Goal: Task Accomplishment & Management: Manage account settings

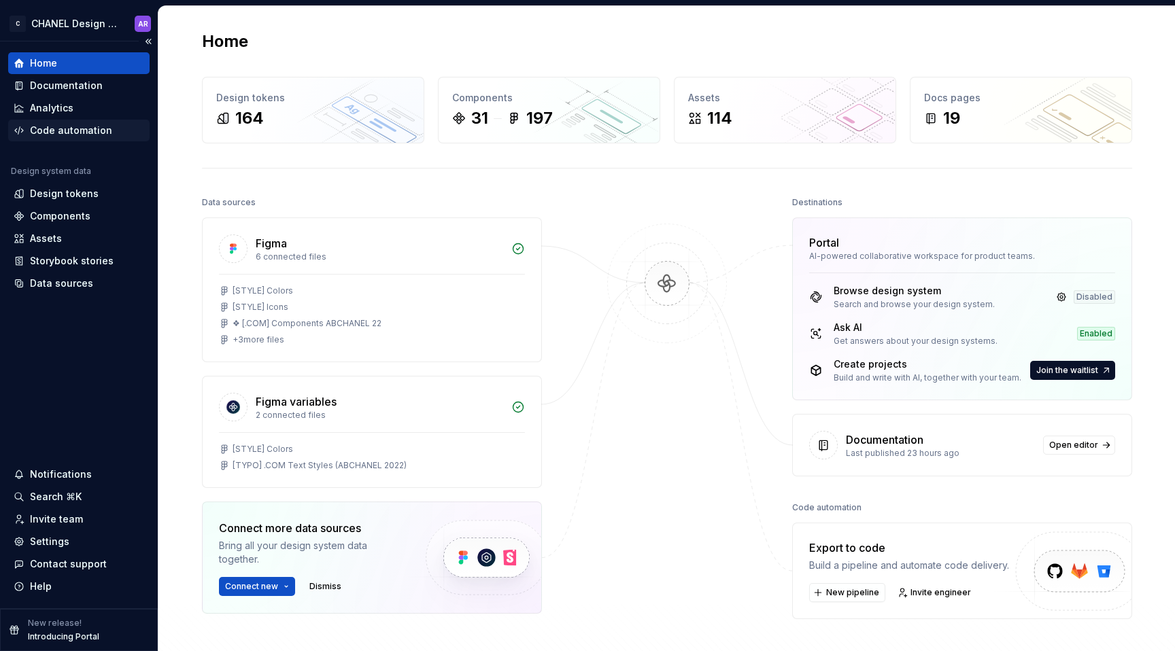
click at [80, 127] on div "Code automation" at bounding box center [71, 131] width 82 height 14
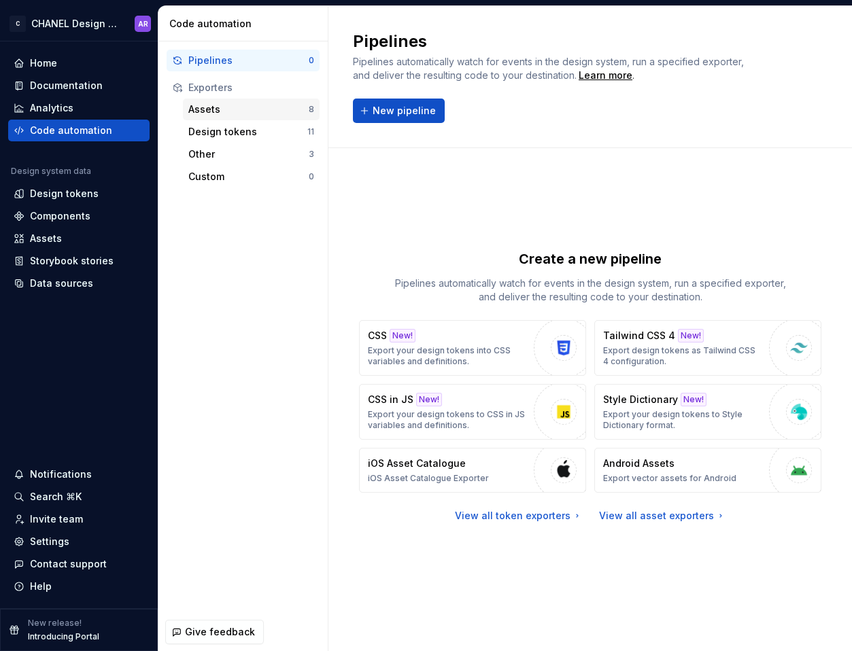
click at [236, 111] on div "Assets" at bounding box center [248, 110] width 120 height 14
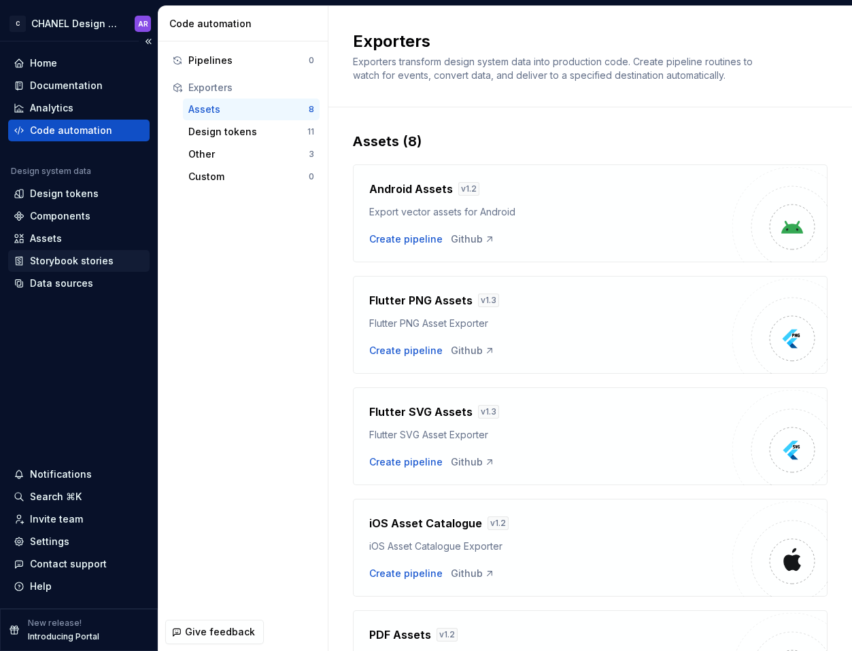
click at [63, 264] on div "Storybook stories" at bounding box center [72, 261] width 84 height 14
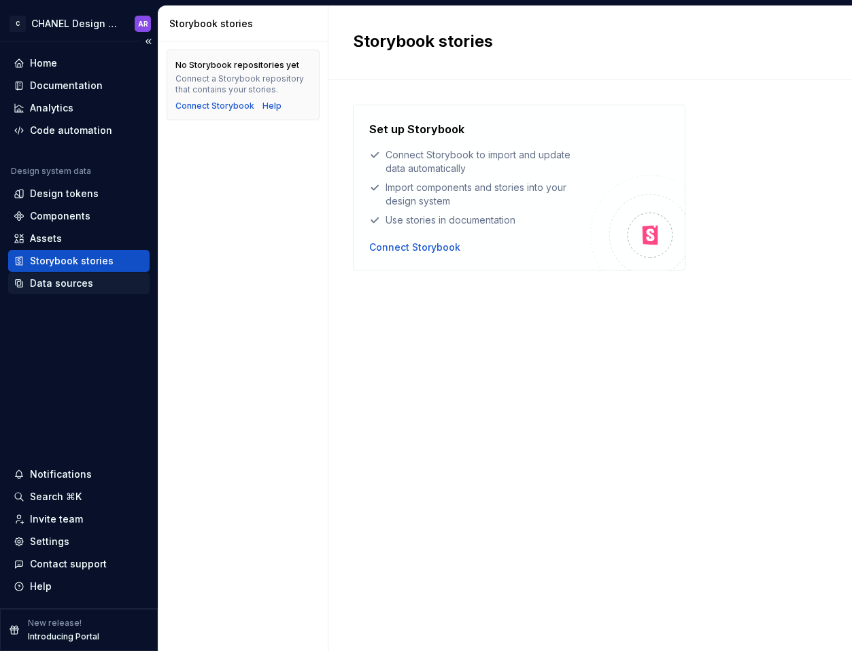
click at [73, 284] on div "Data sources" at bounding box center [61, 284] width 63 height 14
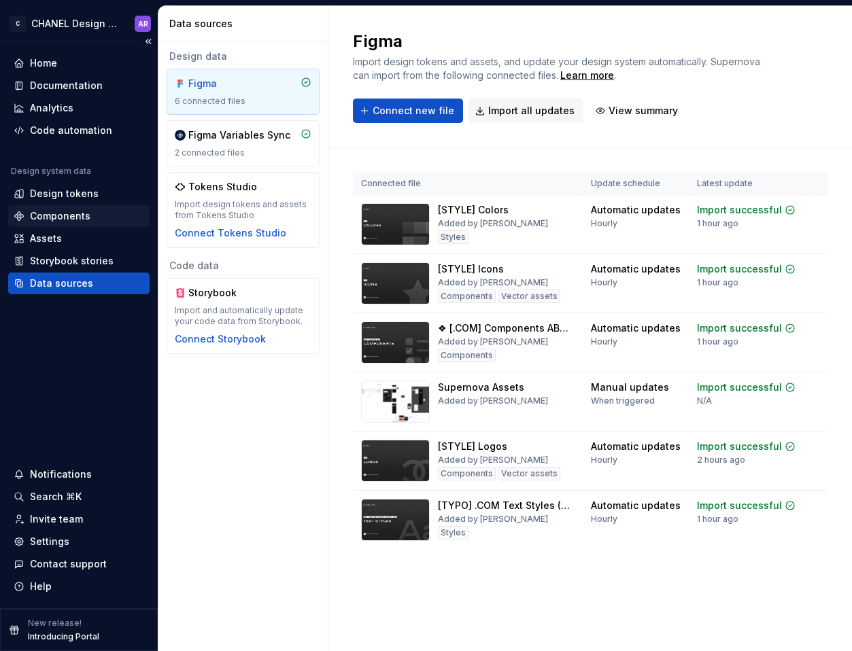
click at [75, 213] on div "Components" at bounding box center [60, 216] width 61 height 14
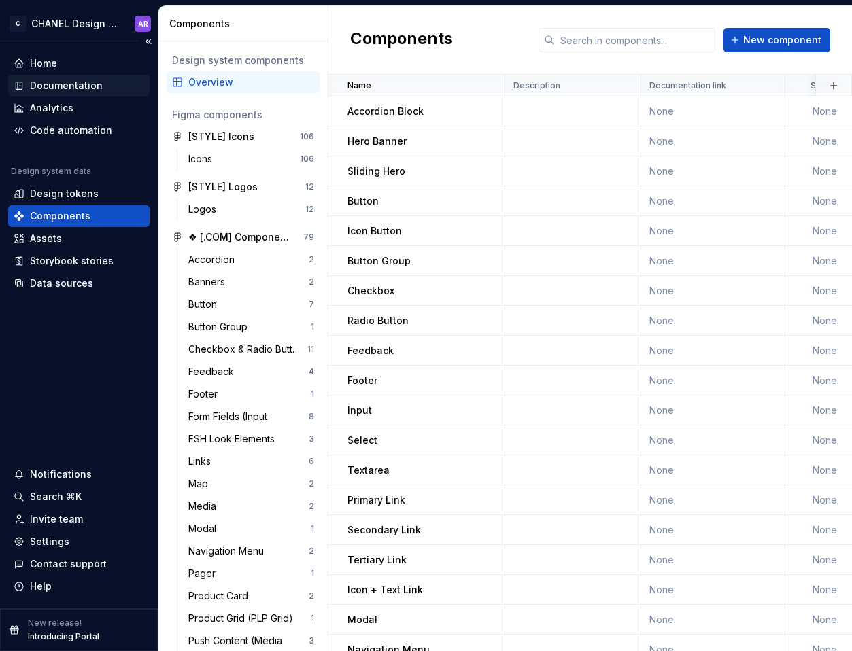
click at [99, 77] on div "Documentation" at bounding box center [78, 86] width 141 height 22
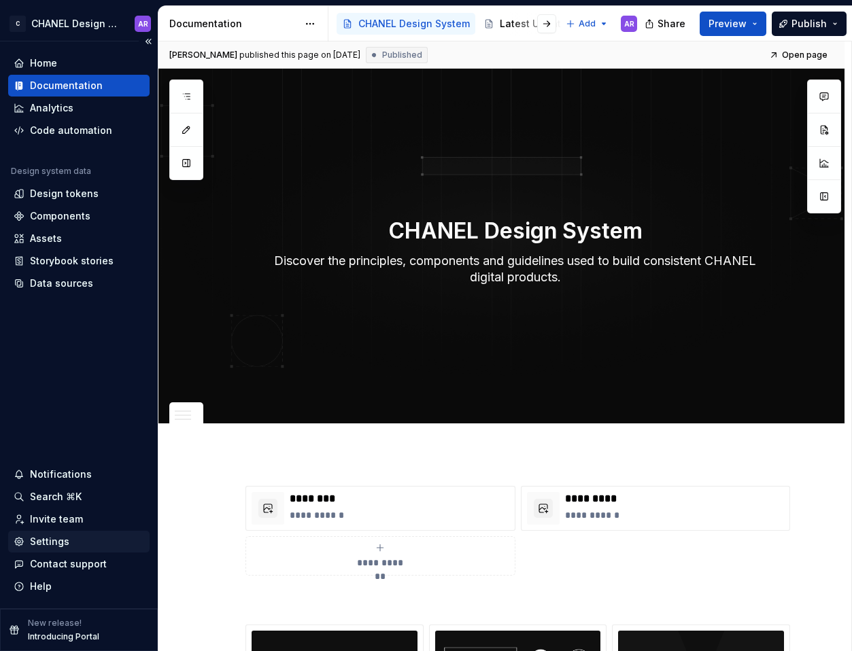
click at [73, 536] on div "Settings" at bounding box center [79, 542] width 131 height 14
type textarea "*"
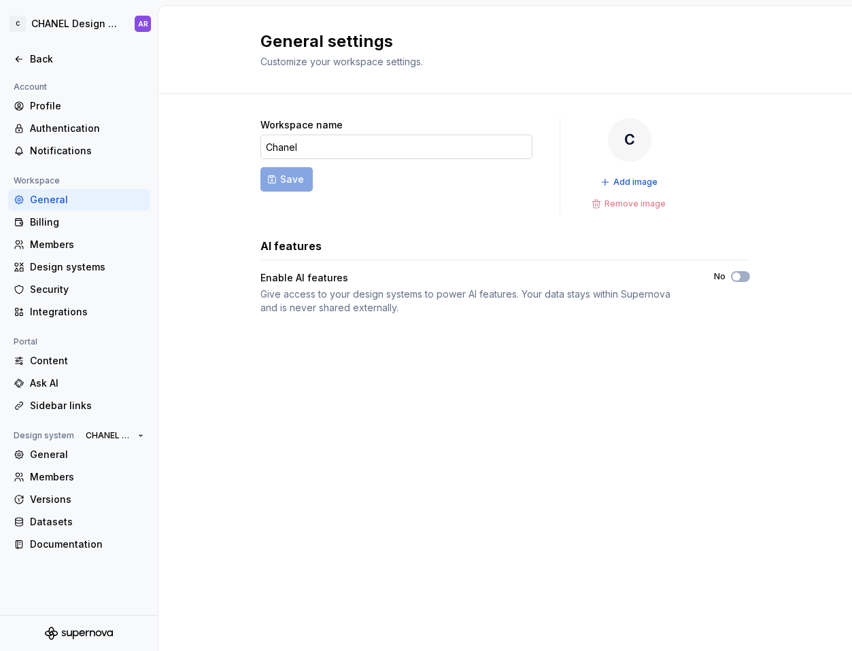
click at [317, 143] on input "Chanel" at bounding box center [396, 147] width 272 height 24
type input "CHANEL"
click at [305, 168] on button "Save" at bounding box center [286, 179] width 52 height 24
click at [122, 22] on html "C CHANEL Design System AR Back Account Profile Authentication Notifications Wor…" at bounding box center [426, 325] width 852 height 651
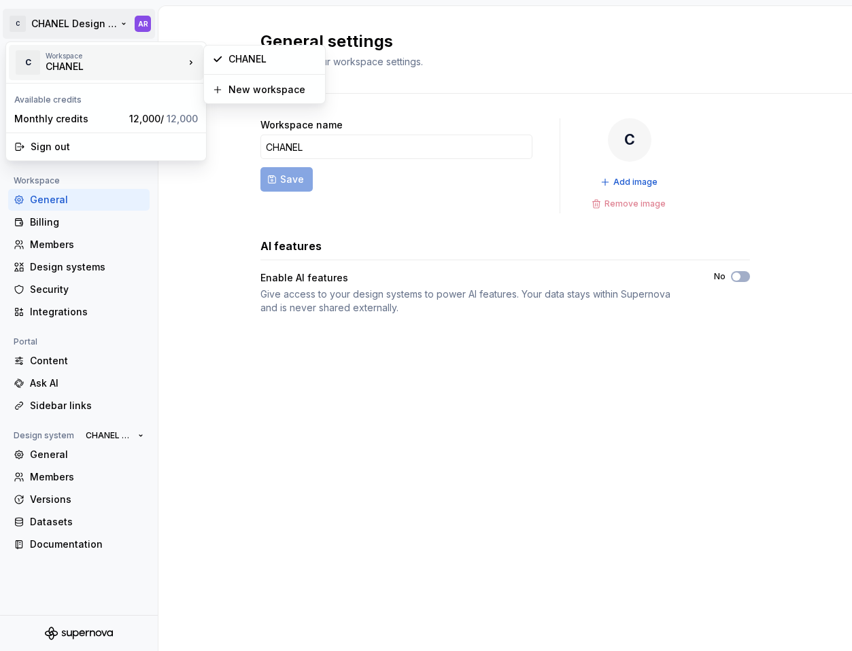
click at [489, 193] on html "C CHANEL Design System AR Back Account Profile Authentication Notifications Wor…" at bounding box center [426, 325] width 852 height 651
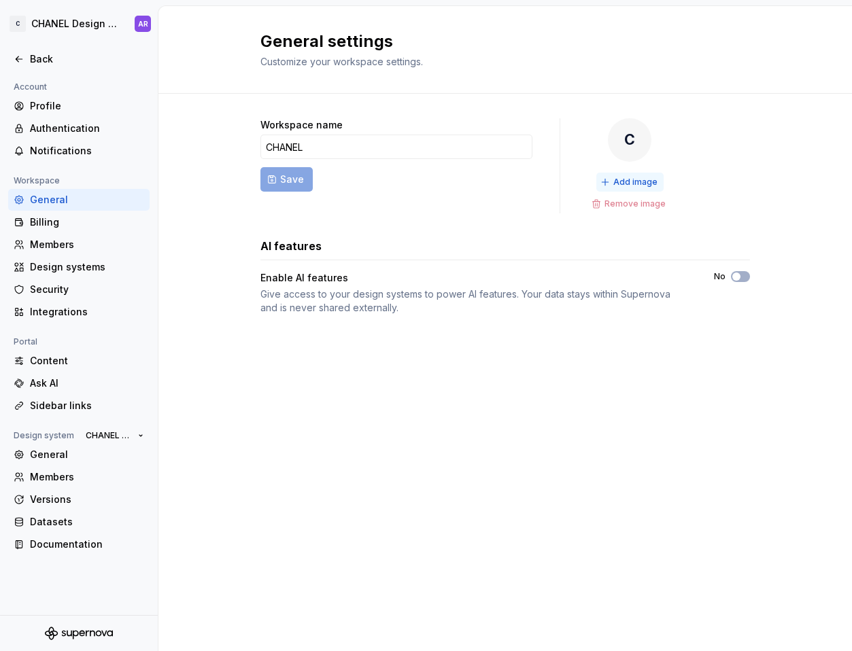
click at [634, 184] on span "Add image" at bounding box center [635, 182] width 44 height 11
click at [126, 20] on html "CHANEL Design System AR Back Account Profile Authentication Notifications Works…" at bounding box center [426, 325] width 852 height 651
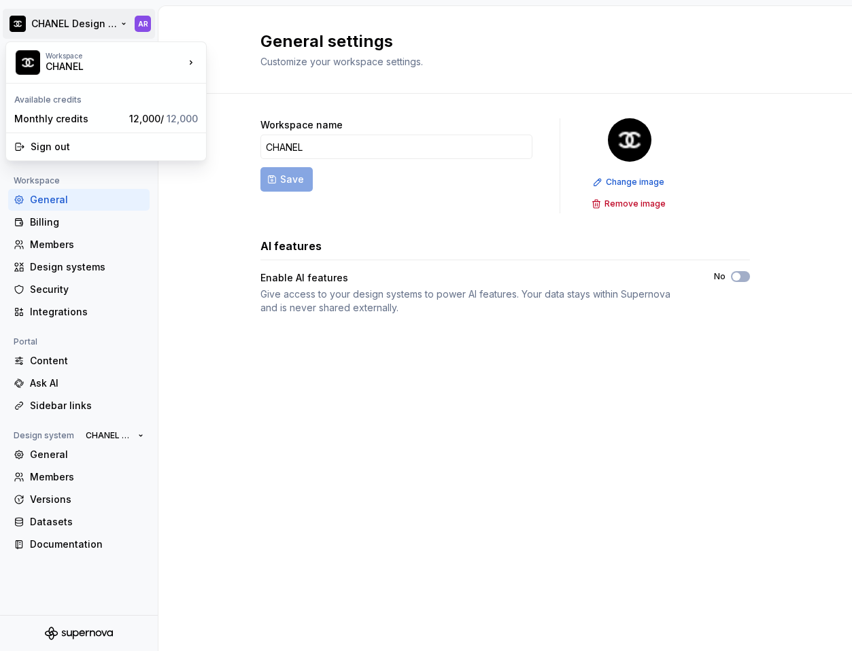
click at [331, 560] on html "CHANEL Design System AR Back Account Profile Authentication Notifications Works…" at bounding box center [426, 325] width 852 height 651
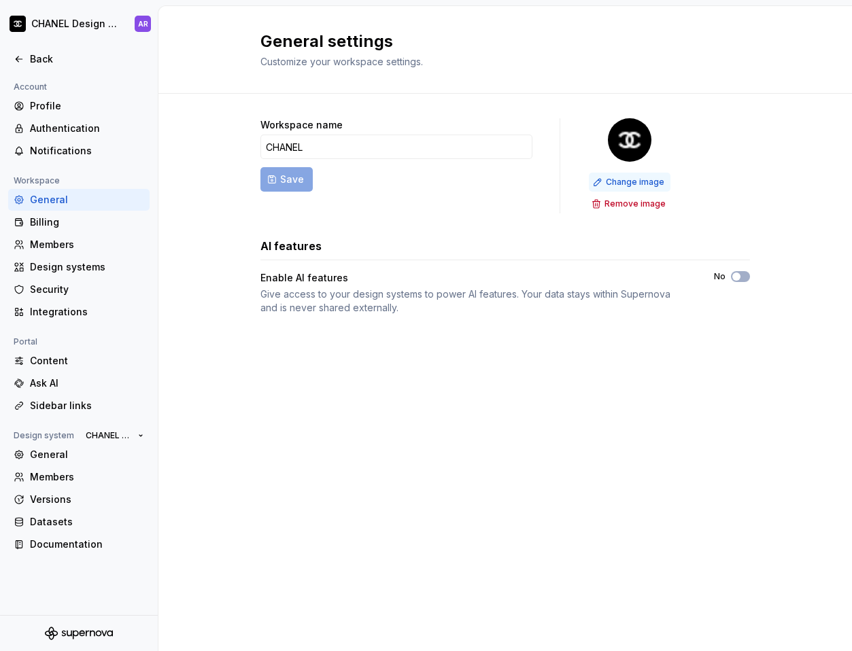
click at [634, 182] on span "Change image" at bounding box center [635, 182] width 58 height 11
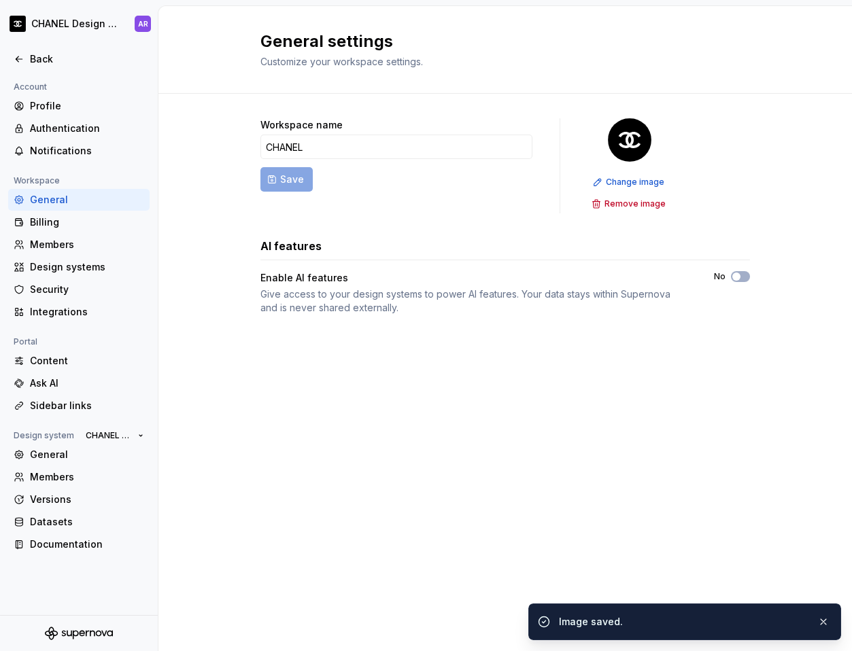
click at [518, 351] on div "Workspace name CHANEL Save Change image Remove image AI features Enable AI feat…" at bounding box center [504, 230] width 489 height 273
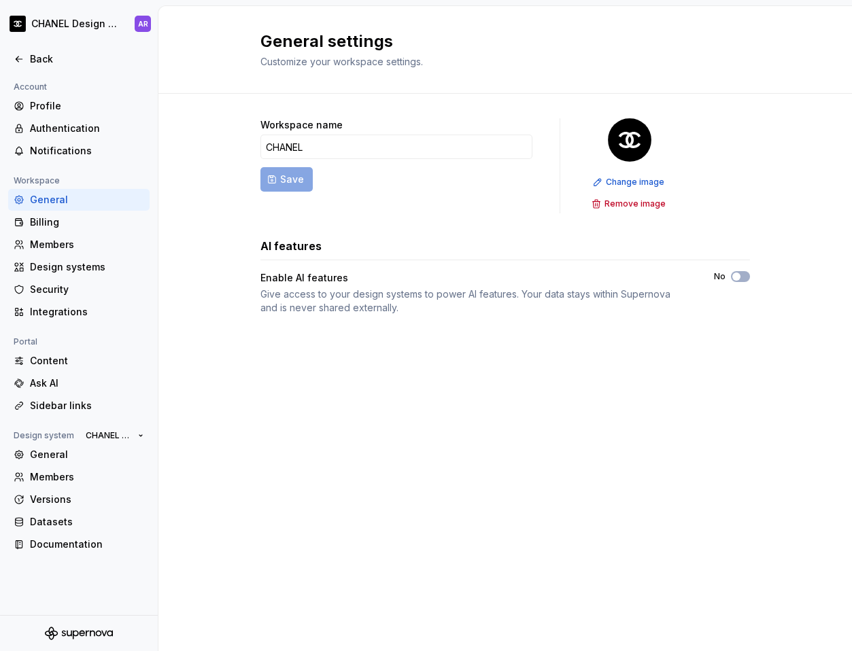
click at [352, 340] on div "Workspace name CHANEL Save Change image Remove image AI features Enable AI feat…" at bounding box center [504, 230] width 489 height 273
click at [63, 213] on div "Billing" at bounding box center [78, 222] width 141 height 22
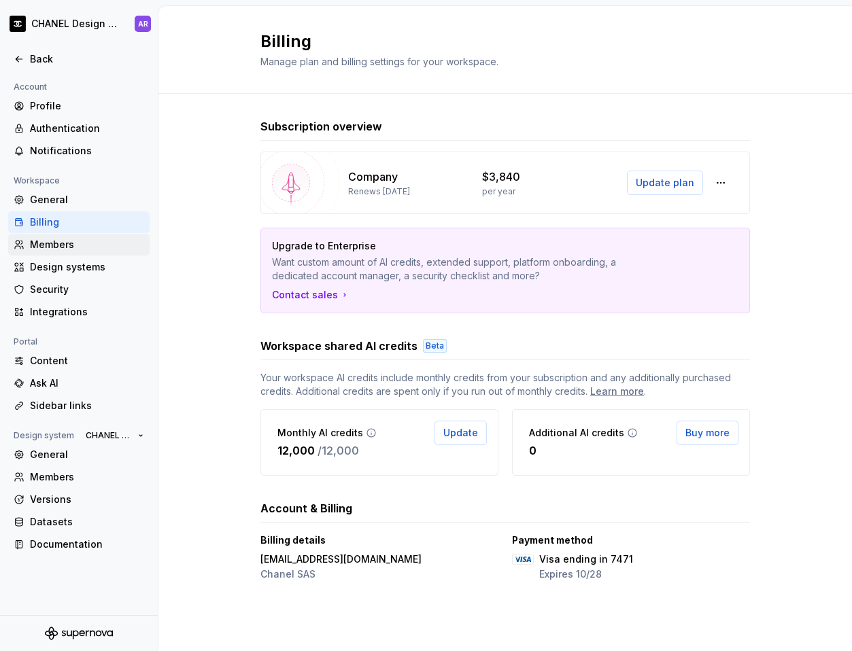
click at [73, 242] on div "Members" at bounding box center [87, 245] width 114 height 14
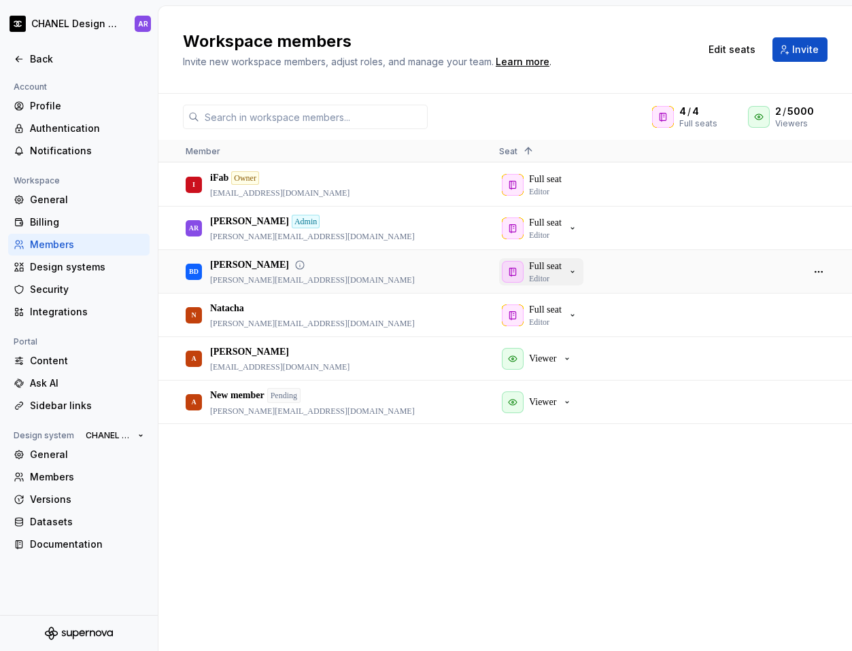
click at [562, 275] on div "Full seat Editor" at bounding box center [545, 272] width 33 height 24
click at [729, 270] on button "button" at bounding box center [818, 271] width 19 height 19
click at [519, 517] on div "I iFab Owner fabrice.billand@chanel.com Full seat Editor AR Alexis Rousseau Adm…" at bounding box center [504, 406] width 693 height 487
click at [577, 232] on icon "button" at bounding box center [572, 228] width 11 height 11
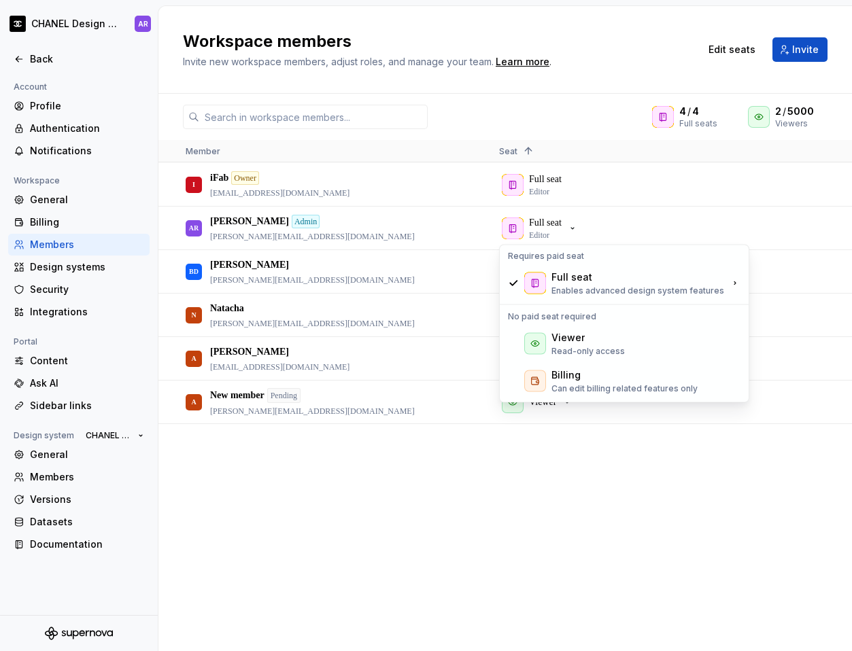
click at [557, 557] on div "I iFab Owner fabrice.billand@chanel.com Full seat Editor AR Alexis Rousseau Adm…" at bounding box center [504, 406] width 693 height 487
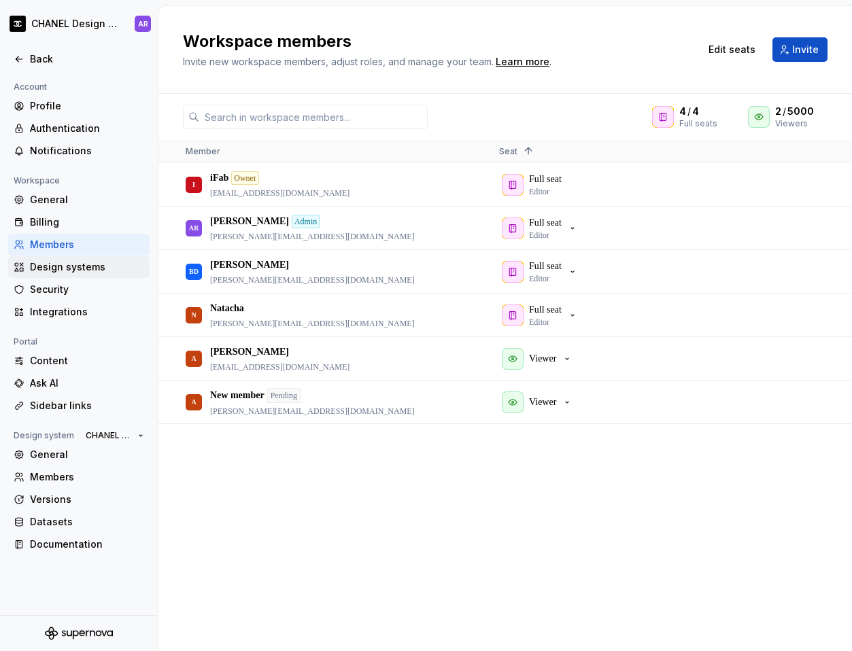
click at [102, 268] on div "Design systems" at bounding box center [87, 267] width 114 height 14
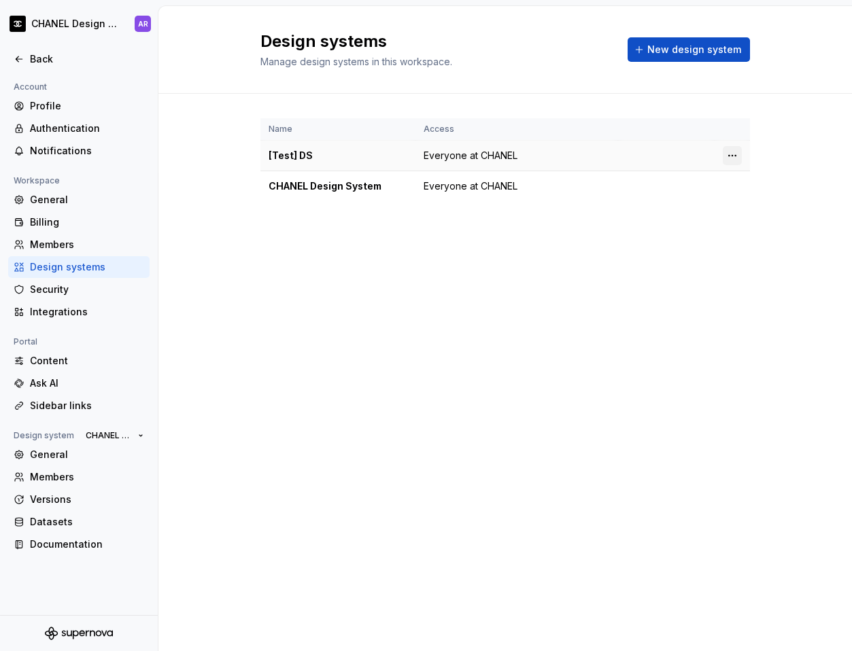
click at [729, 154] on html "CHANEL Design System AR Back Account Profile Authentication Notifications Works…" at bounding box center [426, 325] width 852 height 651
click at [729, 205] on div "Design system settings" at bounding box center [778, 204] width 129 height 14
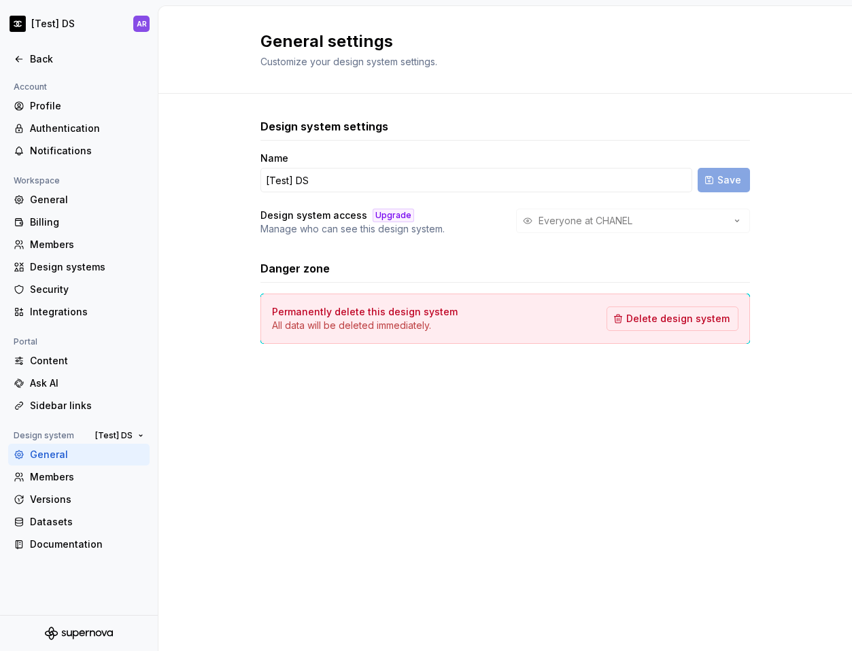
click at [535, 222] on div "Everyone at CHANEL" at bounding box center [633, 221] width 234 height 24
click at [74, 475] on div "Members" at bounding box center [87, 477] width 114 height 14
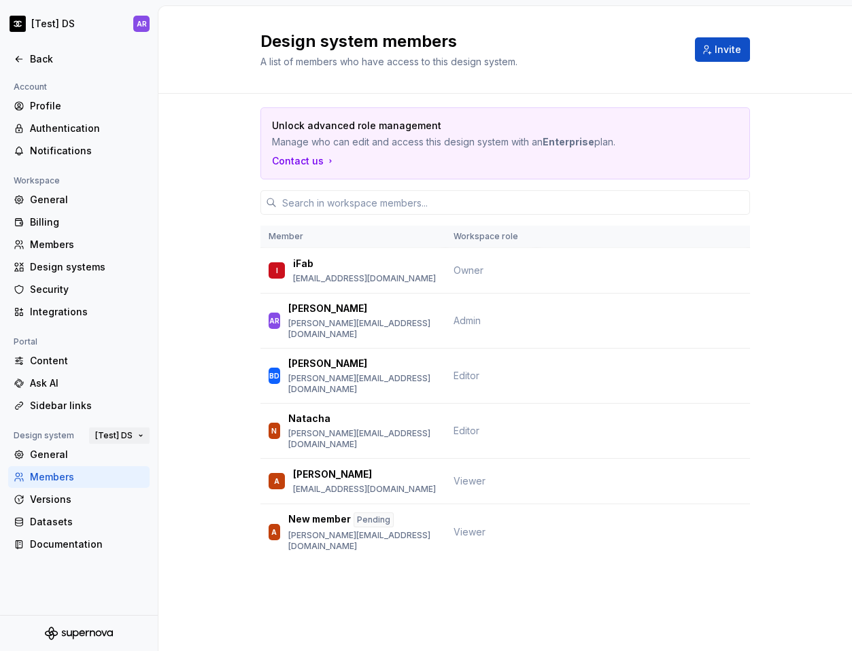
click at [136, 431] on button "[Test] DS" at bounding box center [119, 435] width 61 height 19
click at [139, 481] on div "CHANEL Design System" at bounding box center [169, 483] width 111 height 14
click at [75, 515] on div "Datasets" at bounding box center [78, 522] width 141 height 22
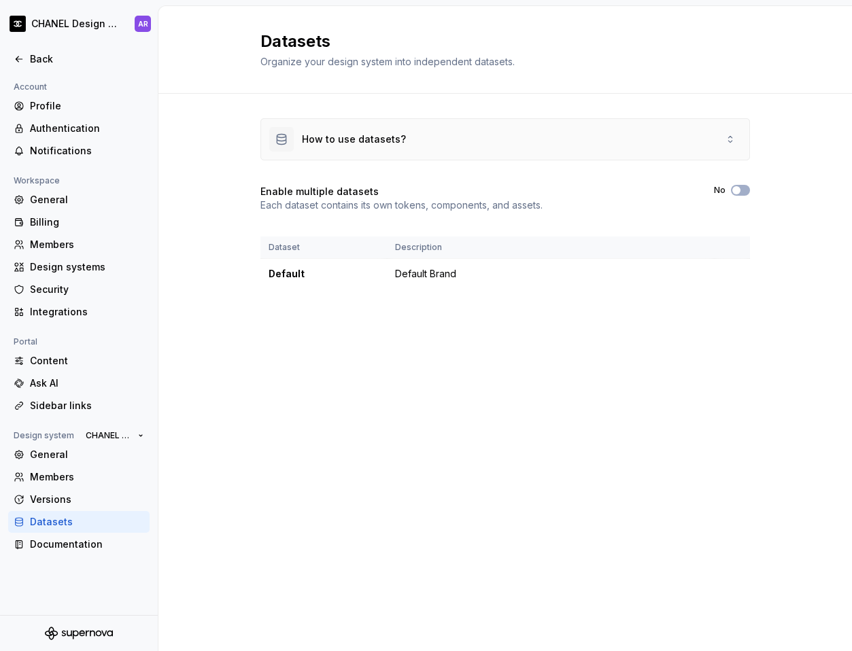
click at [516, 151] on div "How to use datasets?" at bounding box center [505, 139] width 488 height 41
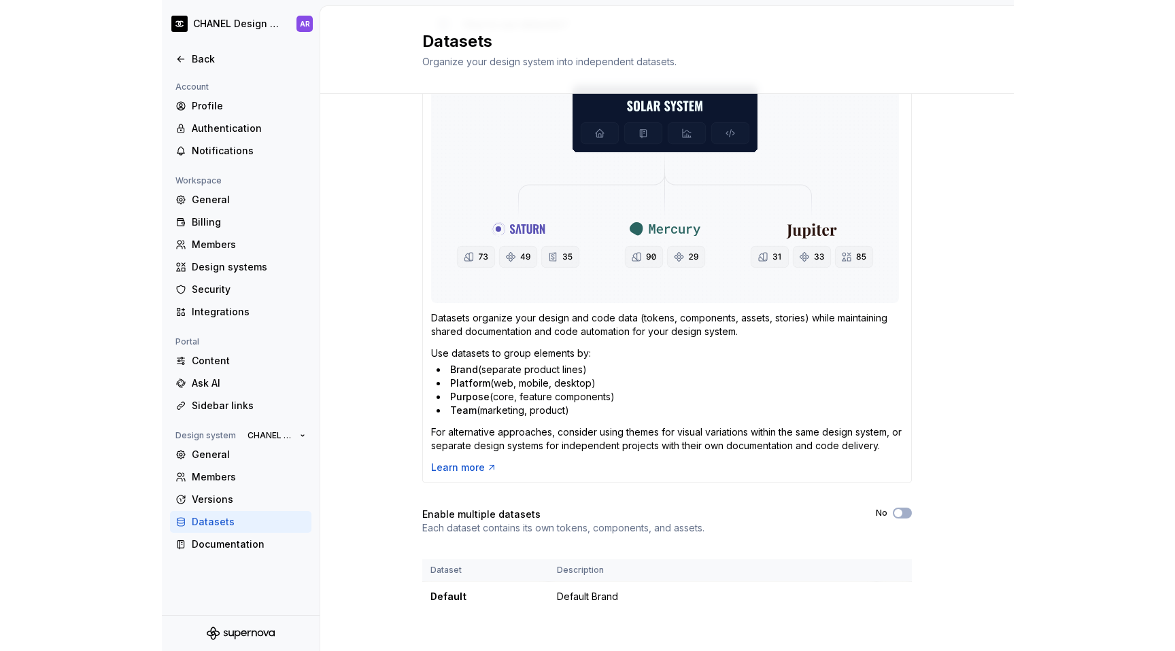
scroll to position [127, 0]
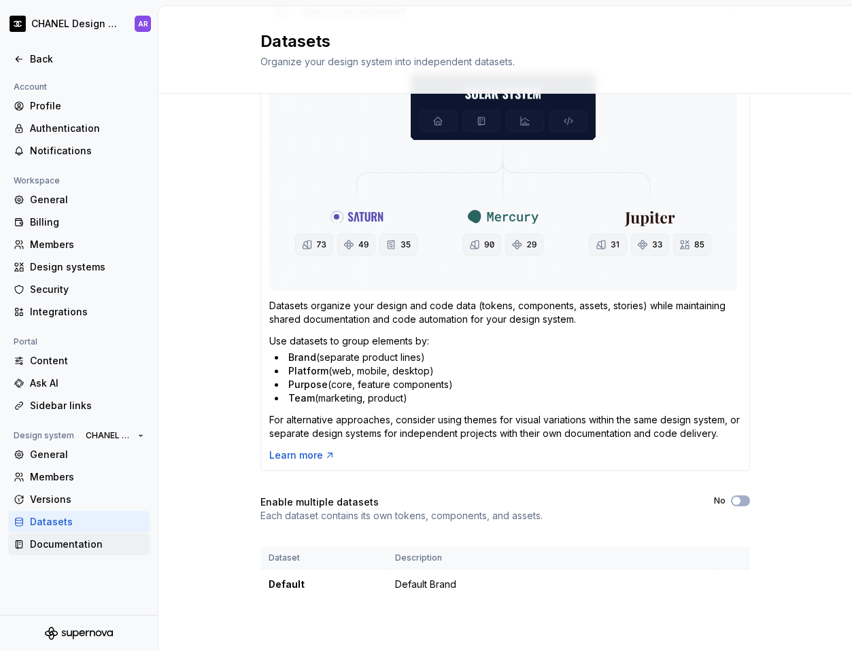
click at [35, 545] on div "Documentation" at bounding box center [87, 545] width 114 height 14
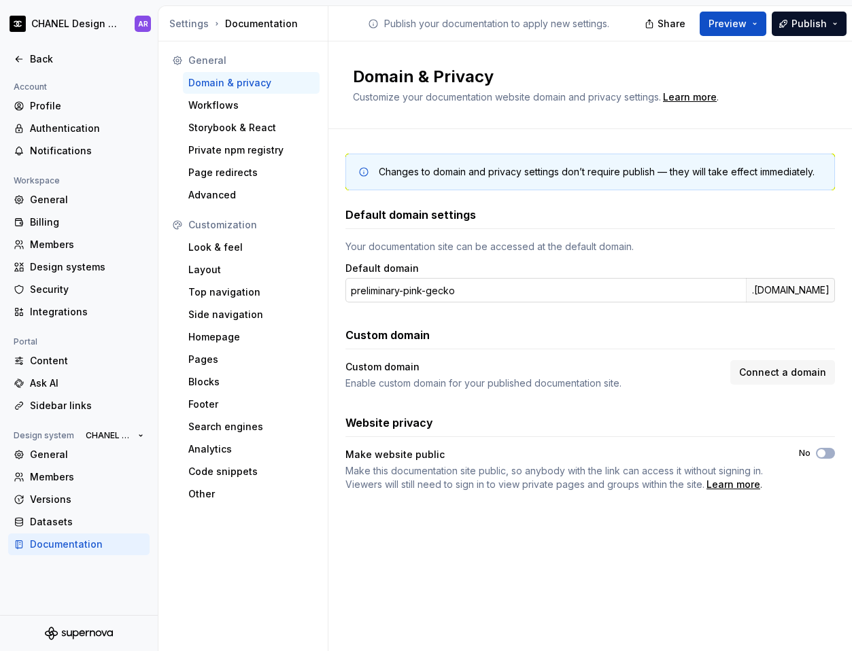
click at [409, 291] on input "preliminary-pink-gecko" at bounding box center [545, 290] width 400 height 24
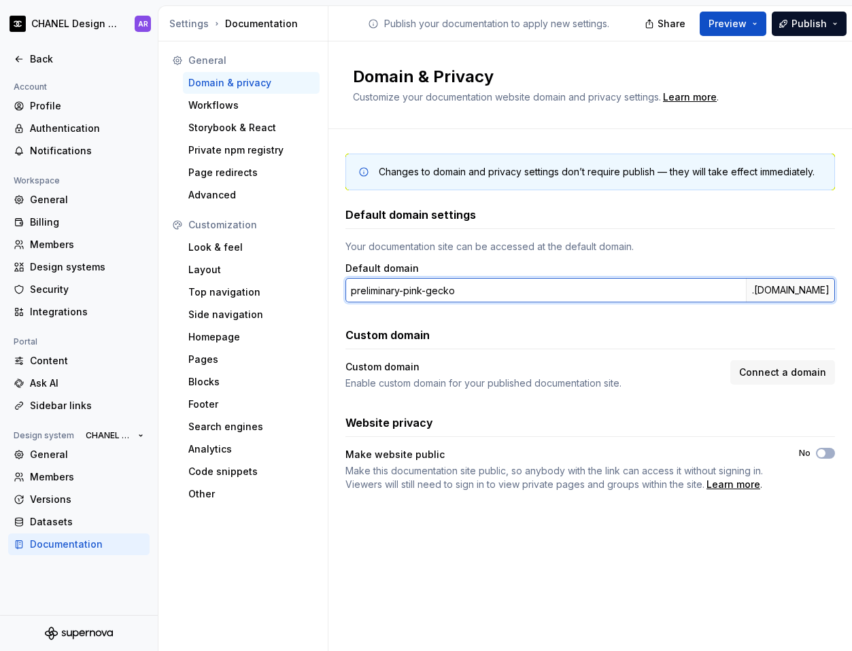
click at [409, 291] on input "preliminary-pink-gecko" at bounding box center [545, 290] width 400 height 24
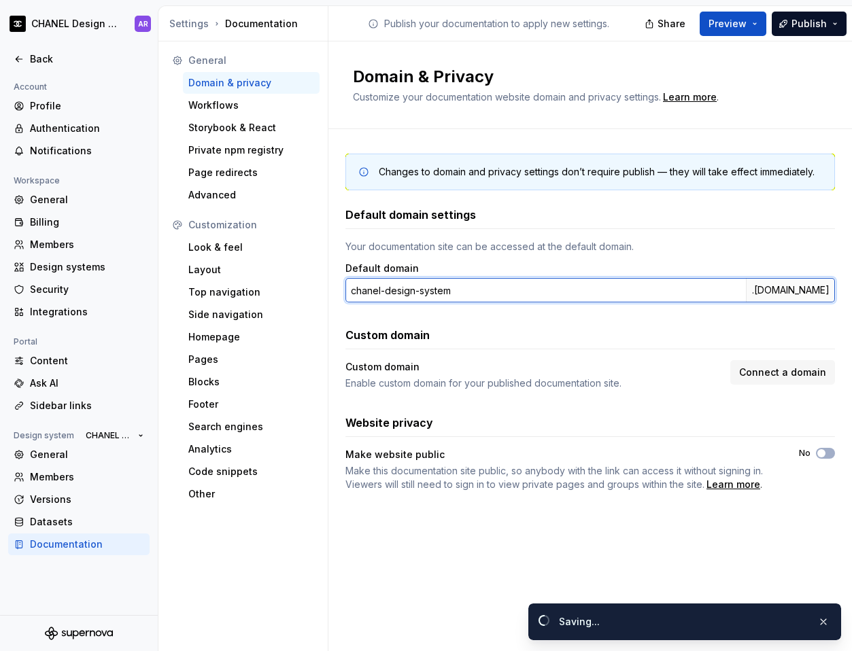
type input "chanel-design-system"
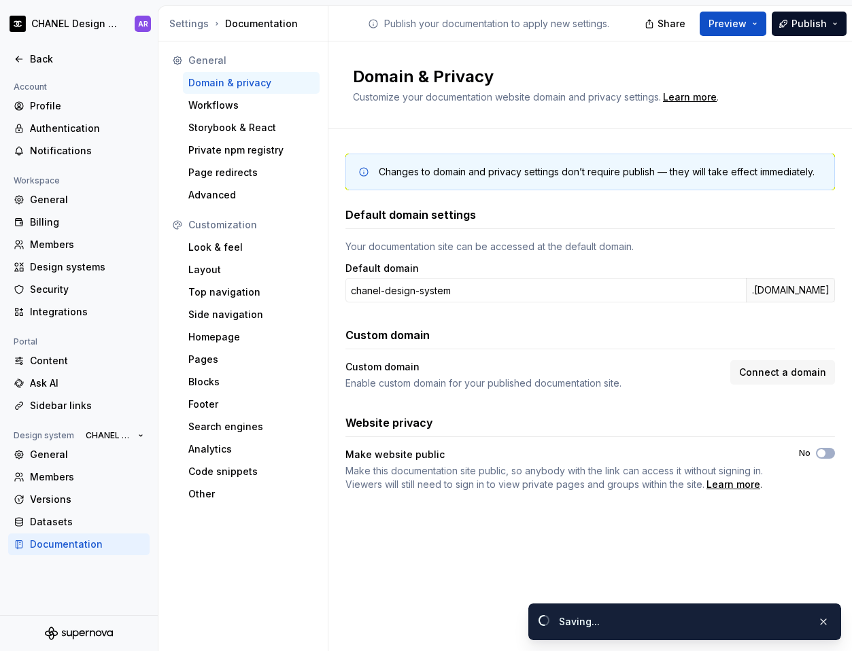
click at [729, 313] on div "Default domain settings Your documentation site can be accessed at the default …" at bounding box center [589, 349] width 489 height 285
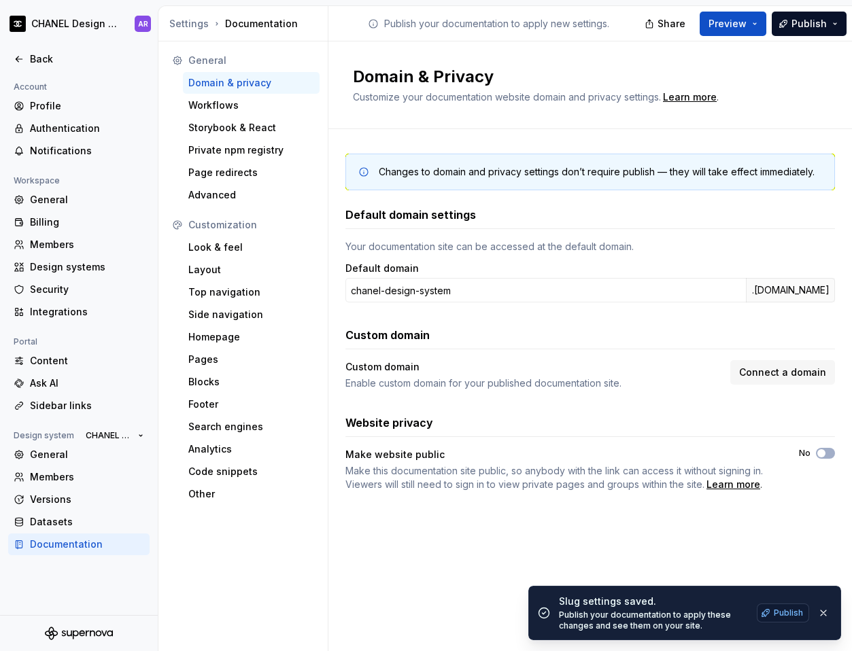
click at [729, 618] on span "Publish" at bounding box center [788, 613] width 29 height 11
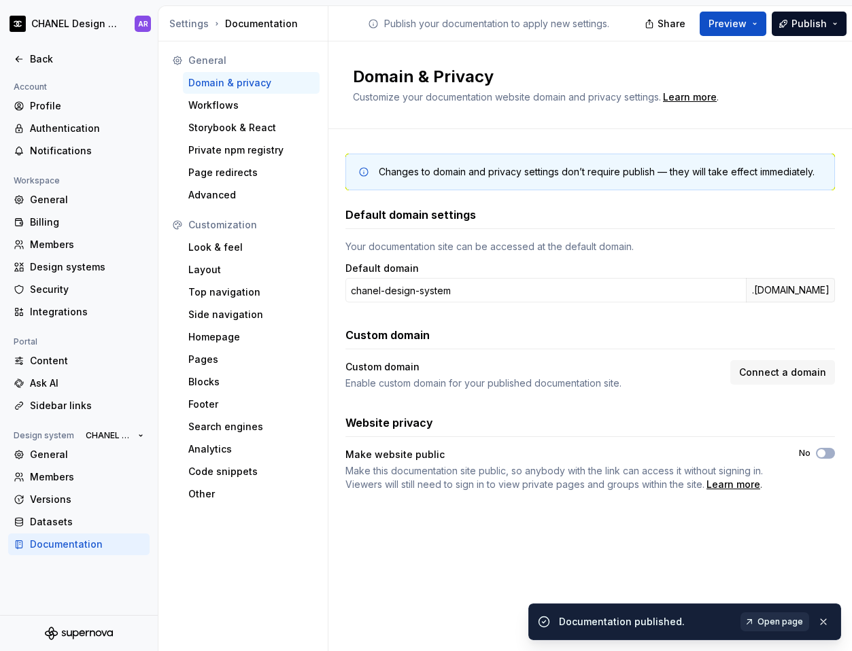
click at [729, 627] on link "Open page" at bounding box center [774, 622] width 69 height 19
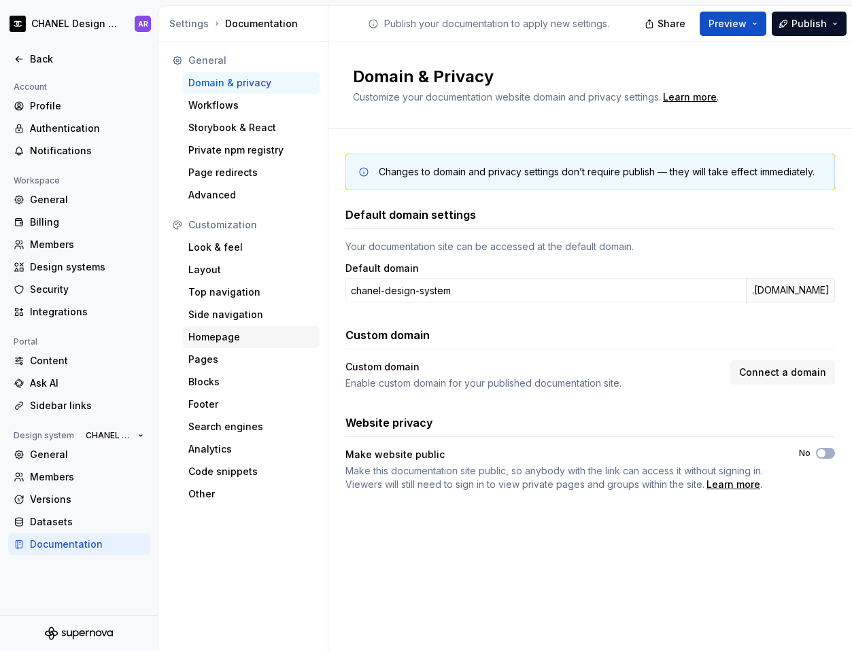
click at [221, 337] on div "Homepage" at bounding box center [251, 337] width 126 height 14
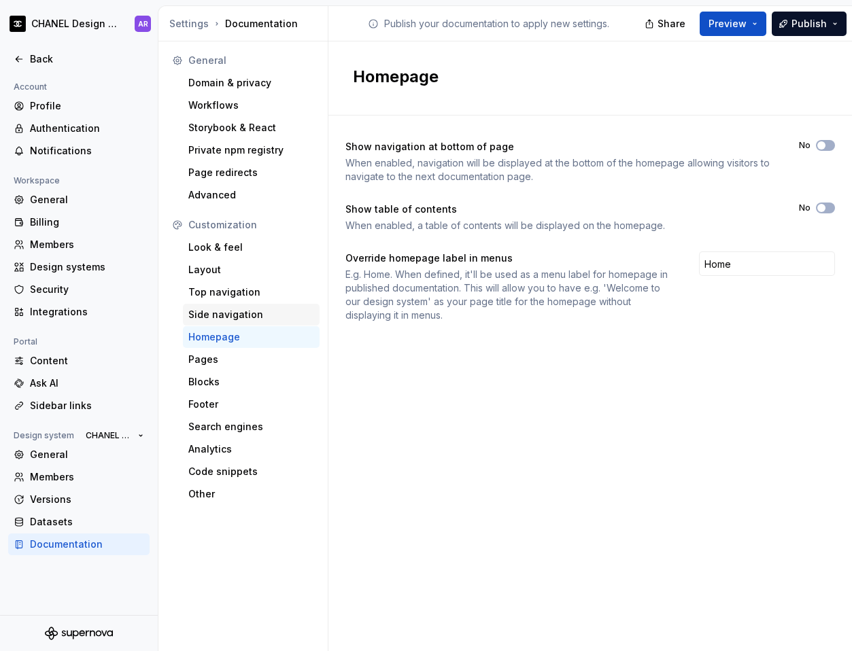
click at [271, 316] on div "Side navigation" at bounding box center [251, 315] width 126 height 14
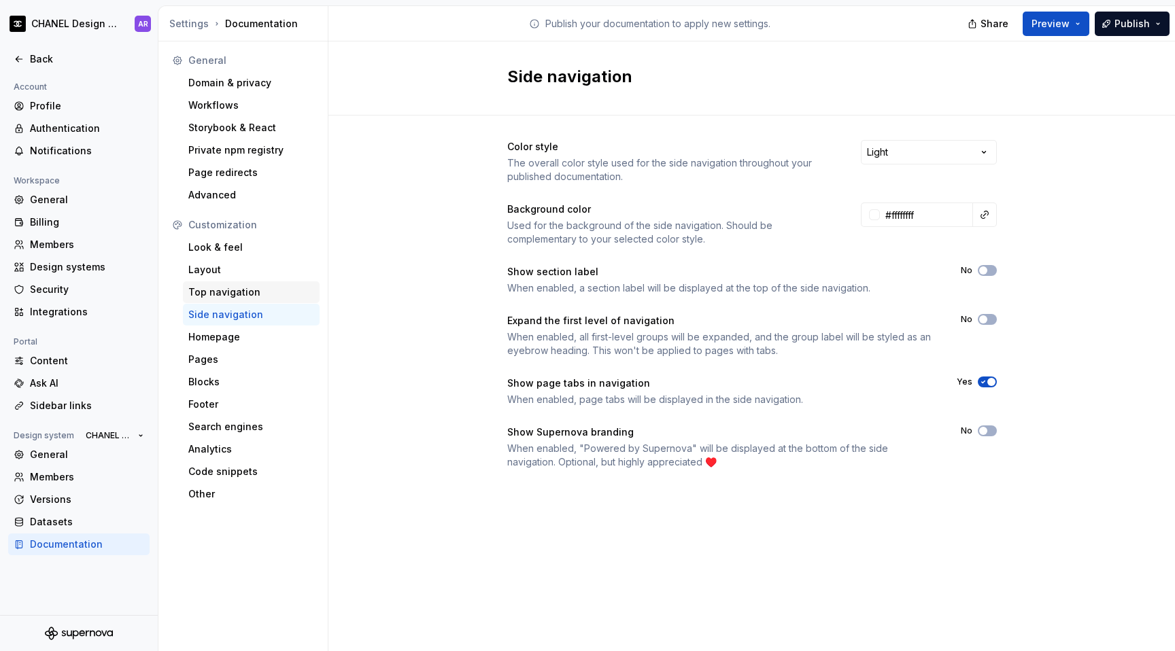
click at [238, 289] on div "Top navigation" at bounding box center [251, 293] width 126 height 14
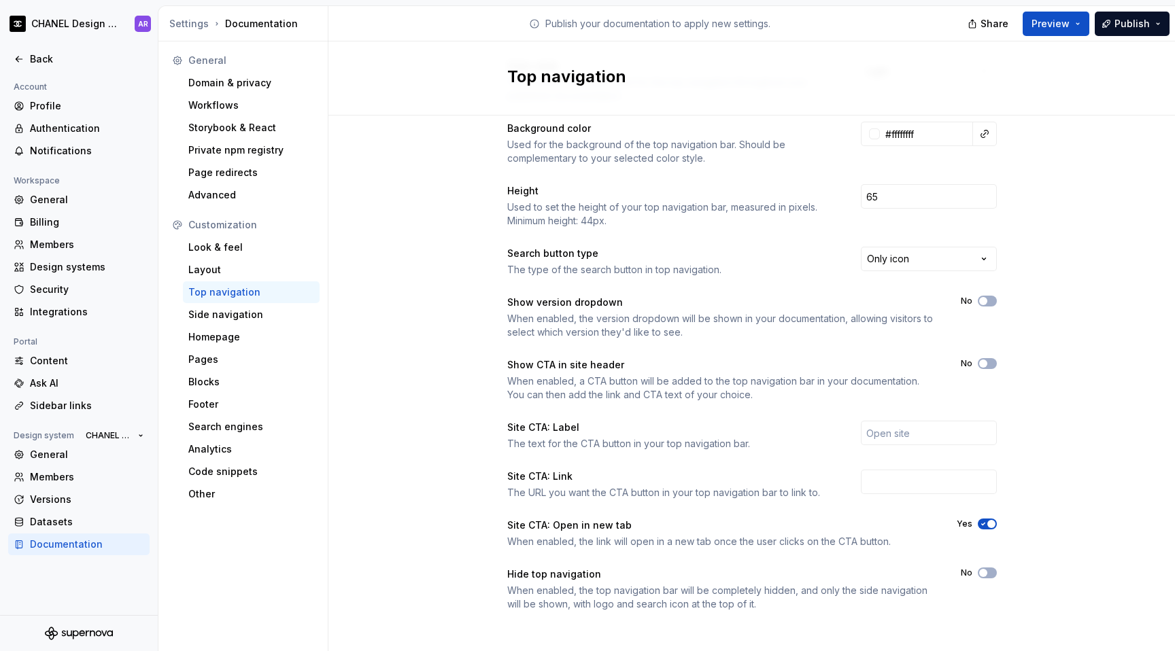
scroll to position [86, 0]
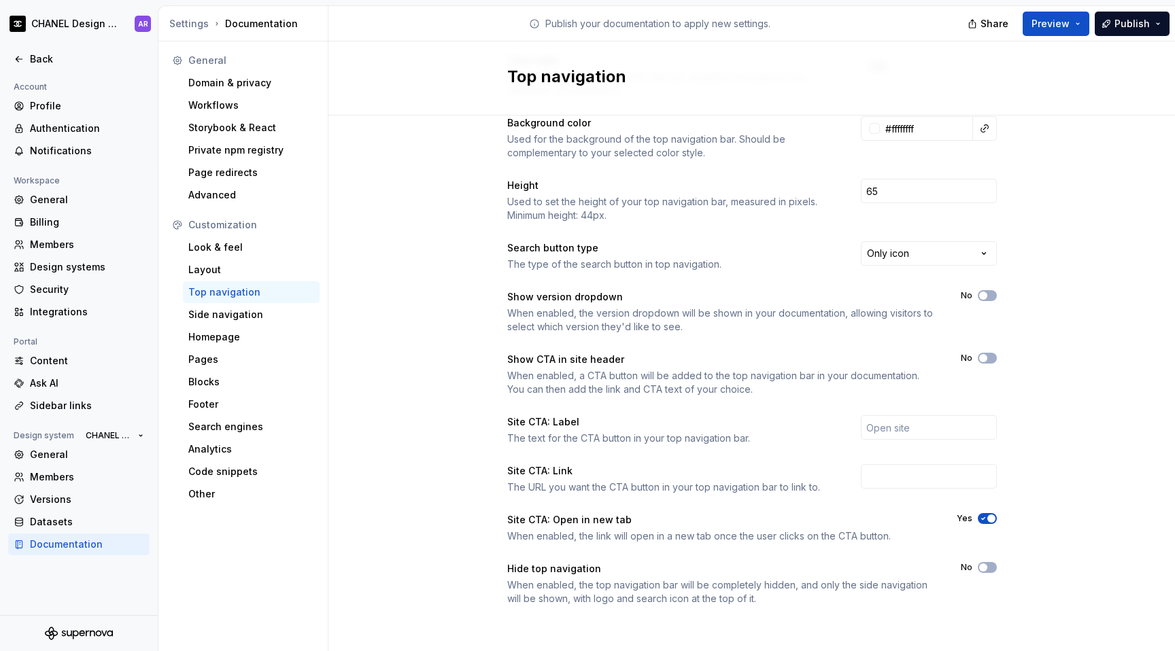
click at [537, 360] on div "Show CTA in site header" at bounding box center [565, 360] width 117 height 14
click at [517, 402] on div "Color style The overall color style used for the top navigation throughout your…" at bounding box center [751, 330] width 489 height 552
click at [269, 321] on div "Side navigation" at bounding box center [251, 315] width 126 height 14
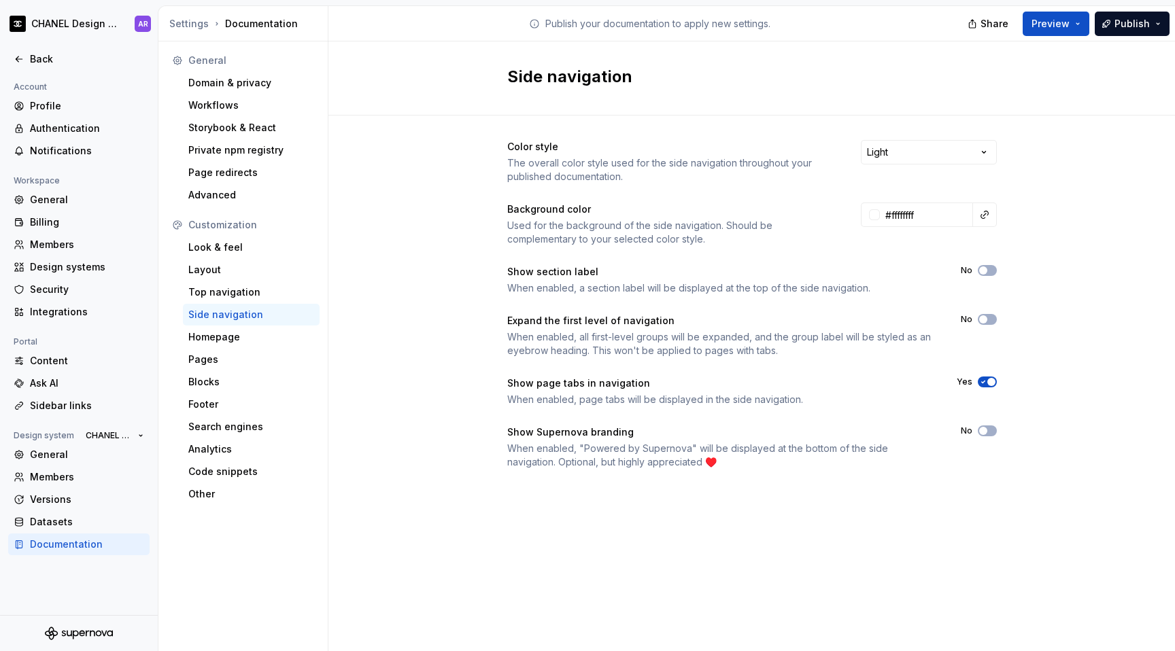
click at [269, 321] on div "Side navigation" at bounding box center [251, 315] width 126 height 14
click at [729, 273] on button "No" at bounding box center [987, 270] width 19 height 11
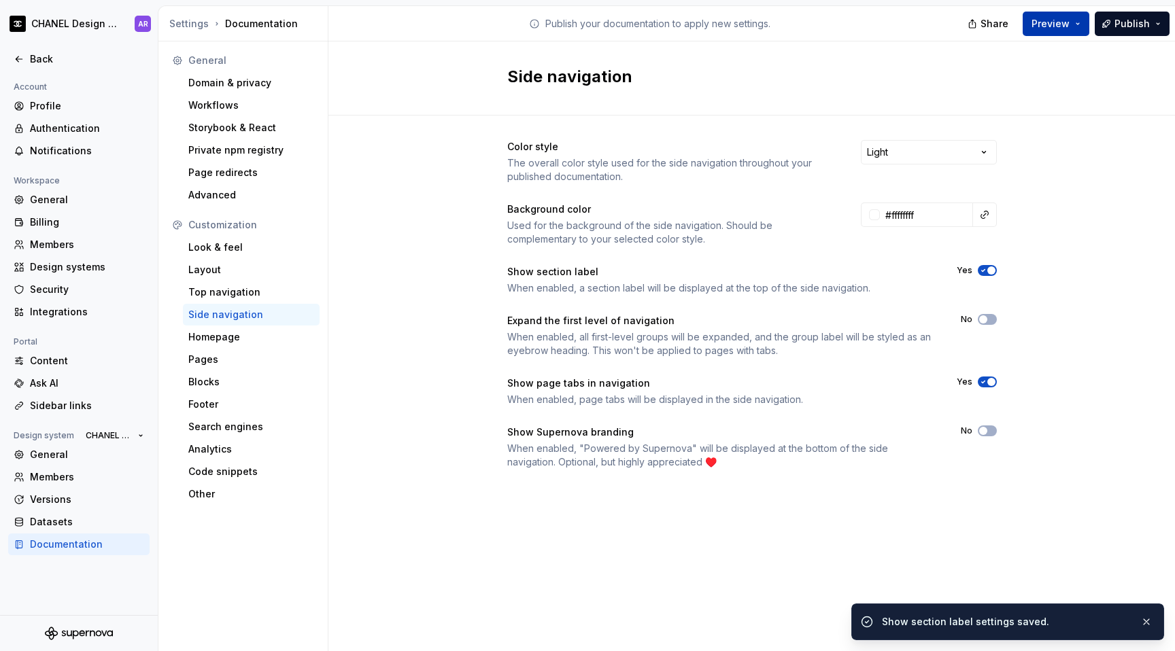
click at [729, 25] on span "Preview" at bounding box center [1050, 24] width 38 height 14
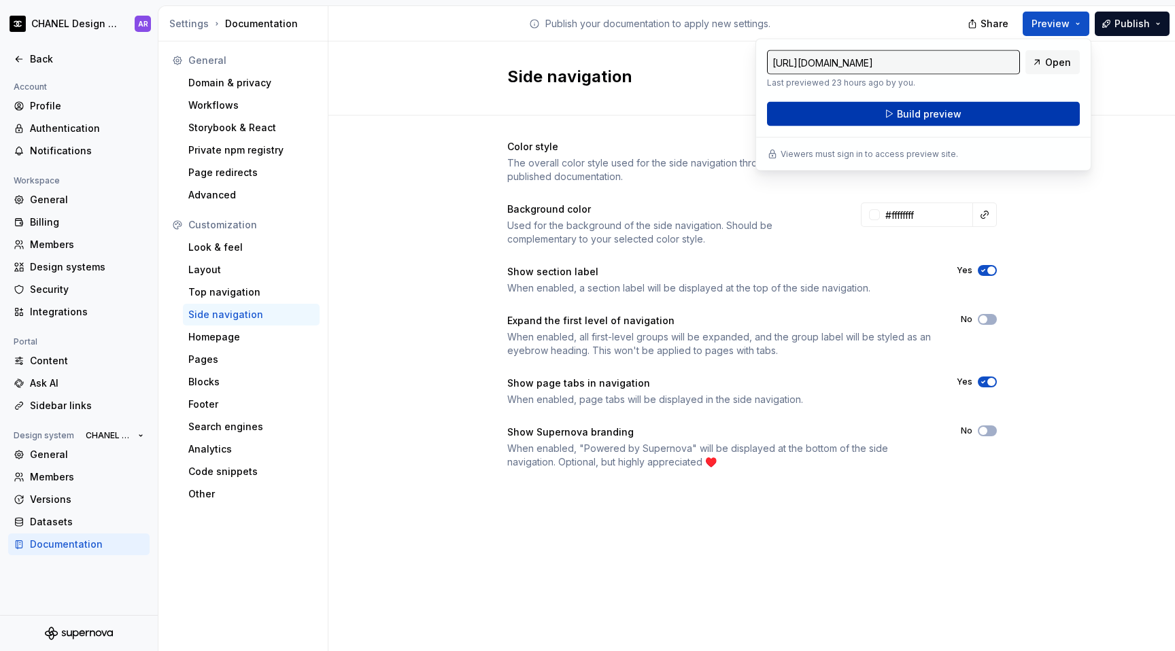
click at [729, 102] on button "Build preview" at bounding box center [923, 114] width 313 height 24
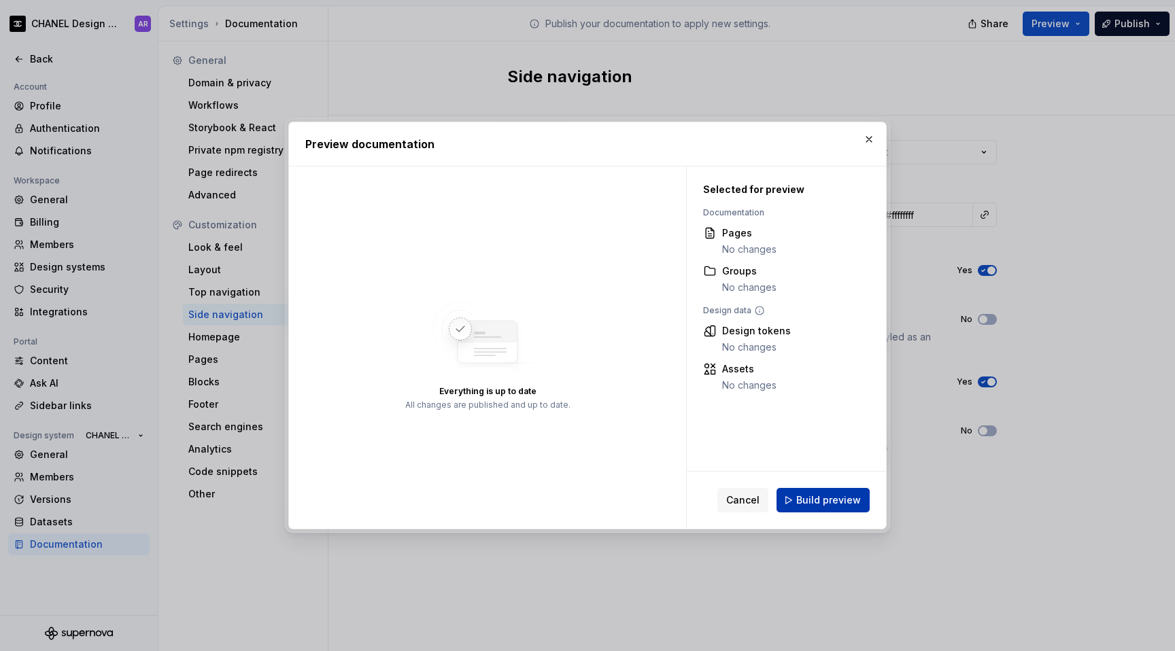
click at [729, 496] on span "Build preview" at bounding box center [828, 501] width 65 height 14
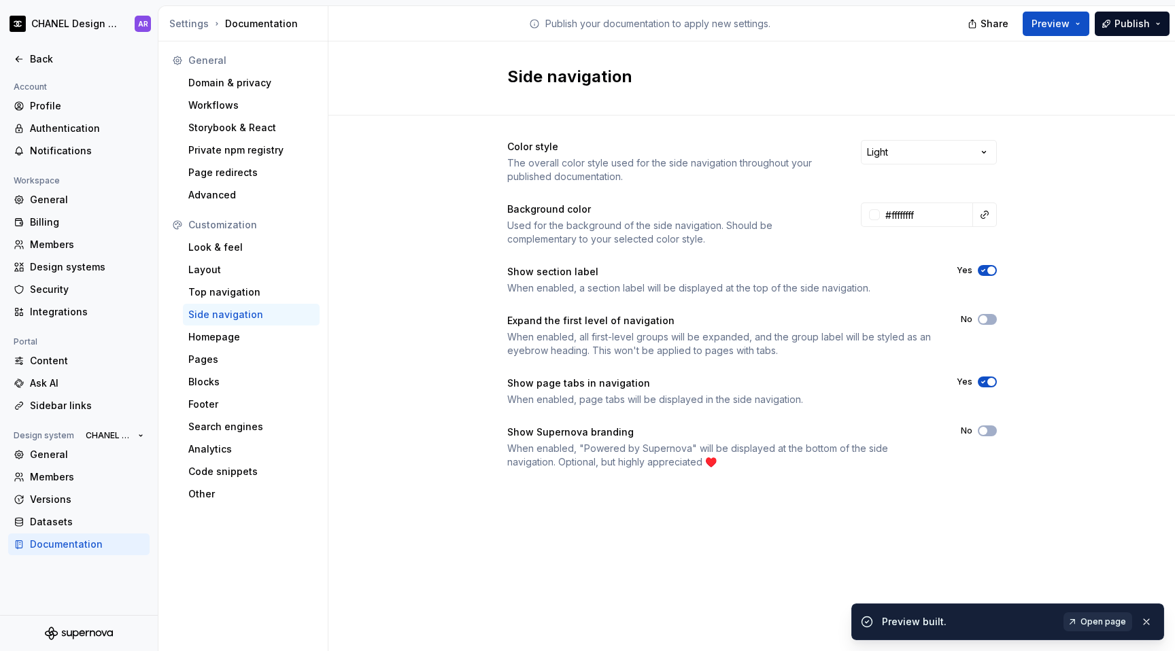
click at [729, 626] on span "Open page" at bounding box center [1103, 622] width 46 height 11
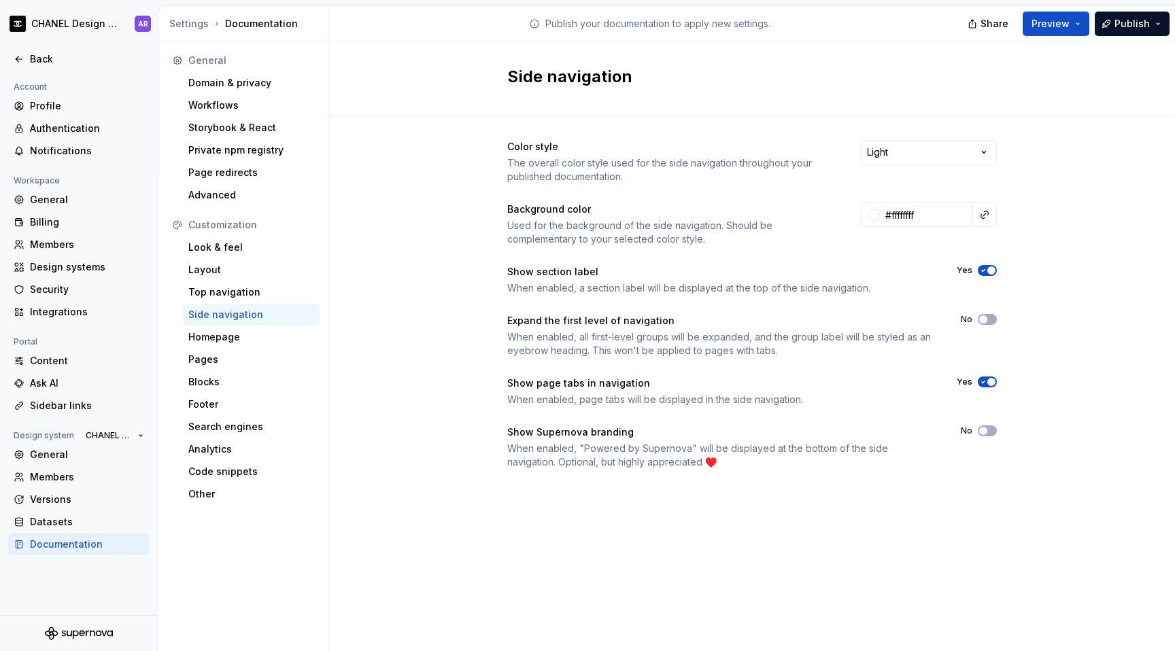
click at [729, 269] on icon "button" at bounding box center [983, 270] width 11 height 8
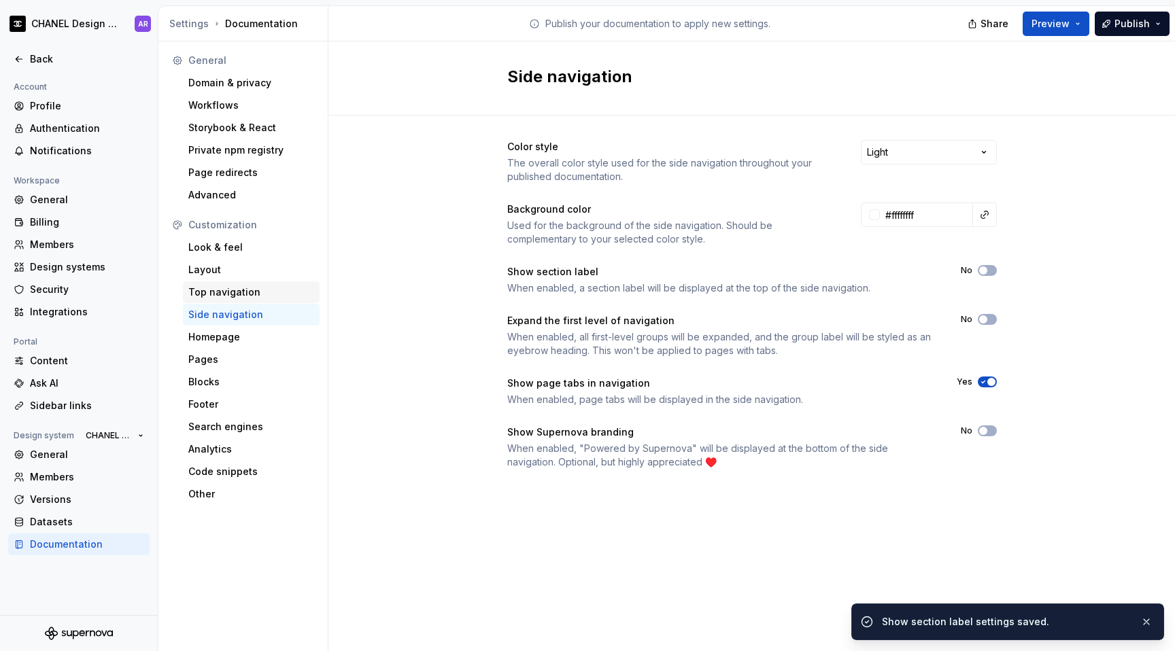
click at [237, 286] on div "Top navigation" at bounding box center [251, 293] width 126 height 14
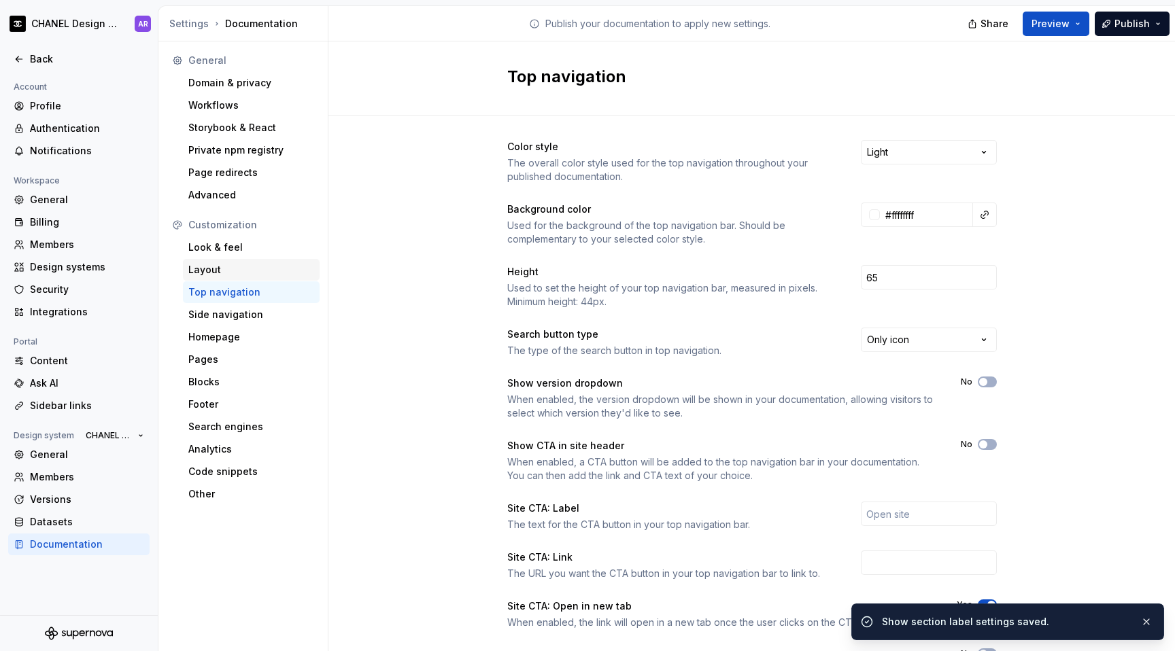
click at [248, 269] on div "Layout" at bounding box center [251, 270] width 126 height 14
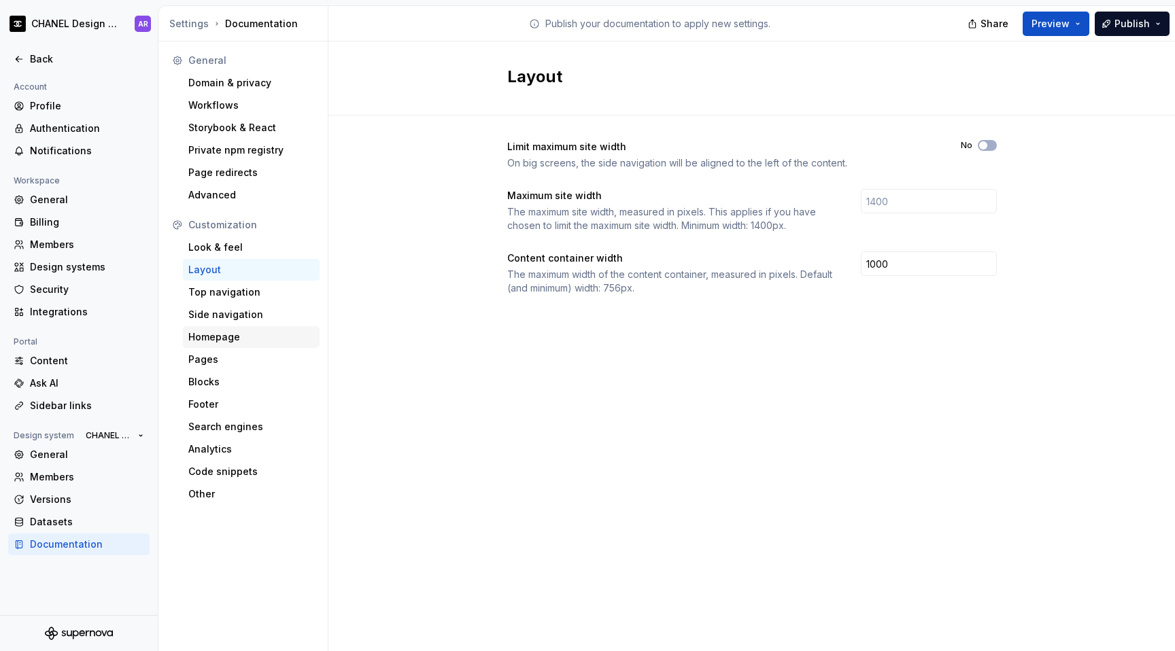
click at [246, 331] on div "Homepage" at bounding box center [251, 337] width 126 height 14
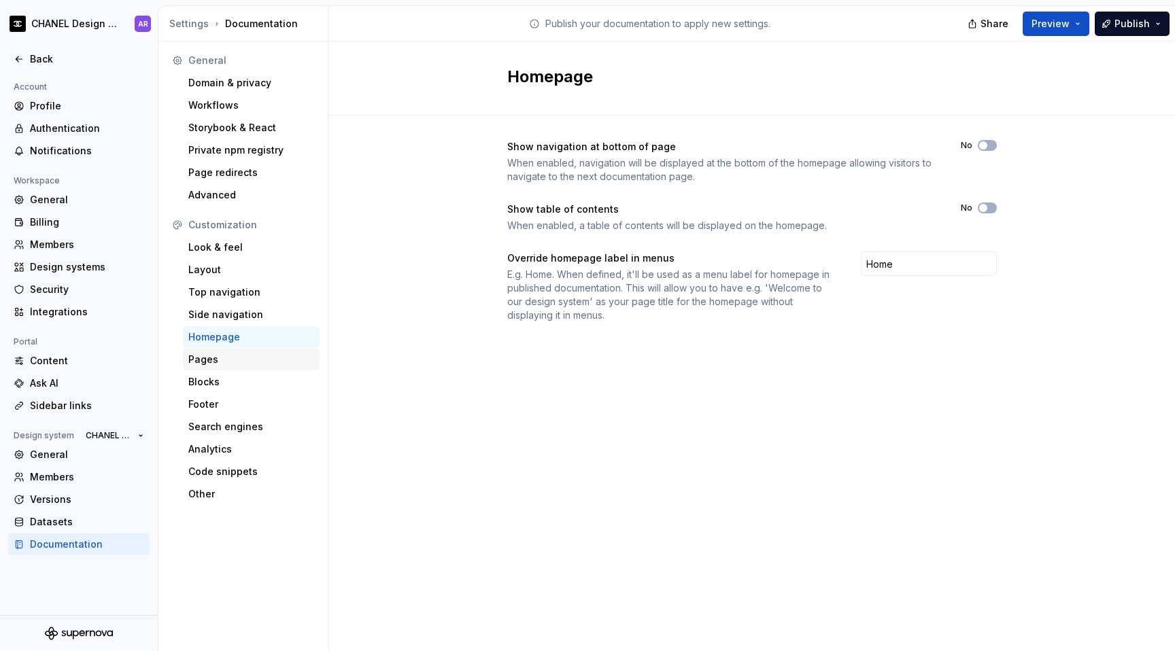
click at [238, 360] on div "Pages" at bounding box center [251, 360] width 126 height 14
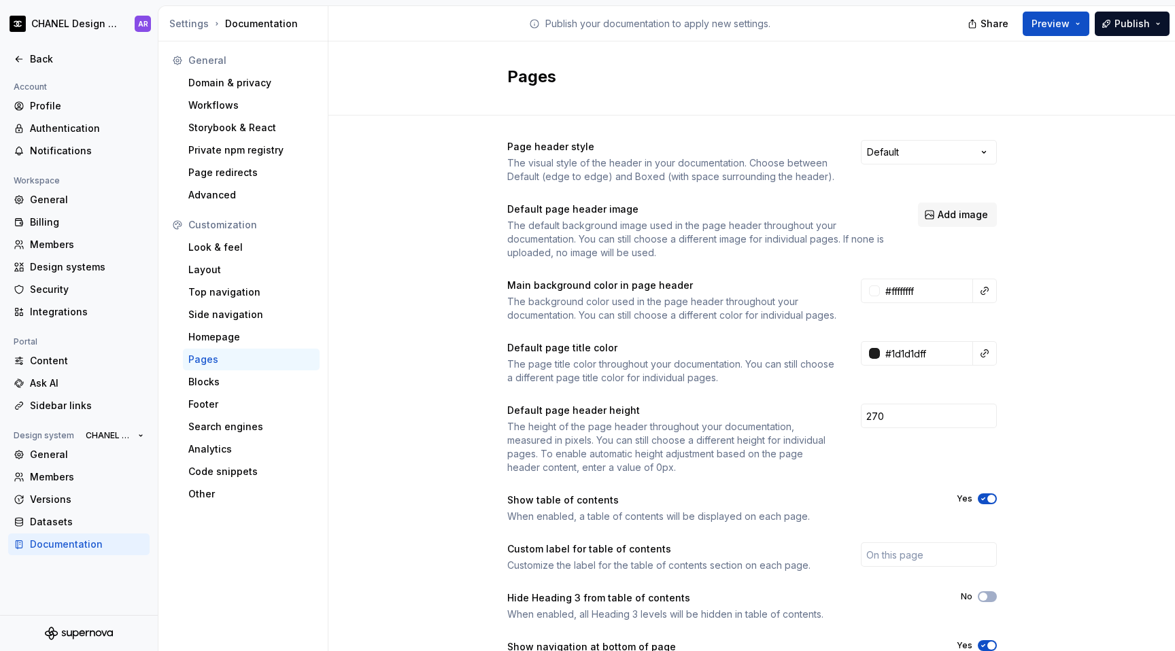
click at [238, 357] on div "Pages" at bounding box center [251, 360] width 126 height 14
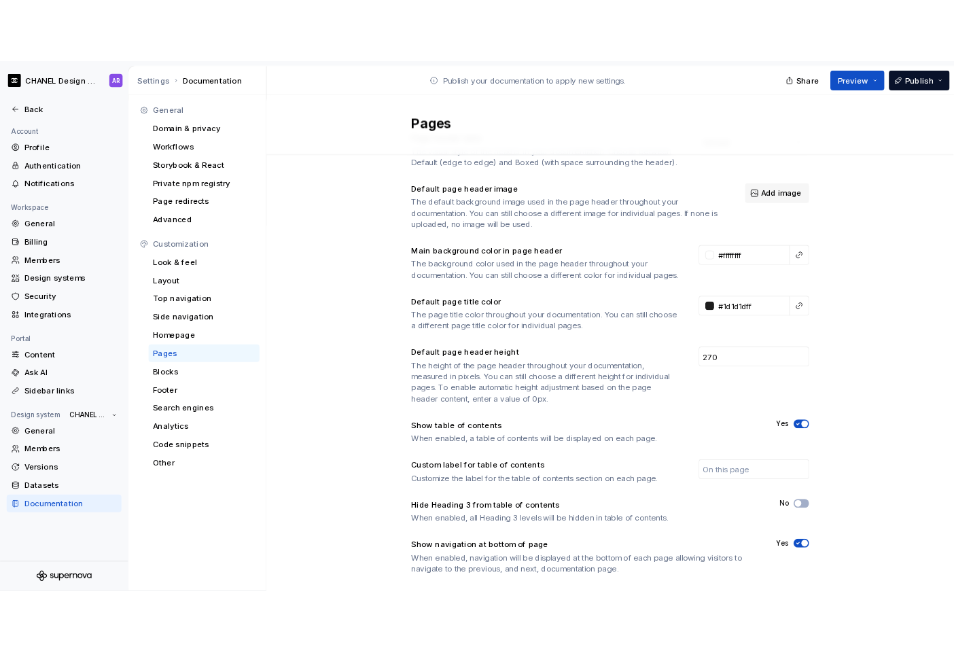
scroll to position [92, 0]
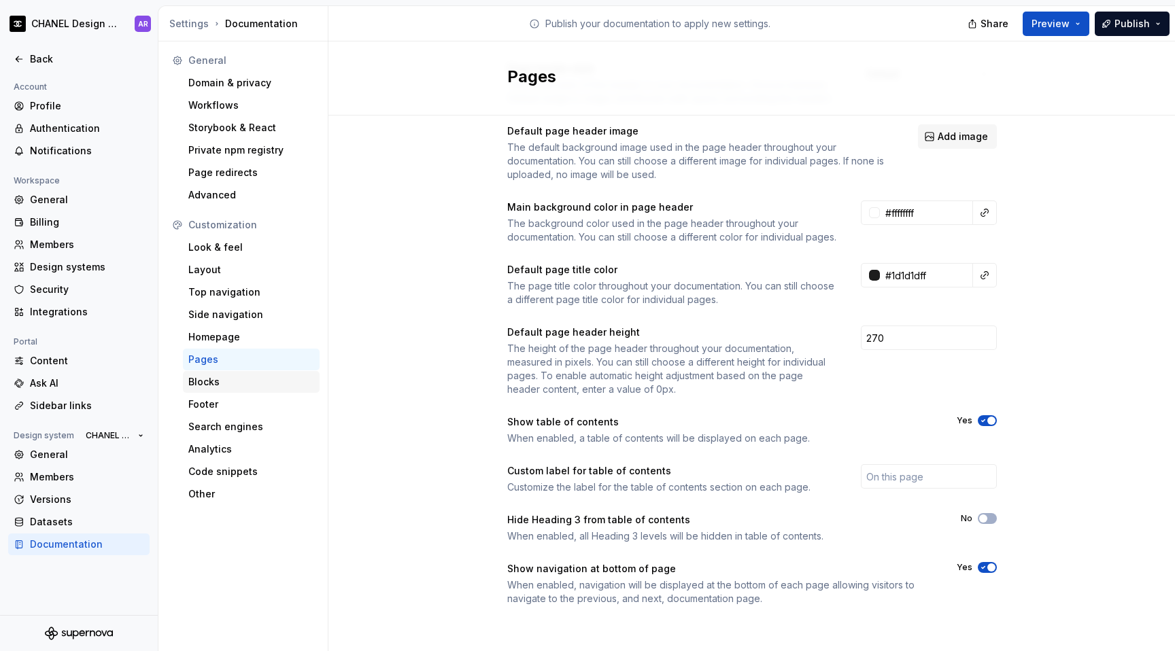
click at [216, 383] on div "Blocks" at bounding box center [251, 382] width 126 height 14
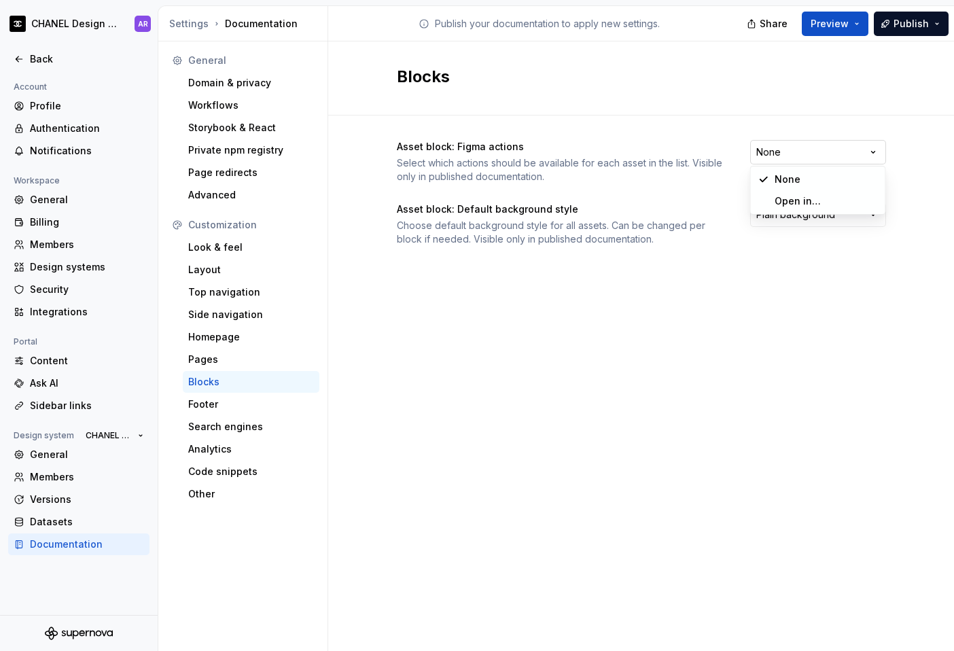
click at [729, 158] on html "CHANEL Design System AR Back Account Profile Authentication Notifications Works…" at bounding box center [477, 325] width 954 height 651
click at [721, 135] on html "CHANEL Design System AR Back Account Profile Authentication Notifications Works…" at bounding box center [477, 325] width 954 height 651
click at [675, 313] on div "Blocks Asset block: Figma actions Select which actions should be available for …" at bounding box center [641, 346] width 626 height 610
click at [729, 225] on html "CHANEL Design System AR Back Account Profile Authentication Notifications Works…" at bounding box center [477, 325] width 954 height 651
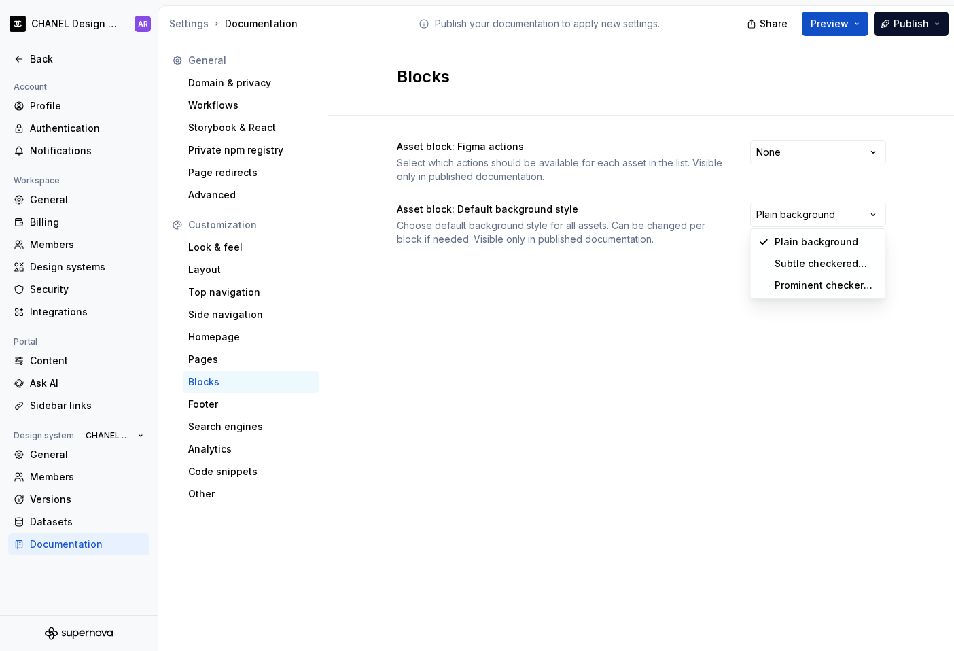
click at [615, 340] on html "CHANEL Design System AR Back Account Profile Authentication Notifications Works…" at bounding box center [477, 325] width 954 height 651
click at [542, 227] on div "Choose default background style for all assets. Can be changed per block if nee…" at bounding box center [561, 232] width 329 height 27
click at [531, 320] on div "Blocks Asset block: Figma actions Select which actions should be available for …" at bounding box center [641, 346] width 626 height 610
click at [231, 405] on div "Footer" at bounding box center [251, 405] width 126 height 14
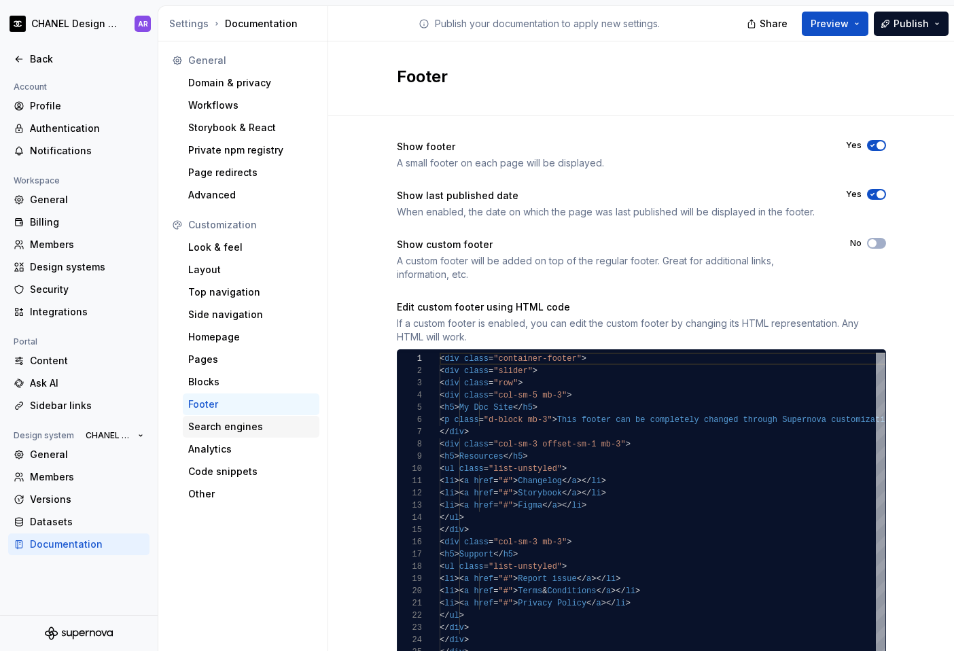
click at [253, 422] on div "Search engines" at bounding box center [251, 427] width 126 height 14
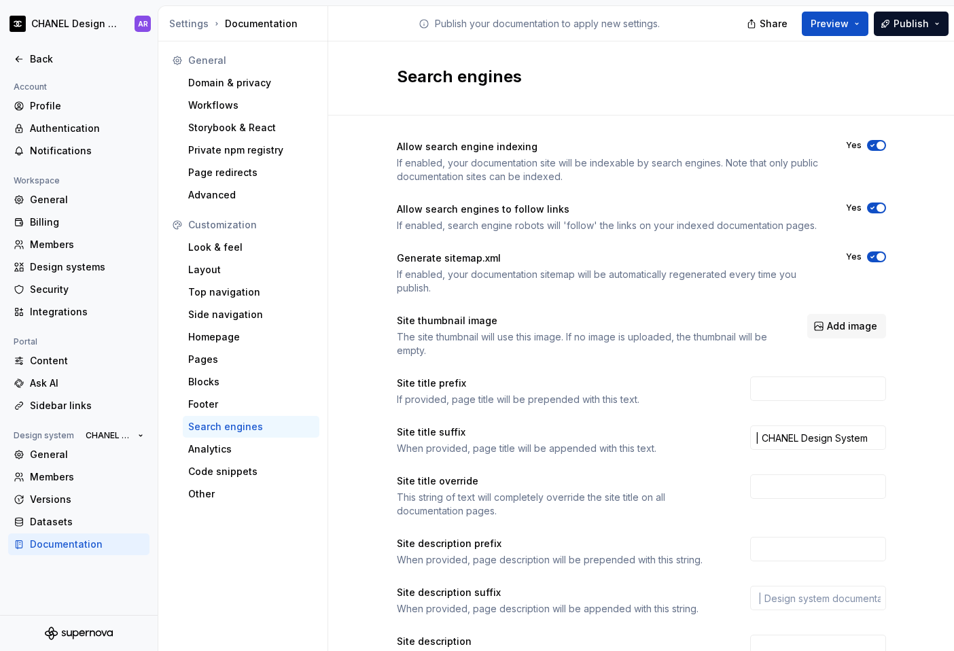
scroll to position [86, 0]
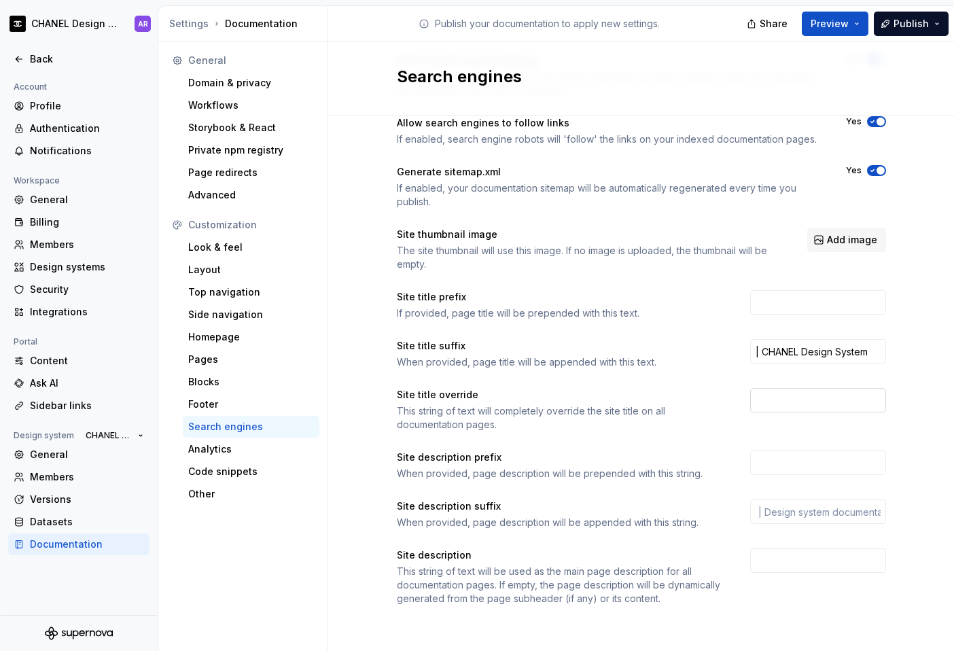
click at [729, 396] on input "text" at bounding box center [819, 400] width 136 height 24
type input "<"
type input "TEST"
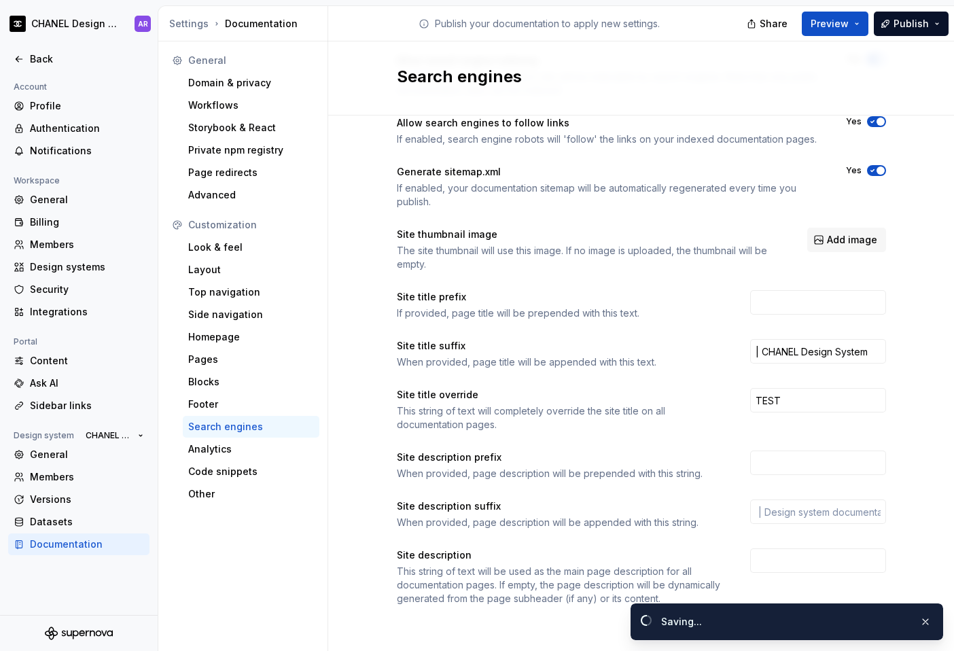
click at [670, 390] on div "Site title override" at bounding box center [561, 395] width 329 height 14
click at [729, 25] on span "Preview" at bounding box center [830, 24] width 38 height 14
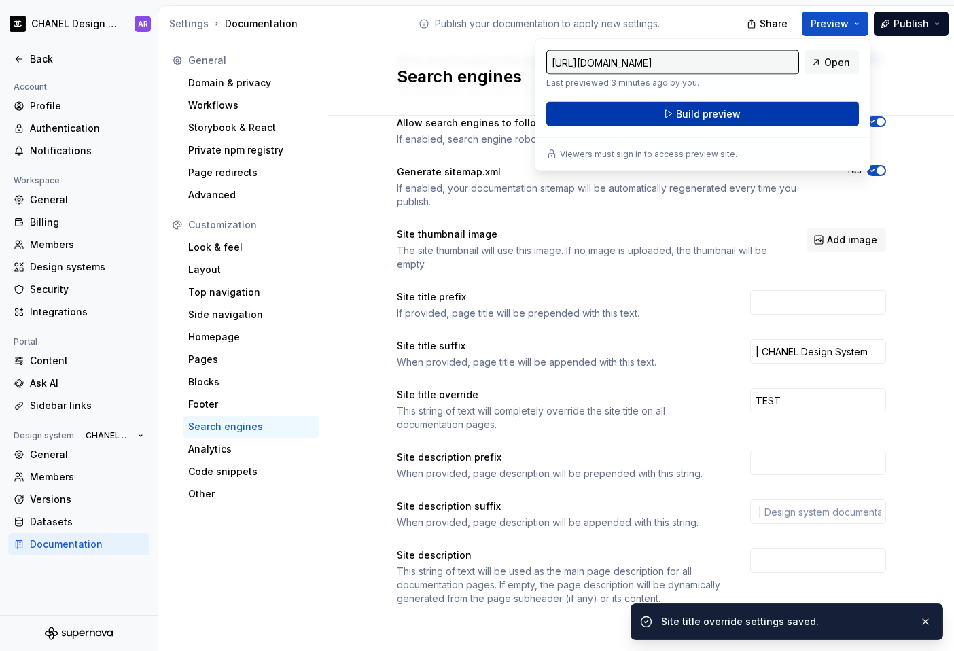
click at [729, 118] on button "Build preview" at bounding box center [703, 114] width 313 height 24
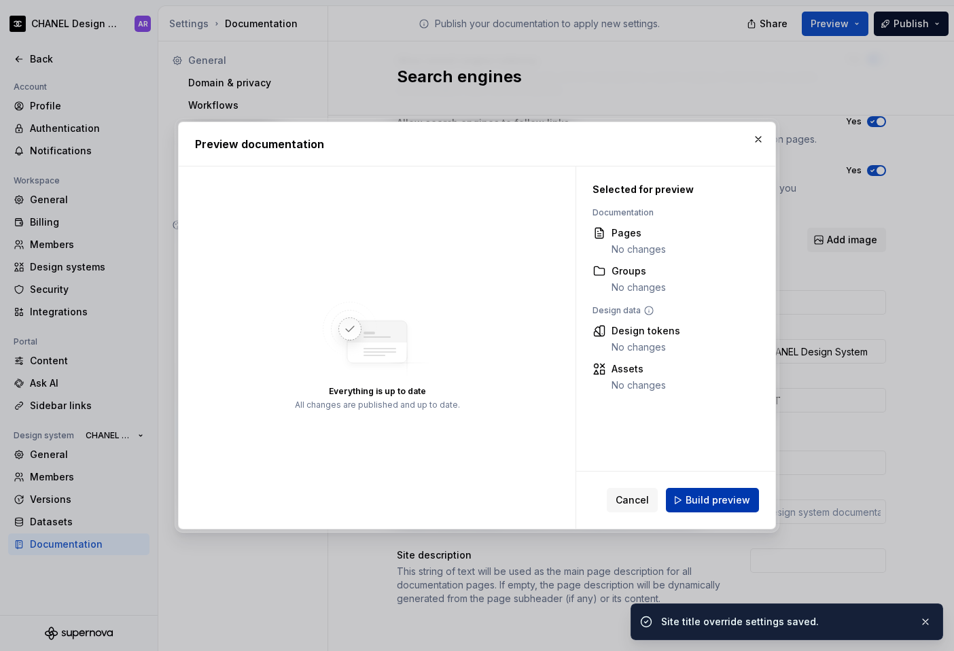
click at [697, 502] on span "Build preview" at bounding box center [718, 501] width 65 height 14
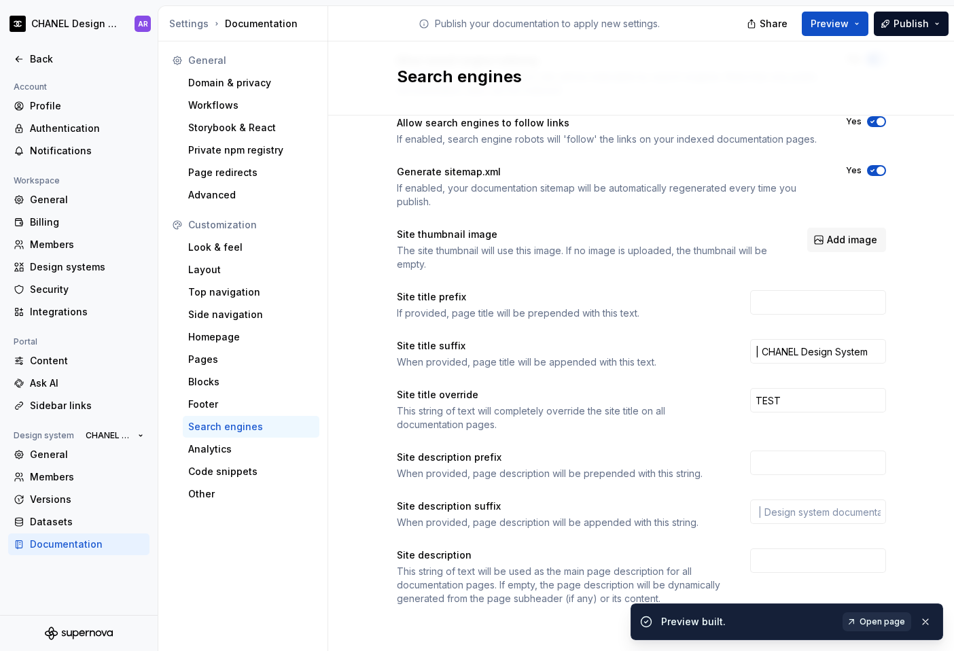
click at [729, 630] on link "Open page" at bounding box center [877, 622] width 69 height 19
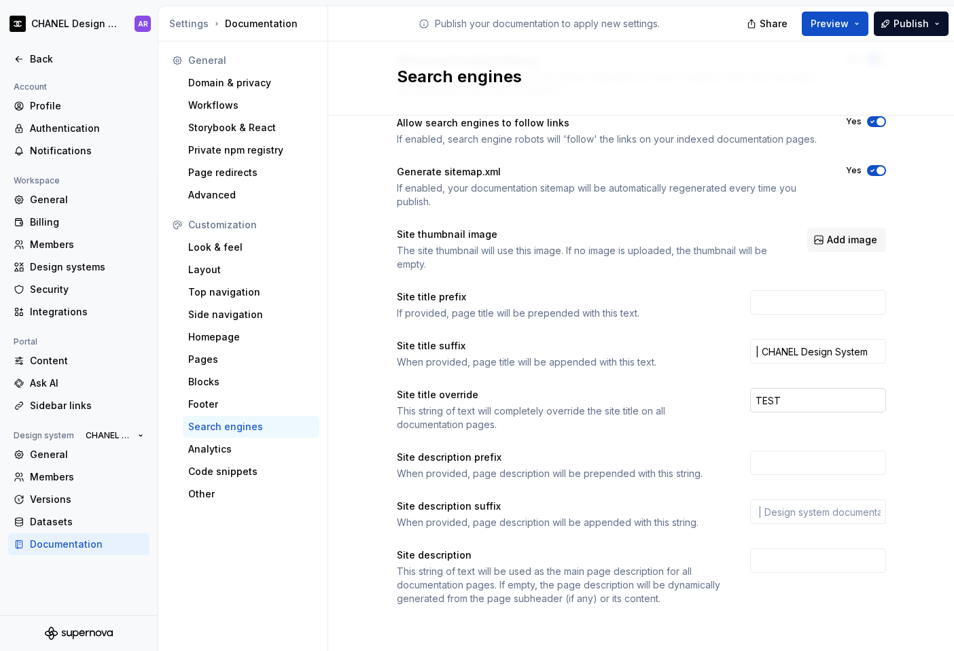
click at [729, 411] on input "TEST" at bounding box center [819, 400] width 136 height 24
click at [294, 532] on div "General Domain & privacy Workflows Storybook & React Private npm registry Page …" at bounding box center [243, 349] width 170 height 616
click at [226, 451] on div "Analytics" at bounding box center [251, 450] width 126 height 14
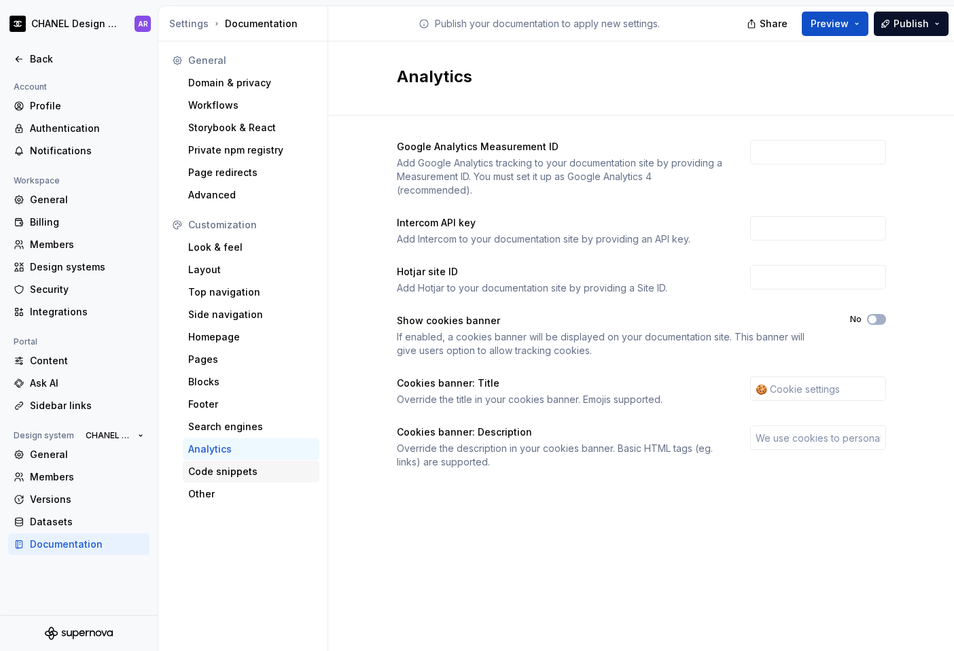
click at [222, 472] on div "Code snippets" at bounding box center [251, 472] width 126 height 14
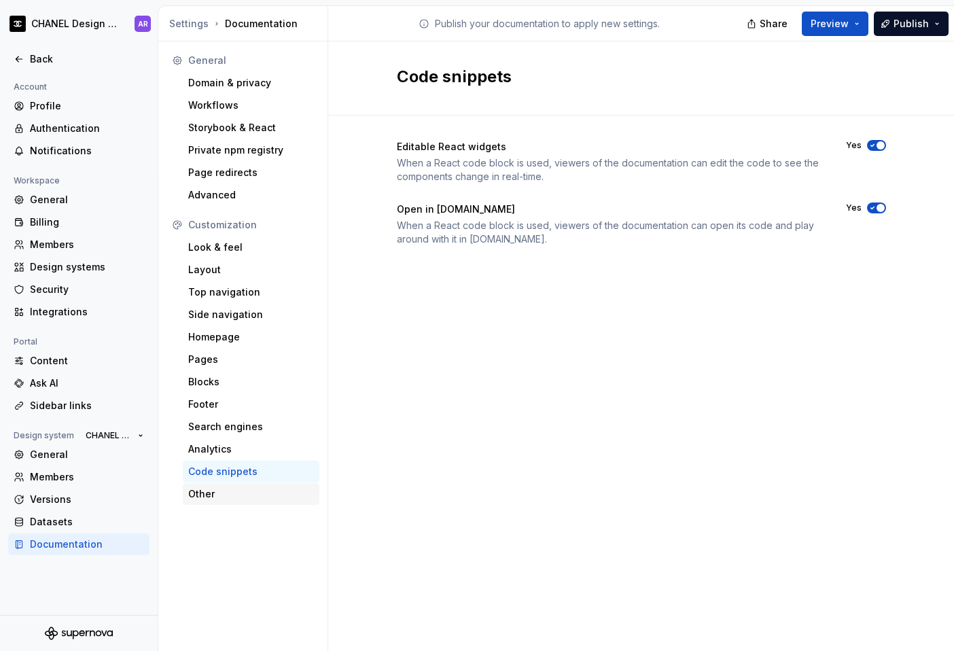
click at [216, 497] on div "Other" at bounding box center [251, 494] width 126 height 14
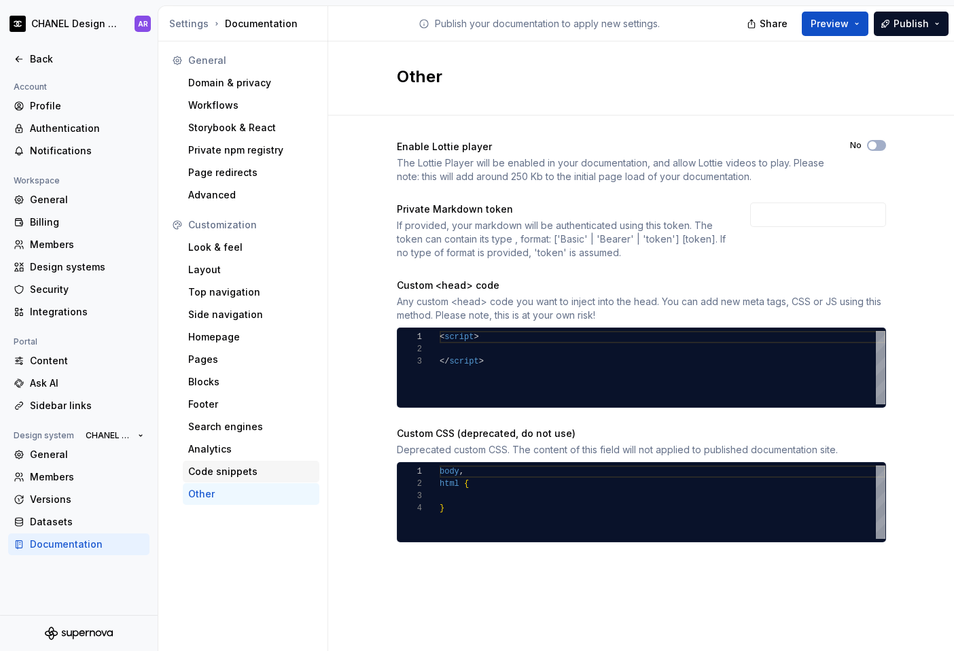
click at [227, 477] on div "Code snippets" at bounding box center [251, 472] width 126 height 14
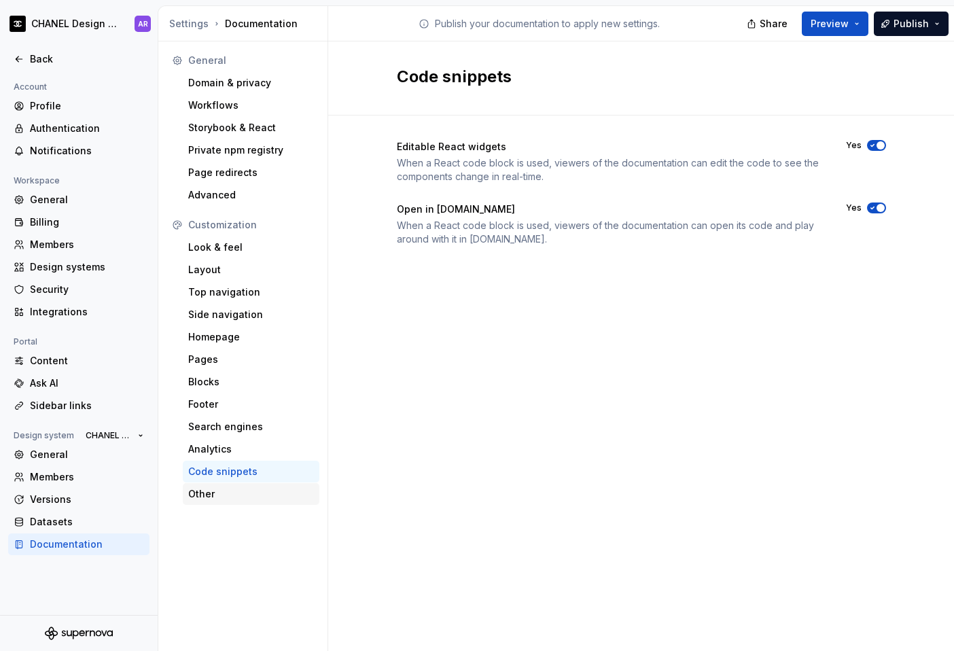
click at [218, 496] on div "Other" at bounding box center [251, 494] width 126 height 14
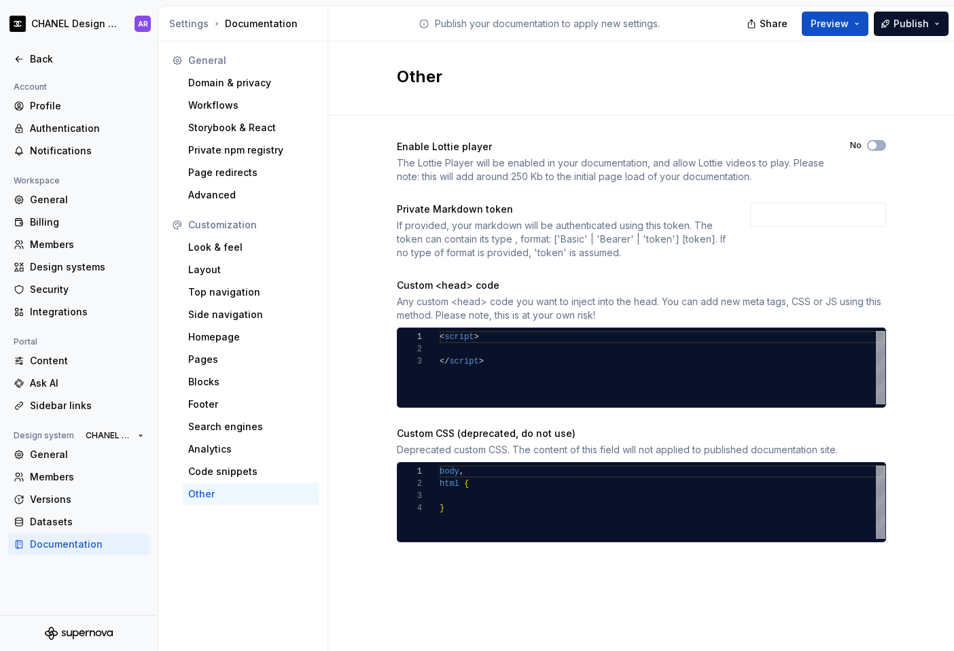
click at [485, 362] on div "< script > </ script >" at bounding box center [663, 367] width 446 height 73
type textarea "******** **** *********"
click at [467, 343] on div "< script > </ script >" at bounding box center [663, 367] width 446 height 73
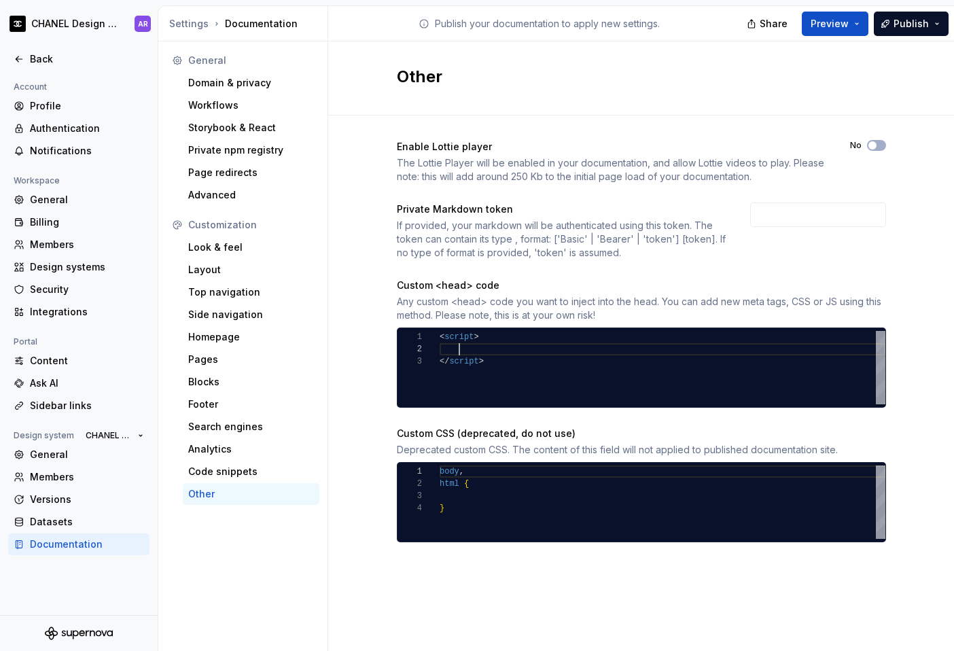
click at [470, 348] on div "< script > </ script >" at bounding box center [663, 367] width 446 height 73
click at [434, 349] on div at bounding box center [419, 349] width 42 height 12
click at [220, 286] on div "Top navigation" at bounding box center [251, 293] width 126 height 14
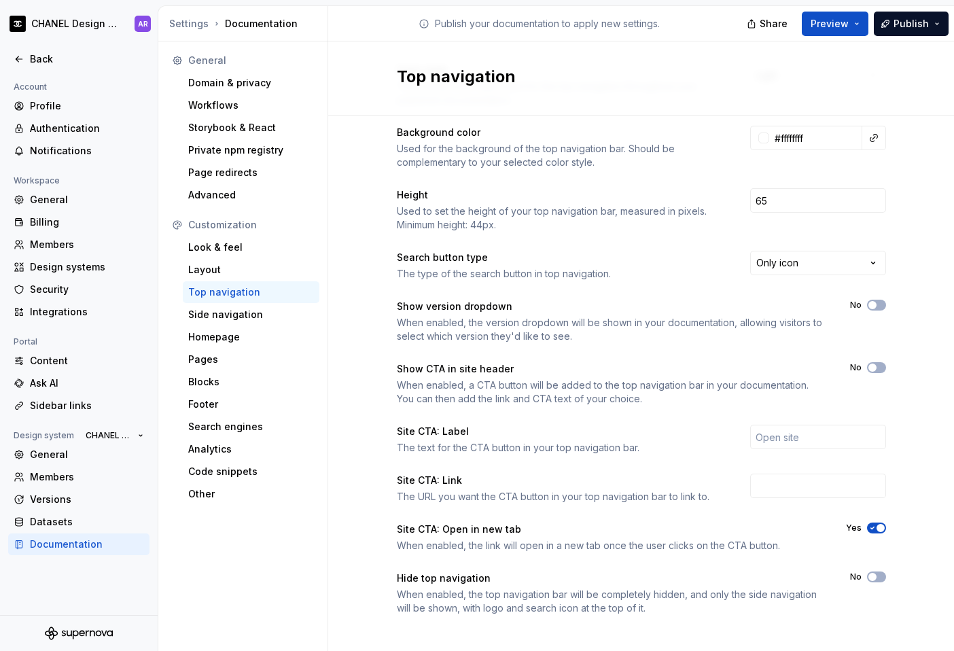
scroll to position [86, 0]
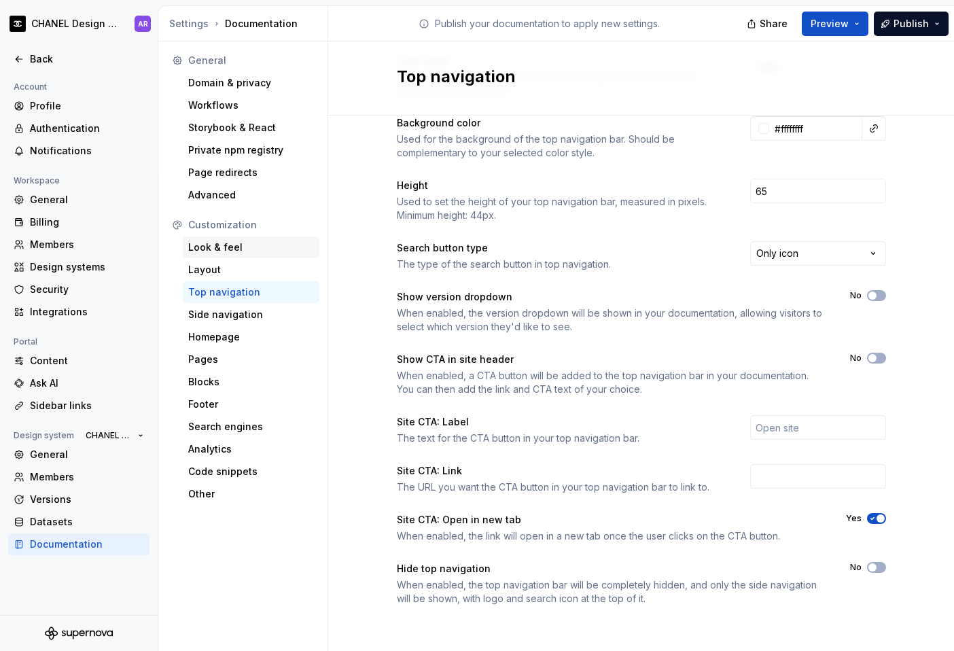
click at [241, 256] on div "Look & feel" at bounding box center [251, 248] width 137 height 22
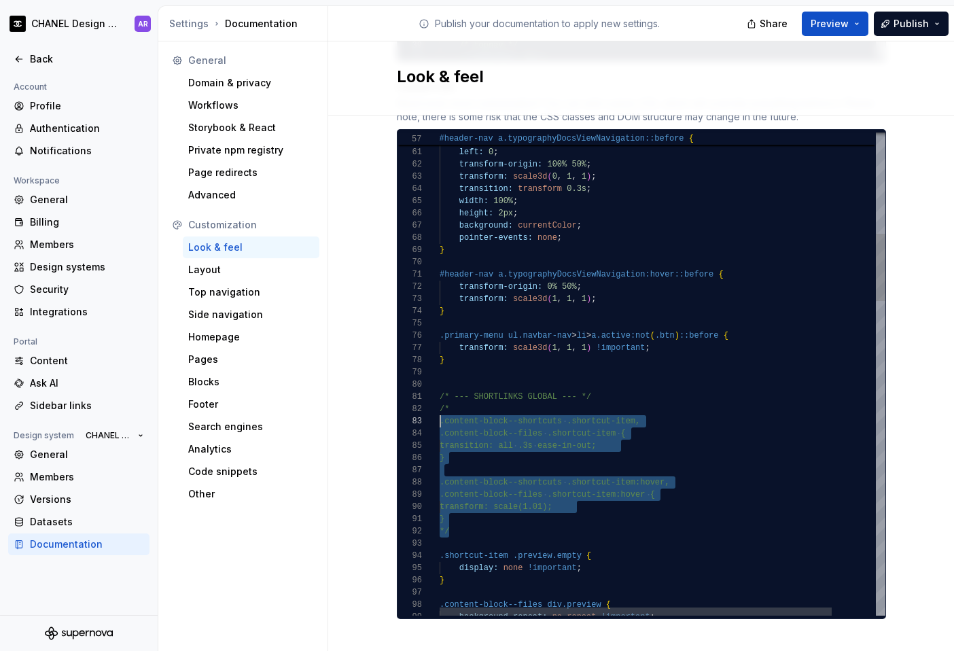
scroll to position [12, 0]
drag, startPoint x: 460, startPoint y: 523, endPoint x: 425, endPoint y: 396, distance: 131.3
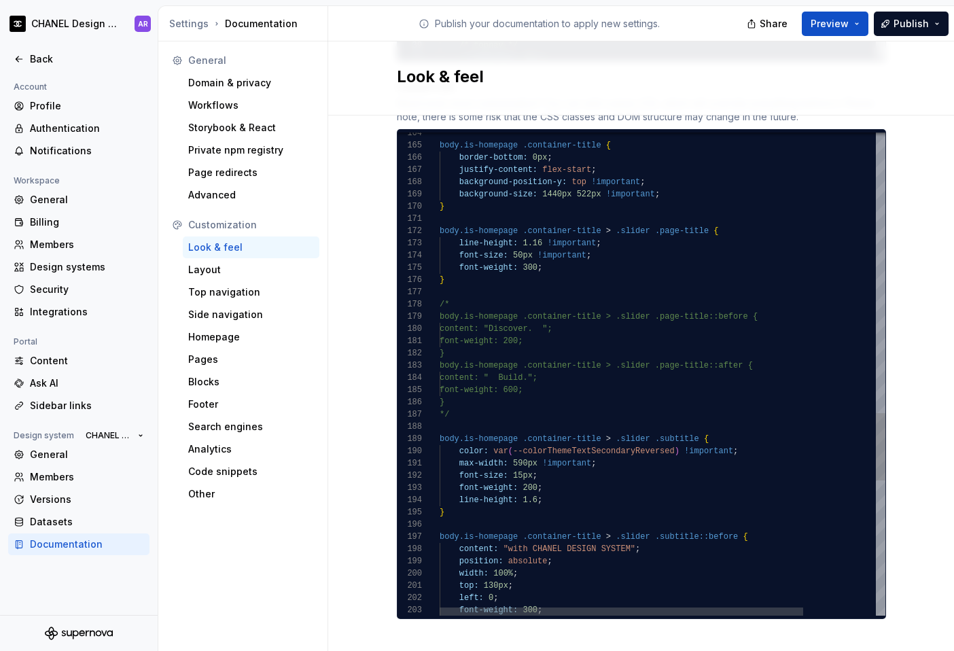
type textarea "**********"
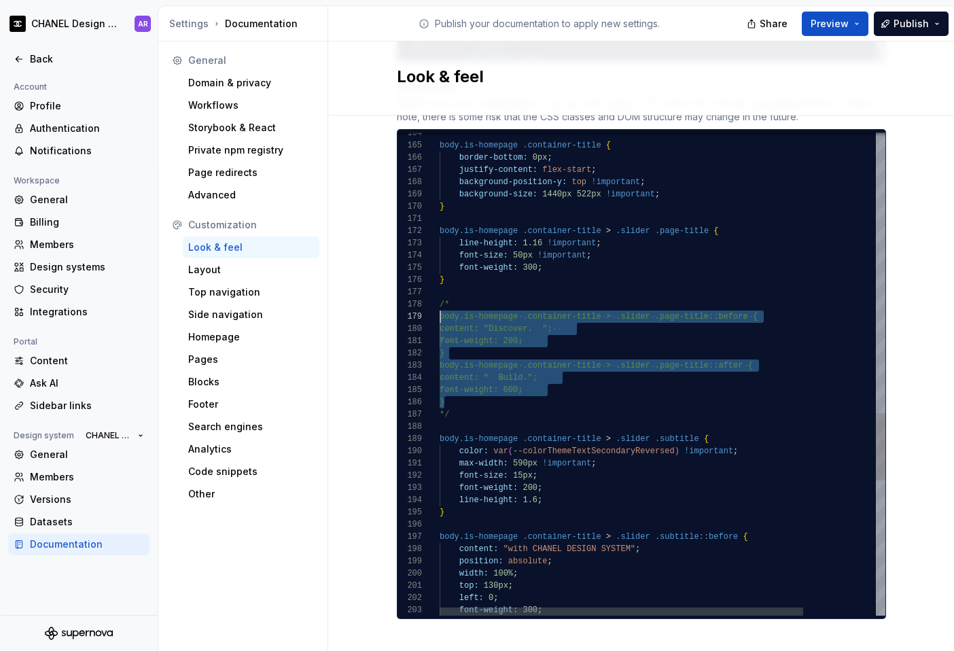
scroll to position [98, 0]
drag, startPoint x: 500, startPoint y: 393, endPoint x: 433, endPoint y: 301, distance: 113.4
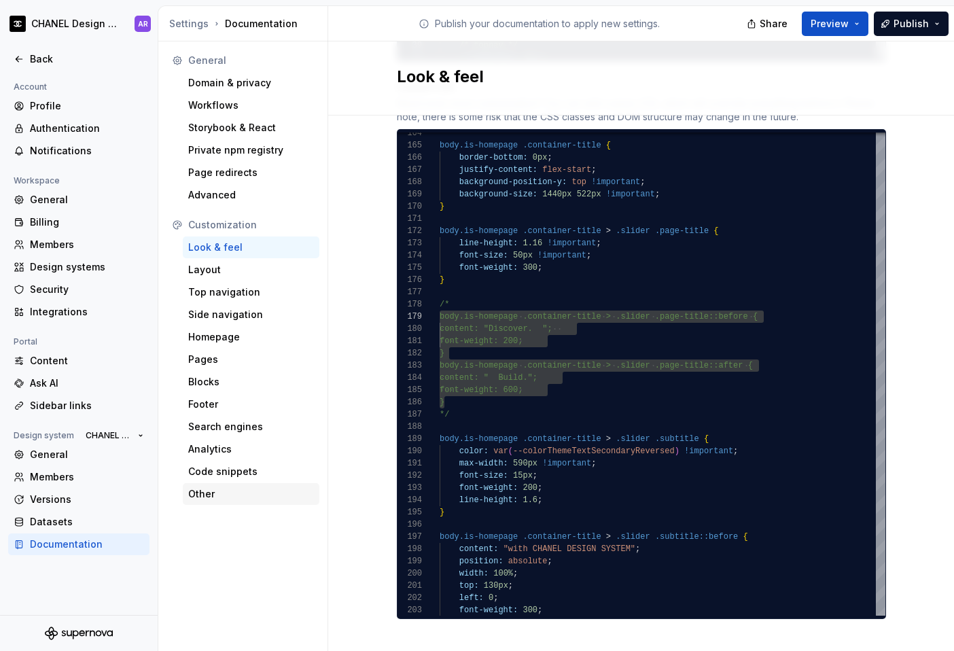
click at [237, 486] on div "Other" at bounding box center [251, 494] width 137 height 22
click at [240, 465] on div "Code snippets" at bounding box center [251, 472] width 126 height 14
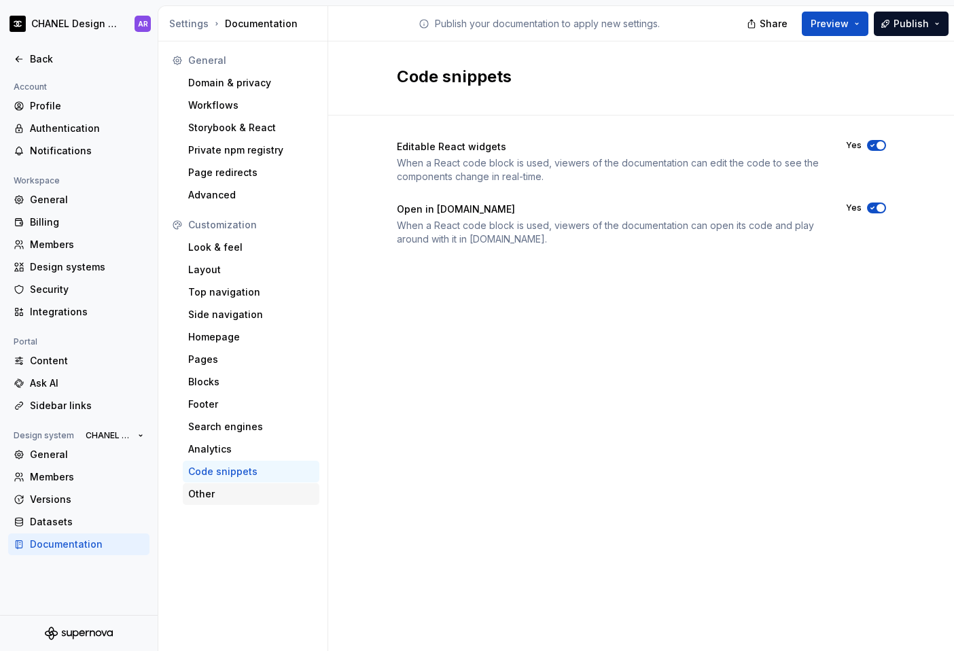
click at [243, 489] on div "Other" at bounding box center [251, 494] width 126 height 14
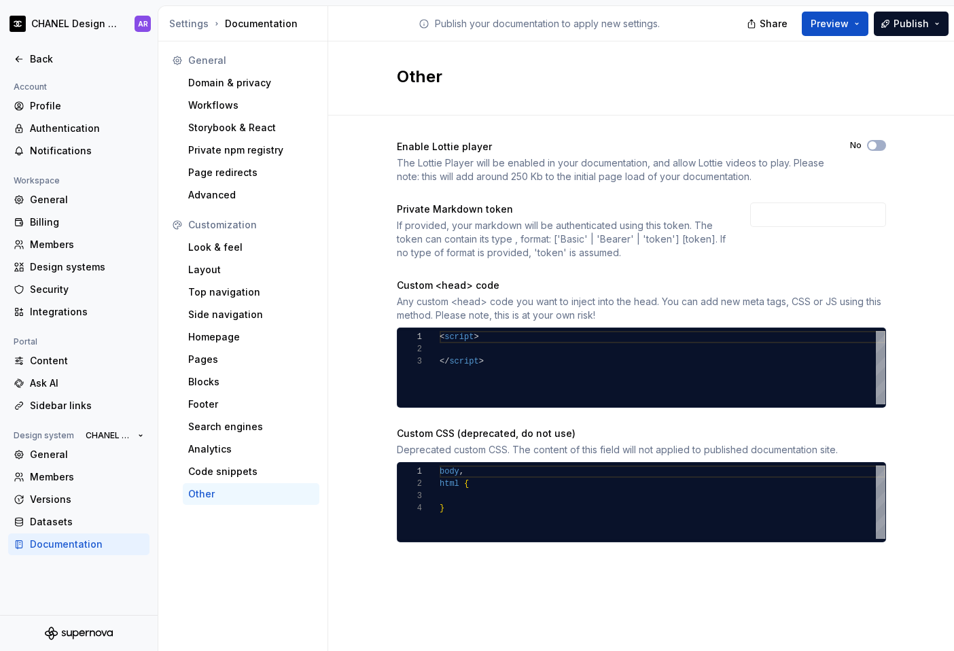
click at [574, 362] on div "< script > </ script >" at bounding box center [663, 367] width 446 height 73
click at [536, 344] on div "< script > </ script >" at bounding box center [663, 367] width 446 height 73
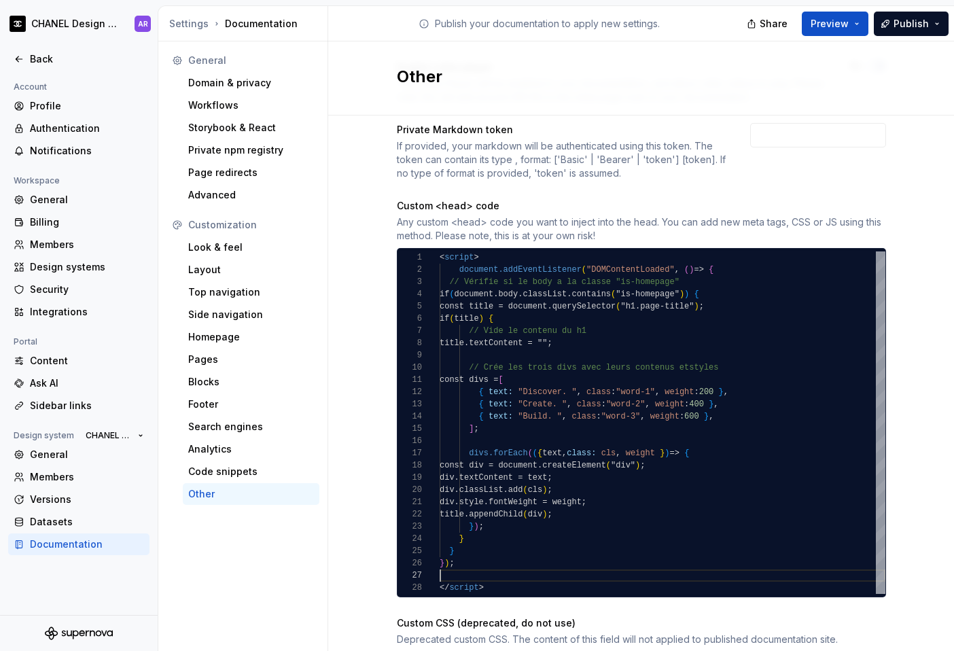
click at [453, 273] on div "} ) ; } } } ) ; </ script > < script > document.addEventListener ( "DOMContentL…" at bounding box center [663, 423] width 446 height 343
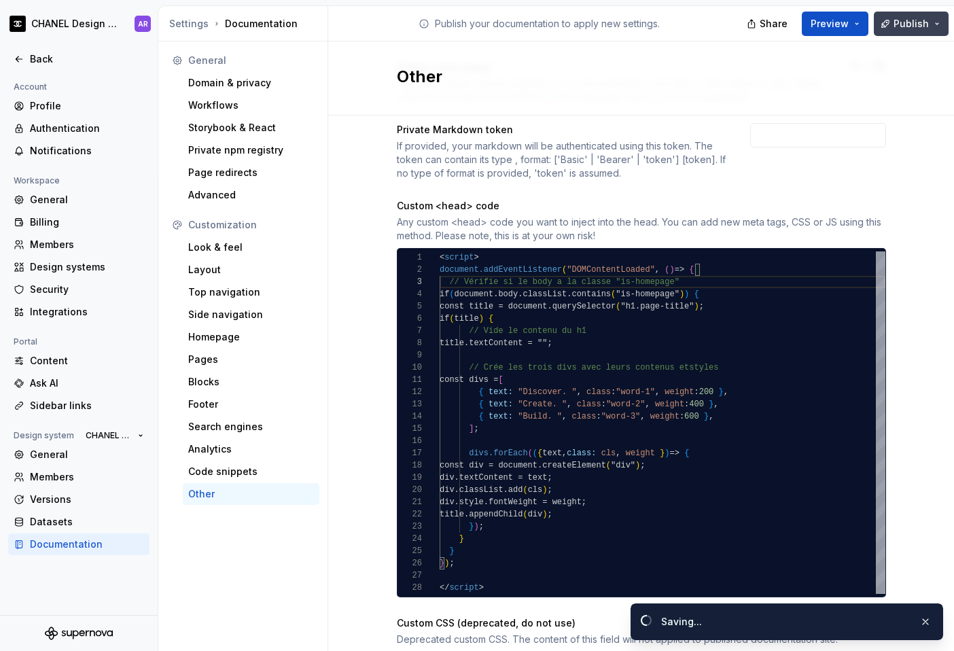
click at [729, 18] on span "Publish" at bounding box center [911, 24] width 35 height 14
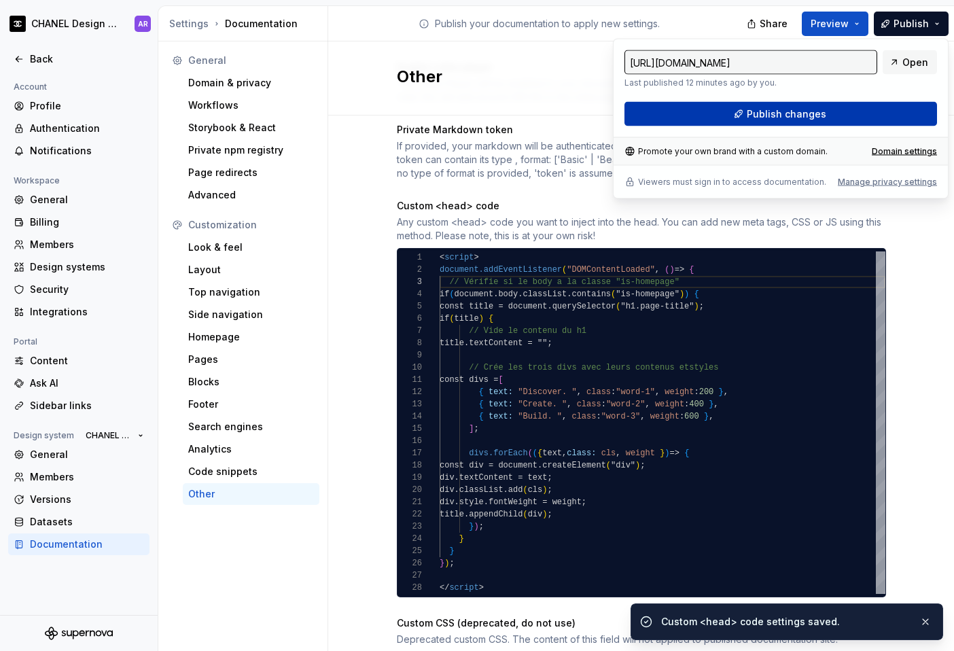
click at [729, 121] on button "Publish changes" at bounding box center [781, 114] width 313 height 24
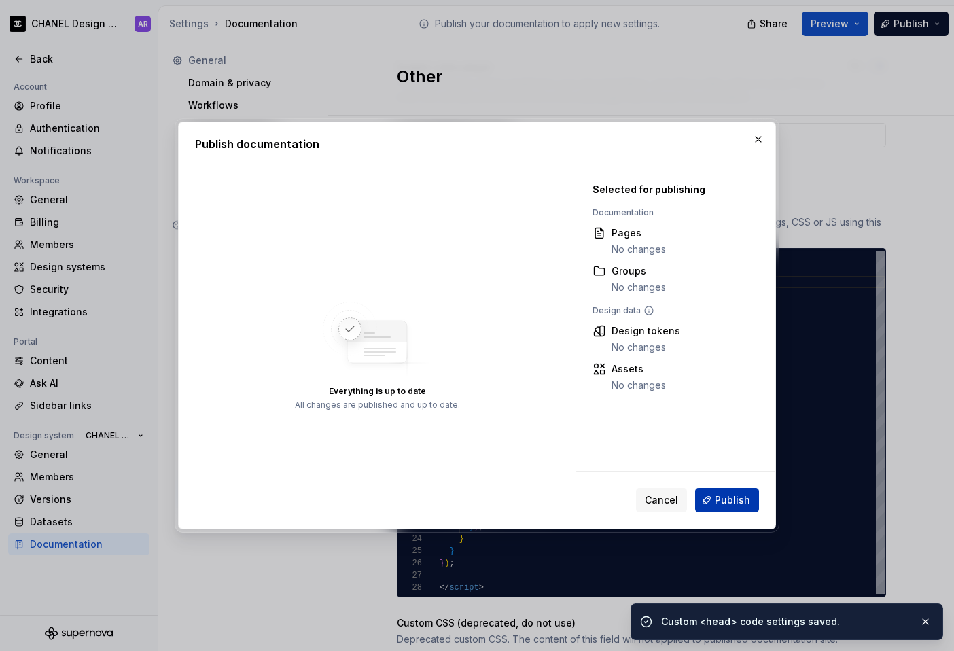
click at [729, 505] on span "Publish" at bounding box center [732, 501] width 35 height 14
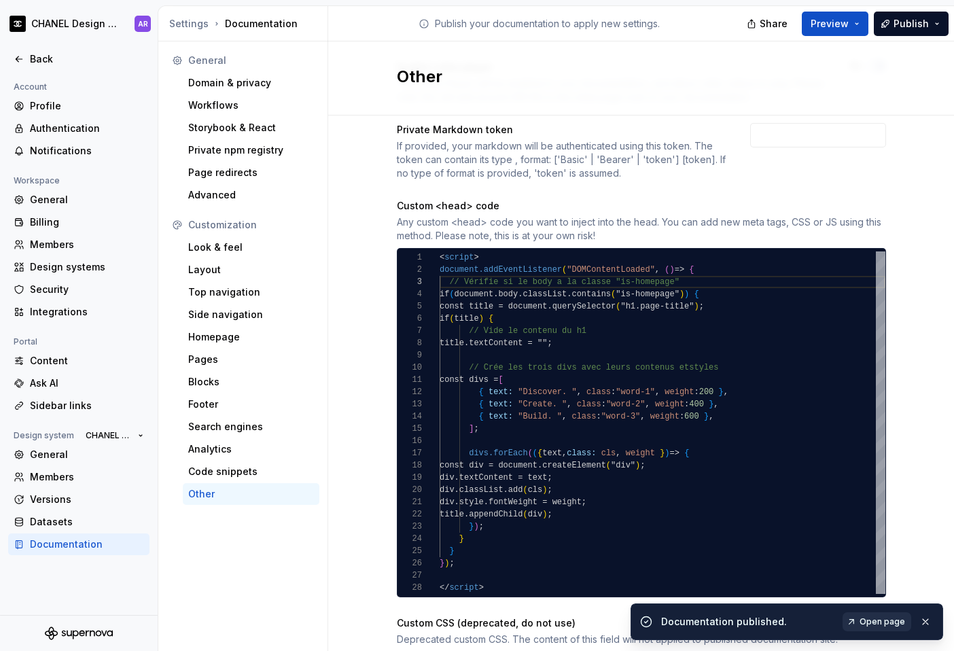
click at [729, 624] on span "Open page" at bounding box center [883, 622] width 46 height 11
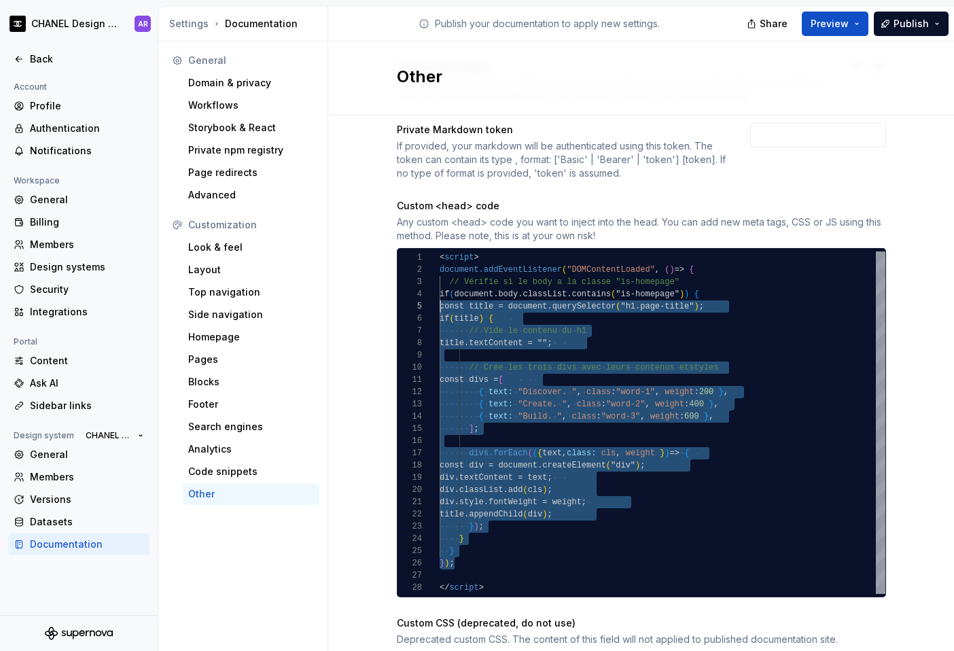
scroll to position [12, 0]
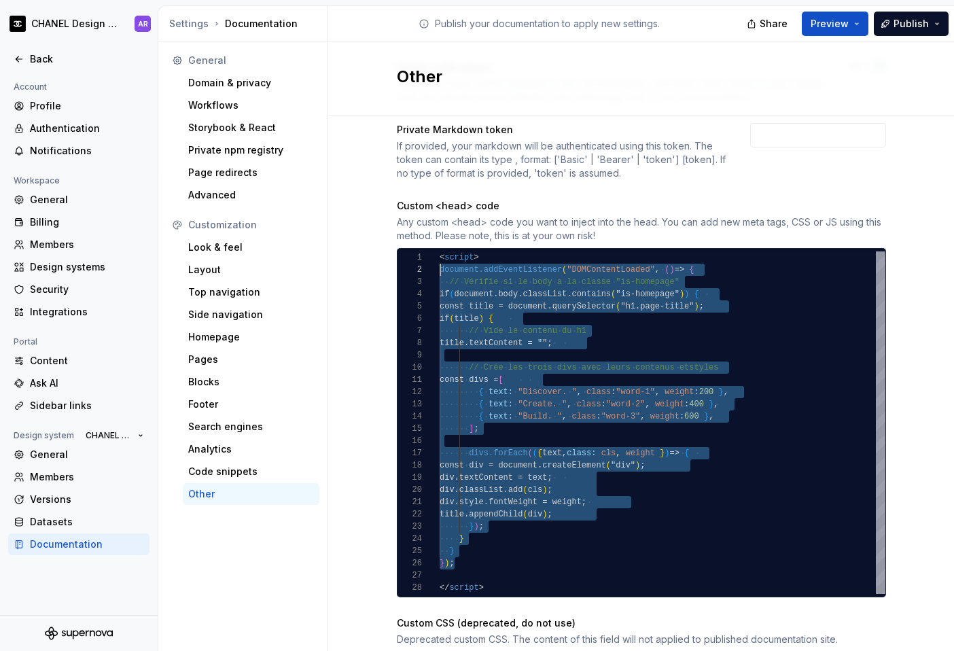
drag, startPoint x: 454, startPoint y: 567, endPoint x: 415, endPoint y: 273, distance: 296.2
click at [440, 273] on div "} ) ; } } } ) ; </ script > < script > document.addEventListener ( "DOMContentL…" at bounding box center [663, 423] width 446 height 343
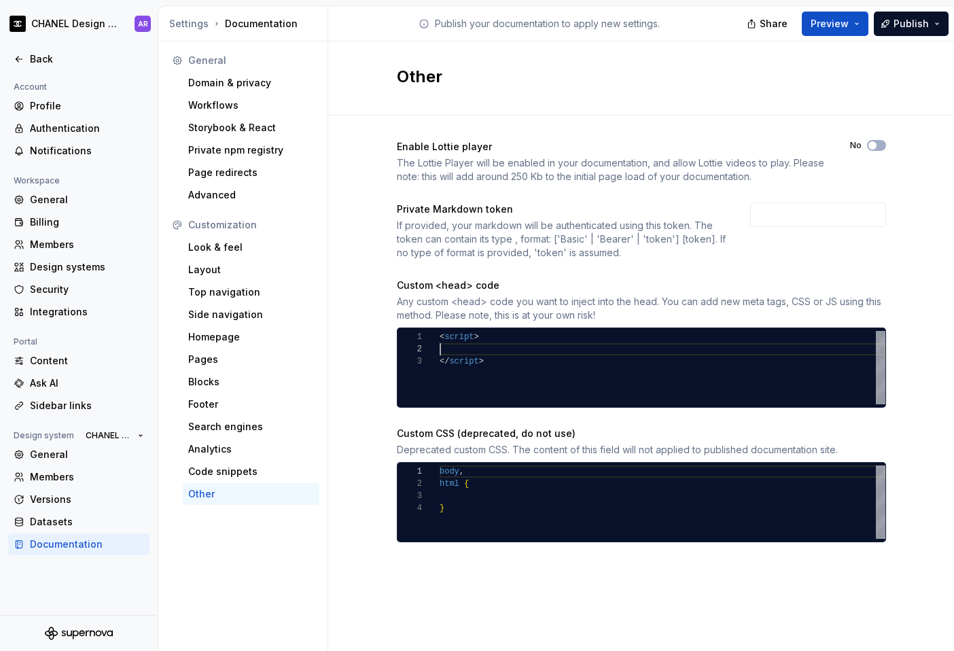
scroll to position [110, 0]
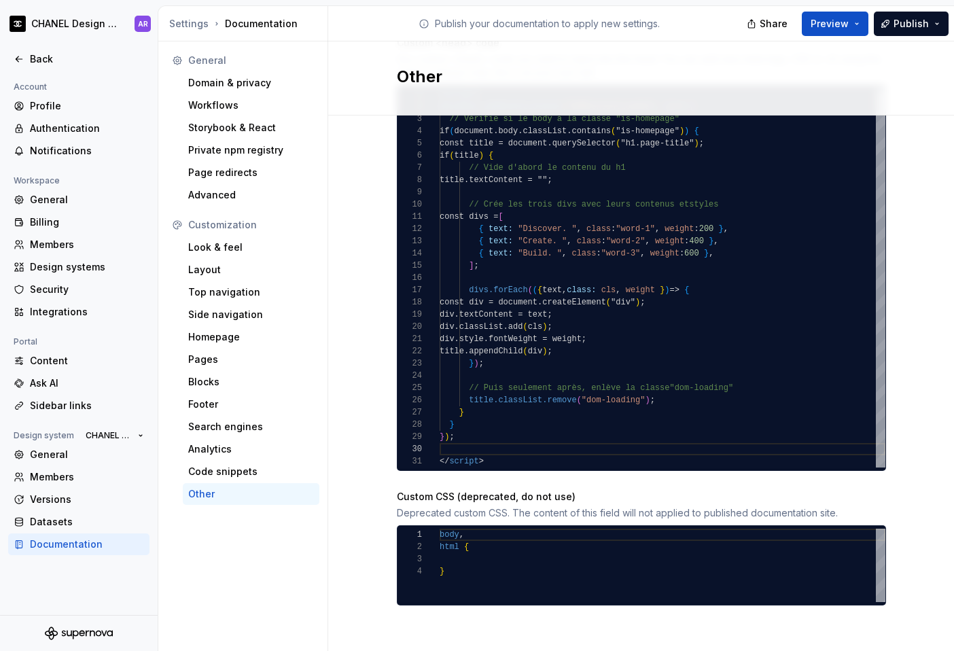
type textarea "**********"
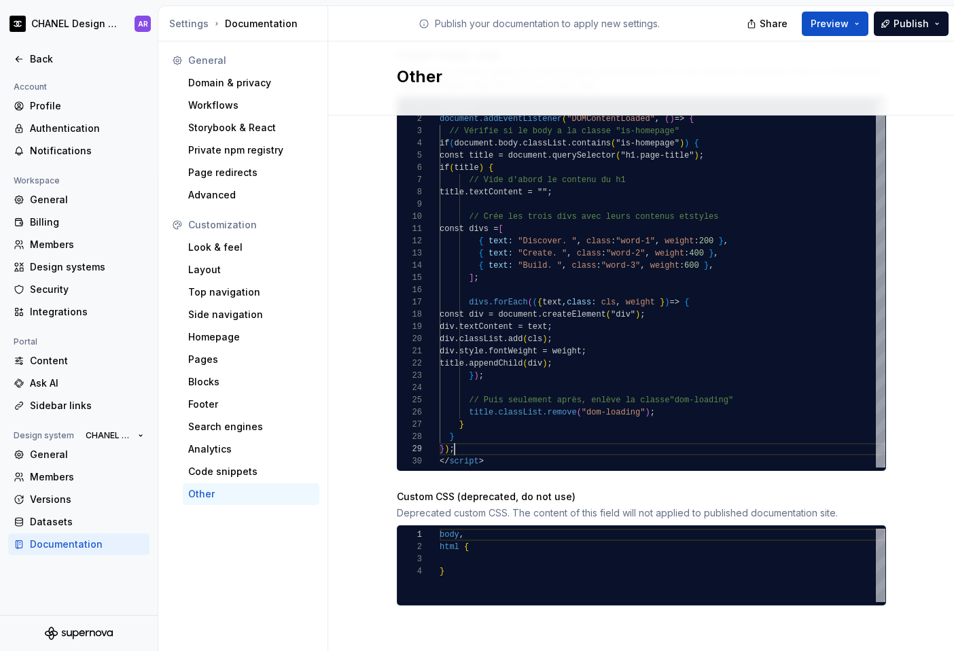
scroll to position [98, 15]
click at [729, 28] on span "Publish" at bounding box center [911, 24] width 35 height 14
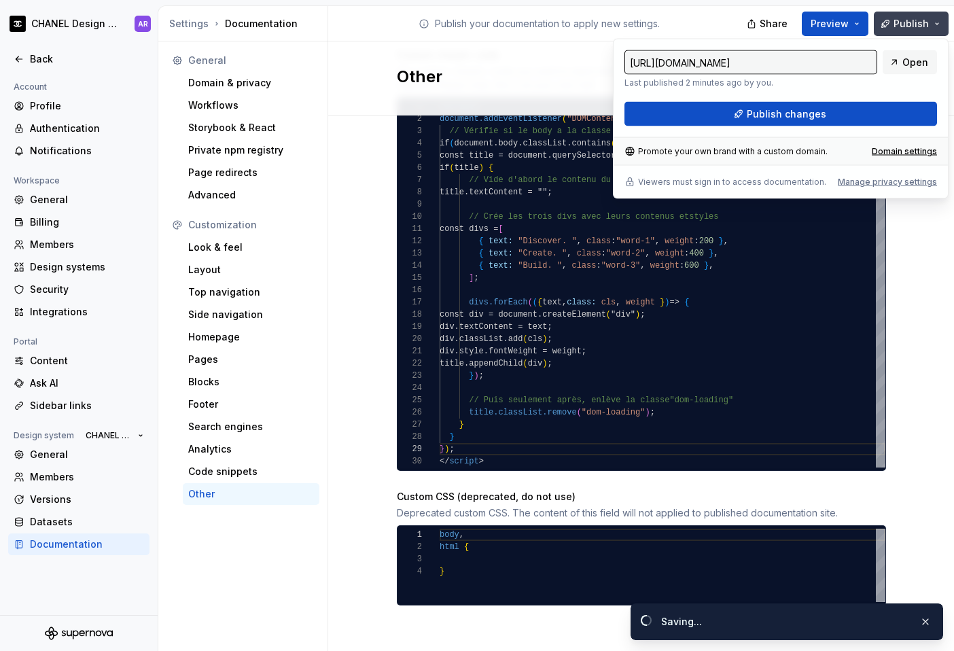
click at [729, 27] on span "Publish" at bounding box center [911, 24] width 35 height 14
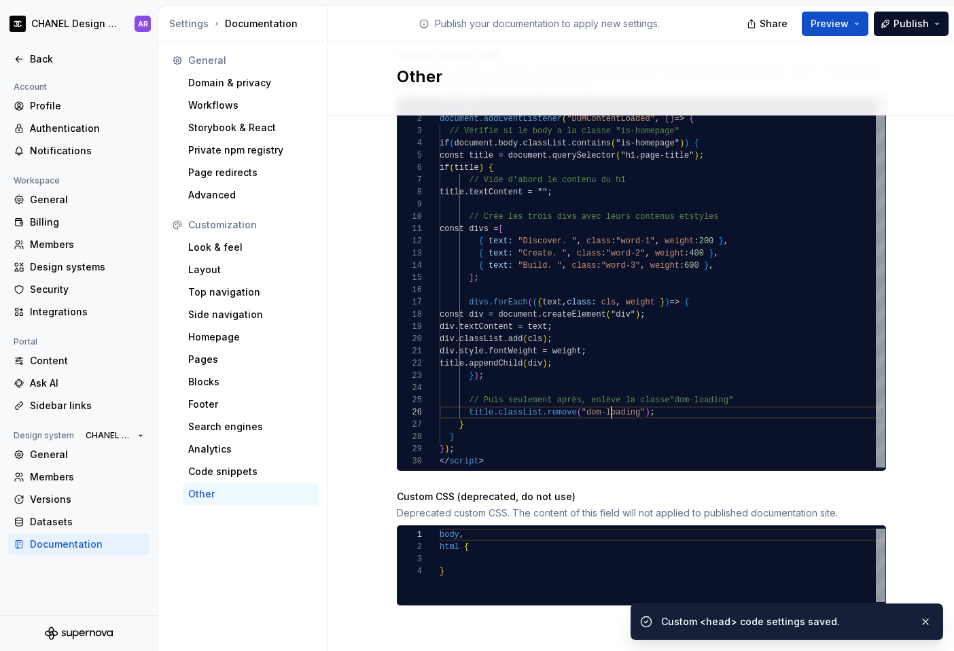
click at [604, 413] on div "title.classList.remove ( "dom-loading" ) ; } } } ) ; </ script > < script > doc…" at bounding box center [663, 284] width 446 height 367
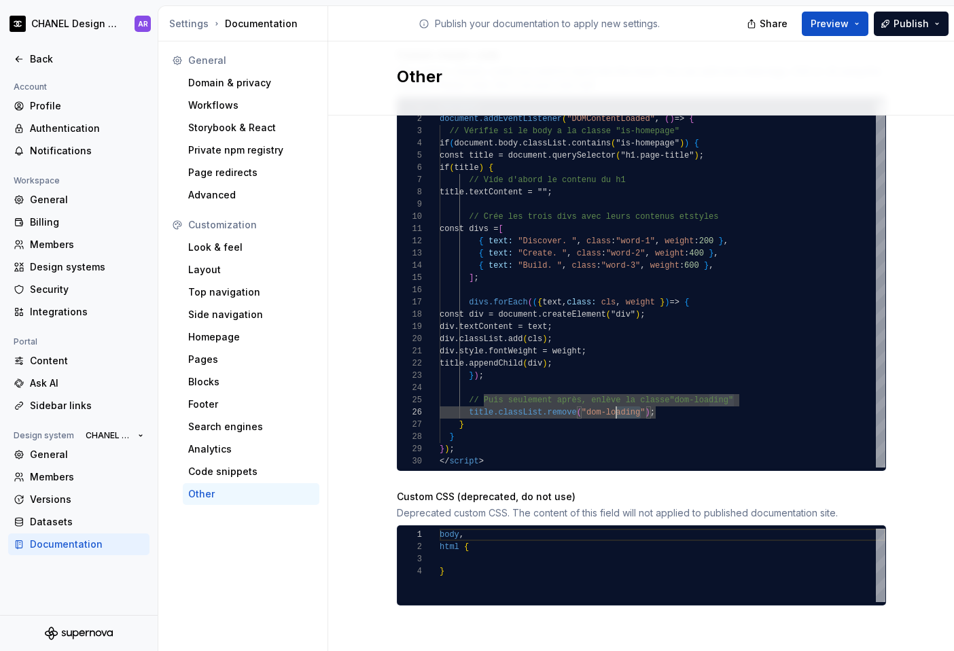
scroll to position [61, 148]
drag, startPoint x: 634, startPoint y: 413, endPoint x: 582, endPoint y: 412, distance: 52.4
click at [582, 412] on div "title.classList.remove ( "dom-loading" ) ; } } } ) ; </ script > < script > doc…" at bounding box center [663, 284] width 446 height 367
click at [207, 336] on div "Homepage" at bounding box center [251, 337] width 126 height 14
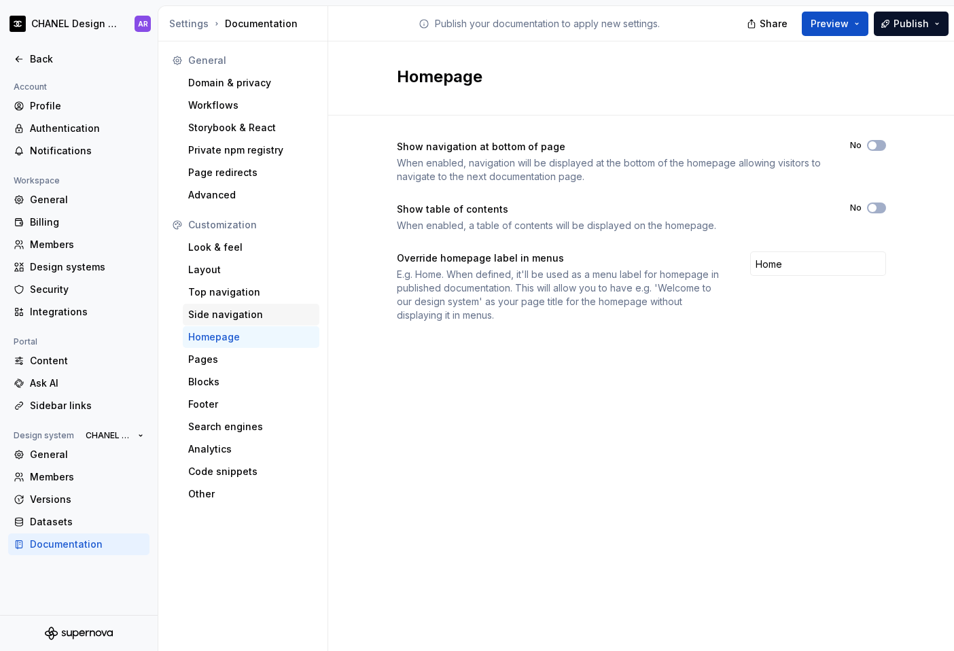
click at [210, 323] on div "Side navigation" at bounding box center [251, 315] width 137 height 22
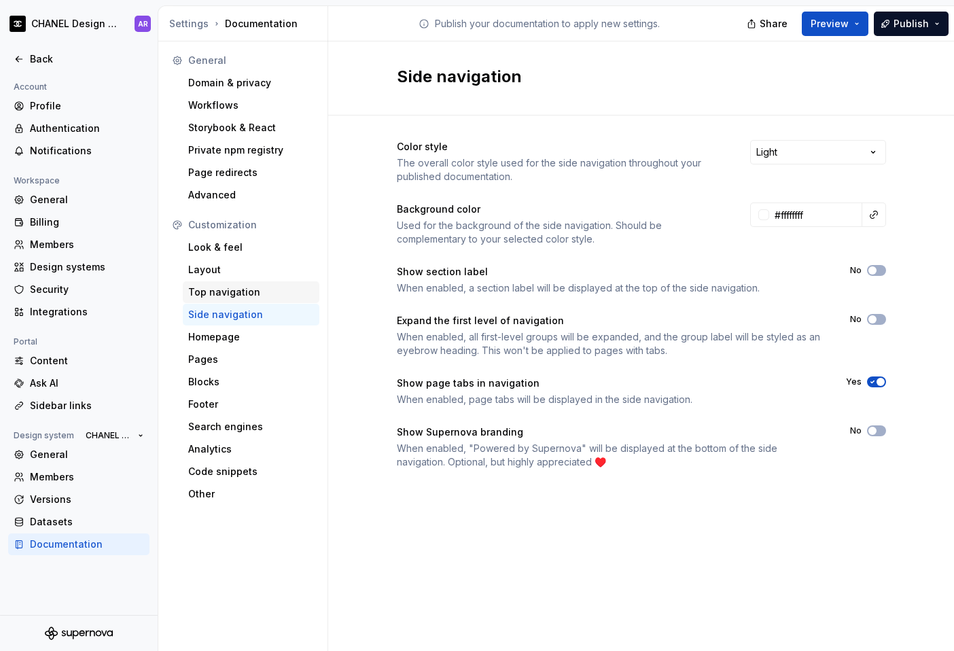
click at [210, 296] on div "Top navigation" at bounding box center [251, 293] width 126 height 14
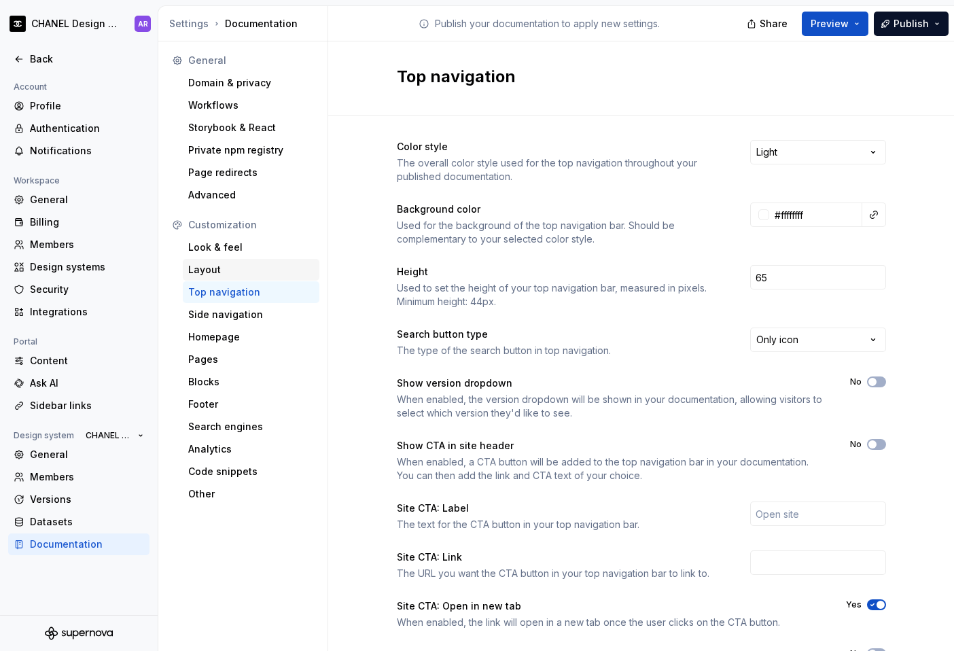
click at [207, 270] on div "Layout" at bounding box center [251, 270] width 126 height 14
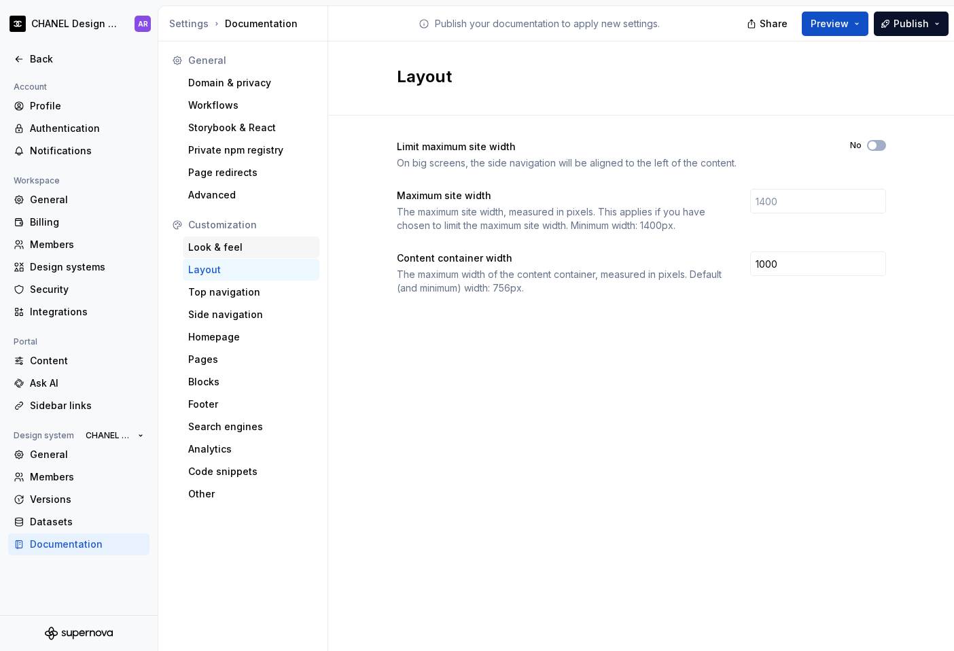
click at [207, 250] on div "Look & feel" at bounding box center [251, 248] width 126 height 14
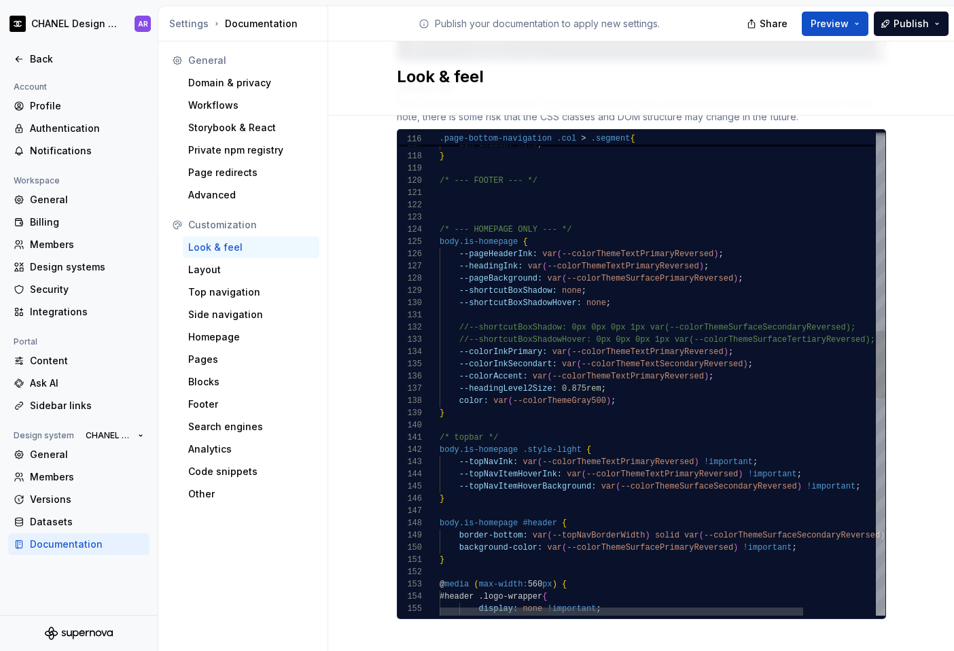
scroll to position [37, 133]
click at [576, 220] on div "--headingInk: var ( --colorThemeTextPrimaryReversed ) ; --pageBackground: var (…" at bounding box center [707, 442] width 534 height 3447
click at [471, 400] on div "--headingInk: var ( --colorThemeTextPrimaryReversed ) ; --pageBackground: var (…" at bounding box center [707, 442] width 534 height 3447
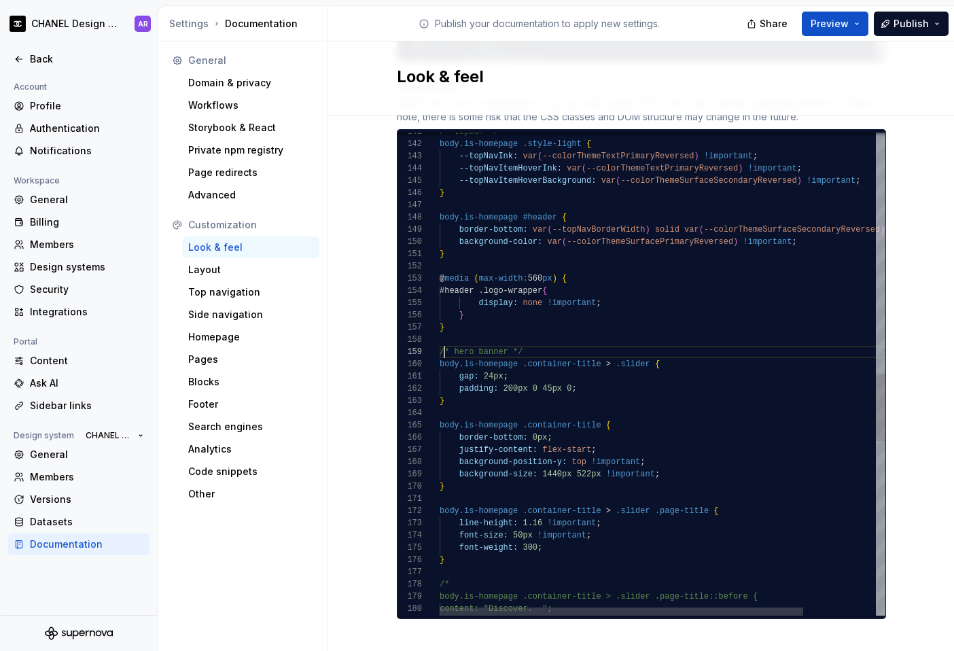
click at [440, 338] on div "/* topbar */ body.is-homepage .style-light { --topNavInk: var ( --colorThemeTex…" at bounding box center [707, 136] width 534 height 3447
click at [451, 390] on div "/* topbar */ body.is-homepage .style-light { --topNavInk: var ( --colorThemeTex…" at bounding box center [707, 136] width 534 height 3447
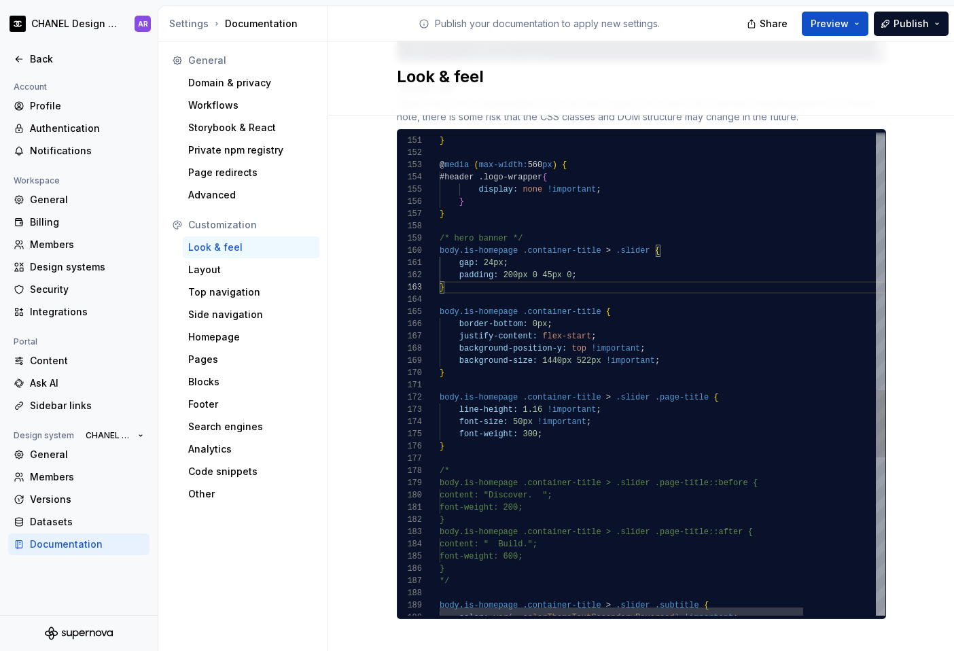
click at [448, 434] on div "background-color: var ( --colorThemeSurfacePrimaryReversed ) !important ; } @ m…" at bounding box center [707, 22] width 534 height 3447
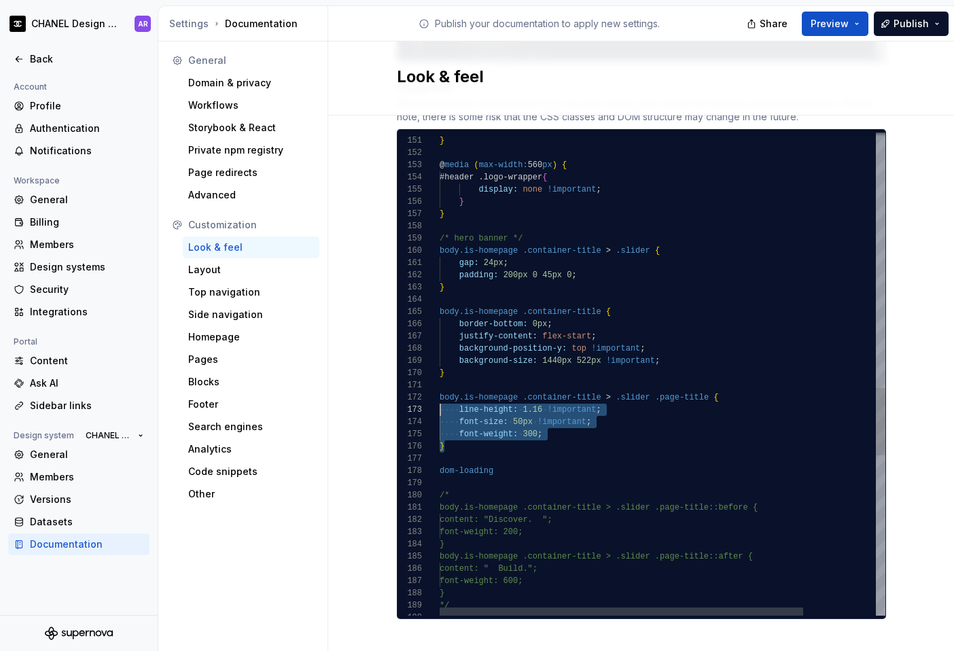
scroll to position [12, 0]
drag, startPoint x: 449, startPoint y: 433, endPoint x: 430, endPoint y: 385, distance: 51.9
click at [430, 384] on div "150 151 152 153 154 155 156 157 158 159 160 161 162 163 164 165 166 167 168 169…" at bounding box center [642, 374] width 488 height 483
click at [453, 436] on div "background-color: var ( --colorThemeSurfacePrimaryReversed ) !important ; } @ m…" at bounding box center [707, 34] width 534 height 3471
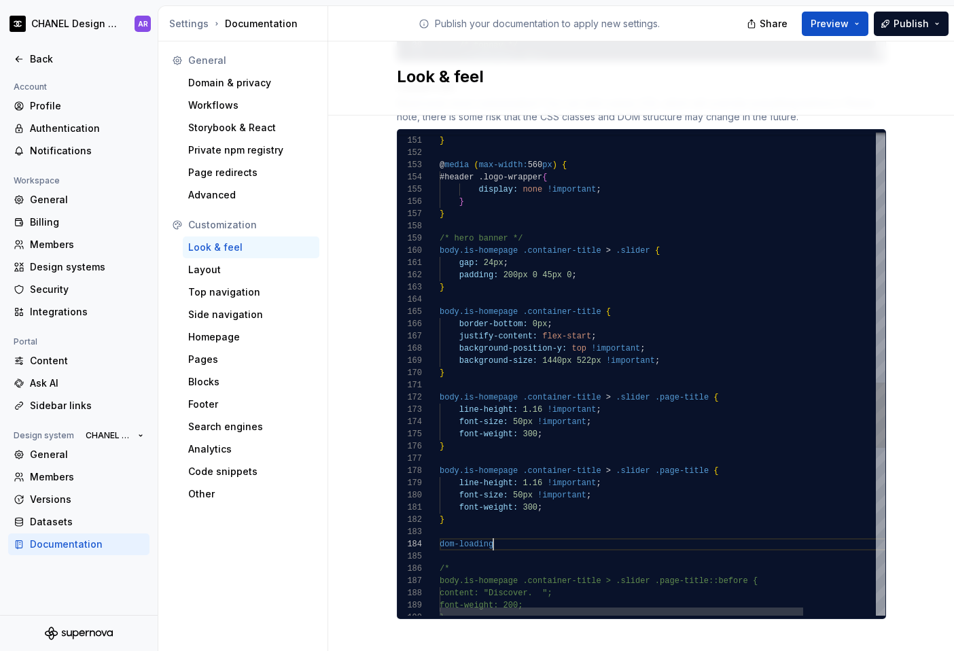
scroll to position [37, 0]
drag, startPoint x: 492, startPoint y: 536, endPoint x: 397, endPoint y: 530, distance: 94.7
click at [440, 530] on div "background-color: var ( --colorThemeSurfacePrimaryReversed ) !important ; } @ m…" at bounding box center [707, 71] width 534 height 3545
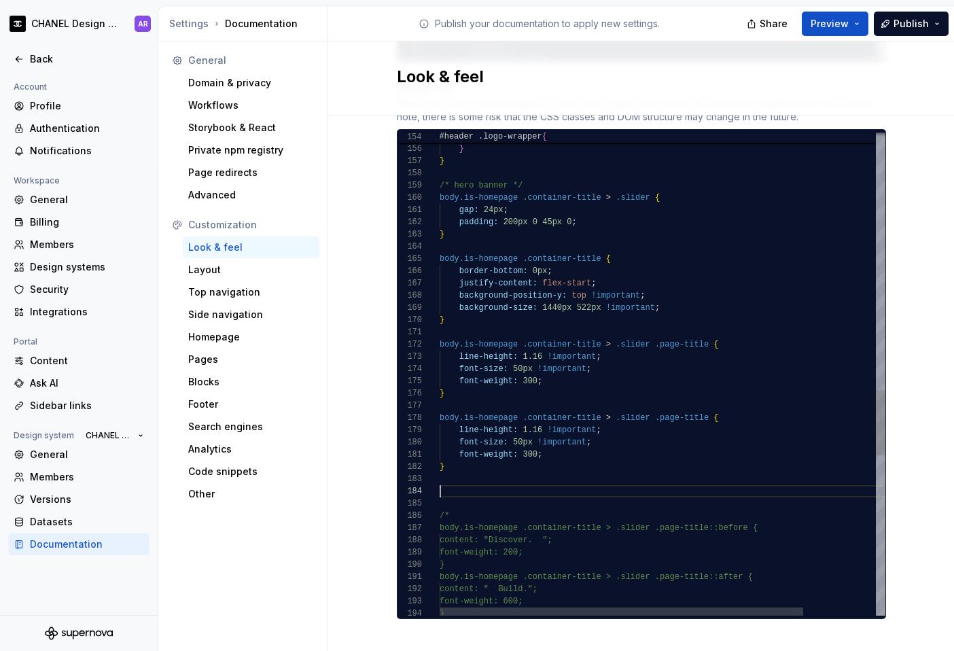
click at [562, 441] on div "display: none !important ; } } /* hero banner */ body.is-homepage .container-ti…" at bounding box center [707, 18] width 534 height 3545
click at [498, 476] on div "display: none !important ; } } /* hero banner */ body.is-homepage .container-ti…" at bounding box center [707, 18] width 534 height 3545
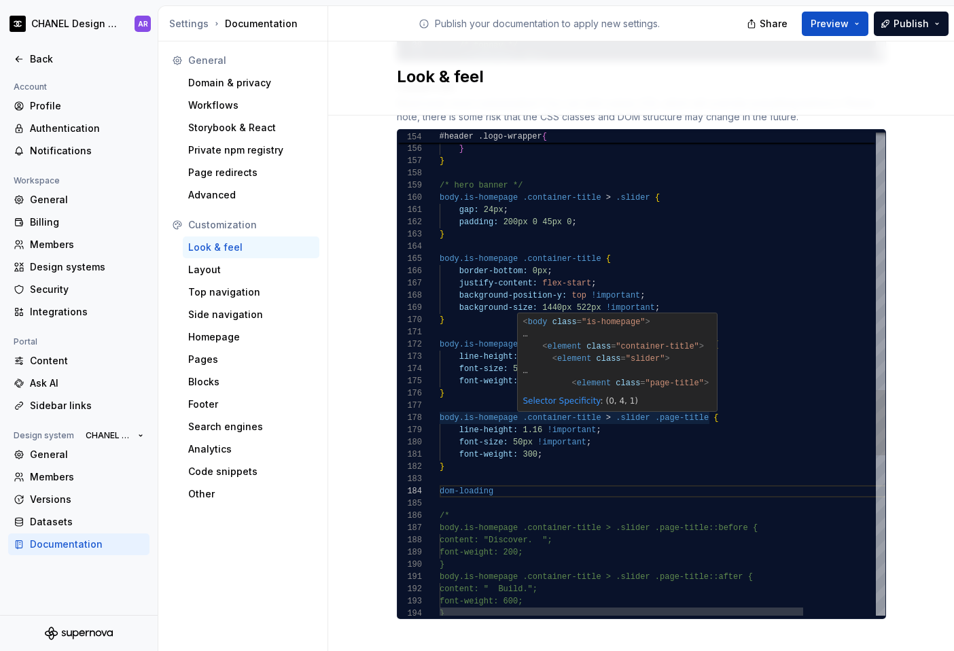
scroll to position [86, 270]
click at [706, 404] on div "display: none !important ; } } /* hero banner */ body.is-homepage .container-ti…" at bounding box center [707, 18] width 534 height 3545
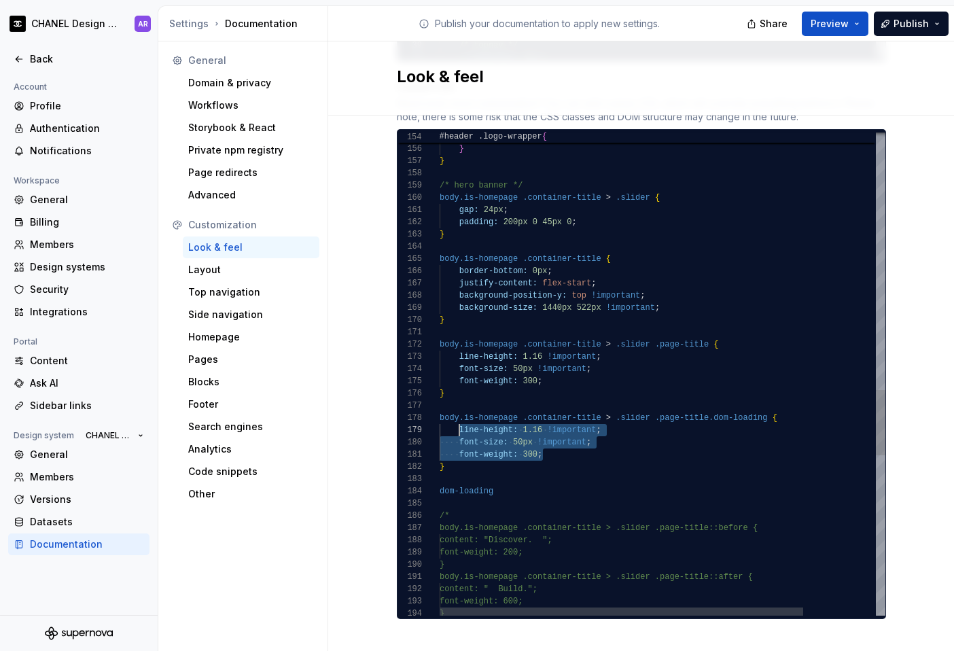
drag, startPoint x: 581, startPoint y: 444, endPoint x: 455, endPoint y: 412, distance: 129.1
click at [456, 412] on div "display: none !important ; } } /* hero banner */ body.is-homepage .container-ti…" at bounding box center [707, 18] width 534 height 3545
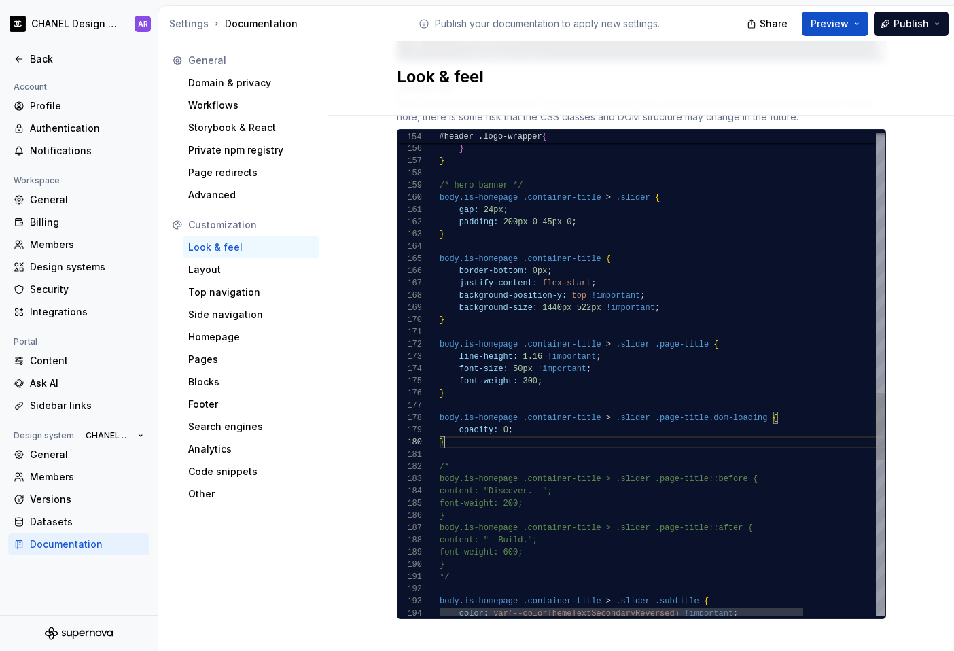
scroll to position [49, 103]
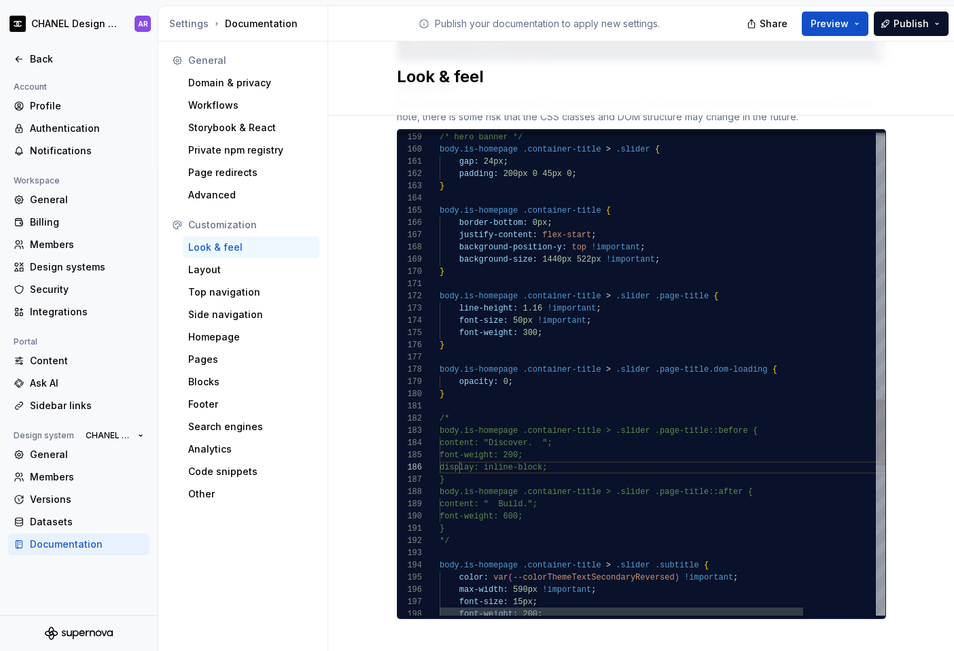
scroll to position [61, 20]
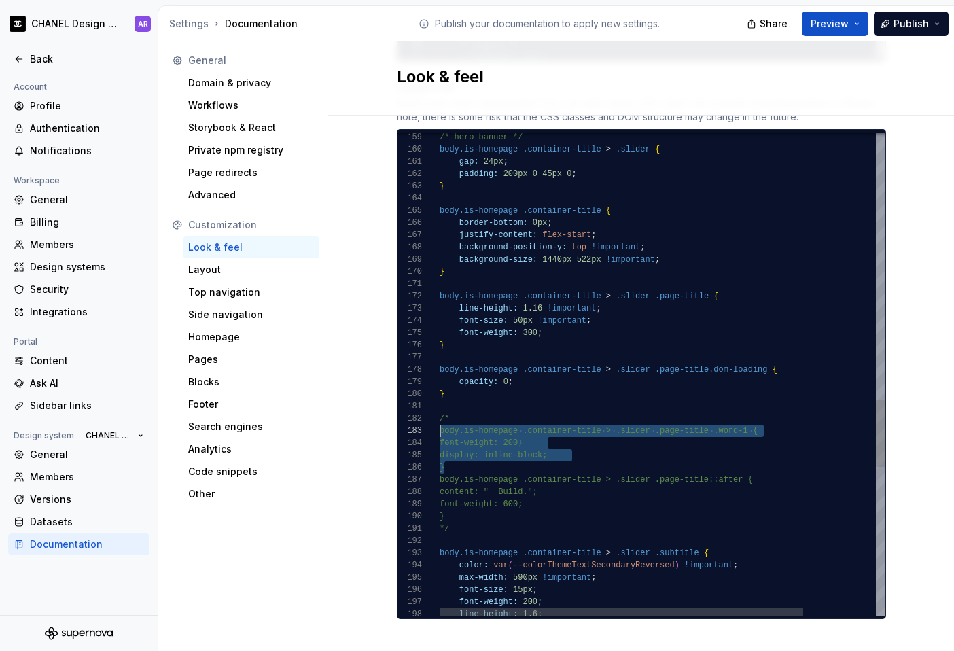
drag, startPoint x: 453, startPoint y: 452, endPoint x: 427, endPoint y: 417, distance: 43.8
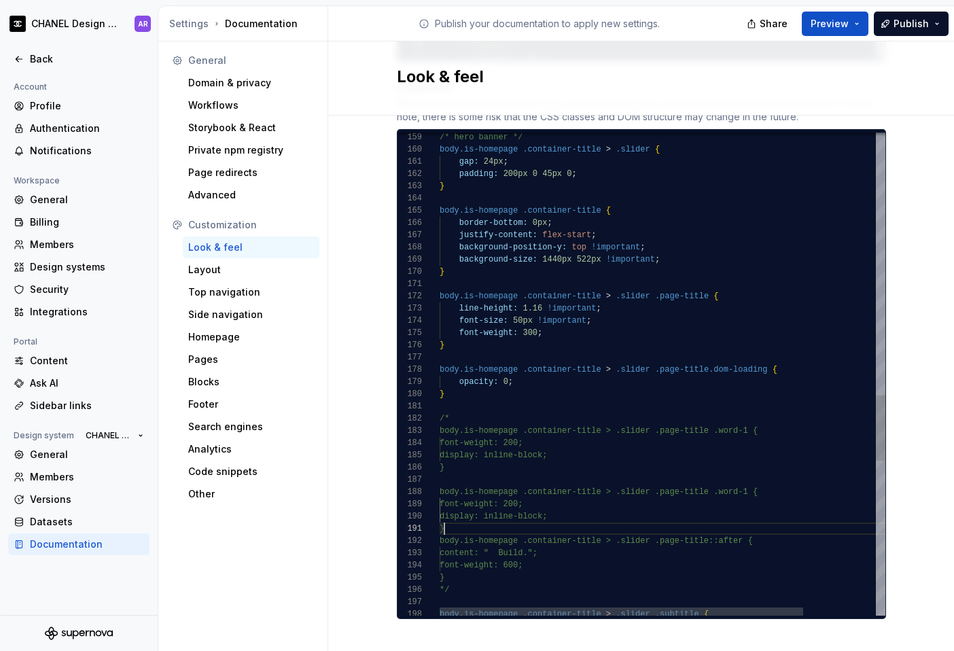
scroll to position [0, 5]
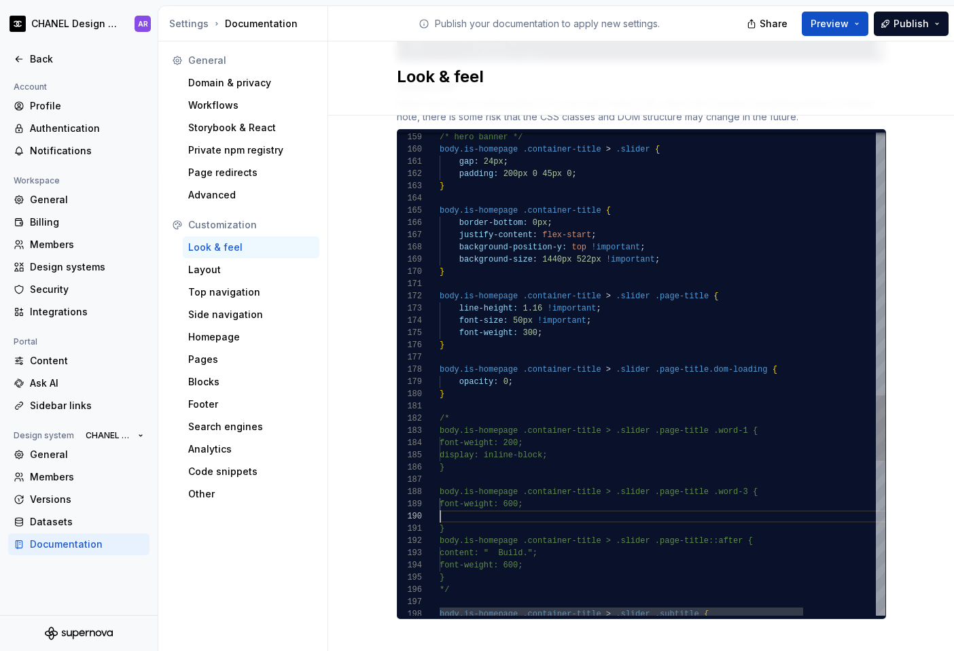
scroll to position [98, 103]
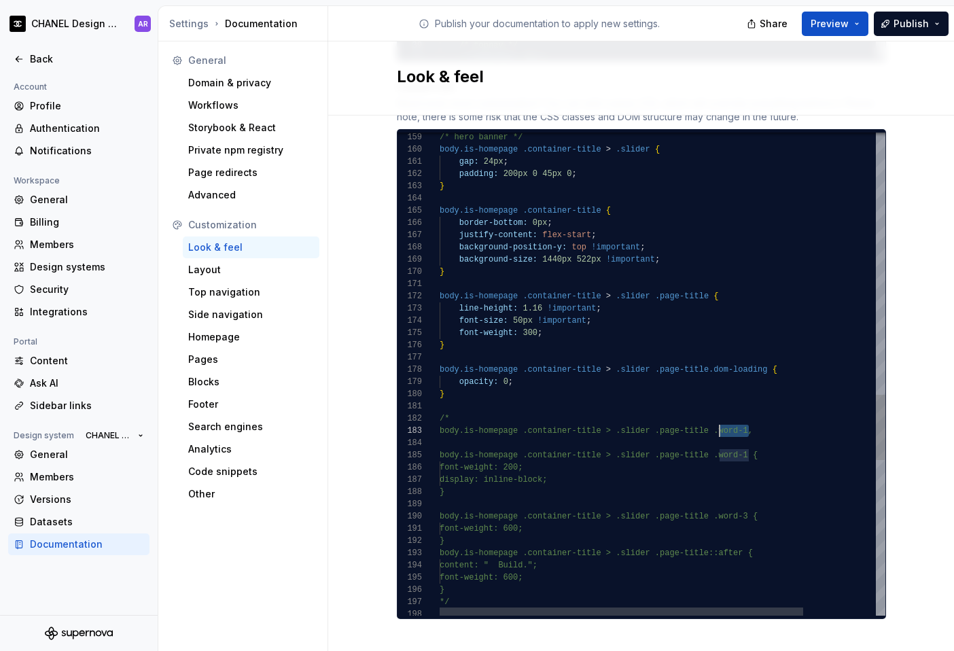
scroll to position [24, 275]
drag, startPoint x: 745, startPoint y: 414, endPoint x: 710, endPoint y: 414, distance: 35.4
drag, startPoint x: 544, startPoint y: 466, endPoint x: 453, endPoint y: 464, distance: 90.4
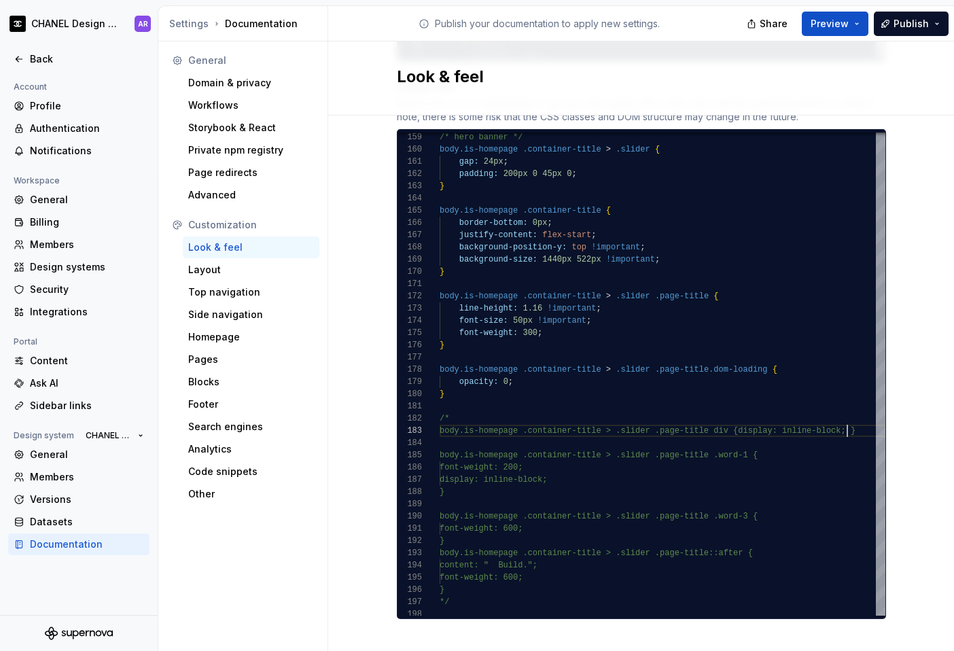
scroll to position [24, 408]
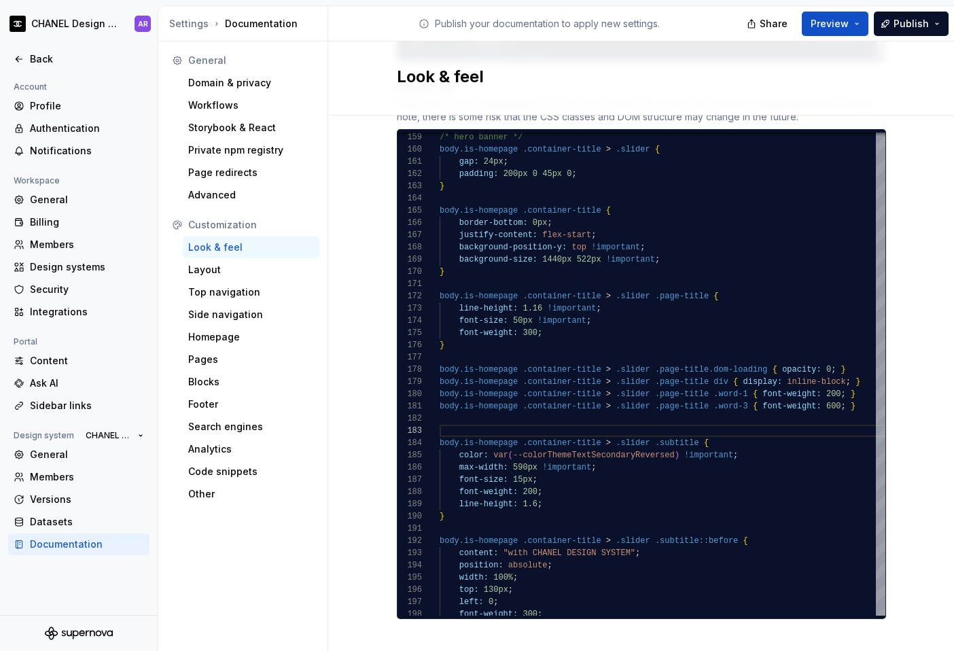
type textarea "**********"
click at [321, 598] on div "General Domain & privacy Workflows Storybook & React Private npm registry Page …" at bounding box center [243, 349] width 170 height 616
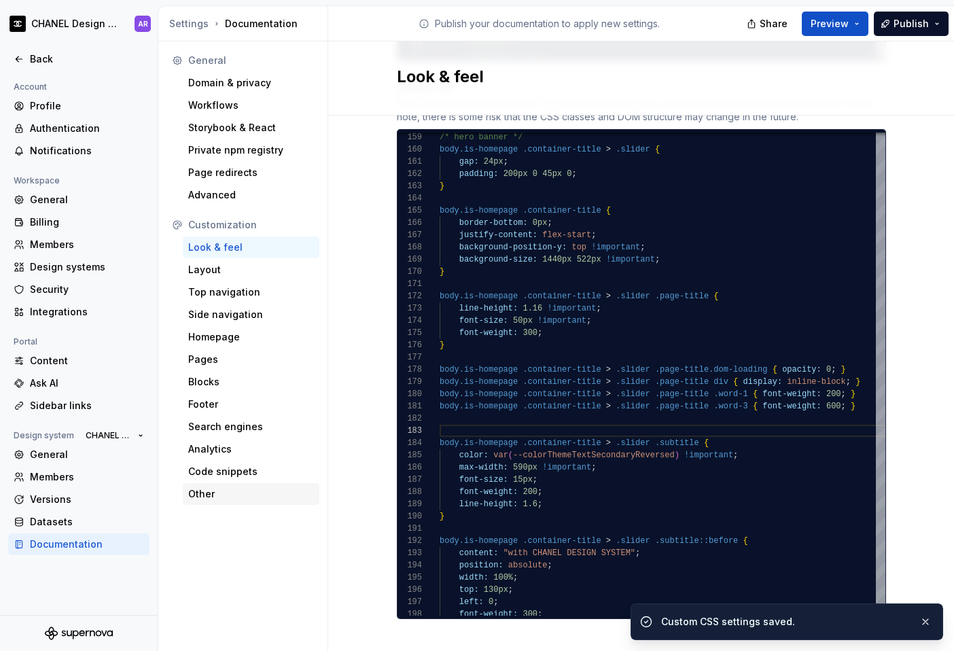
click at [209, 485] on div "Other" at bounding box center [251, 494] width 137 height 22
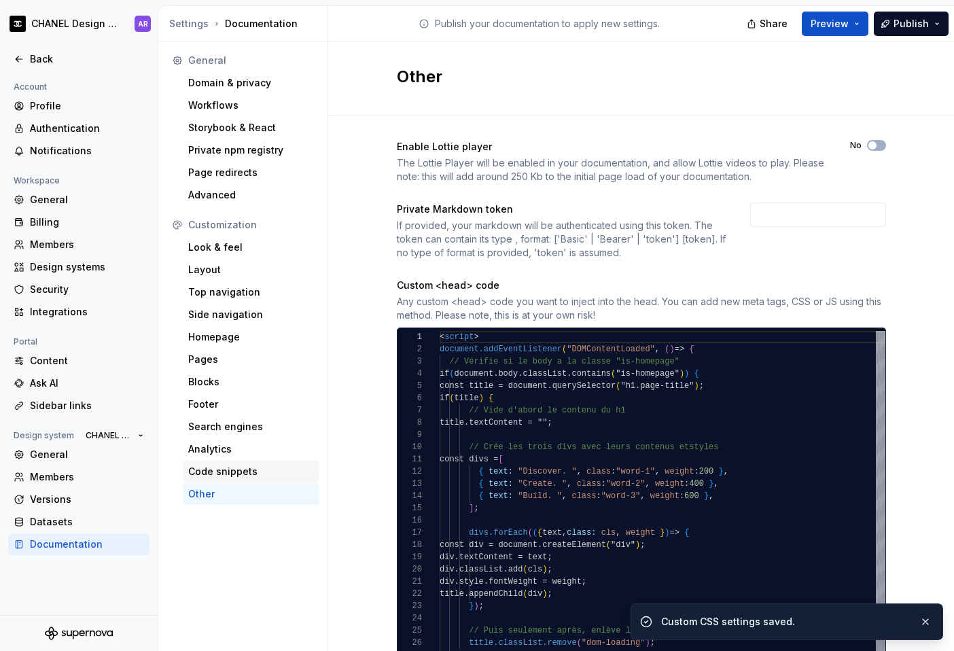
click at [223, 466] on div "Code snippets" at bounding box center [251, 472] width 126 height 14
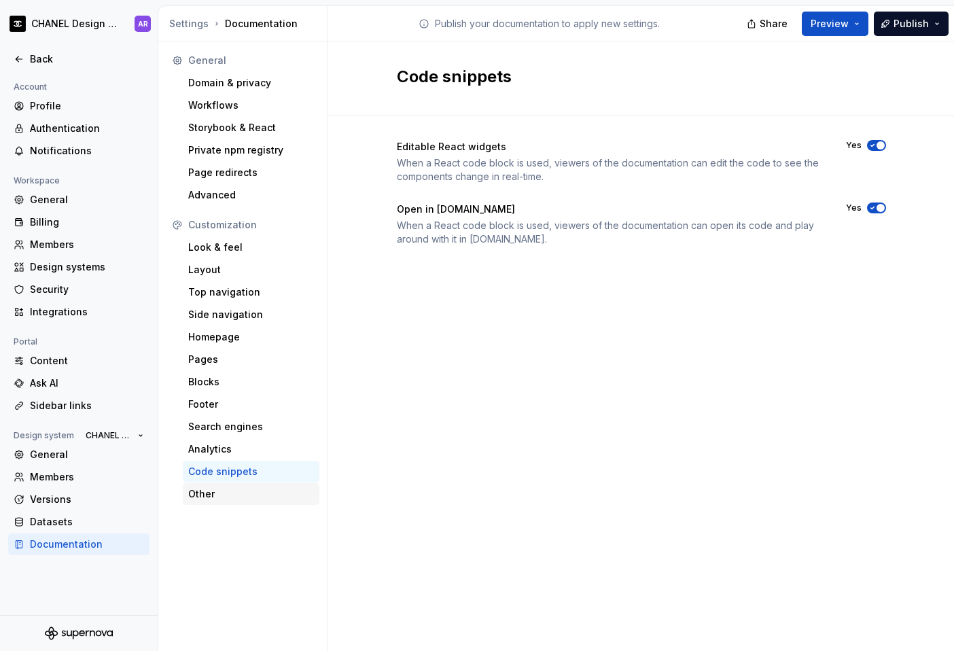
click at [202, 487] on div "Other" at bounding box center [251, 494] width 126 height 14
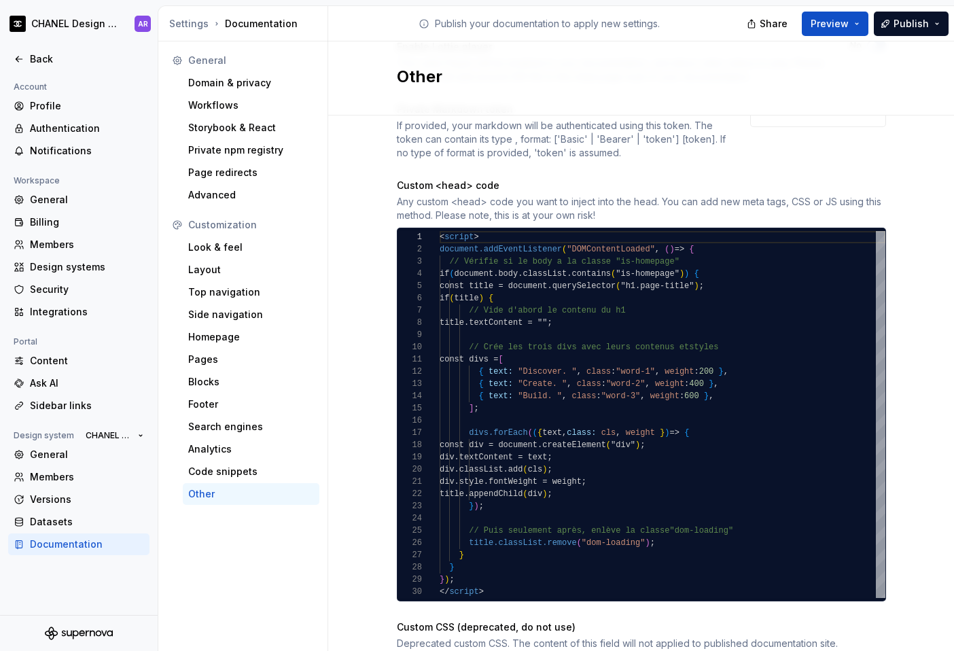
drag, startPoint x: 656, startPoint y: 373, endPoint x: 687, endPoint y: 369, distance: 31.5
click at [656, 373] on div "< script > document.addEventListener ( "DOMContentLoaded" , ( ) = > { // Vérifi…" at bounding box center [663, 414] width 446 height 367
click at [717, 372] on div "< script > document.addEventListener ( "DOMContentLoaded" , ( ) = > { // Vérifi…" at bounding box center [663, 414] width 446 height 367
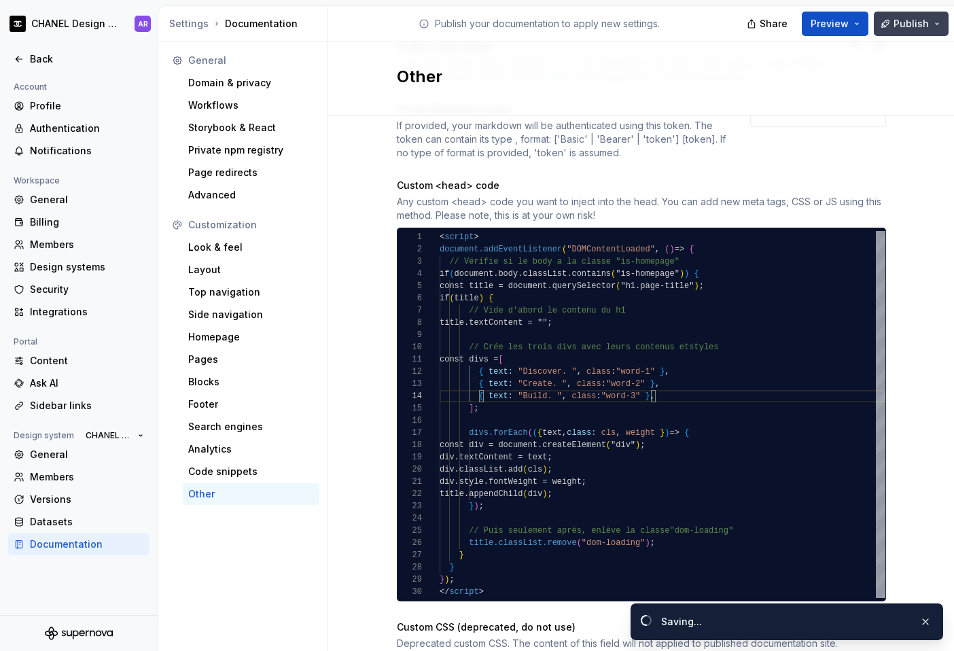
click at [729, 29] on span "Publish" at bounding box center [911, 24] width 35 height 14
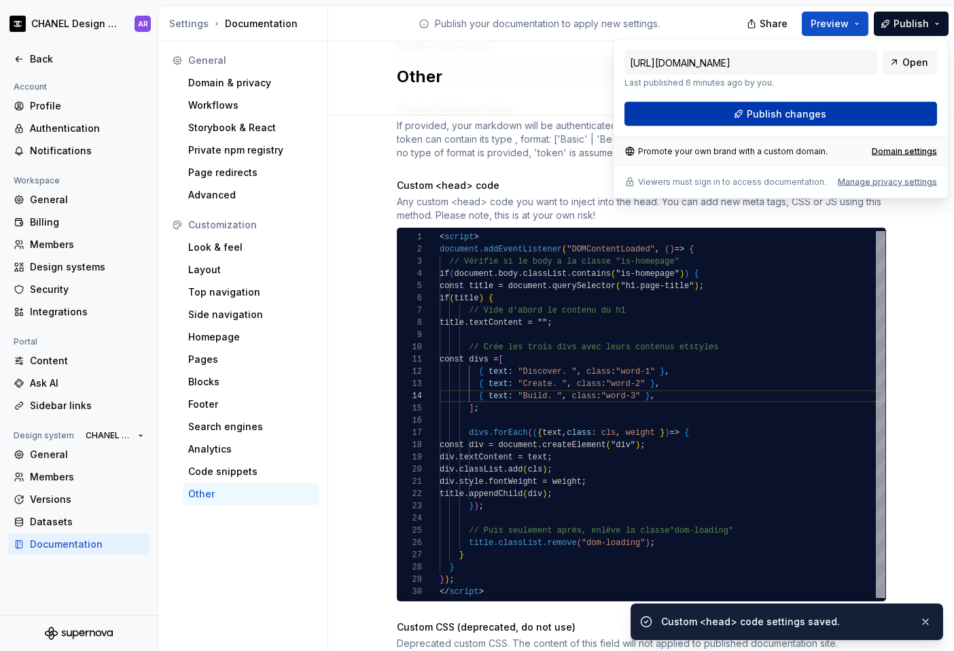
click at [729, 104] on button "Publish changes" at bounding box center [781, 114] width 313 height 24
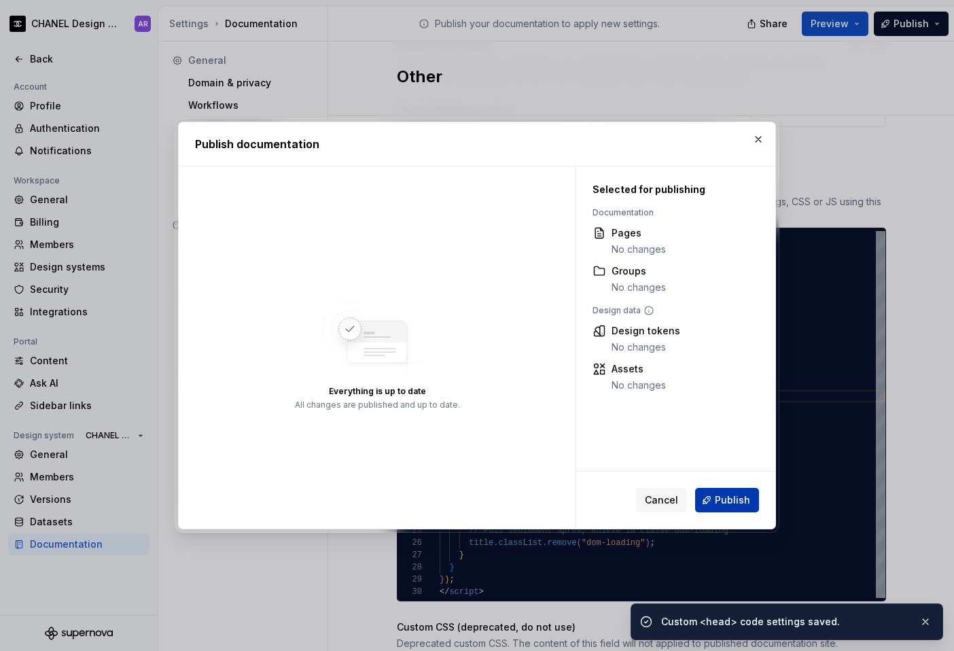
click at [729, 494] on span "Publish" at bounding box center [732, 501] width 35 height 14
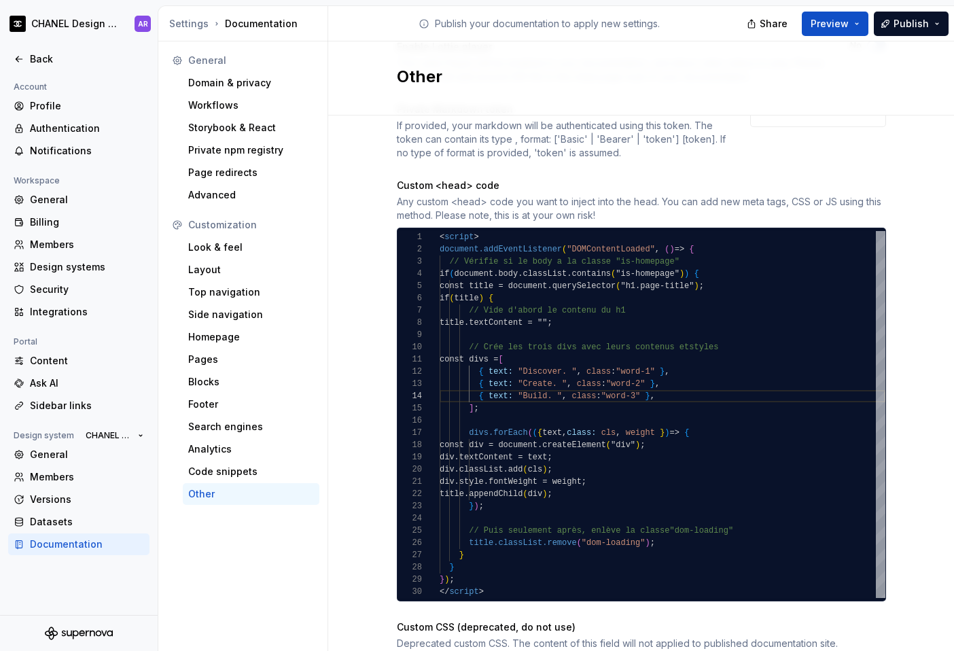
click at [565, 373] on div "< script > document.addEventListener ( "DOMContentLoaded" , ( ) = > { // Vérifi…" at bounding box center [663, 414] width 446 height 367
click at [519, 381] on div "< script > document.addEventListener ( "DOMContentLoaded" , ( ) = > { // Vérifi…" at bounding box center [663, 414] width 446 height 367
click at [553, 394] on div "< script > document.addEventListener ( "DOMContentLoaded" , ( ) = > { // Vérifi…" at bounding box center [663, 414] width 446 height 367
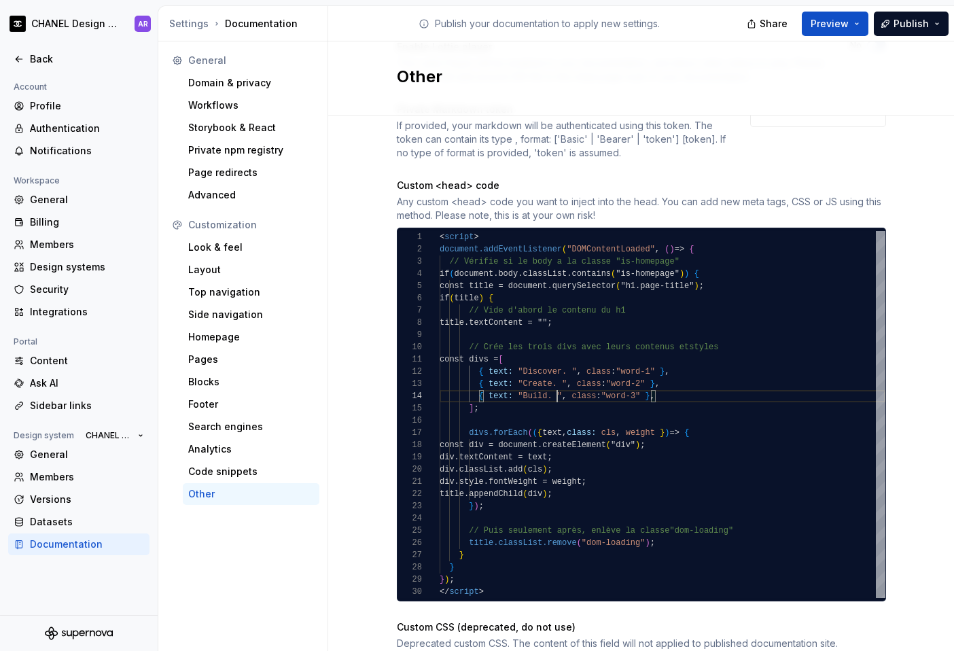
scroll to position [37, 113]
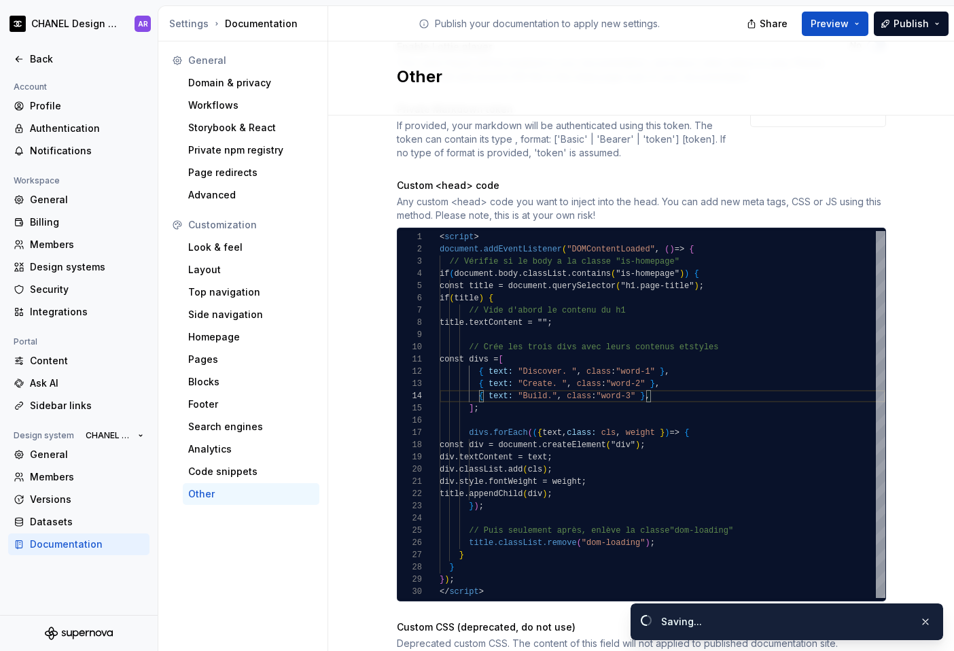
click at [729, 37] on div "Share Preview Publish" at bounding box center [853, 23] width 204 height 35
click at [729, 31] on button "Publish" at bounding box center [911, 24] width 75 height 24
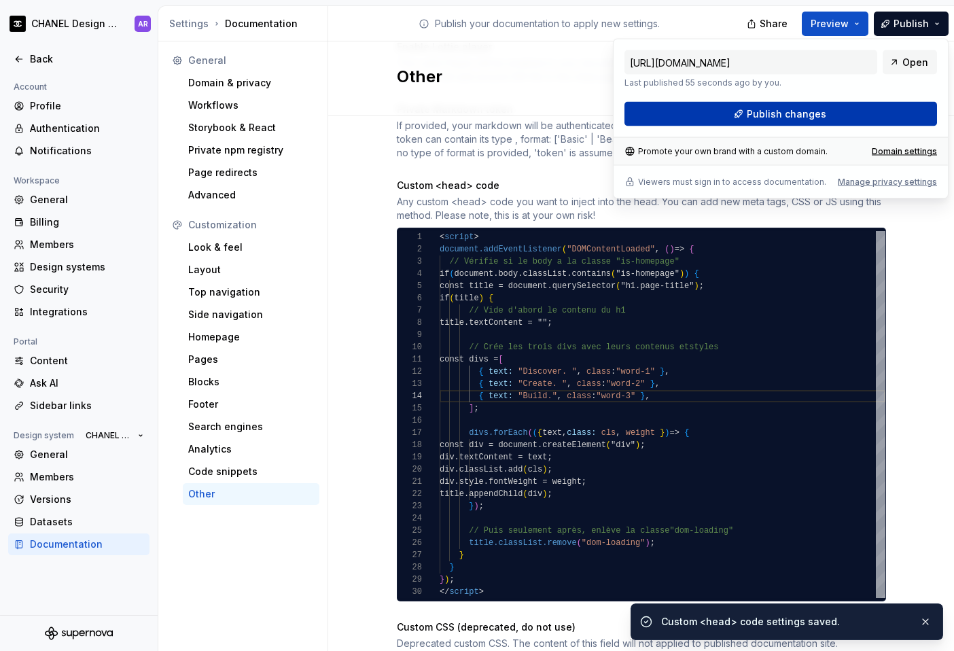
click at [729, 115] on button "Publish changes" at bounding box center [781, 114] width 313 height 24
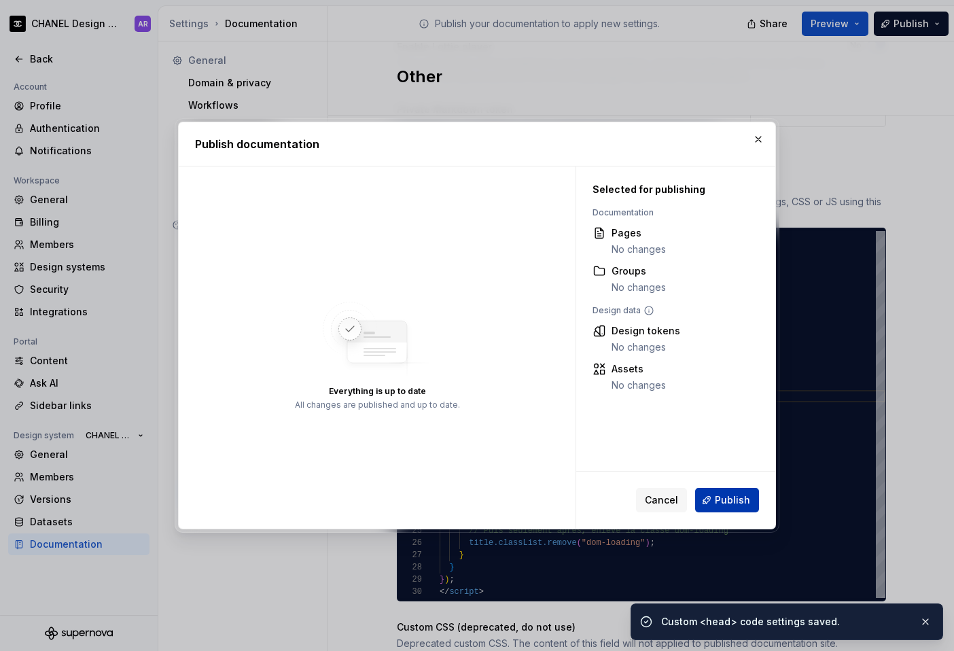
click at [727, 511] on button "Publish" at bounding box center [727, 500] width 64 height 24
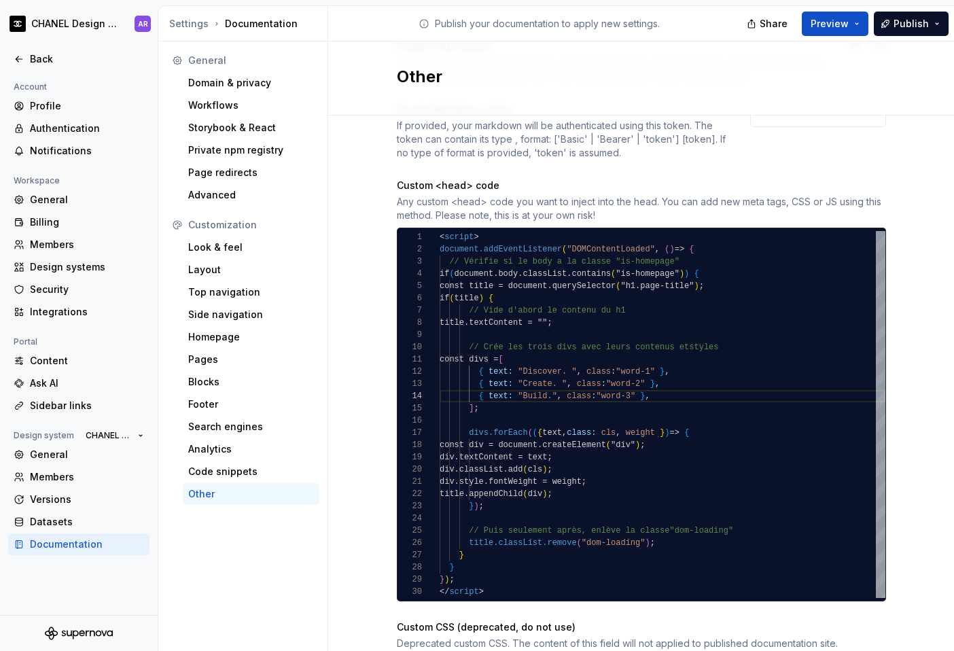
type textarea "**********"
click at [472, 538] on div "< script > document.addEventListener ( "DOMContentLoaded" , ( ) = > { // Vérifi…" at bounding box center [663, 414] width 446 height 367
click at [591, 542] on div "< script > document.addEventListener ( "DOMContentLoaded" , ( ) = > { // Vérifi…" at bounding box center [663, 414] width 446 height 367
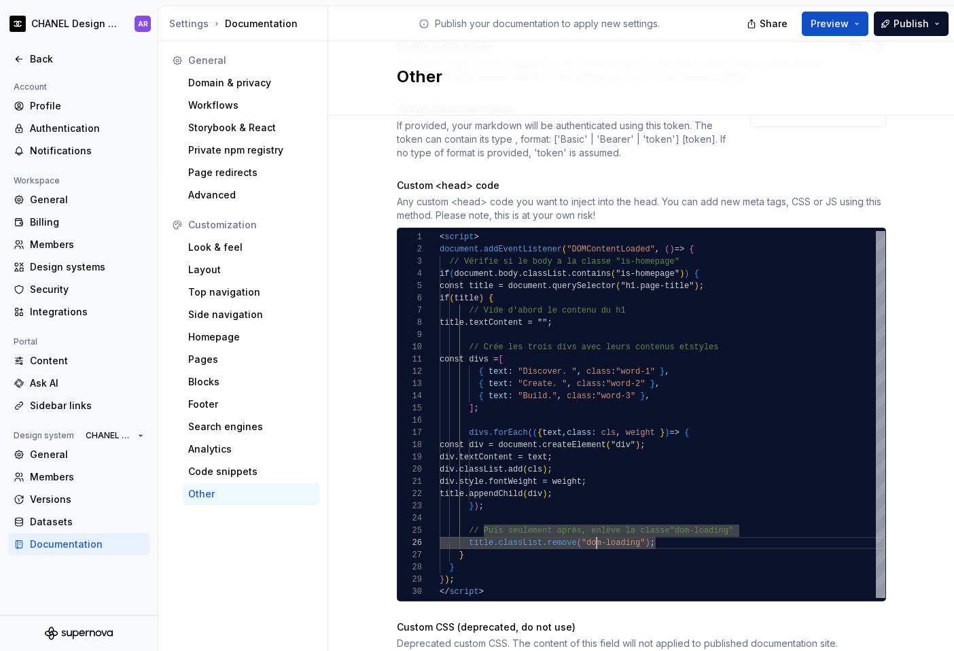
click at [591, 542] on div "< script > document.addEventListener ( "DOMContentLoaded" , ( ) = > { // Vérifi…" at bounding box center [663, 414] width 446 height 367
click at [636, 542] on div "< script > document.addEventListener ( "DOMContentLoaded" , ( ) = > { // Vérifi…" at bounding box center [663, 414] width 446 height 367
click at [226, 248] on div "Look & feel" at bounding box center [251, 248] width 126 height 14
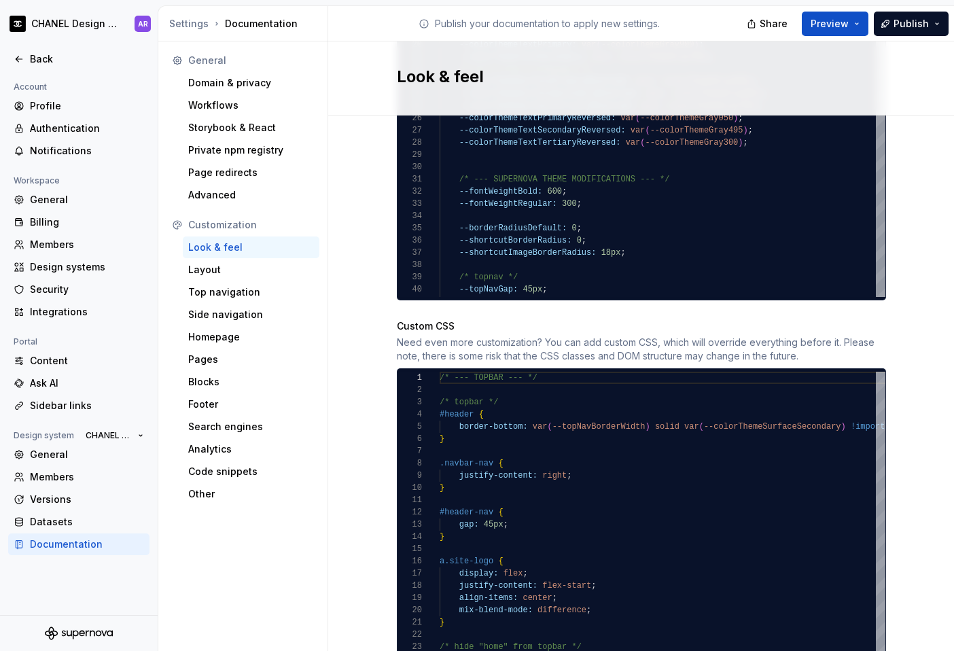
scroll to position [1315, 0]
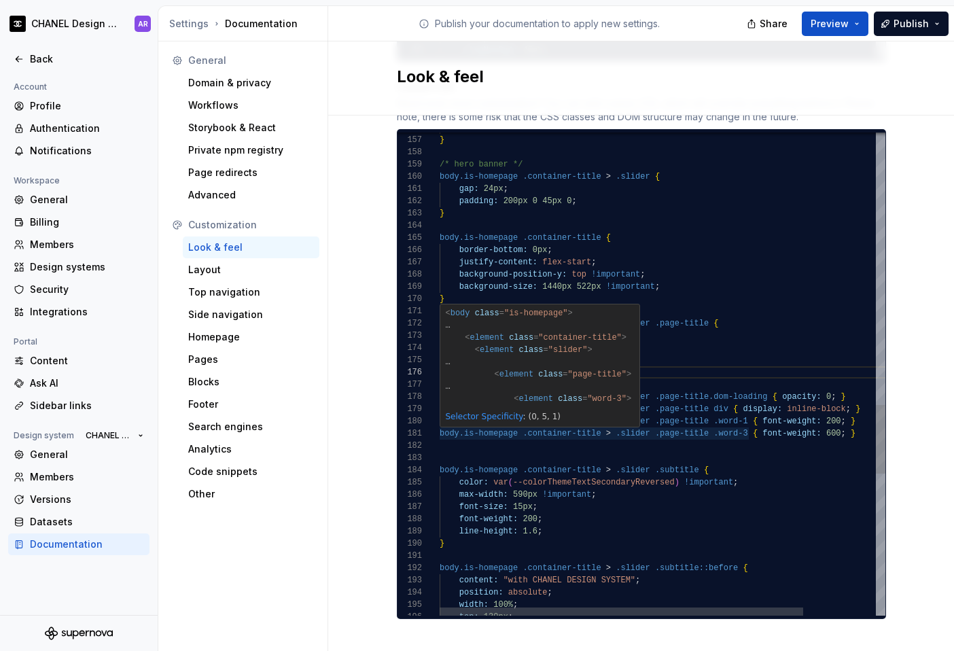
type textarea "**********"
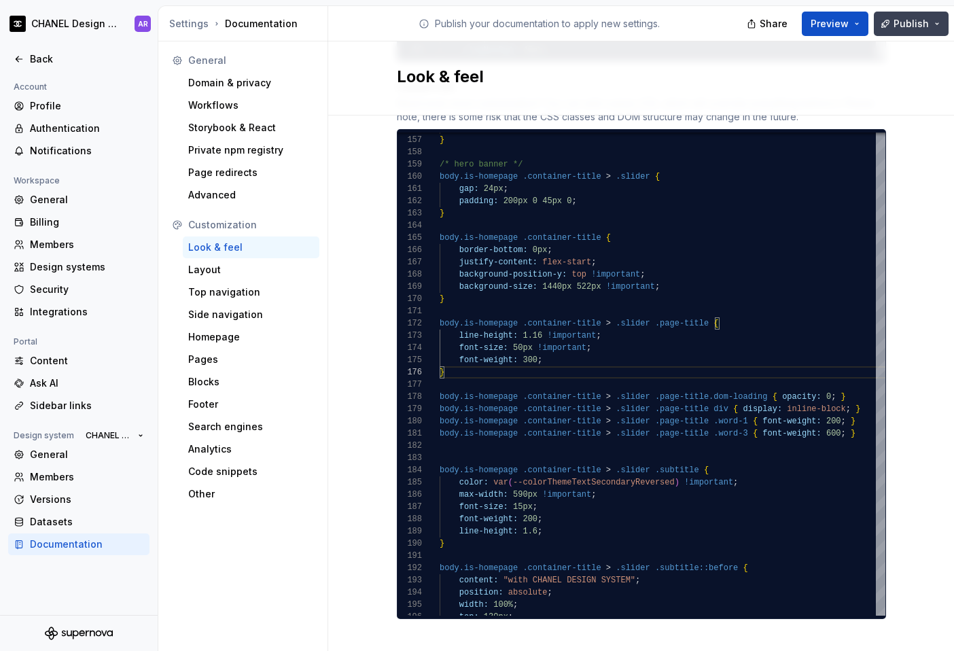
click at [729, 26] on span "Publish" at bounding box center [911, 24] width 35 height 14
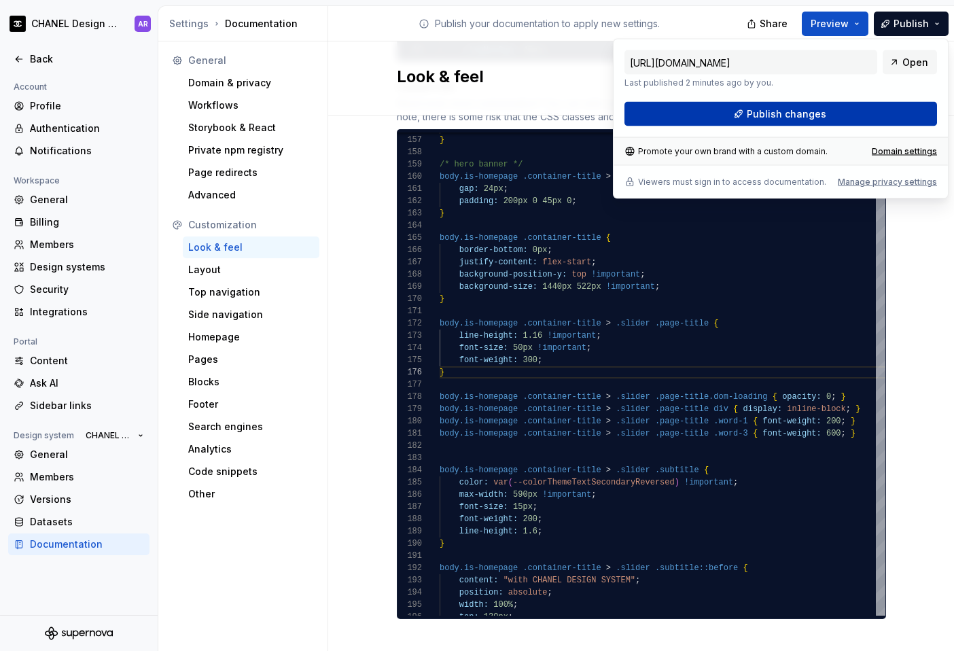
click at [729, 118] on button "Publish changes" at bounding box center [781, 114] width 313 height 24
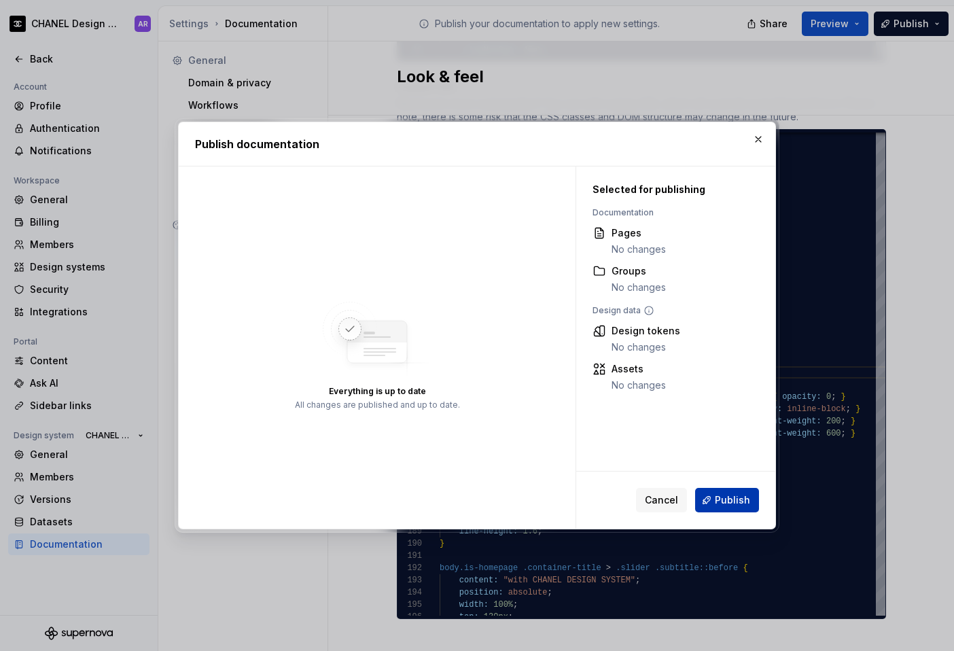
click at [729, 487] on div "Cancel Publish" at bounding box center [675, 500] width 199 height 57
click at [729, 500] on span "Publish" at bounding box center [732, 501] width 35 height 14
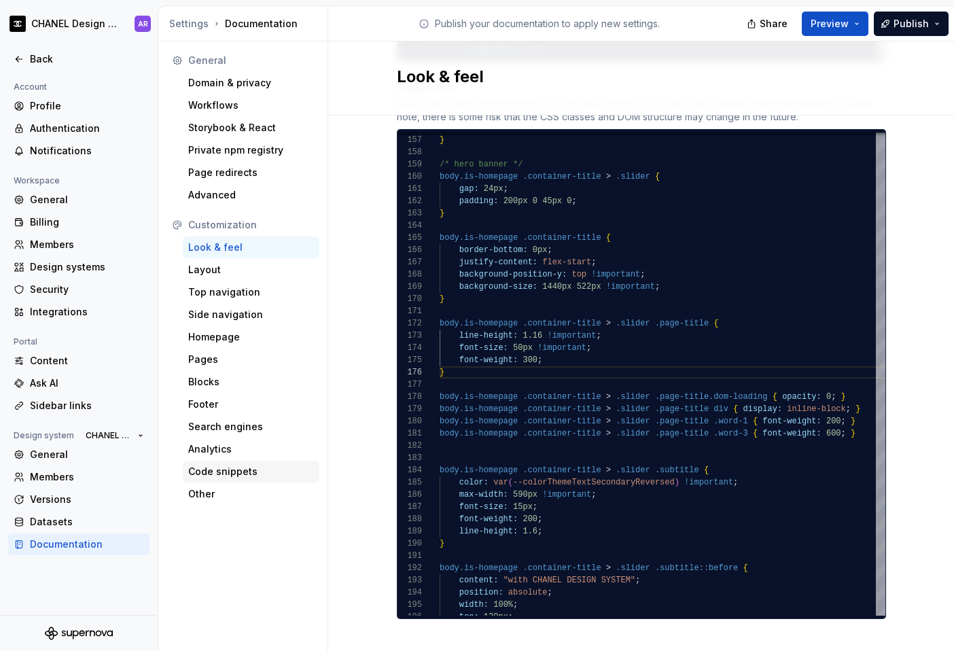
click at [226, 473] on div "Code snippets" at bounding box center [251, 472] width 126 height 14
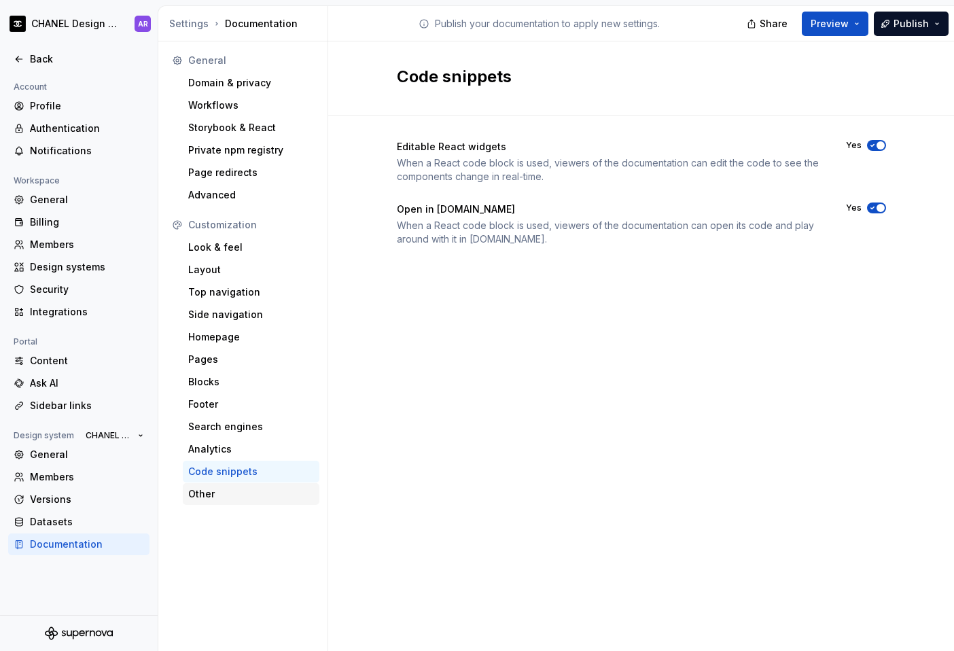
click at [226, 504] on div "Other" at bounding box center [251, 494] width 137 height 22
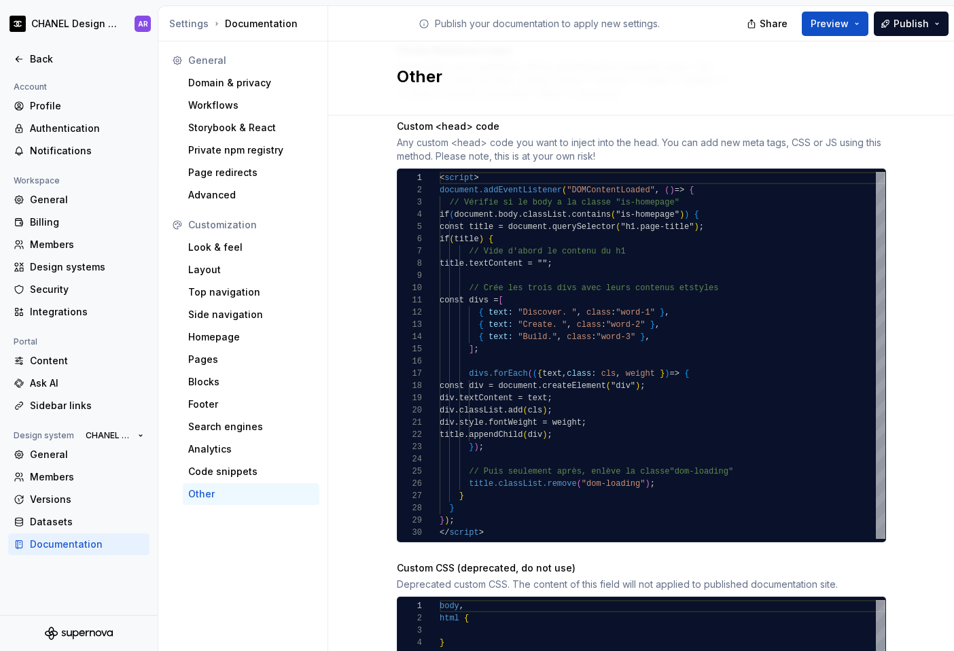
scroll to position [160, 0]
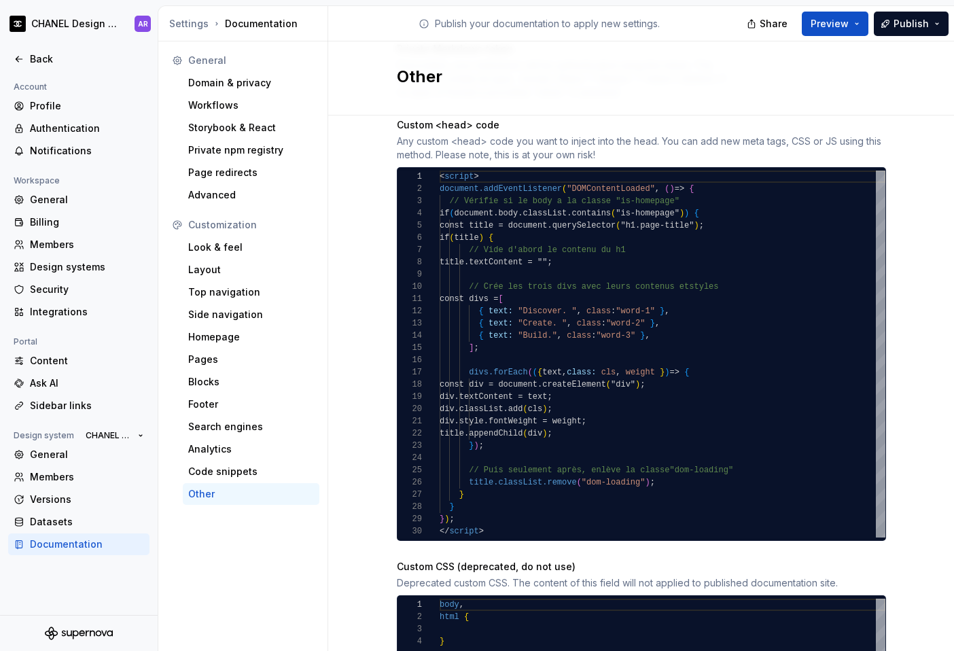
click at [565, 311] on div "< script > document.addEventListener ( "DOMContentLoaded" , ( ) = > { // Vérifi…" at bounding box center [663, 354] width 446 height 367
click at [562, 321] on div "< script > document.addEventListener ( "DOMContentLoaded" , ( ) = > { // Vérifi…" at bounding box center [663, 354] width 446 height 367
click at [550, 320] on div "< script > document.addEventListener ( "DOMContentLoaded" , ( ) = > { // Vérifi…" at bounding box center [663, 354] width 446 height 367
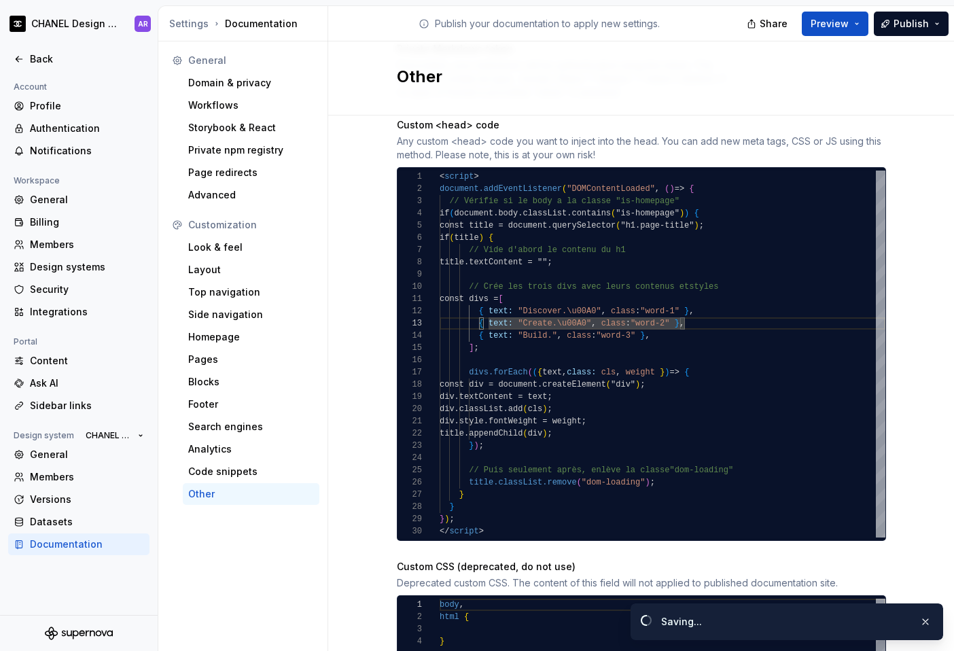
click at [729, 35] on div "Share Preview Publish" at bounding box center [853, 23] width 204 height 35
click at [729, 29] on span "Publish" at bounding box center [911, 24] width 35 height 14
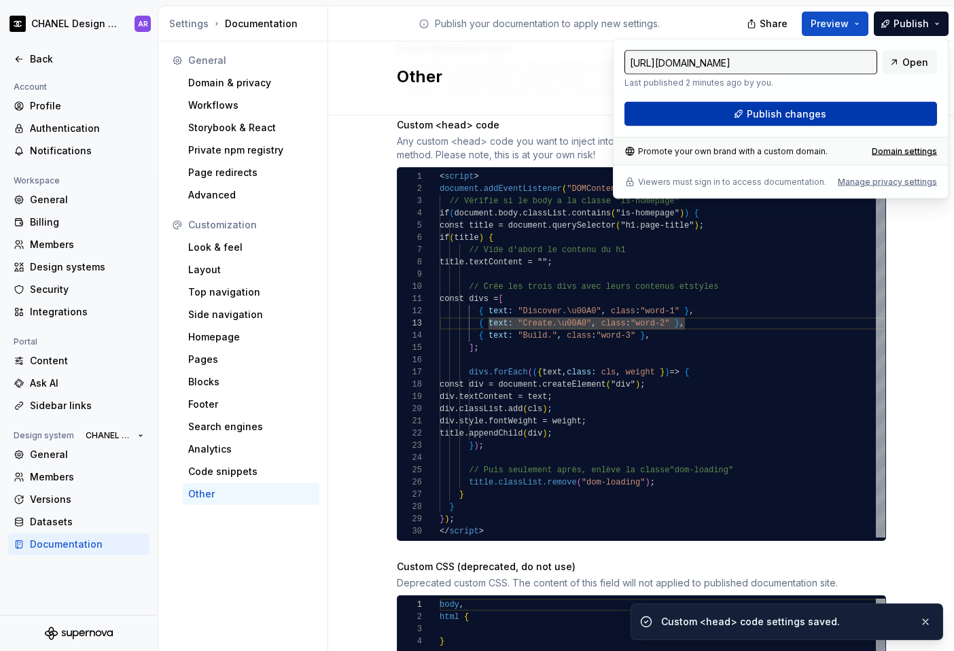
click at [729, 114] on button "Publish changes" at bounding box center [781, 114] width 313 height 24
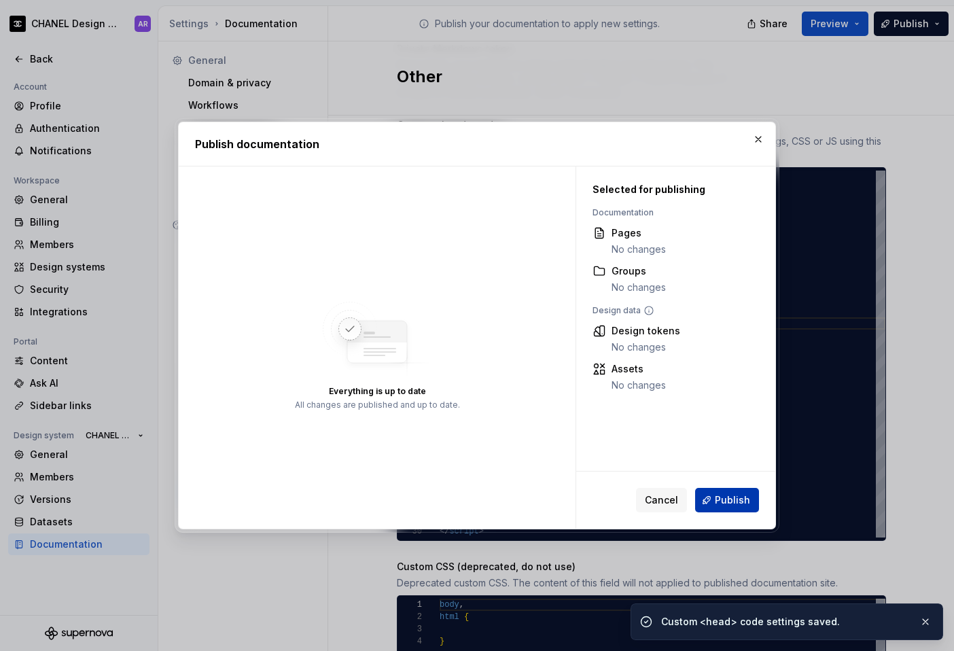
click at [729, 500] on span "Publish" at bounding box center [732, 501] width 35 height 14
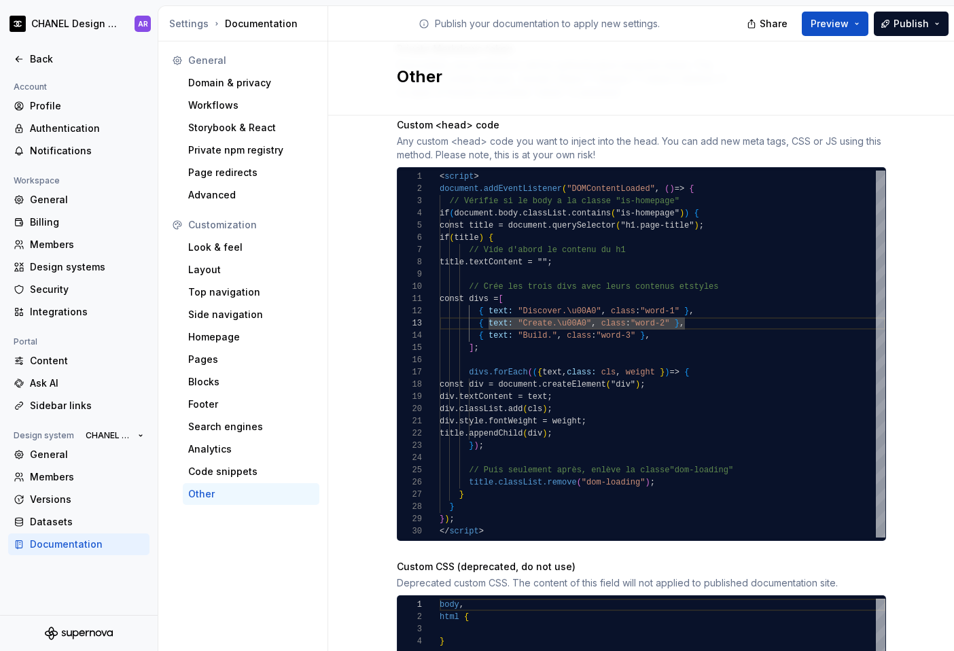
click at [373, 593] on div "Enable Lottie player The Lottie Player will be enabled in your documentation, a…" at bounding box center [641, 341] width 626 height 772
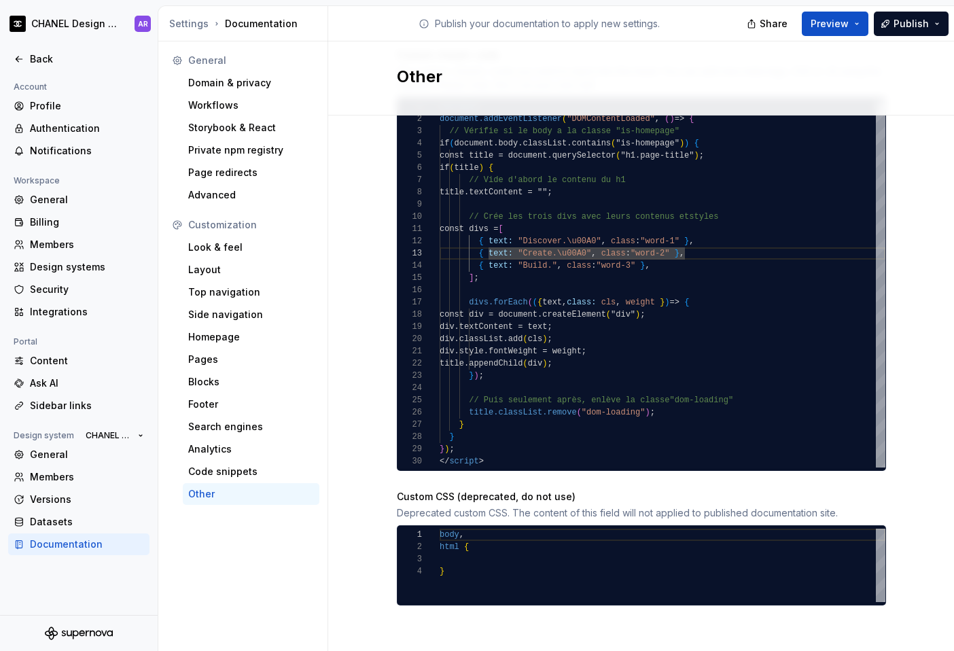
click at [488, 156] on div "< script > document.addEventListener ( "DOMContentLoaded" , ( ) = > { // Vérifi…" at bounding box center [663, 284] width 446 height 367
type textarea "**********"
click at [488, 156] on div "< script > document.addEventListener ( "DOMContentLoaded" , ( ) = > { // Vérifi…" at bounding box center [663, 284] width 446 height 367
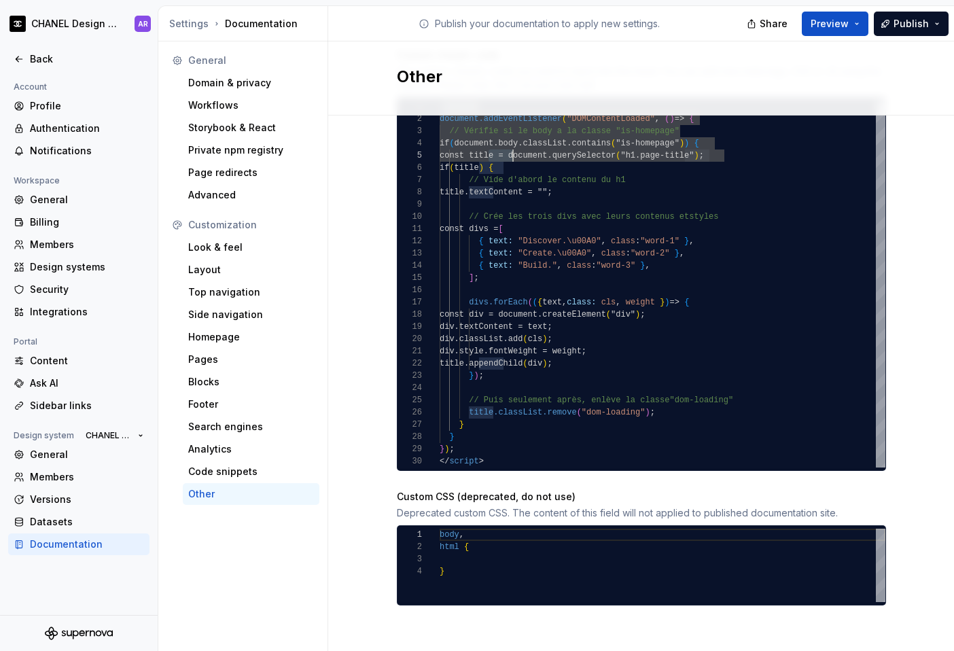
scroll to position [220, 0]
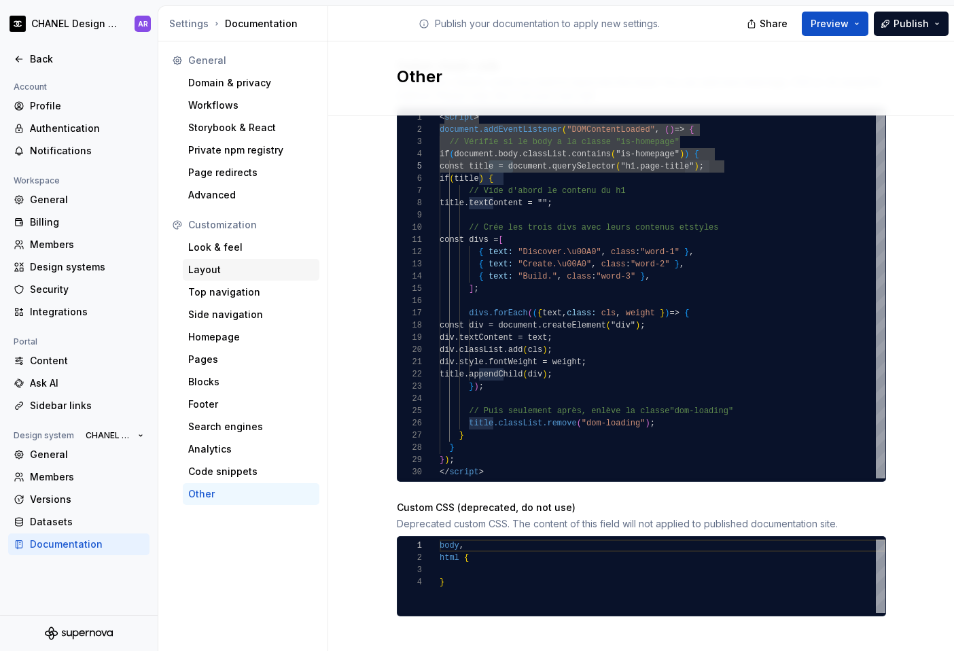
click at [222, 266] on div "Layout" at bounding box center [251, 270] width 126 height 14
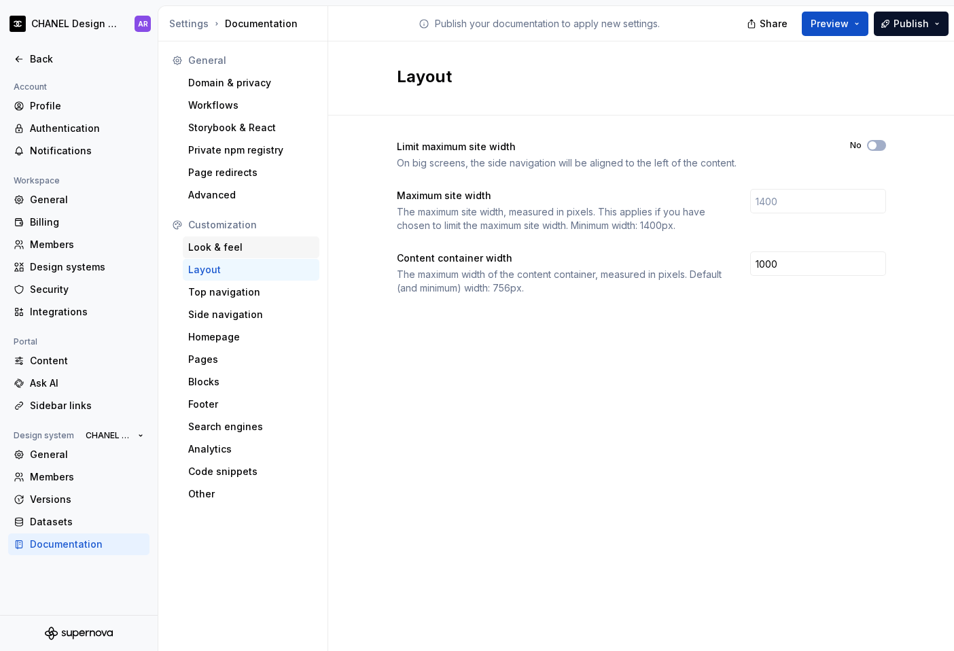
click at [228, 252] on div "Look & feel" at bounding box center [251, 248] width 126 height 14
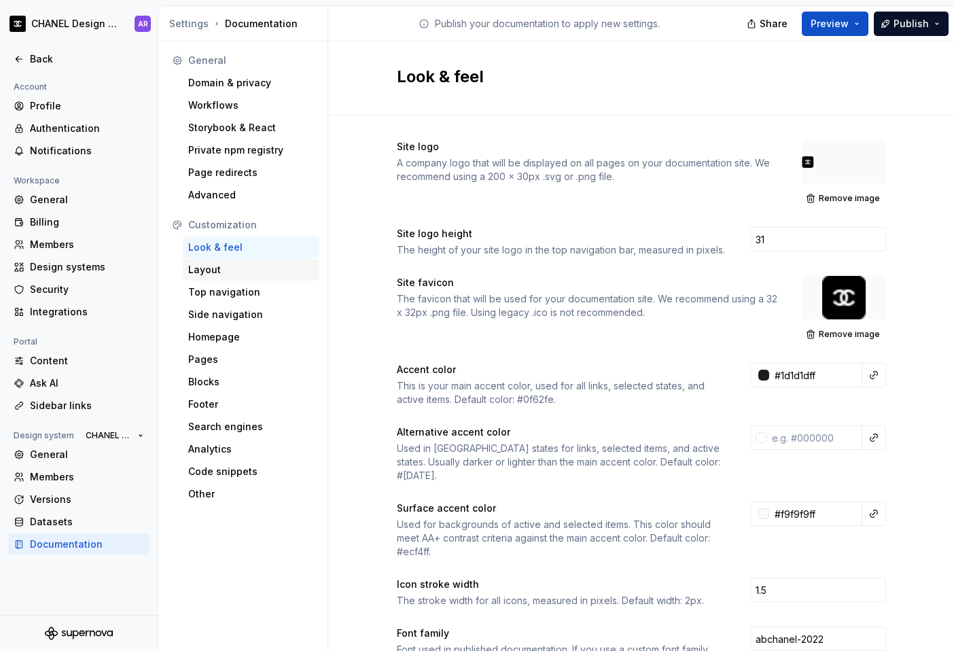
click at [199, 275] on div "Layout" at bounding box center [251, 270] width 126 height 14
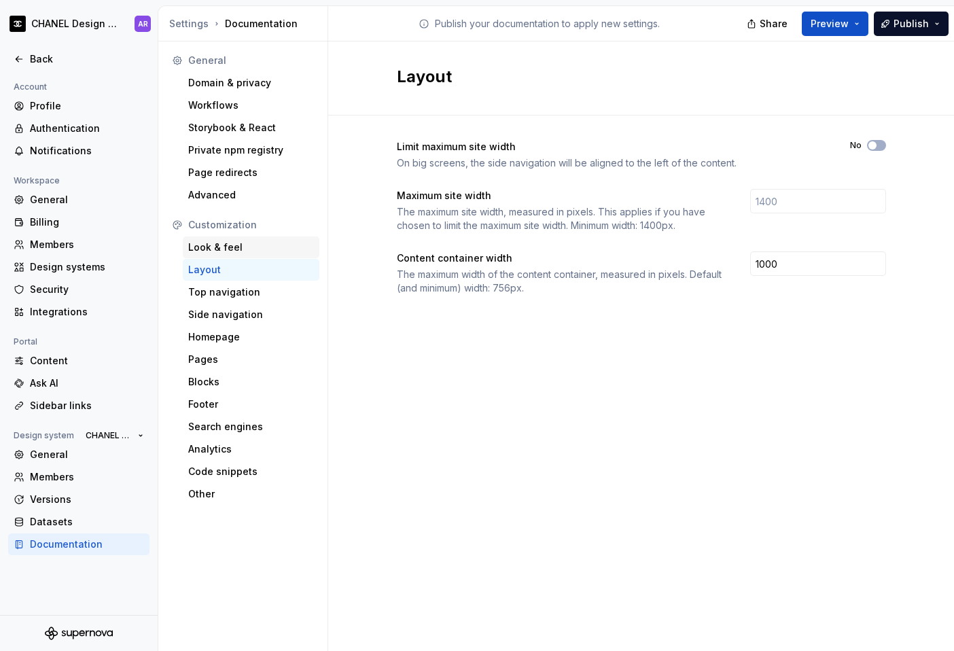
click at [231, 257] on div "Look & feel" at bounding box center [251, 248] width 137 height 22
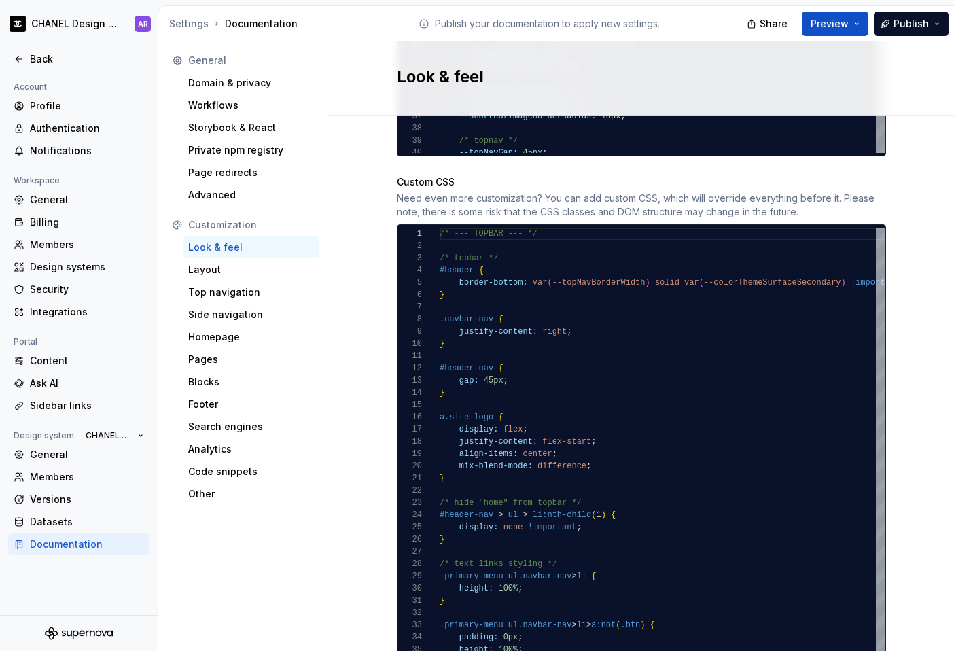
scroll to position [1315, 0]
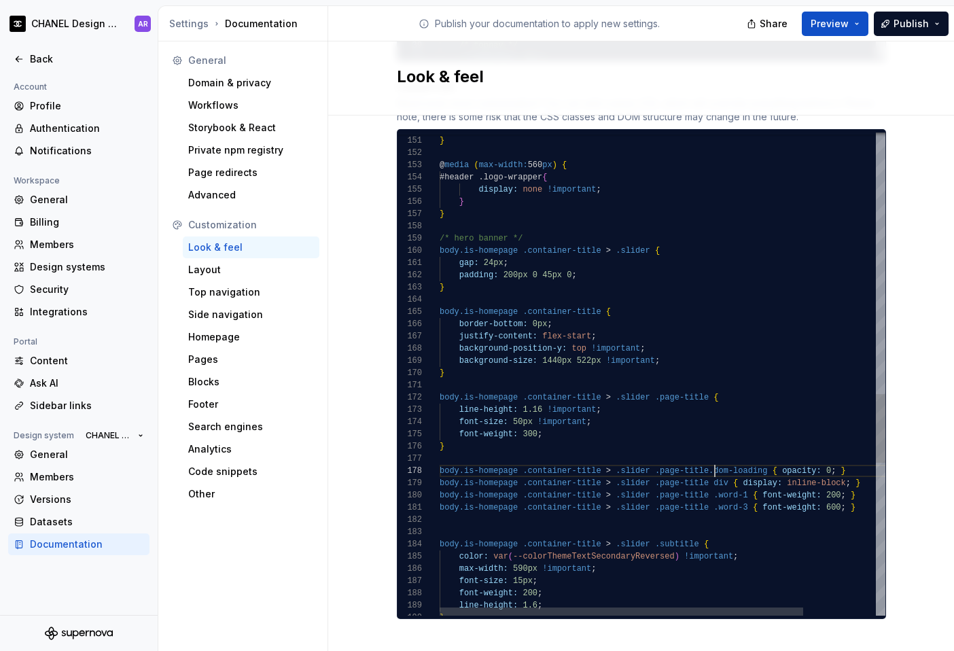
type textarea "**********"
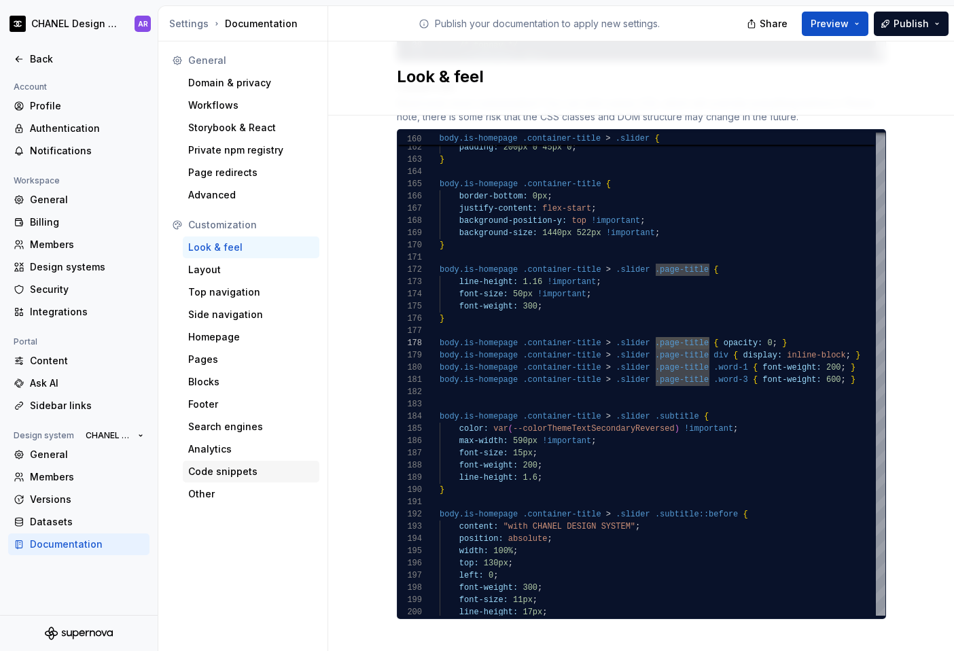
click at [218, 472] on div "Code snippets" at bounding box center [251, 472] width 126 height 14
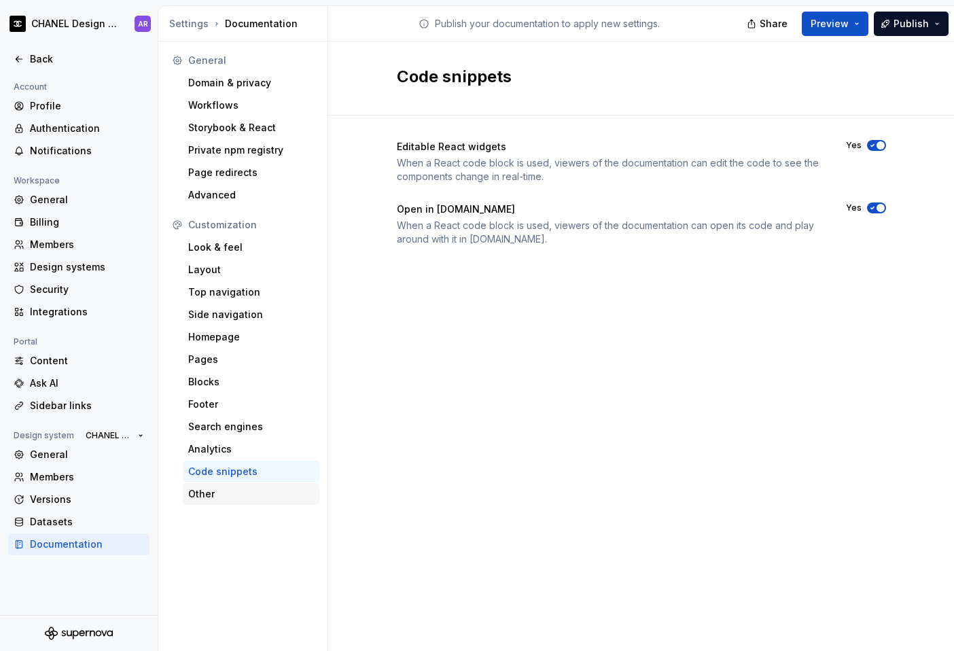
click at [224, 494] on div "Other" at bounding box center [251, 494] width 126 height 14
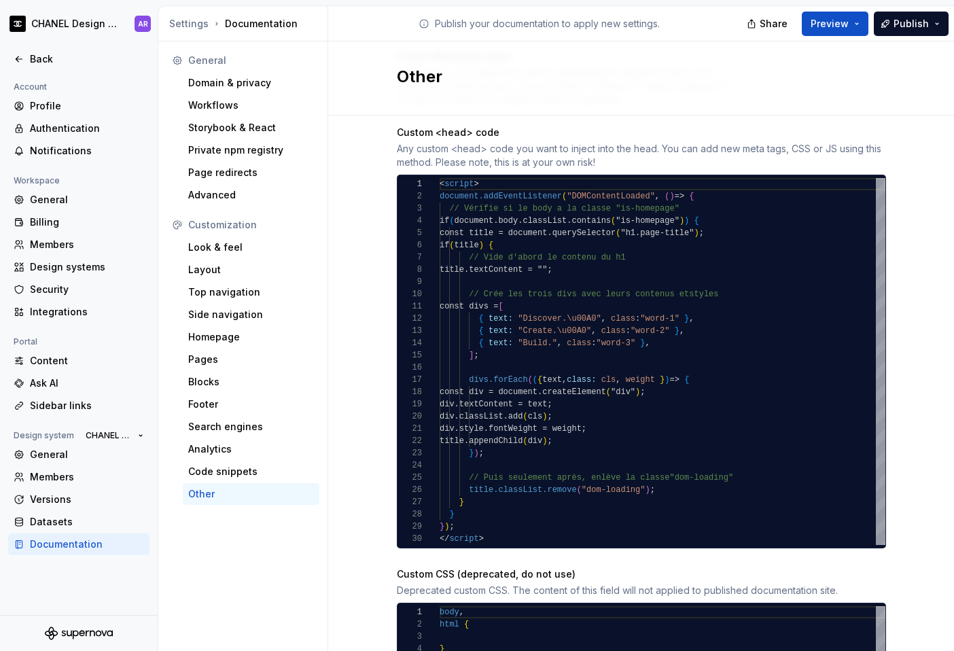
scroll to position [230, 0]
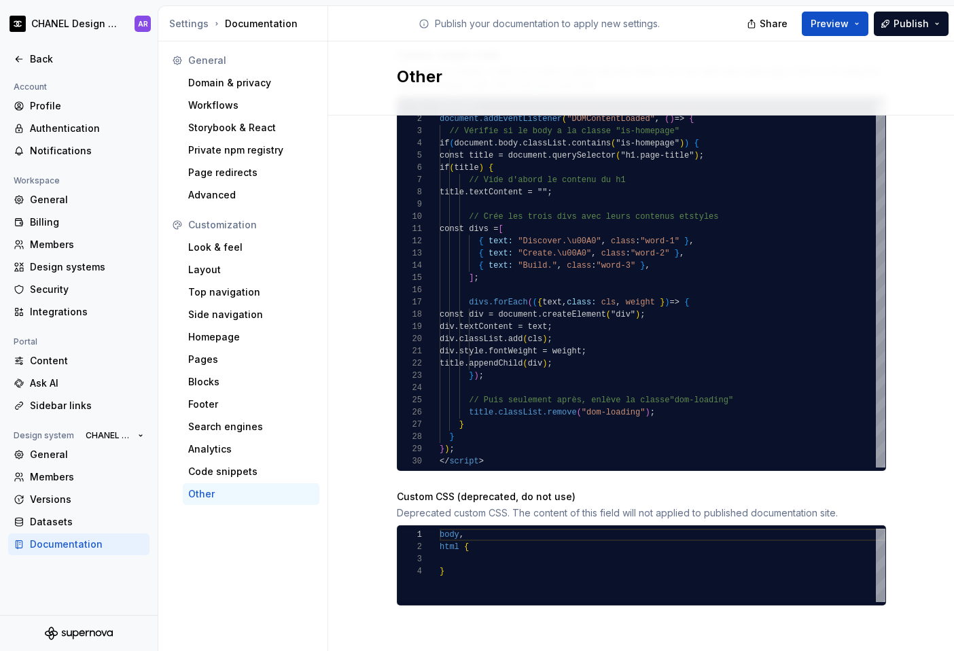
click at [685, 413] on div "< script > document.addEventListener ( "DOMContentLoaded" , ( ) = > { // Vérifi…" at bounding box center [663, 284] width 446 height 367
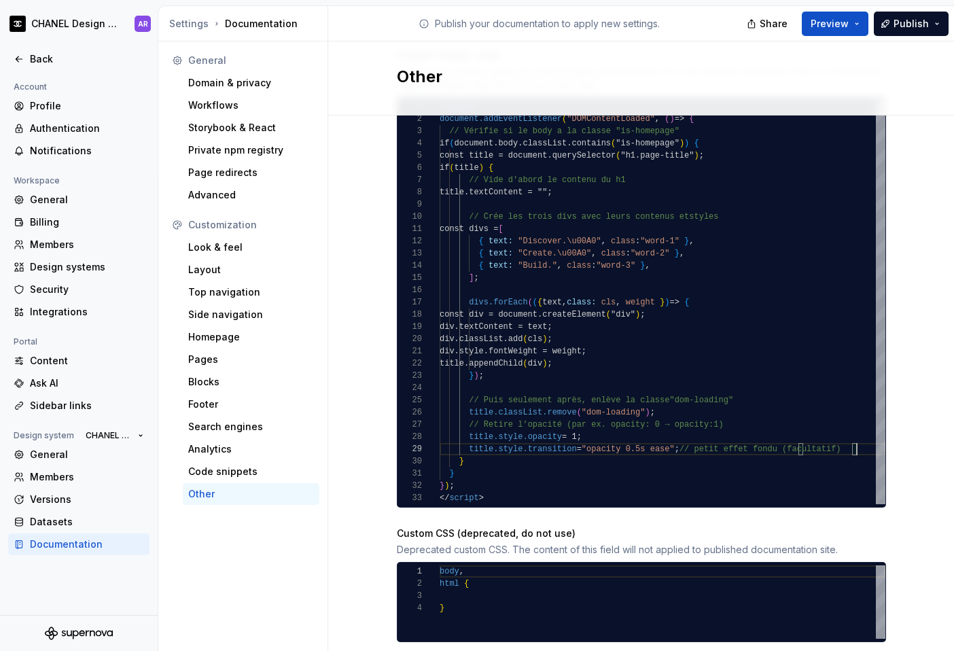
scroll to position [61, 216]
click at [708, 411] on div "// Vérifie si le body a la classe "is-homepage" if ( document.body.classList.co…" at bounding box center [663, 303] width 446 height 404
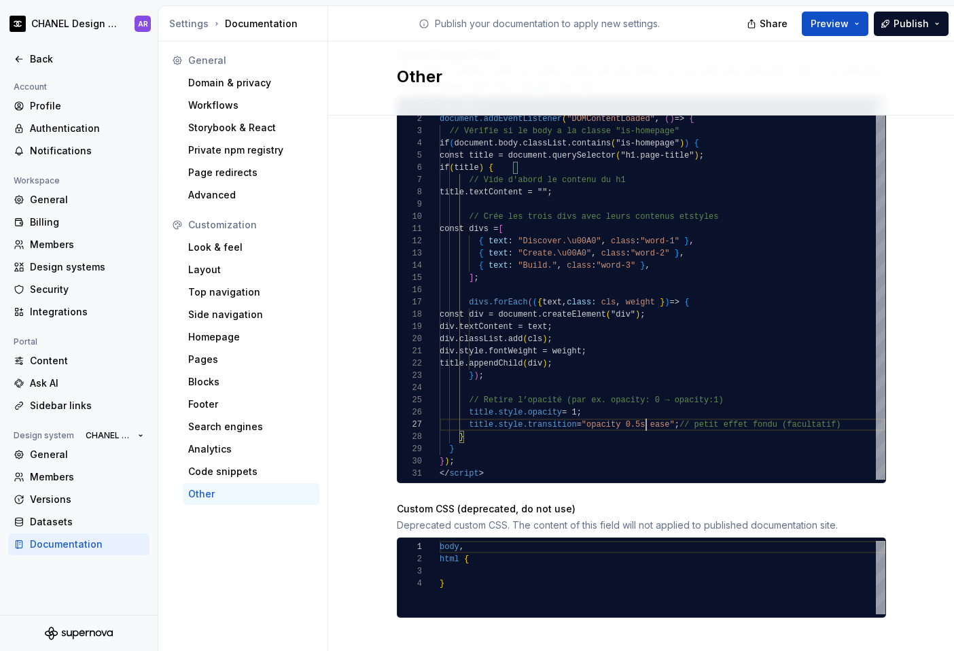
scroll to position [73, 207]
click at [643, 426] on div "// Vérifie si le body a la classe "is-homepage" if ( document.body.classList.co…" at bounding box center [663, 290] width 446 height 379
drag, startPoint x: 704, startPoint y: 426, endPoint x: 799, endPoint y: 421, distance: 95.3
click at [729, 421] on div "// Vérifie si le body a la classe "is-homepage" if ( document.body.classList.co…" at bounding box center [663, 290] width 446 height 379
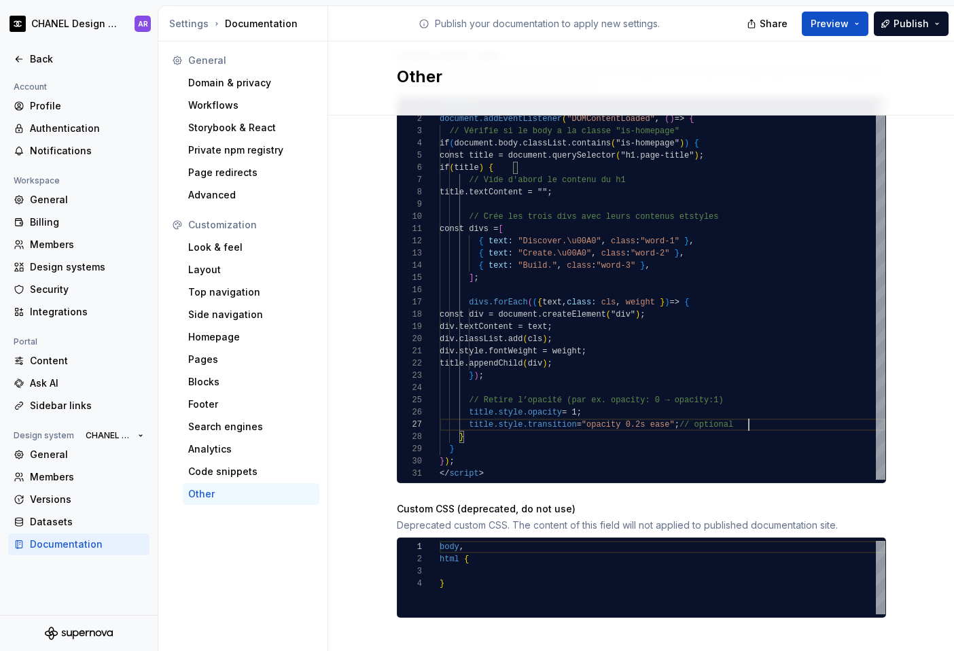
scroll to position [49, 44]
click at [477, 400] on div "// Vérifie si le body a la classe "is-homepage" if ( document.body.classList.co…" at bounding box center [663, 290] width 446 height 379
click at [714, 392] on div "// Vérifie si le body a la classe "is-homepage" if ( document.body.classList.co…" at bounding box center [663, 290] width 446 height 379
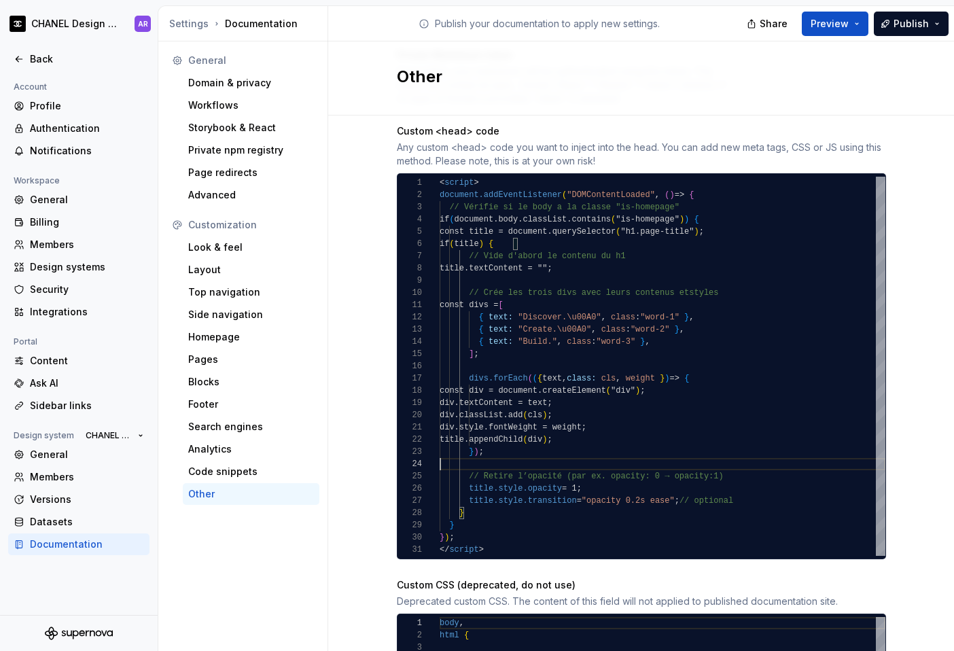
scroll to position [120, 0]
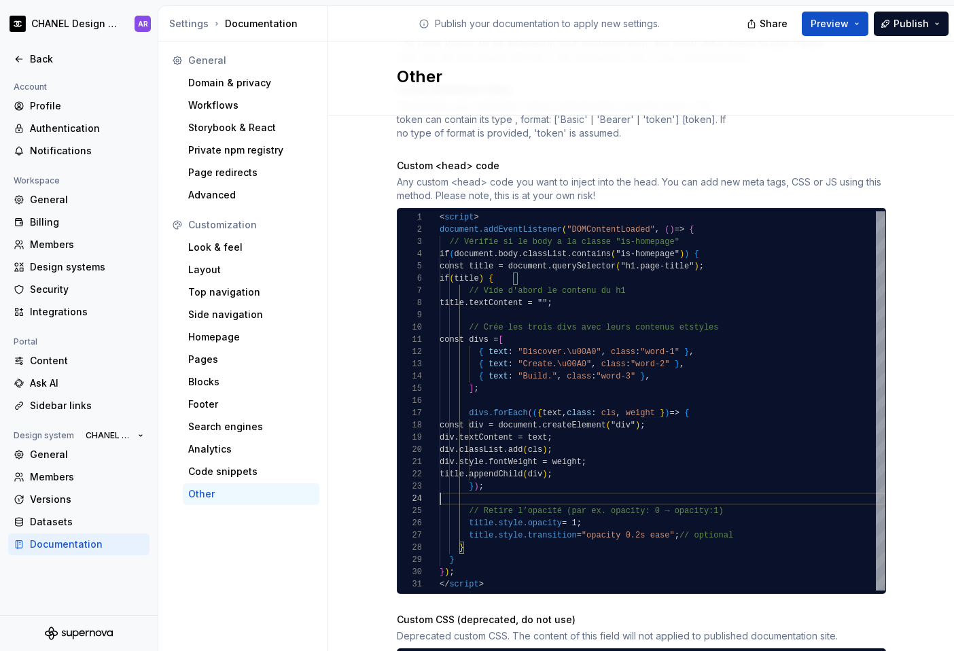
click at [460, 243] on div "// Vérifie si le body a la classe "is-homepage" if ( document.body.classList.co…" at bounding box center [663, 400] width 446 height 379
click at [481, 288] on div "// verify id body has class "is-homepage" if ( document.body.classList.contains…" at bounding box center [663, 400] width 446 height 379
click at [478, 329] on div "// verify id body has class "is-homepage" if ( document.body.classList.contains…" at bounding box center [663, 400] width 446 height 379
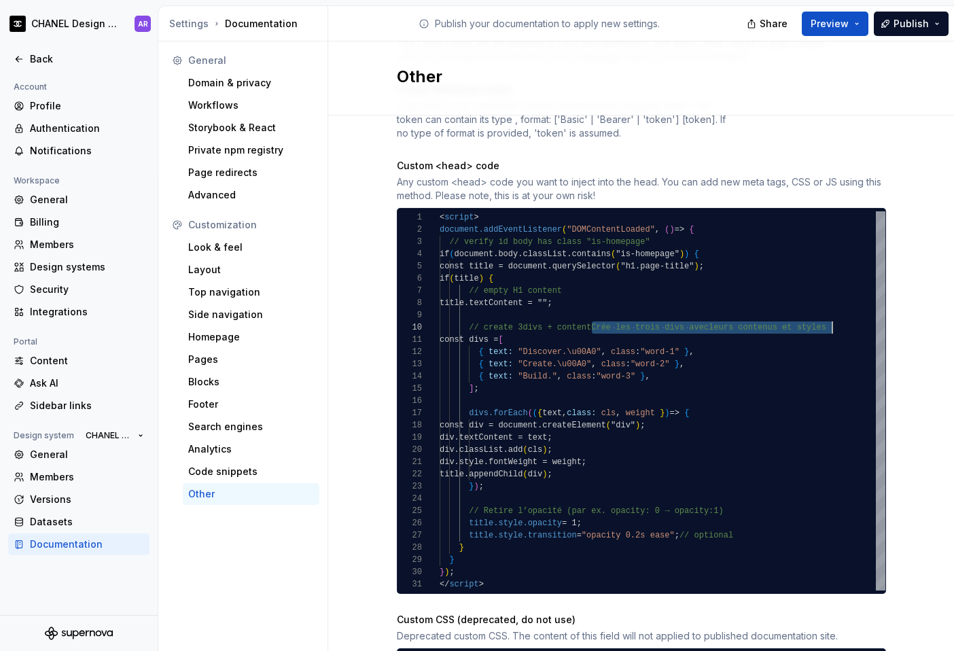
scroll to position [110, 152]
click at [479, 513] on div "// verify id body has class "is-homepage" if ( document.body.classList.contains…" at bounding box center [663, 400] width 446 height 379
type textarea "**********"
click at [729, 22] on button "Publish" at bounding box center [911, 24] width 75 height 24
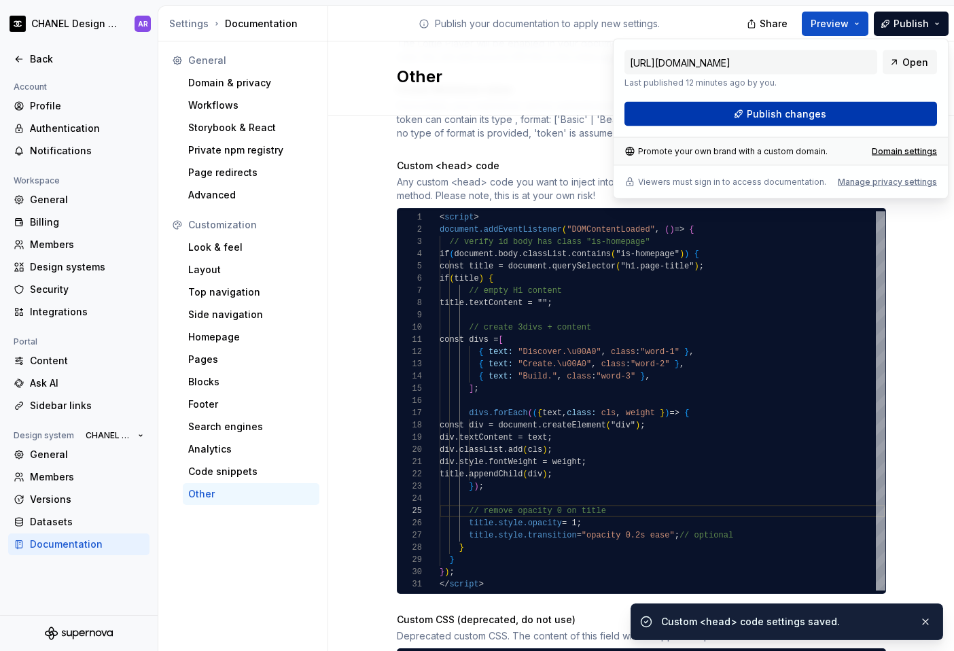
click at [729, 115] on button "Publish changes" at bounding box center [781, 114] width 313 height 24
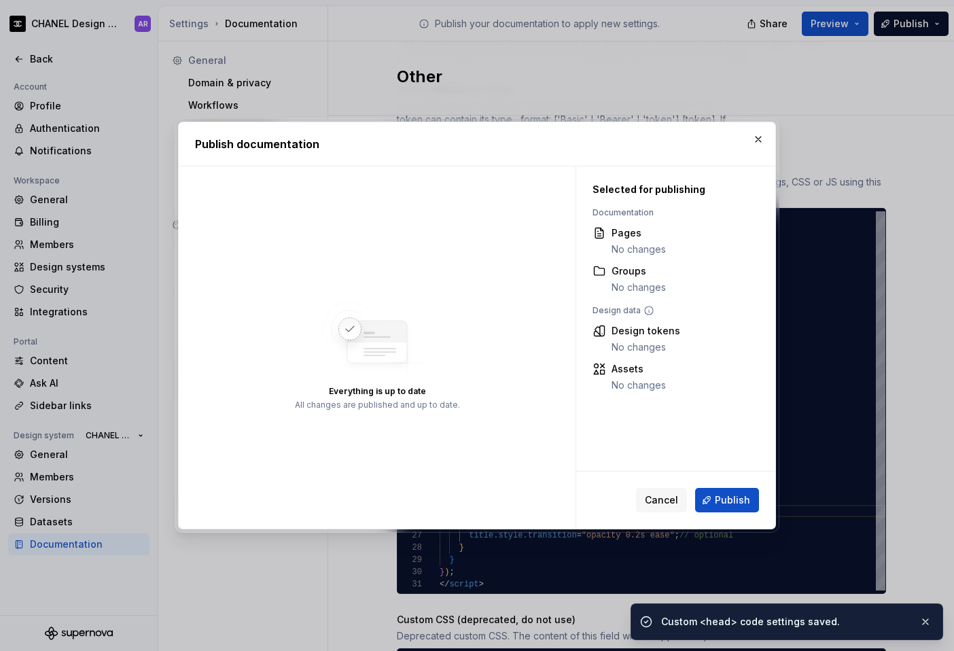
click at [729, 513] on div "Cancel Publish" at bounding box center [675, 500] width 199 height 57
click at [729, 500] on span "Publish" at bounding box center [732, 501] width 35 height 14
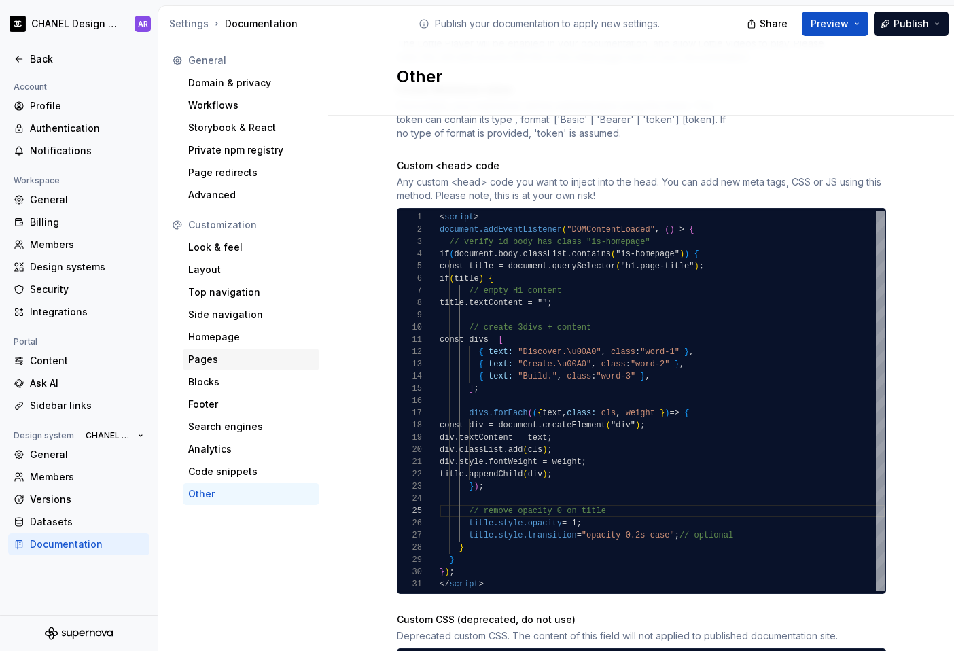
click at [217, 361] on div "Pages" at bounding box center [251, 360] width 126 height 14
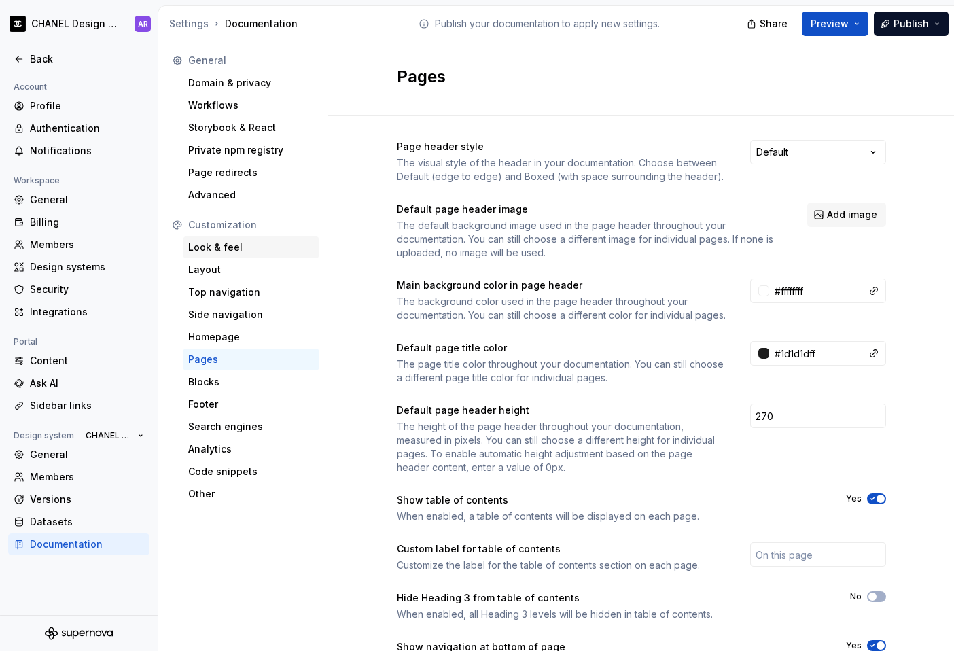
click at [244, 245] on div "Look & feel" at bounding box center [251, 248] width 126 height 14
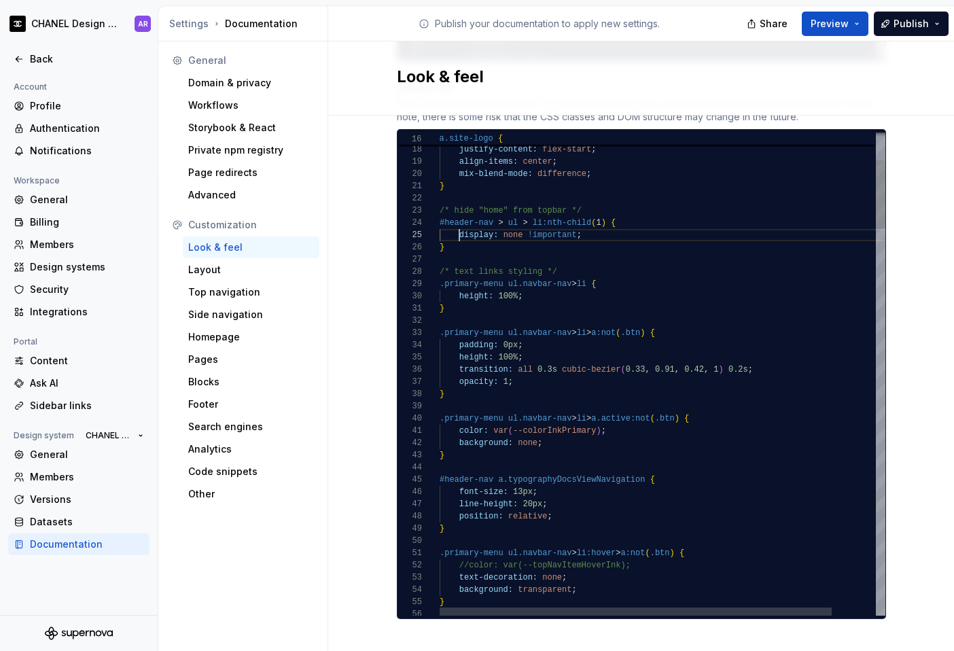
scroll to position [49, 20]
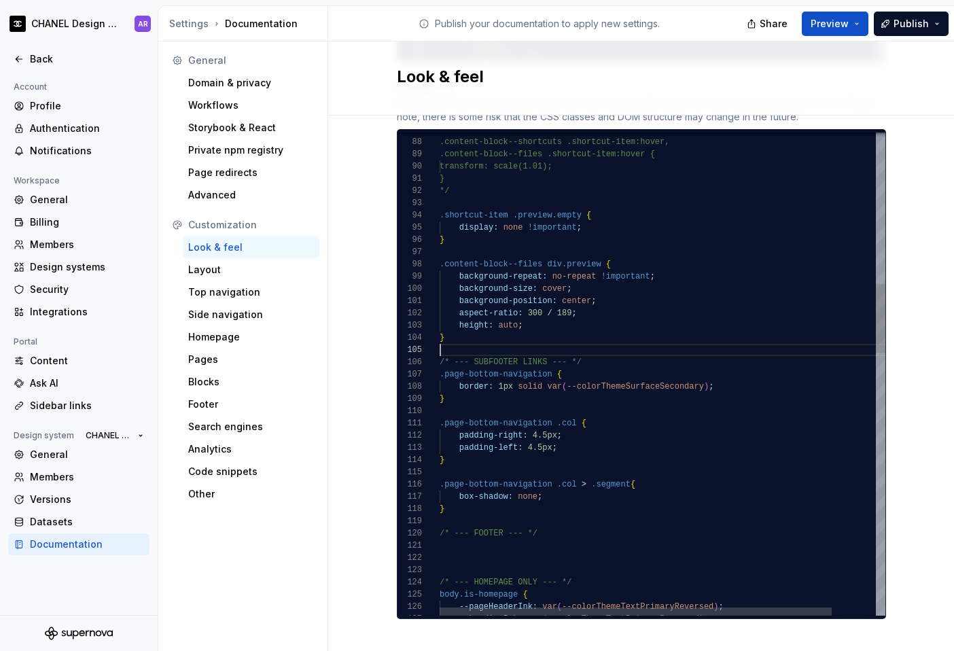
scroll to position [49, 0]
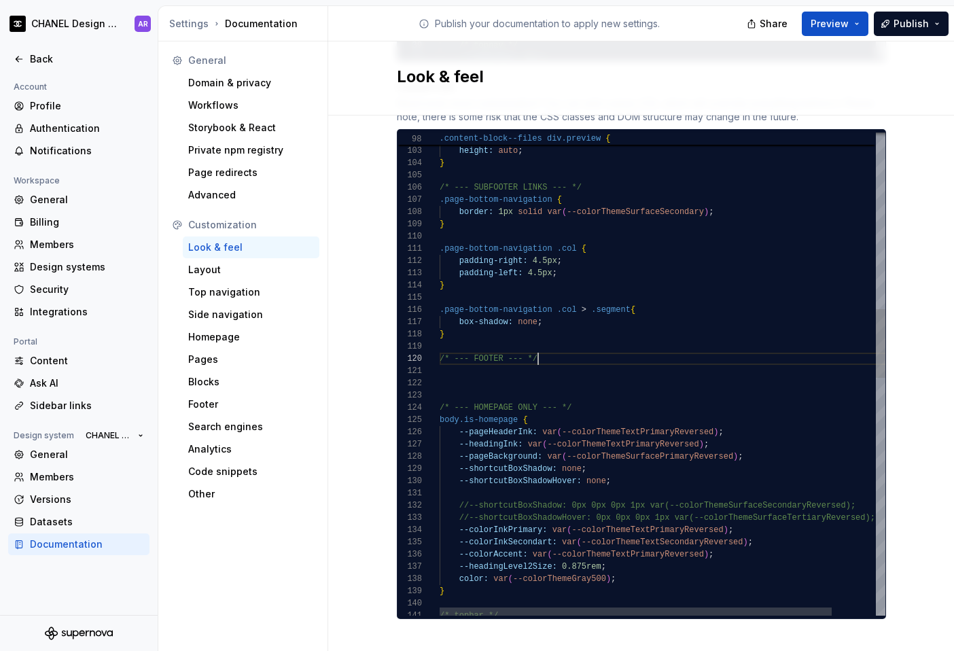
click at [548, 347] on div "aspect-ratio: 300 / 189 ; height: auto ; } /* --- SUBFOOTER LINKS --- */ .page-…" at bounding box center [688, 589] width 496 height 3385
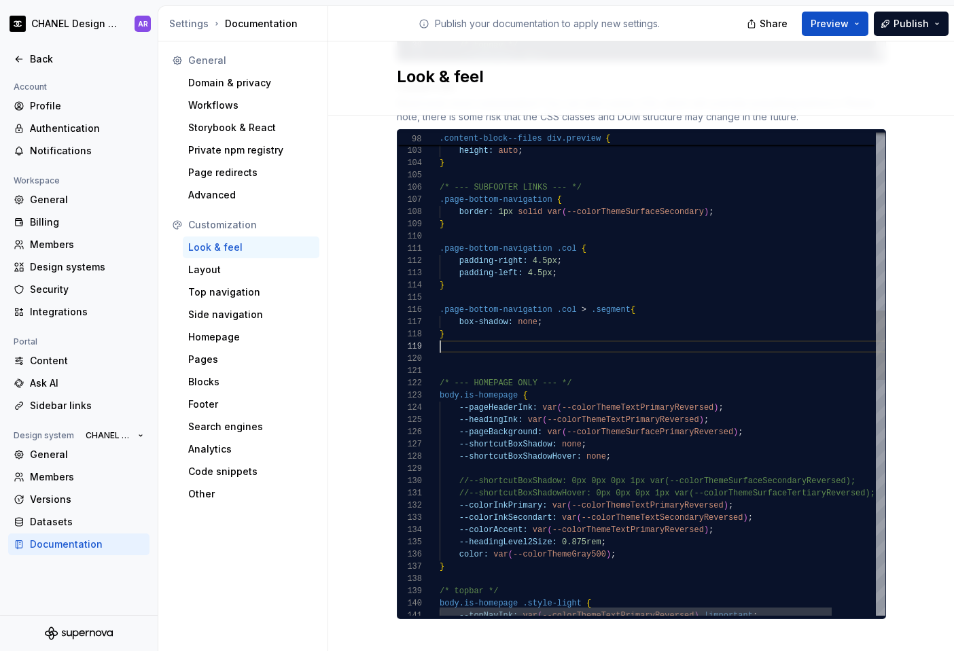
scroll to position [98, 0]
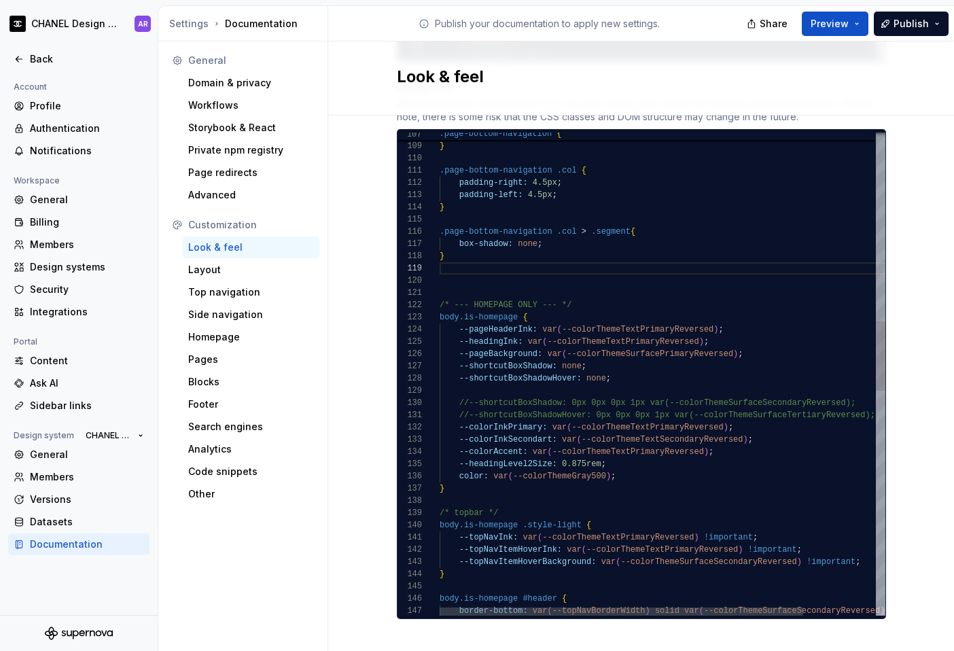
click at [470, 293] on div "border: 1px solid var ( --colorThemeSurfaceSecondary ) ; } .page-bottom-navigat…" at bounding box center [707, 498] width 534 height 3361
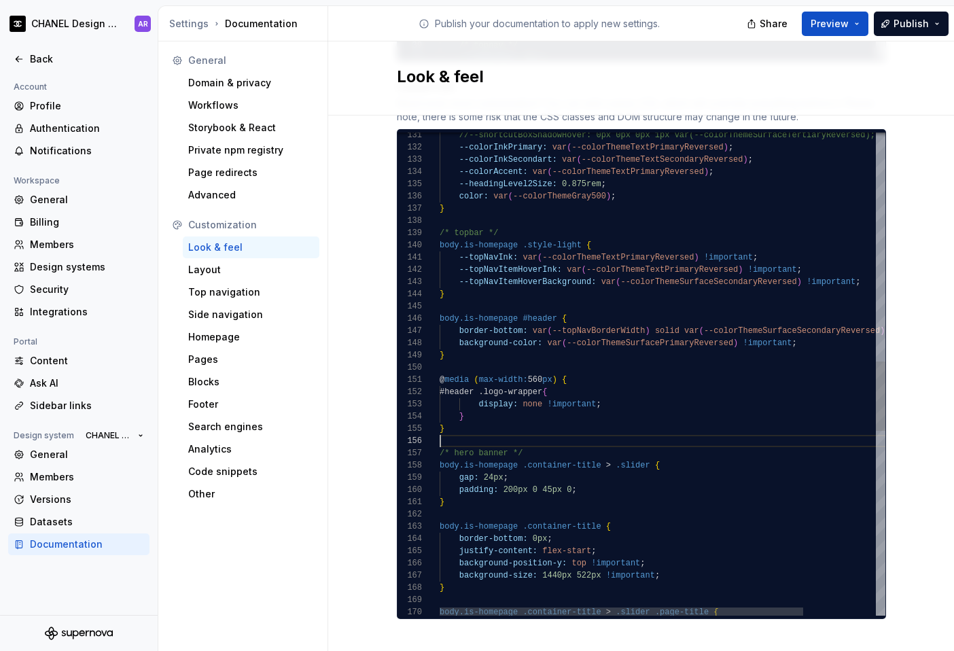
scroll to position [61, 0]
click at [539, 427] on div "//--shortcutBoxShadowHover: 0px 0px 0px 1px var(-- colorThemeSurfaceTertiaryRev…" at bounding box center [707, 218] width 534 height 3361
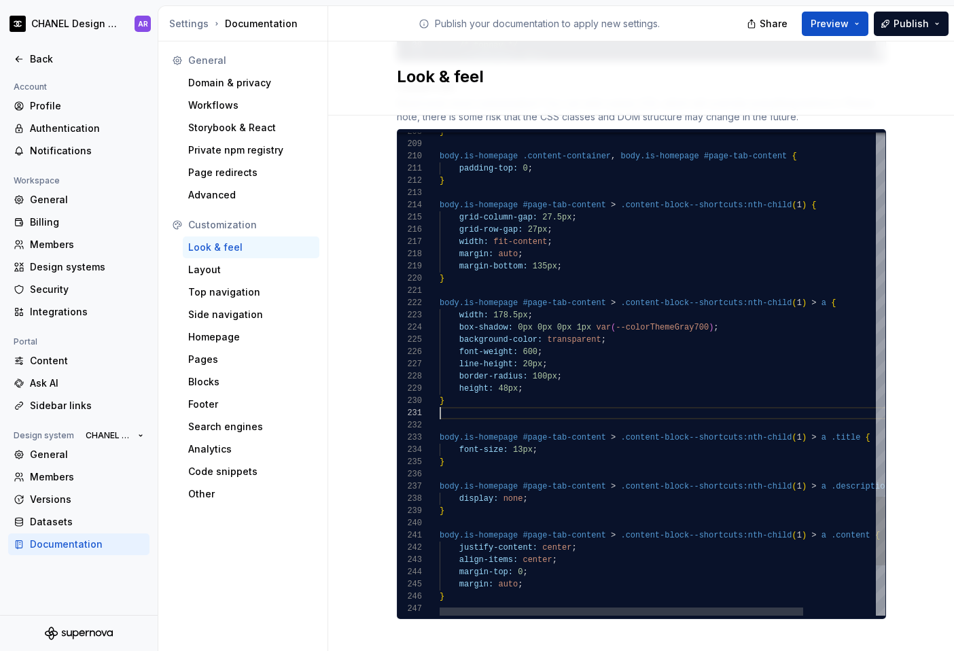
scroll to position [37, 20]
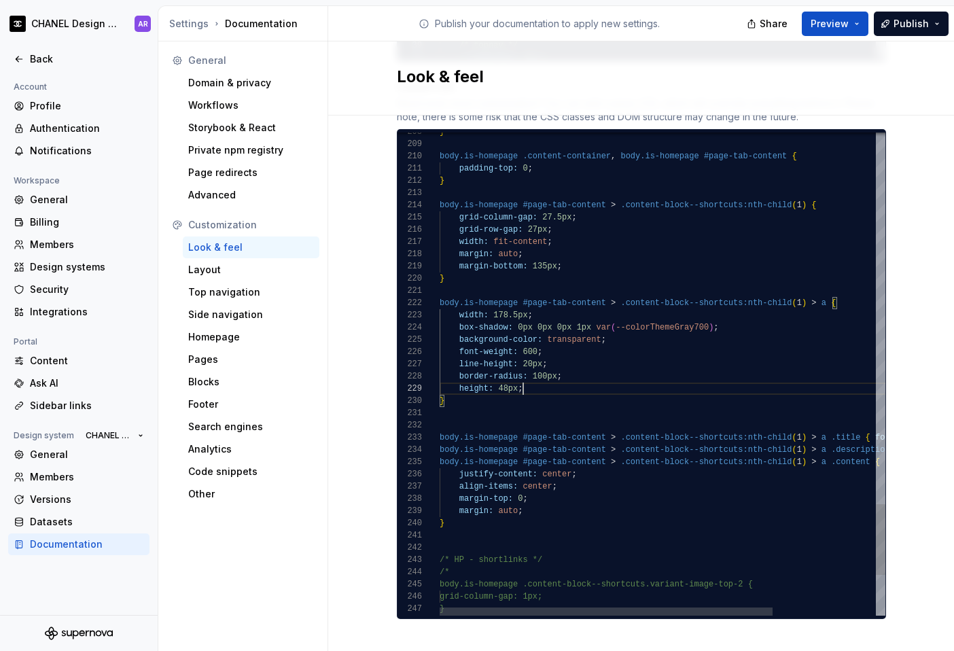
scroll to position [98, 84]
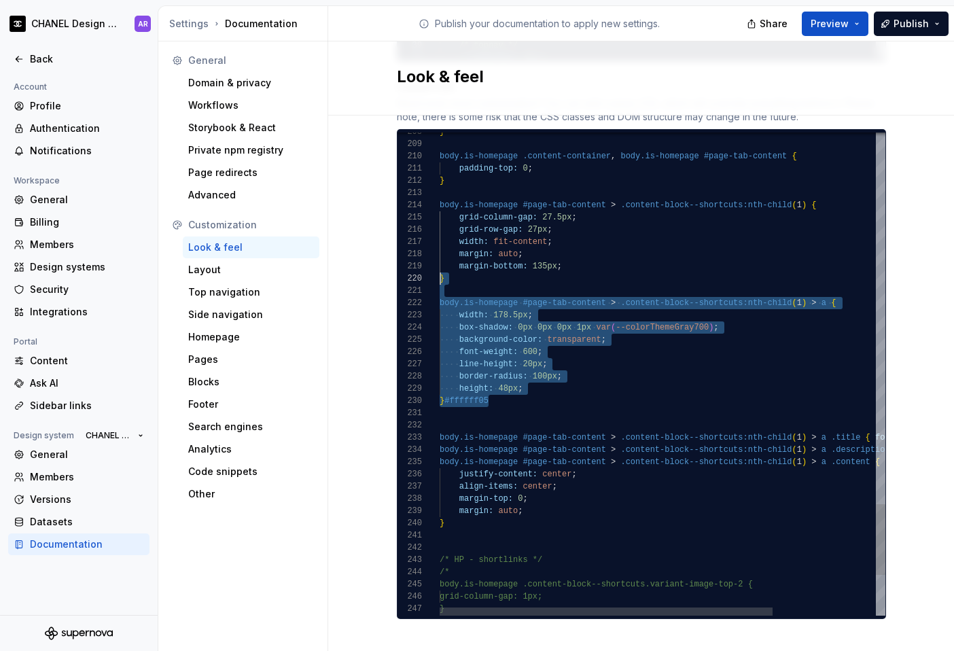
scroll to position [12, 0]
drag, startPoint x: 491, startPoint y: 387, endPoint x: 431, endPoint y: 320, distance: 89.5
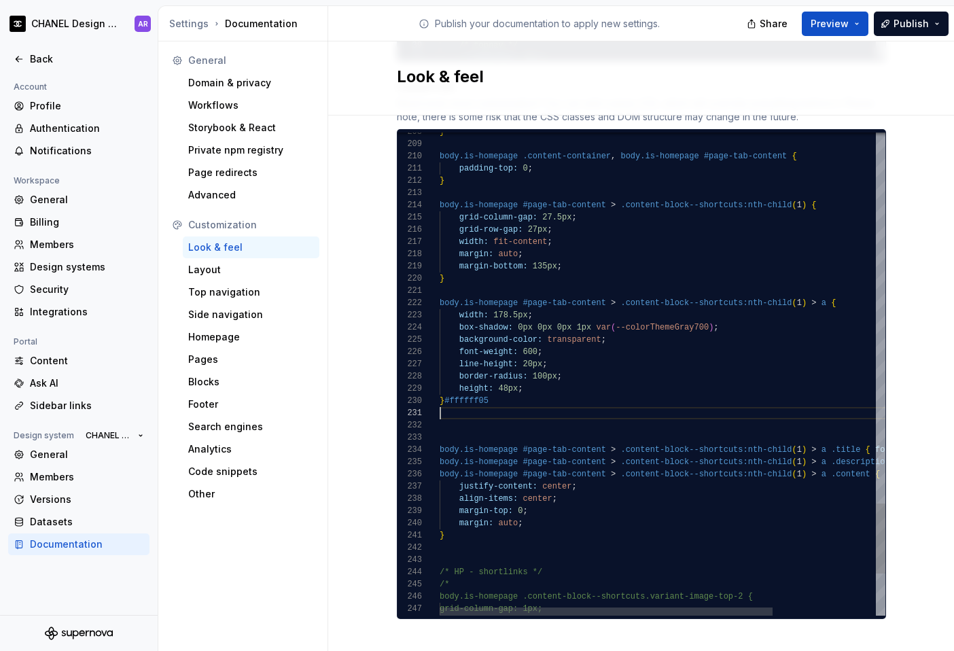
scroll to position [98, 49]
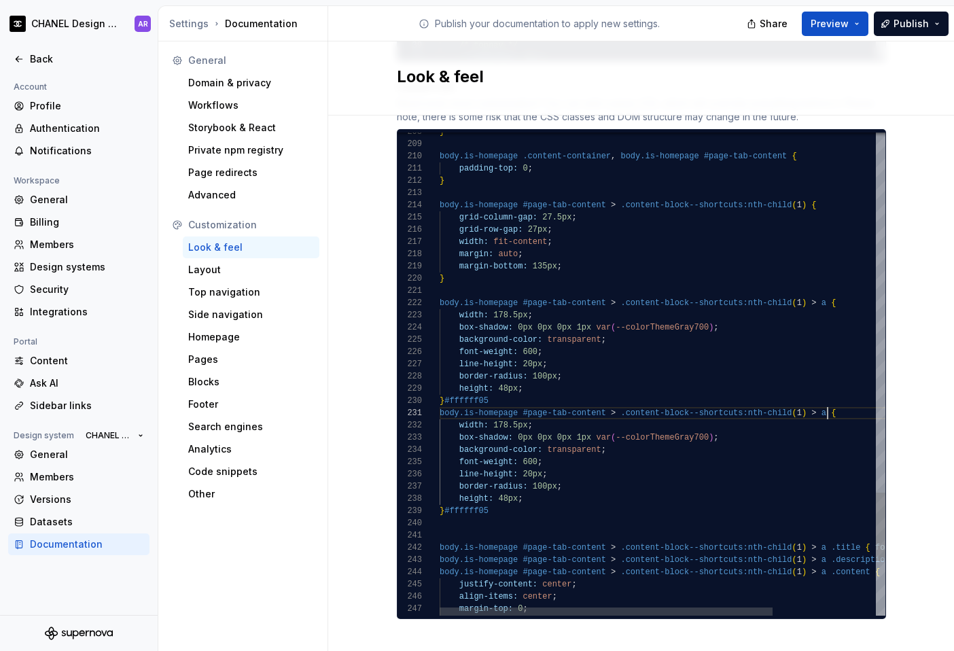
drag, startPoint x: 491, startPoint y: 498, endPoint x: 438, endPoint y: 498, distance: 53.0
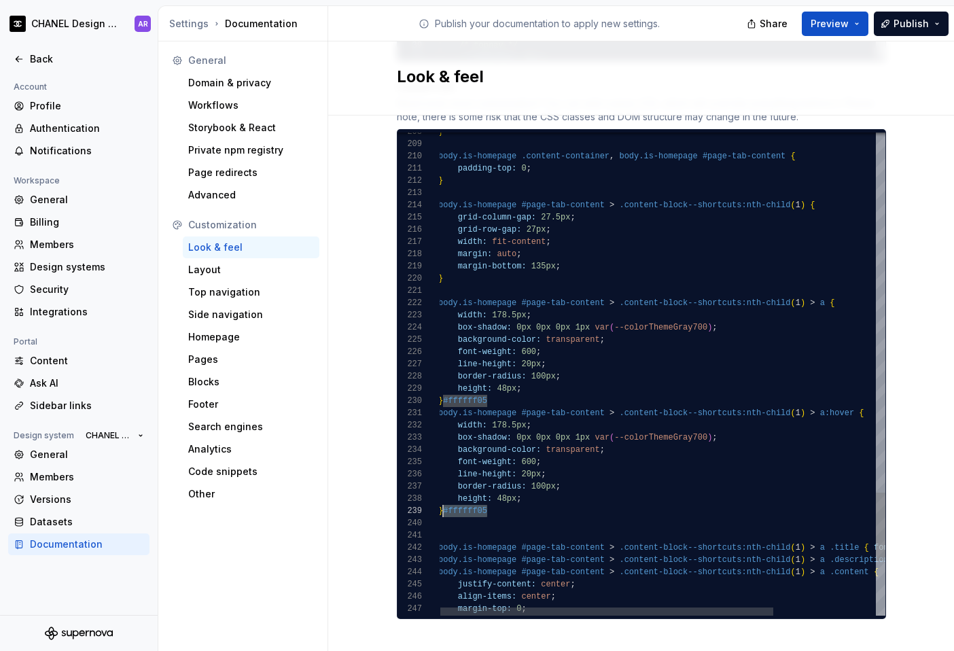
drag, startPoint x: 548, startPoint y: 486, endPoint x: 431, endPoint y: 451, distance: 122.2
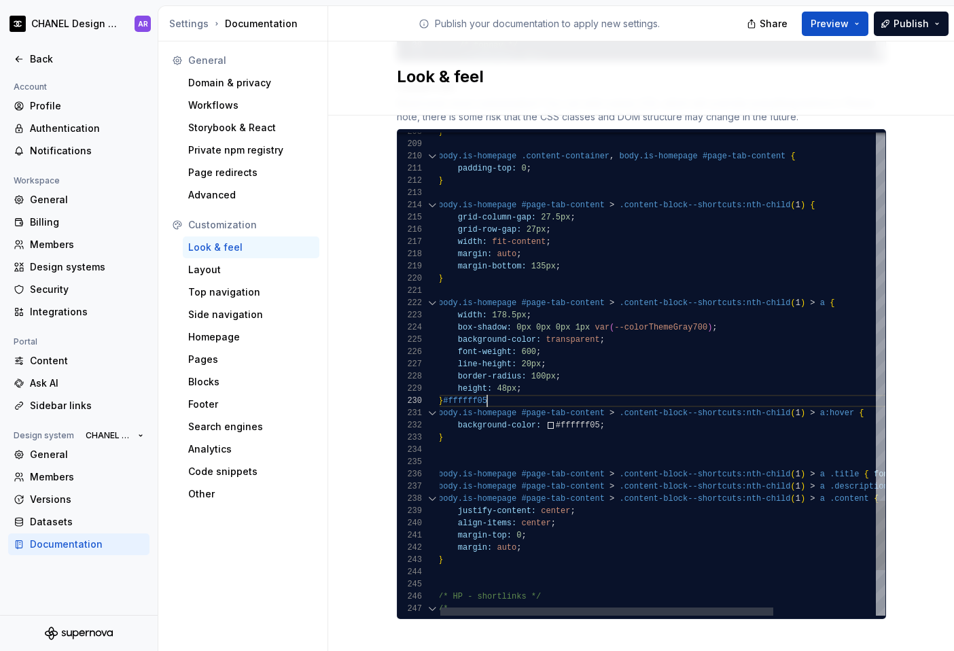
drag, startPoint x: 609, startPoint y: 407, endPoint x: 453, endPoint y: 408, distance: 156.4
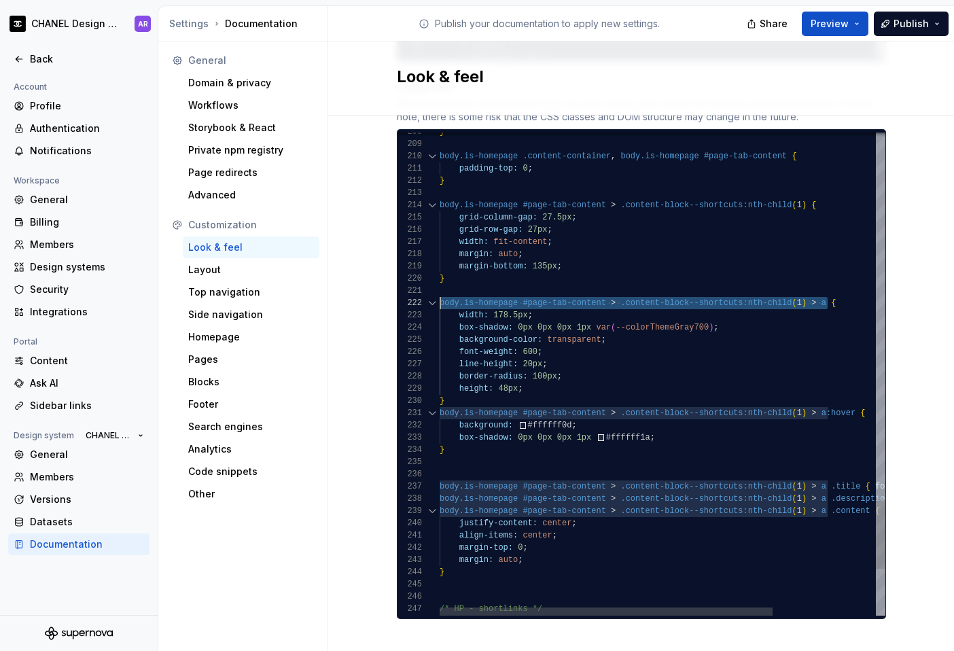
scroll to position [12, 0]
drag, startPoint x: 824, startPoint y: 289, endPoint x: 434, endPoint y: 289, distance: 389.5
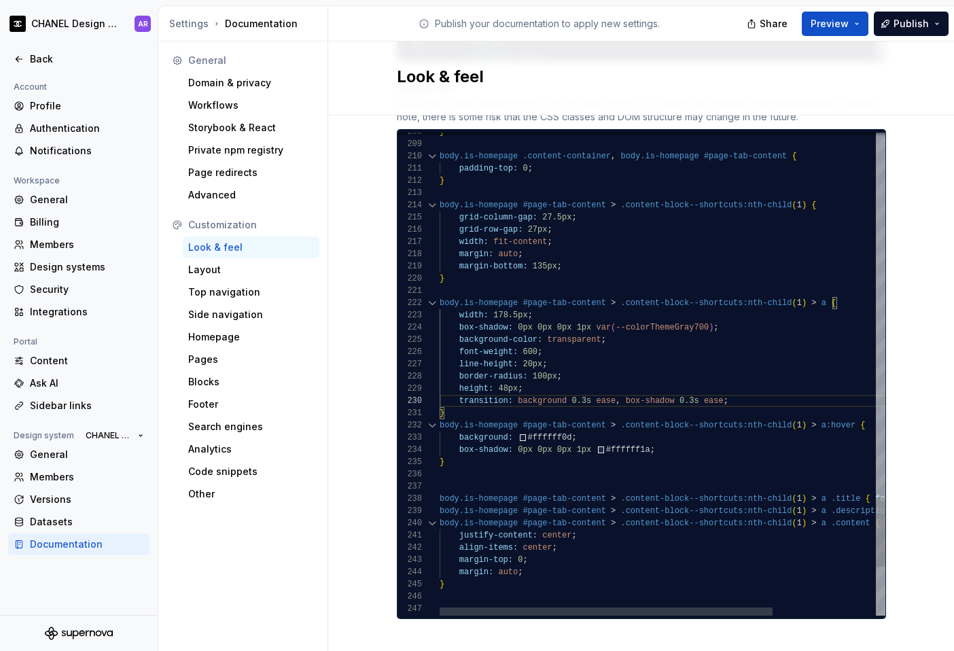
drag, startPoint x: 460, startPoint y: 315, endPoint x: 609, endPoint y: 323, distance: 149.7
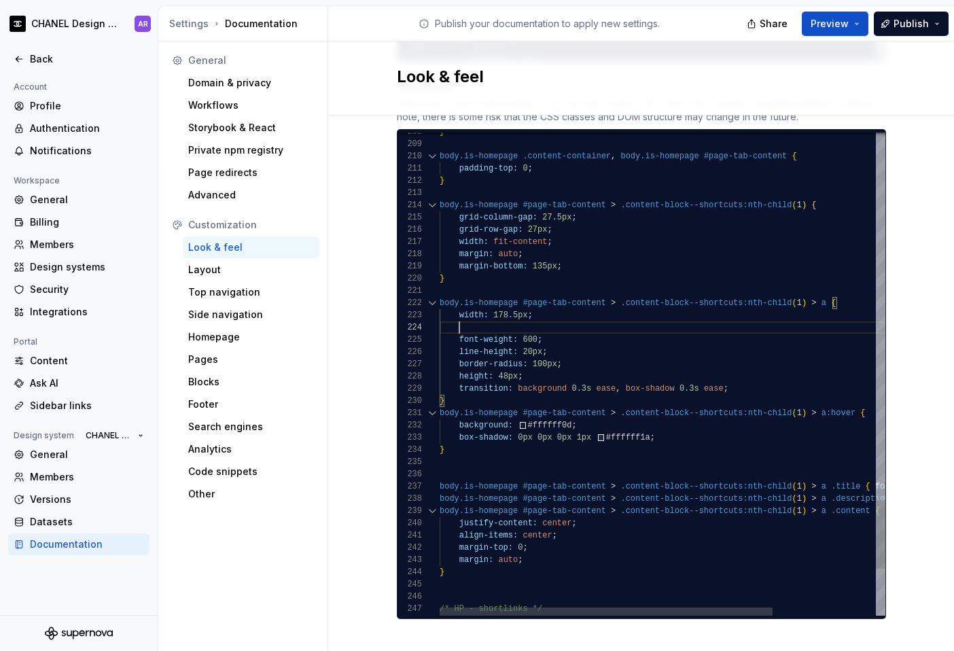
scroll to position [37, 0]
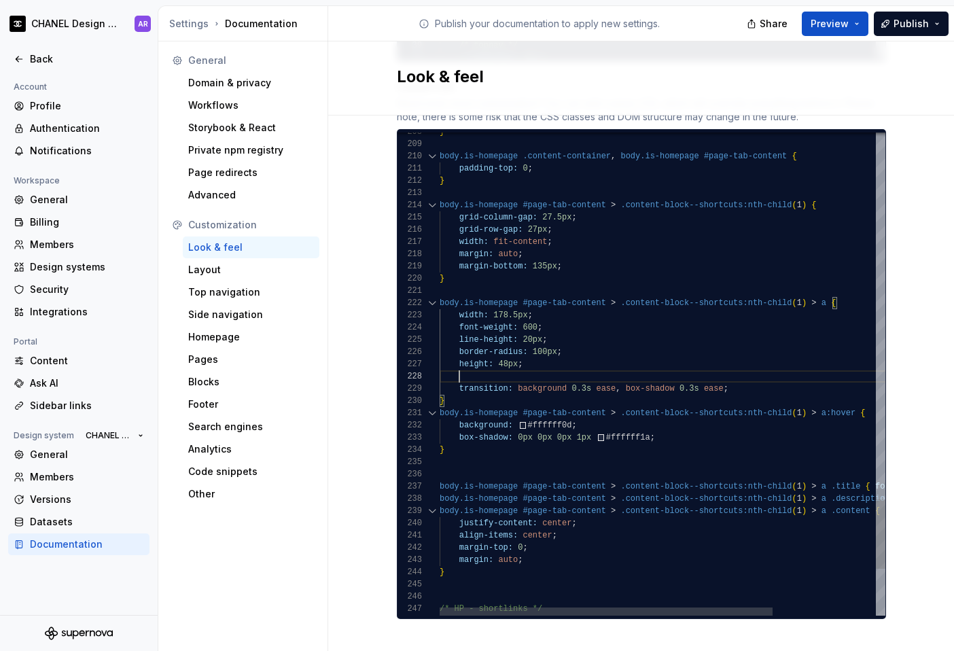
scroll to position [98, 167]
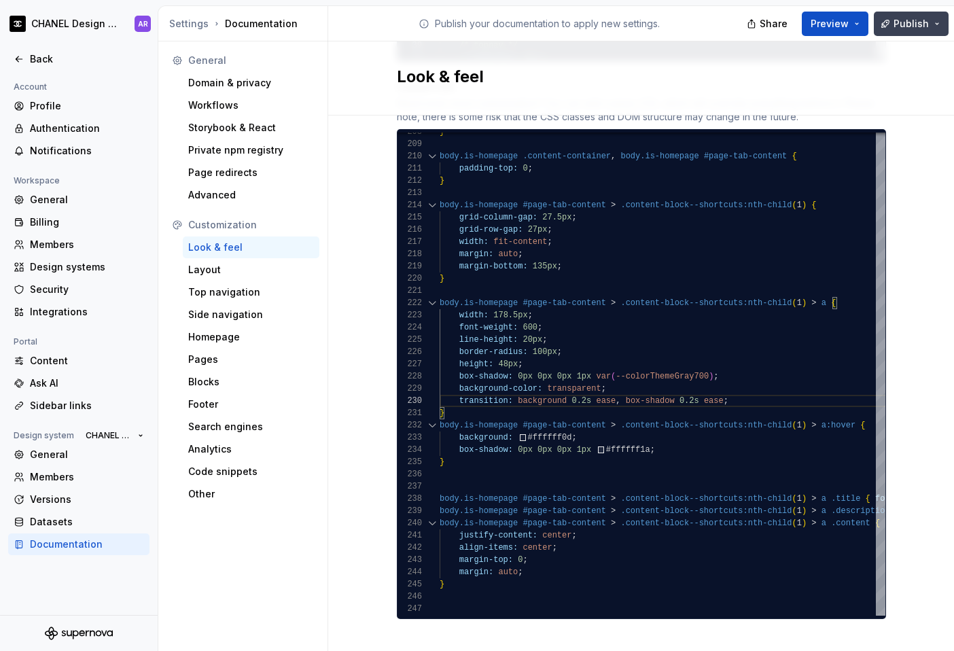
click at [729, 17] on span "Publish" at bounding box center [911, 24] width 35 height 14
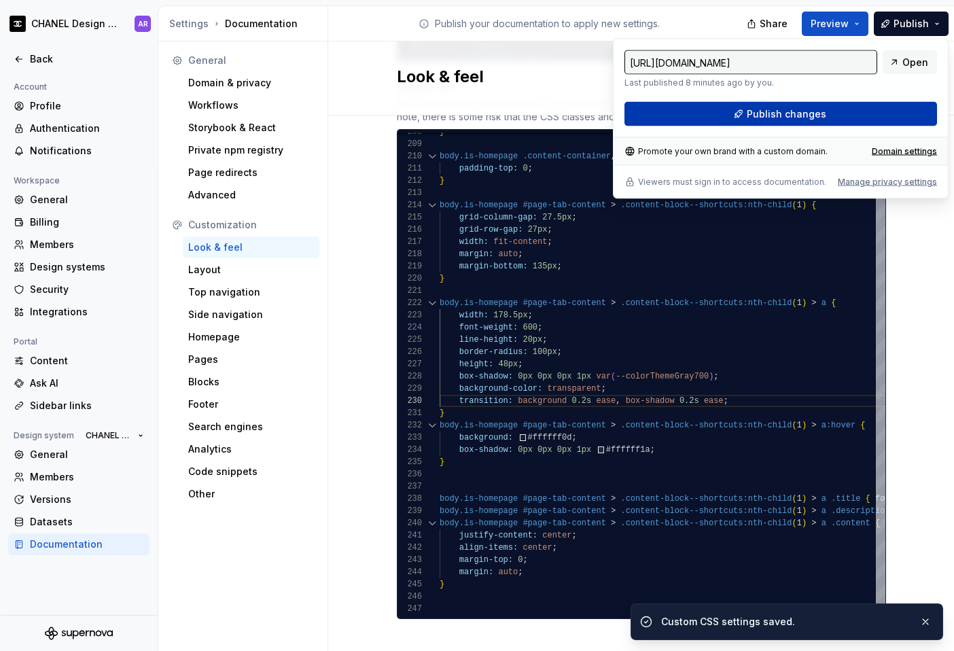
click at [729, 112] on button "Publish changes" at bounding box center [781, 114] width 313 height 24
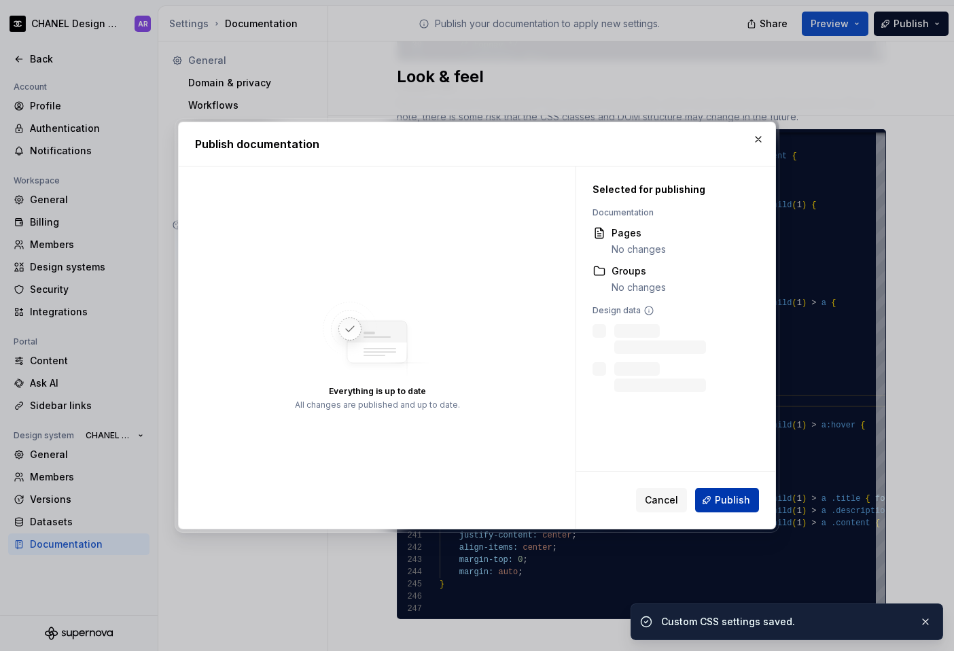
click at [729, 495] on span "Publish" at bounding box center [732, 501] width 35 height 14
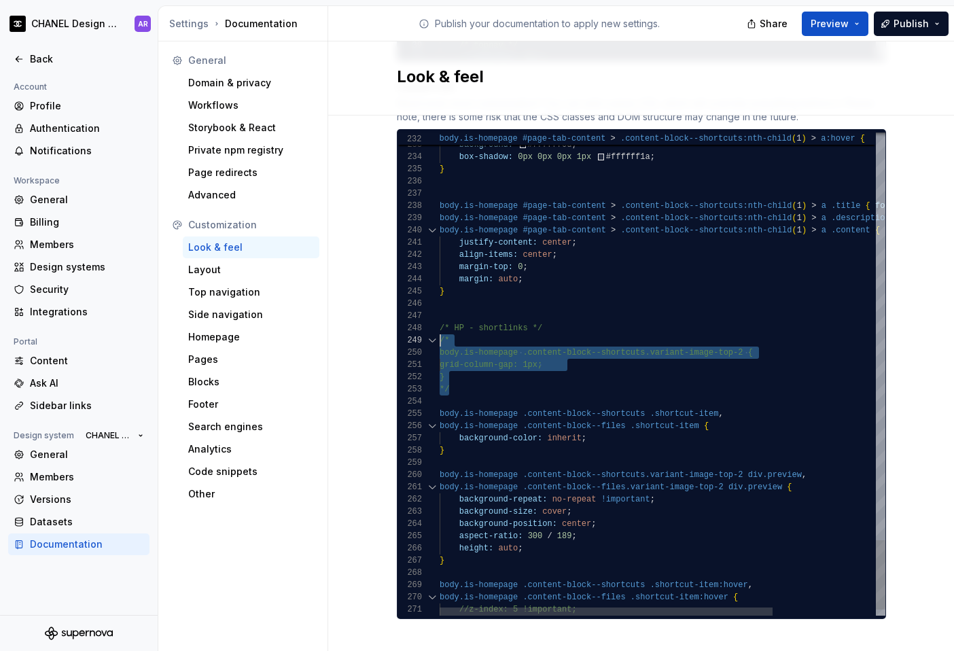
scroll to position [98, 0]
drag, startPoint x: 462, startPoint y: 372, endPoint x: 427, endPoint y: 326, distance: 57.8
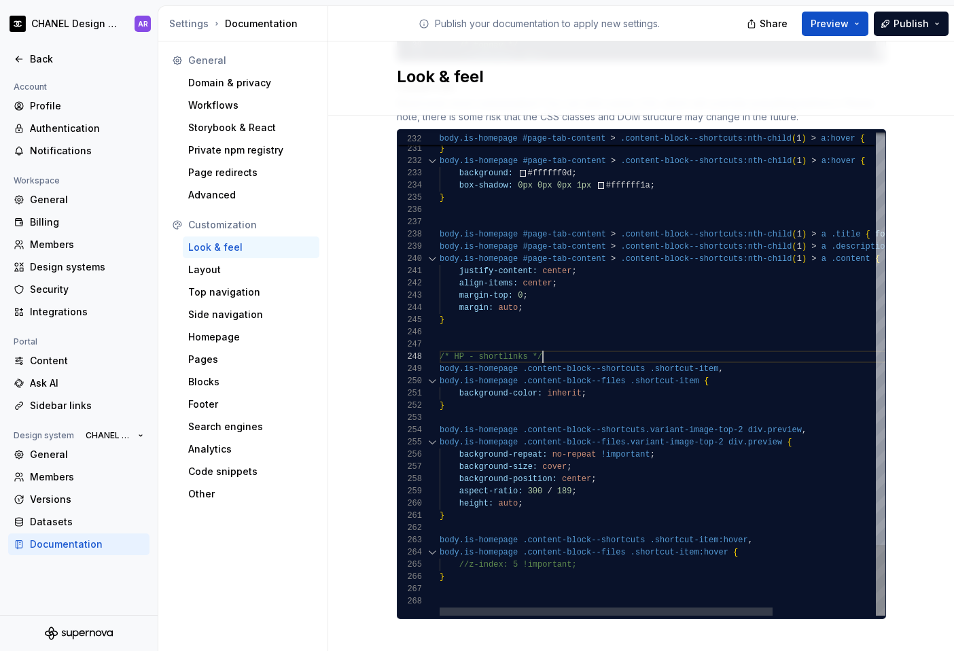
scroll to position [86, 103]
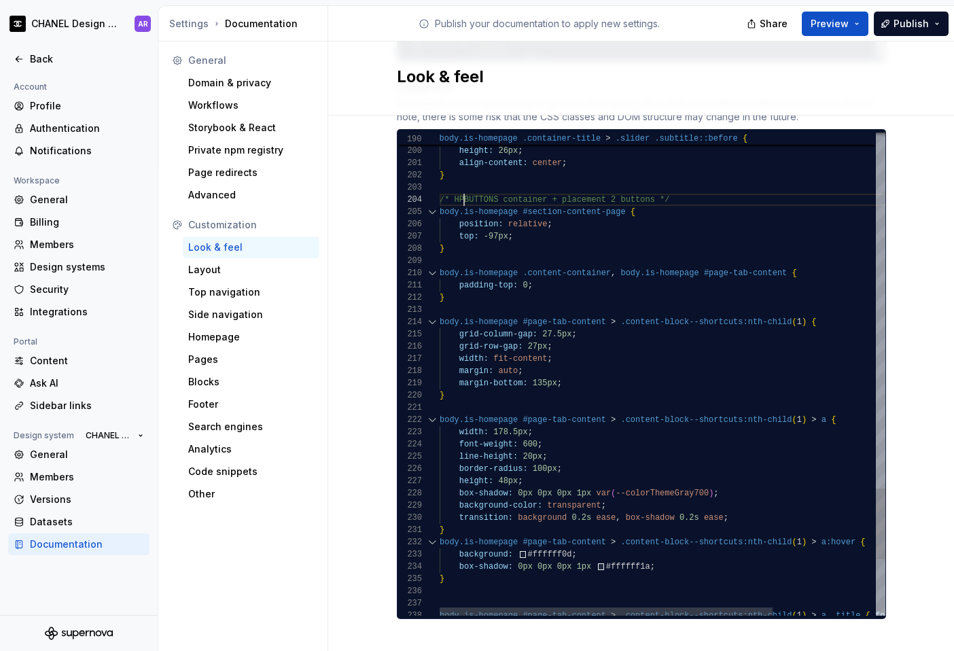
scroll to position [37, 29]
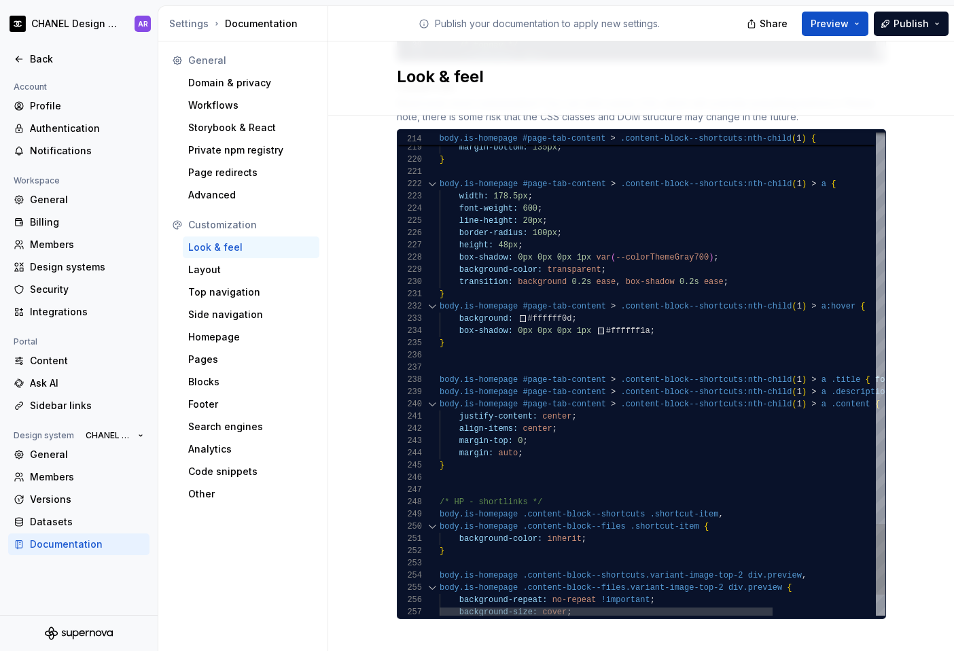
scroll to position [49, 5]
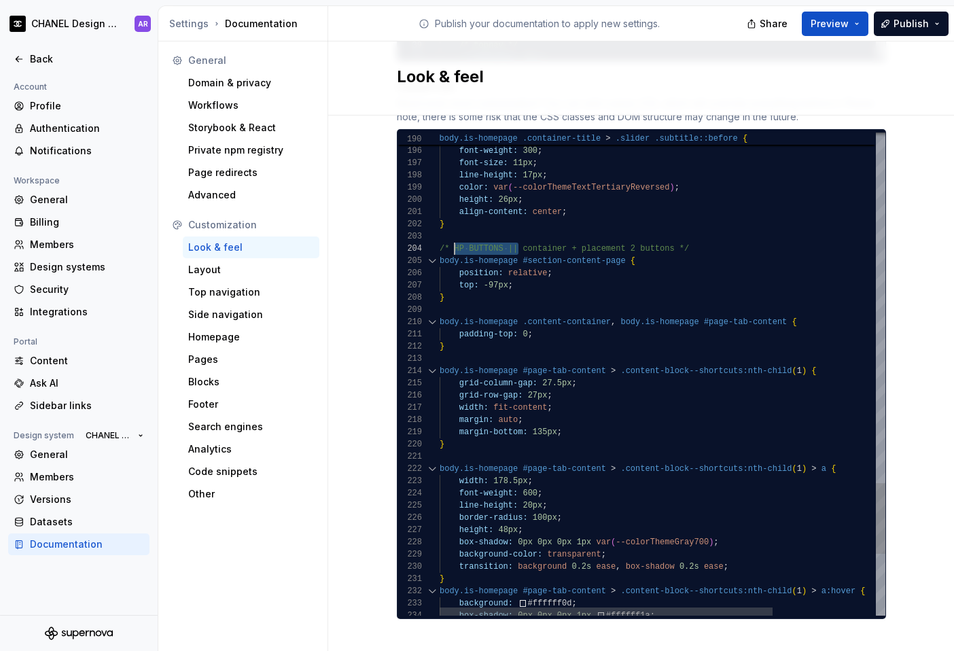
scroll to position [37, 10]
drag, startPoint x: 515, startPoint y: 233, endPoint x: 446, endPoint y: 235, distance: 69.4
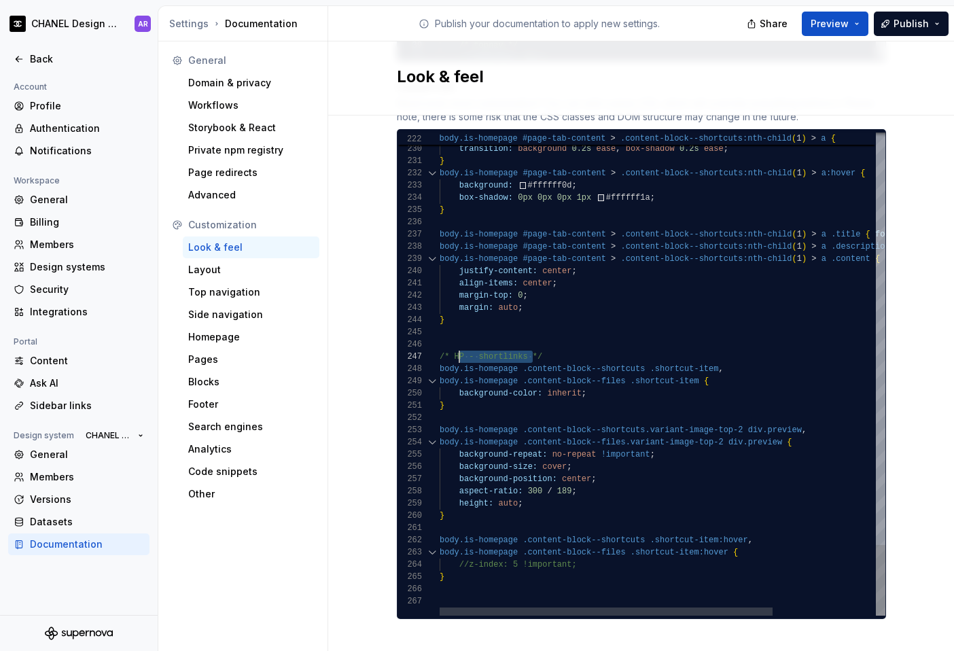
scroll to position [73, 10]
drag, startPoint x: 527, startPoint y: 342, endPoint x: 443, endPoint y: 343, distance: 84.3
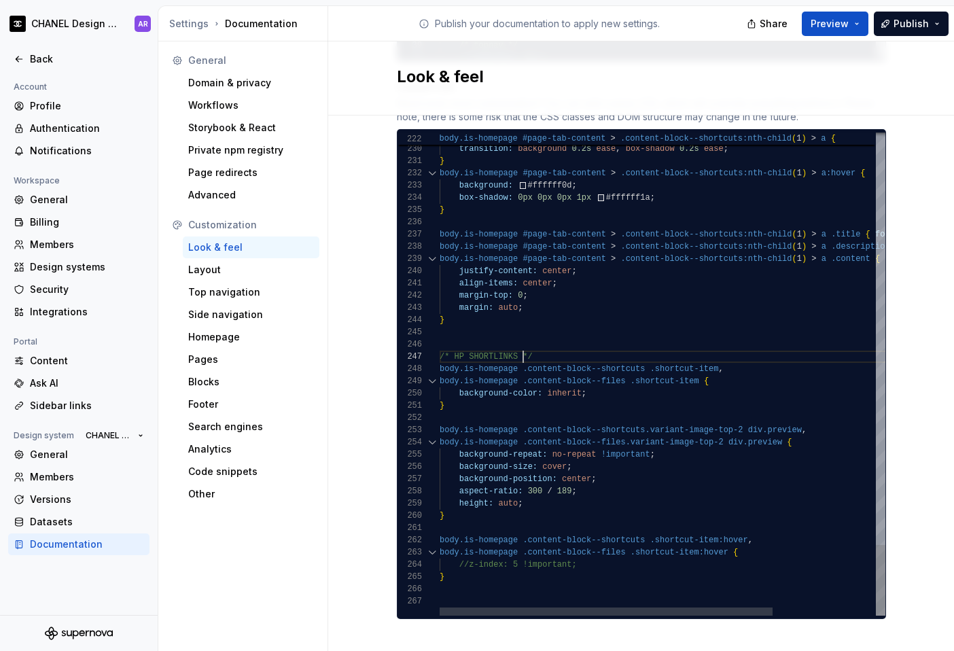
scroll to position [73, 84]
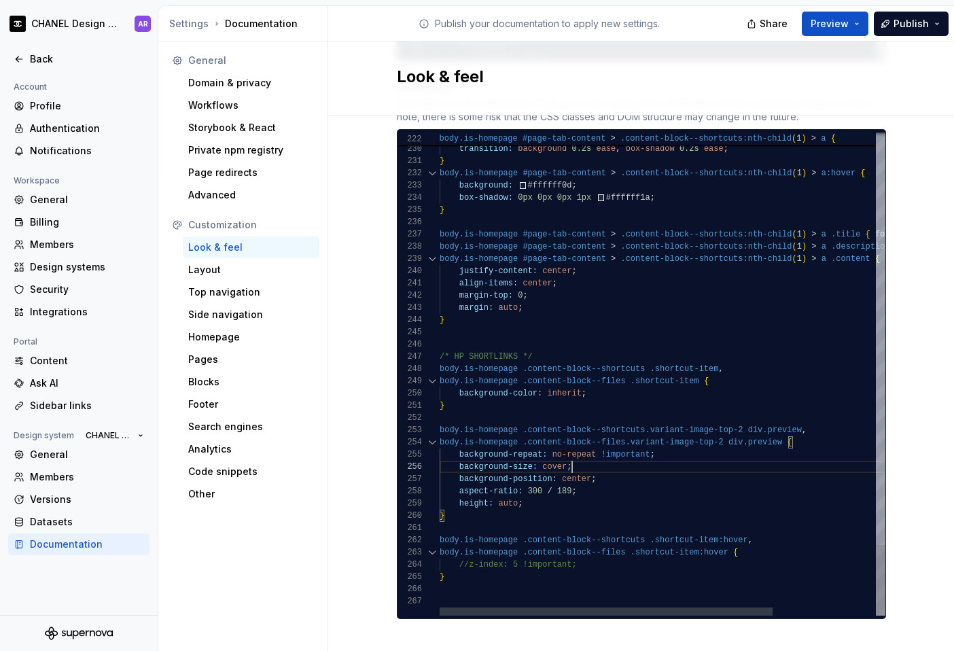
scroll to position [73, 157]
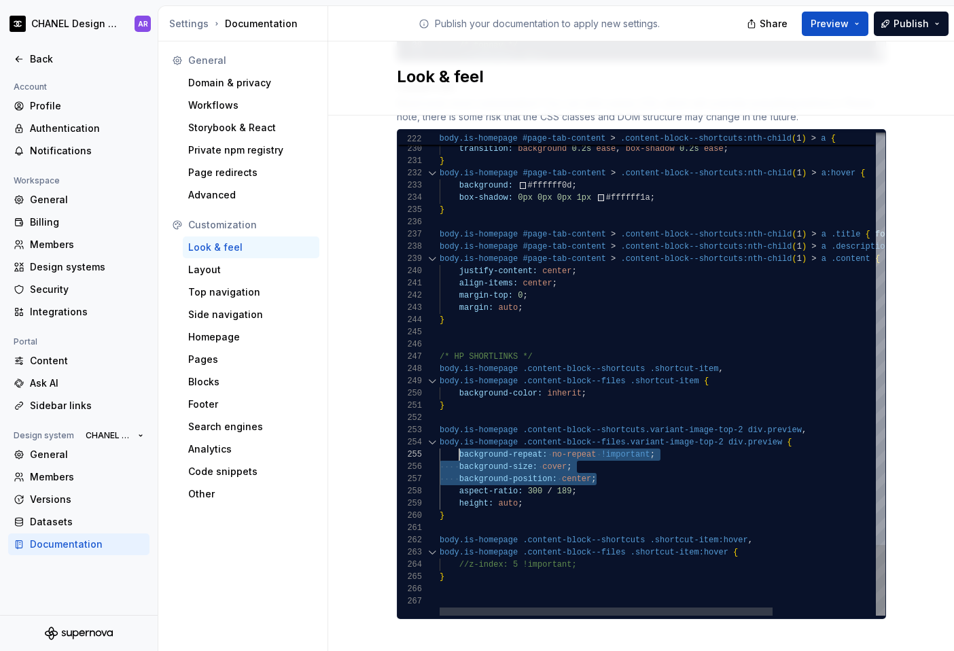
scroll to position [49, 20]
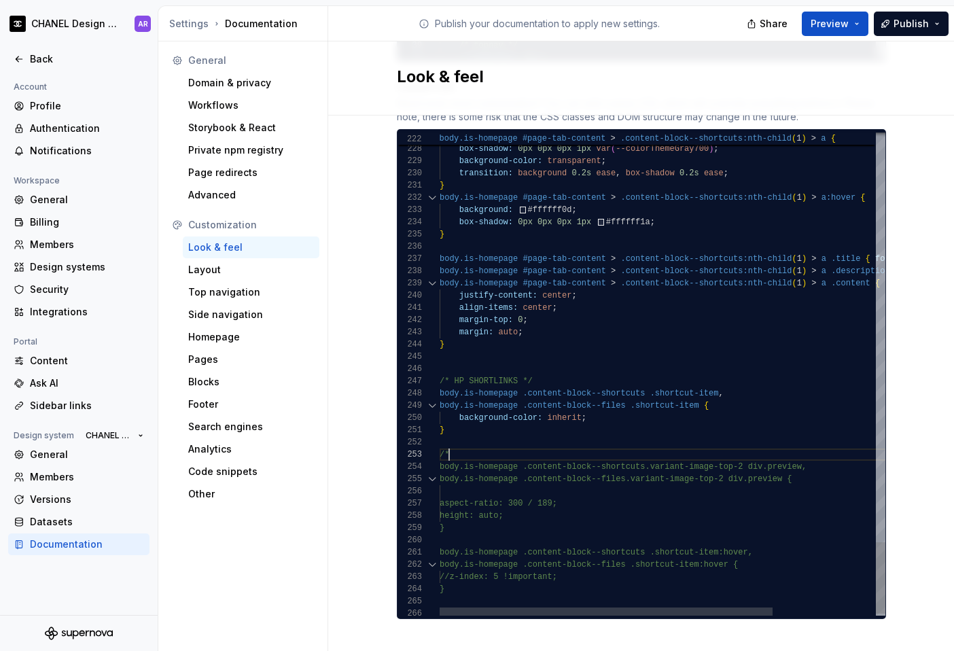
scroll to position [24, 10]
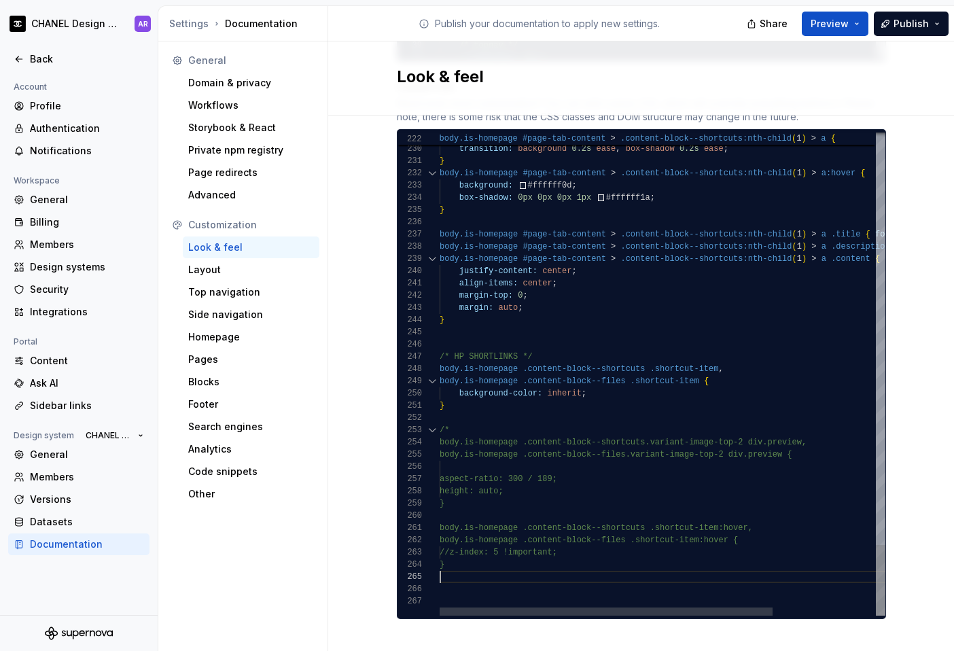
scroll to position [49, 10]
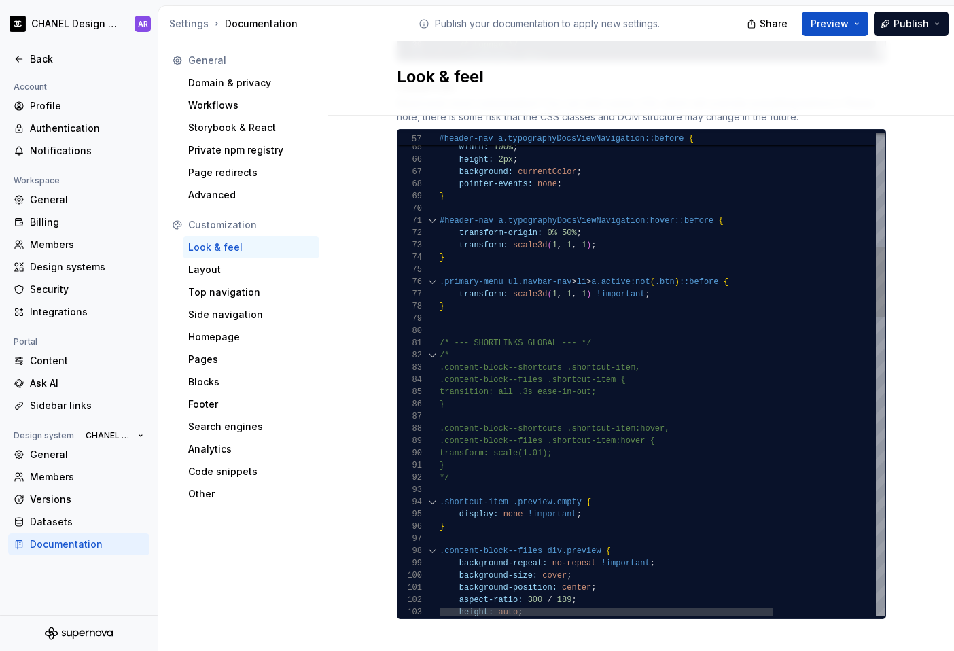
scroll to position [0, 152]
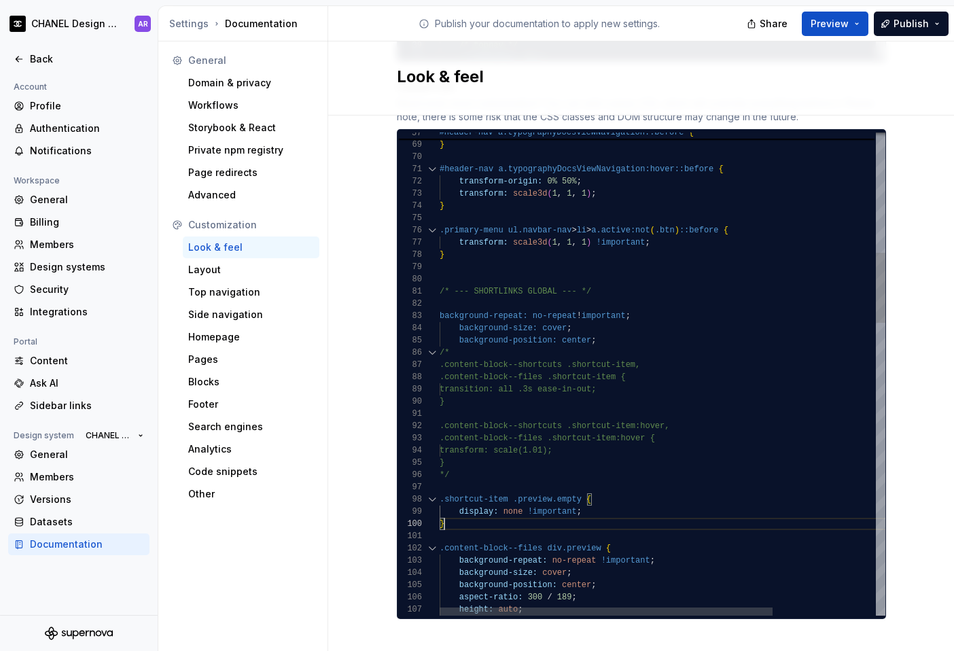
scroll to position [110, 5]
drag, startPoint x: 455, startPoint y: 509, endPoint x: 431, endPoint y: 487, distance: 32.7
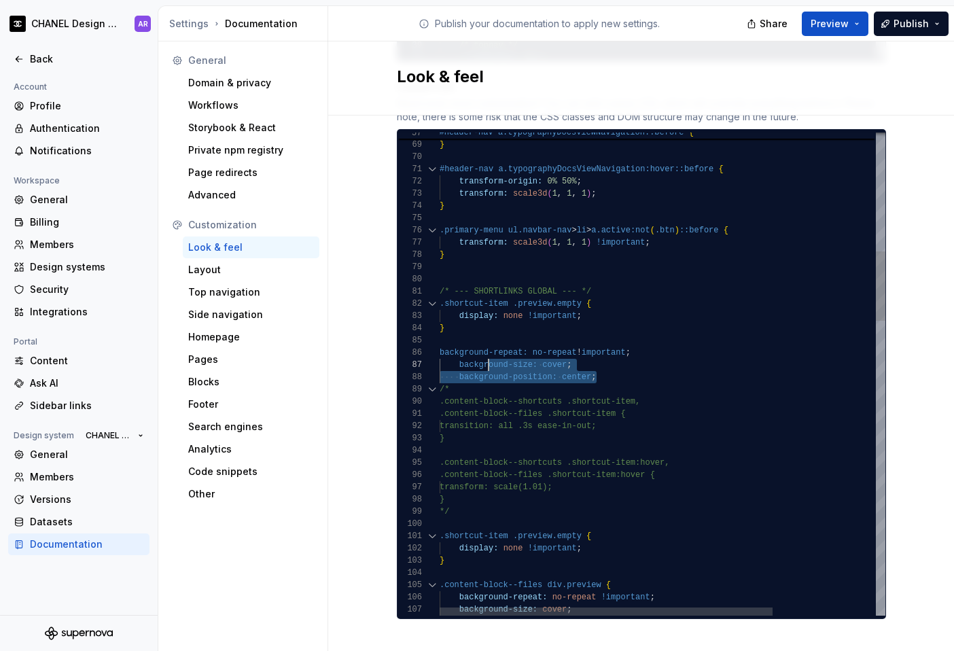
scroll to position [73, 20]
drag, startPoint x: 600, startPoint y: 364, endPoint x: 421, endPoint y: 339, distance: 180.6
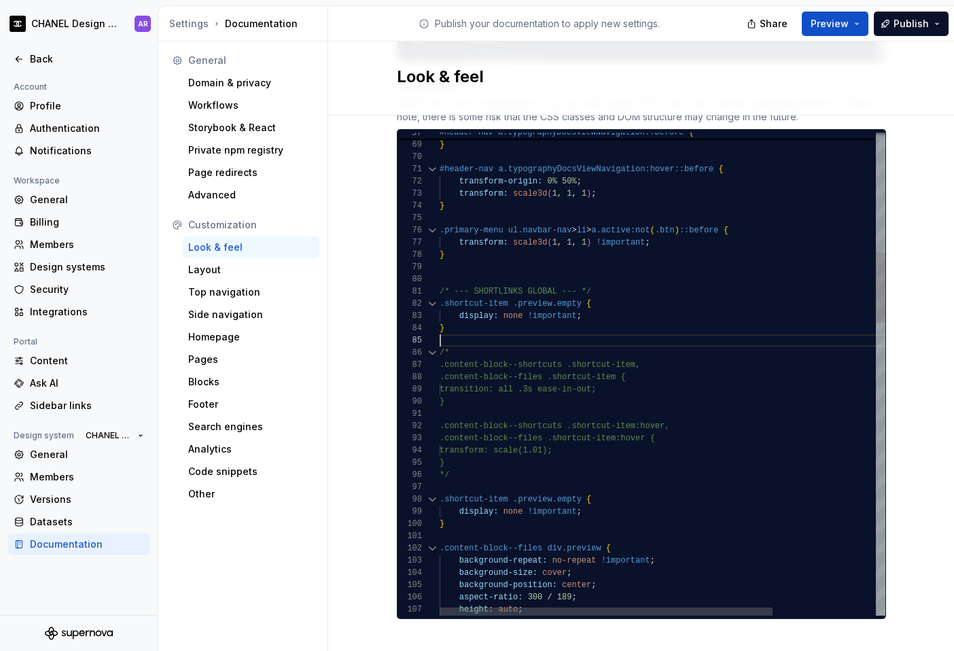
scroll to position [37, 5]
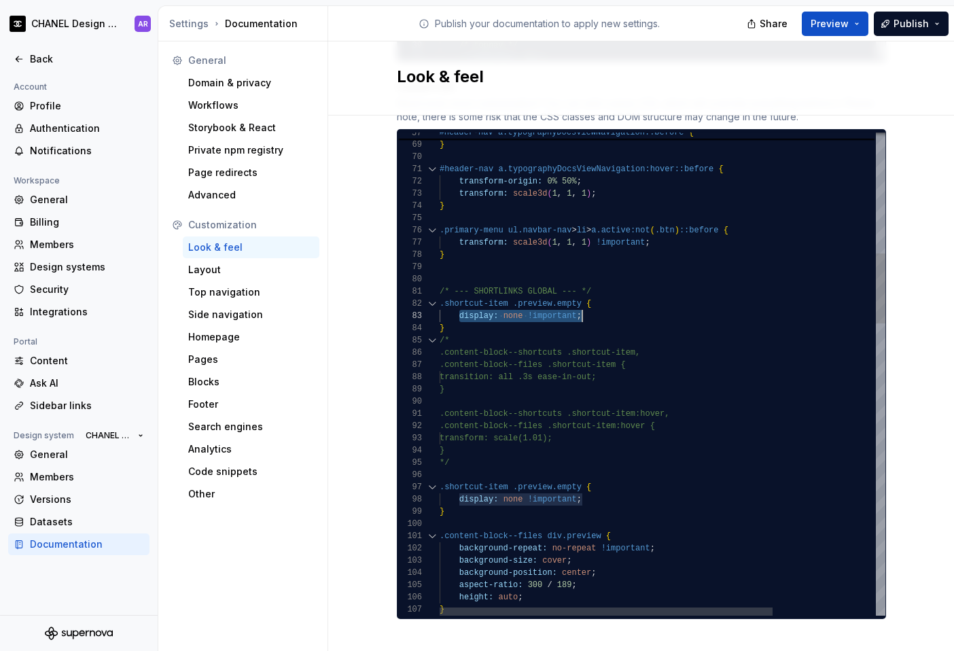
drag, startPoint x: 454, startPoint y: 298, endPoint x: 619, endPoint y: 298, distance: 164.5
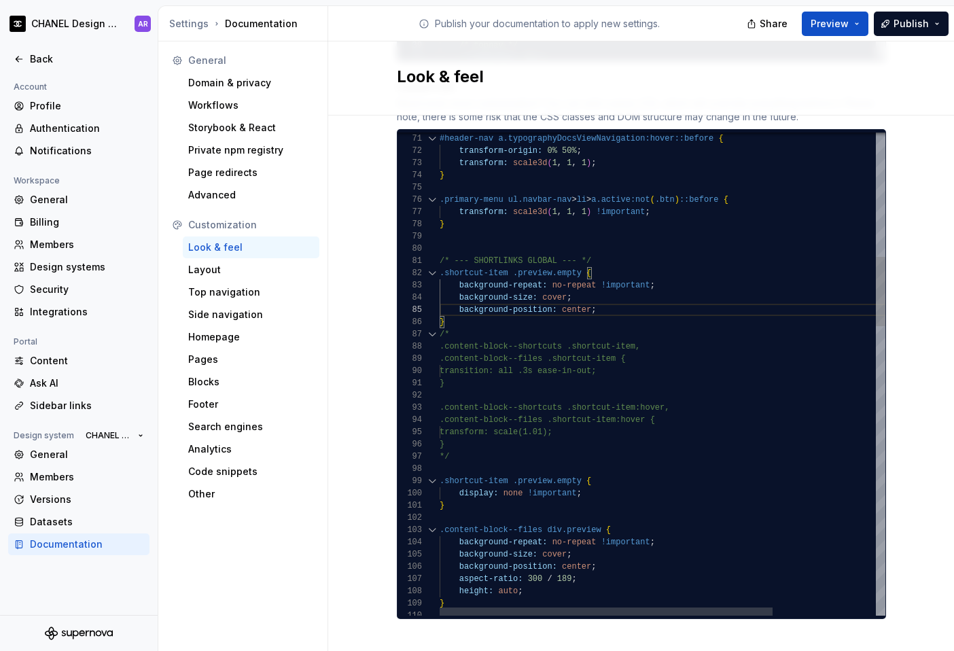
scroll to position [0, 5]
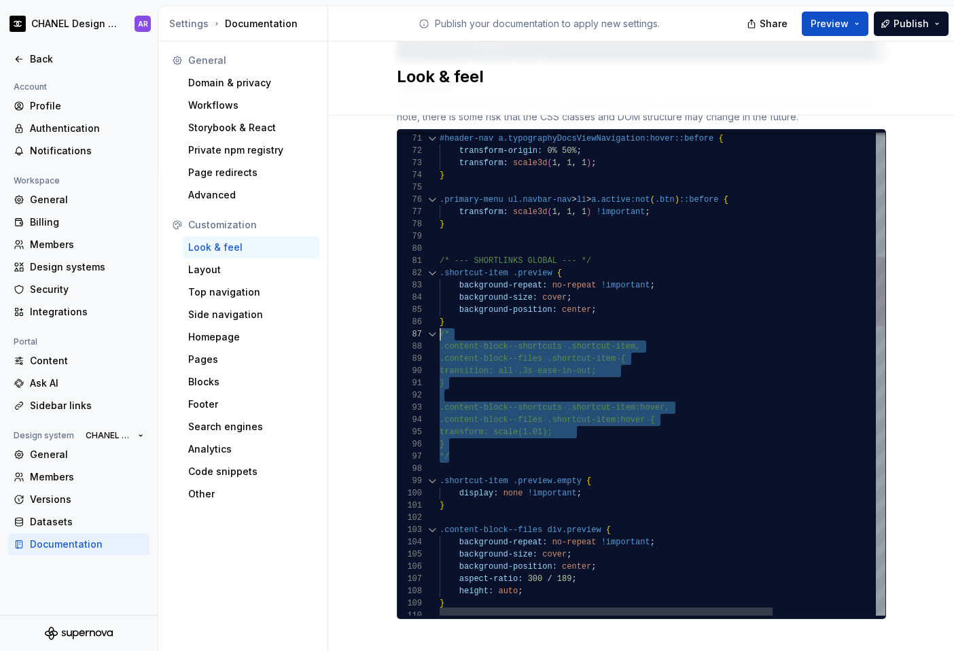
scroll to position [73, 0]
drag, startPoint x: 458, startPoint y: 446, endPoint x: 430, endPoint y: 323, distance: 126.2
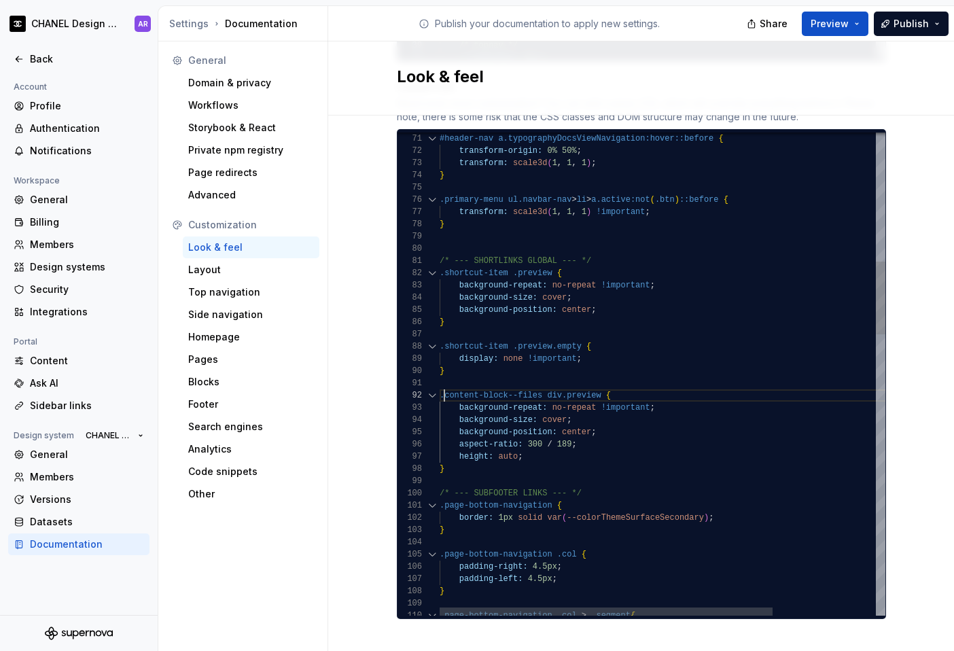
scroll to position [12, 5]
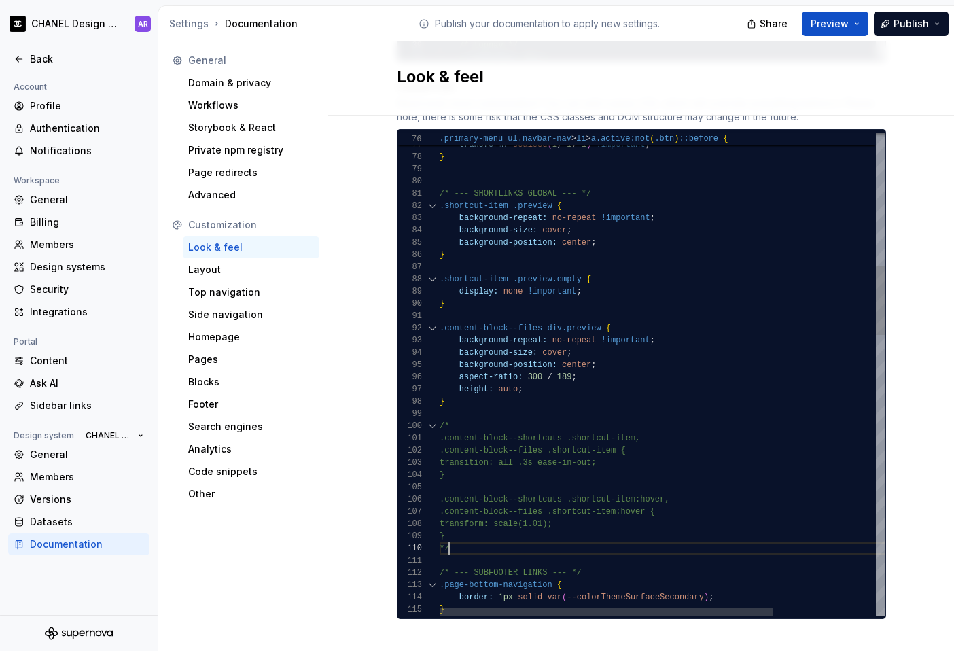
scroll to position [73, 84]
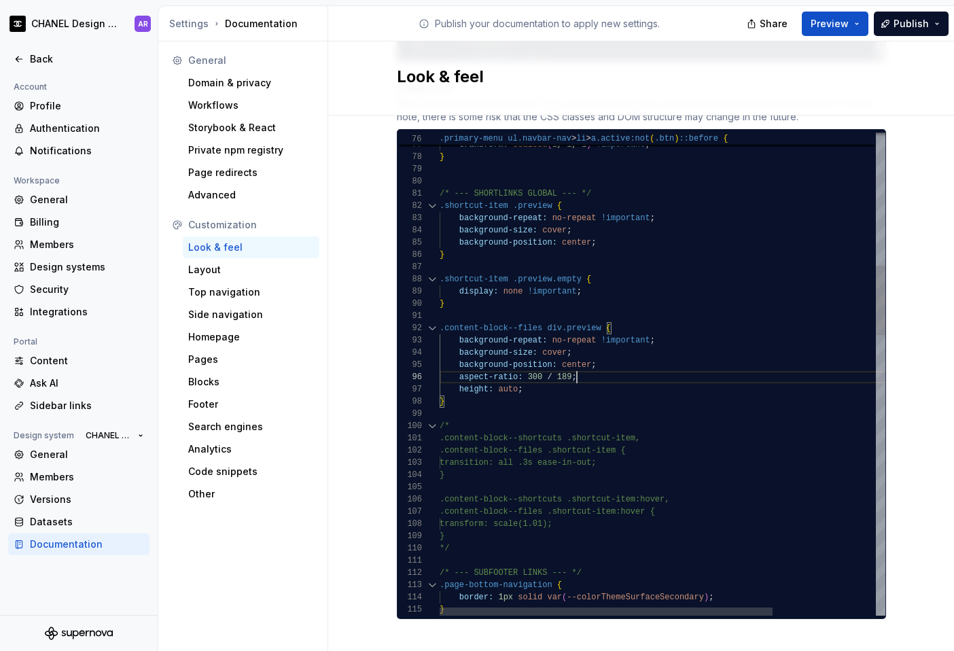
scroll to position [49, 157]
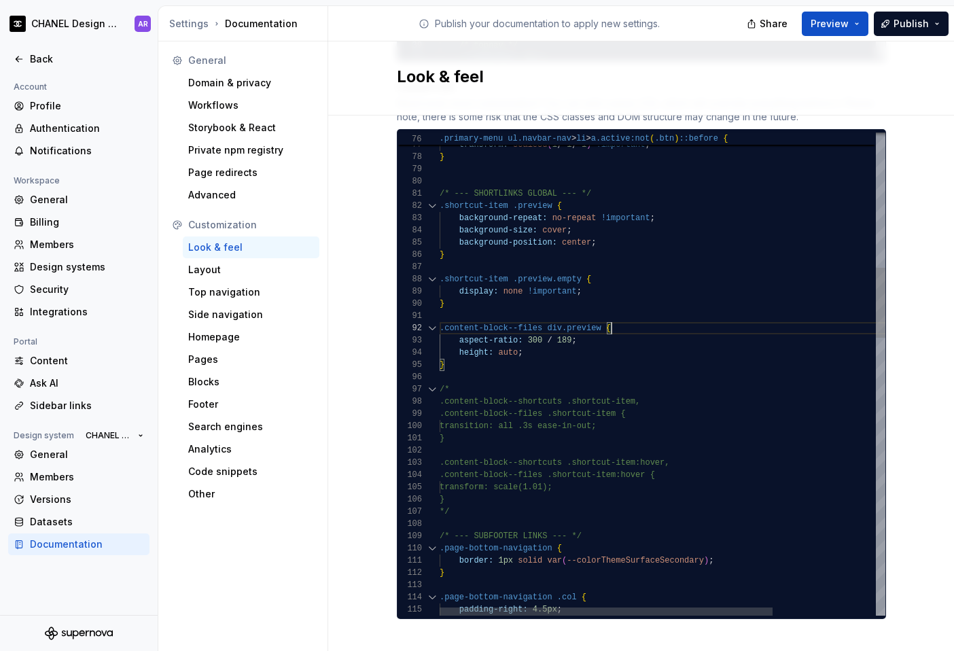
scroll to position [0, 0]
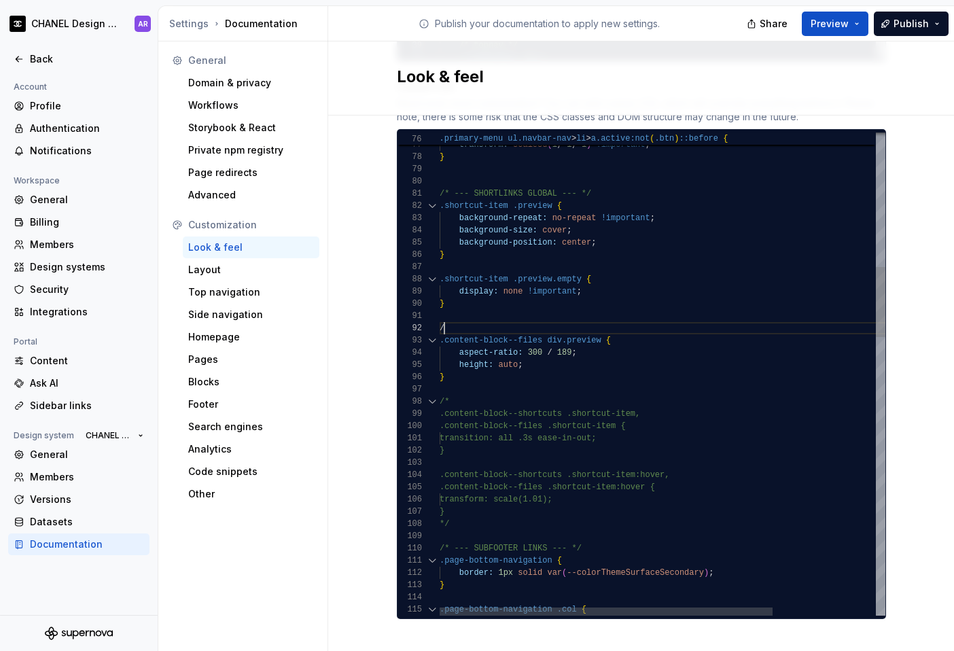
scroll to position [12, 10]
drag, startPoint x: 579, startPoint y: 339, endPoint x: 451, endPoint y: 339, distance: 127.8
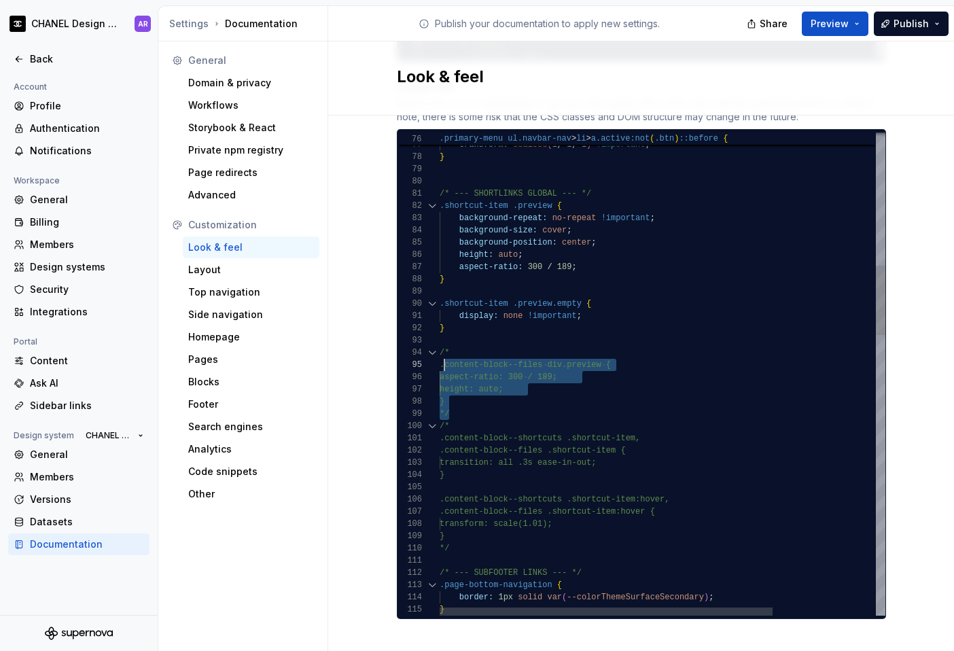
scroll to position [37, 0]
drag, startPoint x: 458, startPoint y: 398, endPoint x: 432, endPoint y: 337, distance: 66.8
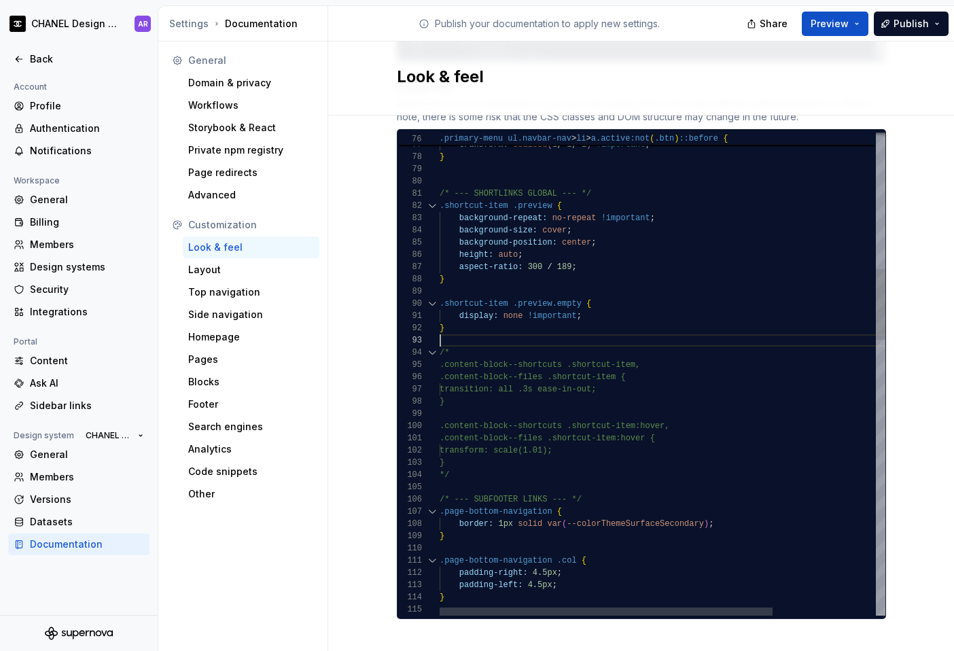
scroll to position [24, 0]
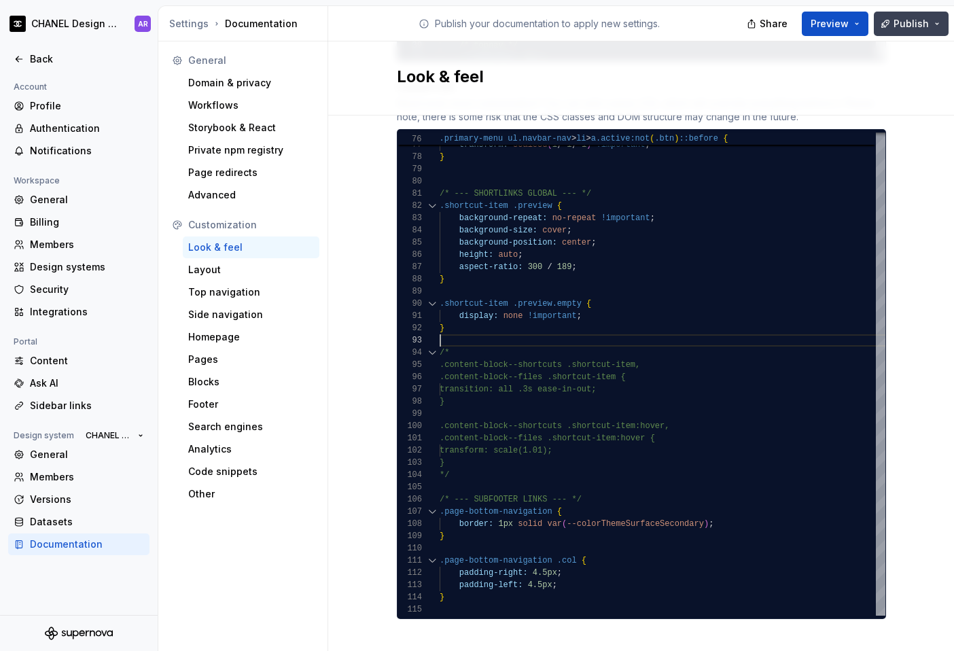
click at [729, 26] on span "Publish" at bounding box center [911, 24] width 35 height 14
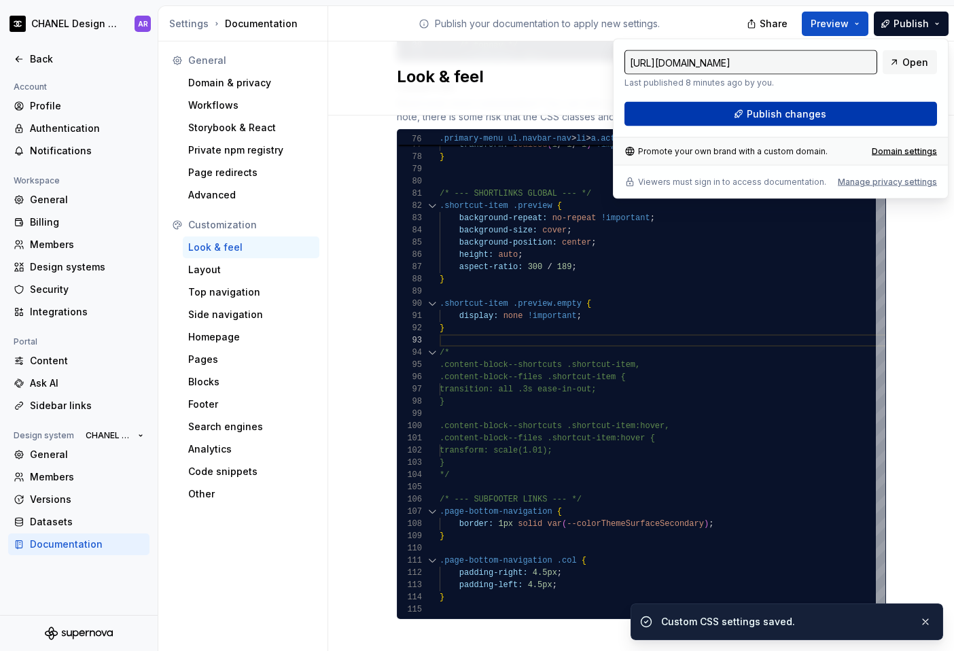
click at [729, 107] on button "Publish changes" at bounding box center [781, 114] width 313 height 24
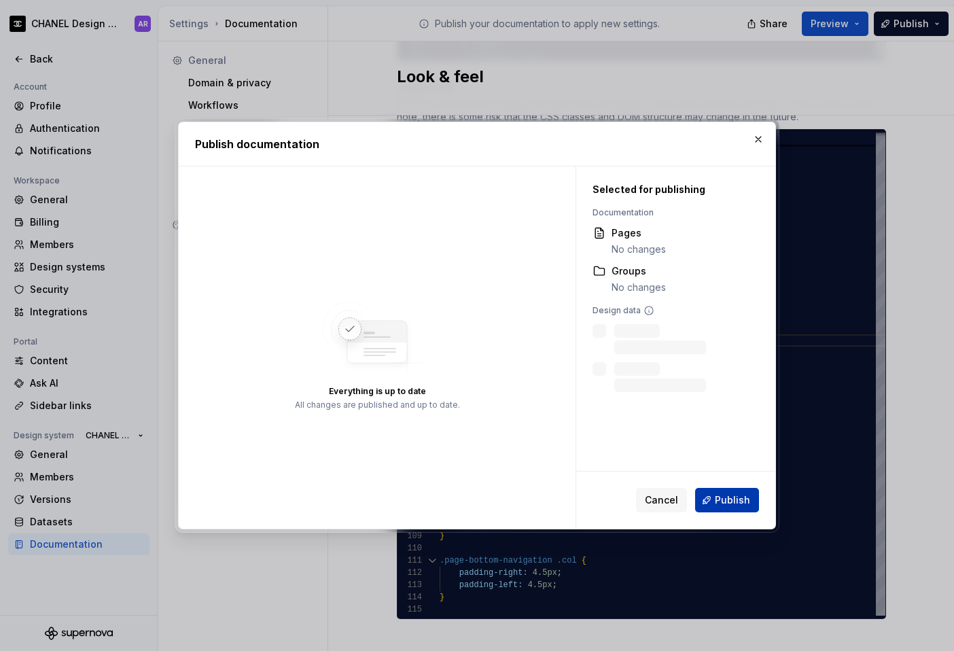
click at [729, 504] on span "Publish" at bounding box center [732, 501] width 35 height 14
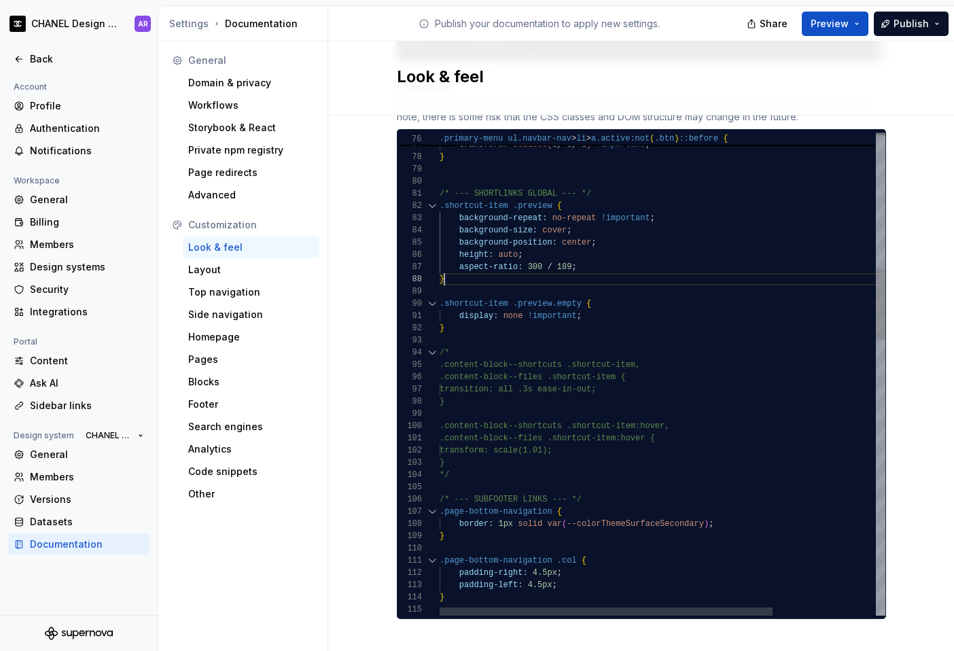
scroll to position [86, 5]
drag, startPoint x: 506, startPoint y: 192, endPoint x: 421, endPoint y: 192, distance: 84.3
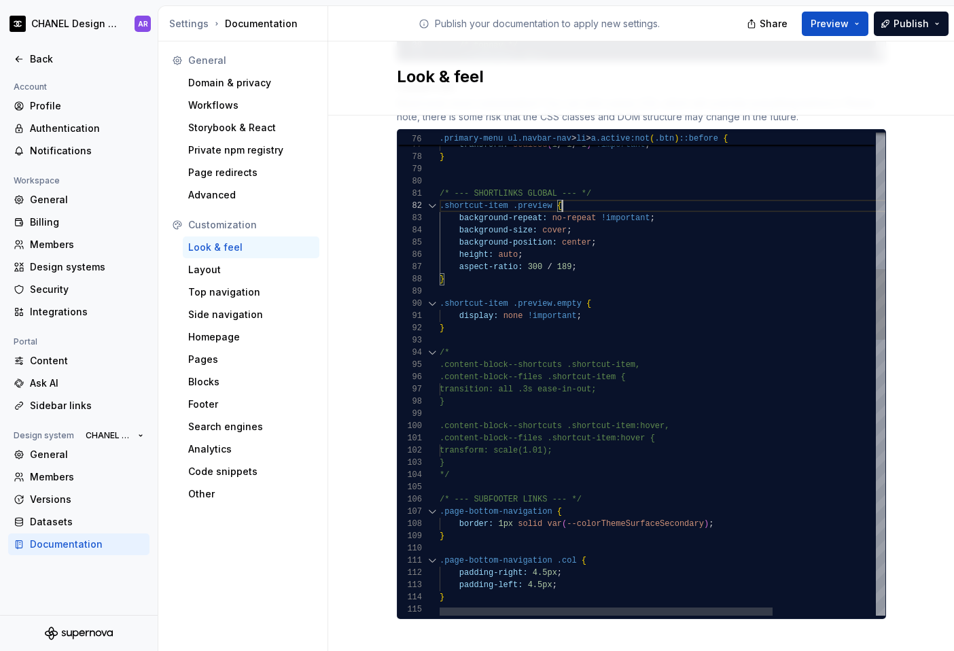
scroll to position [12, 123]
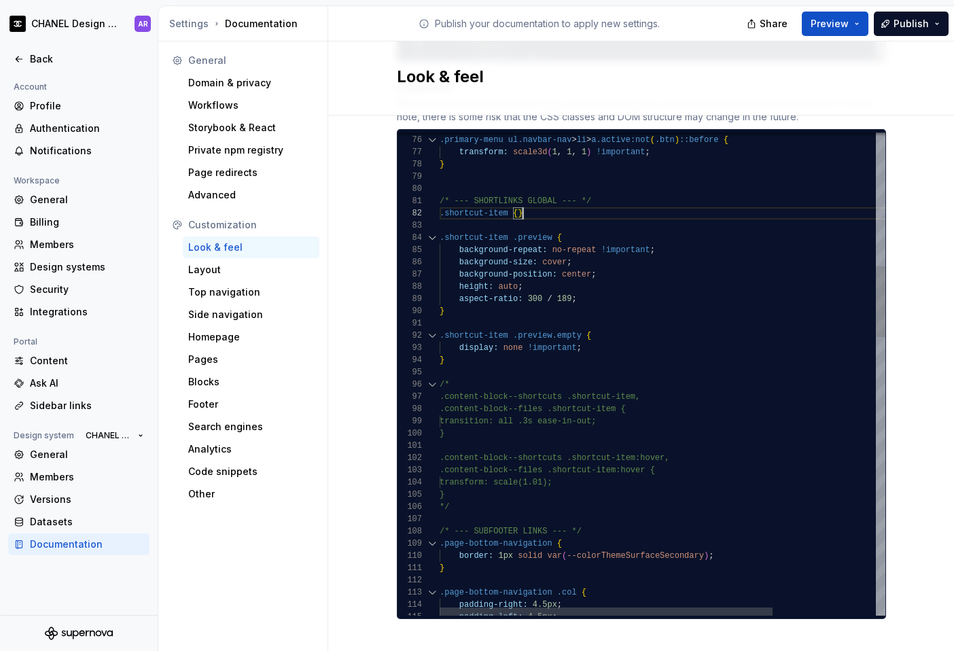
scroll to position [12, 0]
drag, startPoint x: 532, startPoint y: 201, endPoint x: 409, endPoint y: 201, distance: 123.7
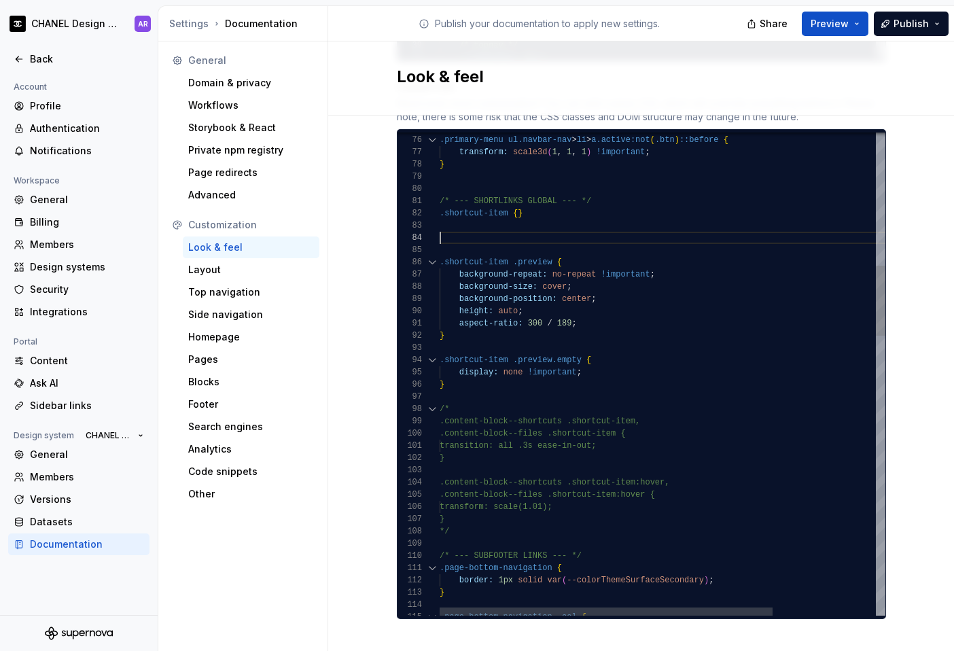
scroll to position [37, 84]
drag, startPoint x: 613, startPoint y: 483, endPoint x: 644, endPoint y: 483, distance: 31.3
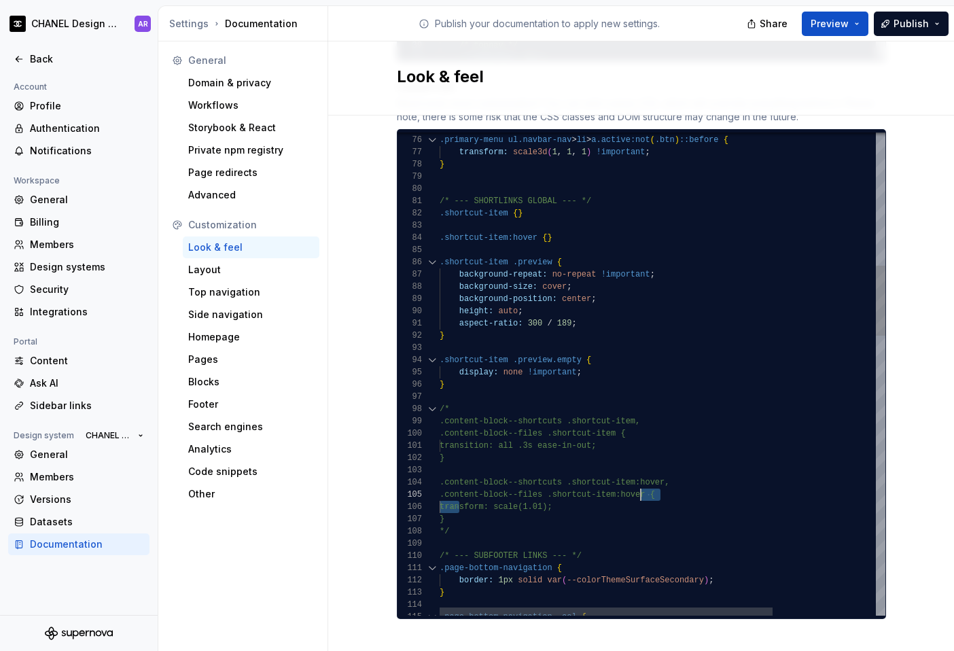
scroll to position [61, 133]
drag, startPoint x: 453, startPoint y: 494, endPoint x: 608, endPoint y: 492, distance: 155.0
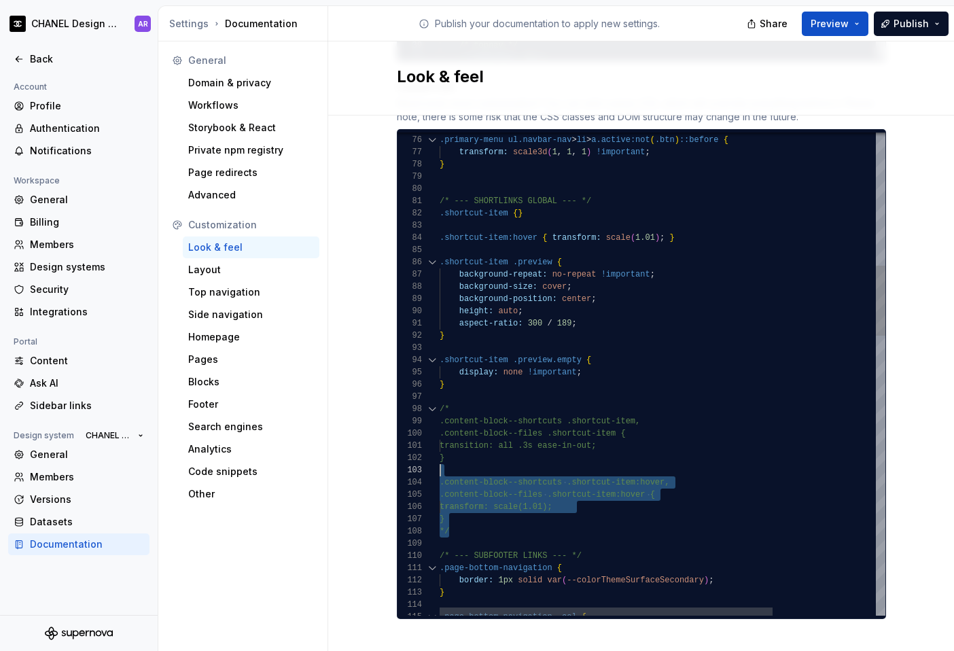
scroll to position [12, 5]
drag, startPoint x: 470, startPoint y: 518, endPoint x: 443, endPoint y: 449, distance: 73.6
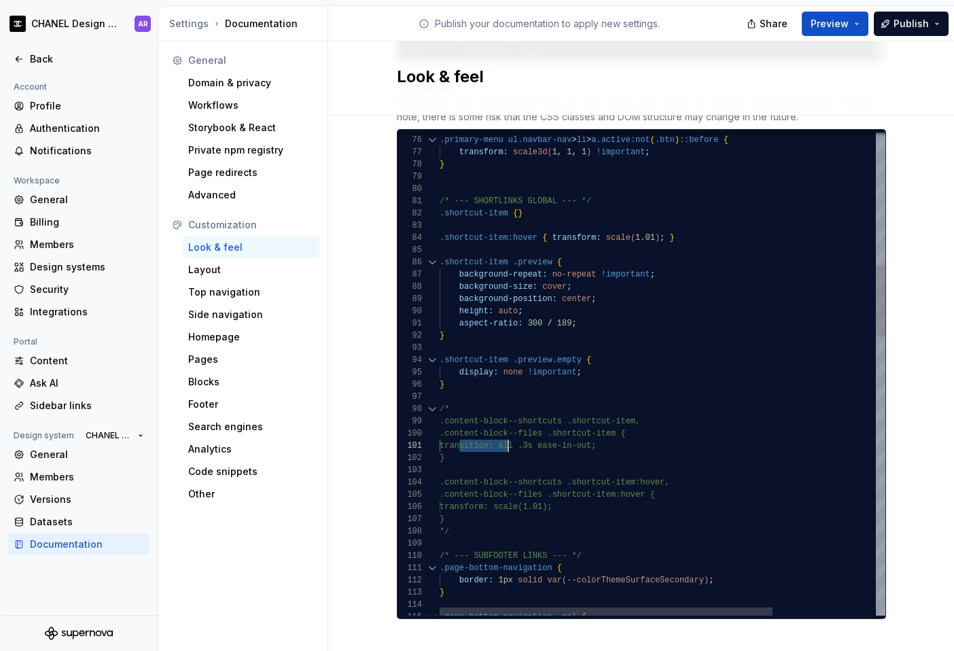
scroll to position [0, 177]
drag, startPoint x: 453, startPoint y: 433, endPoint x: 656, endPoint y: 433, distance: 202.6
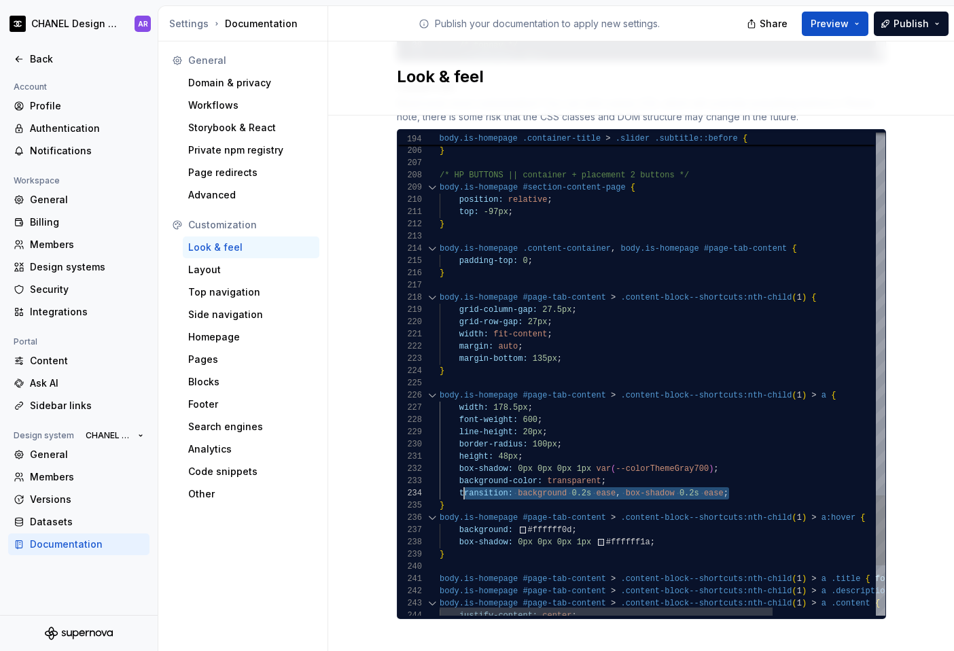
scroll to position [37, 20]
drag, startPoint x: 729, startPoint y: 477, endPoint x: 455, endPoint y: 477, distance: 274.0
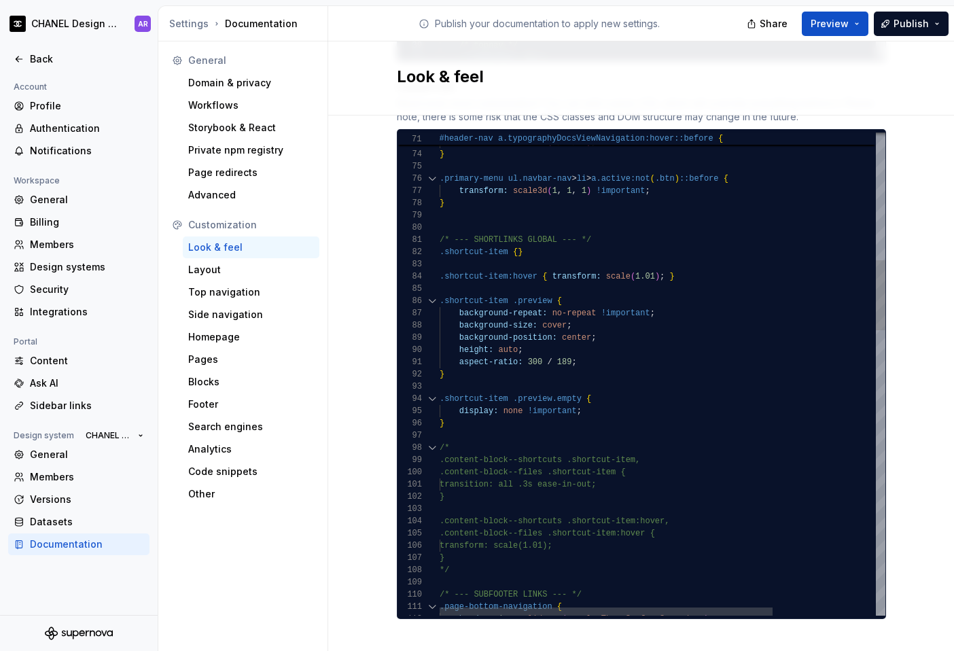
scroll to position [12, 79]
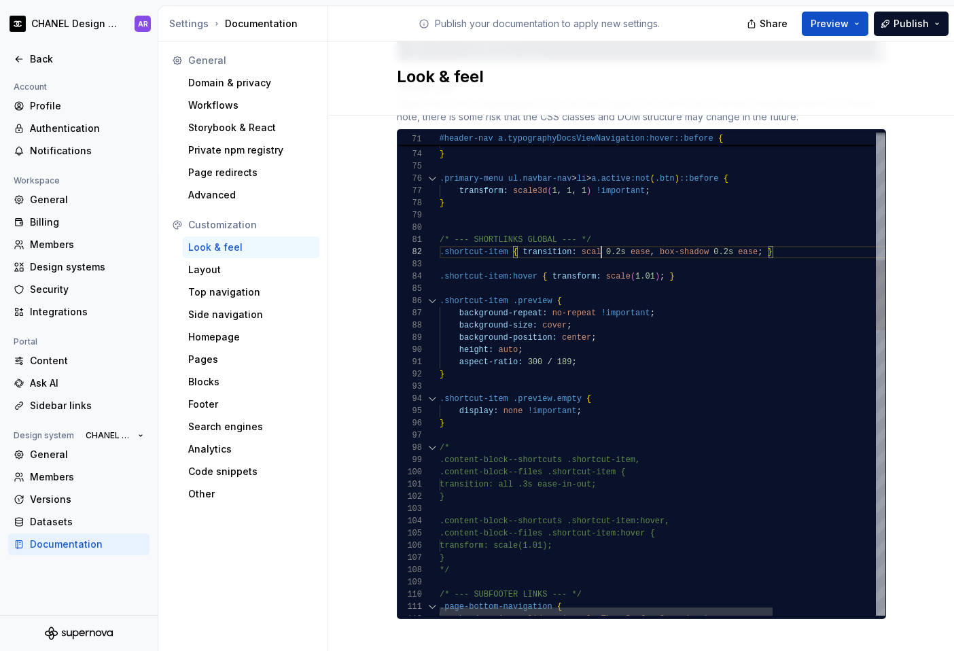
scroll to position [12, 167]
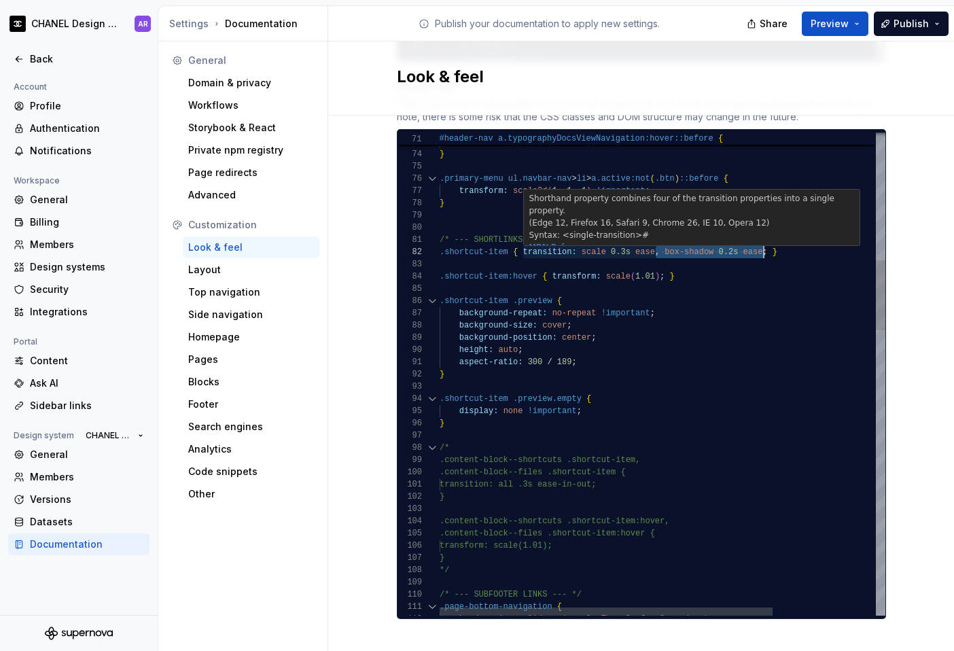
drag, startPoint x: 650, startPoint y: 239, endPoint x: 759, endPoint y: 240, distance: 109.5
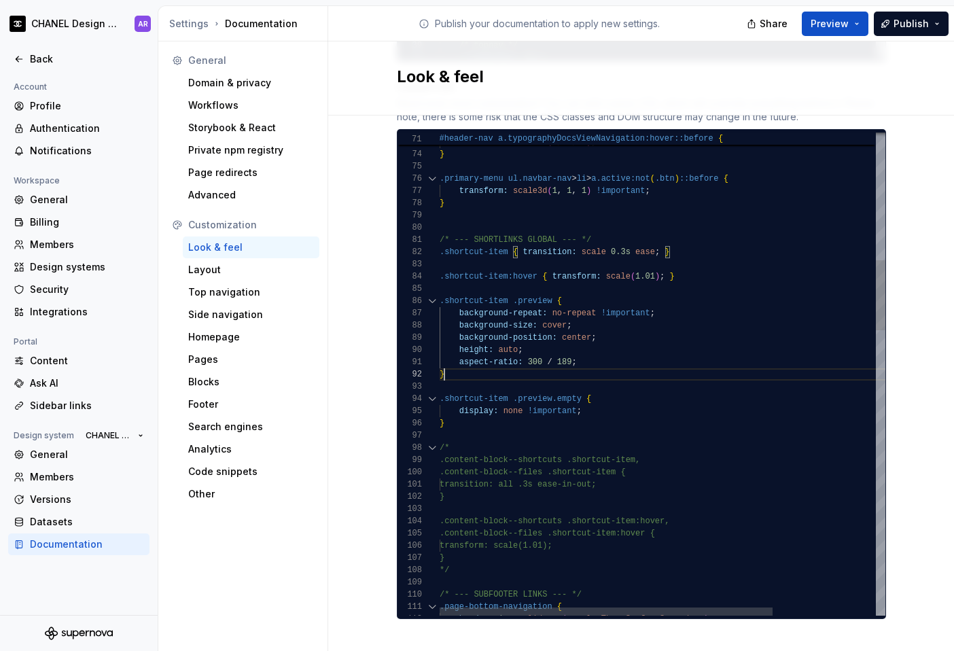
scroll to position [12, 5]
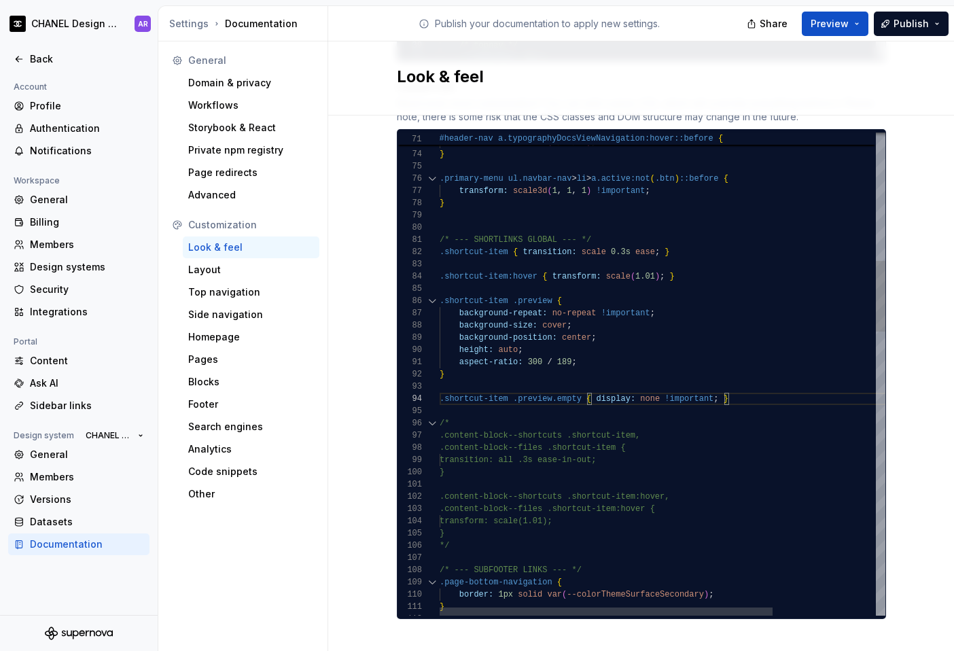
scroll to position [49, 5]
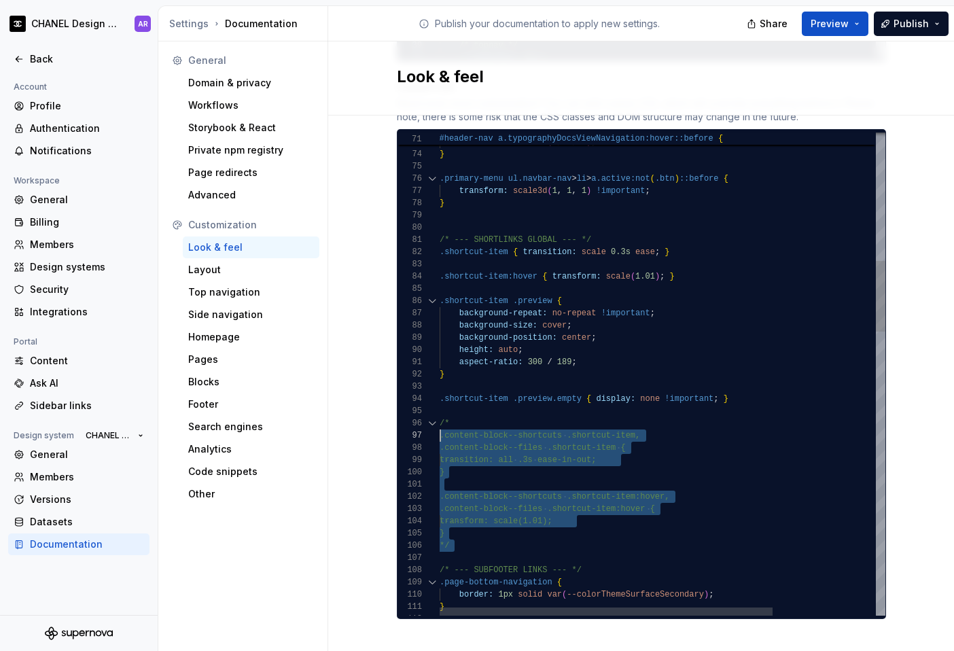
drag, startPoint x: 453, startPoint y: 526, endPoint x: 421, endPoint y: 407, distance: 124.0
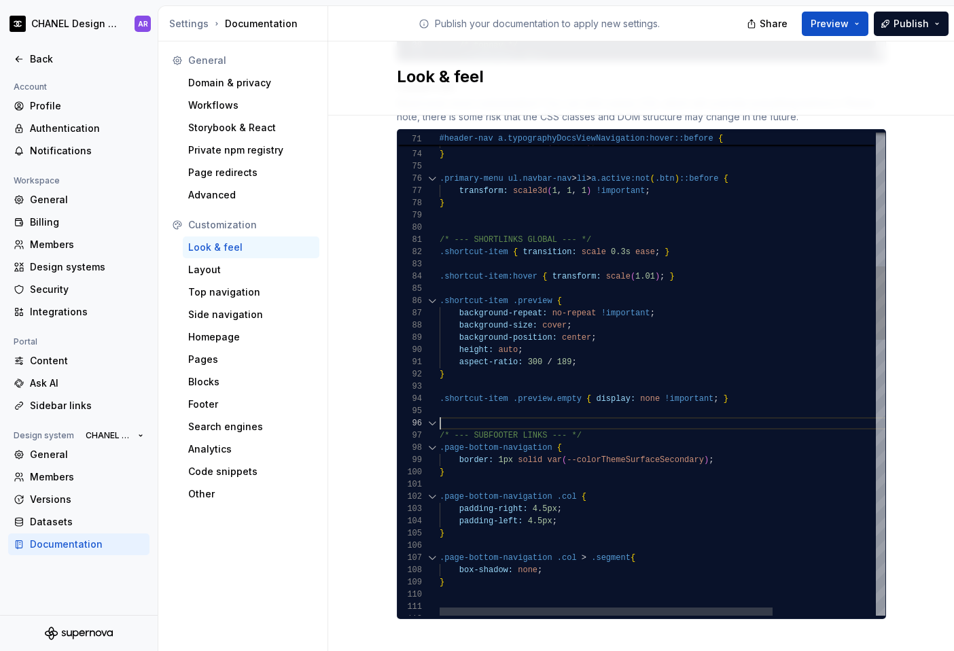
scroll to position [49, 0]
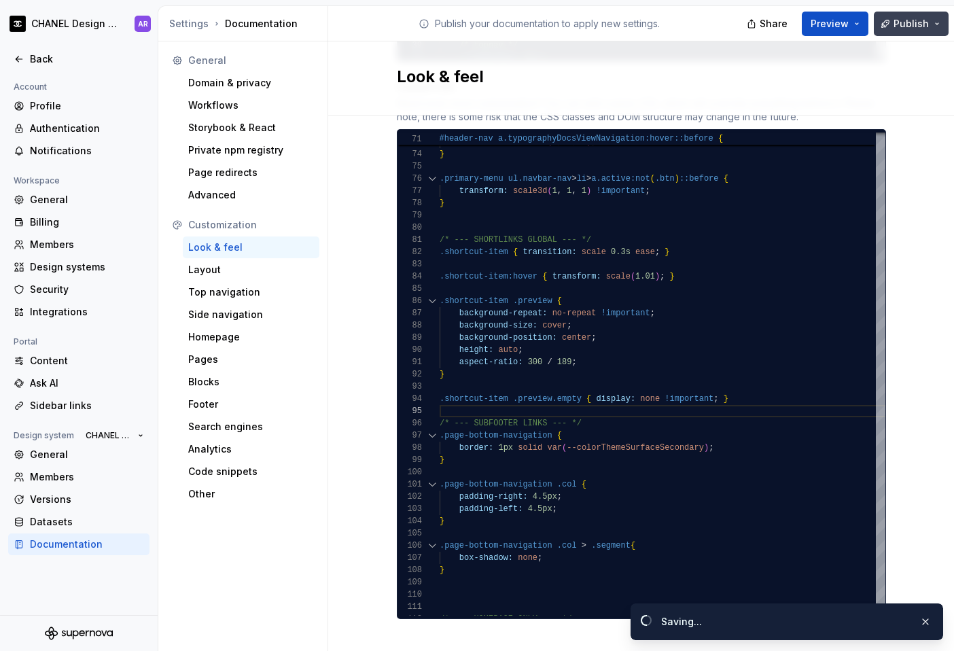
click at [729, 18] on span "Publish" at bounding box center [911, 24] width 35 height 14
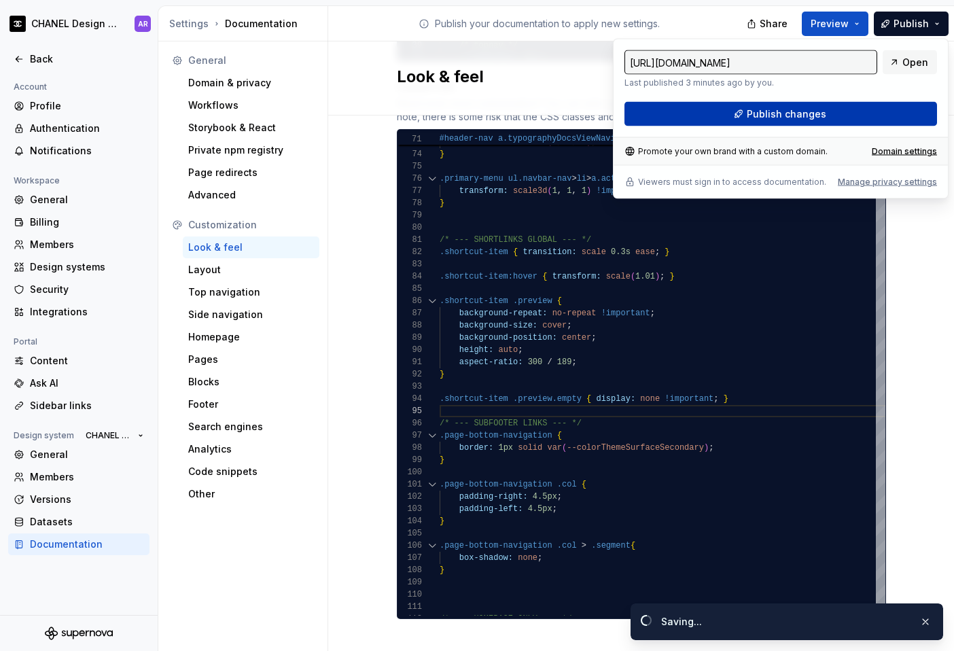
click at [729, 112] on button "Publish changes" at bounding box center [781, 114] width 313 height 24
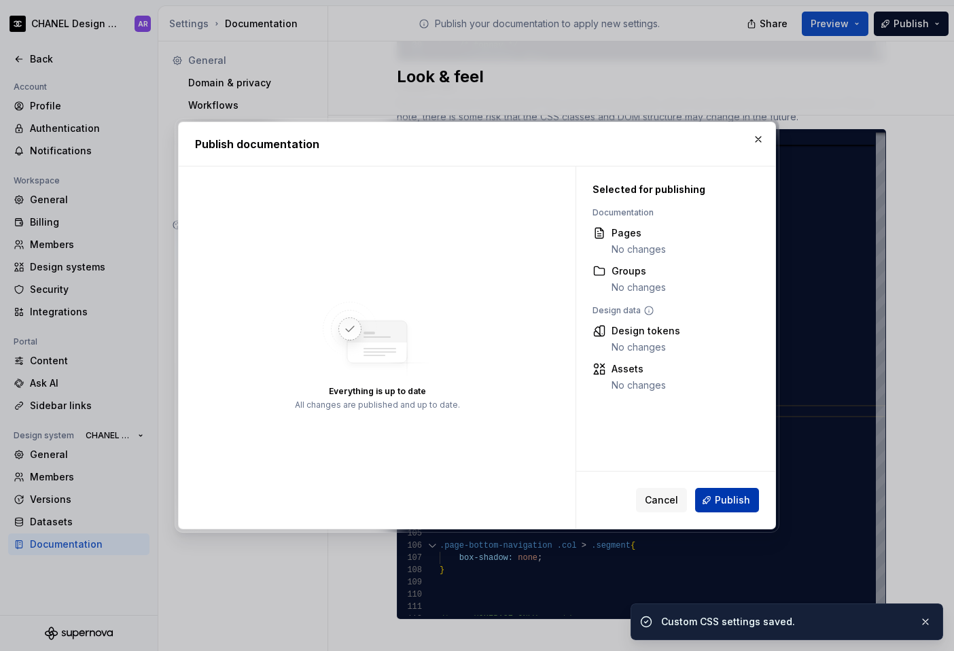
click at [729, 497] on span "Publish" at bounding box center [732, 501] width 35 height 14
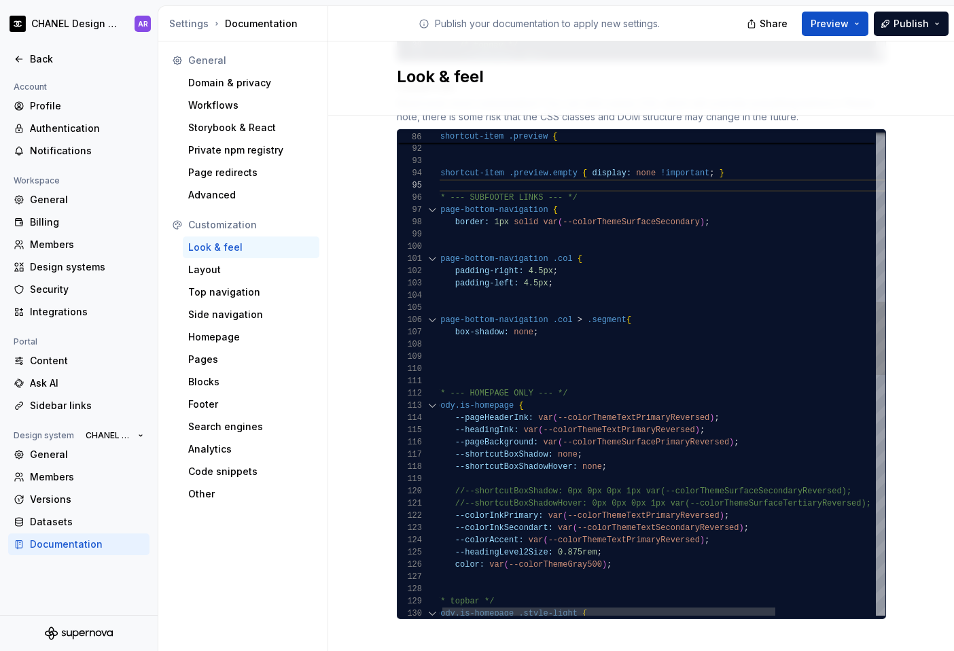
click at [521, 355] on div "body.is-homepage .style-light { /* topbar */ } color: var ( --colorThemeGray500…" at bounding box center [728, 605] width 584 height 3153
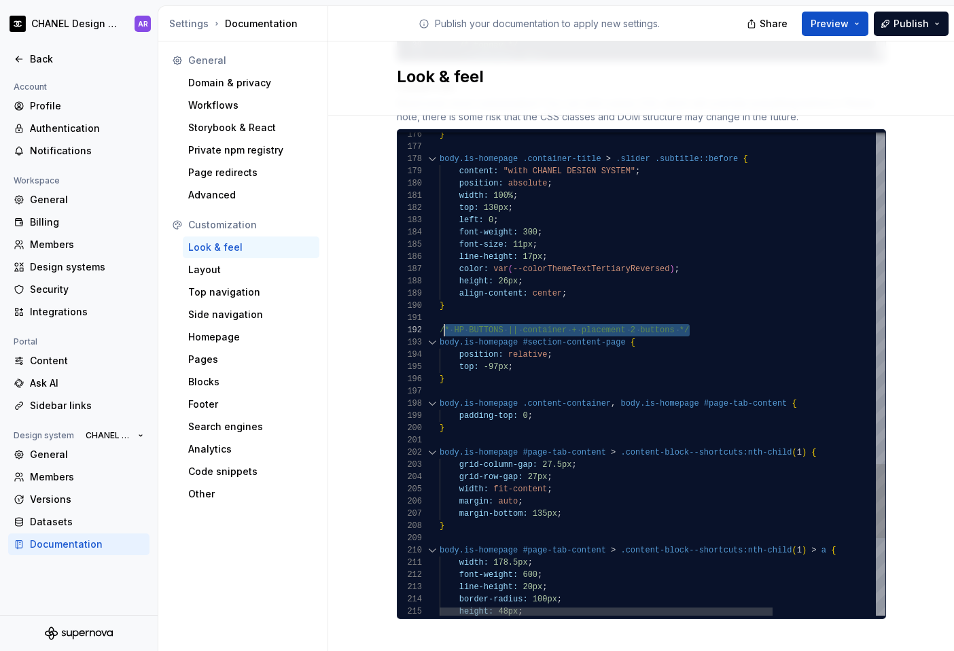
scroll to position [12, 0]
drag, startPoint x: 696, startPoint y: 317, endPoint x: 429, endPoint y: 316, distance: 267.2
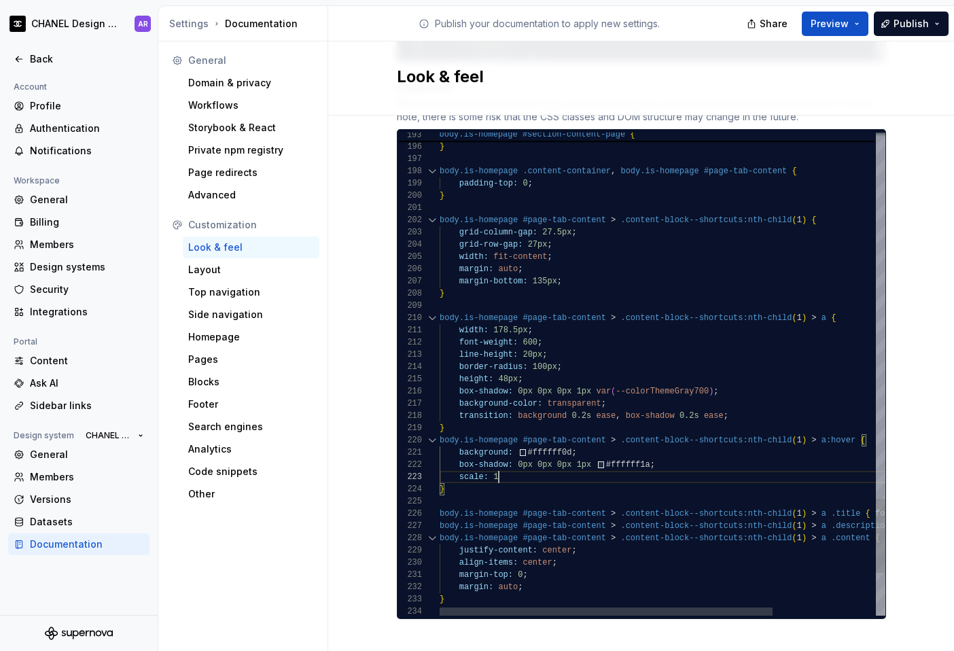
scroll to position [24, 64]
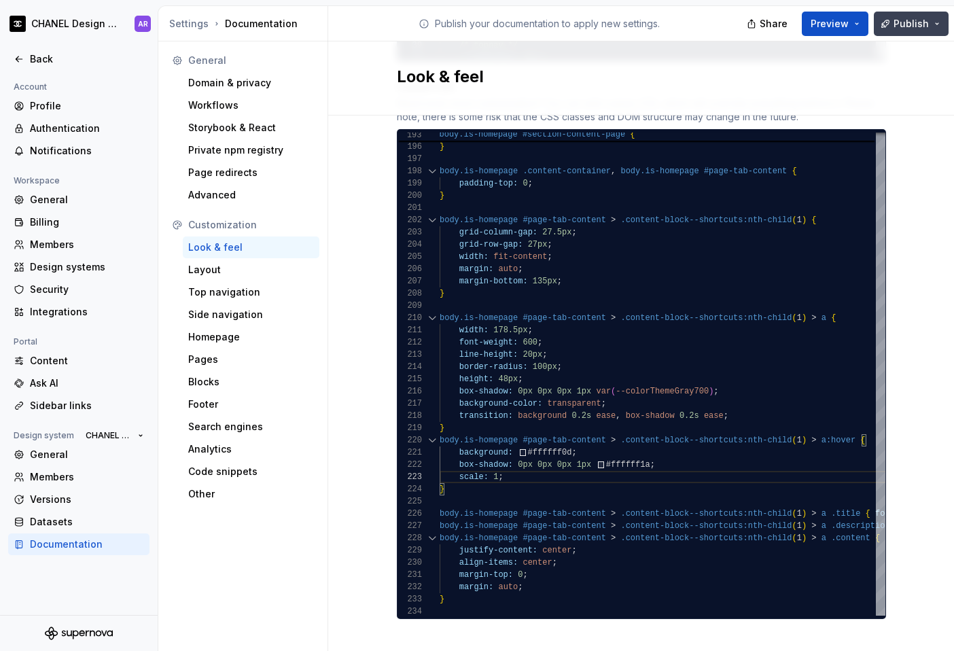
click at [729, 14] on button "Publish" at bounding box center [911, 24] width 75 height 24
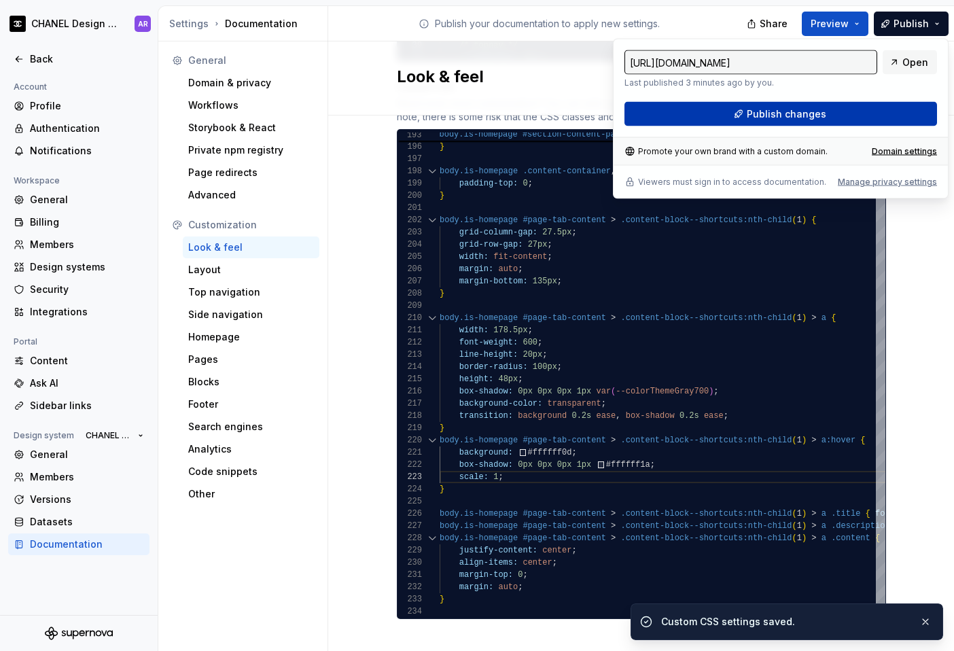
click at [729, 115] on span "Publish changes" at bounding box center [787, 114] width 80 height 14
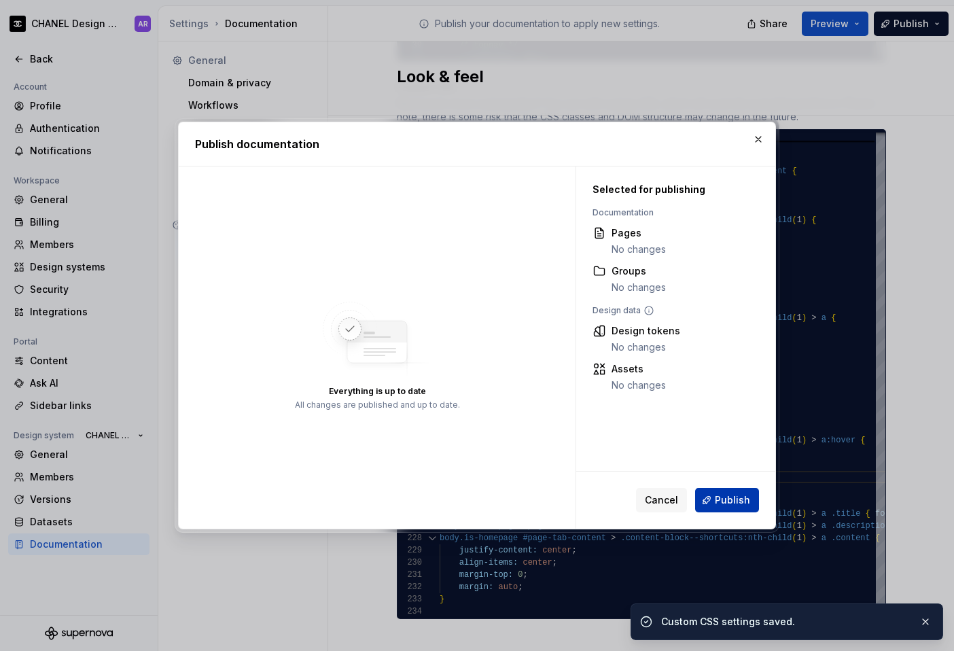
click at [729, 496] on button "Publish" at bounding box center [727, 500] width 64 height 24
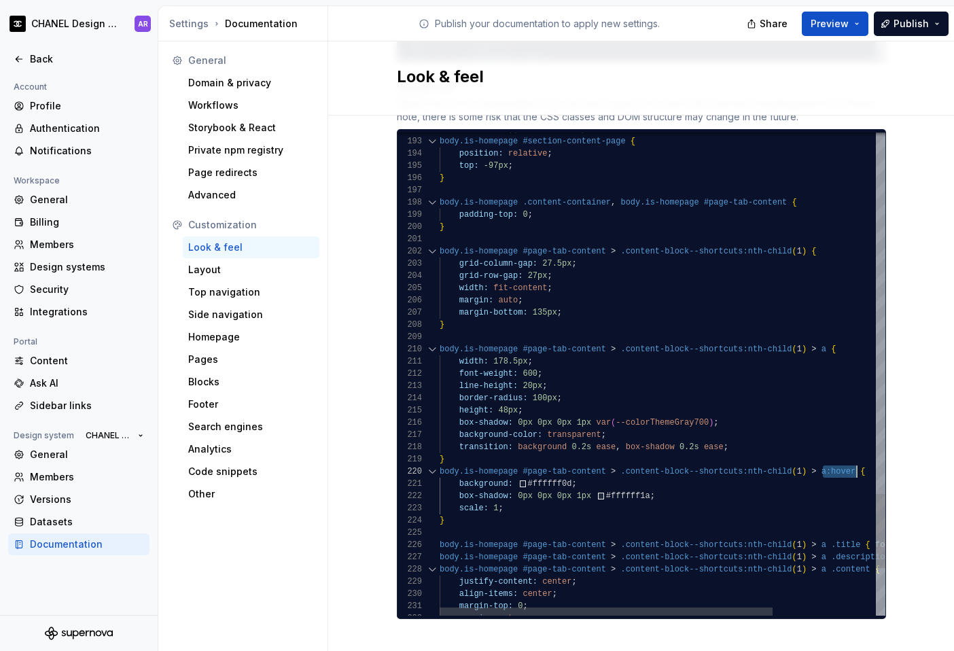
scroll to position [110, 417]
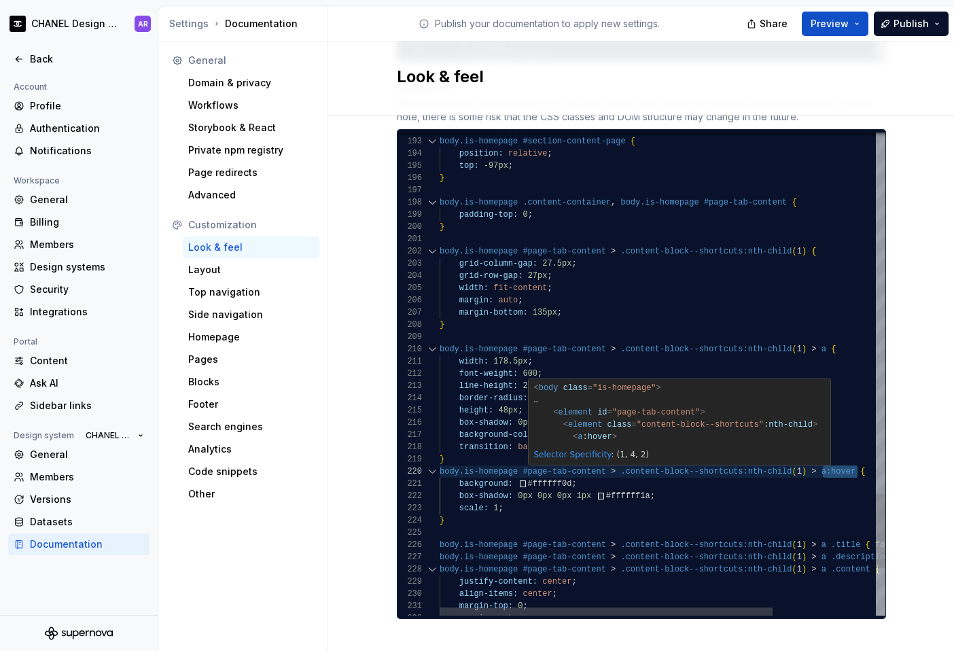
drag, startPoint x: 818, startPoint y: 460, endPoint x: 852, endPoint y: 460, distance: 33.3
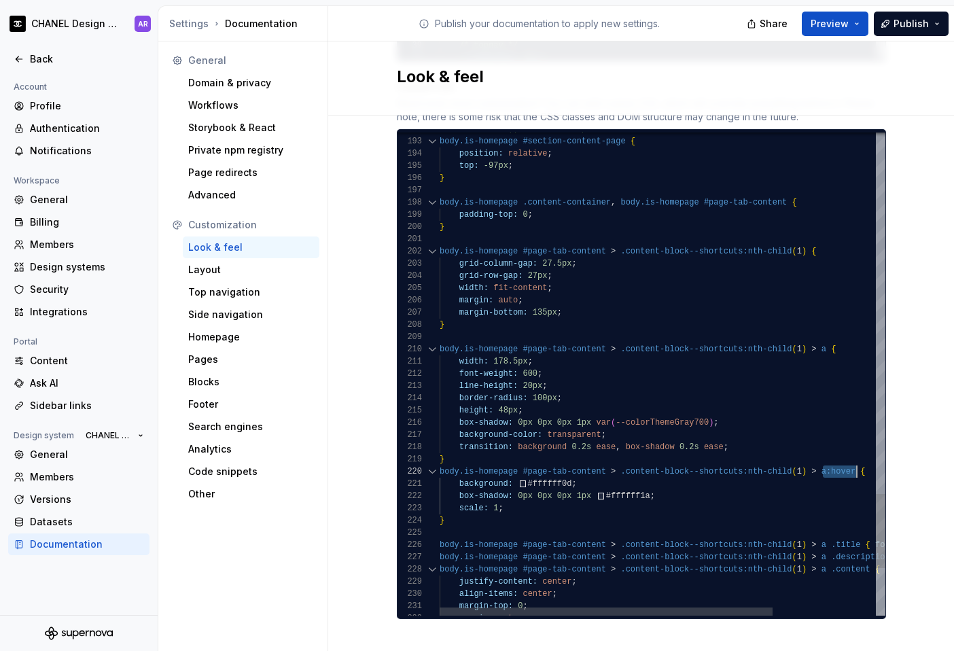
scroll to position [110, 481]
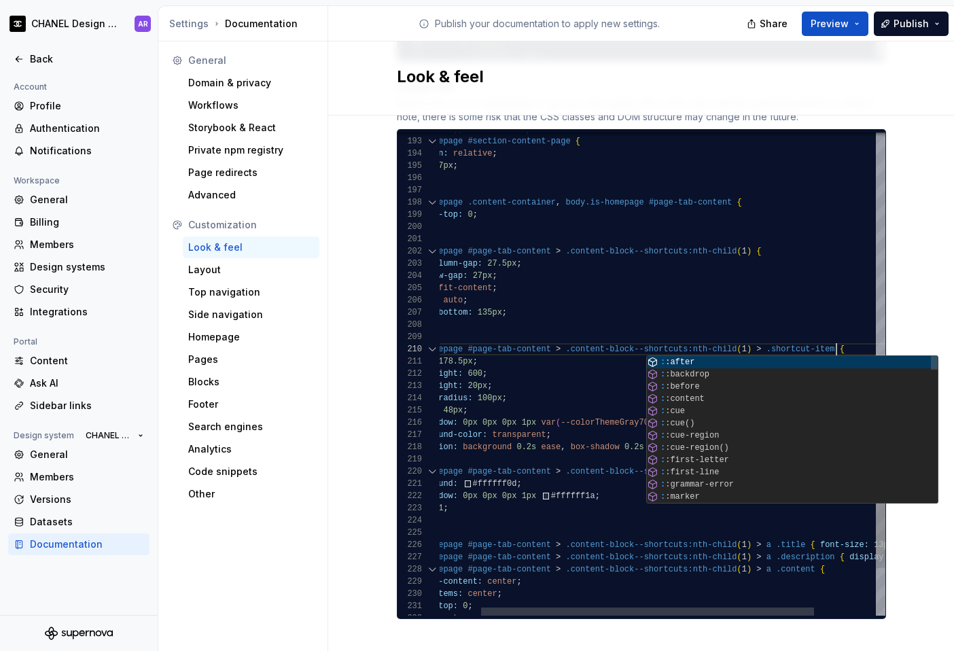
scroll to position [110, 452]
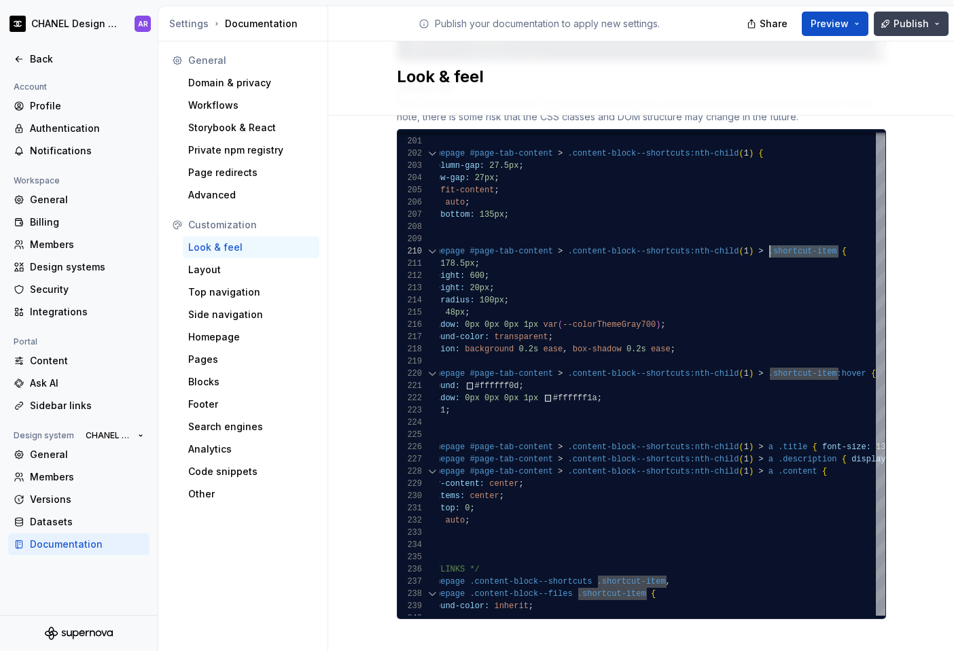
click at [729, 34] on button "Publish" at bounding box center [911, 24] width 75 height 24
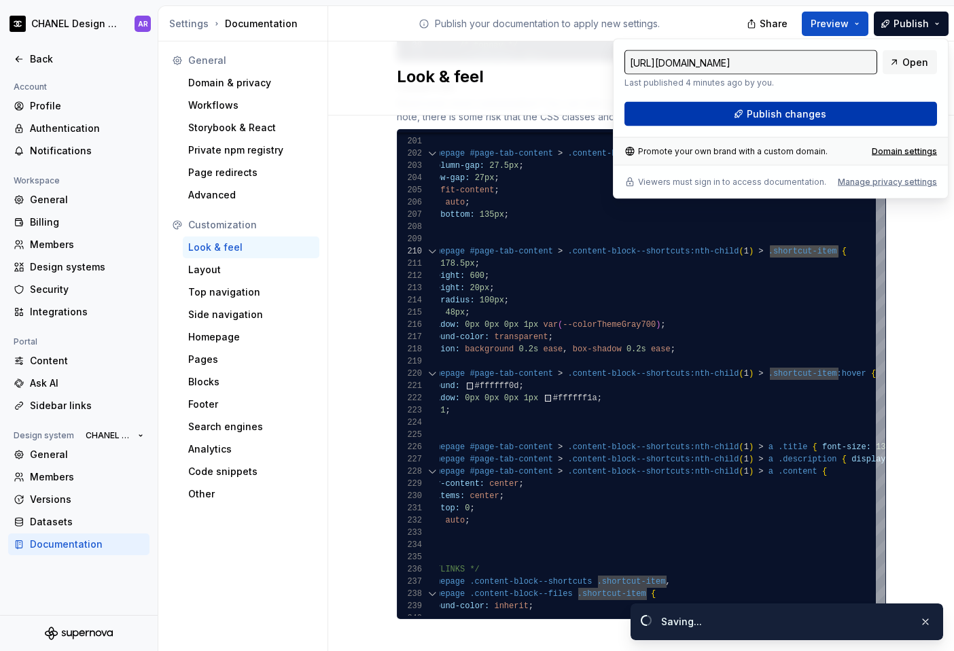
click at [729, 117] on button "Publish changes" at bounding box center [781, 114] width 313 height 24
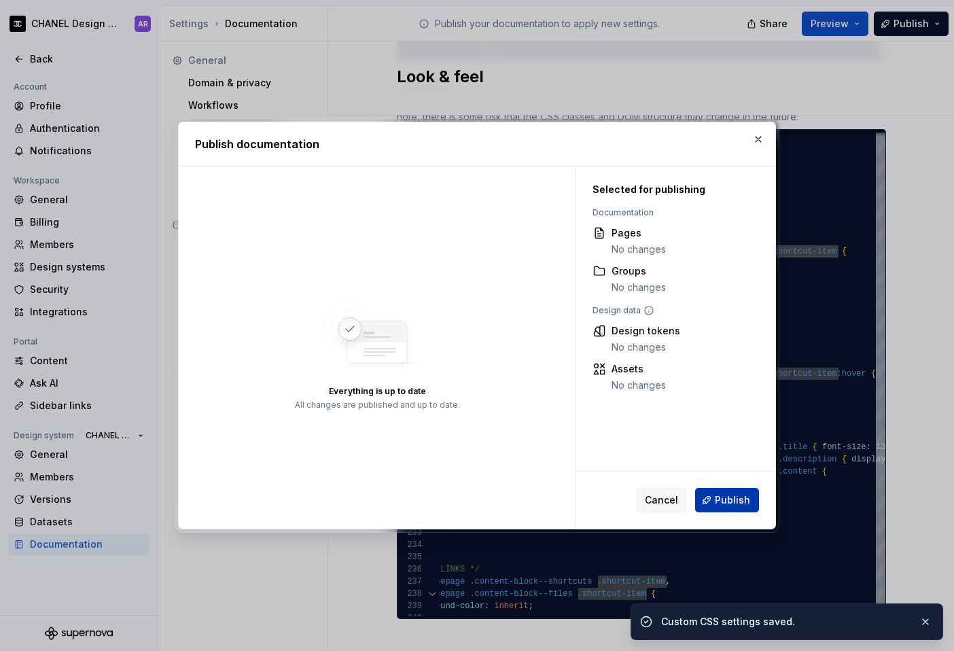
click at [726, 495] on span "Publish" at bounding box center [732, 501] width 35 height 14
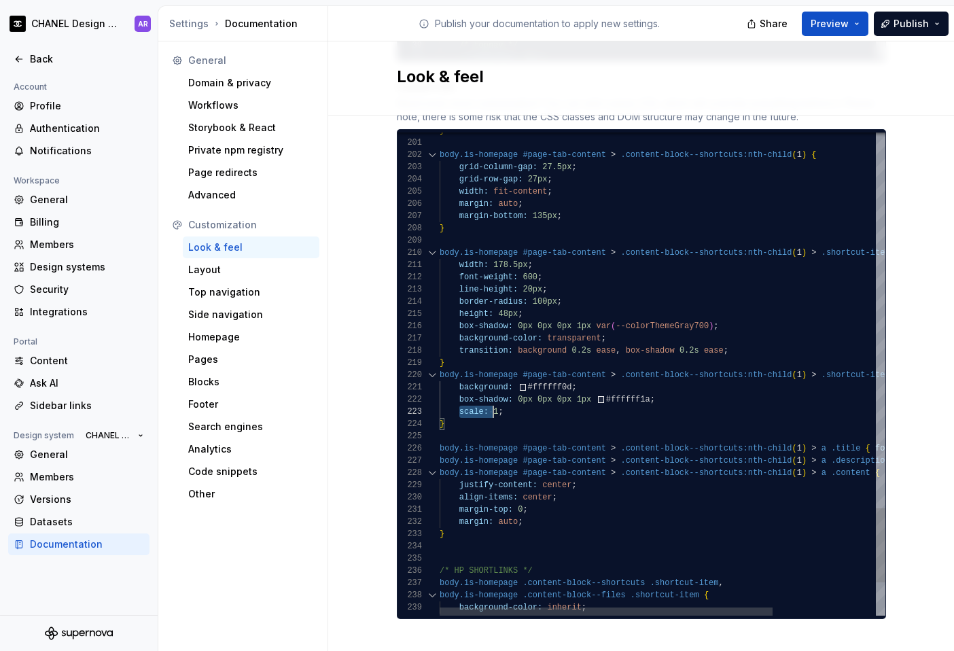
drag, startPoint x: 455, startPoint y: 402, endPoint x: 513, endPoint y: 402, distance: 57.1
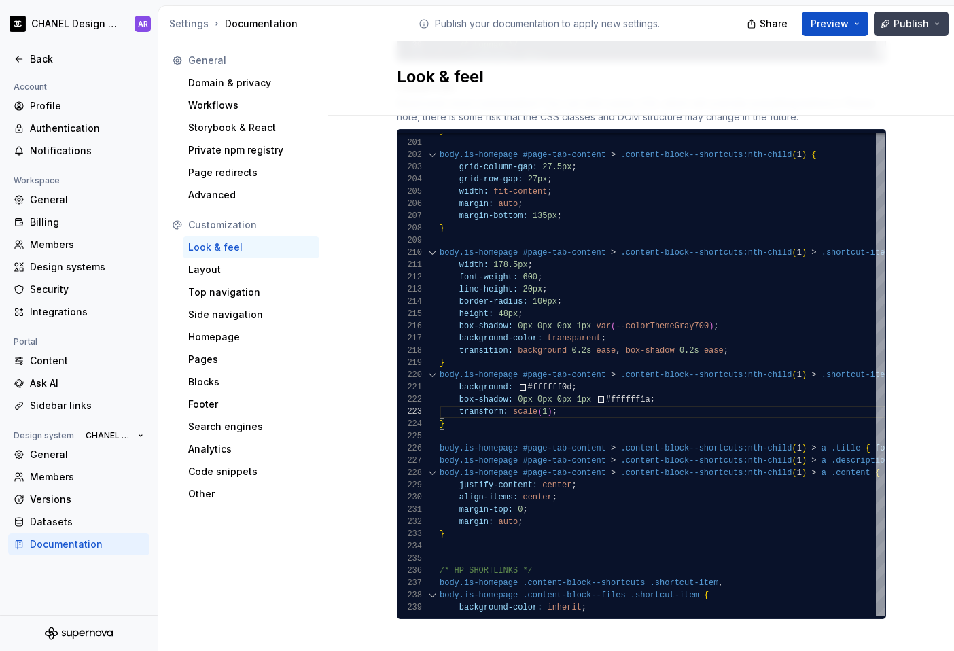
click at [729, 33] on button "Publish" at bounding box center [911, 24] width 75 height 24
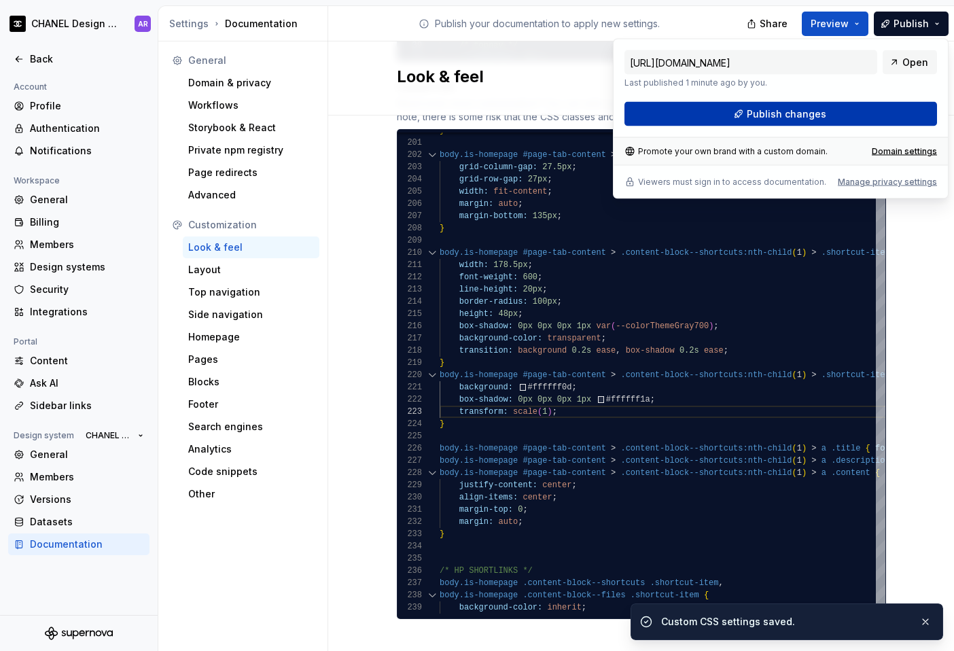
click at [729, 111] on button "Publish changes" at bounding box center [781, 114] width 313 height 24
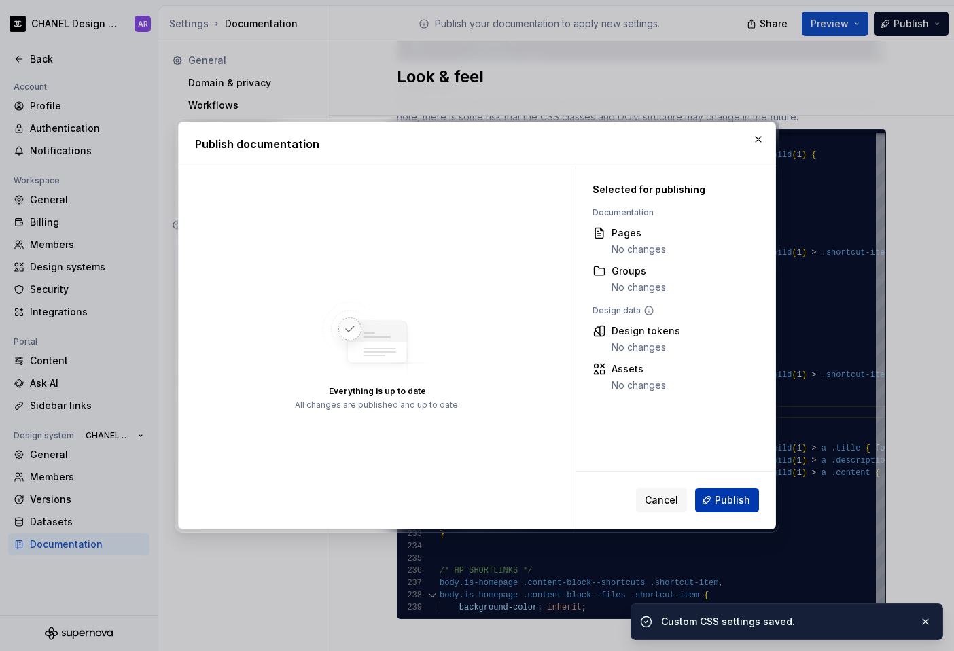
click at [729, 502] on span "Publish" at bounding box center [732, 501] width 35 height 14
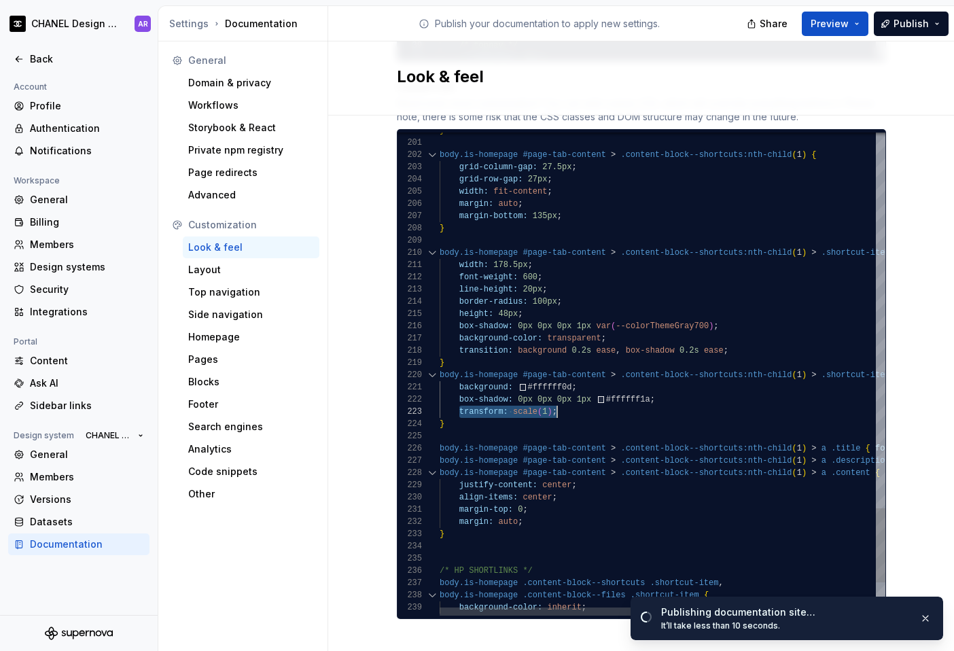
drag, startPoint x: 455, startPoint y: 398, endPoint x: 564, endPoint y: 397, distance: 108.1
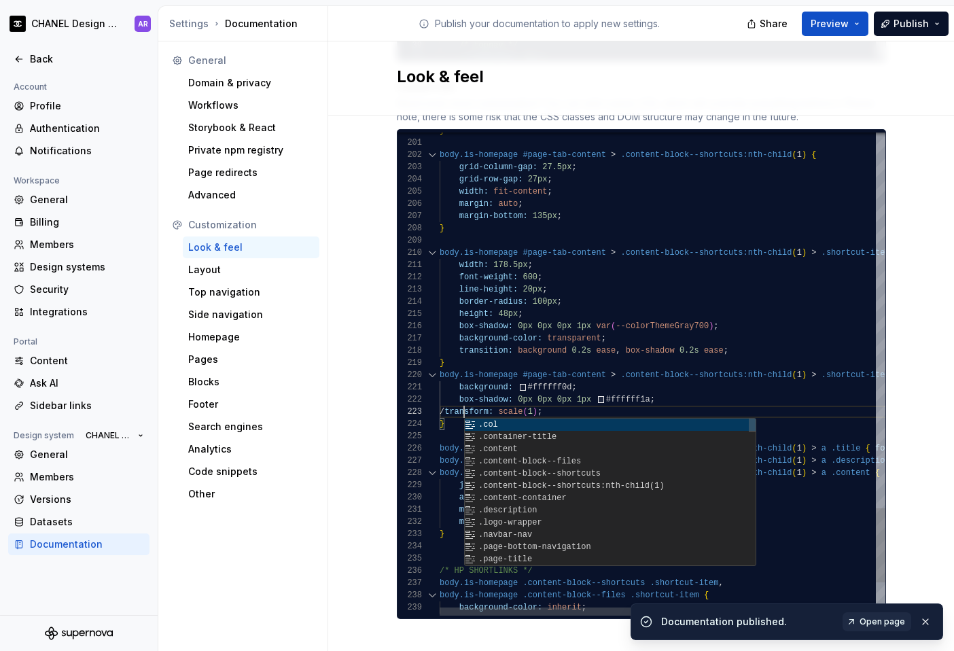
type textarea "**********"
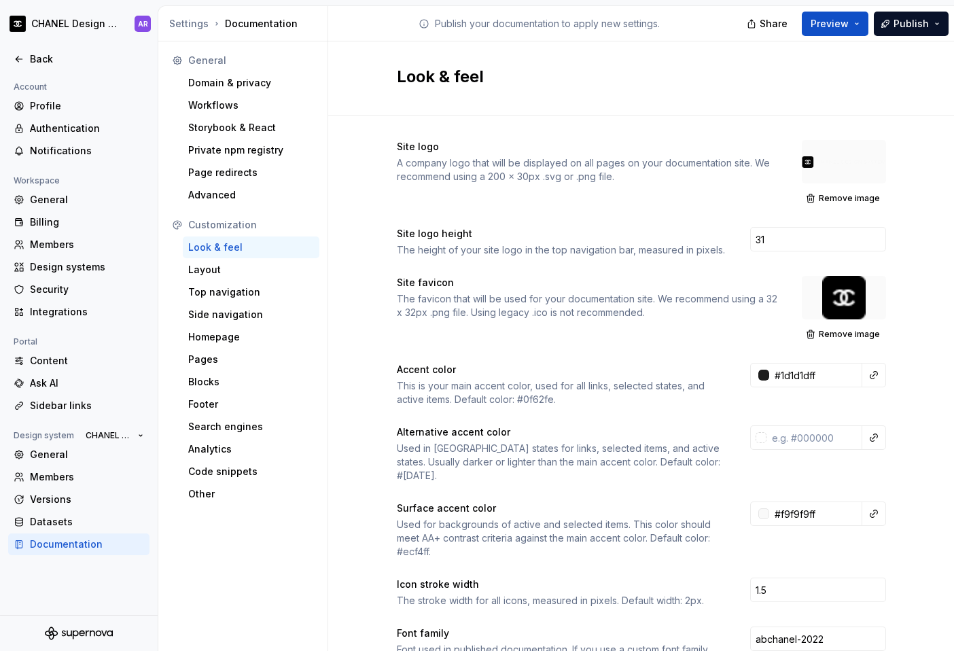
scroll to position [24, 29]
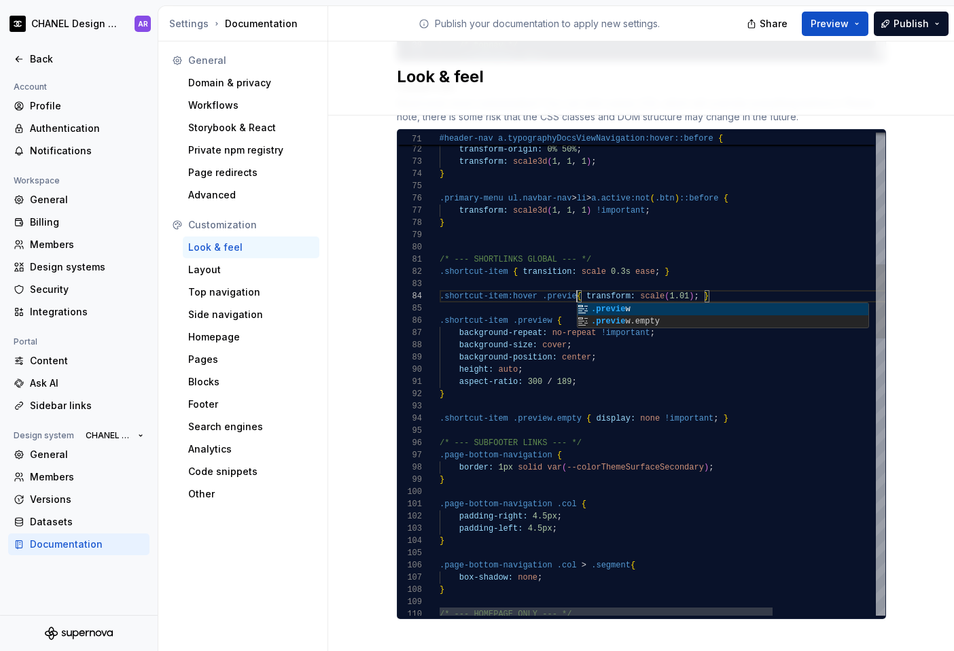
scroll to position [37, 143]
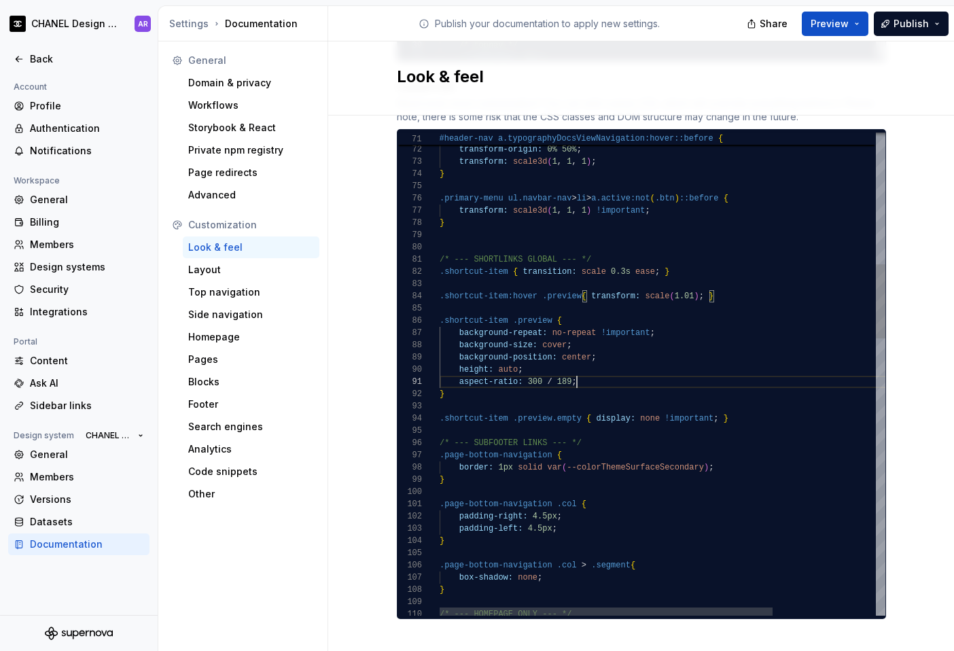
drag, startPoint x: 519, startPoint y: 259, endPoint x: 655, endPoint y: 259, distance: 135.3
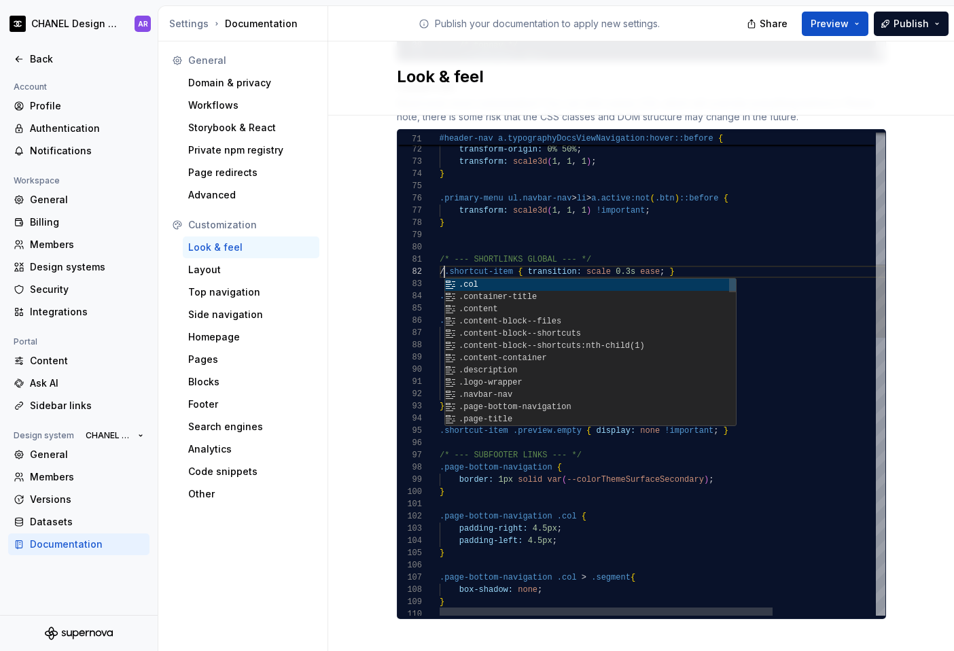
scroll to position [12, 10]
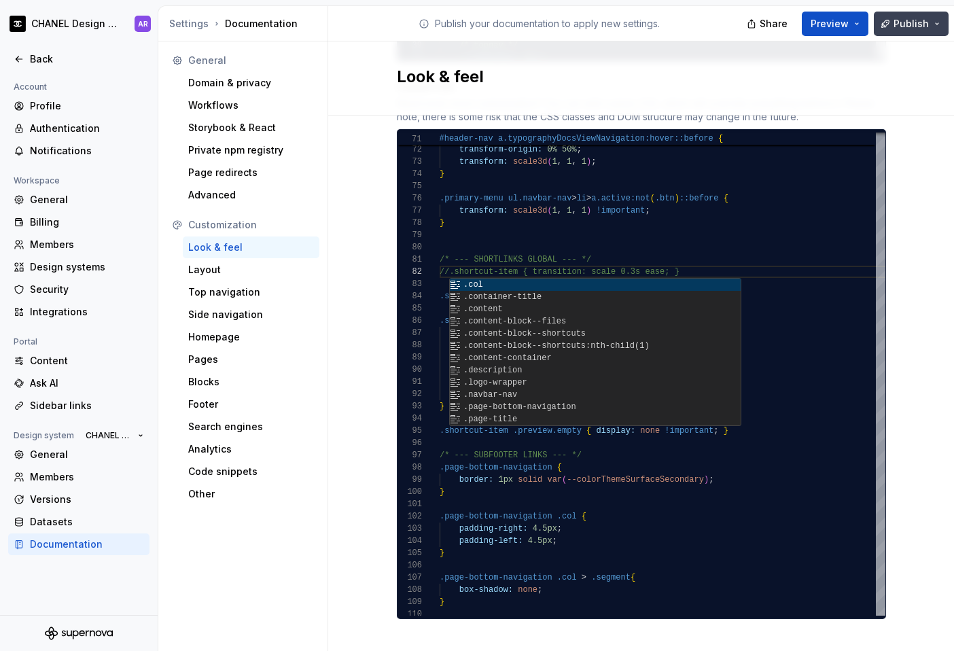
click at [922, 18] on span "Publish" at bounding box center [911, 24] width 35 height 14
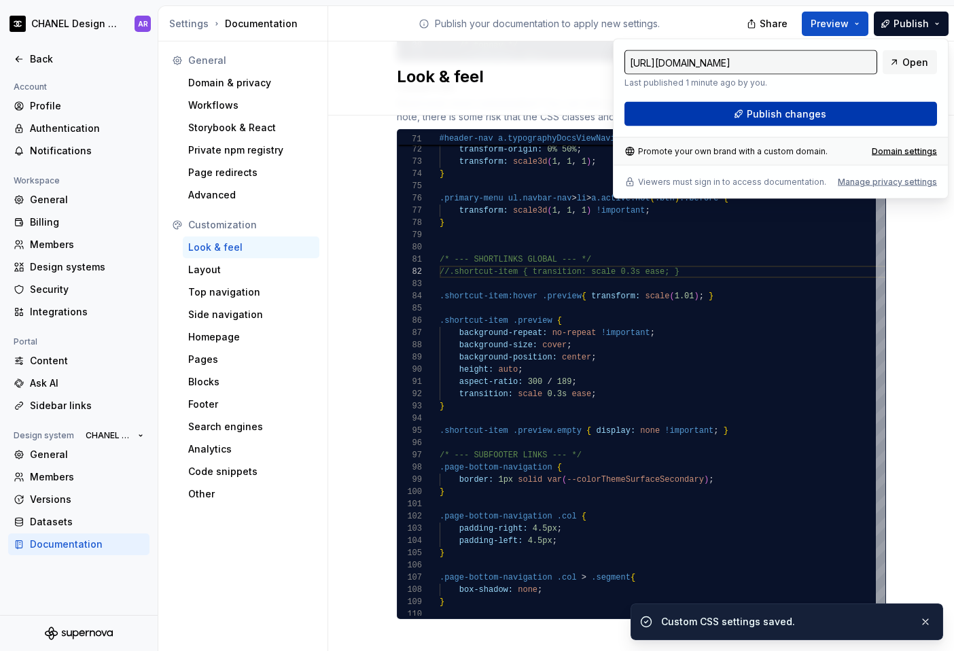
click at [884, 108] on button "Publish changes" at bounding box center [781, 114] width 313 height 24
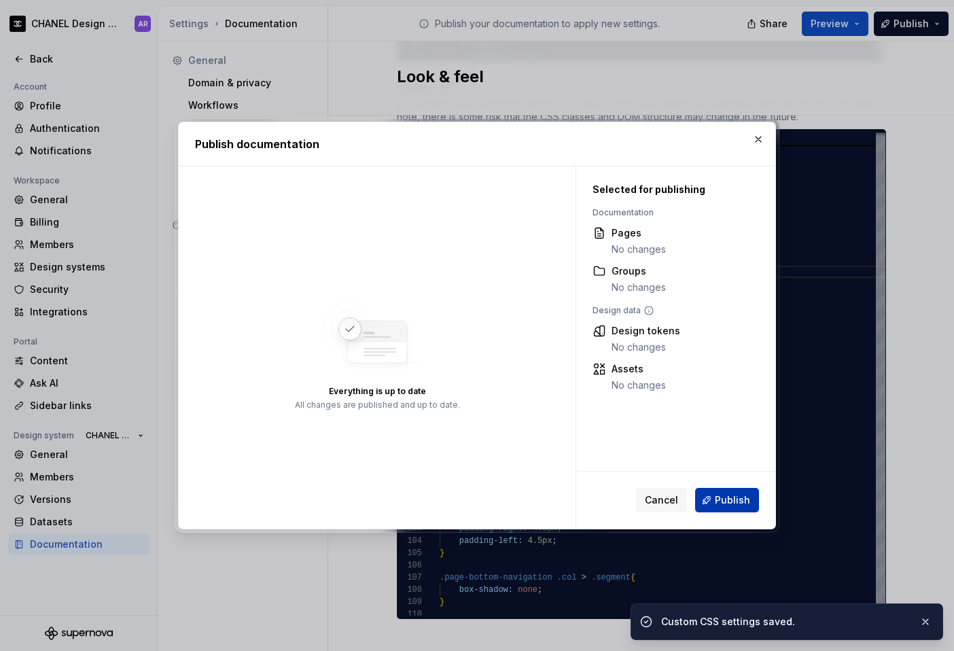
click at [729, 496] on span "Publish" at bounding box center [732, 501] width 35 height 14
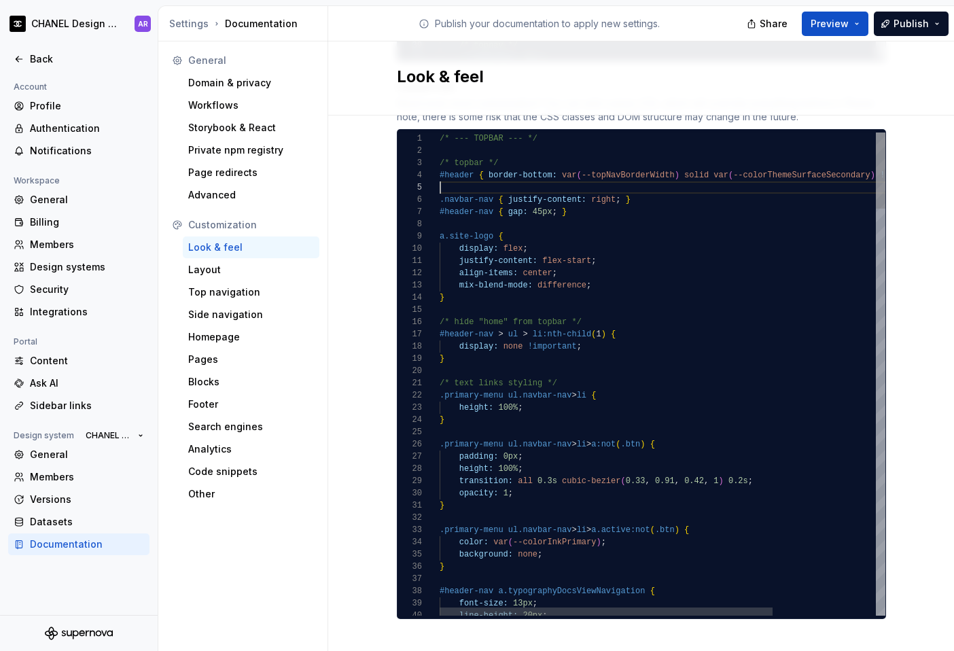
scroll to position [37, 505]
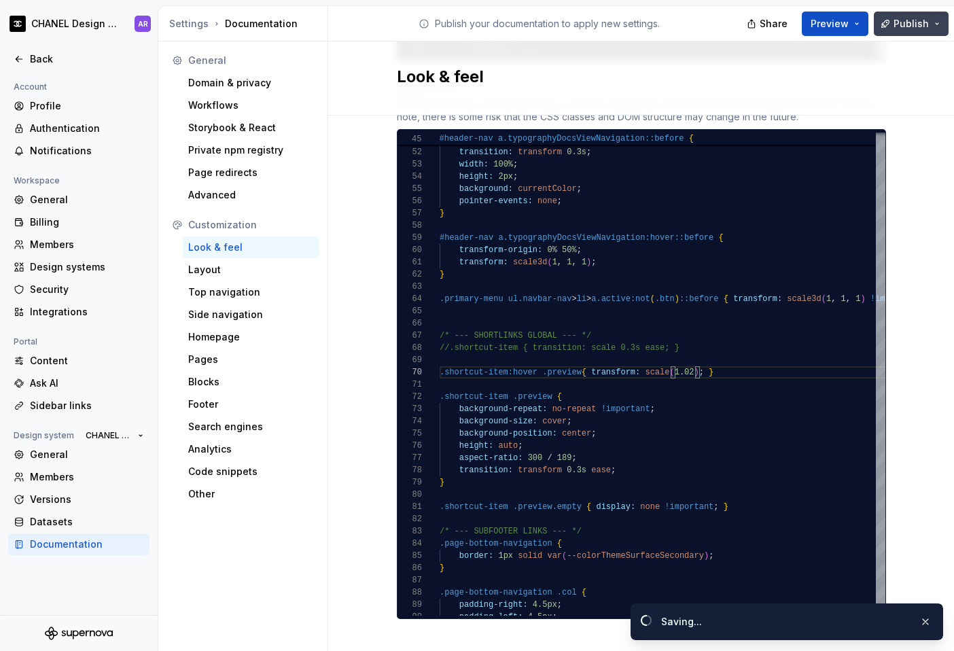
click at [910, 17] on span "Publish" at bounding box center [911, 24] width 35 height 14
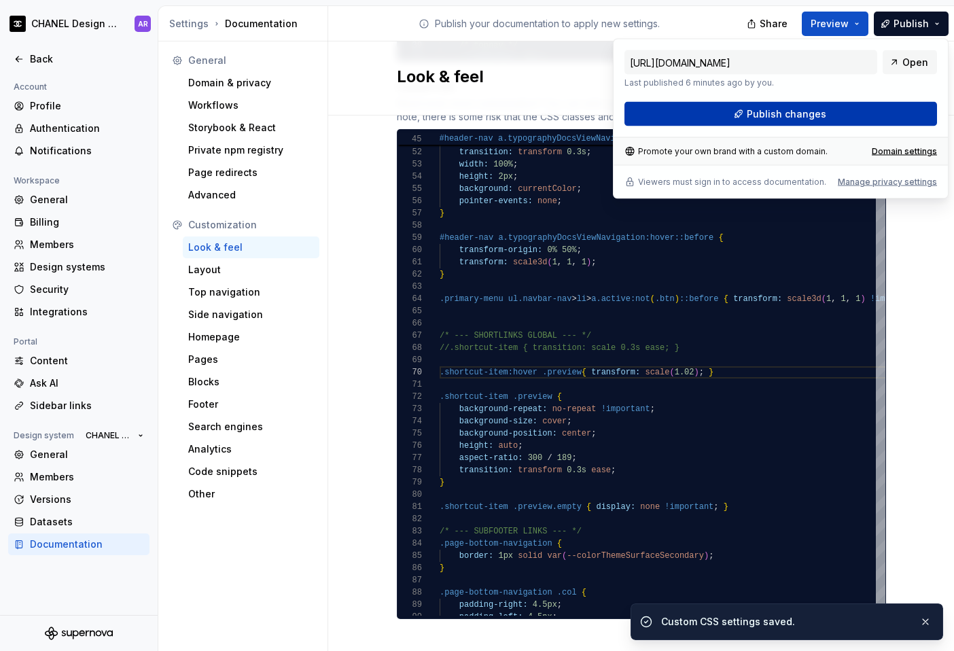
click at [861, 108] on button "Publish changes" at bounding box center [781, 114] width 313 height 24
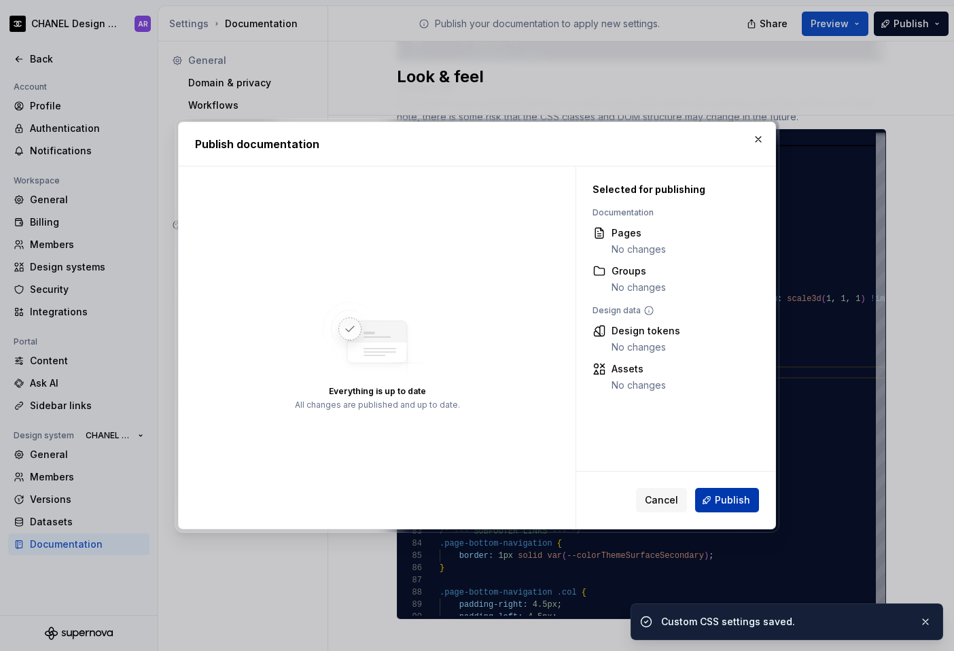
click at [719, 492] on button "Publish" at bounding box center [727, 500] width 64 height 24
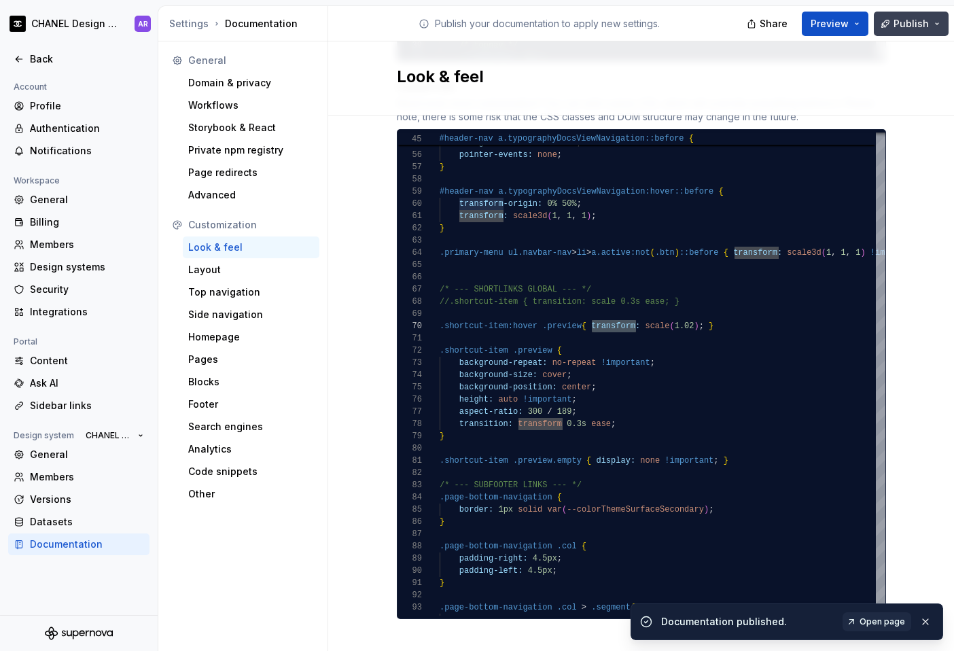
click at [919, 20] on span "Publish" at bounding box center [911, 24] width 35 height 14
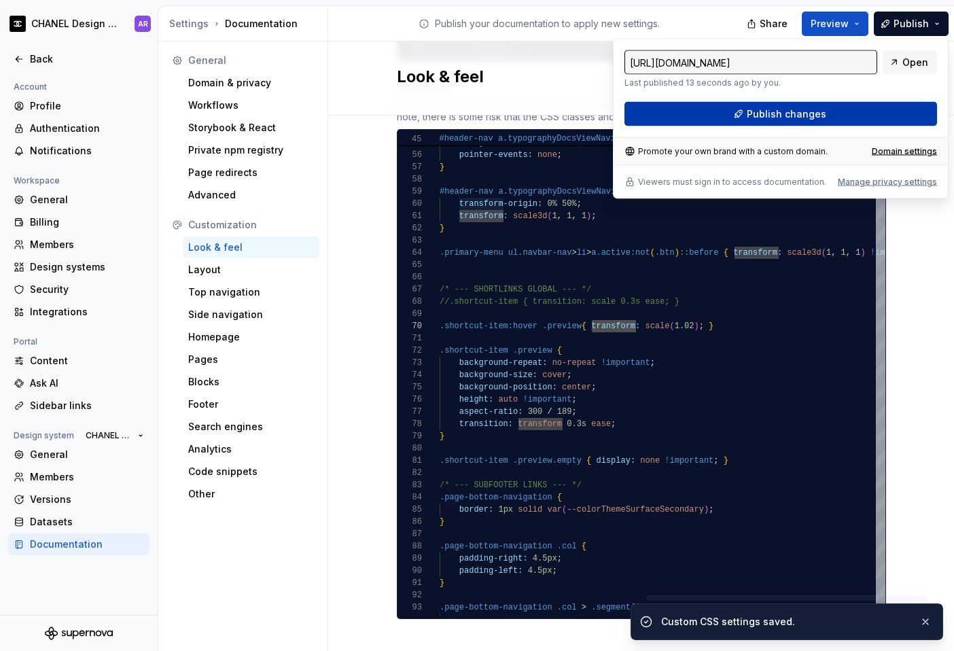
click at [808, 109] on span "Publish changes" at bounding box center [787, 114] width 80 height 14
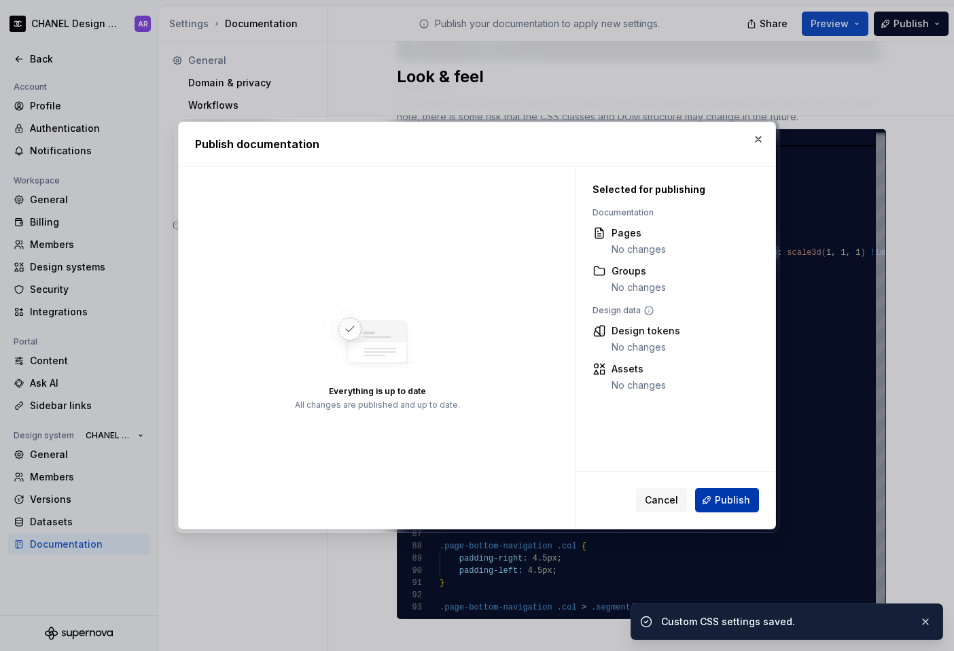
click at [744, 506] on span "Publish" at bounding box center [732, 501] width 35 height 14
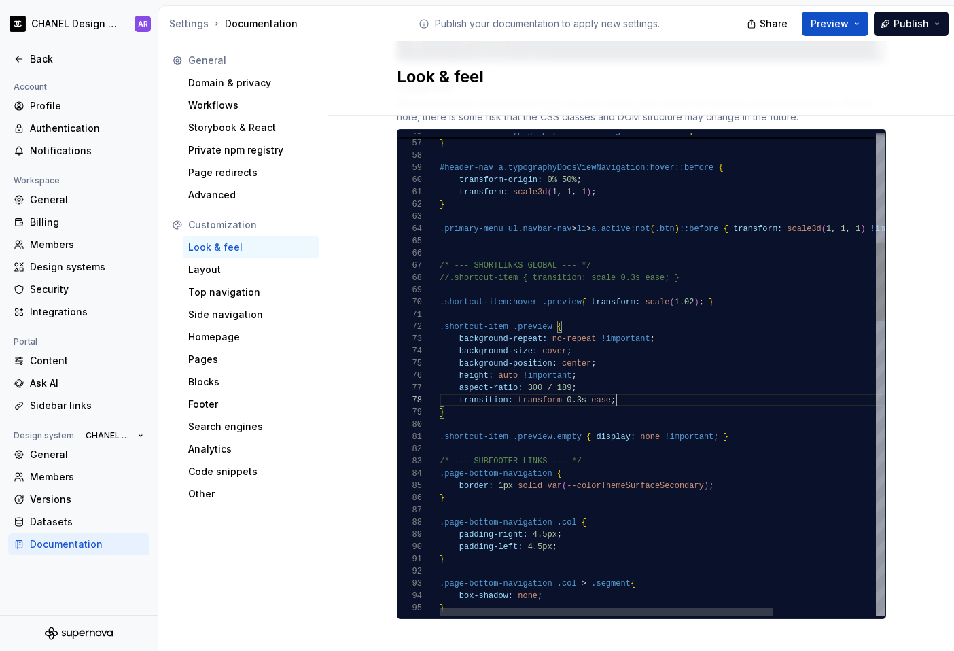
scroll to position [86, 177]
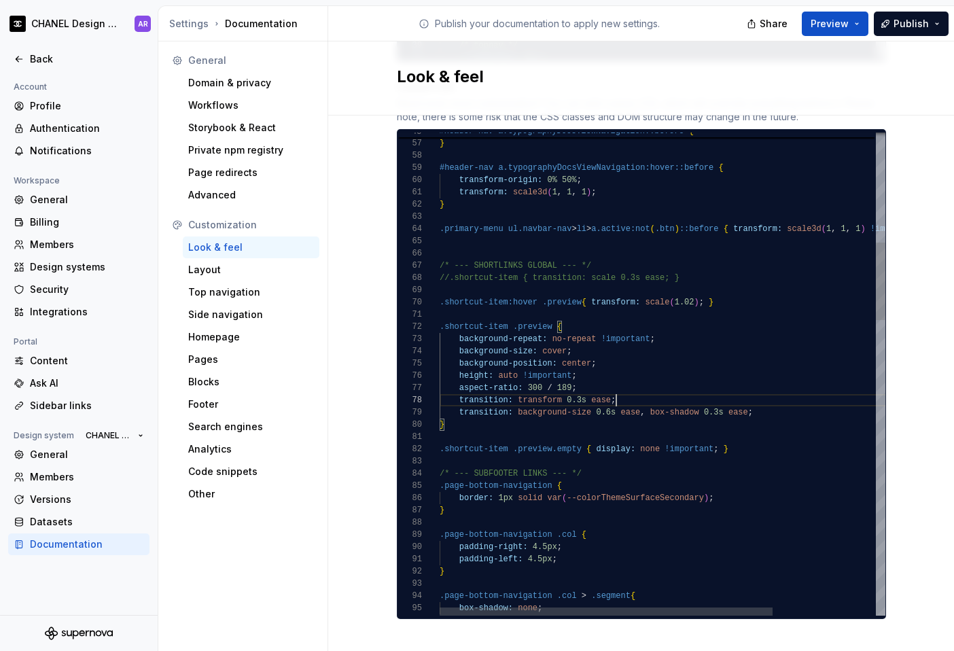
drag, startPoint x: 634, startPoint y: 403, endPoint x: 744, endPoint y: 403, distance: 109.5
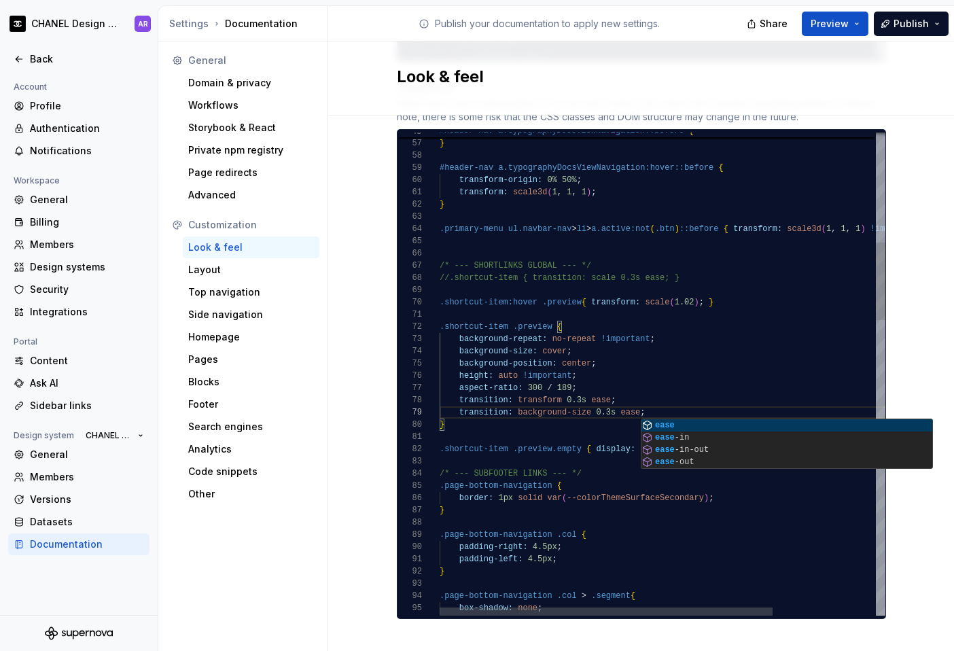
scroll to position [86, 177]
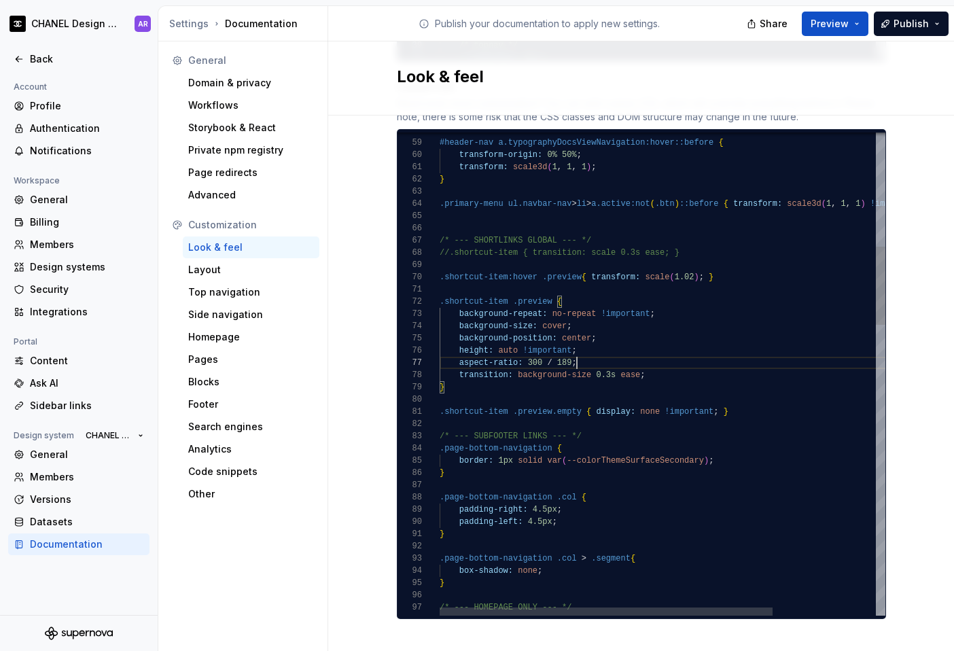
scroll to position [86, 207]
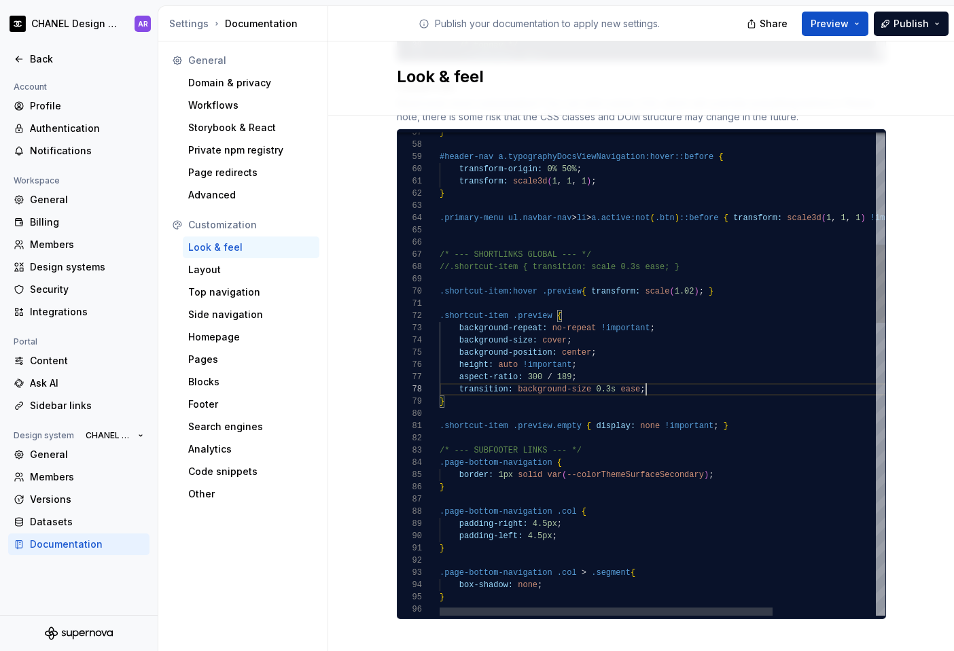
scroll to position [0, 0]
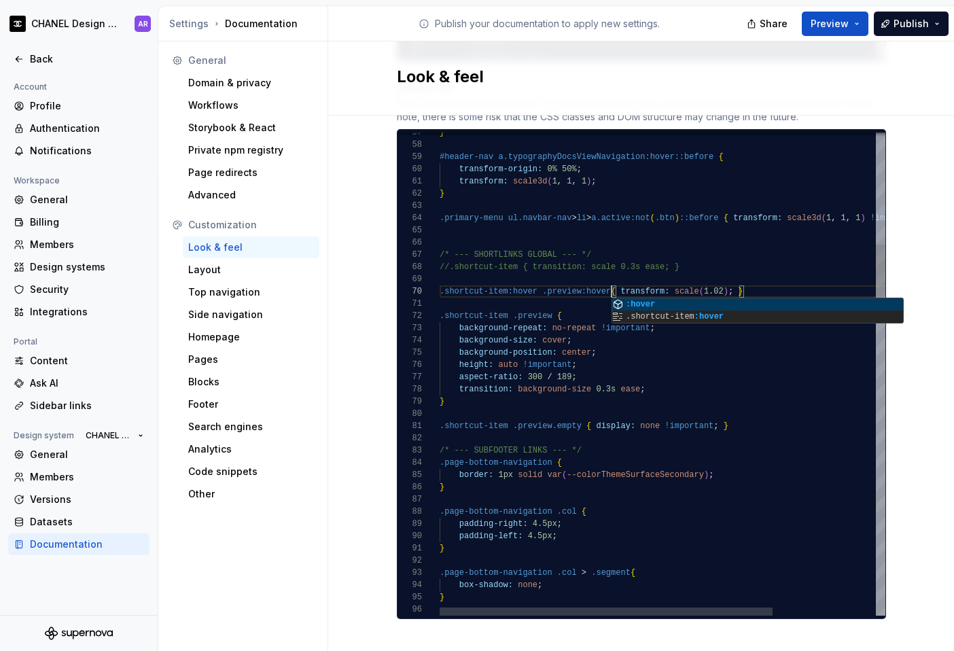
scroll to position [110, 177]
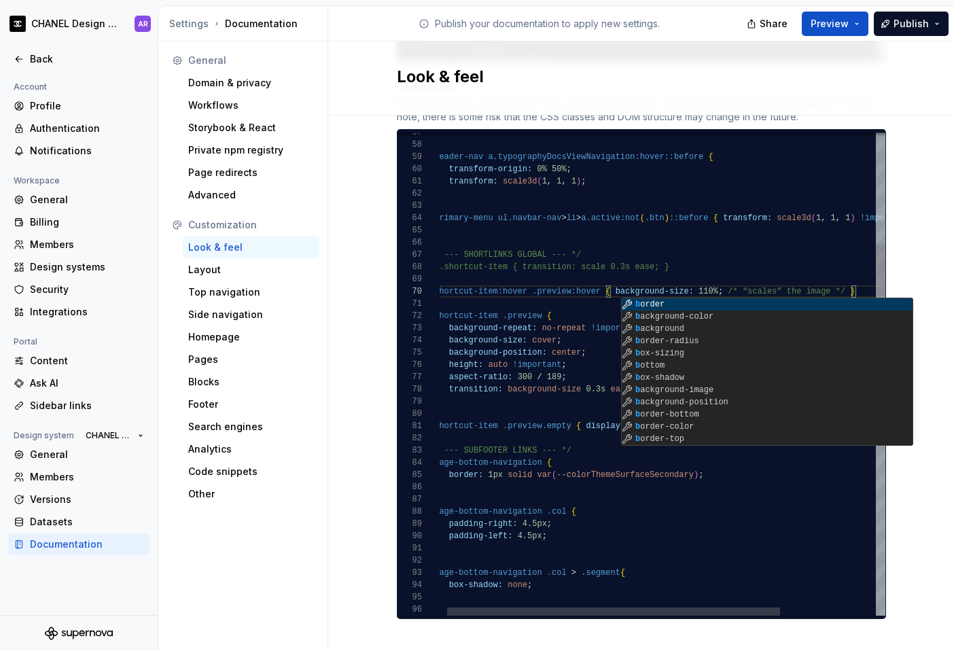
scroll to position [86, 167]
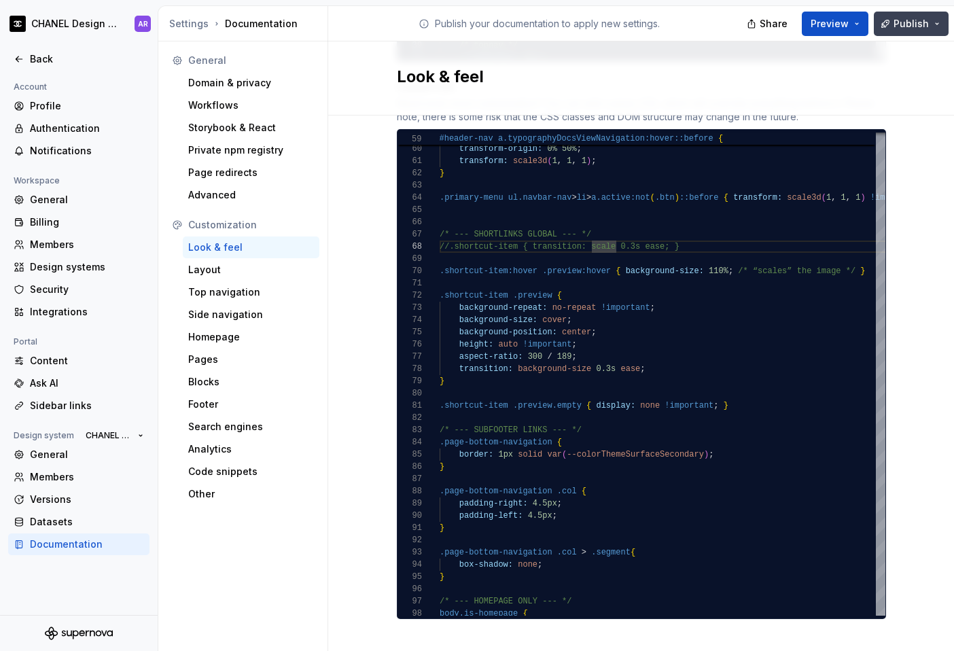
click at [930, 28] on button "Publish" at bounding box center [911, 24] width 75 height 24
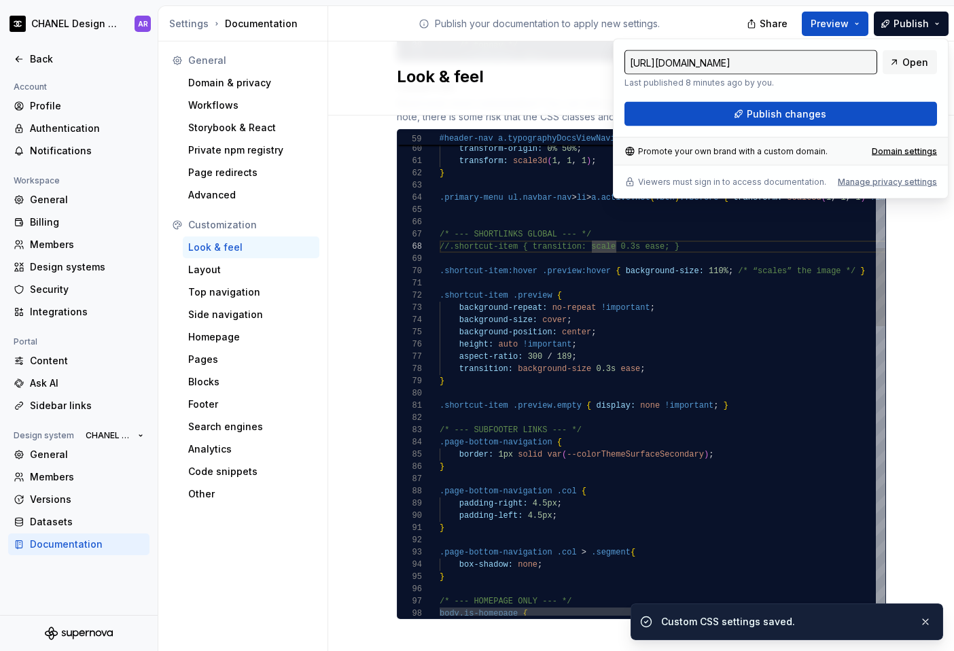
type textarea "**********"
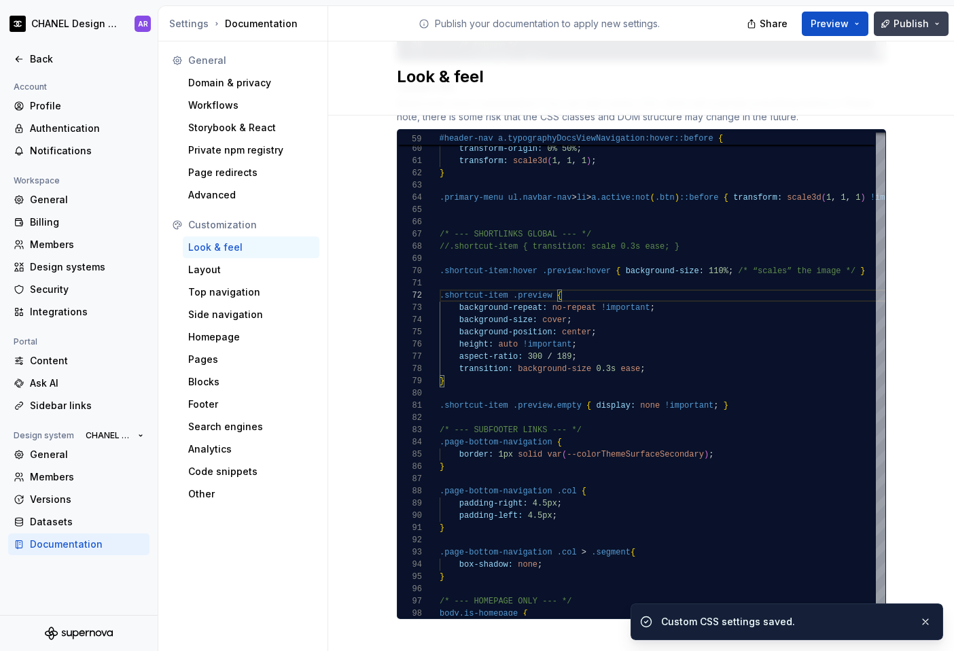
click at [929, 33] on button "Publish" at bounding box center [911, 24] width 75 height 24
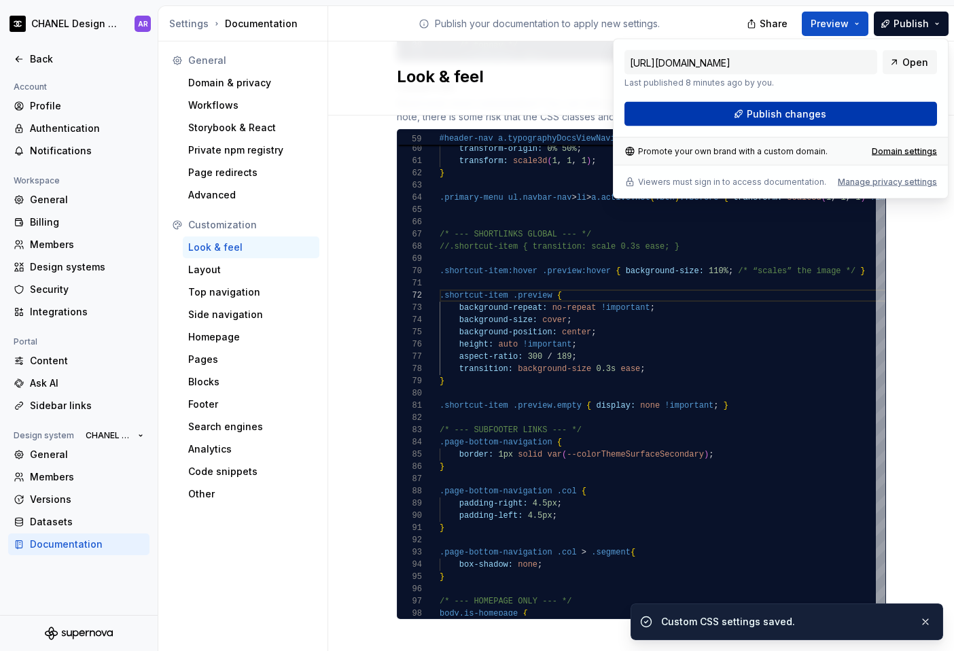
click at [842, 115] on button "Publish changes" at bounding box center [781, 114] width 313 height 24
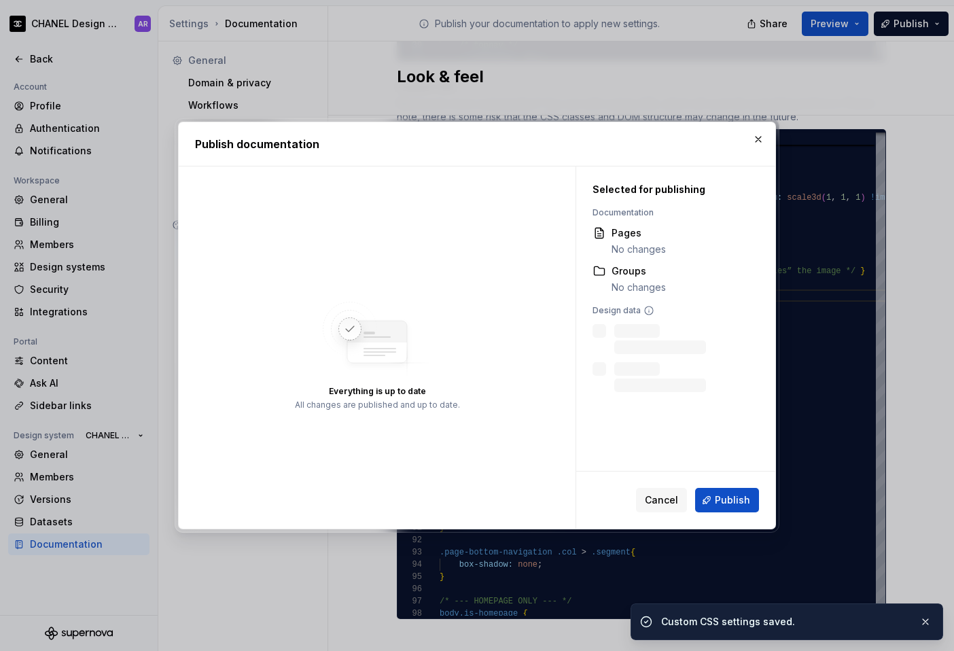
click at [740, 483] on div "Cancel Publish" at bounding box center [675, 500] width 199 height 57
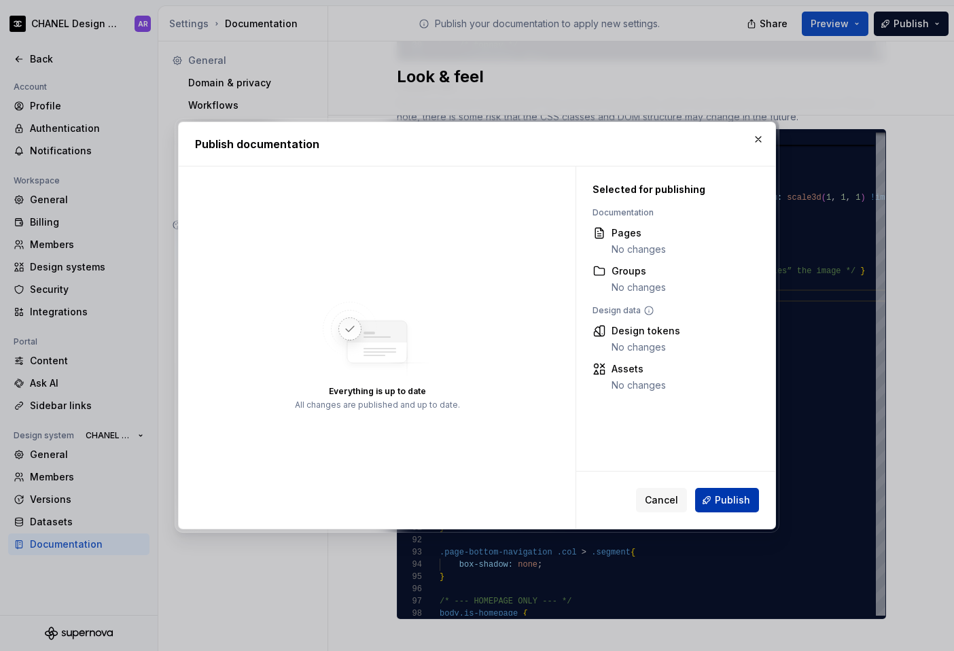
click at [740, 502] on span "Publish" at bounding box center [732, 501] width 35 height 14
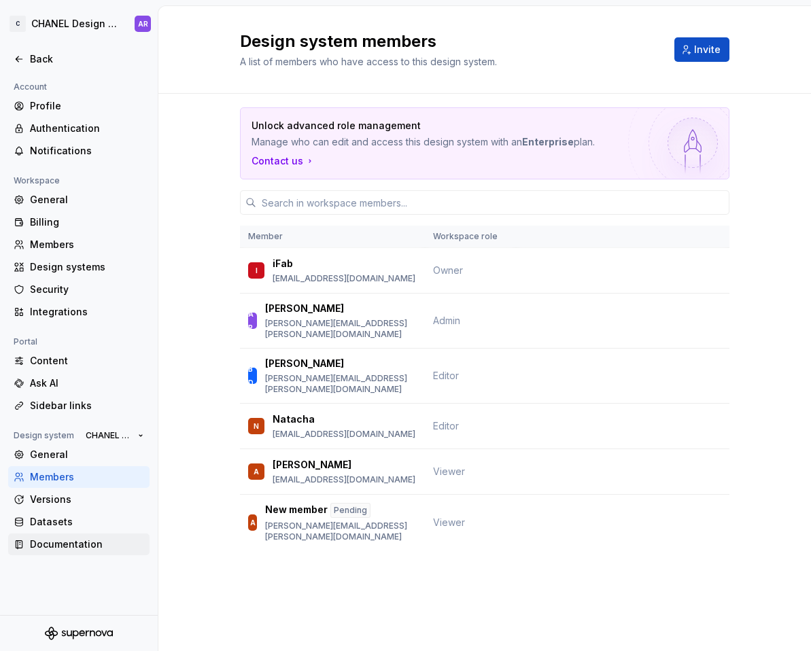
click at [48, 544] on div "Documentation" at bounding box center [87, 545] width 114 height 14
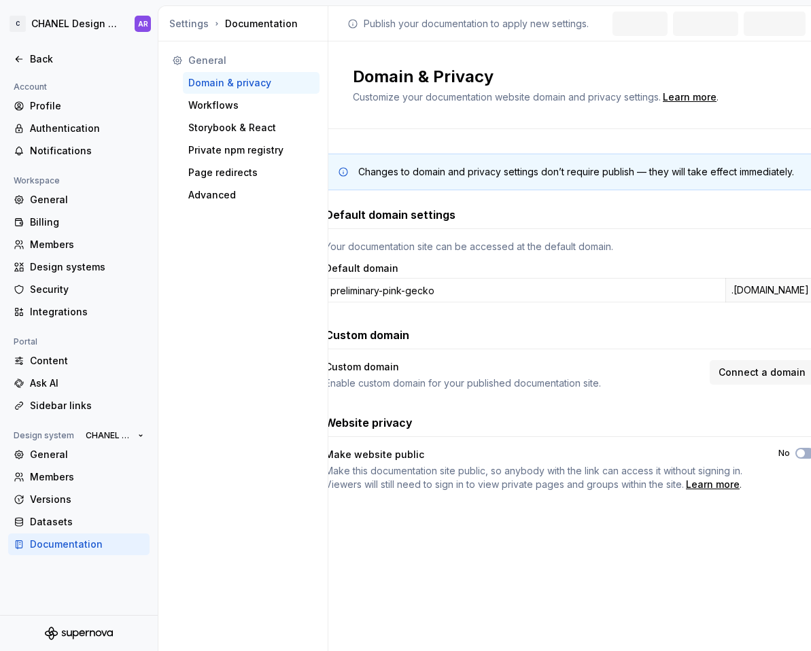
type input "chanel-design-system"
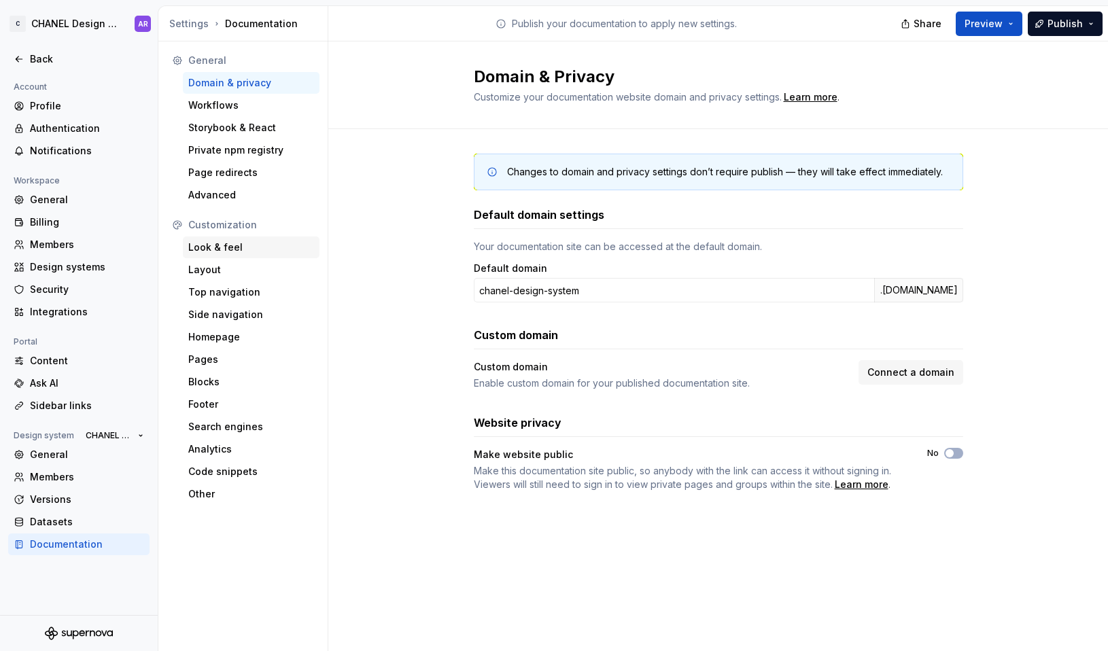
click at [251, 241] on div "Look & feel" at bounding box center [251, 248] width 126 height 14
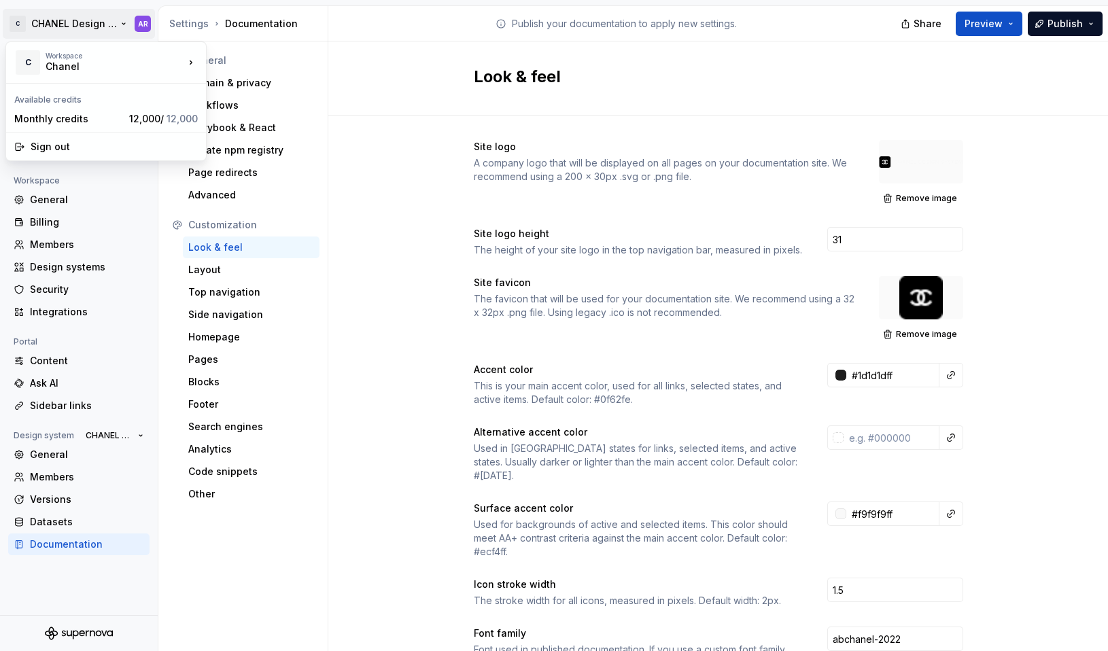
click at [127, 24] on html "C CHANEL Design System AR Back Account Profile Authentication Notifications Wor…" at bounding box center [554, 325] width 1108 height 651
click at [131, 440] on html "C CHANEL Design System AR Back Account Profile Authentication Notifications Wor…" at bounding box center [554, 325] width 1108 height 651
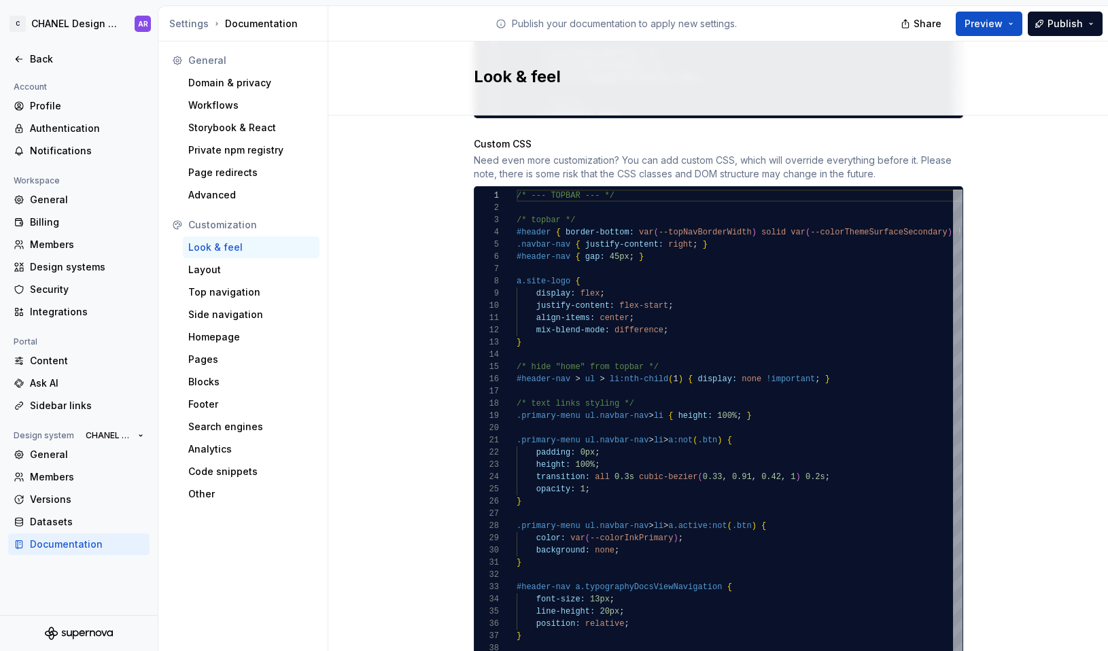
scroll to position [1315, 0]
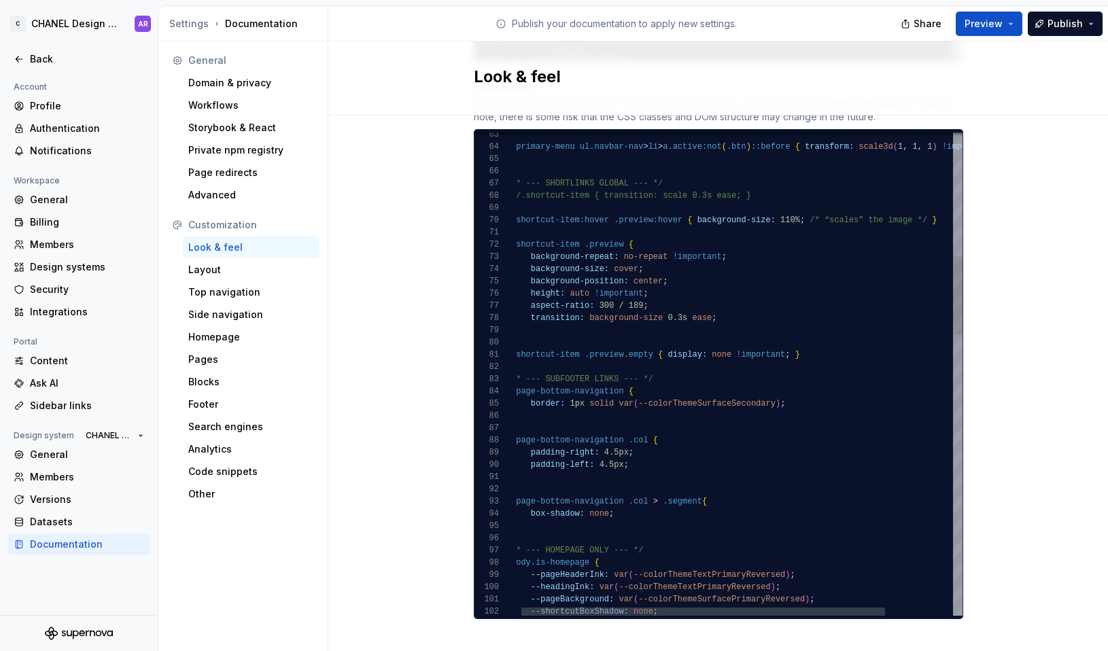
scroll to position [110, 172]
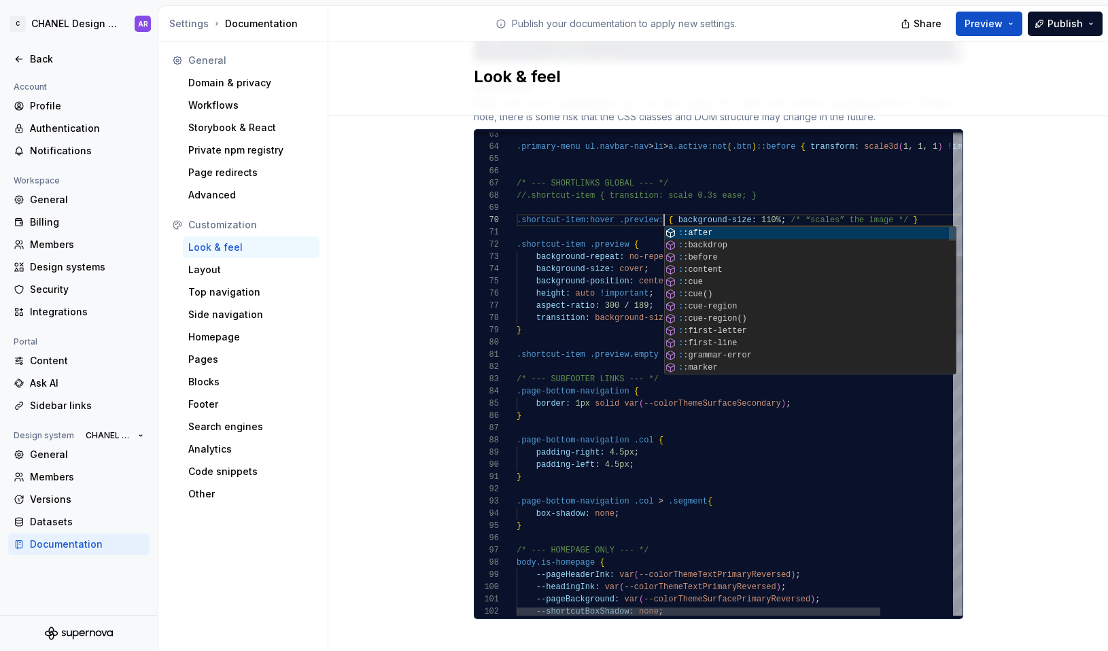
scroll to position [110, 143]
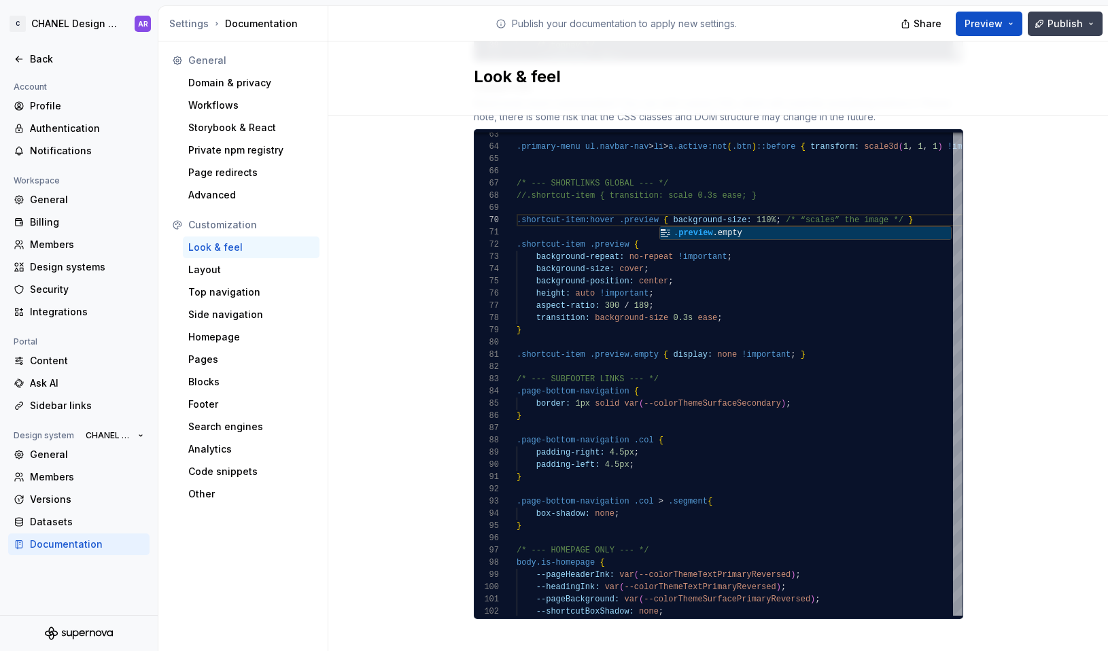
click at [954, 15] on button "Publish" at bounding box center [1065, 24] width 75 height 24
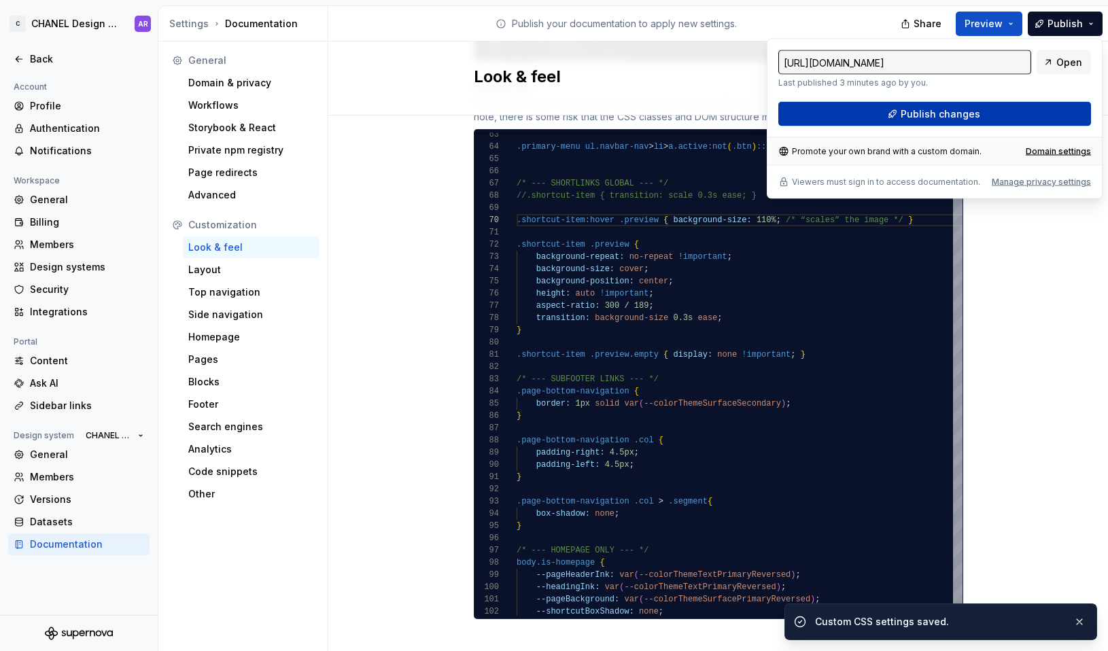
click at [954, 115] on span "Publish changes" at bounding box center [941, 114] width 80 height 14
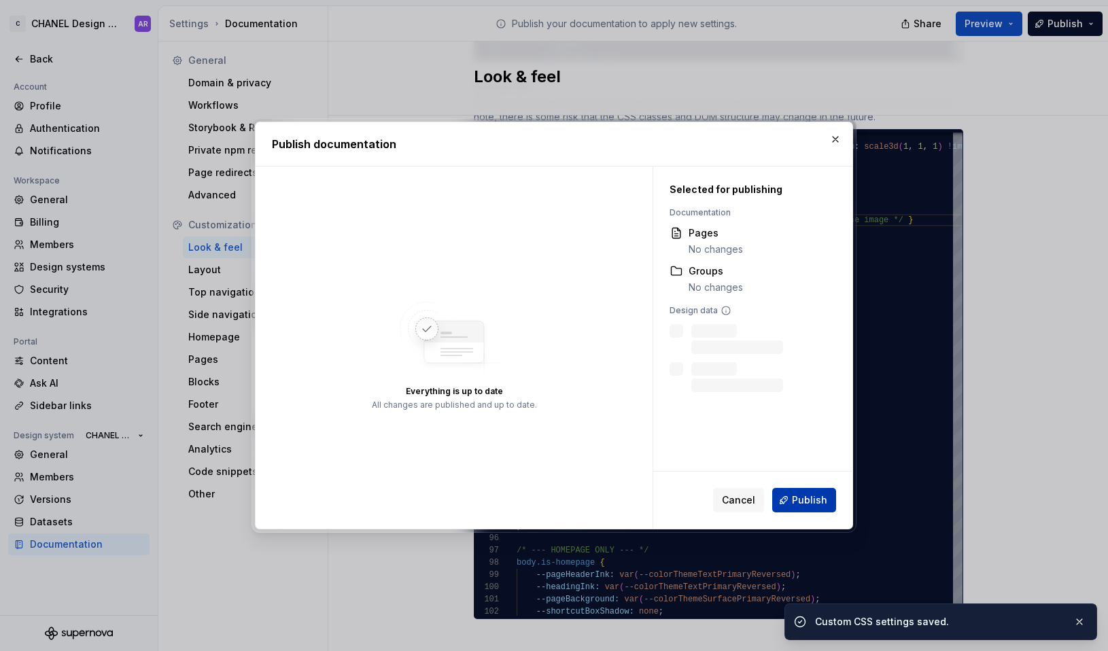
click at [802, 496] on span "Publish" at bounding box center [809, 501] width 35 height 14
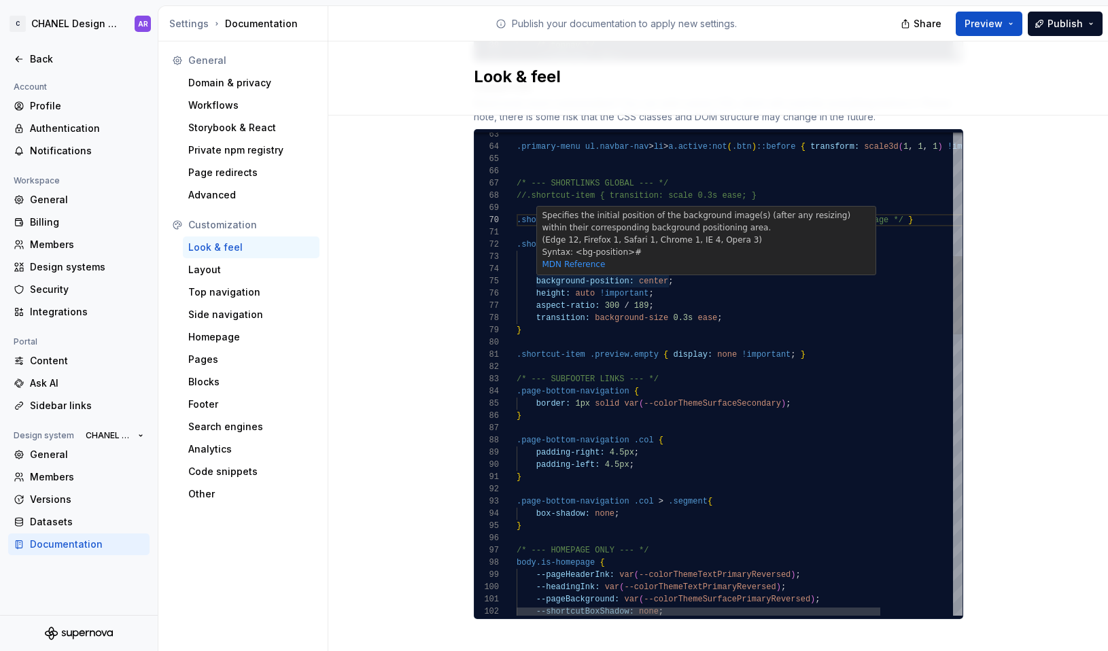
scroll to position [110, 388]
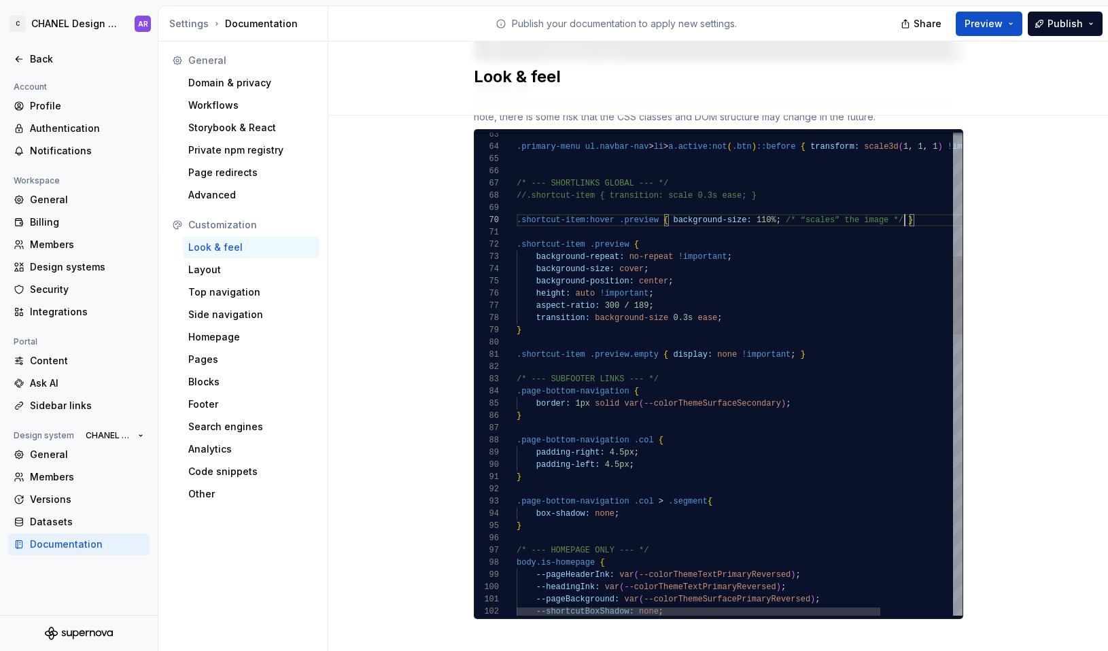
click at [954, 20] on span "Publish" at bounding box center [1065, 24] width 35 height 14
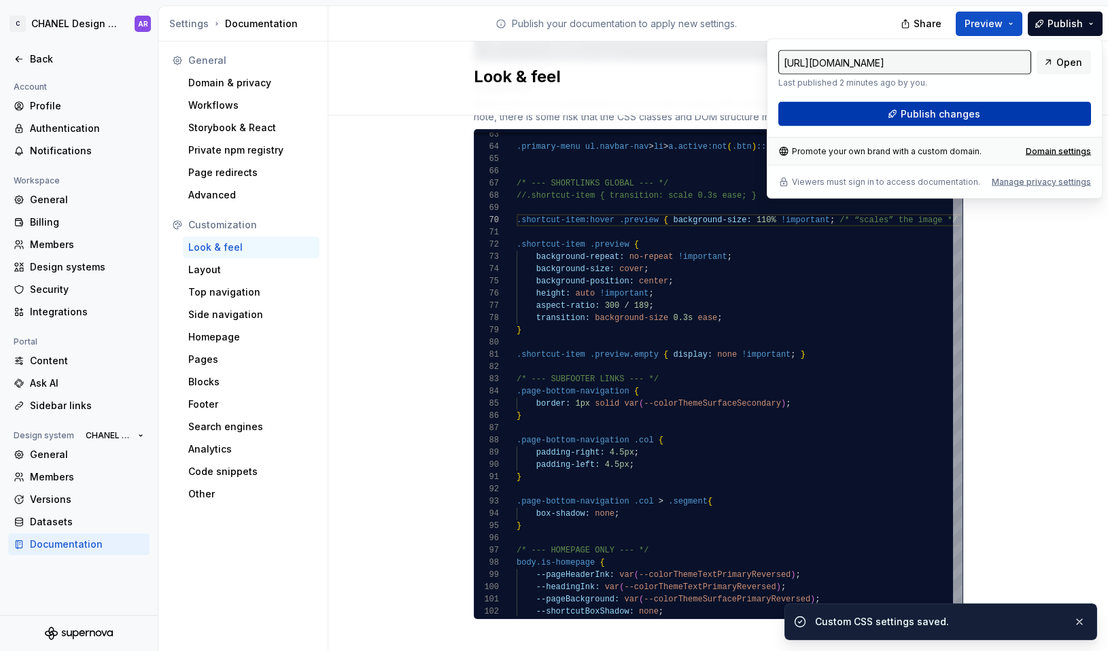
click at [954, 116] on button "Publish changes" at bounding box center [934, 114] width 313 height 24
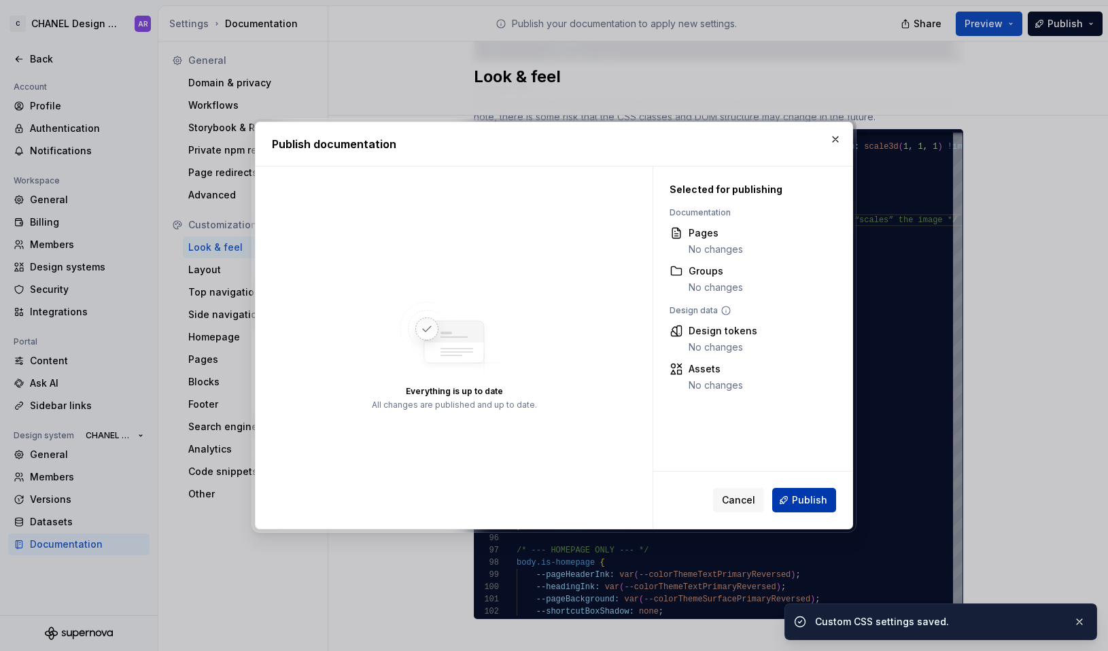
click at [823, 501] on span "Publish" at bounding box center [809, 501] width 35 height 14
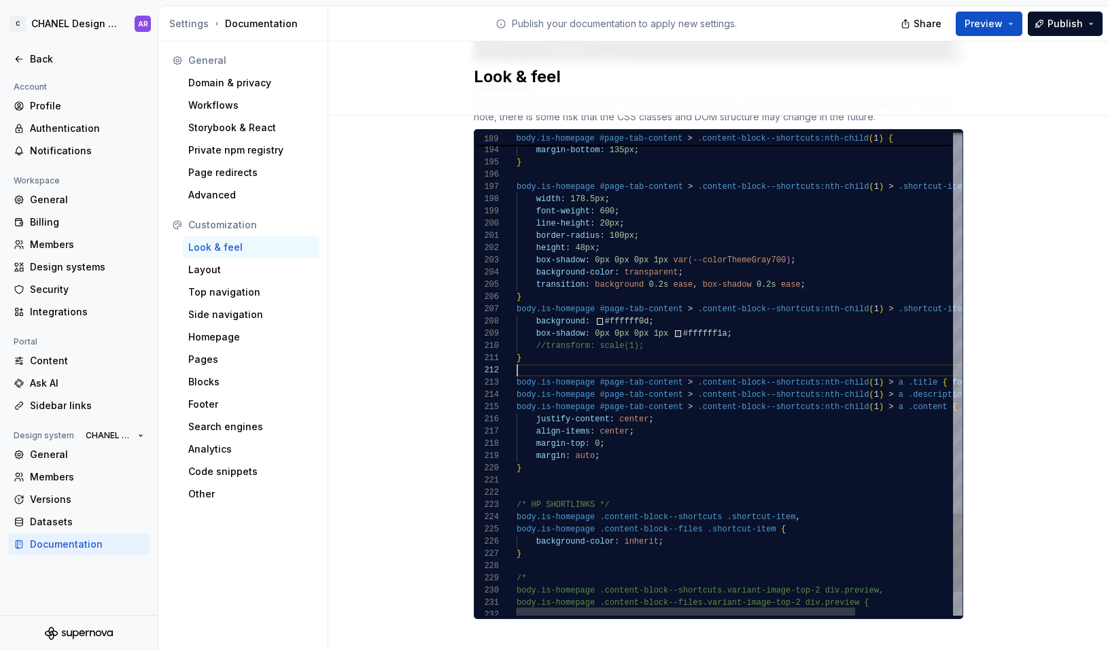
scroll to position [12, 0]
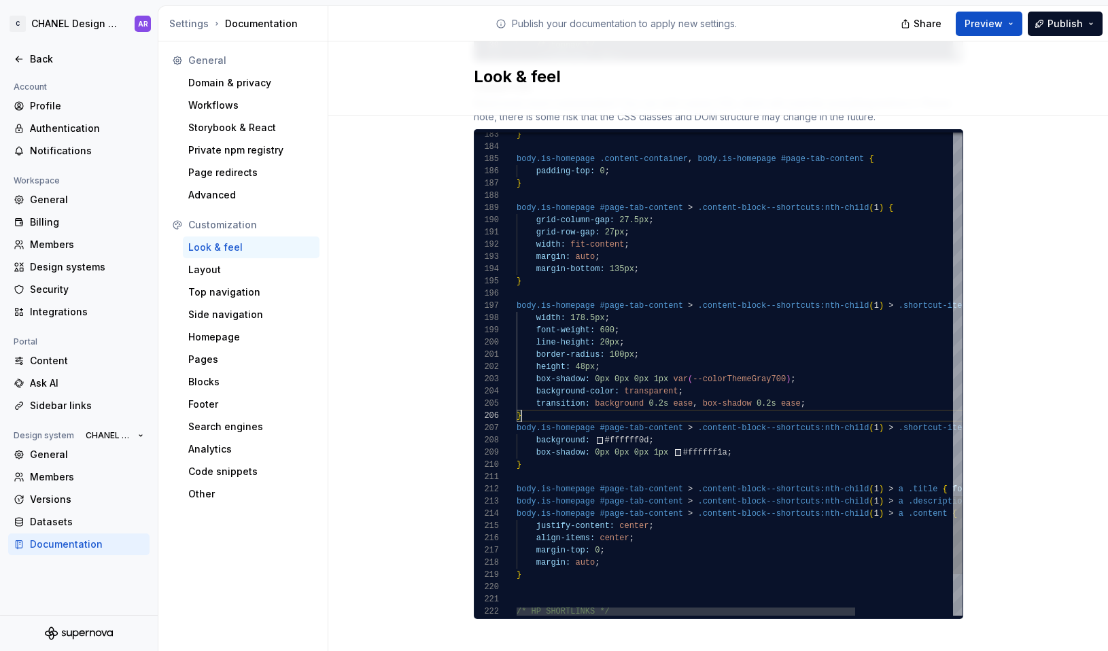
scroll to position [61, 5]
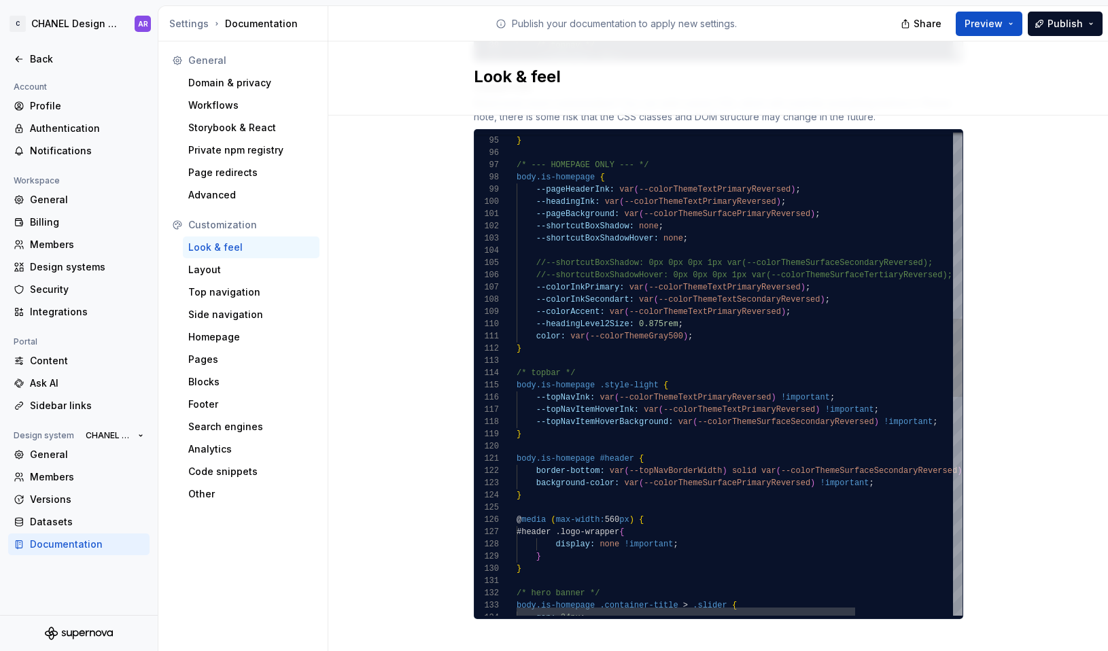
scroll to position [0, 177]
click at [702, 317] on div "box-shadow: none ; } /* --- HOMEPAGE ONLY --- */ body.is-homepage { --pageHeade…" at bounding box center [804, 475] width 574 height 2982
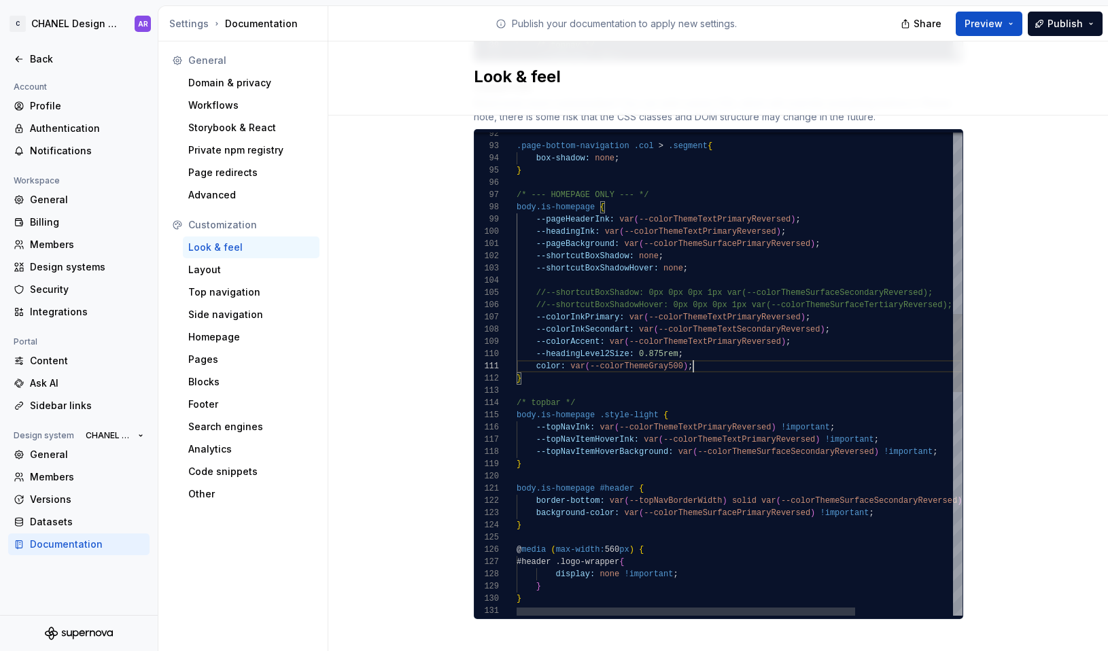
scroll to position [110, 167]
click at [697, 339] on div "box-shadow: none ; } /* --- HOMEPAGE ONLY --- */ body.is-homepage { --pageHeade…" at bounding box center [804, 505] width 574 height 2982
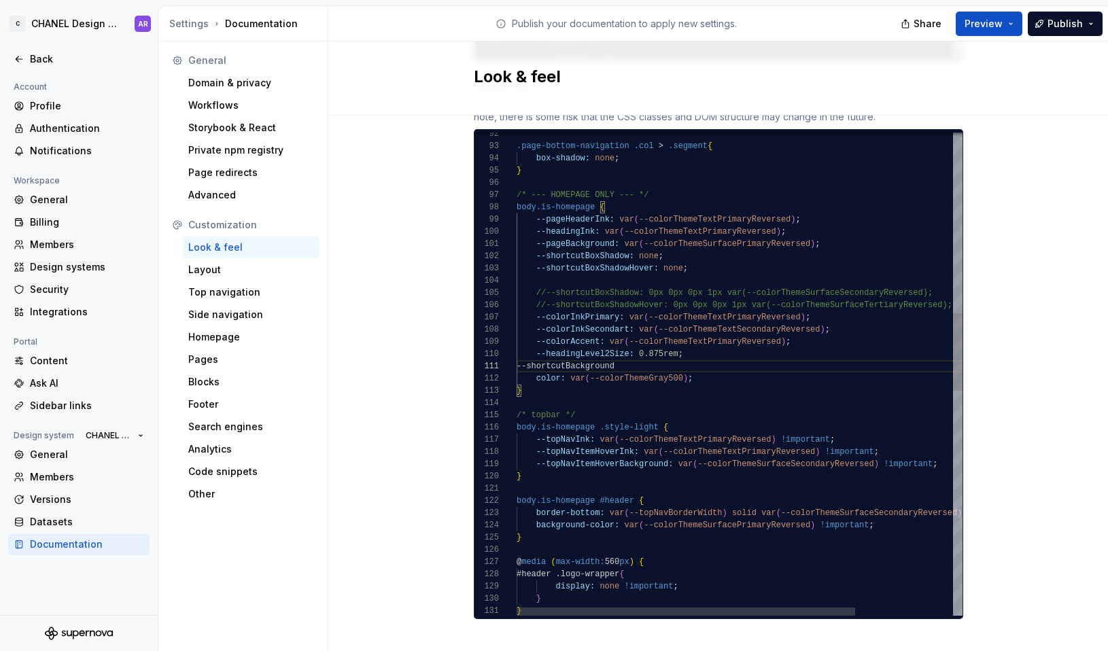
scroll to position [0, 128]
type textarea "**********"
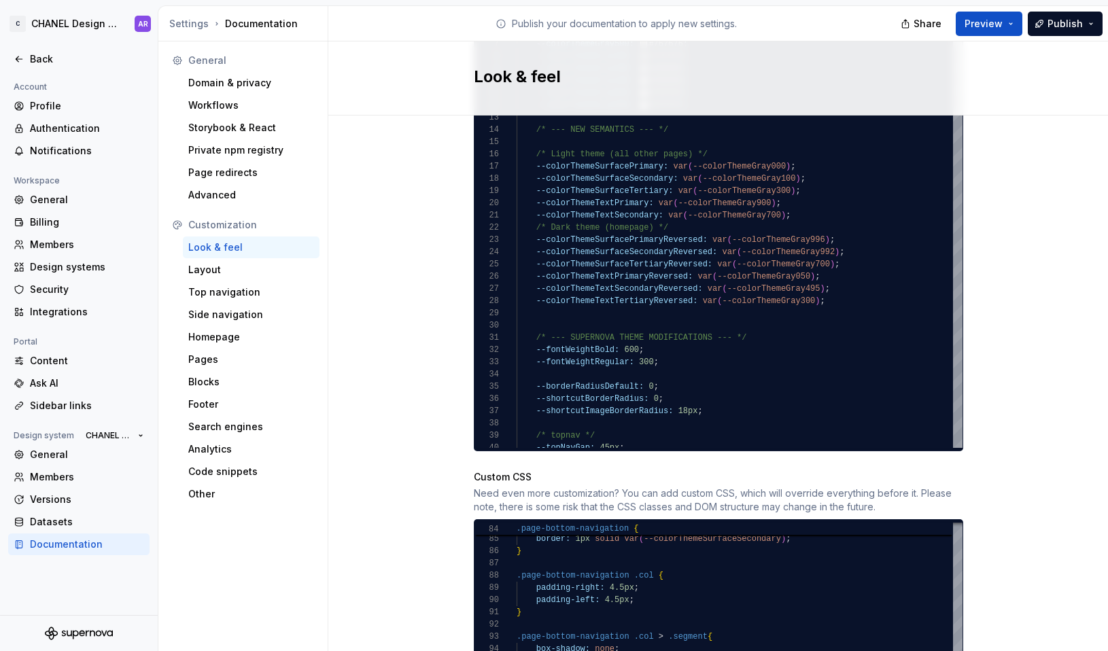
scroll to position [633, 0]
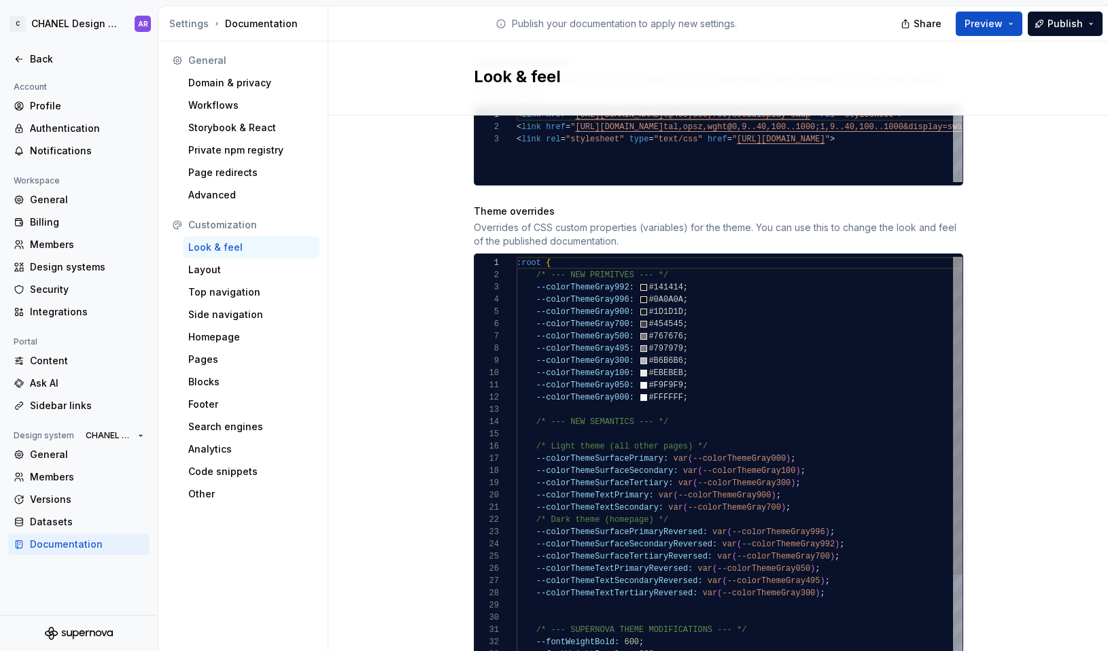
type textarea "**********"
click at [788, 377] on div ":root { /* --- NEW PRIMITVES --- */ --colorThemeGray992: #141414 ; --colorTheme…" at bounding box center [740, 624] width 446 height 734
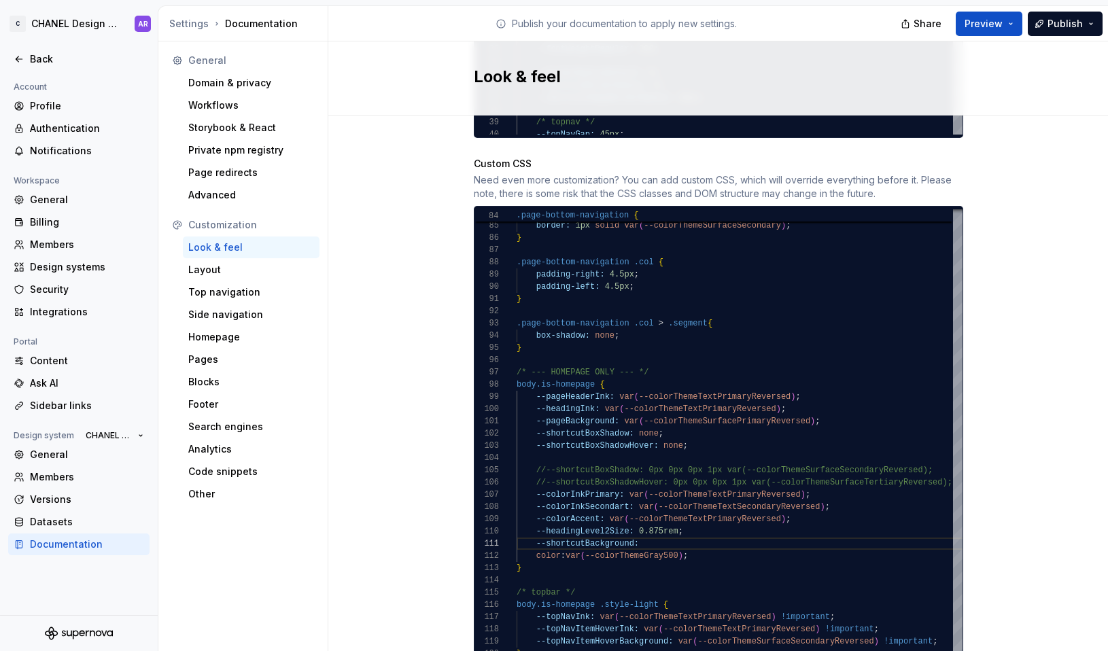
scroll to position [1315, 0]
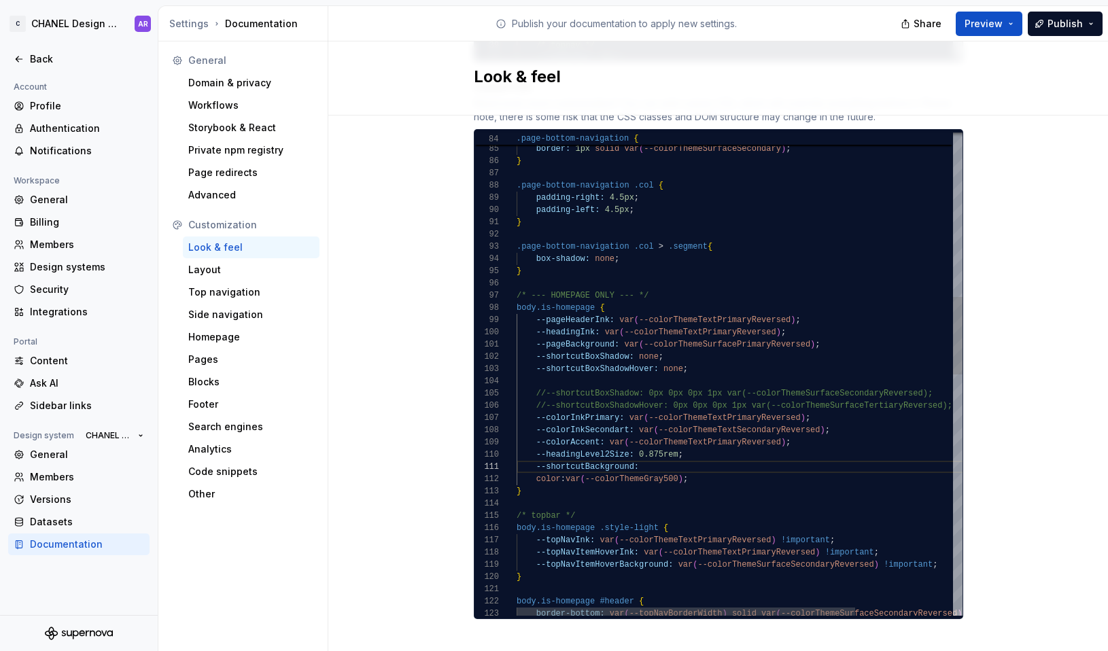
type textarea "******"
click at [688, 447] on div "color : var ( --colorThemeGray500 ) ; } /* topbar */ body.is-homepage .style-li…" at bounding box center [804, 612] width 574 height 2994
click at [693, 451] on div "color : var ( --colorThemeGray500 ) ; } /* topbar */ body.is-homepage .style-li…" at bounding box center [804, 612] width 574 height 2994
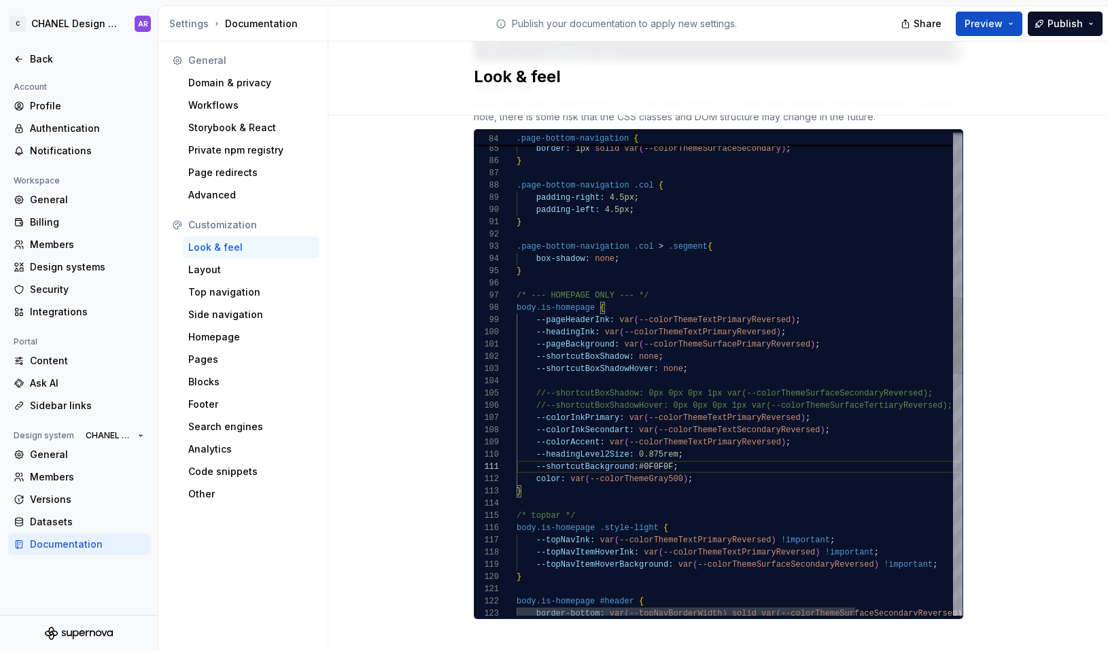
click at [640, 455] on div "color: var ( --colorThemeGray500 ) ; } /* topbar */ body.is-homepage .style-lig…" at bounding box center [804, 612] width 574 height 2994
click at [664, 454] on div "color: var ( --colorThemeGray500 ) ; } /* topbar */ body.is-homepage .style-lig…" at bounding box center [804, 612] width 574 height 2994
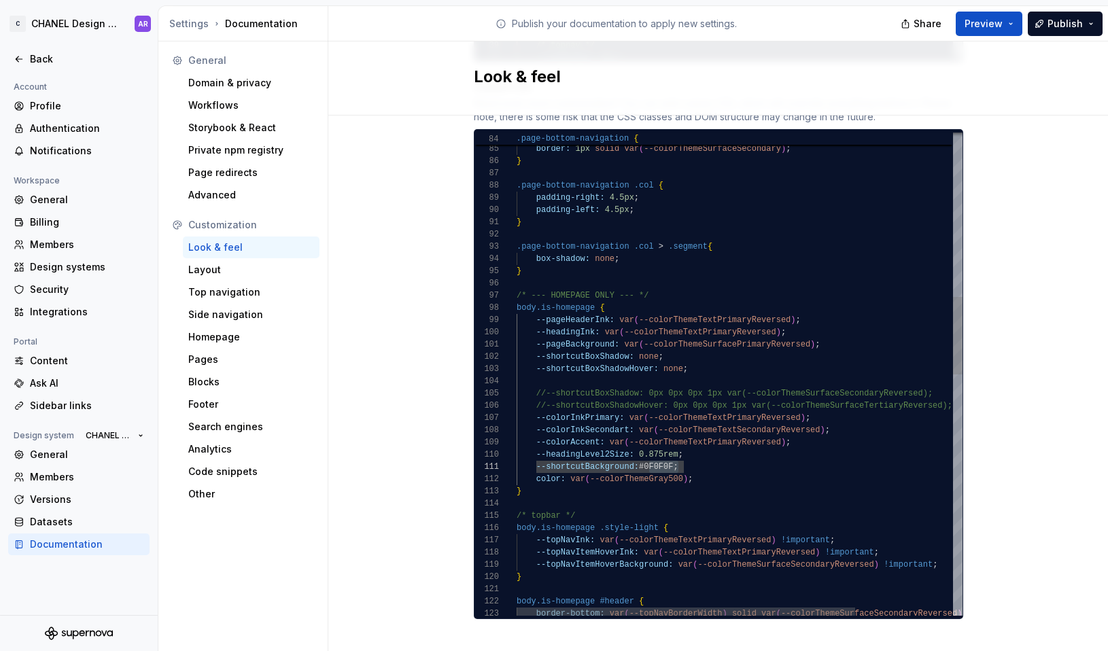
click at [680, 487] on div "color: var ( --colorThemeGray500 ) ; } /* topbar */ body.is-homepage .style-lig…" at bounding box center [804, 612] width 574 height 2994
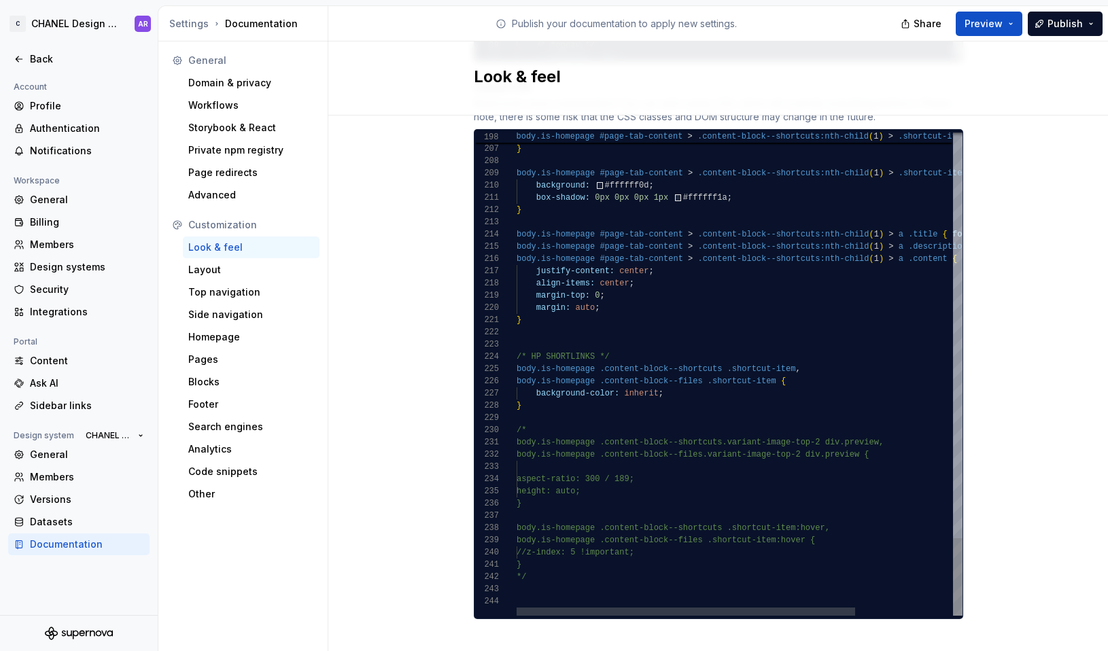
scroll to position [49, 59]
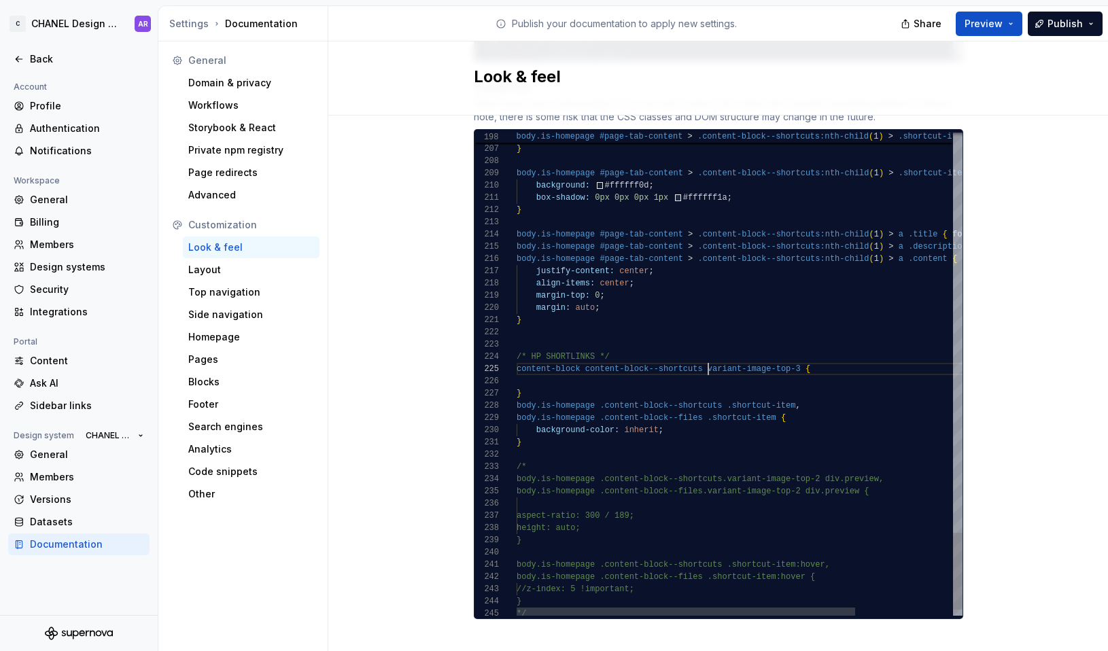
scroll to position [49, 192]
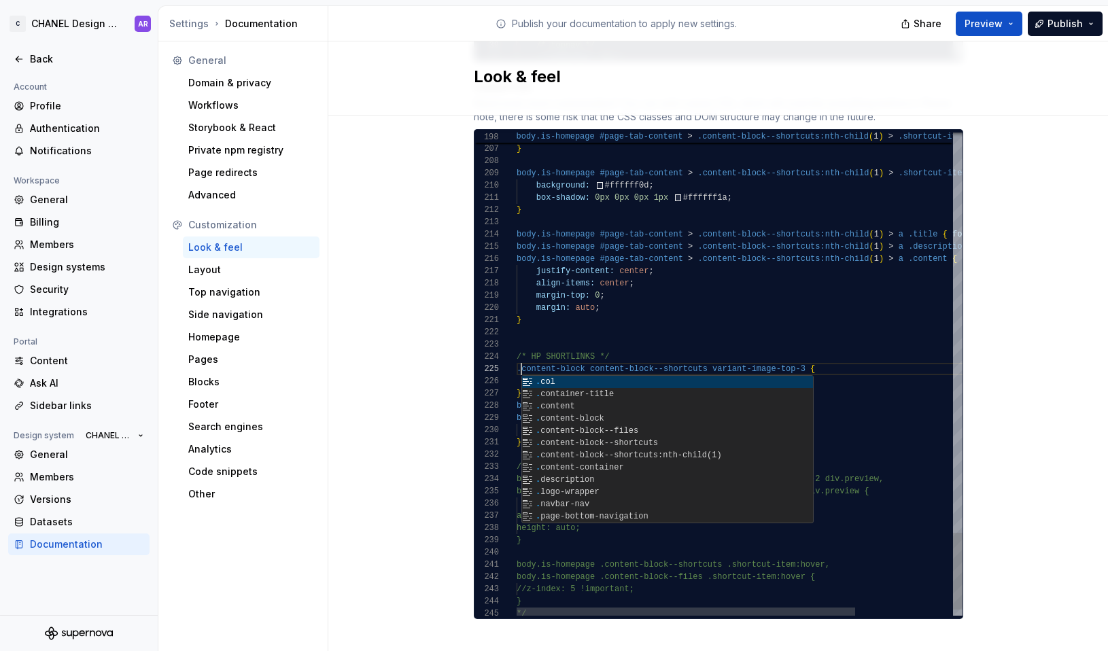
scroll to position [49, 73]
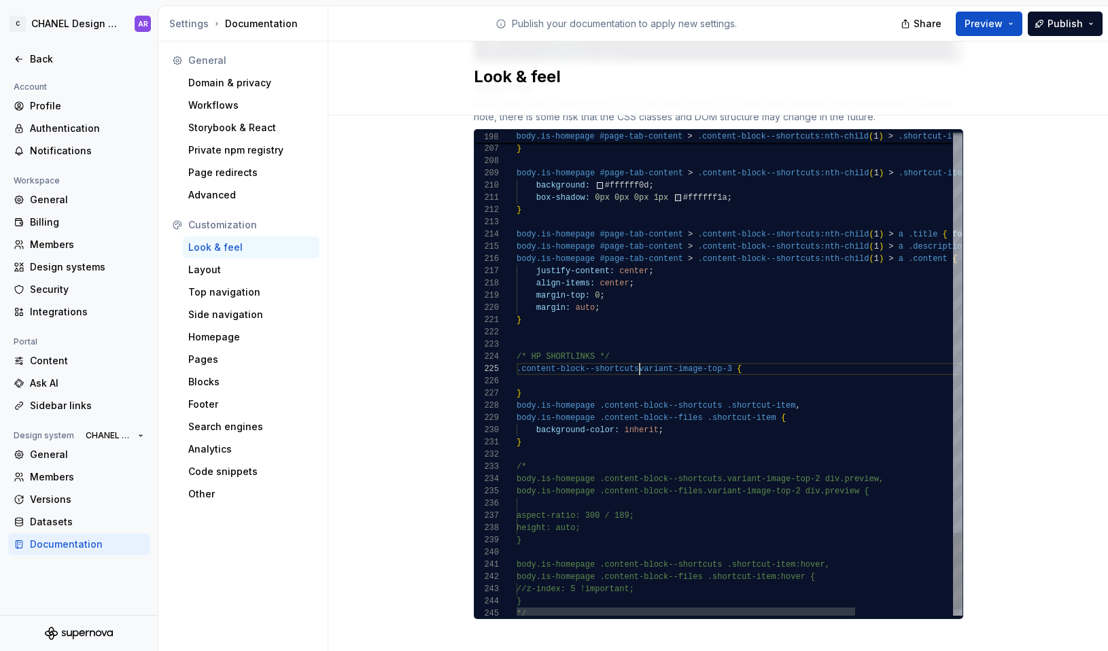
scroll to position [49, 128]
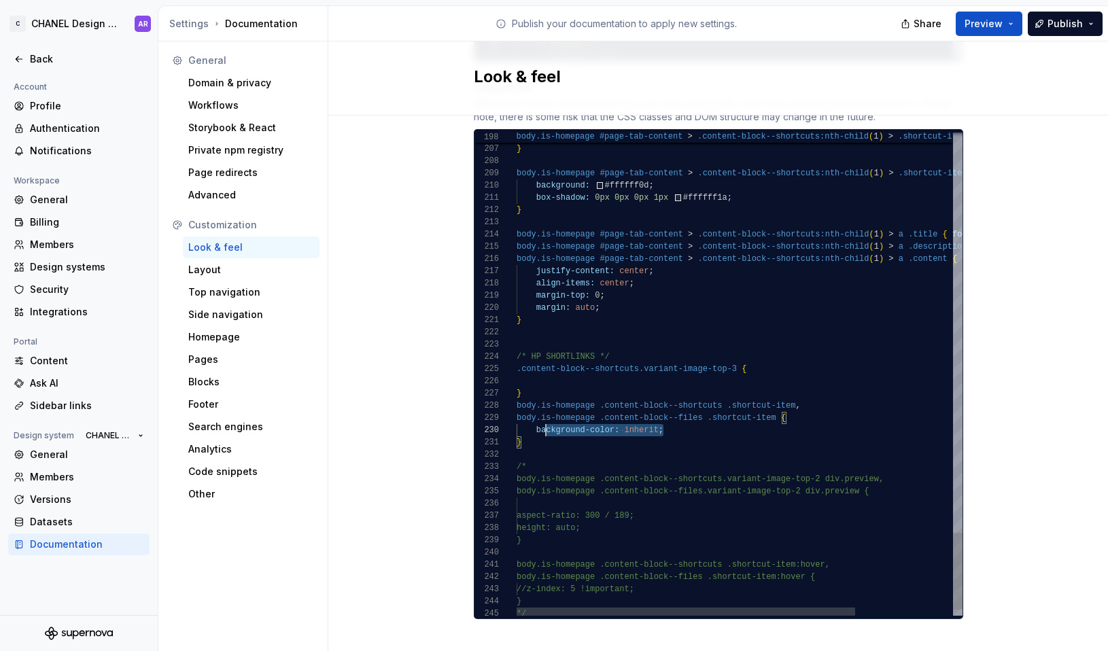
scroll to position [110, 20]
drag, startPoint x: 676, startPoint y: 417, endPoint x: 532, endPoint y: 418, distance: 143.4
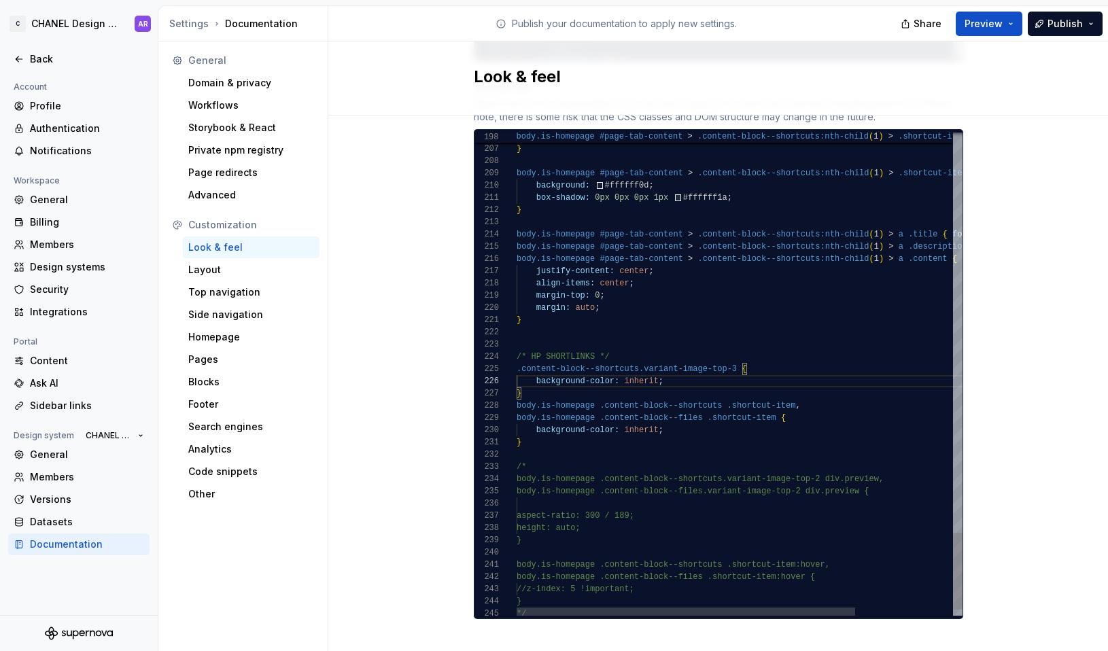
scroll to position [73, 5]
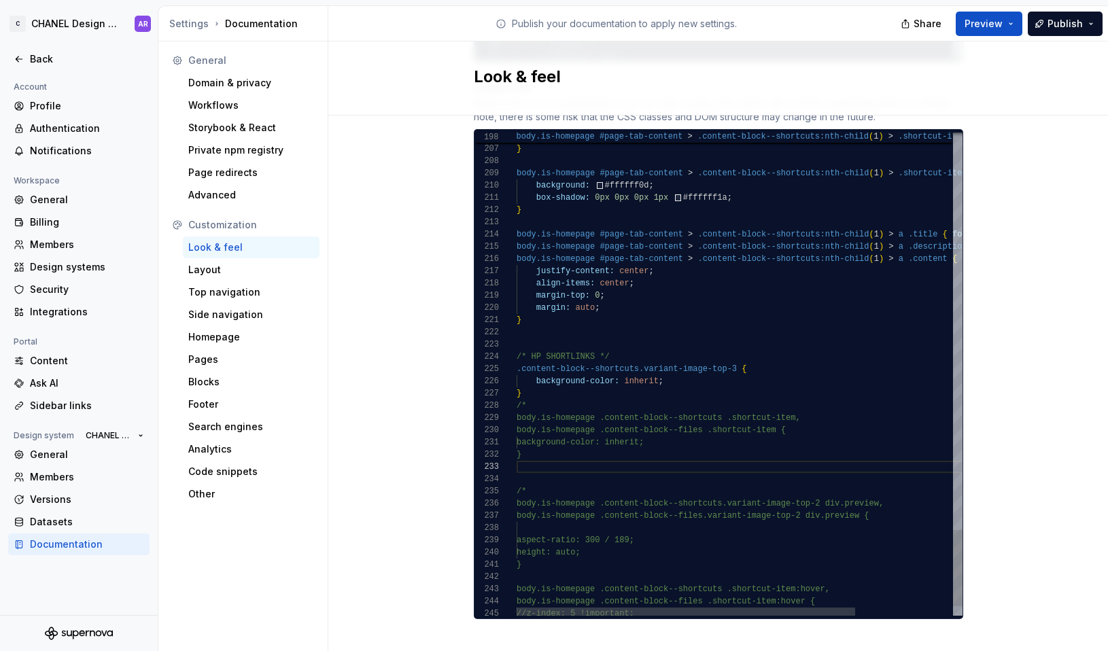
scroll to position [24, 10]
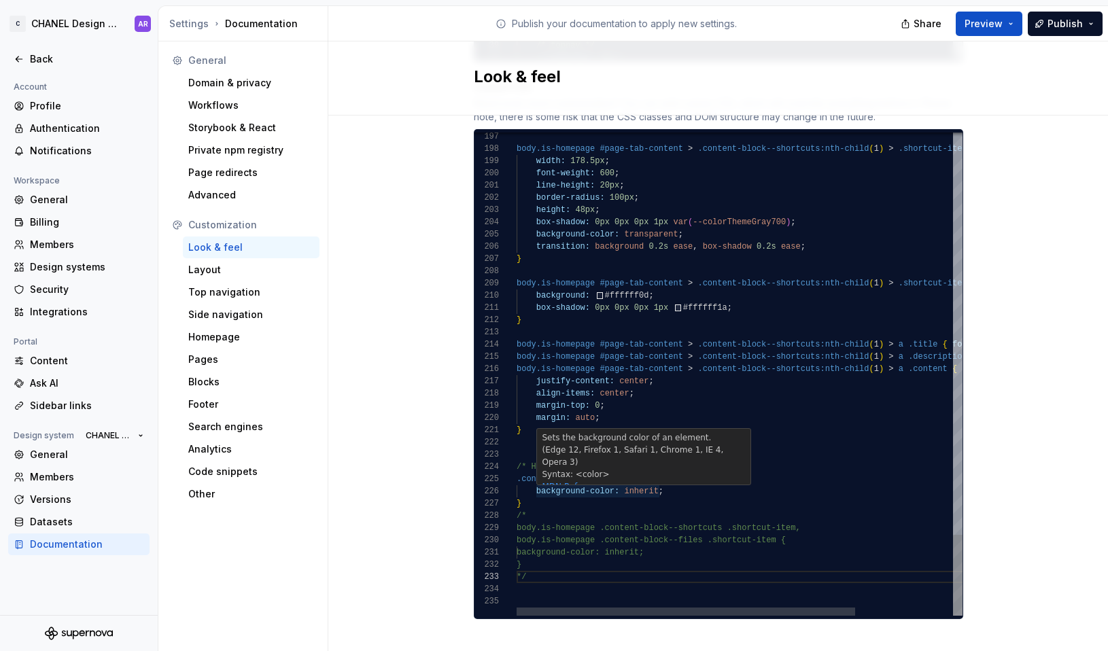
scroll to position [24, 0]
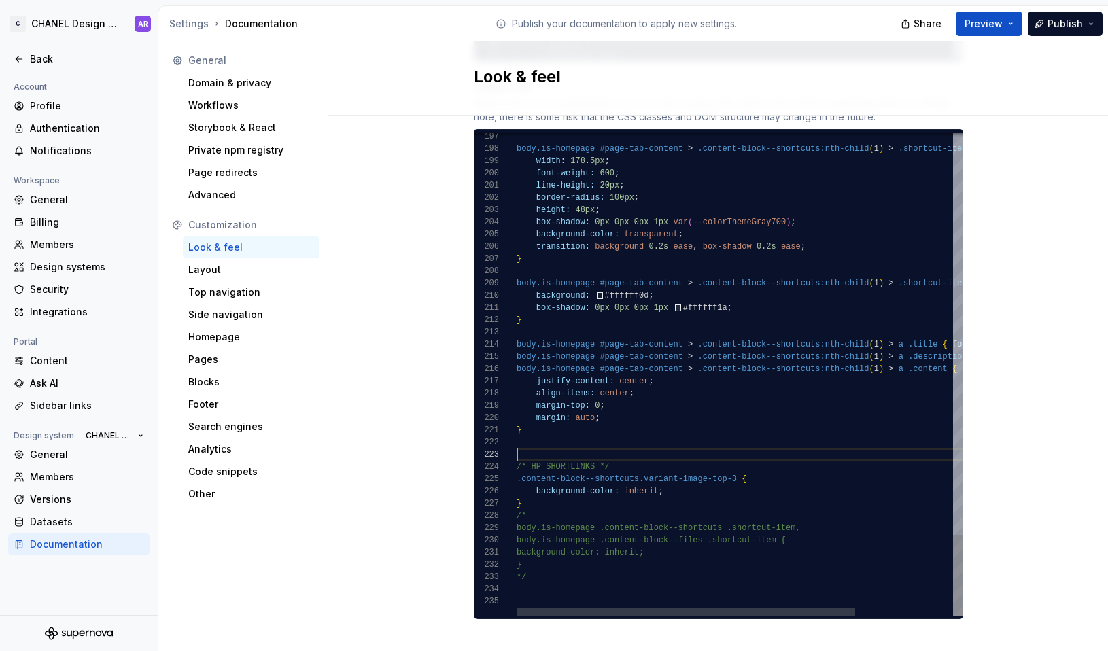
scroll to position [73, 5]
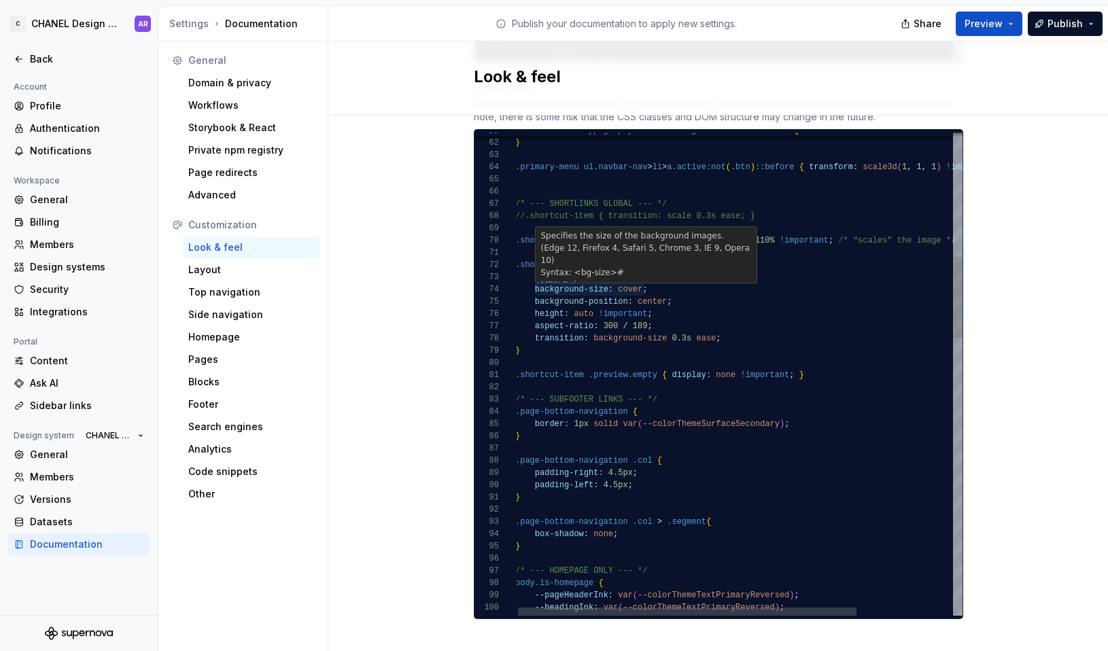
scroll to position [86, 207]
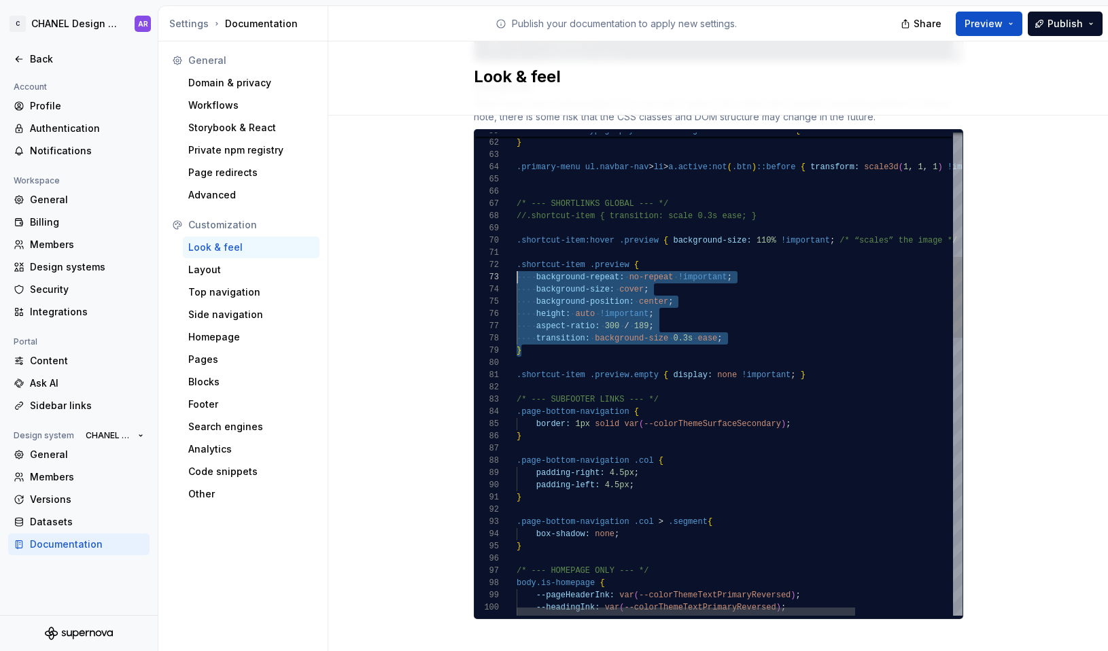
scroll to position [12, 0]
drag, startPoint x: 520, startPoint y: 334, endPoint x: 499, endPoint y: 257, distance: 80.3
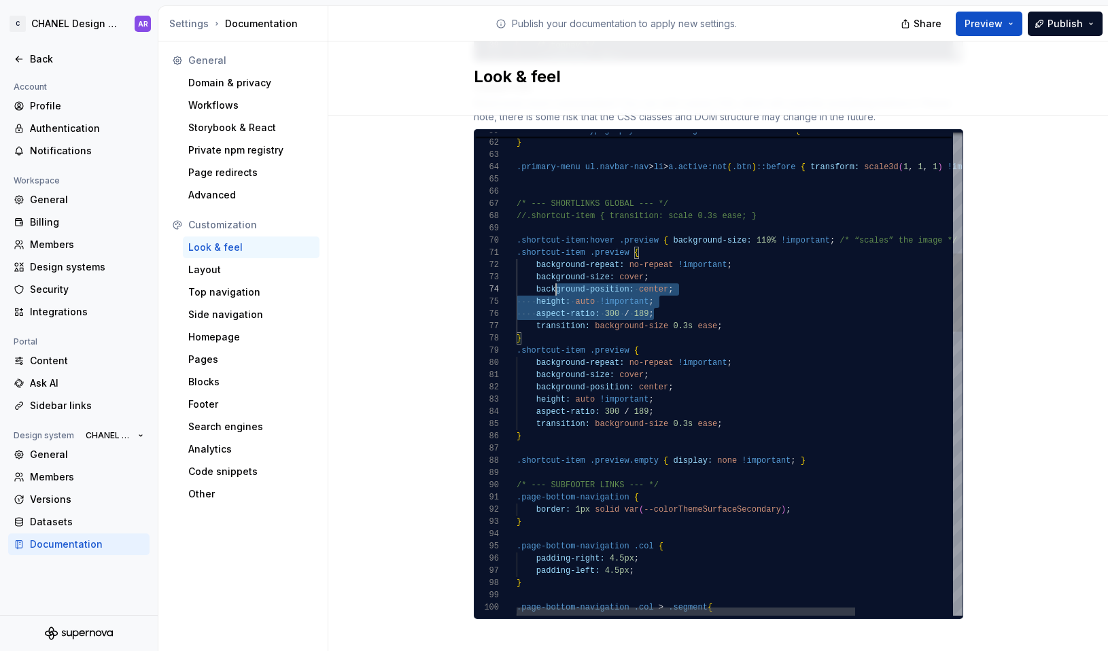
scroll to position [12, 0]
drag, startPoint x: 619, startPoint y: 294, endPoint x: 494, endPoint y: 252, distance: 131.6
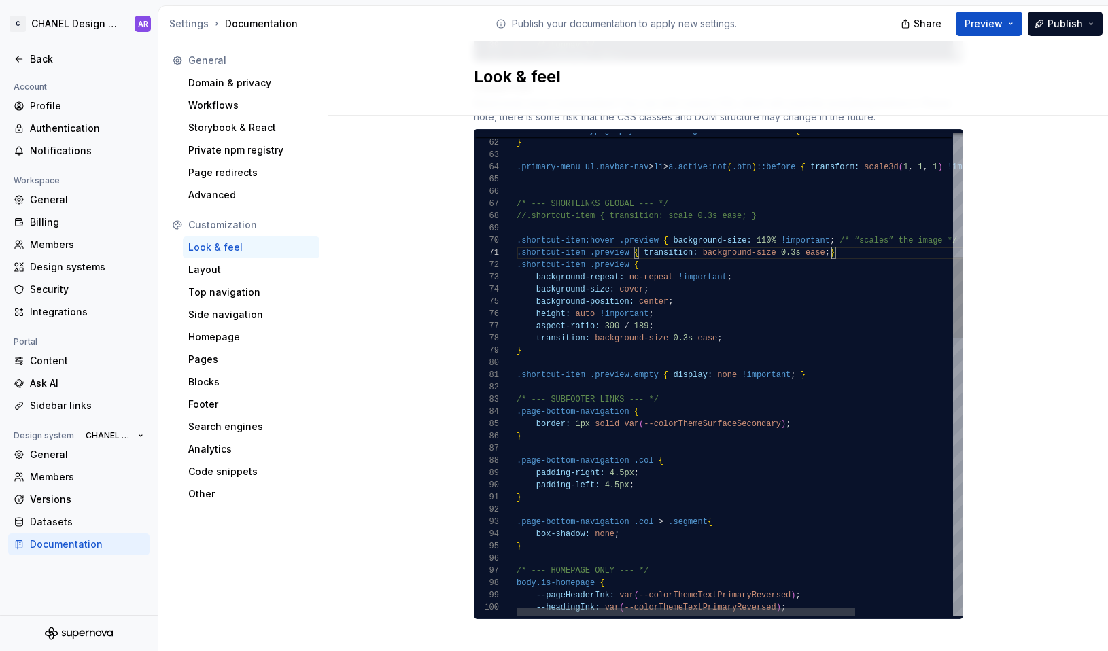
scroll to position [0, 320]
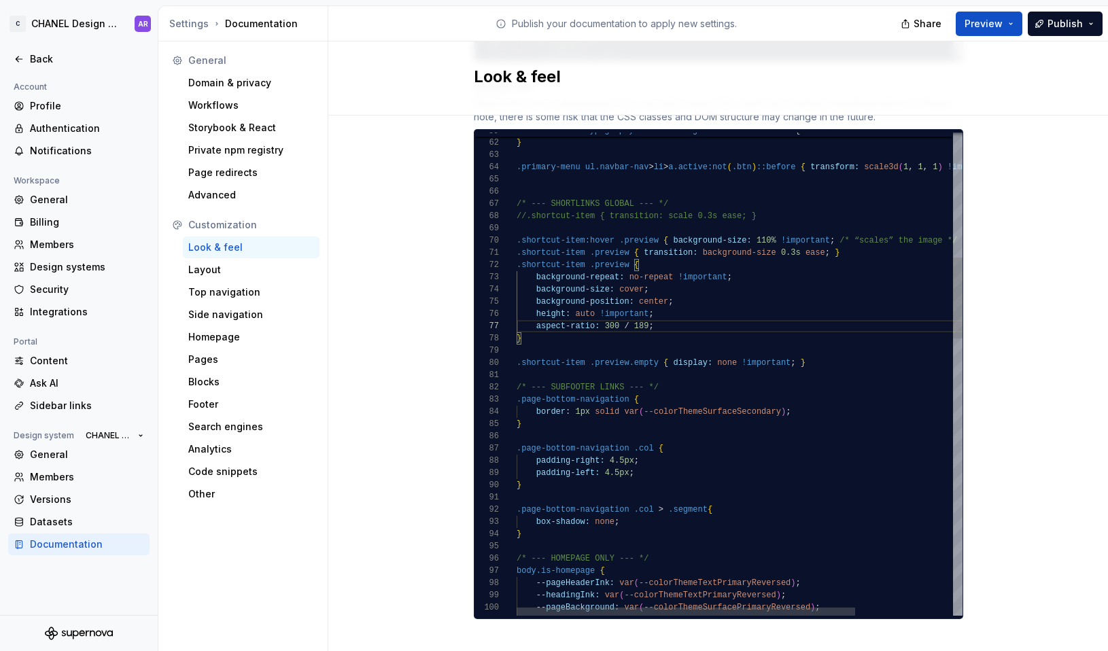
scroll to position [12, 123]
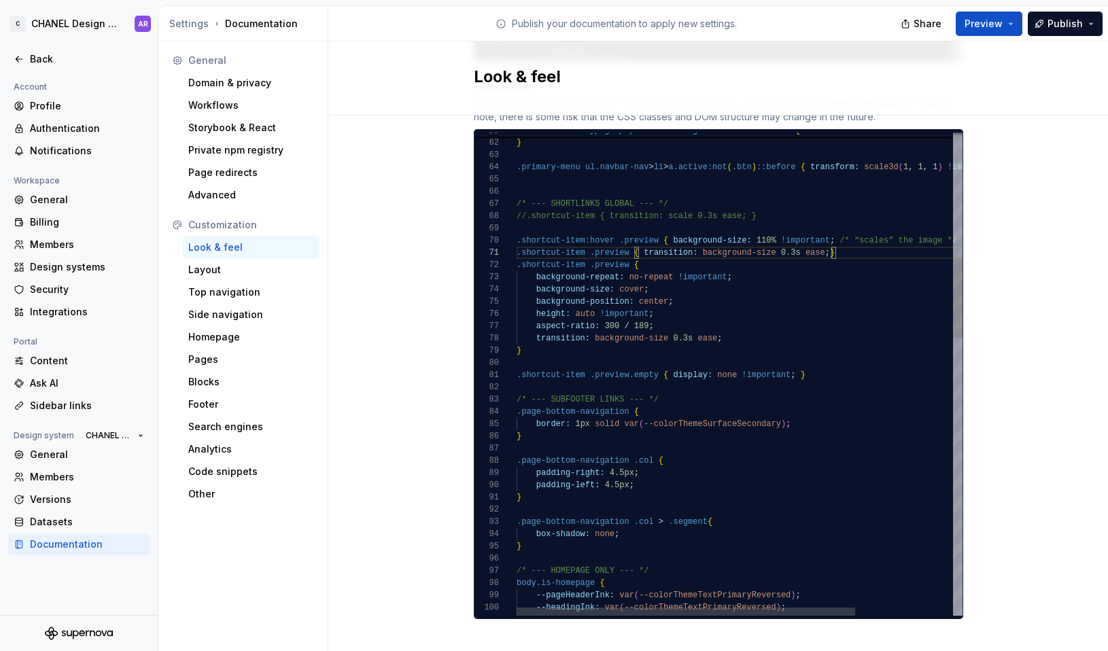
scroll to position [0, 318]
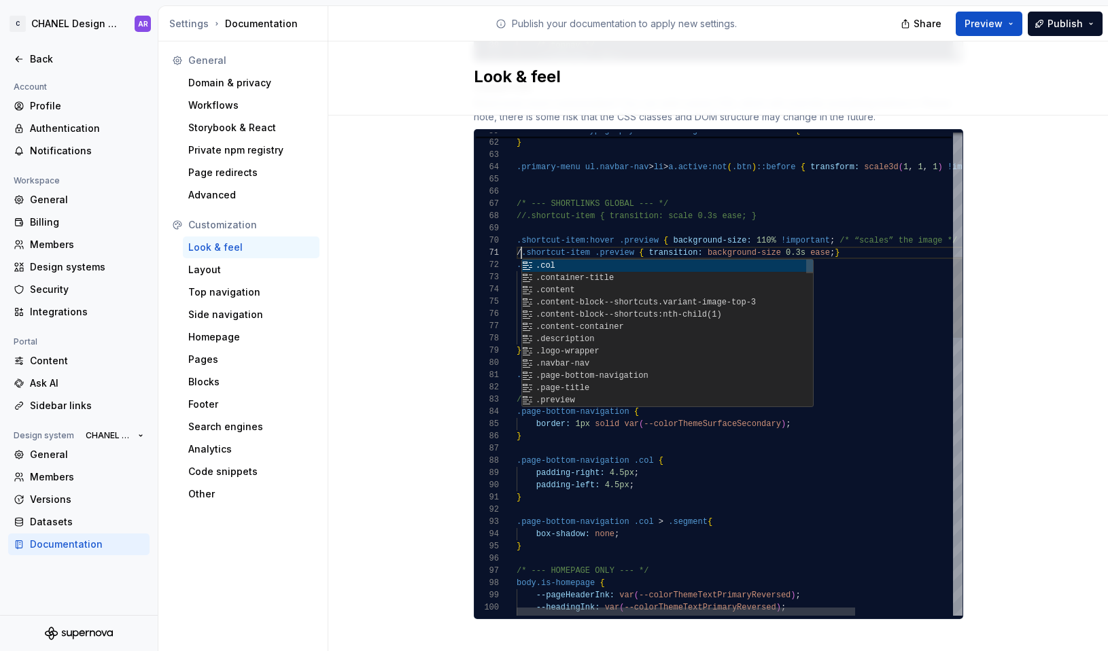
scroll to position [0, 10]
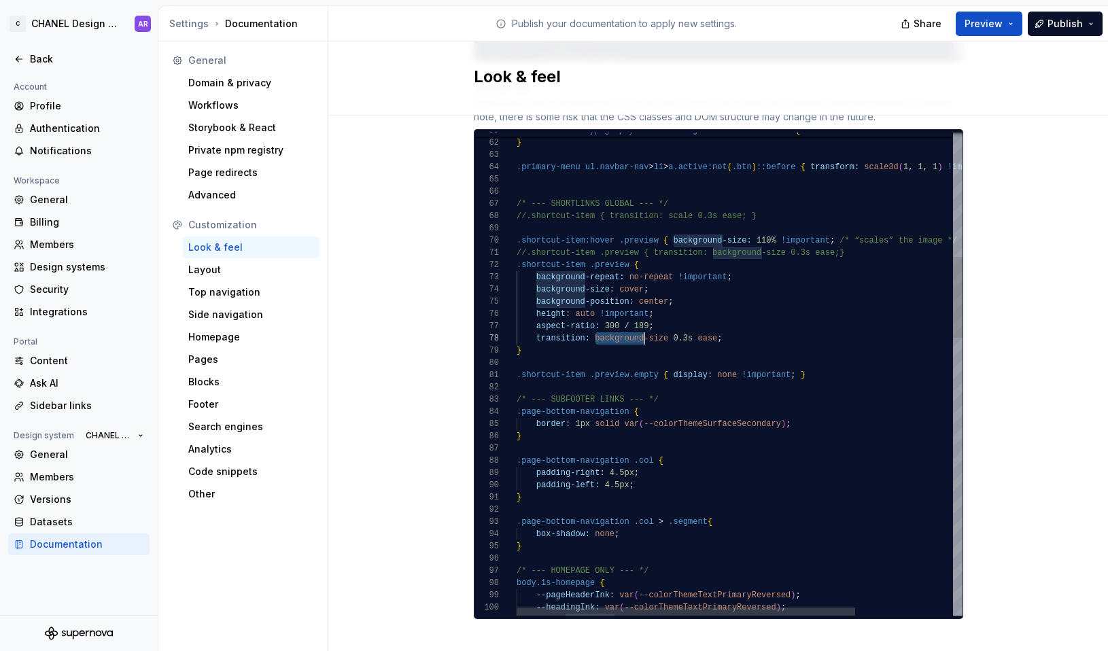
scroll to position [86, 128]
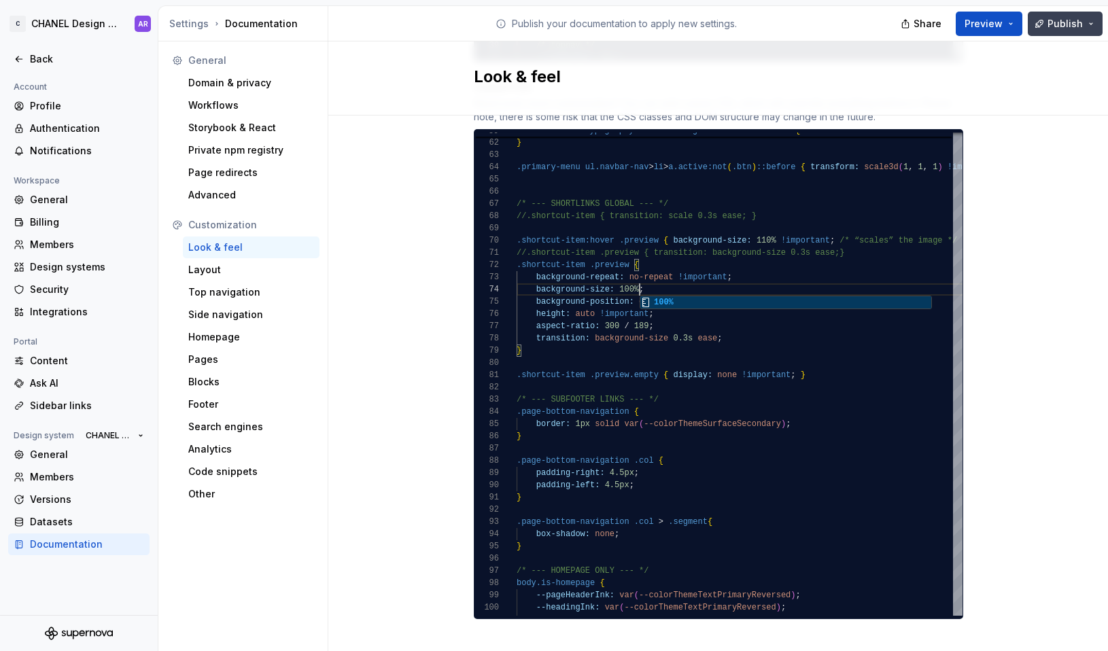
click at [954, 32] on button "Publish" at bounding box center [1065, 24] width 75 height 24
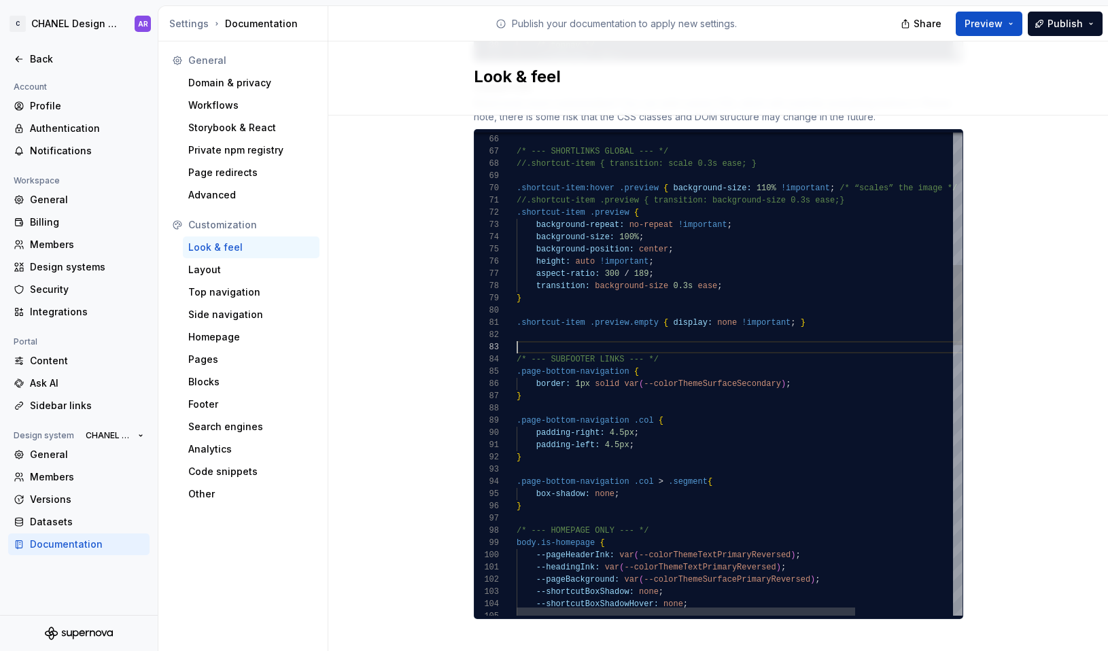
scroll to position [24, 0]
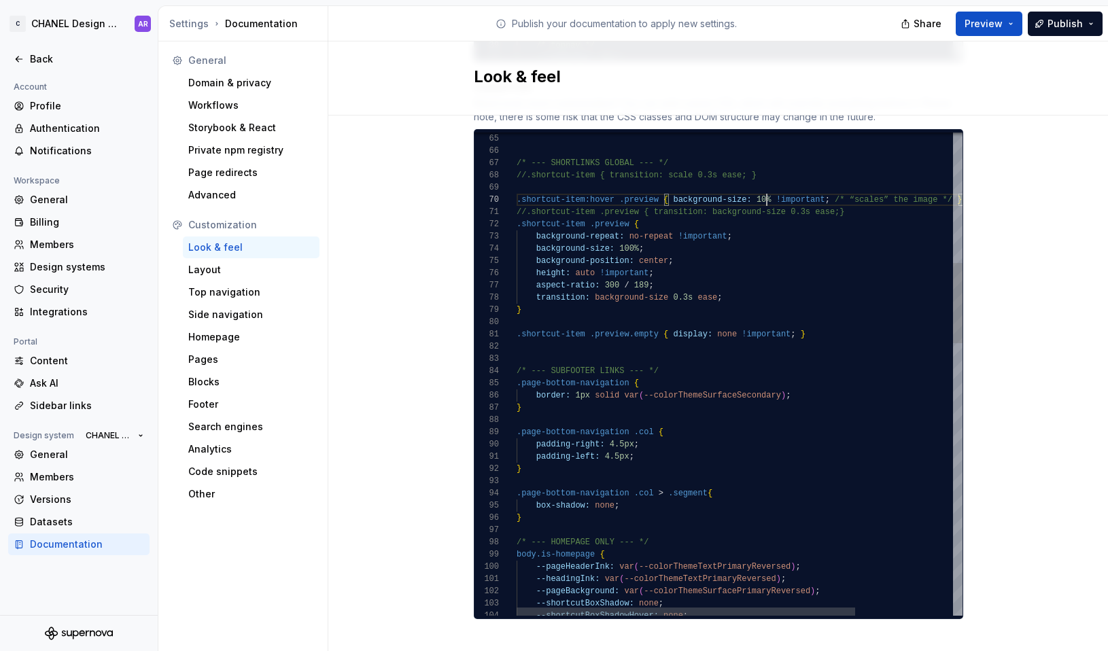
scroll to position [110, 256]
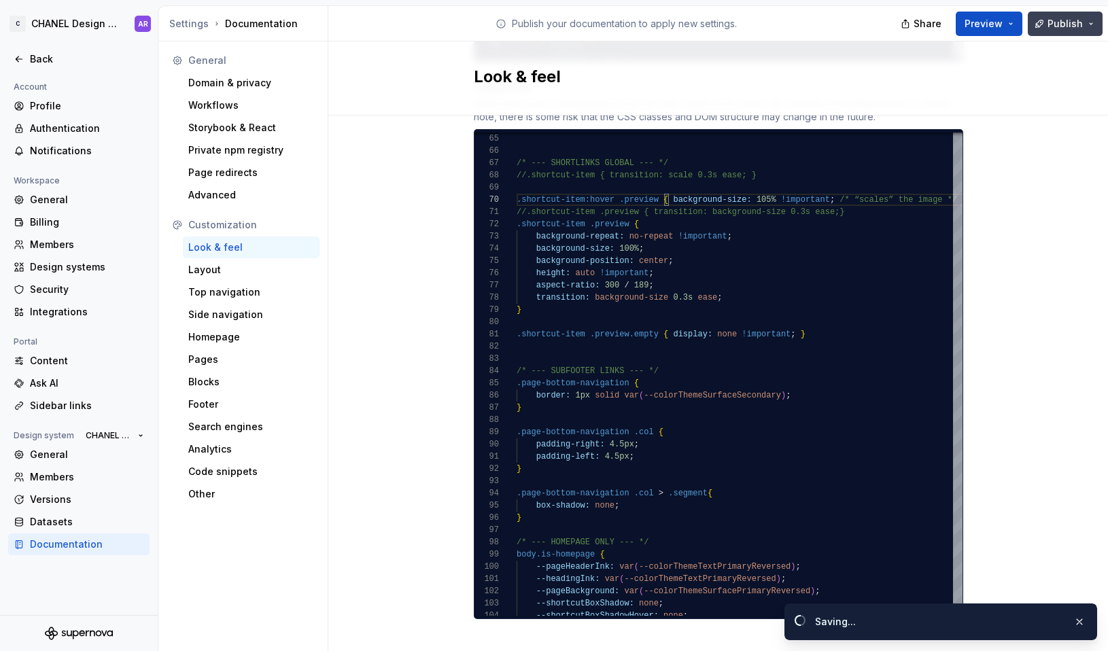
click at [954, 22] on button "Publish" at bounding box center [1065, 24] width 75 height 24
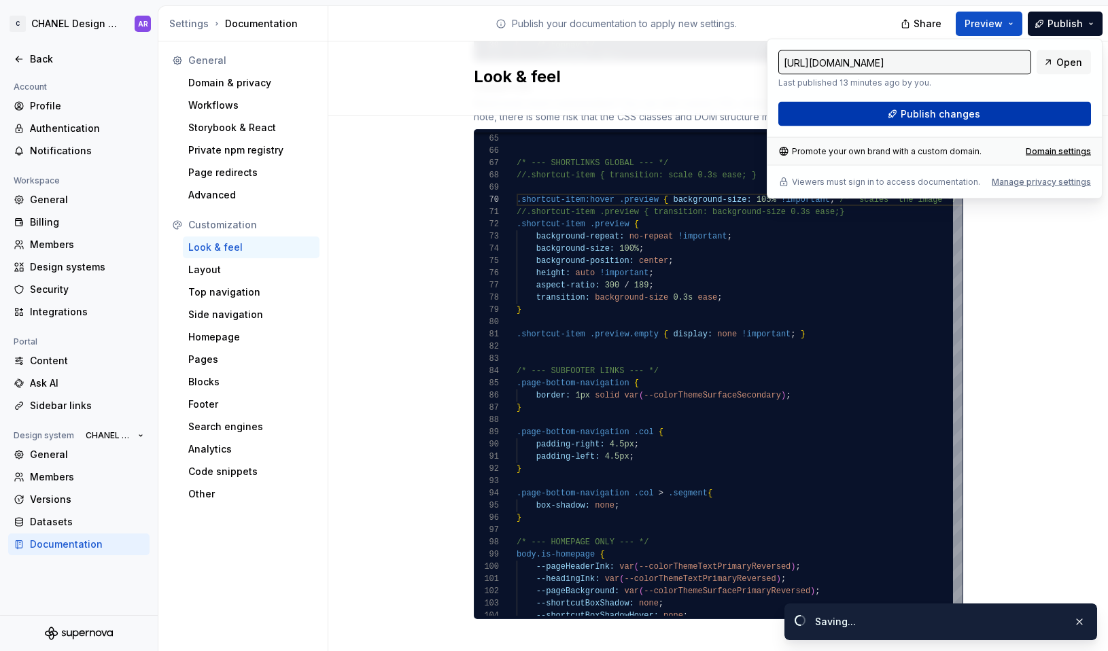
click at [954, 105] on button "Publish changes" at bounding box center [934, 114] width 313 height 24
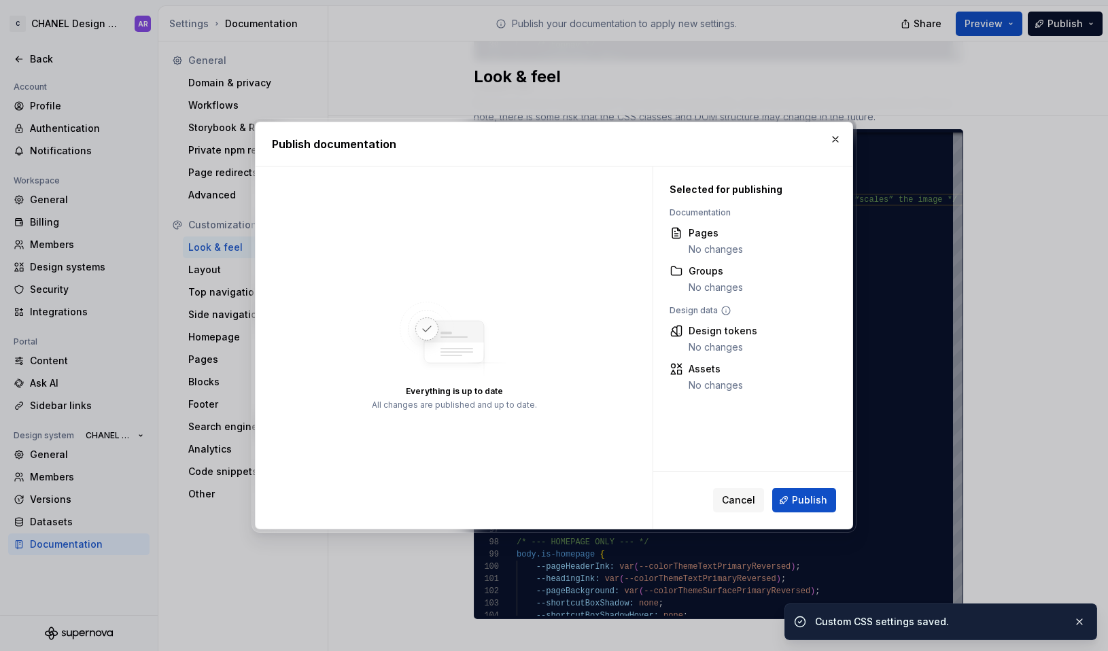
click at [825, 516] on div "Cancel Publish" at bounding box center [752, 500] width 199 height 57
click at [825, 512] on button "Publish" at bounding box center [804, 500] width 64 height 24
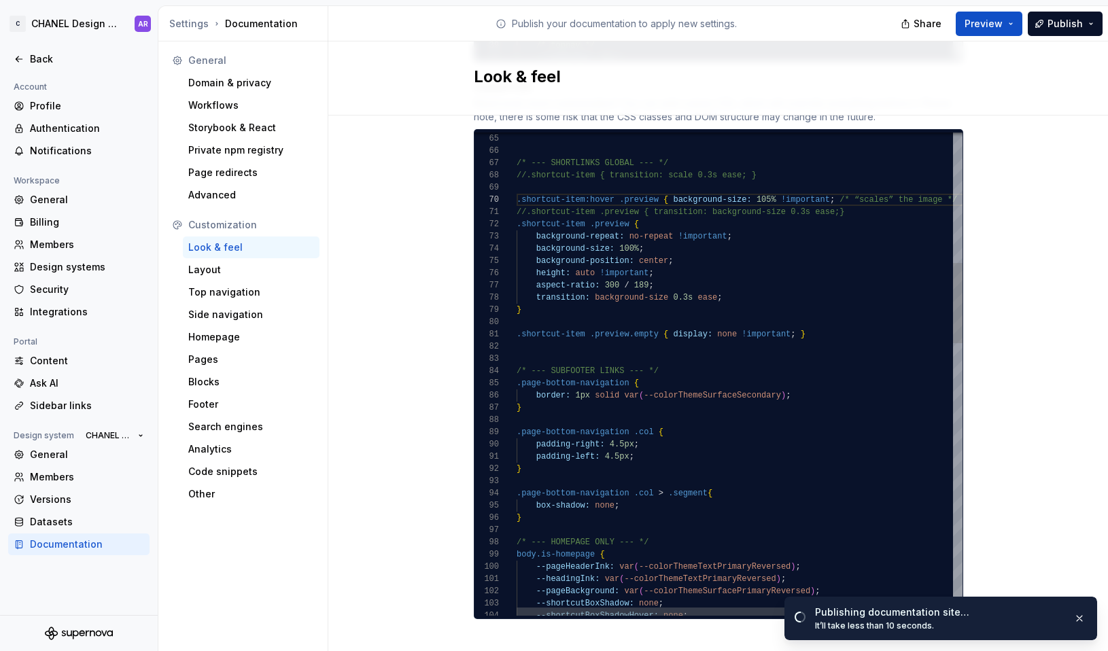
scroll to position [61, 137]
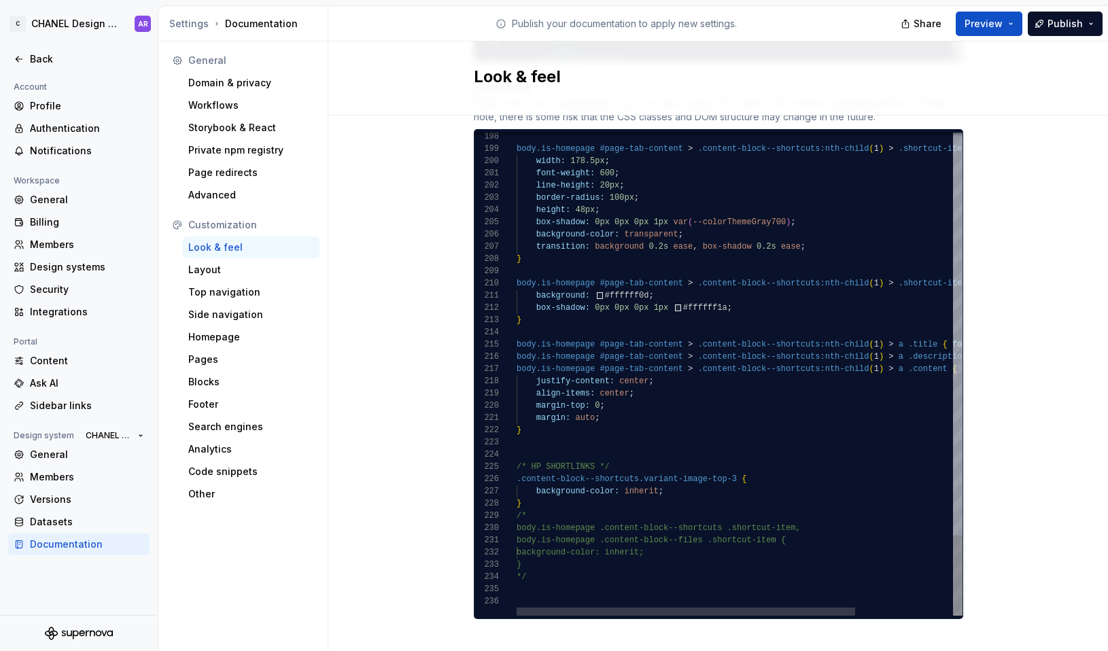
scroll to position [73, 148]
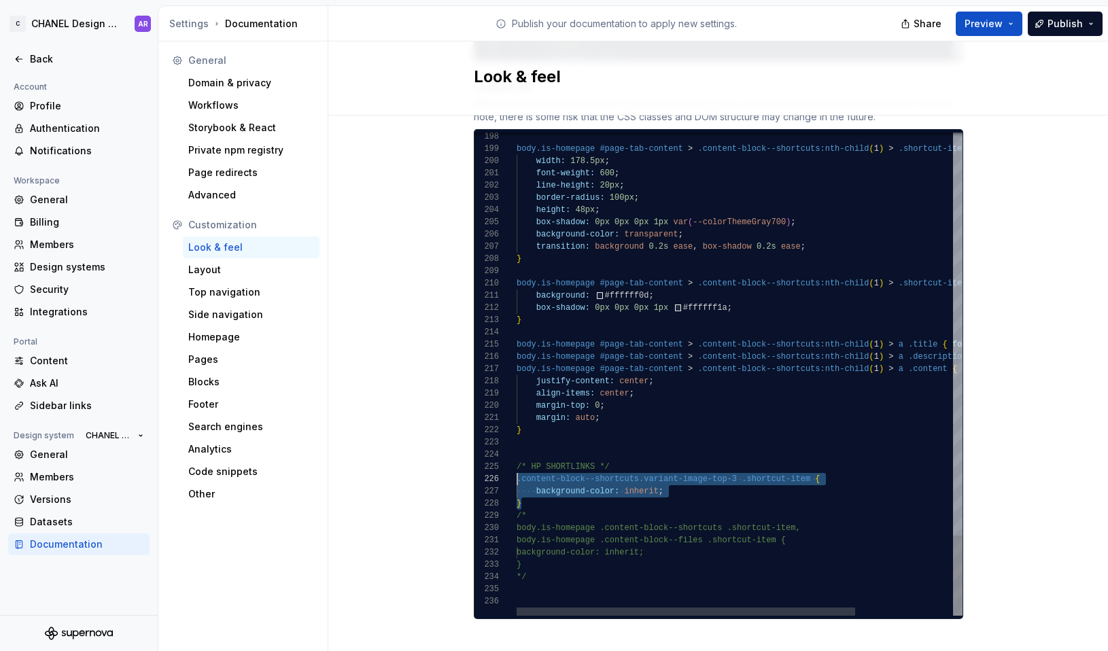
drag, startPoint x: 540, startPoint y: 492, endPoint x: 487, endPoint y: 464, distance: 59.9
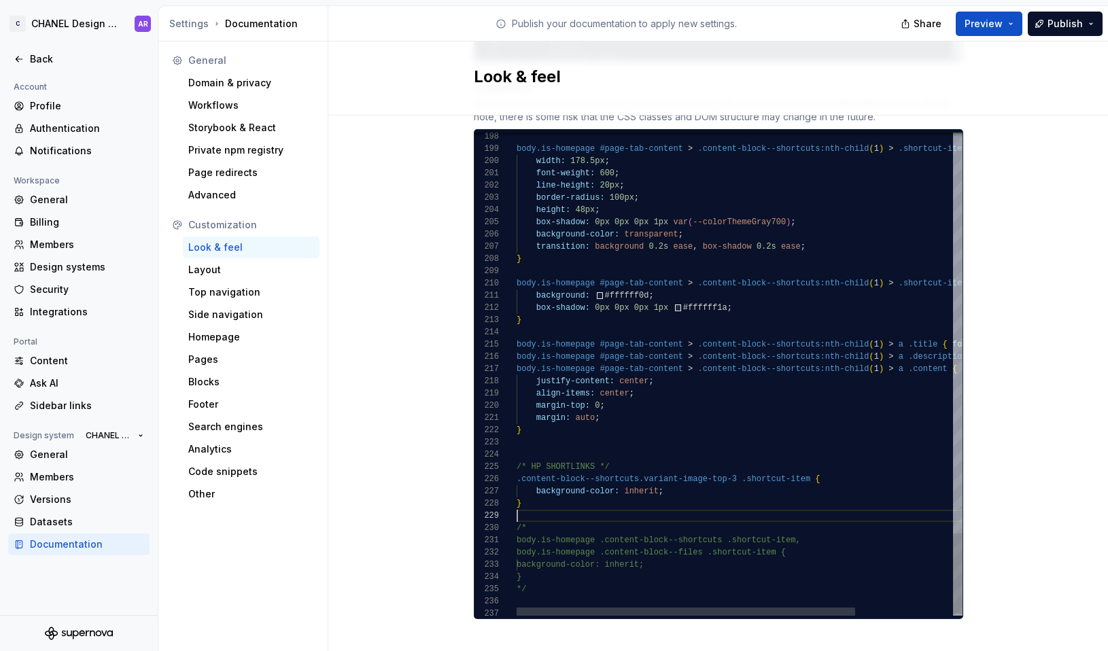
scroll to position [0, 5]
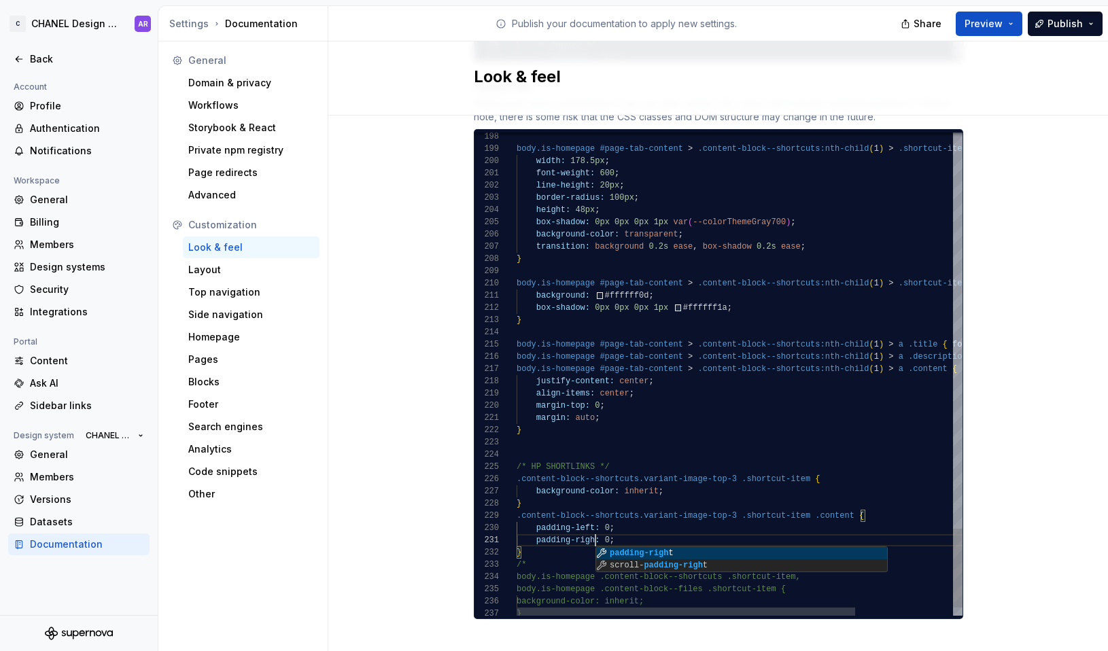
scroll to position [0, 84]
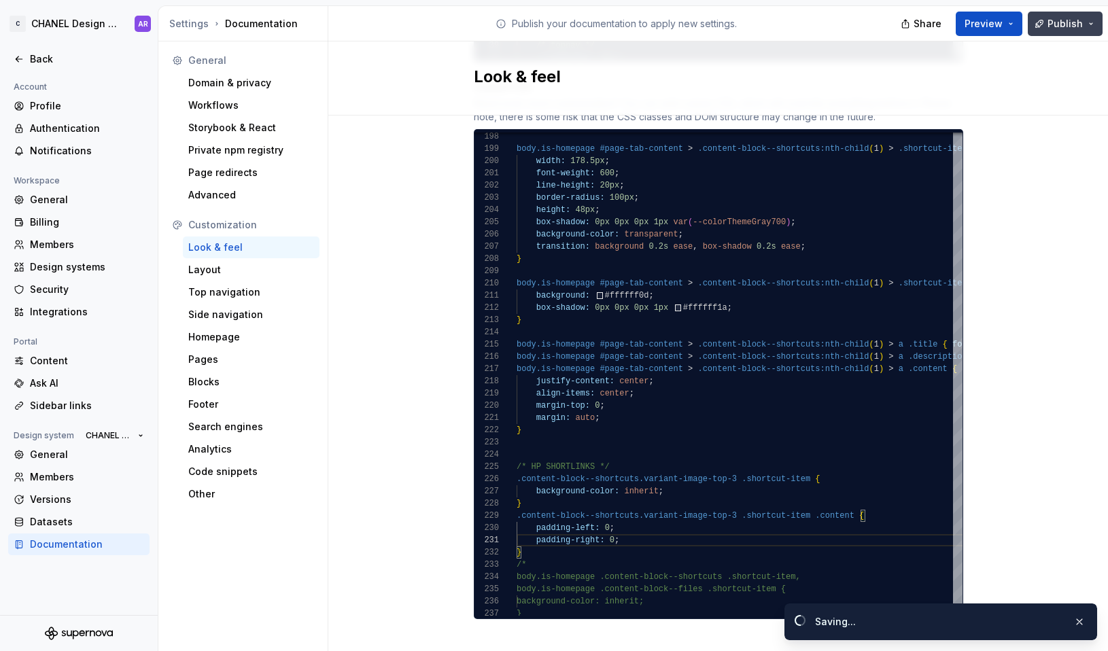
click at [954, 21] on span "Publish" at bounding box center [1065, 24] width 35 height 14
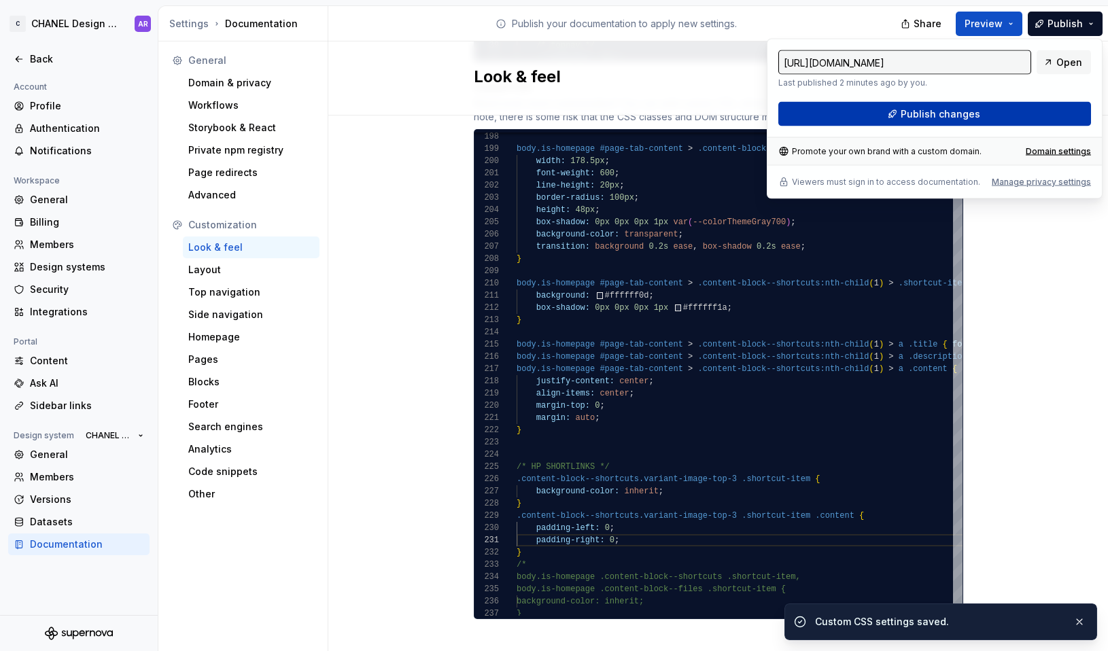
click at [954, 111] on button "Publish changes" at bounding box center [934, 114] width 313 height 24
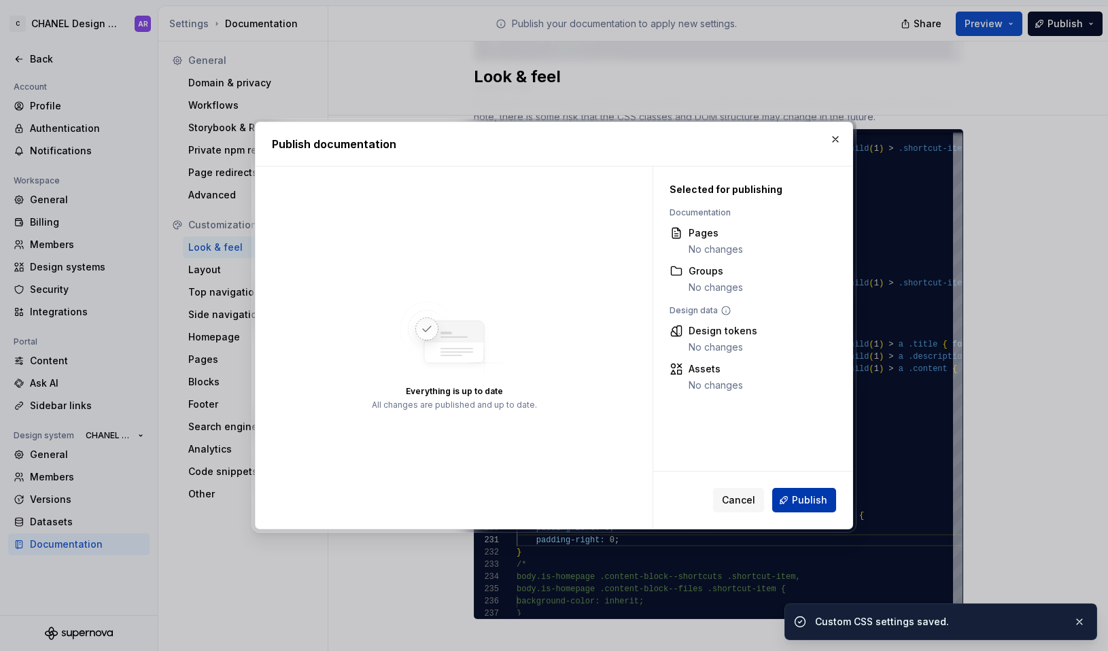
click at [828, 501] on button "Publish" at bounding box center [804, 500] width 64 height 24
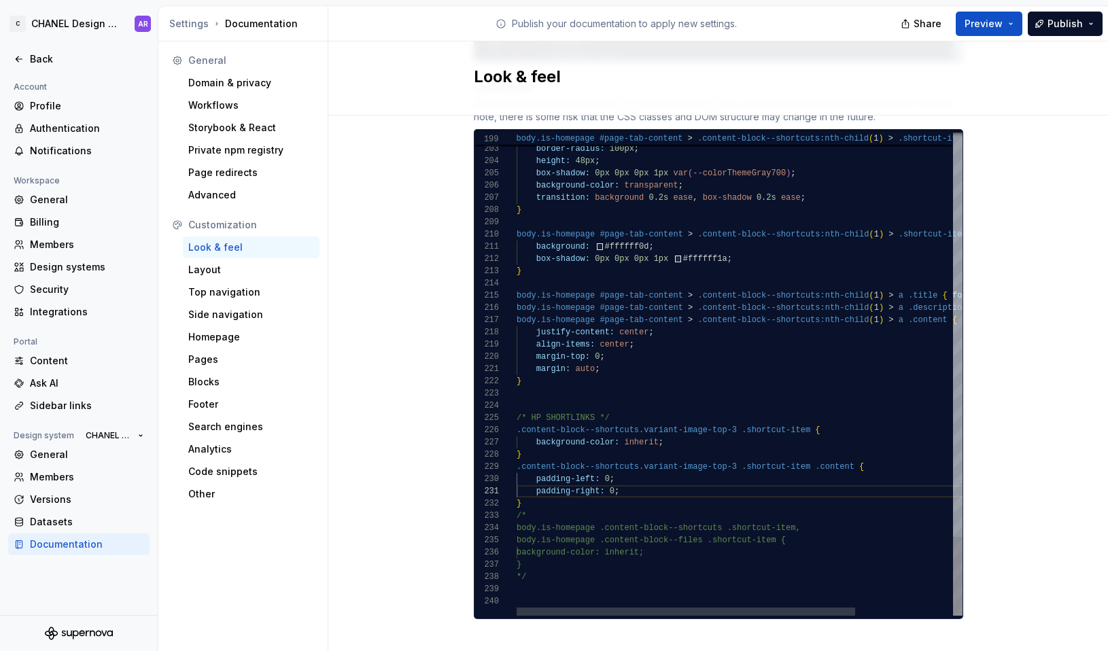
scroll to position [0, 103]
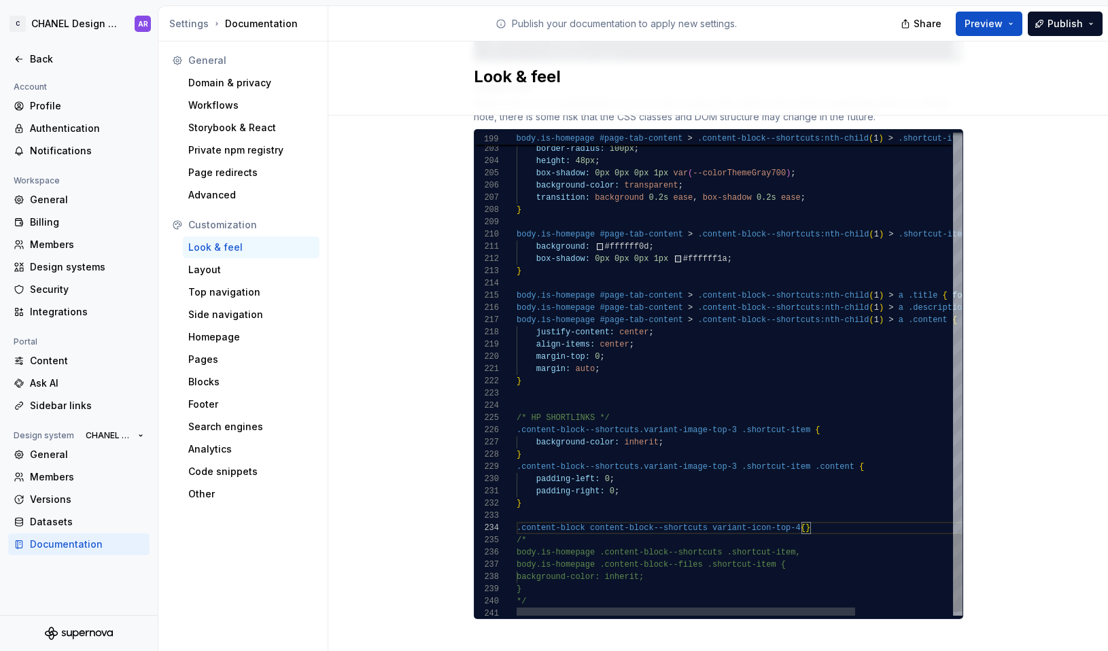
scroll to position [49, 20]
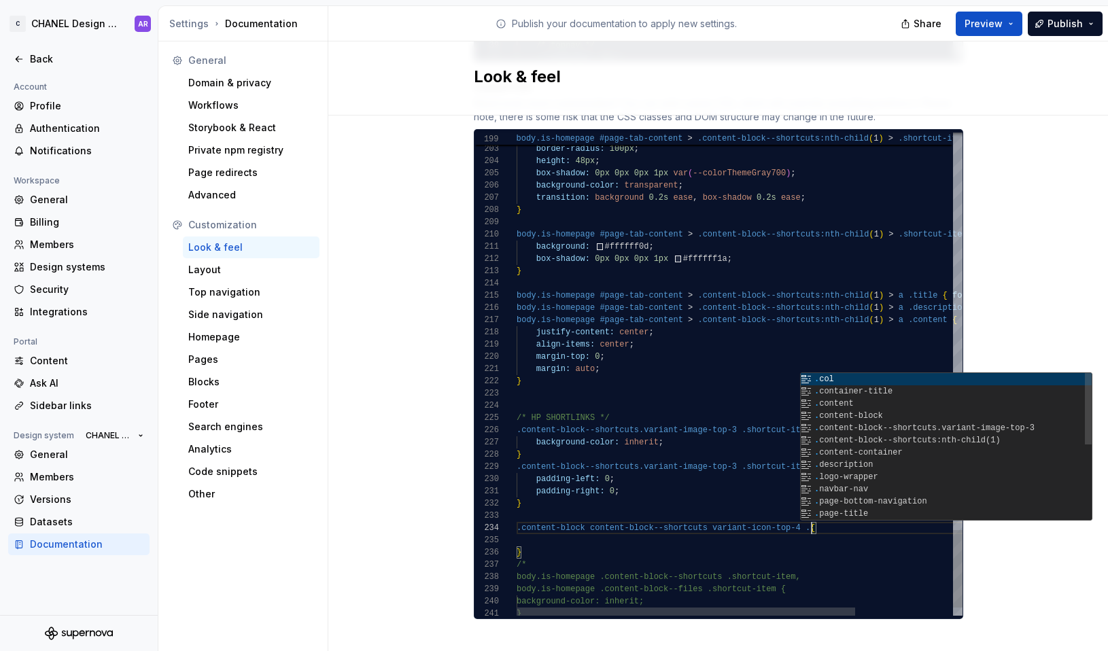
scroll to position [37, 359]
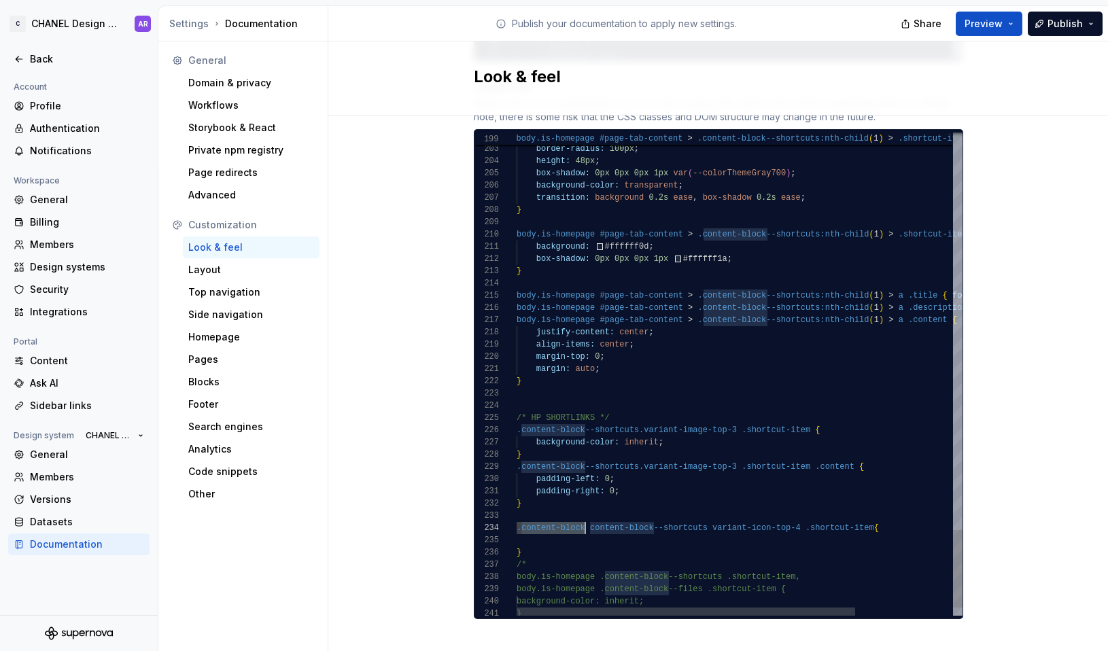
scroll to position [24, 0]
drag, startPoint x: 517, startPoint y: 515, endPoint x: 589, endPoint y: 510, distance: 72.2
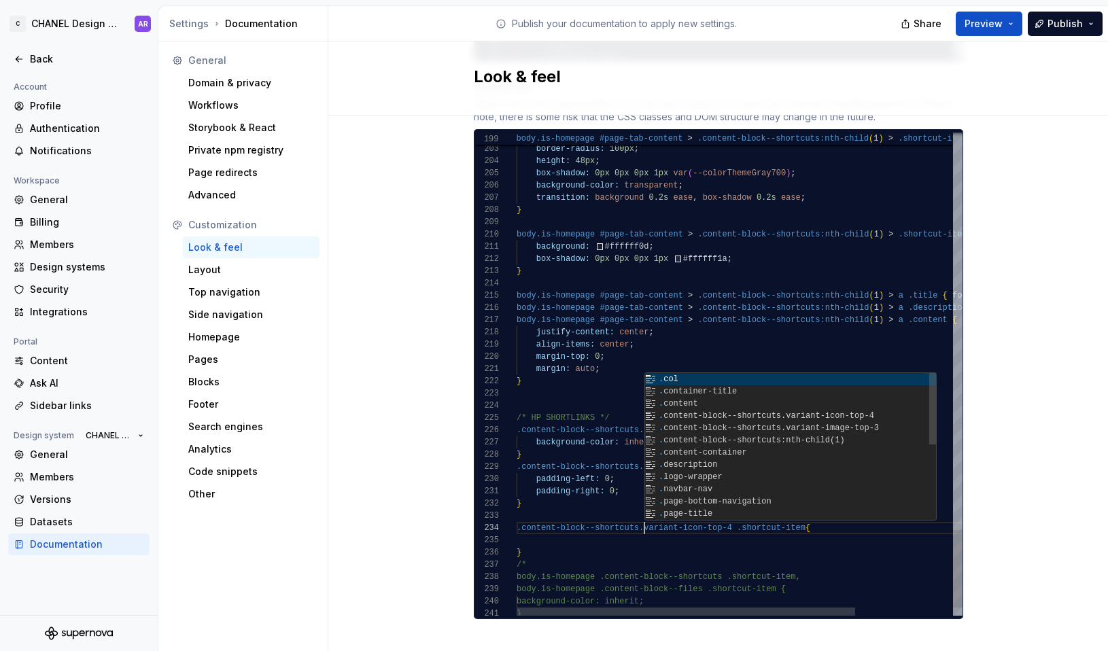
scroll to position [37, 128]
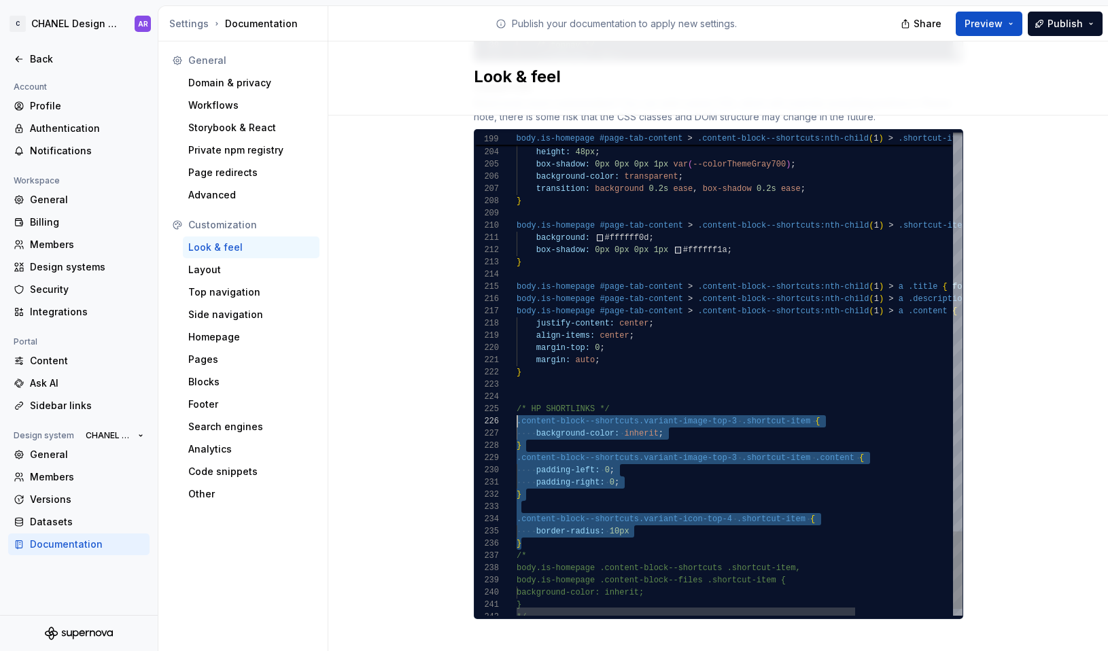
scroll to position [61, 0]
drag, startPoint x: 525, startPoint y: 535, endPoint x: 499, endPoint y: 411, distance: 126.5
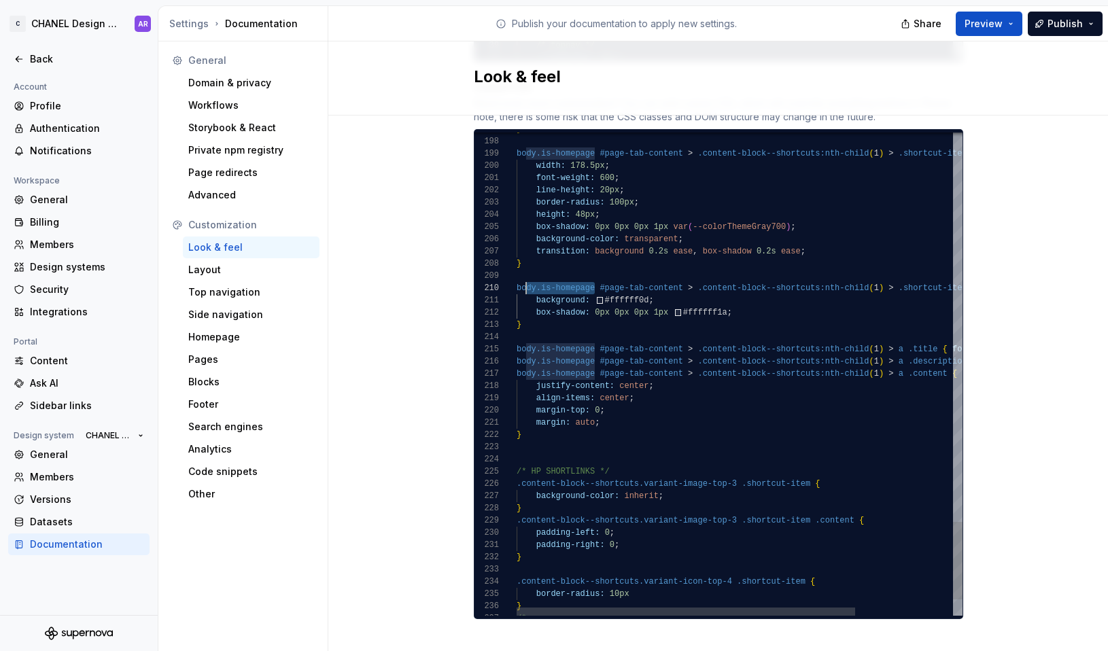
scroll to position [110, 0]
drag, startPoint x: 588, startPoint y: 277, endPoint x: 512, endPoint y: 277, distance: 76.1
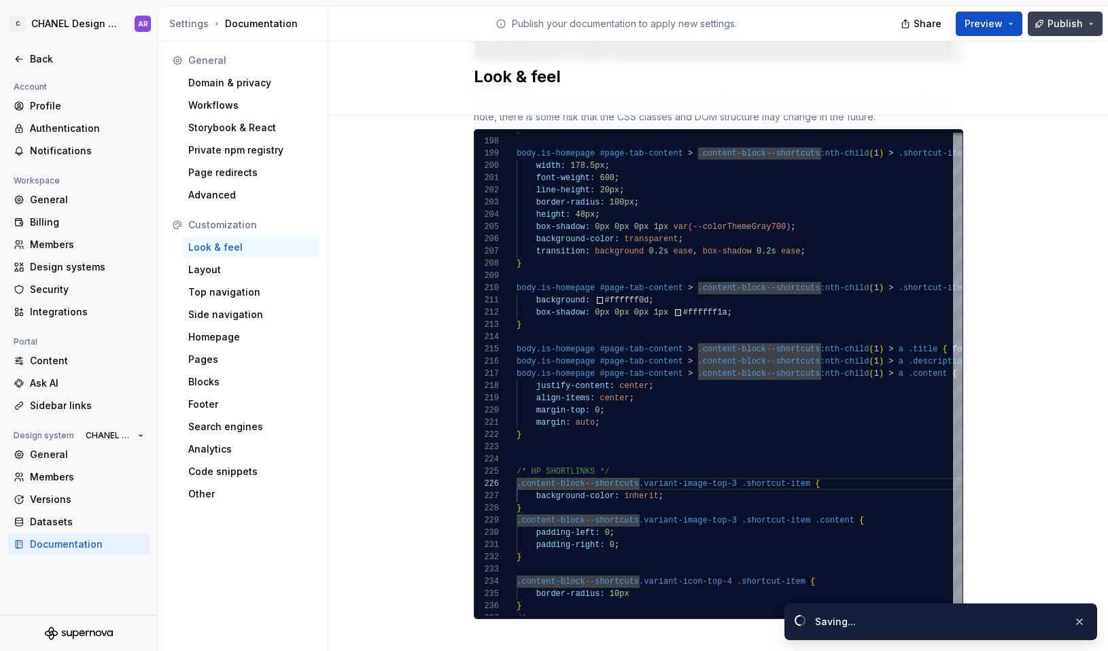
click at [954, 27] on button "Publish" at bounding box center [1065, 24] width 75 height 24
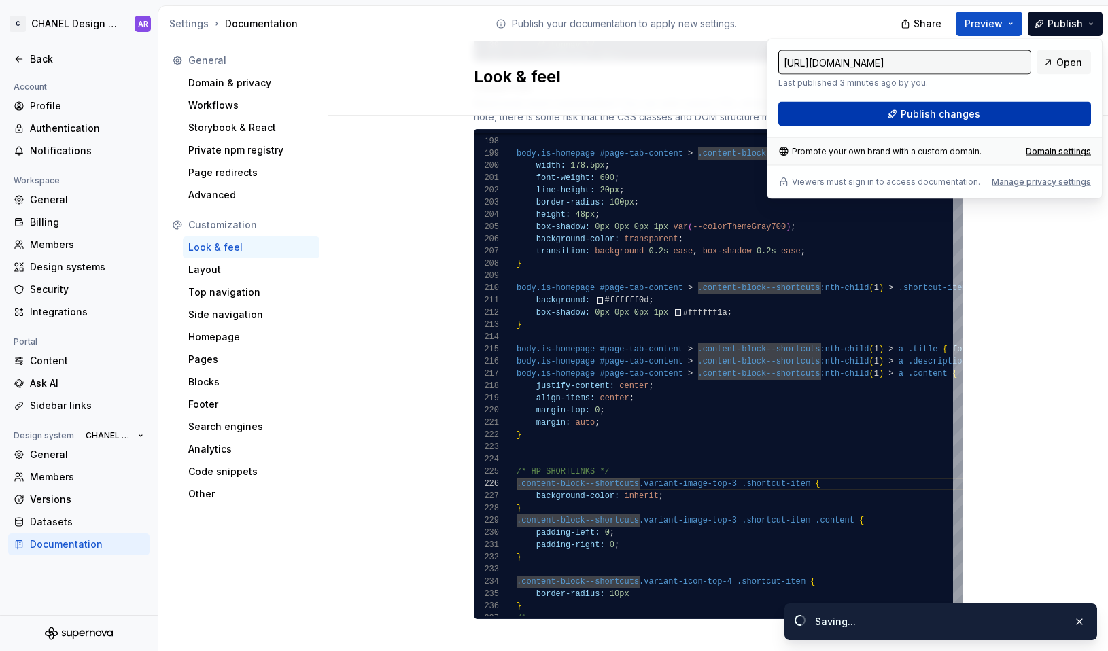
click at [954, 114] on span "Publish changes" at bounding box center [941, 114] width 80 height 14
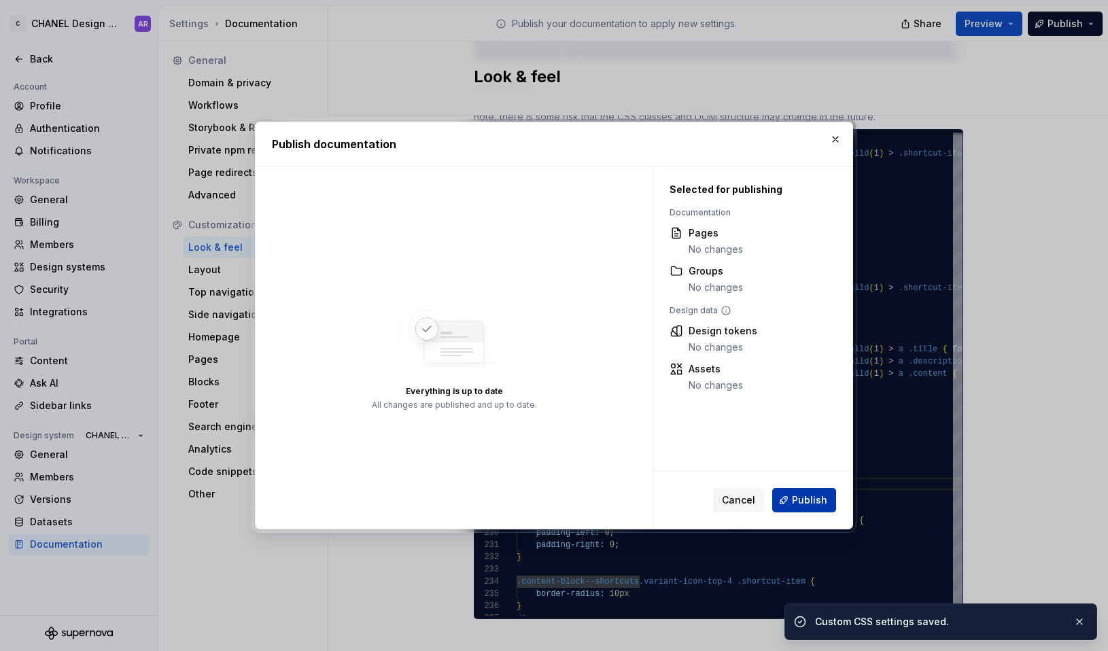
click at [823, 494] on span "Publish" at bounding box center [809, 501] width 35 height 14
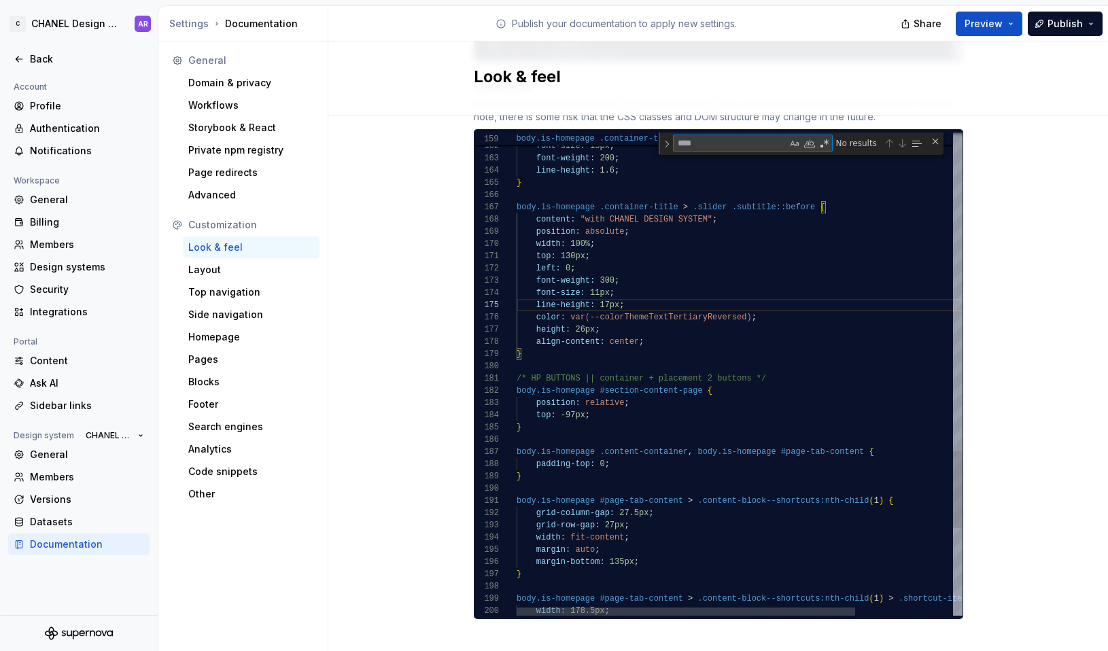
type textarea "**********"
type textarea "*"
type textarea "**********"
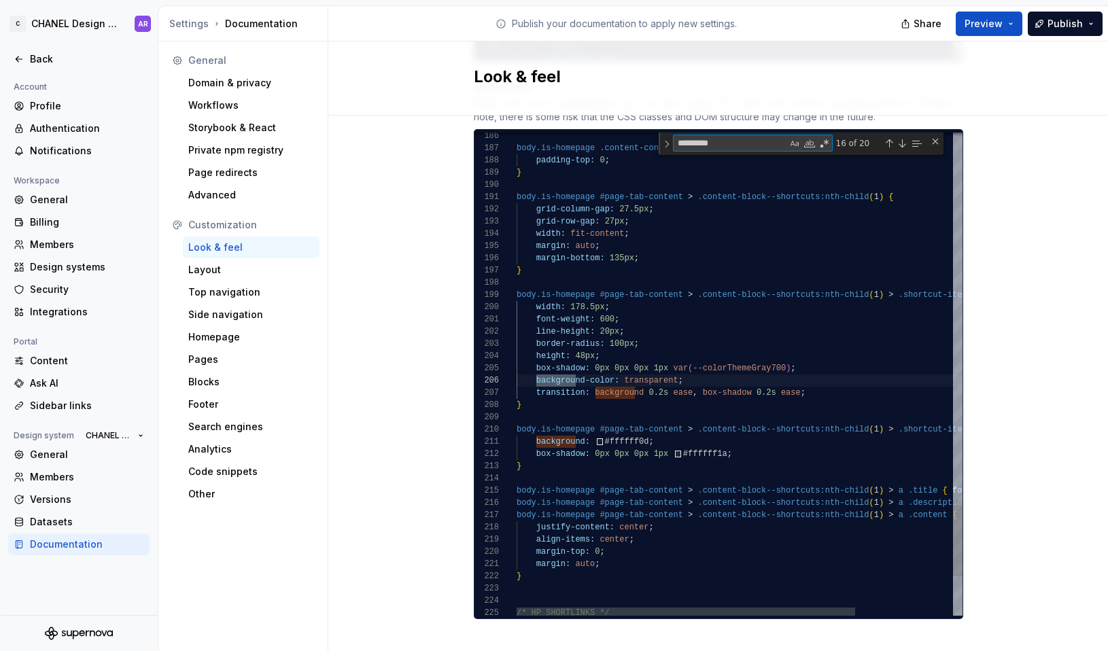
type textarea "**********"
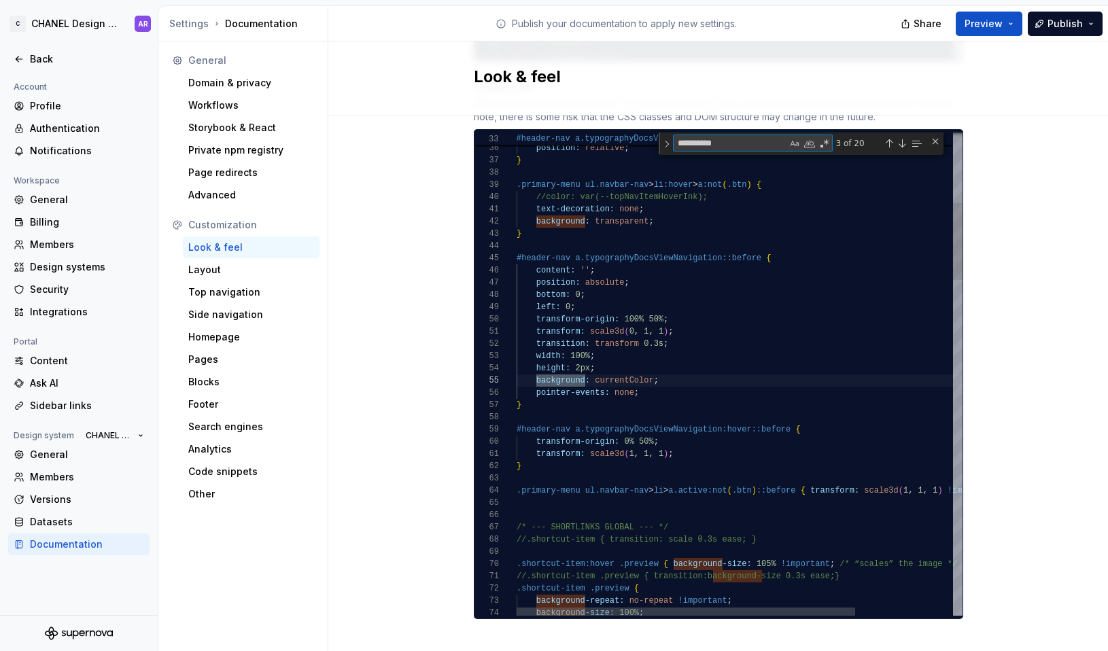
type textarea "**********"
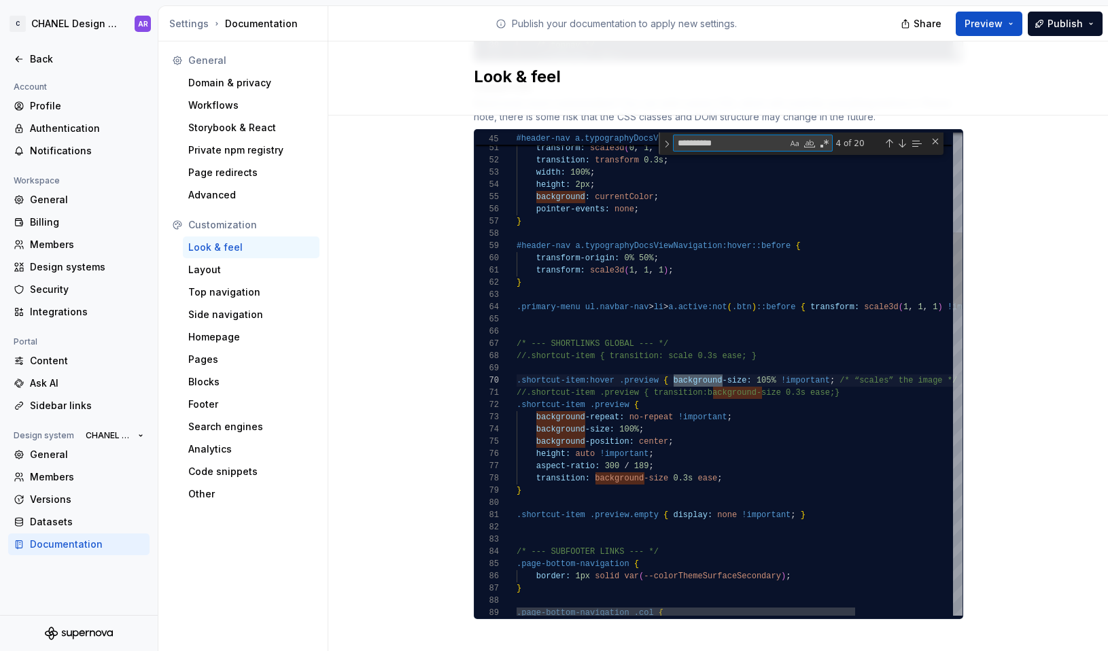
scroll to position [122, 206]
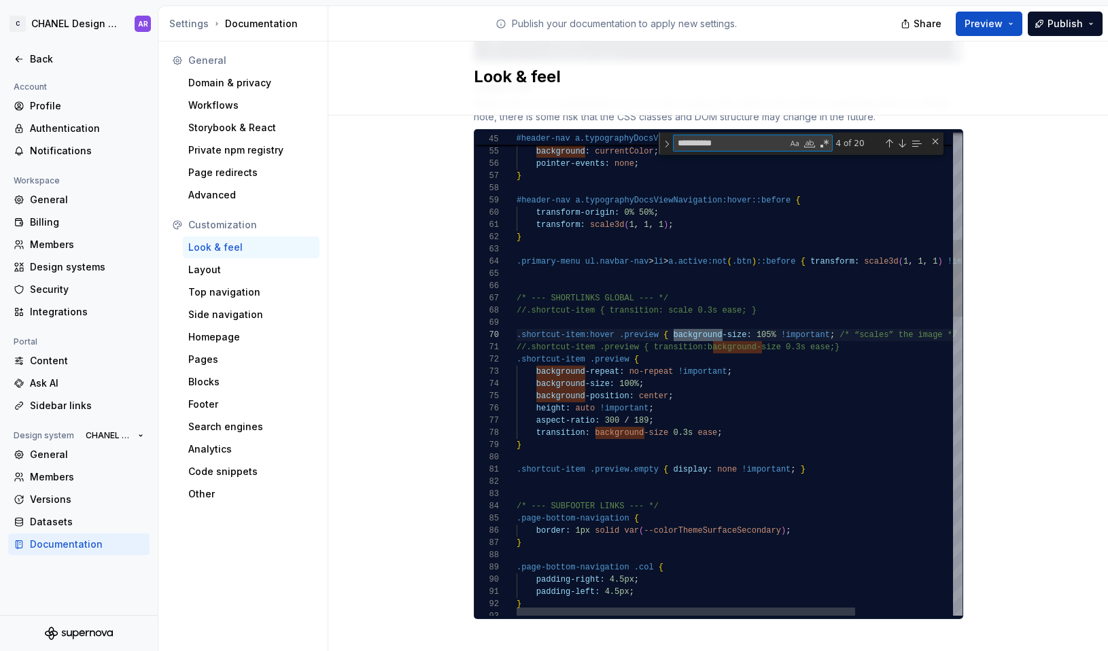
type textarea "**********"
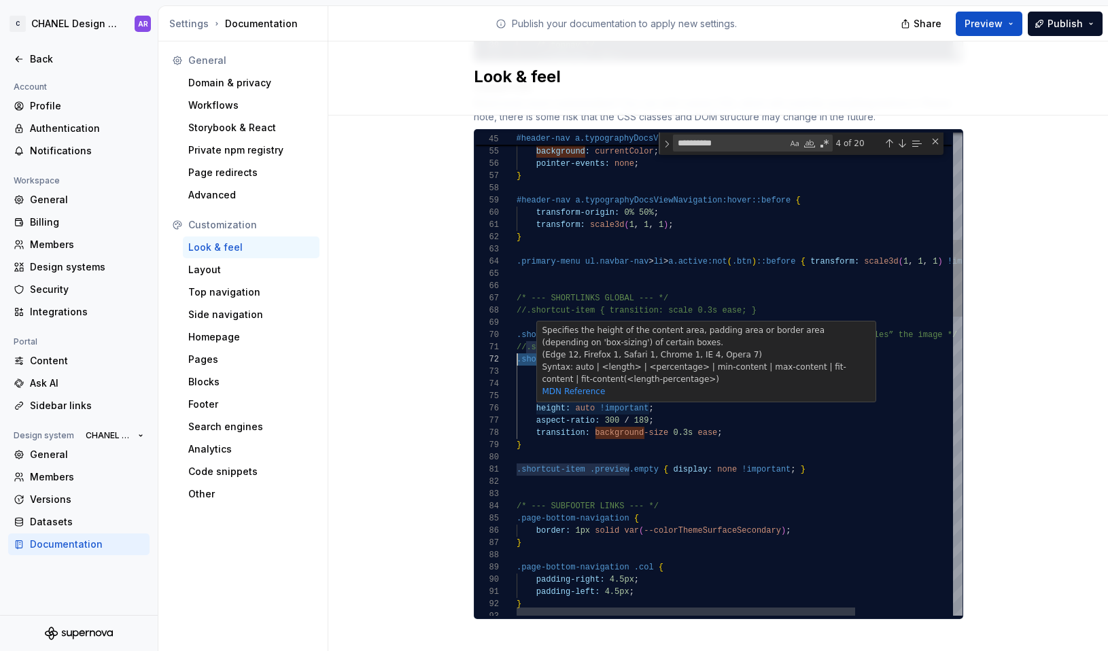
scroll to position [86, 201]
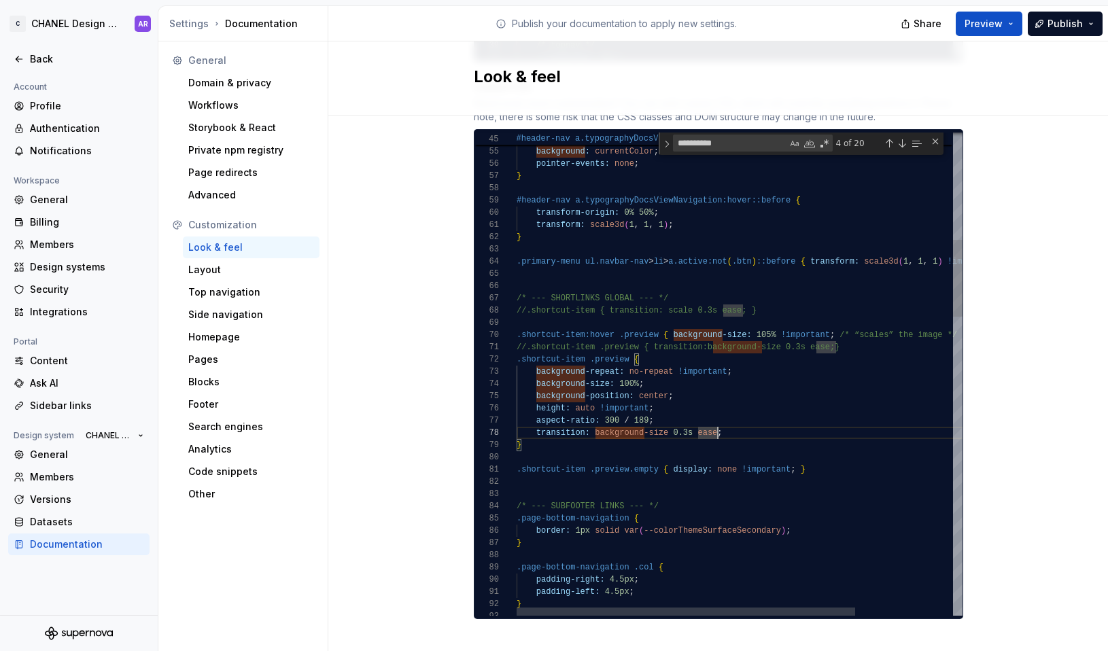
scroll to position [110, 167]
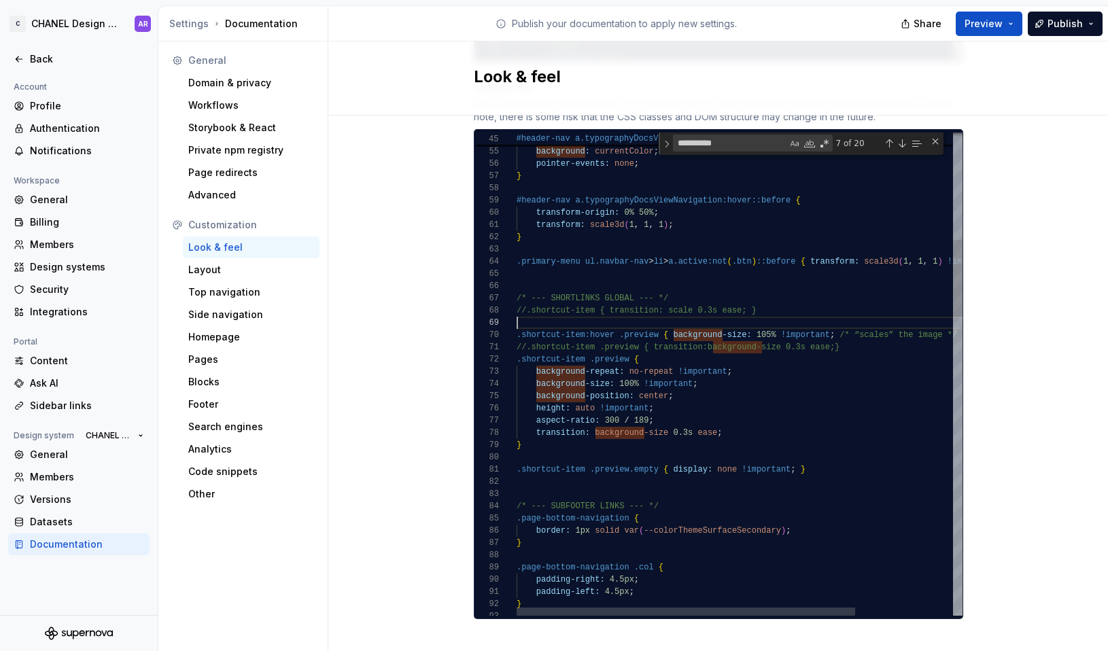
scroll to position [0, 328]
drag, startPoint x: 581, startPoint y: 321, endPoint x: 612, endPoint y: 319, distance: 30.7
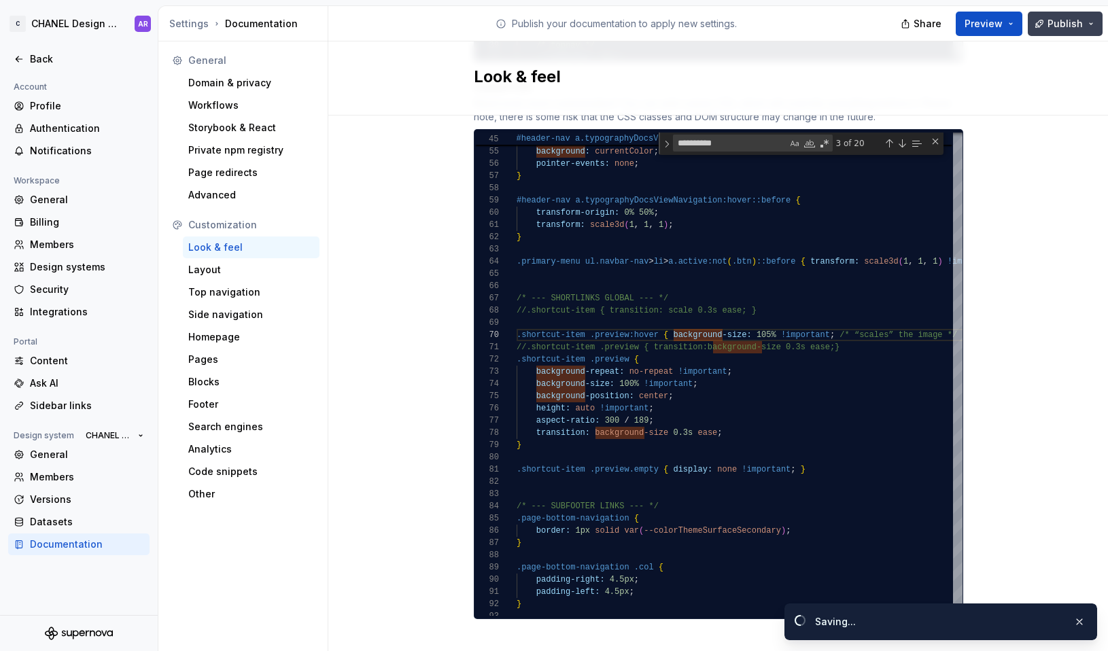
click at [954, 29] on button "Publish" at bounding box center [1065, 24] width 75 height 24
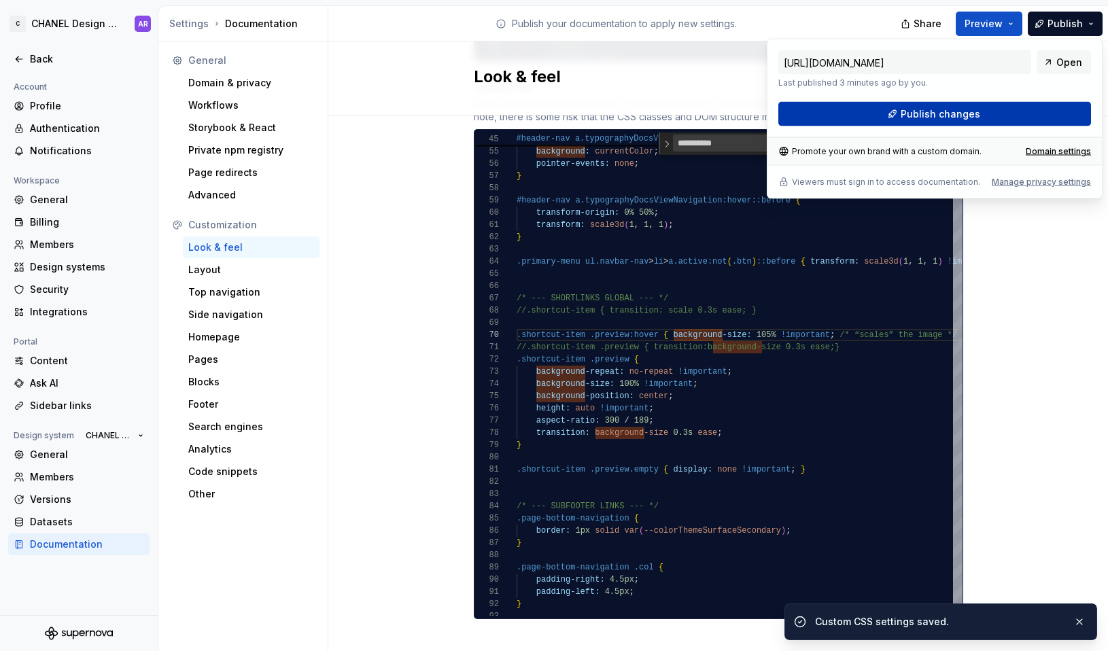
click at [954, 123] on button "Publish changes" at bounding box center [934, 114] width 313 height 24
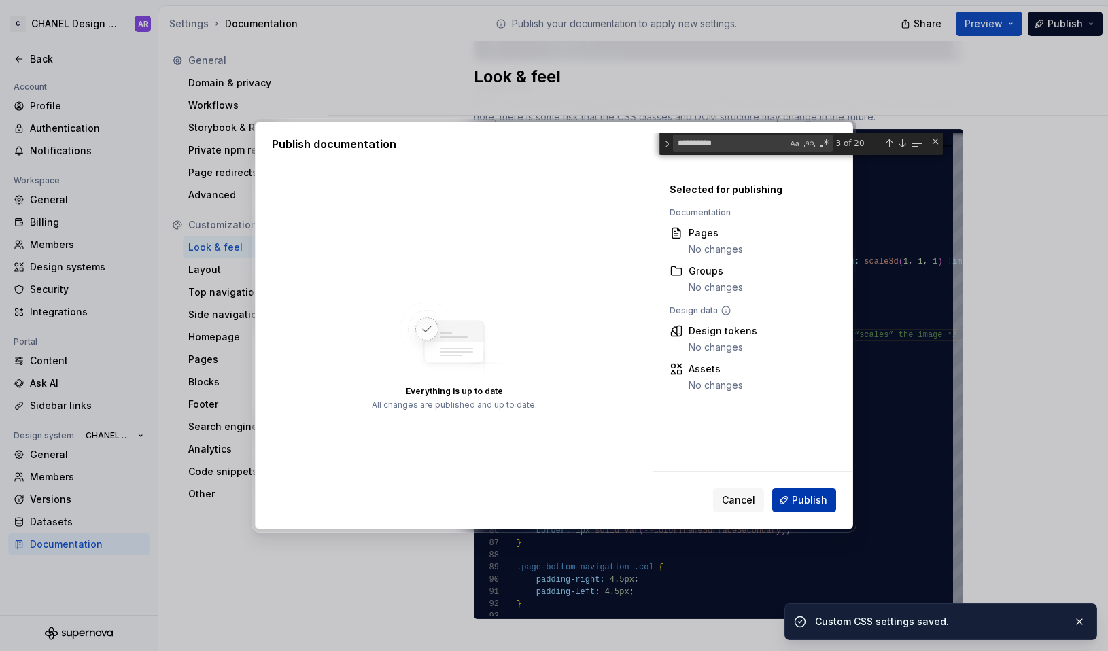
click at [805, 490] on button "Publish" at bounding box center [804, 500] width 64 height 24
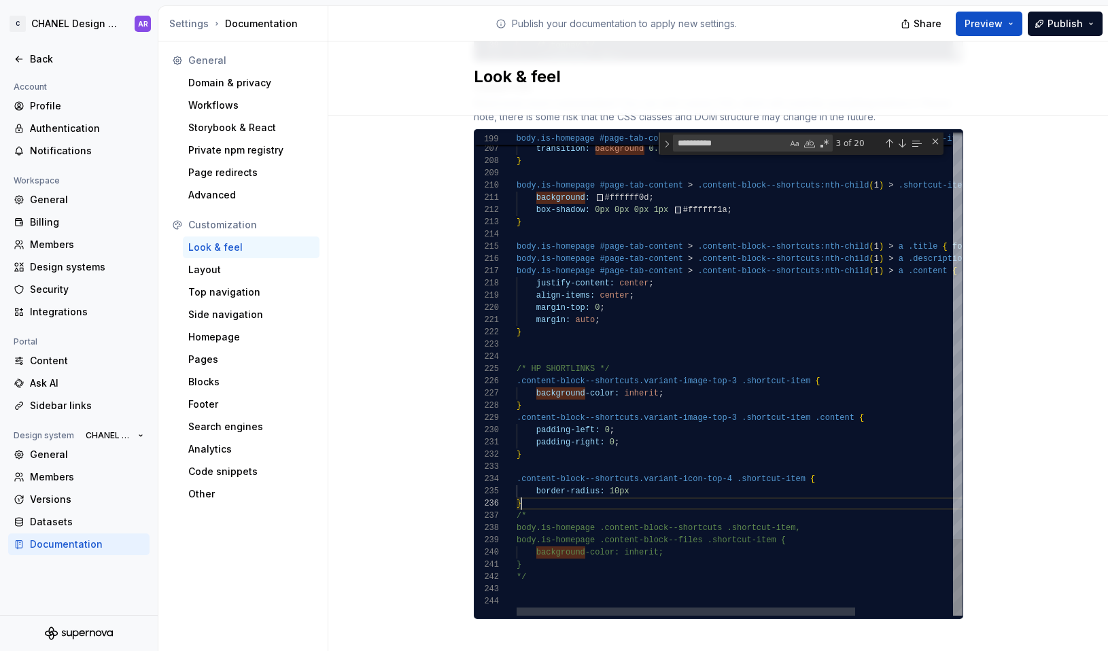
scroll to position [61, 5]
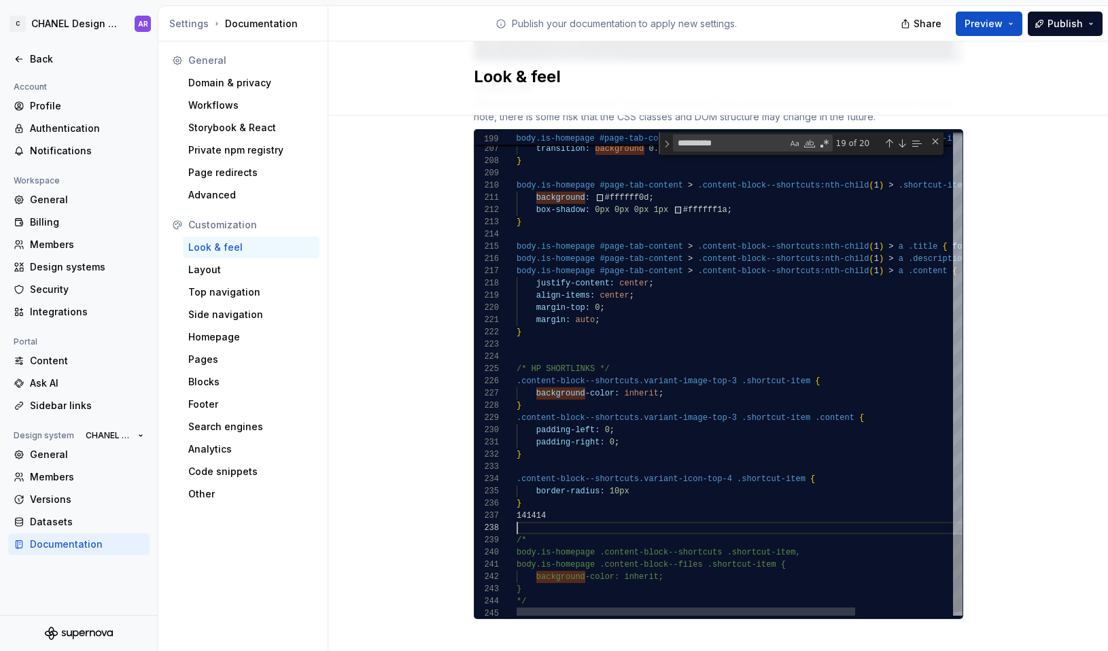
scroll to position [86, 64]
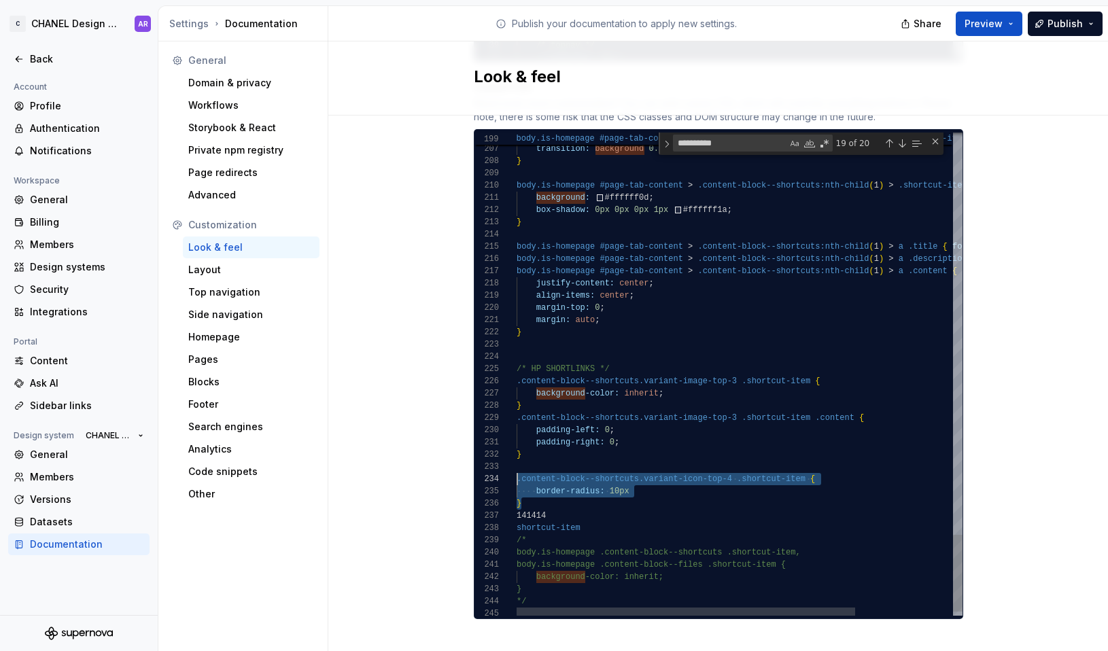
drag, startPoint x: 527, startPoint y: 491, endPoint x: 511, endPoint y: 468, distance: 27.9
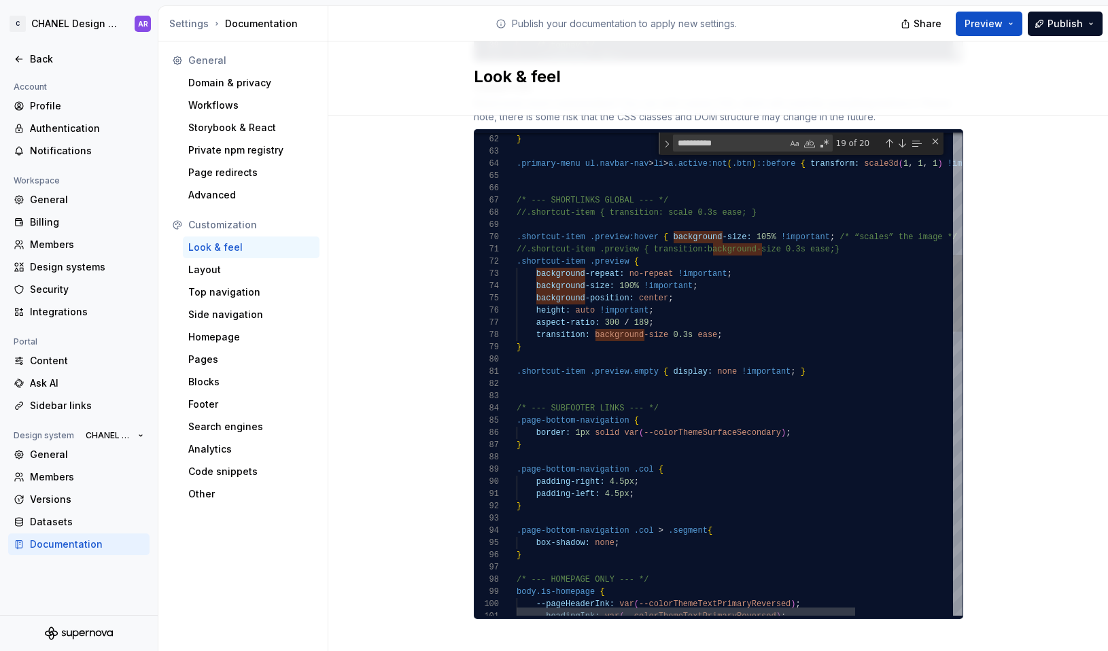
type textarea "**********"
paste textarea "**********"
type textarea "**********"
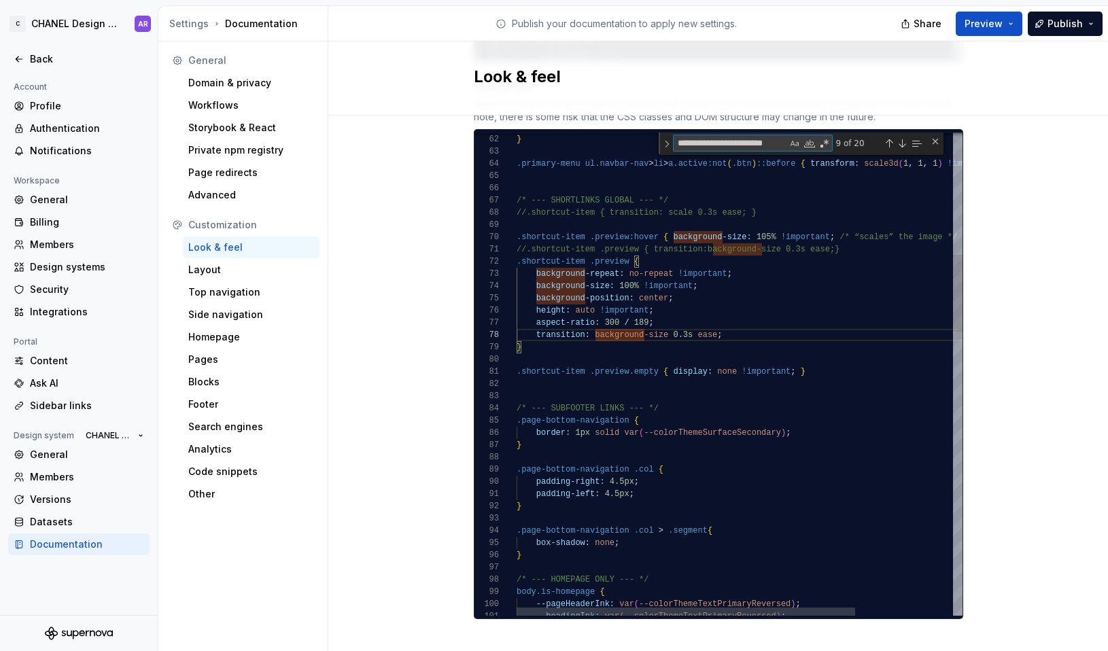
scroll to position [0, 7]
type textarea "**********"
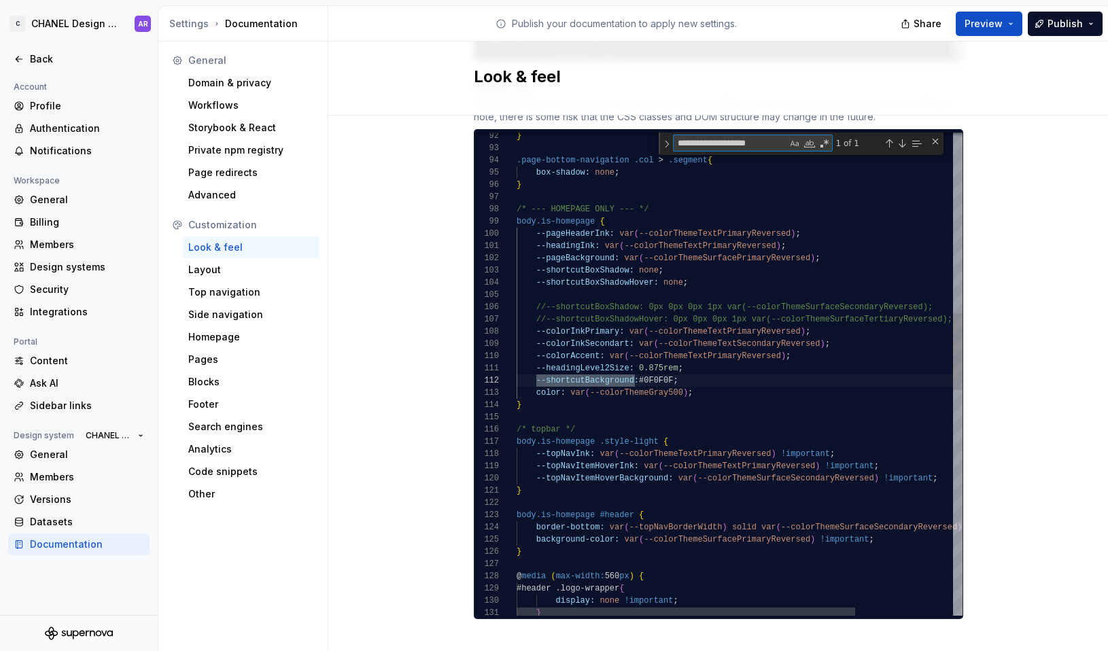
scroll to position [122, 118]
type textarea "**********"
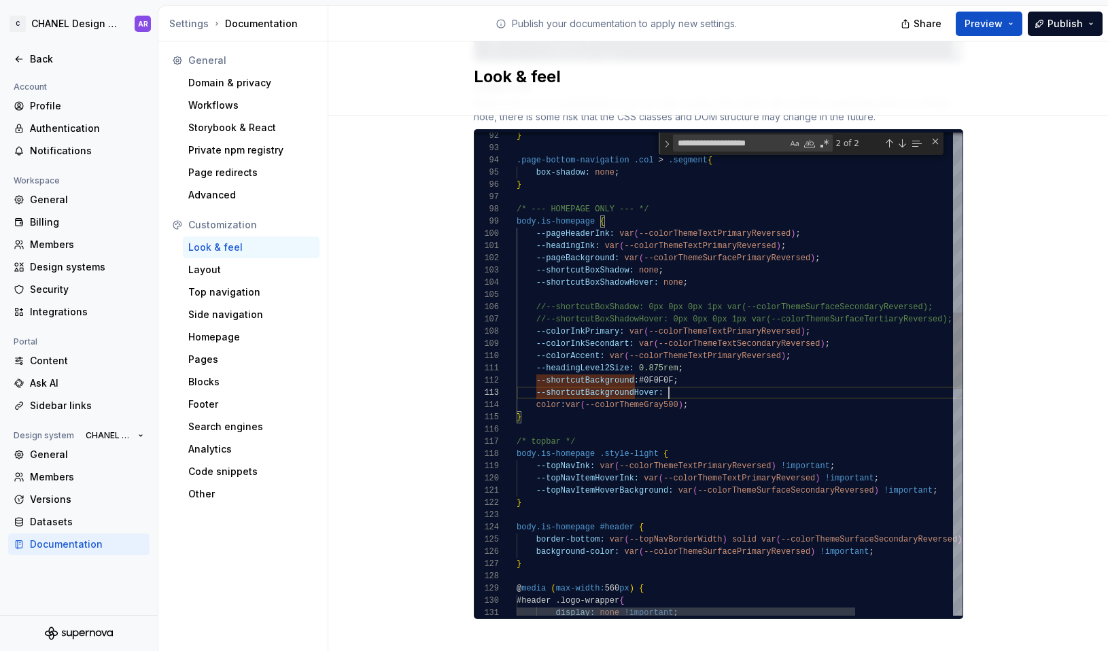
scroll to position [24, 152]
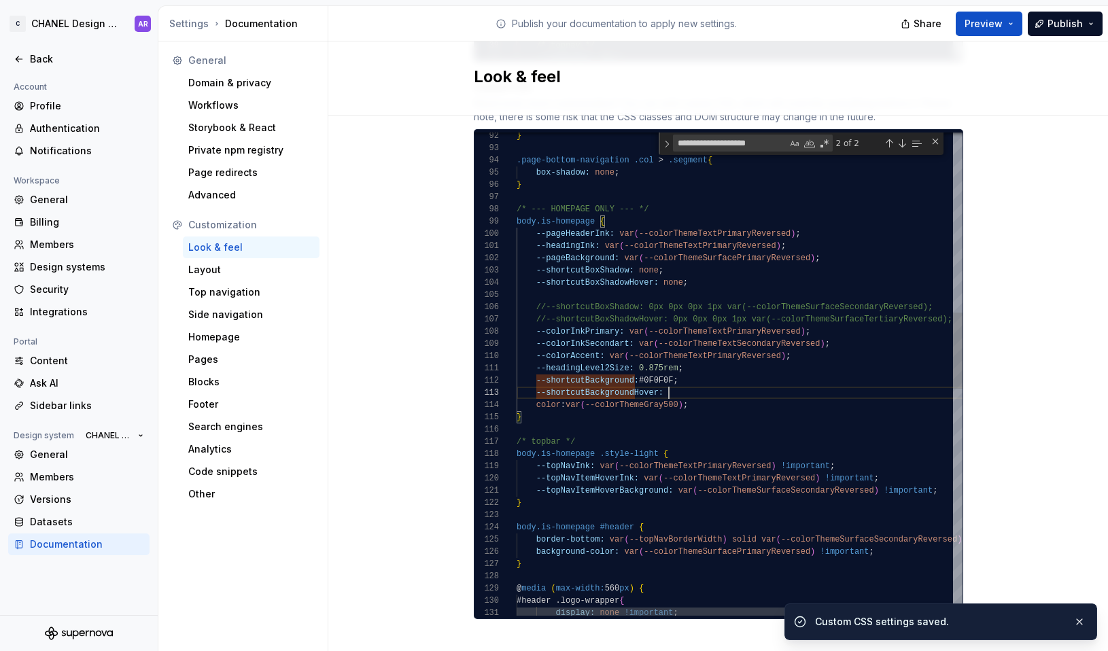
click at [695, 381] on div "} .page-bottom-navigation .col > .segment { box-shadow: none ; } /* --- HOMEPAG…" at bounding box center [804, 520] width 574 height 3053
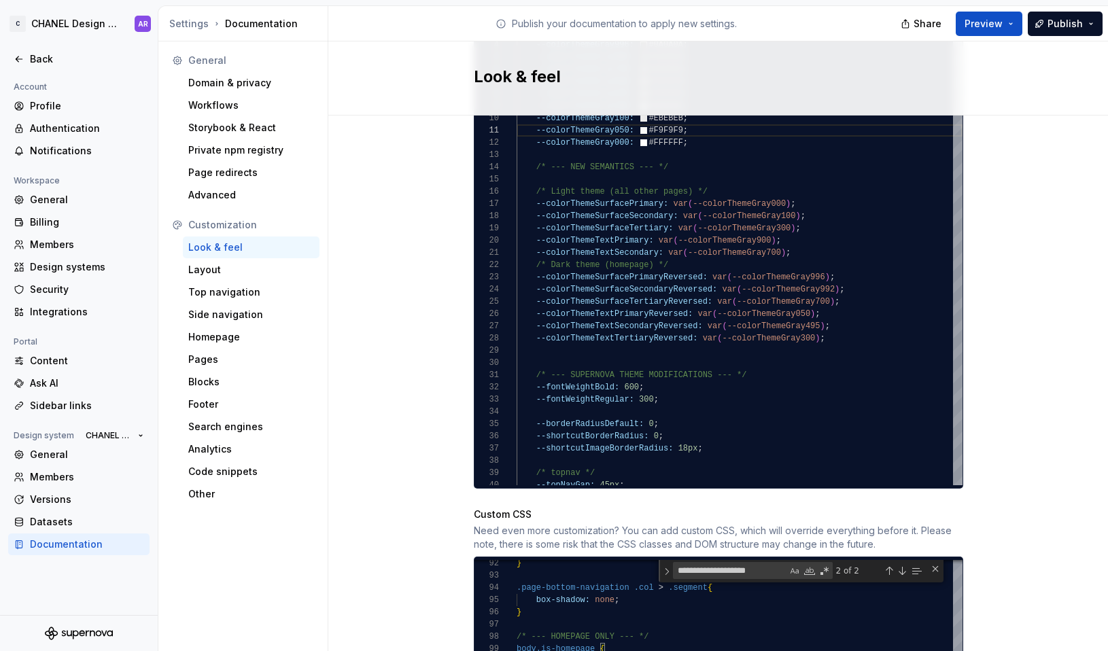
scroll to position [674, 0]
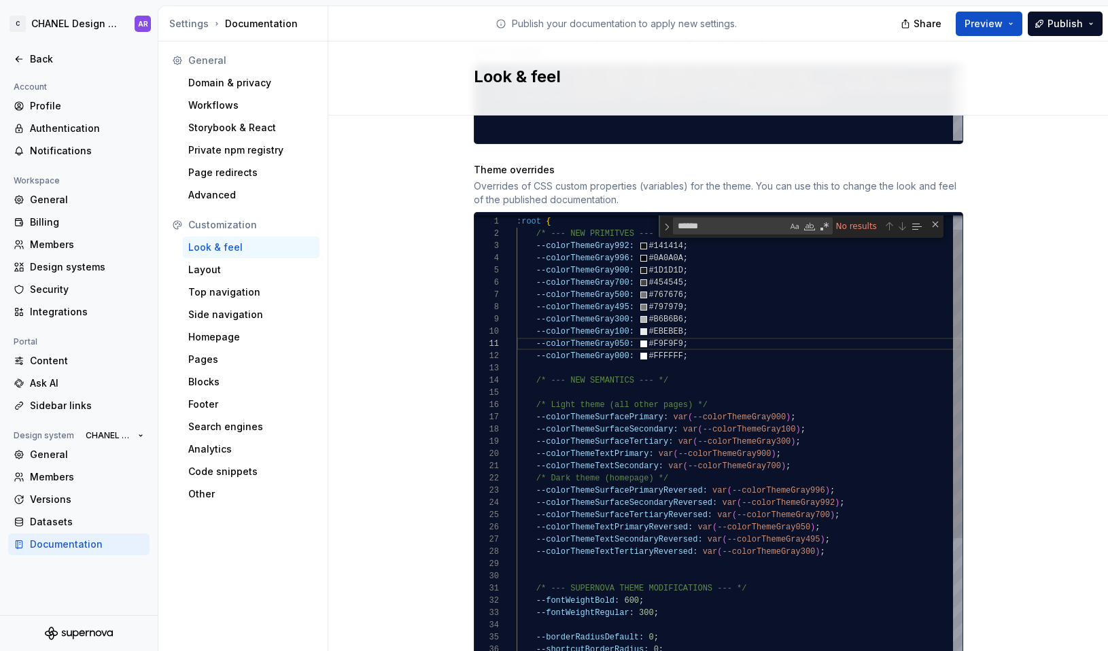
type textarea "**********"
click at [594, 235] on div ":root { /* --- NEW PRIMITVES --- */ --colorThemeGray992: #141414 ; --colorTheme…" at bounding box center [740, 571] width 446 height 757
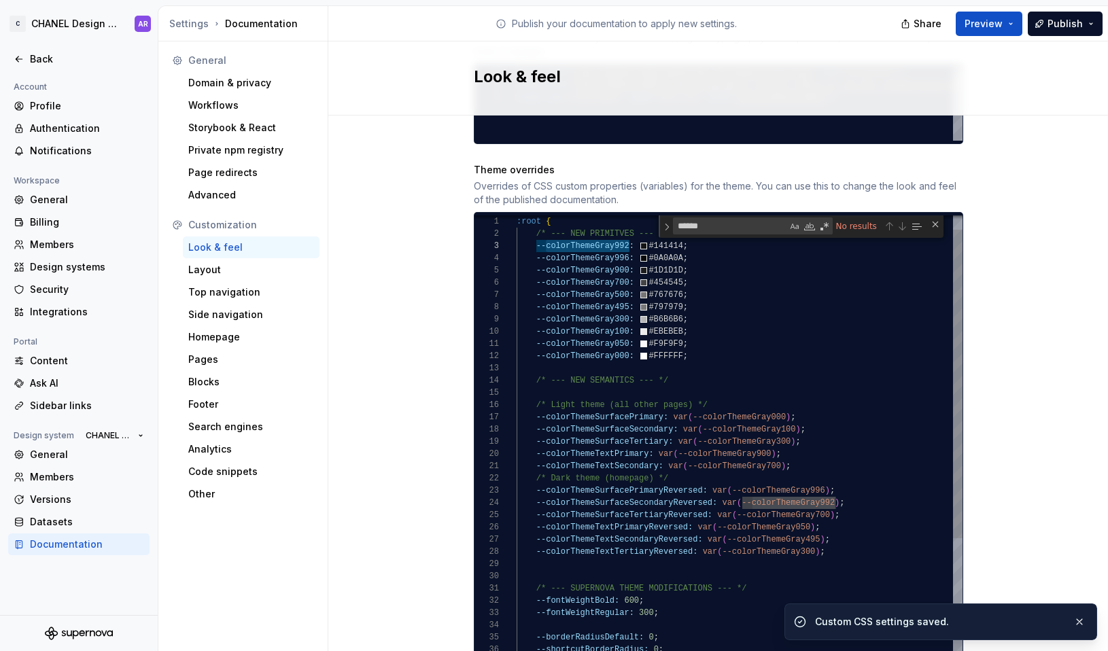
type textarea "**********"
click at [687, 484] on div ":root { /* --- NEW PRIMITVES --- */ --colorThemeGray992: #141414 ; --colorTheme…" at bounding box center [740, 571] width 446 height 757
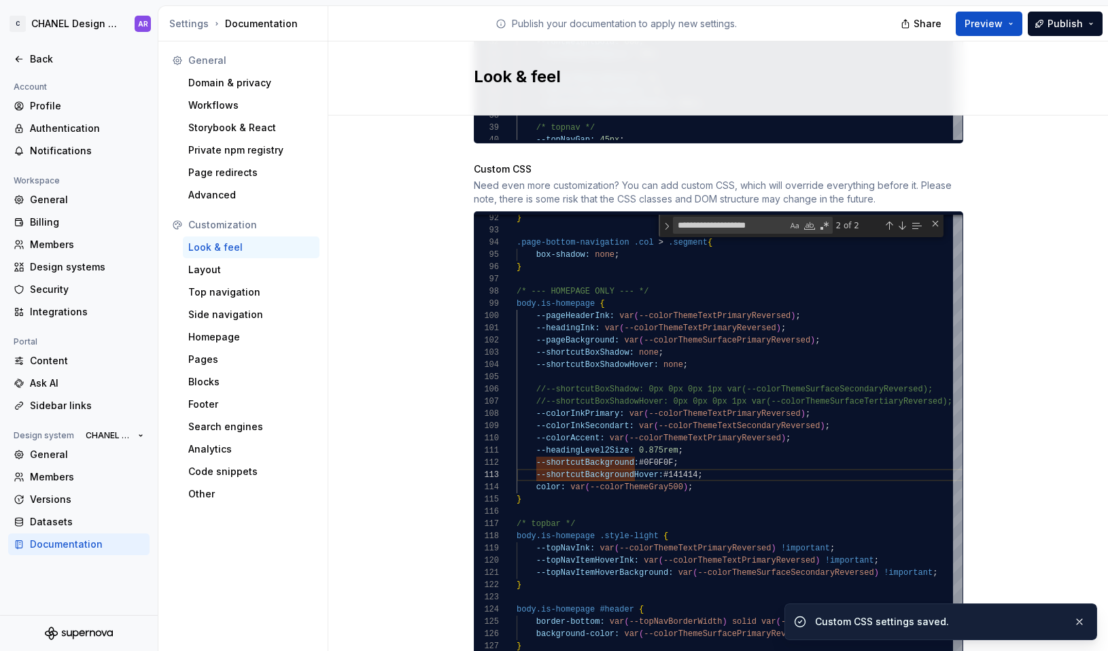
scroll to position [1311, 0]
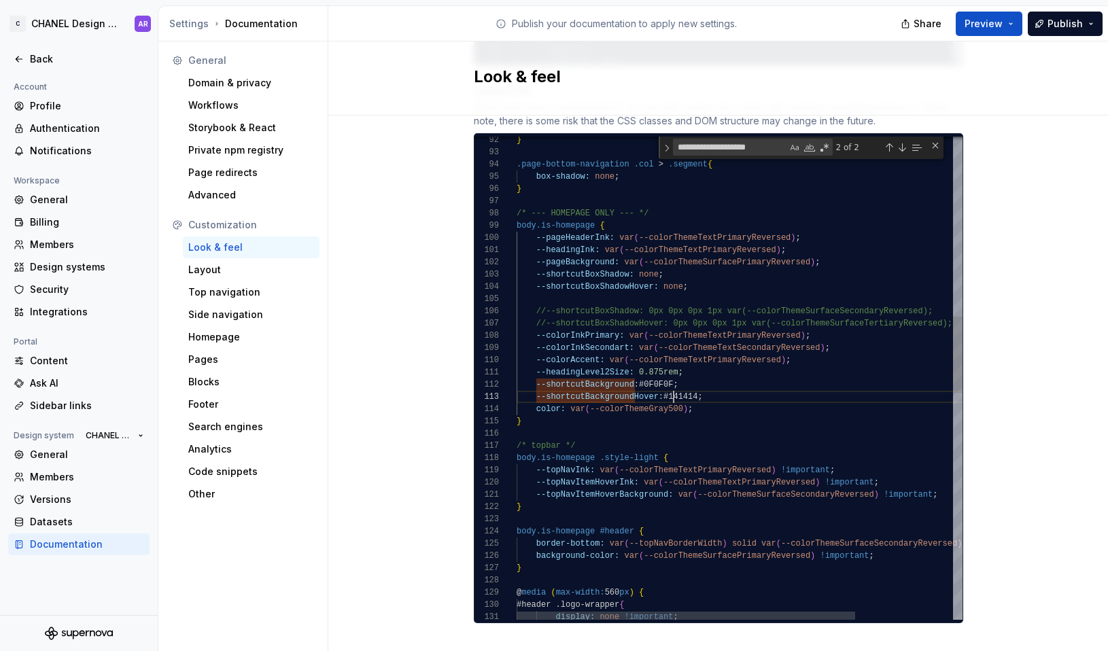
click at [669, 383] on div "} .page-bottom-navigation .col > .segment { box-shadow: none ; } /* --- HOMEPAG…" at bounding box center [804, 524] width 574 height 3053
click at [667, 382] on div "} .page-bottom-navigation .col > .segment { box-shadow: none ; } /* --- HOMEPAG…" at bounding box center [804, 524] width 574 height 3053
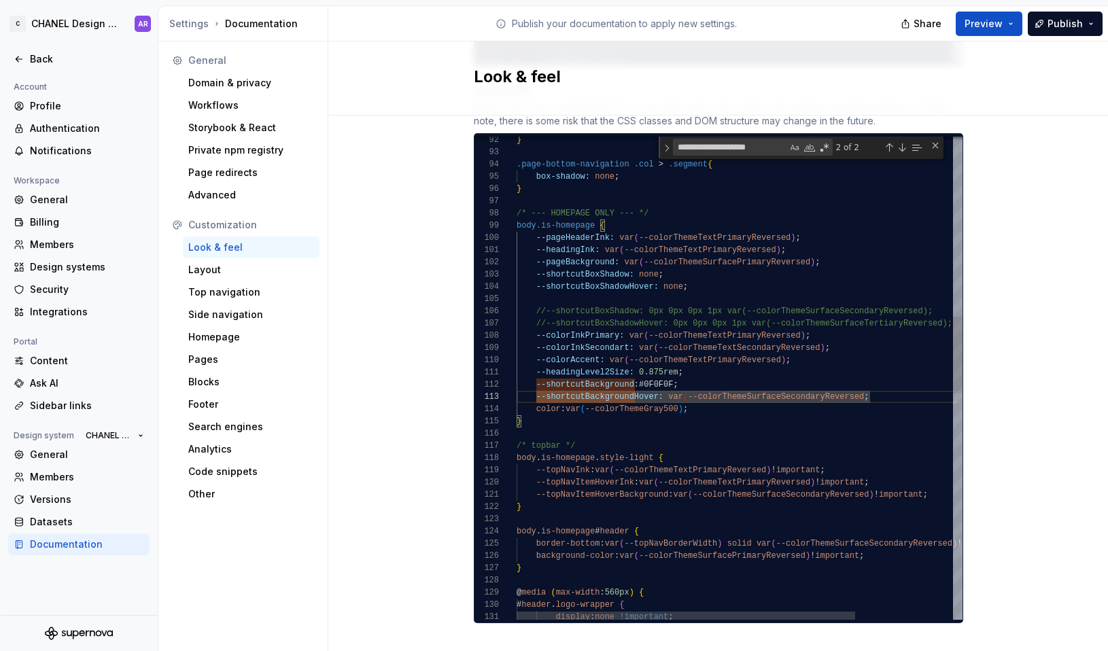
scroll to position [24, 354]
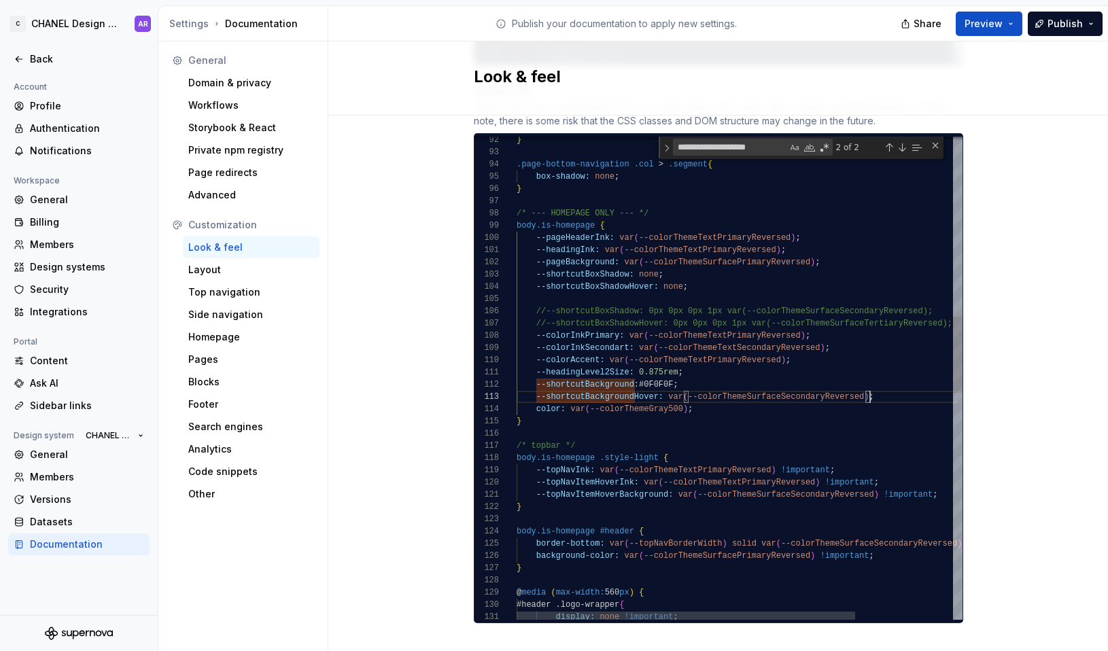
click at [636, 377] on div "} .page-bottom-navigation .col > .segment { box-shadow: none ; } /* --- HOMEPAG…" at bounding box center [804, 524] width 574 height 3053
click at [657, 374] on div "} .page-bottom-navigation .col > .segment { box-shadow: none ; } /* --- HOMEPAG…" at bounding box center [804, 524] width 574 height 3053
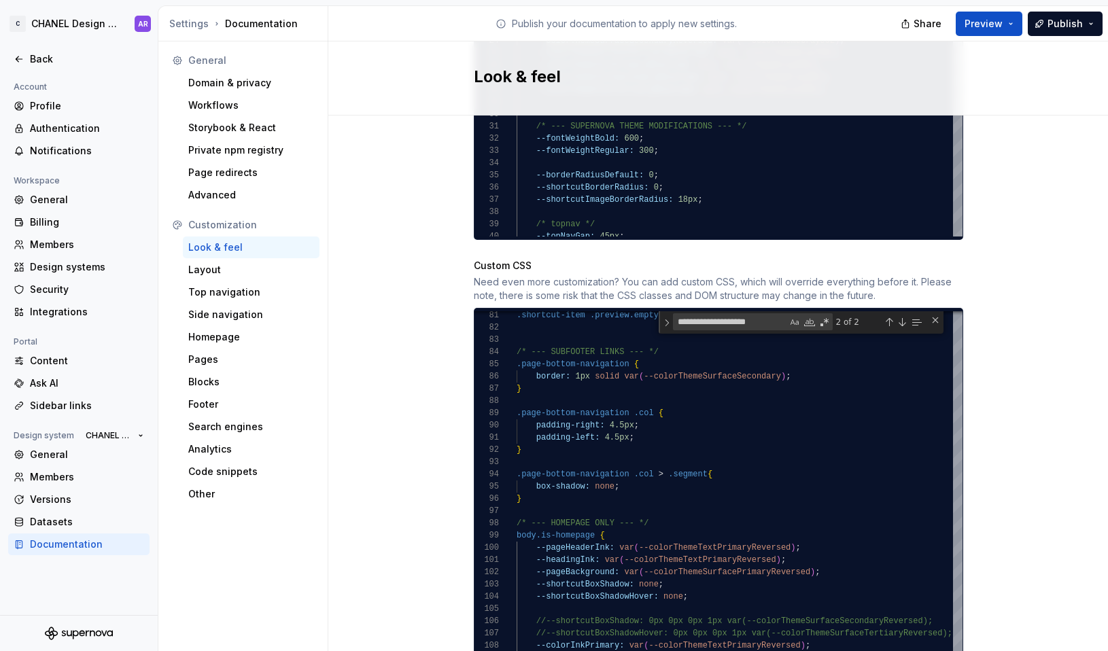
scroll to position [855, 0]
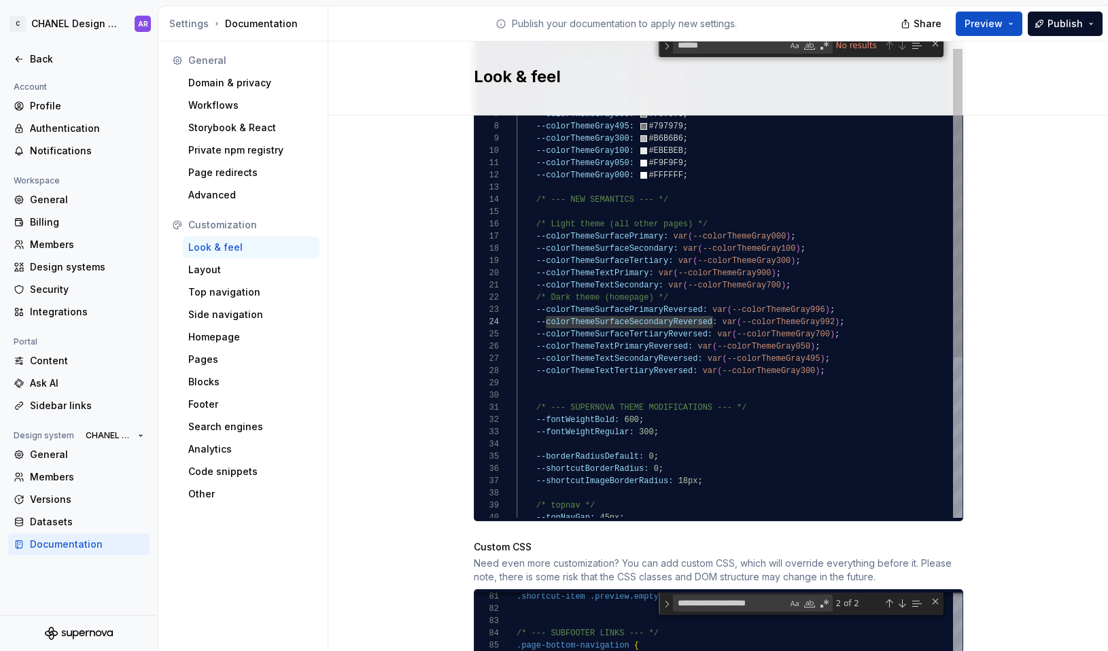
type textarea "**********"
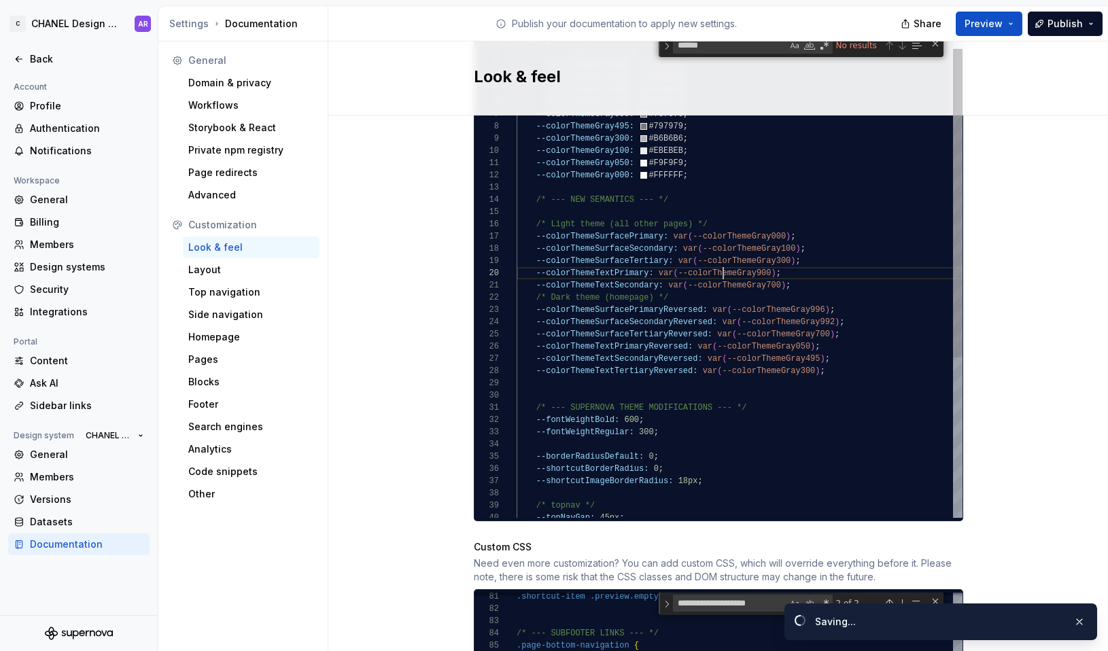
scroll to position [110, 207]
click at [719, 260] on div ":root { /* --- NEW PRIMITVES --- */ --colorThemeGray992: #141414 ; --colorTheme…" at bounding box center [740, 390] width 446 height 757
paste textarea "Find"
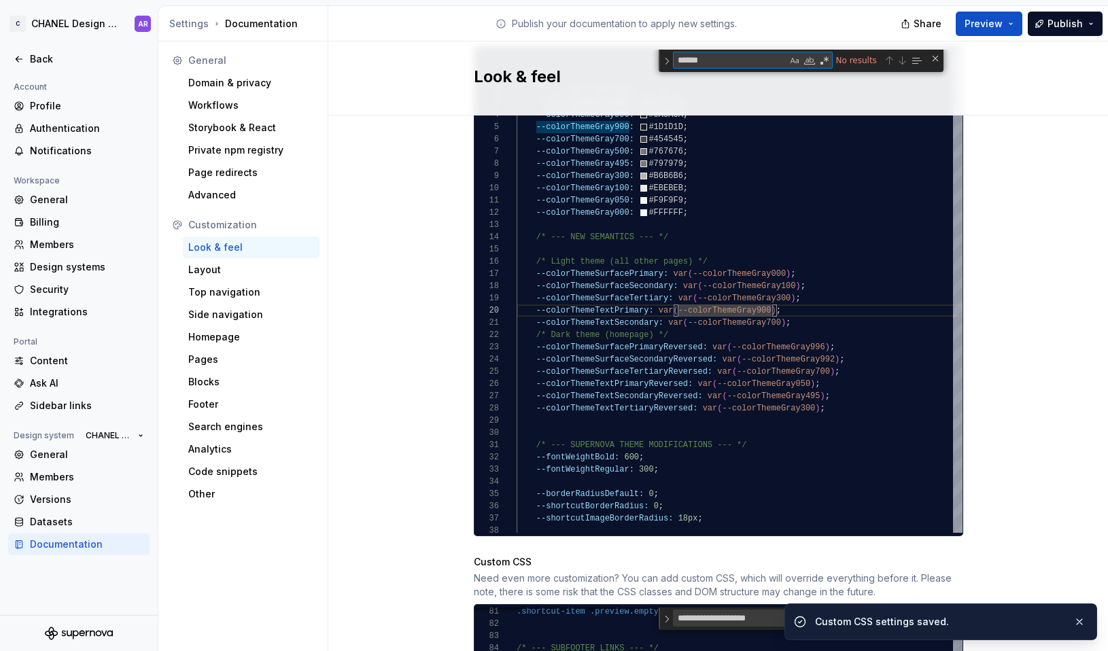
type textarea "******"
click at [954, 264] on div "Site logo A company logo that will be displayed on all pages on your documentat…" at bounding box center [718, 210] width 780 height 1871
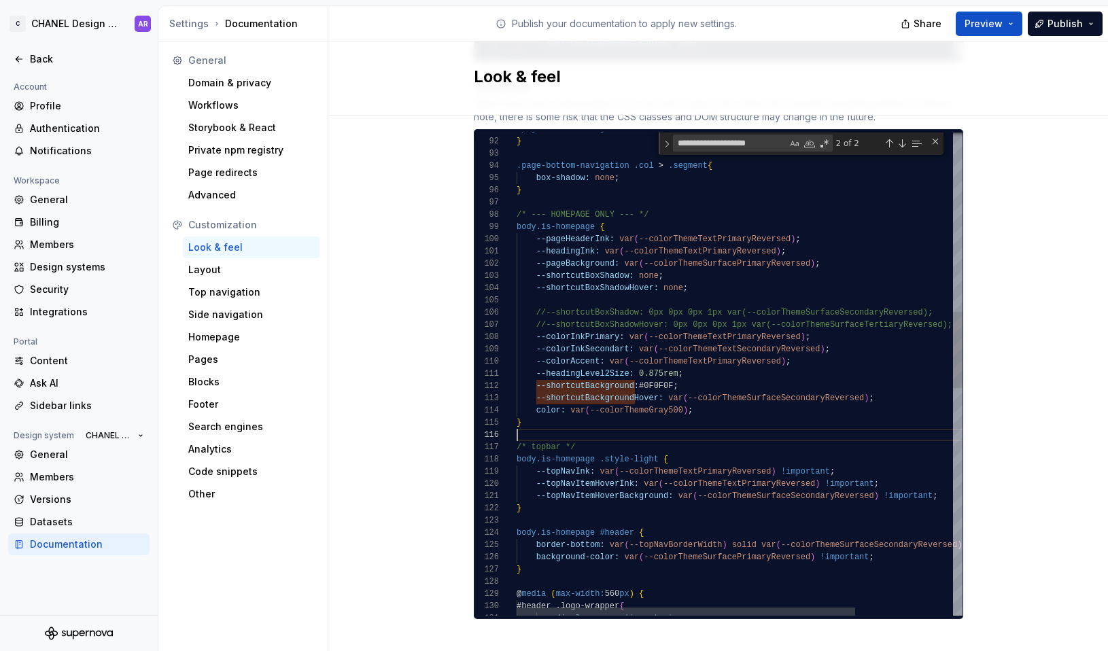
scroll to position [61, 0]
click at [748, 420] on div "} .page-bottom-navigation .col > .segment { box-shadow: none ; } /* --- HOMEPAG…" at bounding box center [804, 525] width 574 height 3053
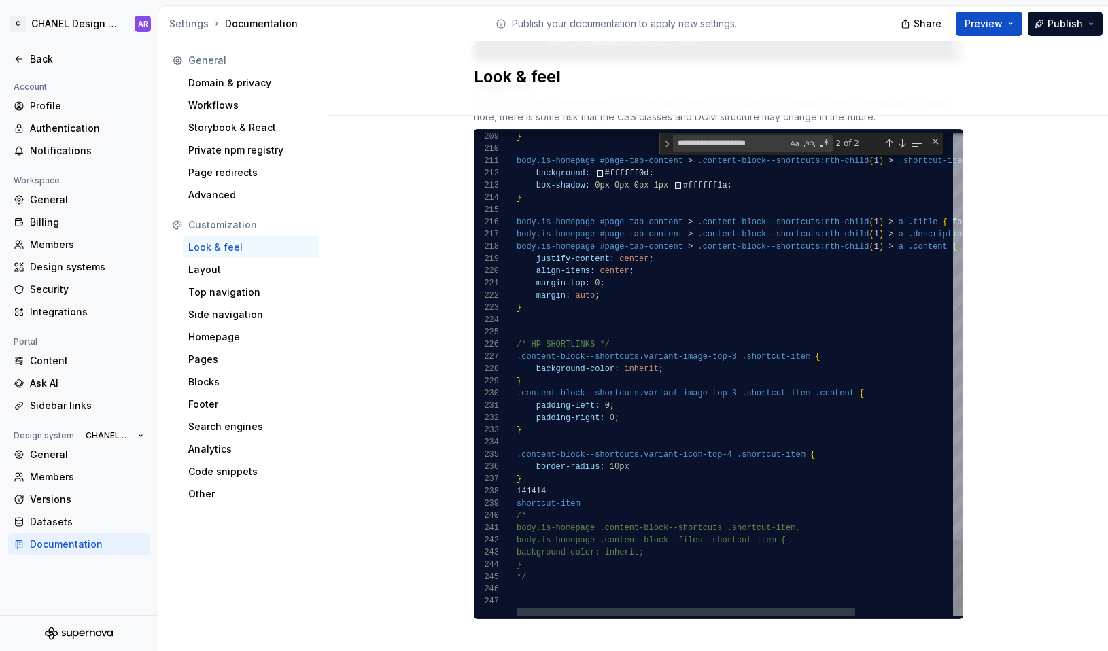
scroll to position [86, 29]
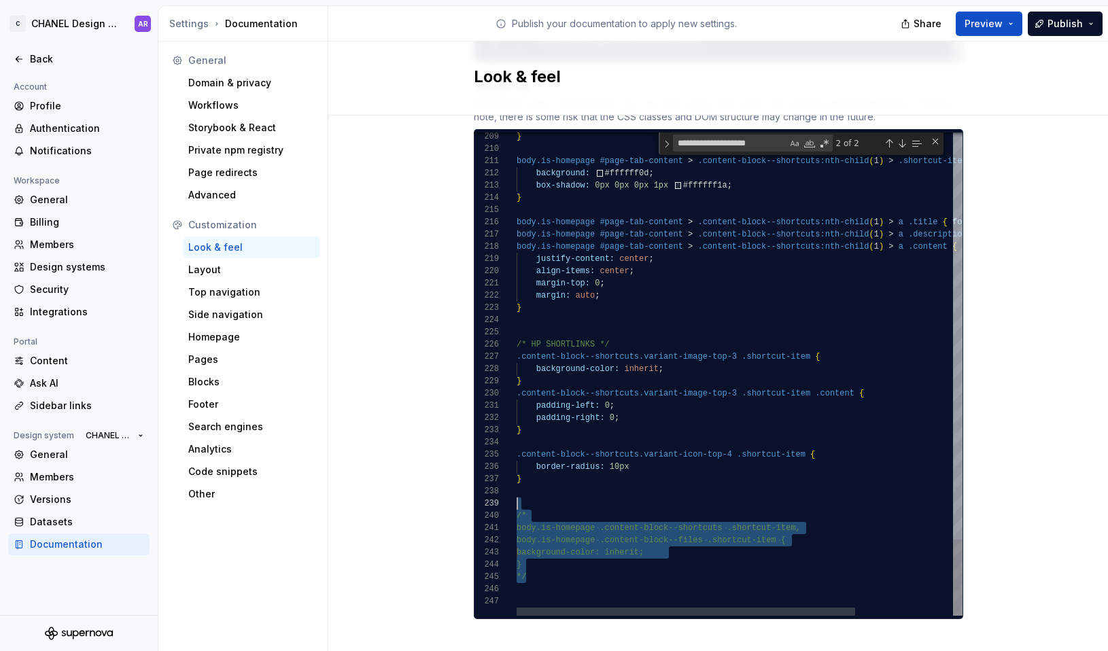
scroll to position [98, 0]
drag, startPoint x: 546, startPoint y: 559, endPoint x: 502, endPoint y: 489, distance: 82.8
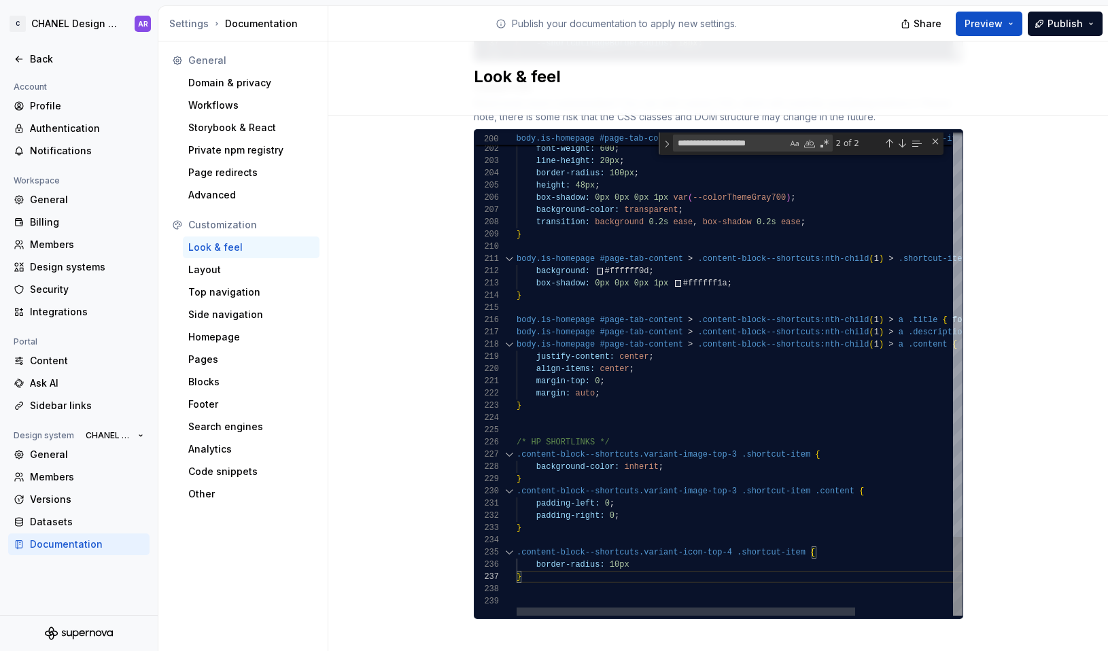
scroll to position [49, 0]
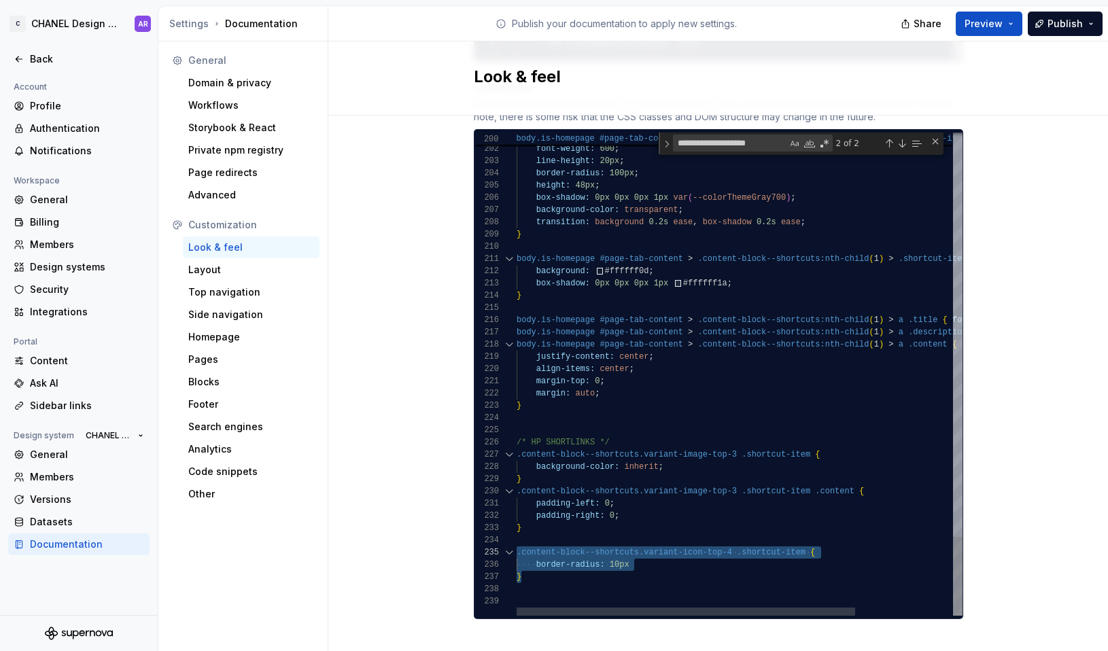
scroll to position [24, 5]
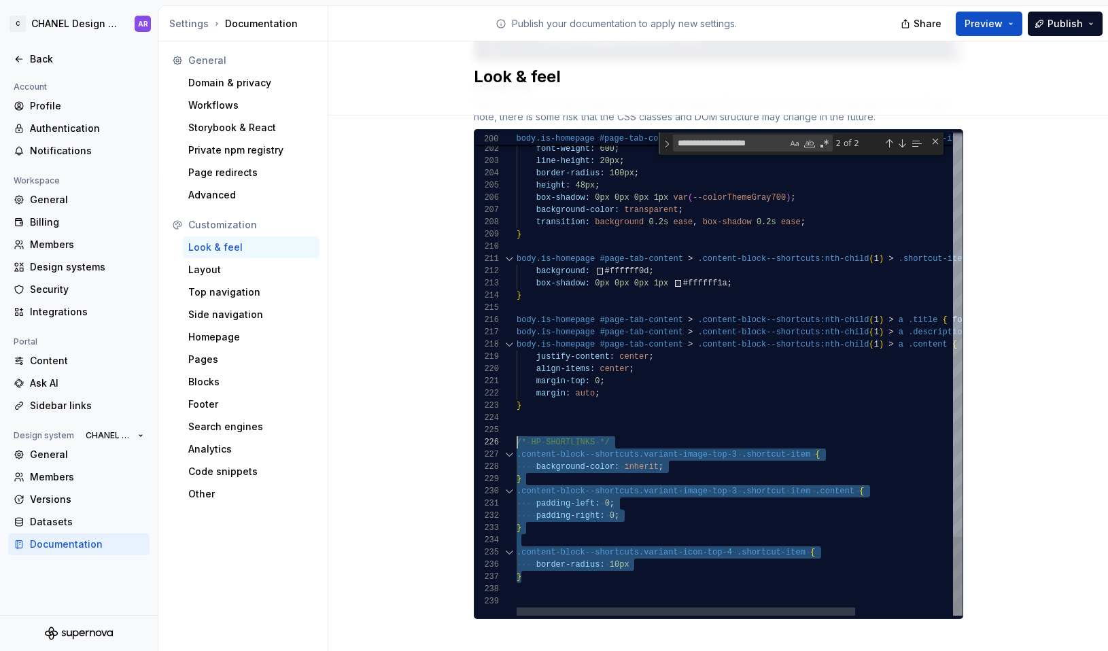
scroll to position [61, 0]
drag, startPoint x: 527, startPoint y: 560, endPoint x: 504, endPoint y: 432, distance: 130.5
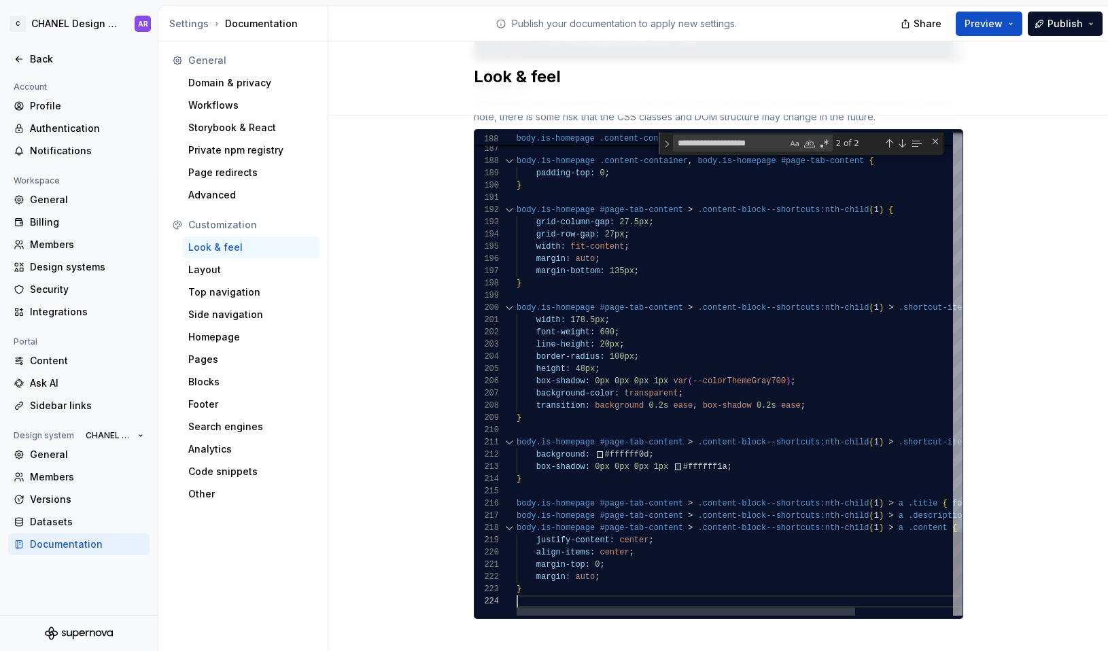
scroll to position [24, 5]
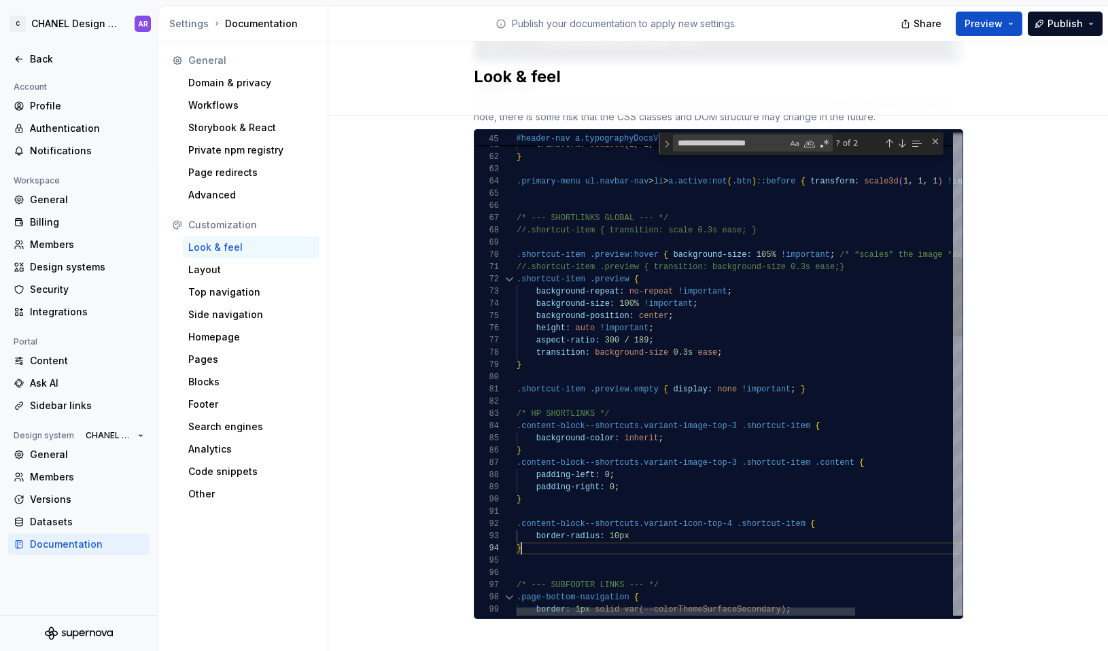
scroll to position [37, 5]
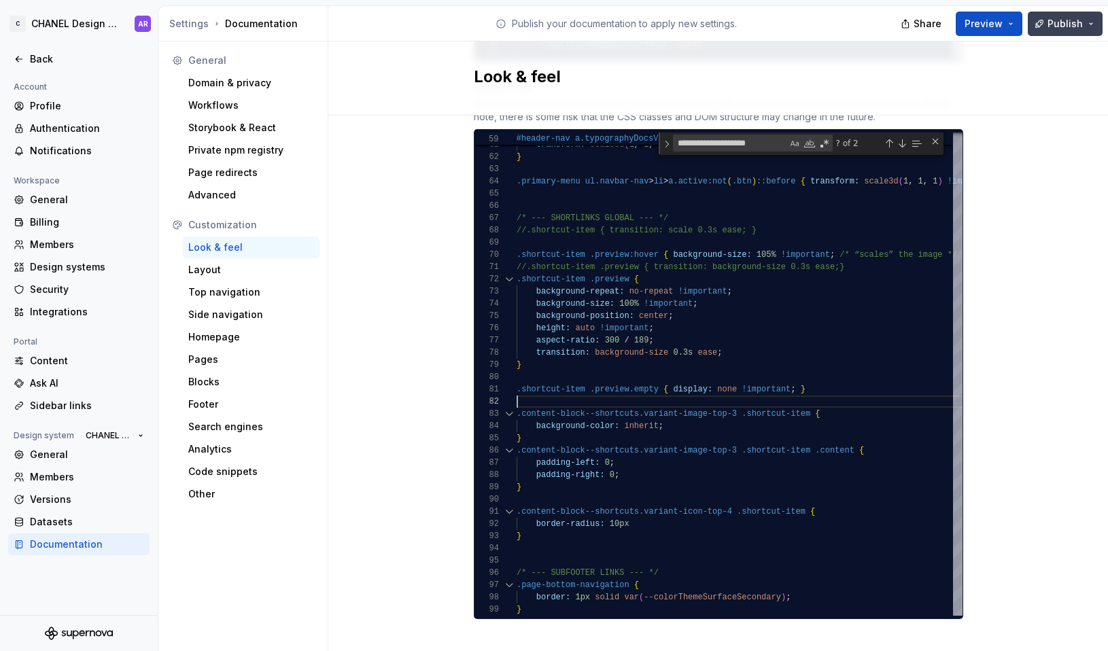
click at [954, 33] on button "Publish" at bounding box center [1065, 24] width 75 height 24
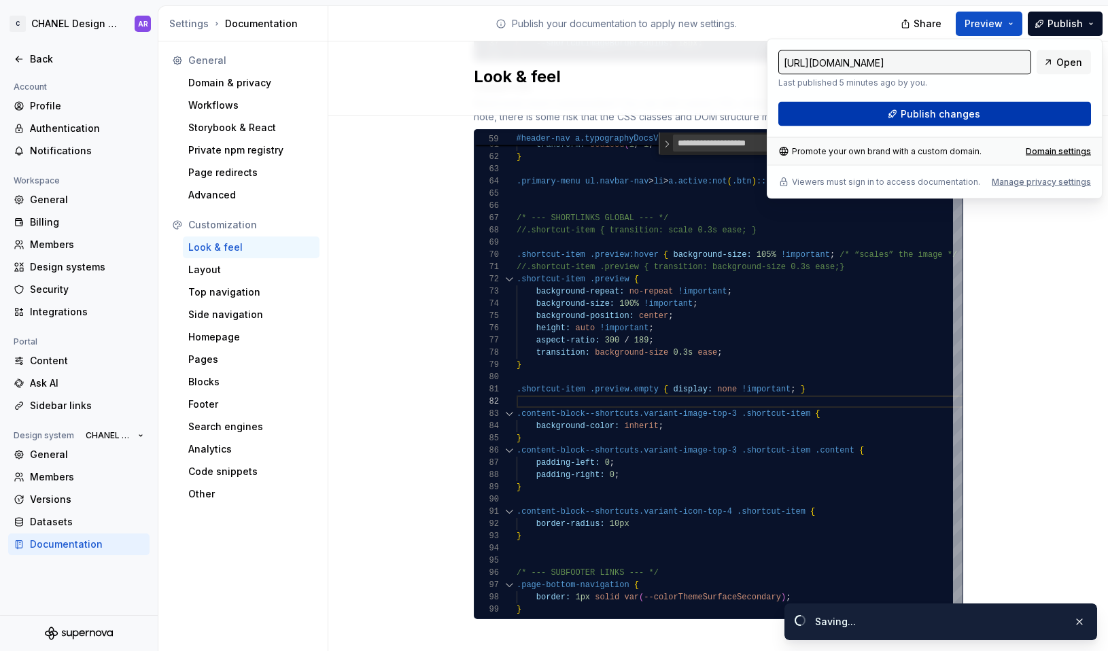
click at [954, 116] on button "Publish changes" at bounding box center [934, 114] width 313 height 24
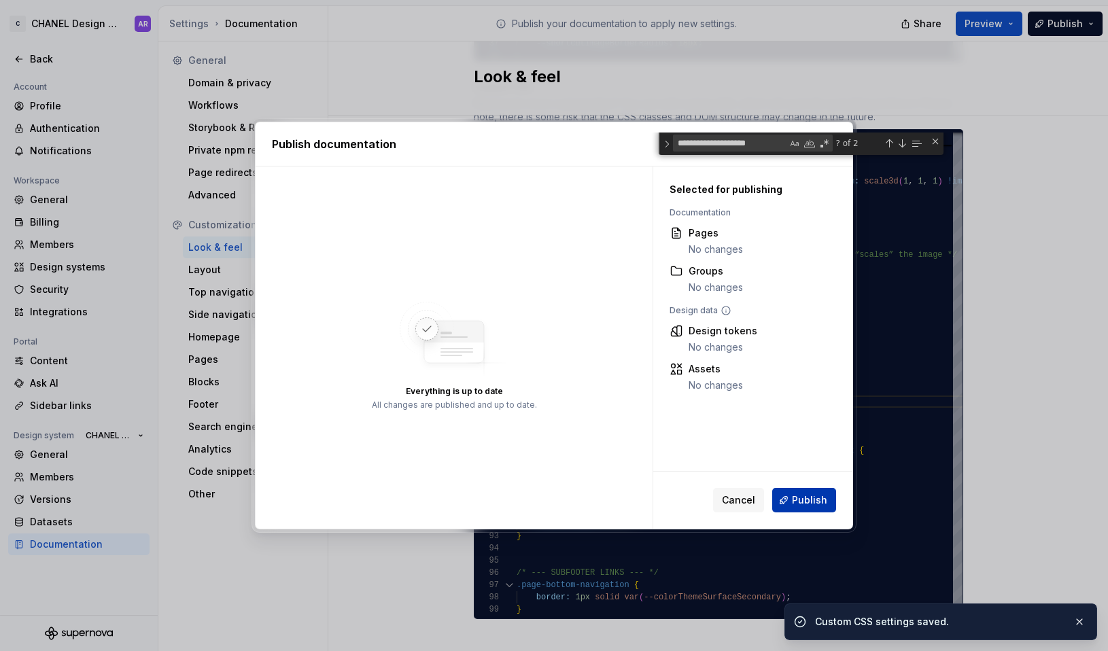
click at [803, 501] on span "Publish" at bounding box center [809, 501] width 35 height 14
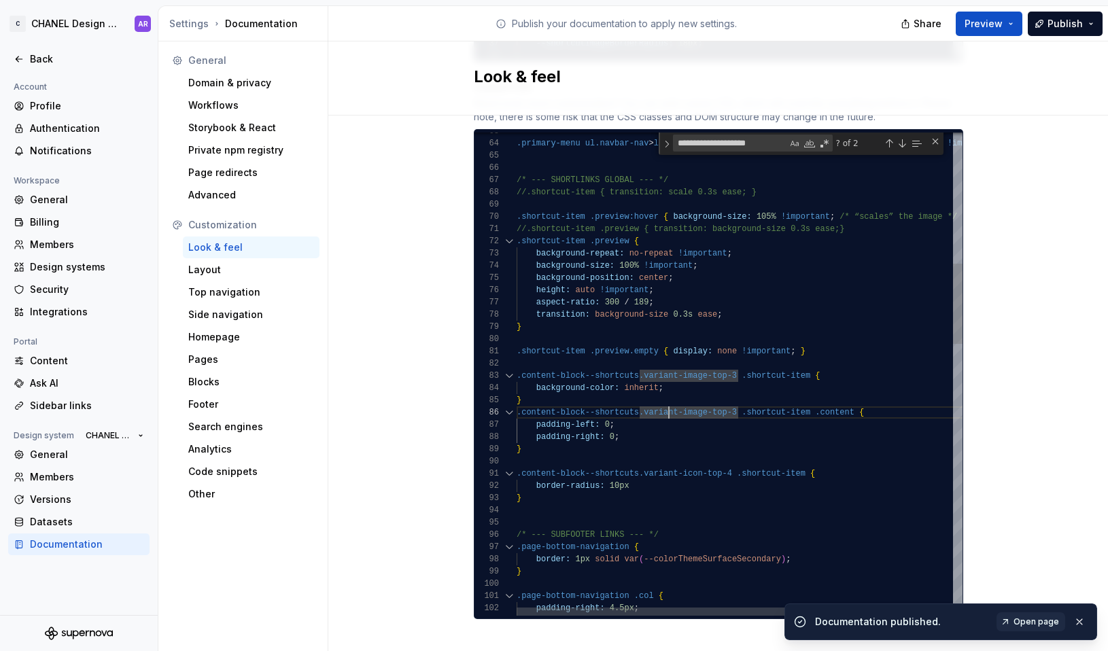
scroll to position [24, 39]
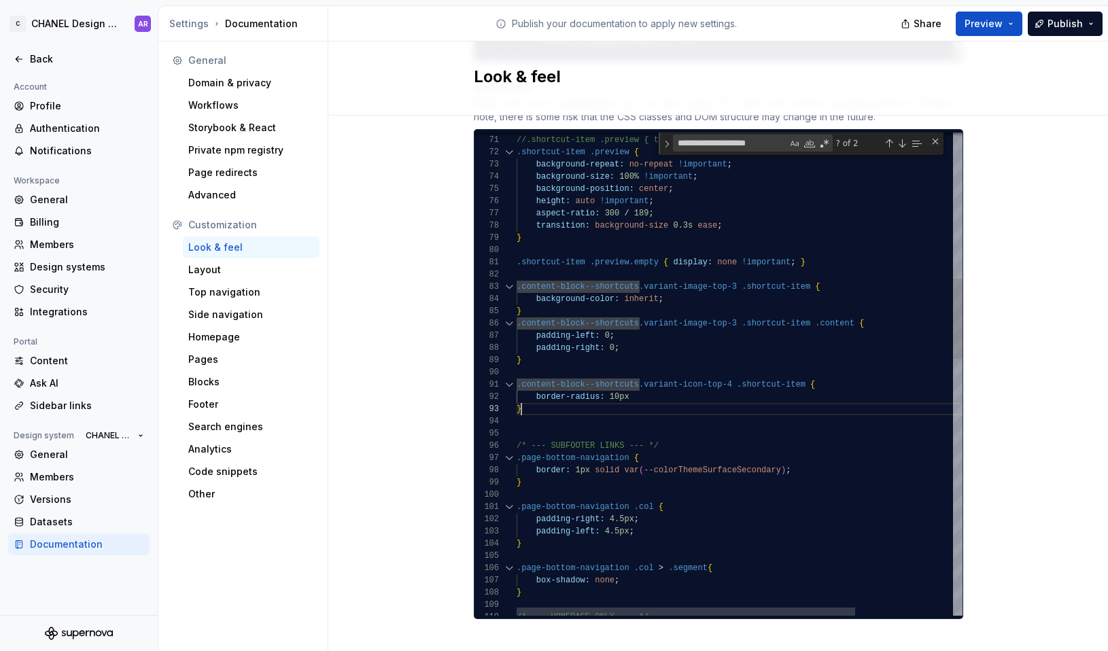
scroll to position [24, 5]
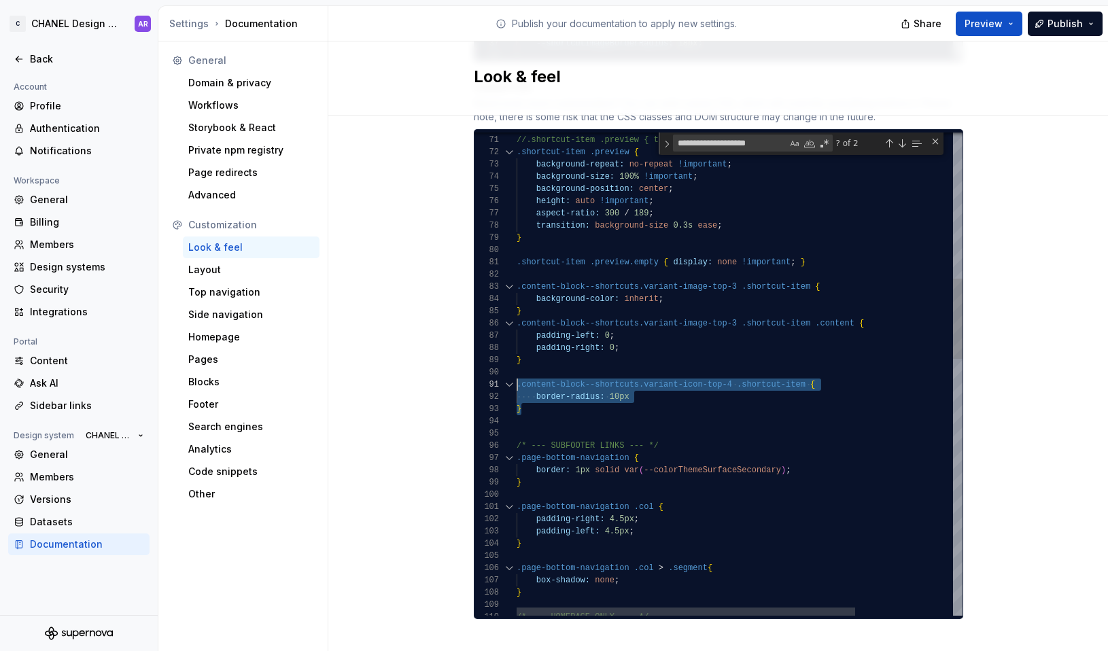
scroll to position [0, 0]
drag, startPoint x: 538, startPoint y: 396, endPoint x: 546, endPoint y: 381, distance: 17.6
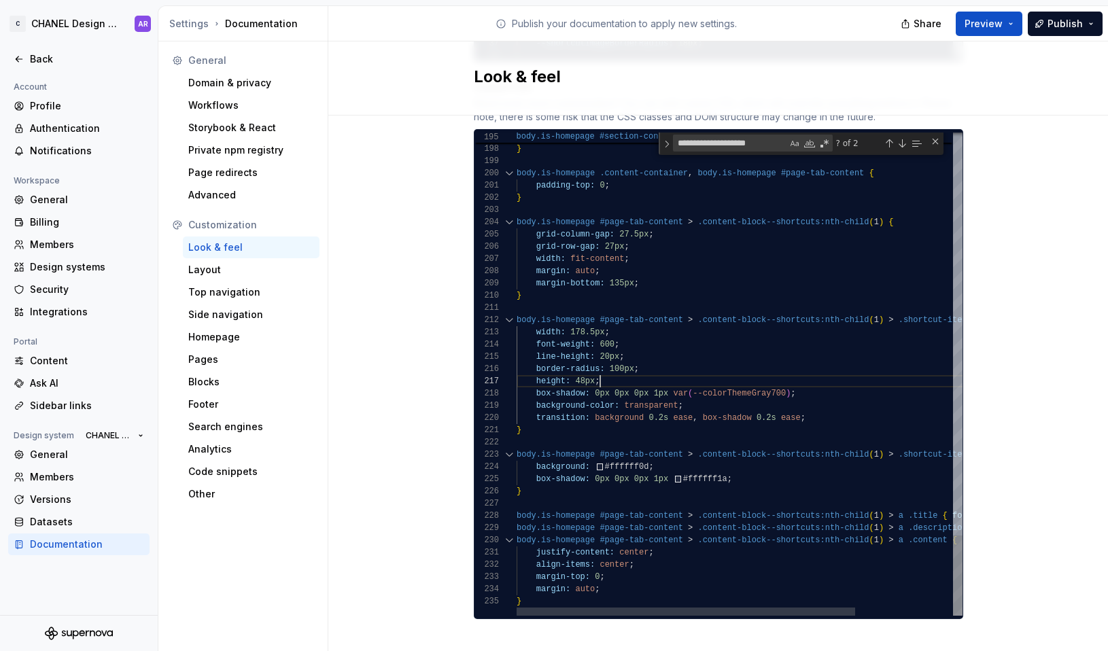
scroll to position [73, 84]
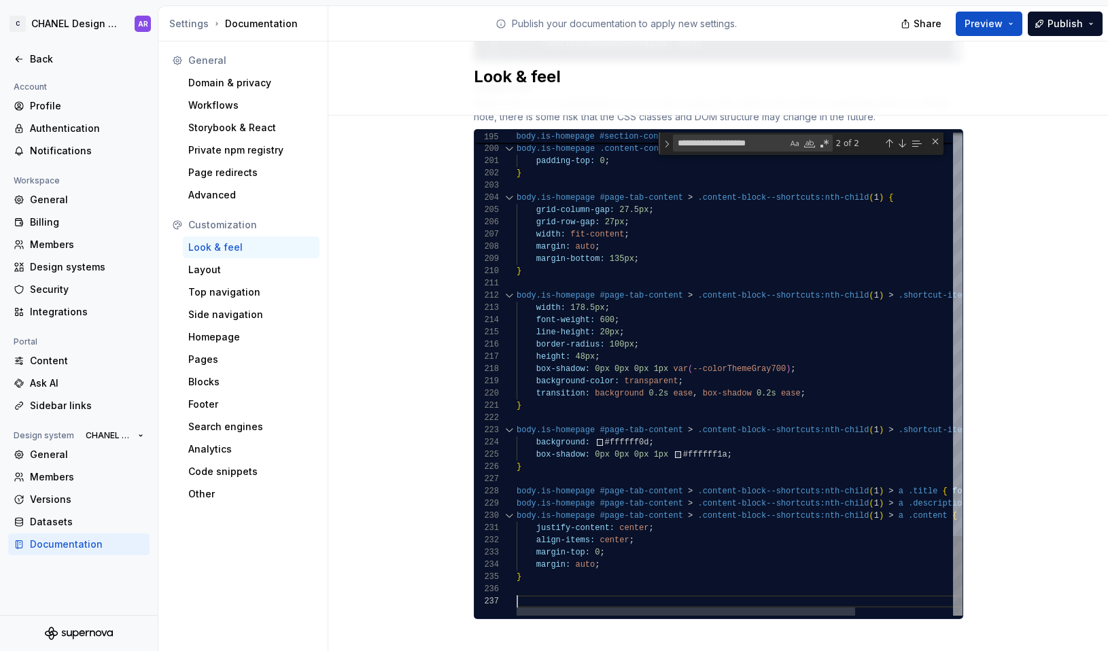
scroll to position [98, 5]
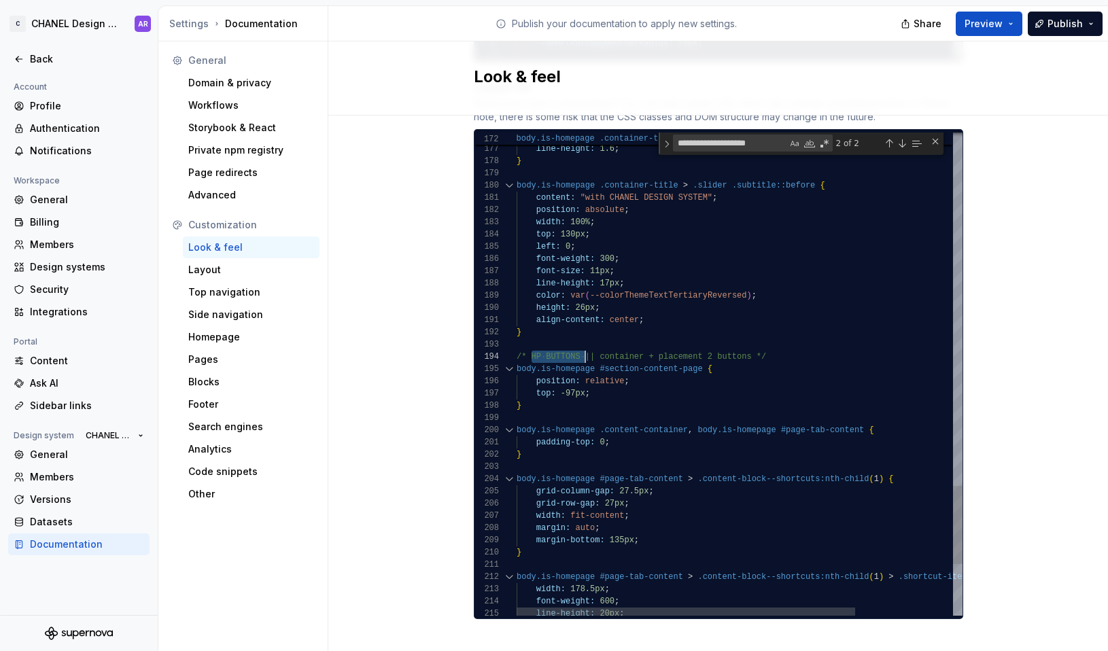
scroll to position [37, 84]
drag, startPoint x: 524, startPoint y: 343, endPoint x: 593, endPoint y: 343, distance: 68.7
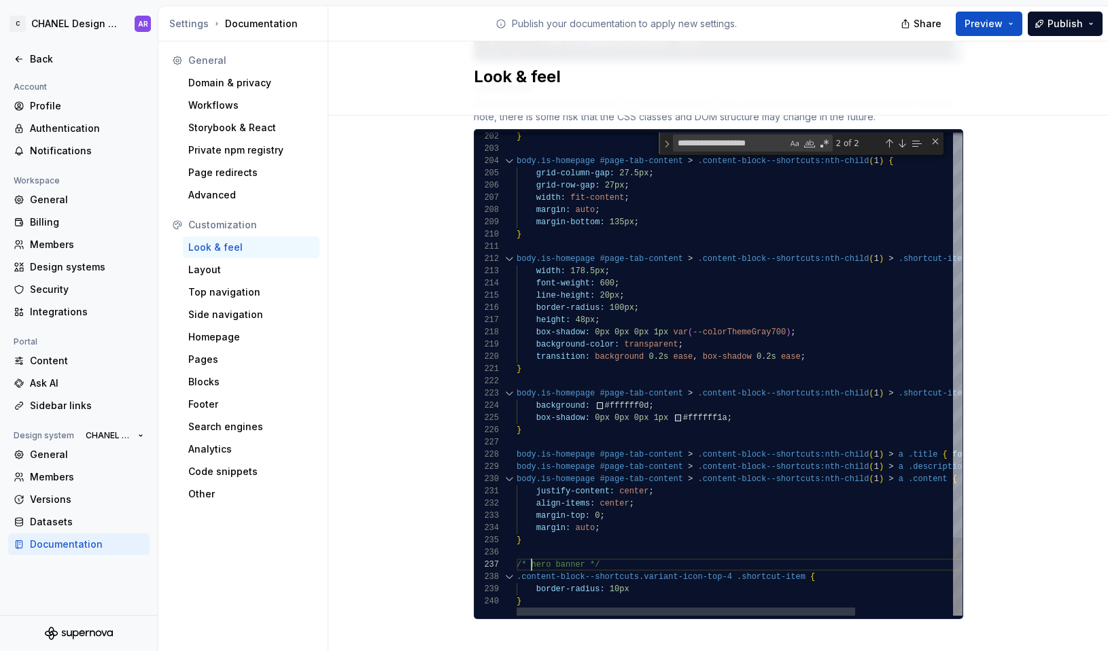
drag, startPoint x: 606, startPoint y: 551, endPoint x: 675, endPoint y: 548, distance: 68.7
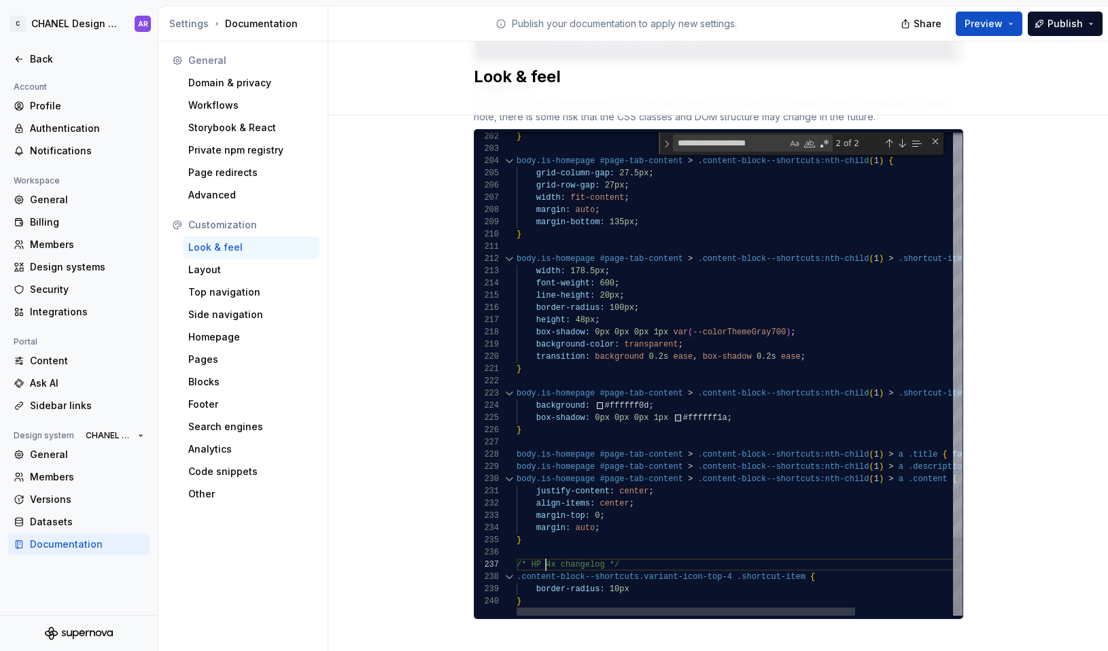
type textarea "**********"
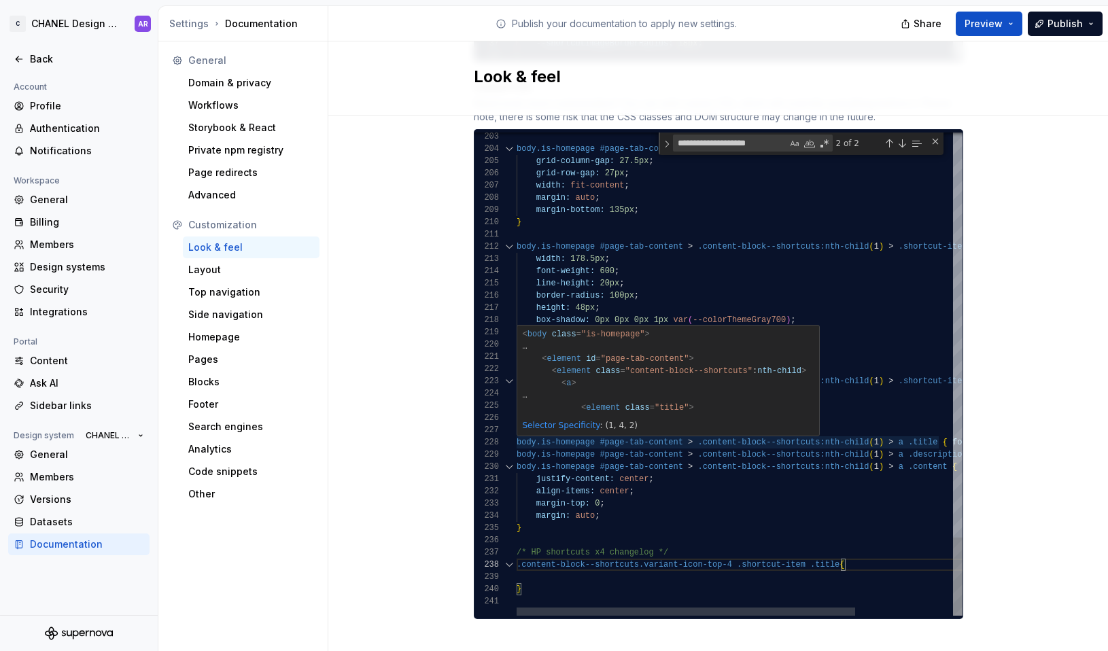
scroll to position [86, 84]
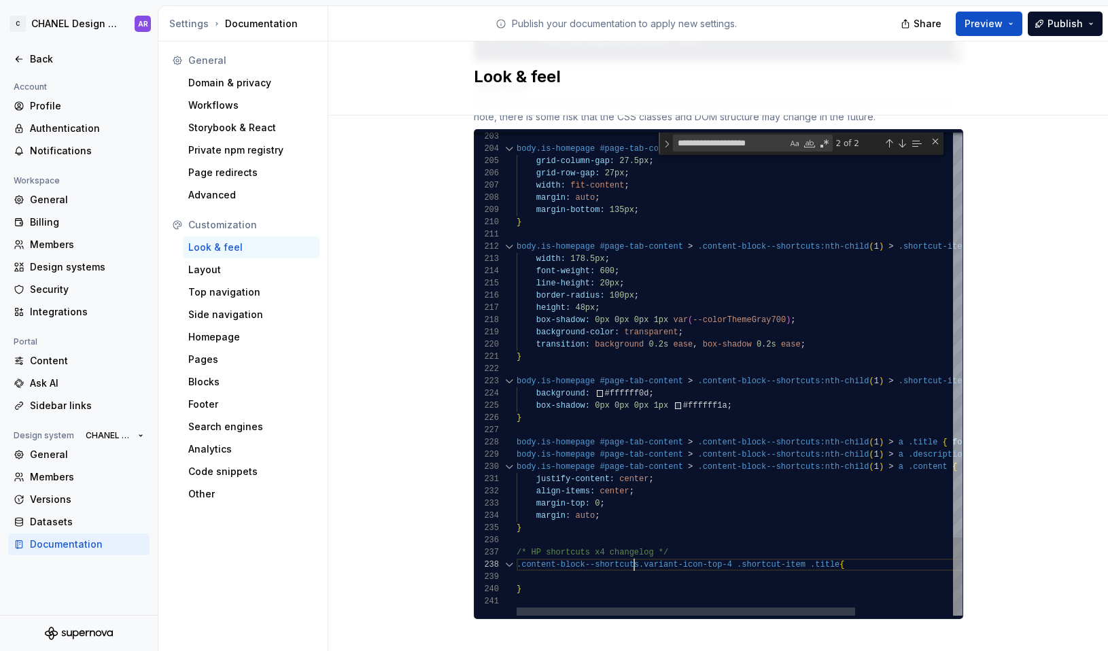
scroll to position [86, 118]
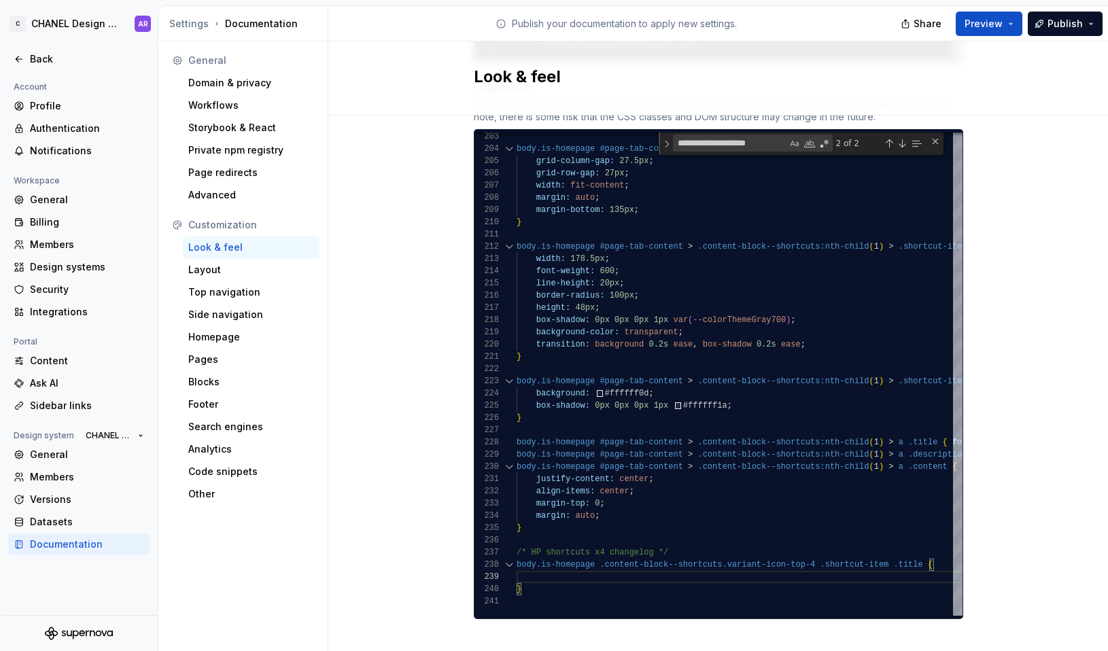
type textarea "**********"
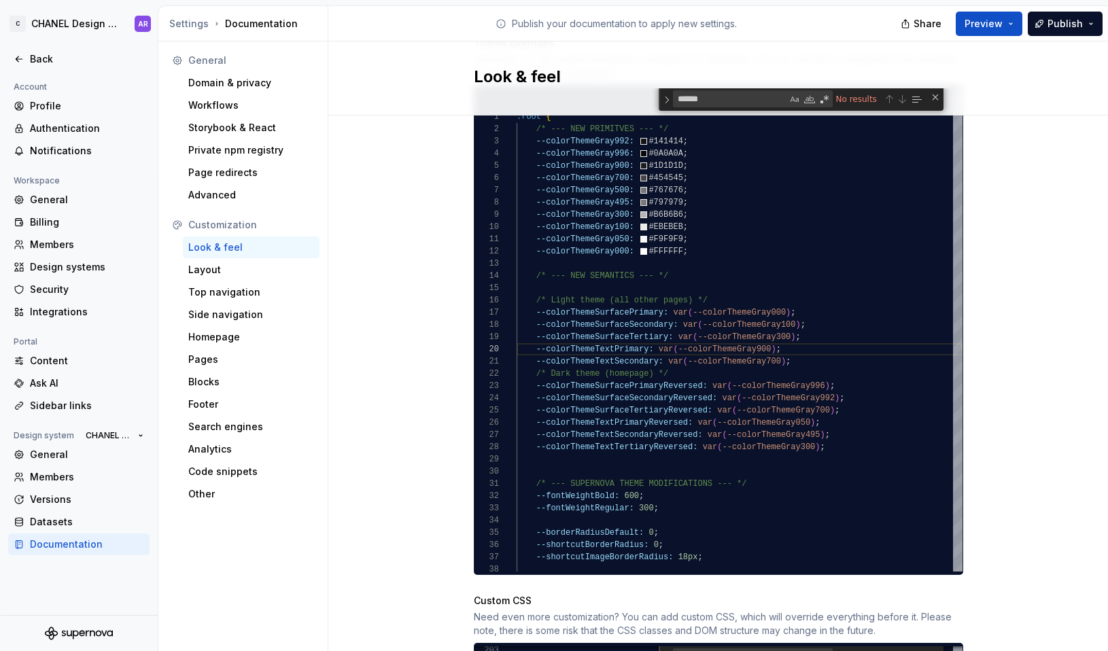
scroll to position [827, 0]
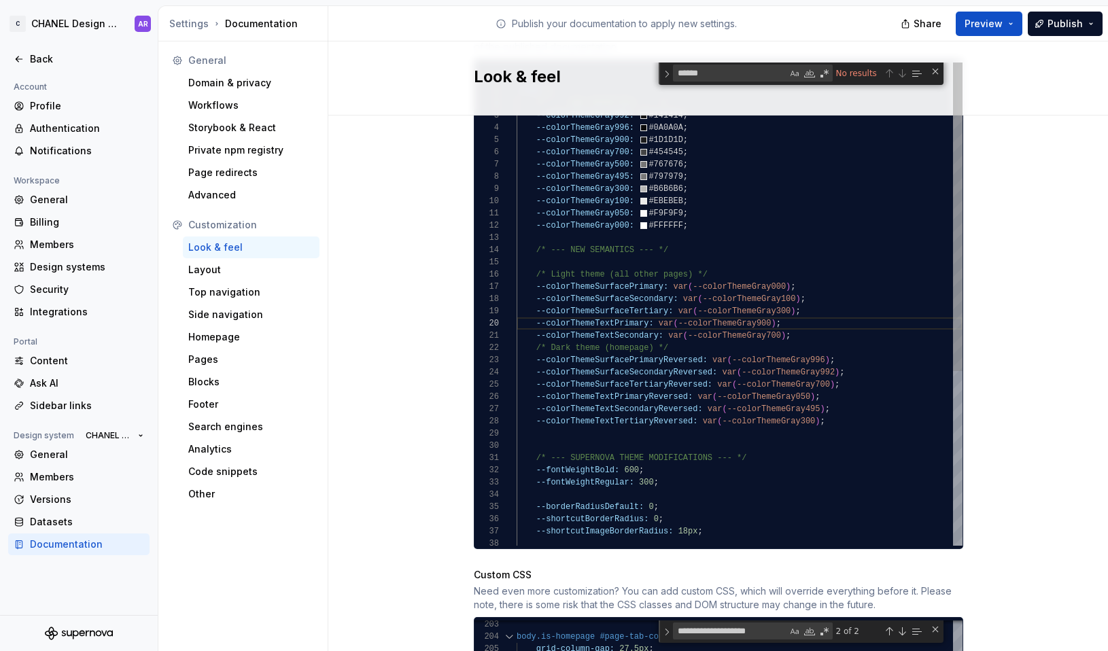
type textarea "**********"
click at [759, 384] on div ":root { /* --- NEW PRIMITVES --- */ --colorThemeGray992: #141414 ; --colorTheme…" at bounding box center [740, 441] width 446 height 757
click at [661, 384] on div ":root { /* --- NEW PRIMITVES --- */ --colorThemeGray992: #141414 ; --colorTheme…" at bounding box center [740, 441] width 446 height 757
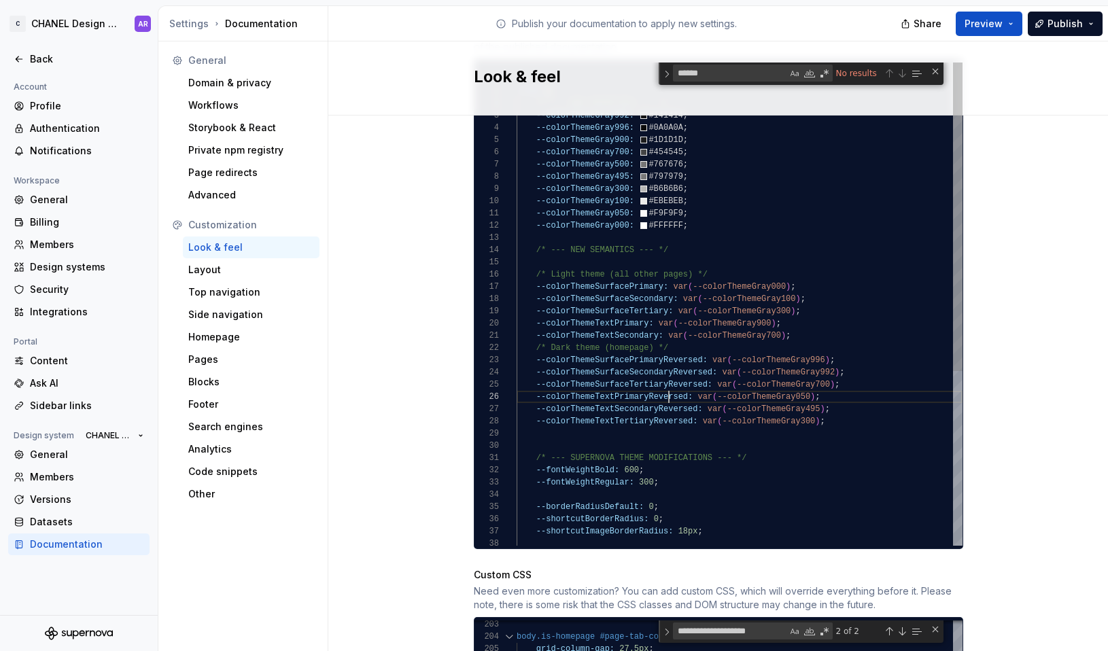
click at [661, 384] on div ":root { /* --- NEW PRIMITVES --- */ --colorThemeGray992: #141414 ; --colorTheme…" at bounding box center [740, 441] width 446 height 757
click at [645, 398] on div ":root { /* --- NEW PRIMITVES --- */ --colorThemeGray992: #141414 ; --colorTheme…" at bounding box center [740, 441] width 446 height 757
click at [530, 398] on div ":root { /* --- NEW PRIMITVES --- */ --colorThemeGray992: #141414 ; --colorTheme…" at bounding box center [740, 441] width 446 height 757
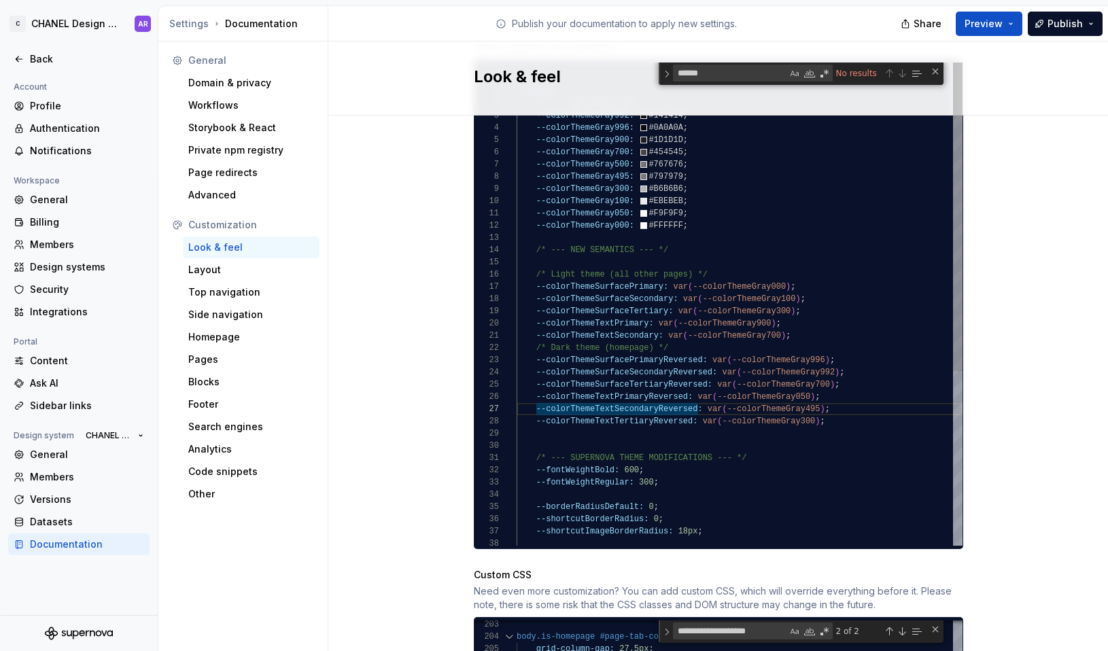
scroll to position [73, 182]
click at [693, 395] on div ":root { /* --- NEW PRIMITVES --- */ --colorThemeGray992: #141414 ; --colorTheme…" at bounding box center [740, 441] width 446 height 757
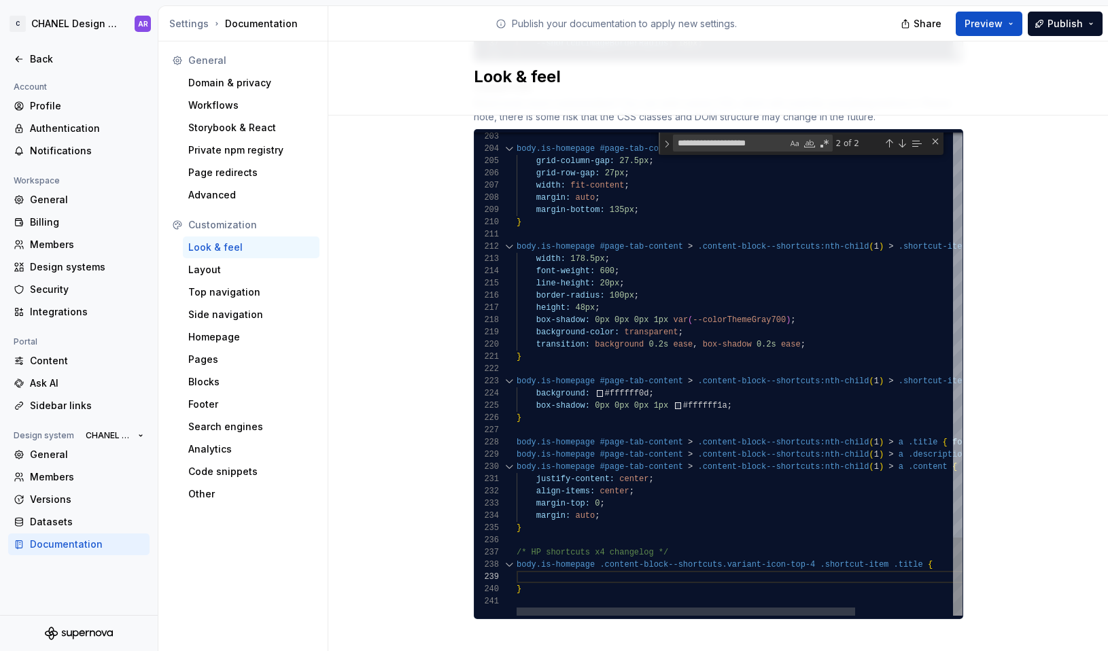
scroll to position [98, 20]
type textarea "**********"
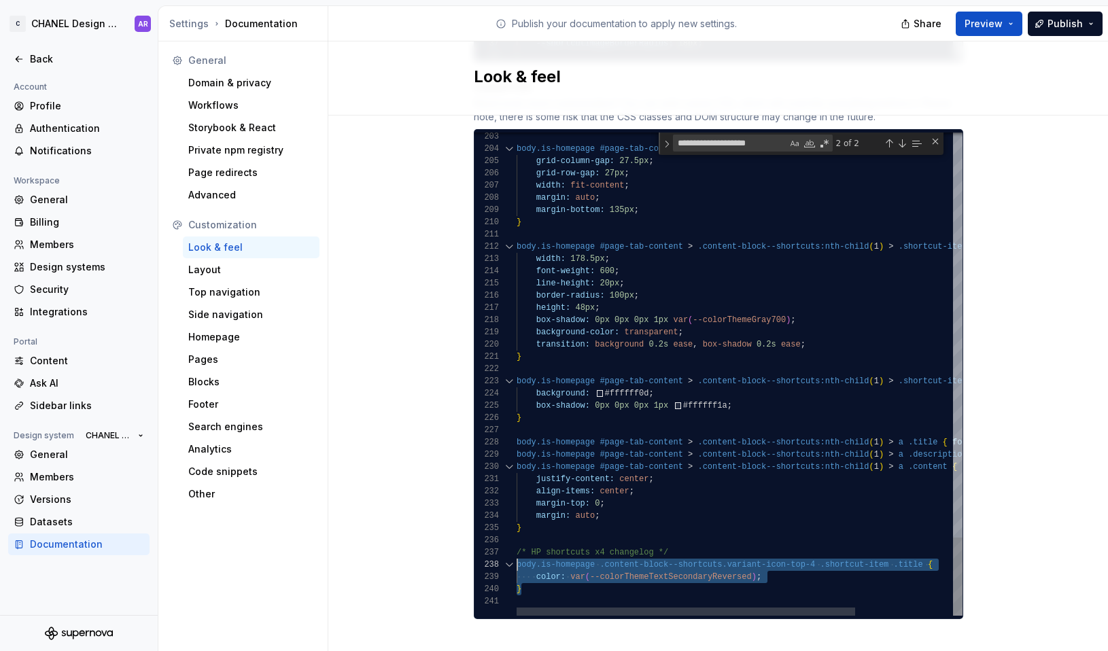
drag, startPoint x: 529, startPoint y: 576, endPoint x: 507, endPoint y: 553, distance: 31.7
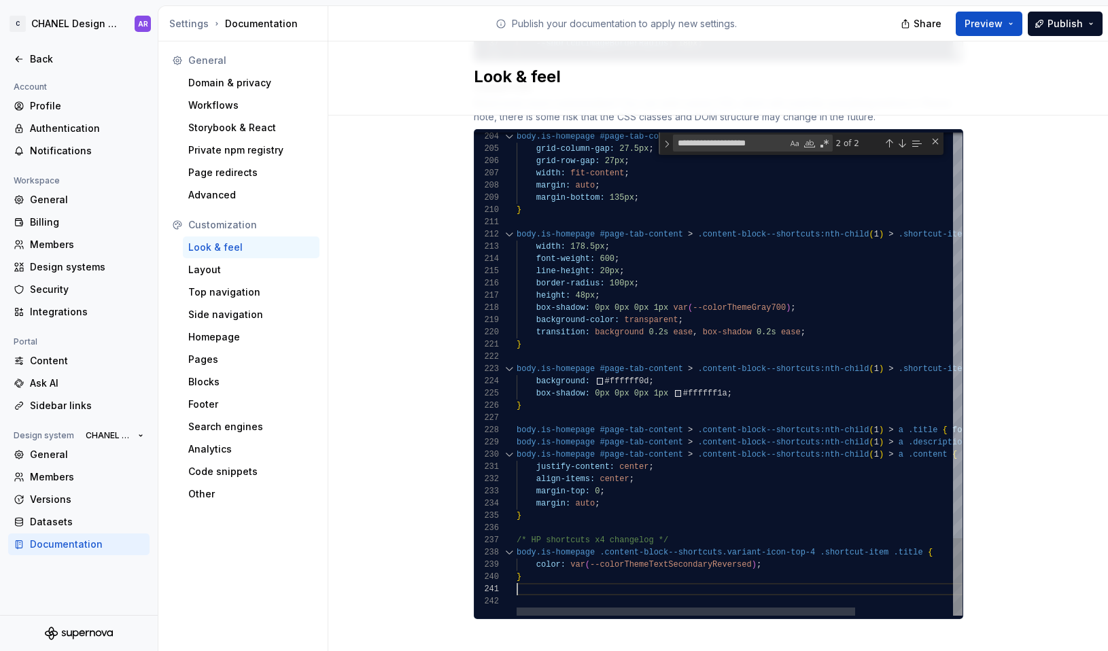
scroll to position [24, 5]
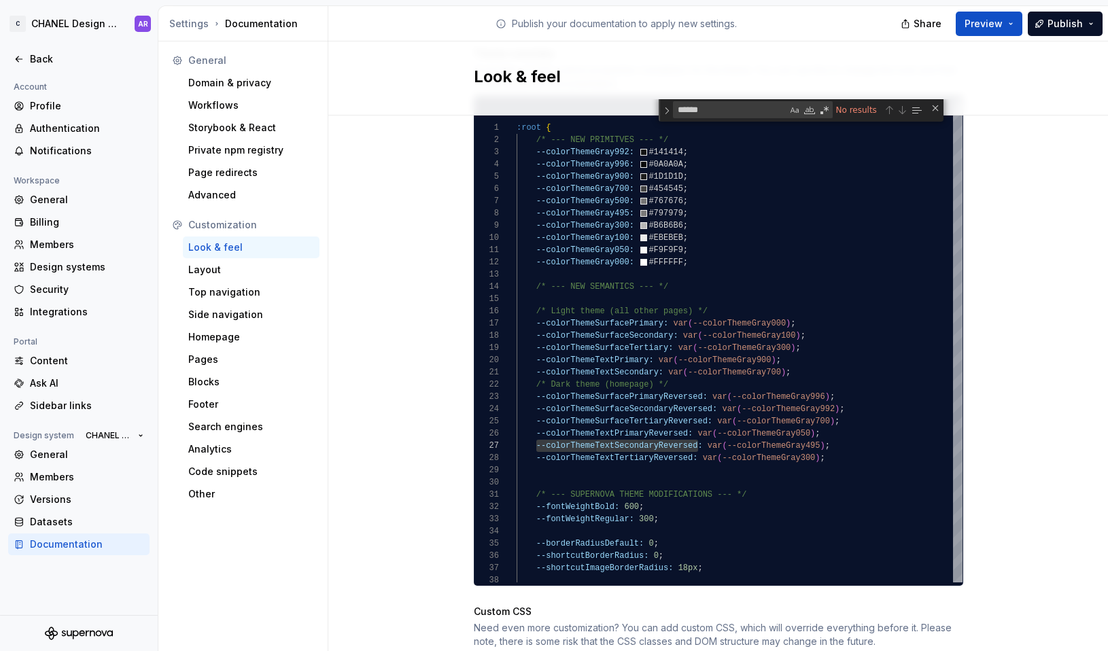
scroll to position [799, 0]
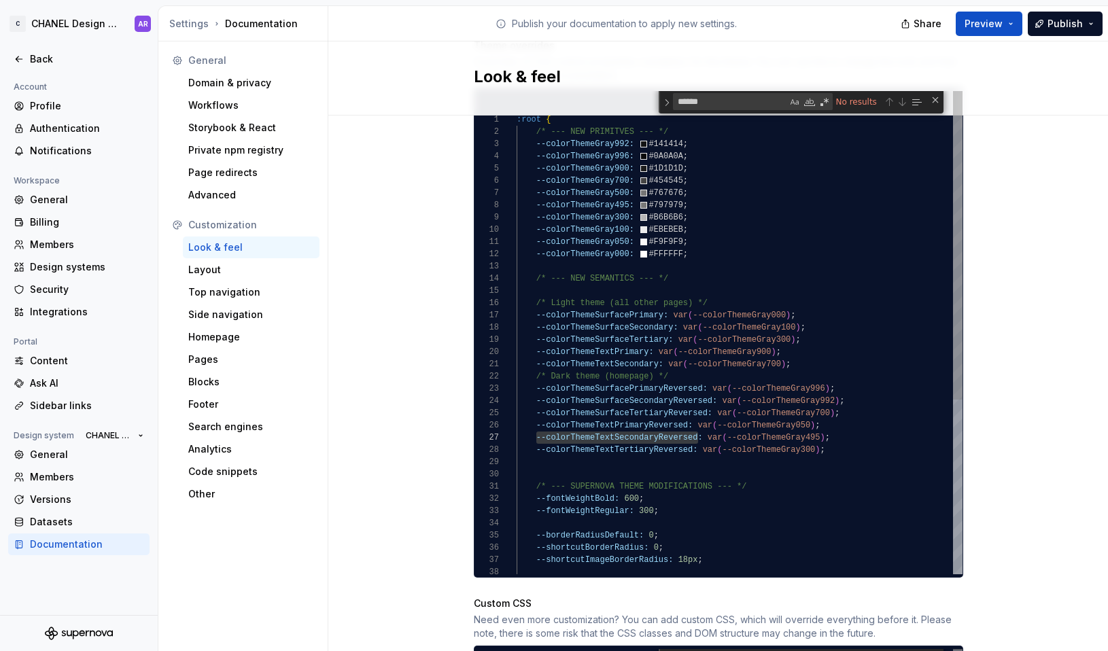
click at [644, 411] on div ":root { /* --- NEW PRIMITVES --- */ --colorThemeGray992: #141414 ; --colorTheme…" at bounding box center [740, 469] width 446 height 757
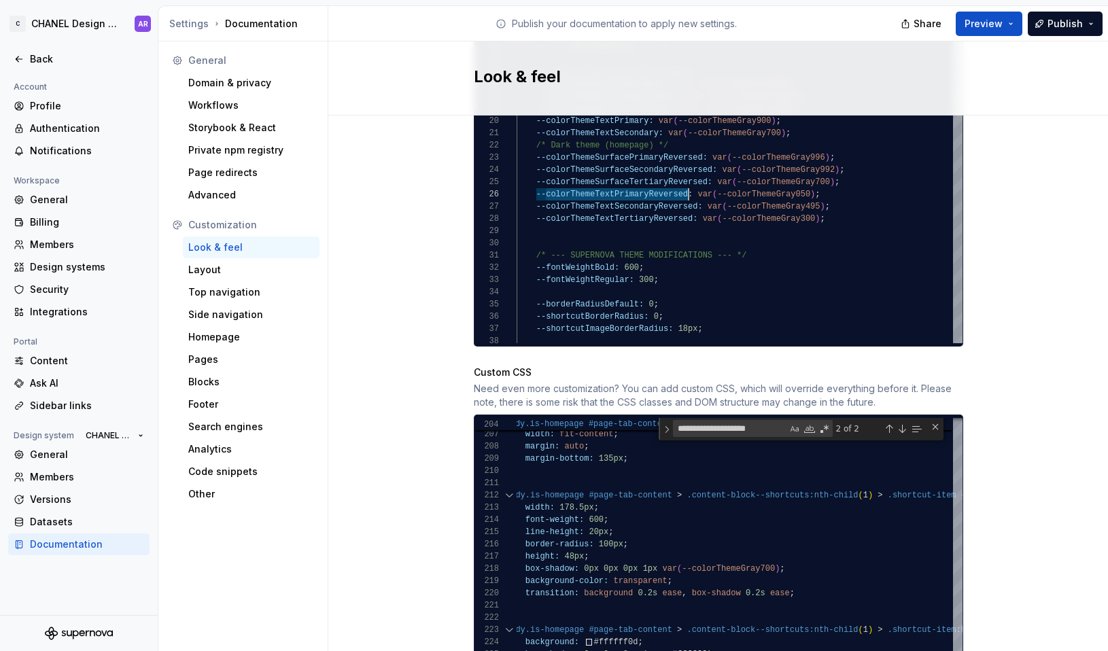
scroll to position [1315, 0]
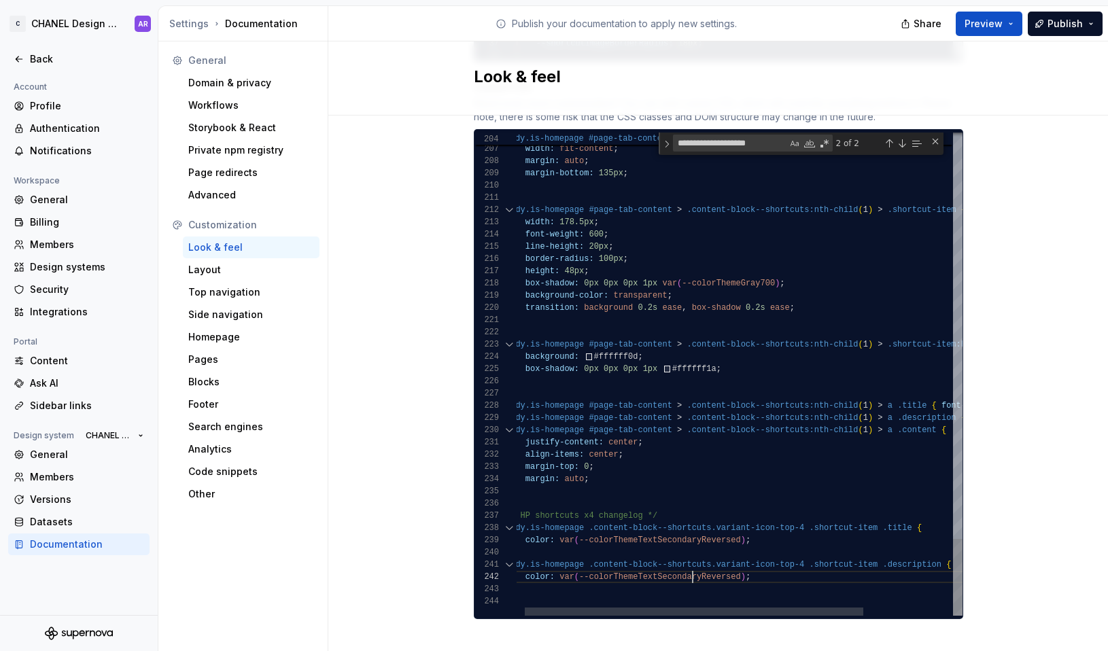
type textarea "**********"
click at [954, 27] on span "Publish" at bounding box center [1065, 24] width 35 height 14
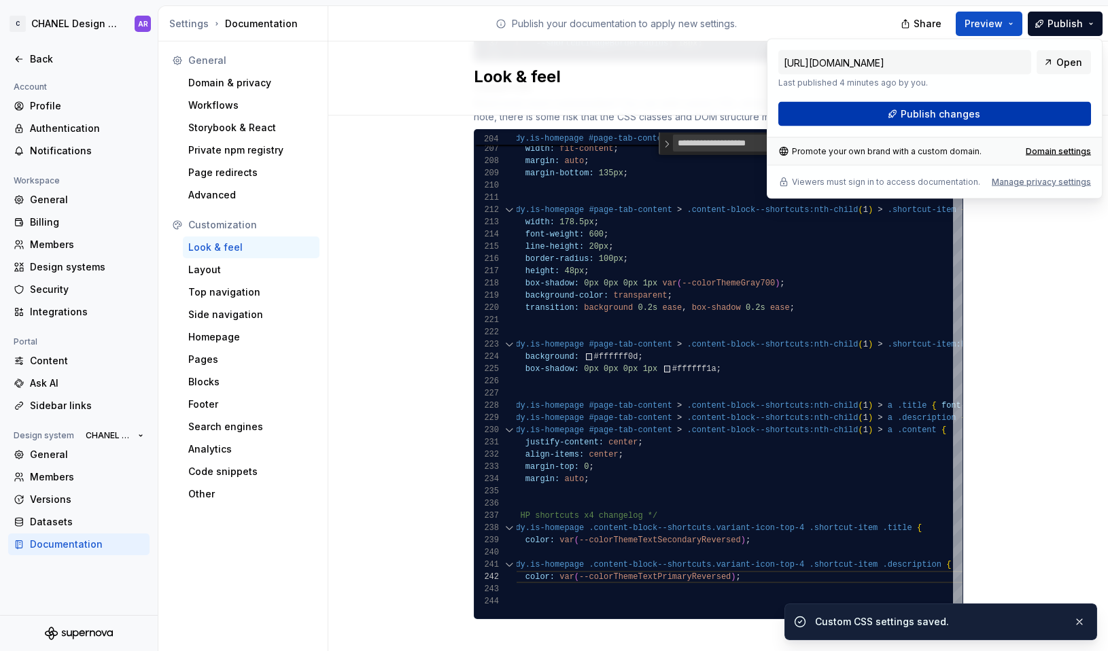
click at [954, 107] on button "Publish changes" at bounding box center [934, 114] width 313 height 24
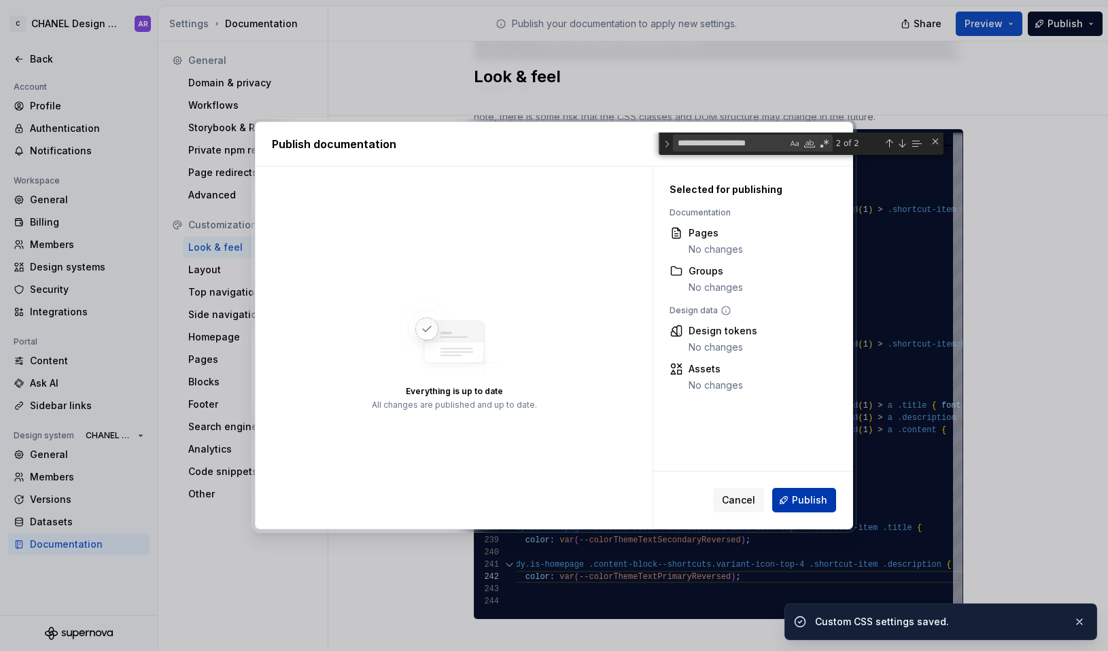
click at [800, 504] on span "Publish" at bounding box center [809, 501] width 35 height 14
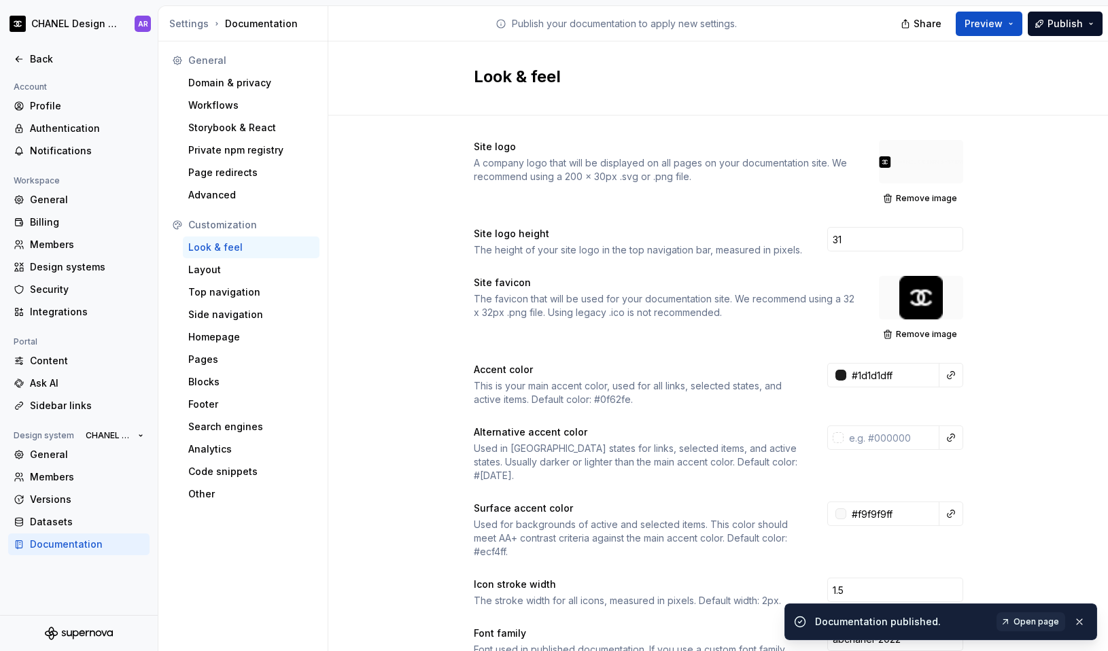
scroll to position [12, 123]
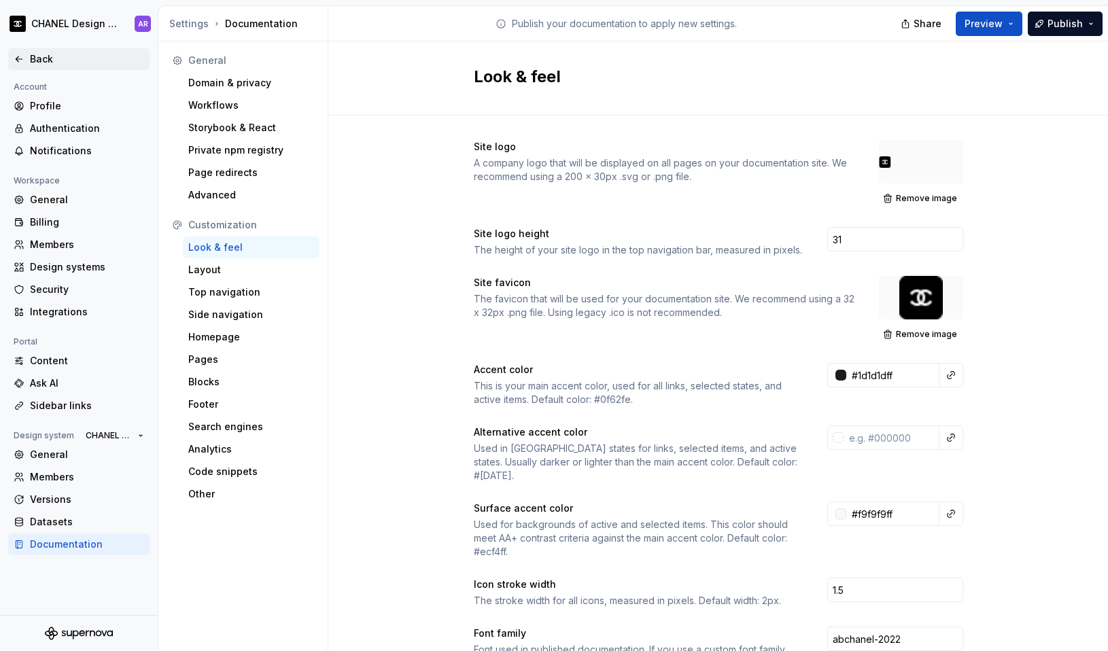
click at [37, 52] on div "Back" at bounding box center [87, 59] width 114 height 14
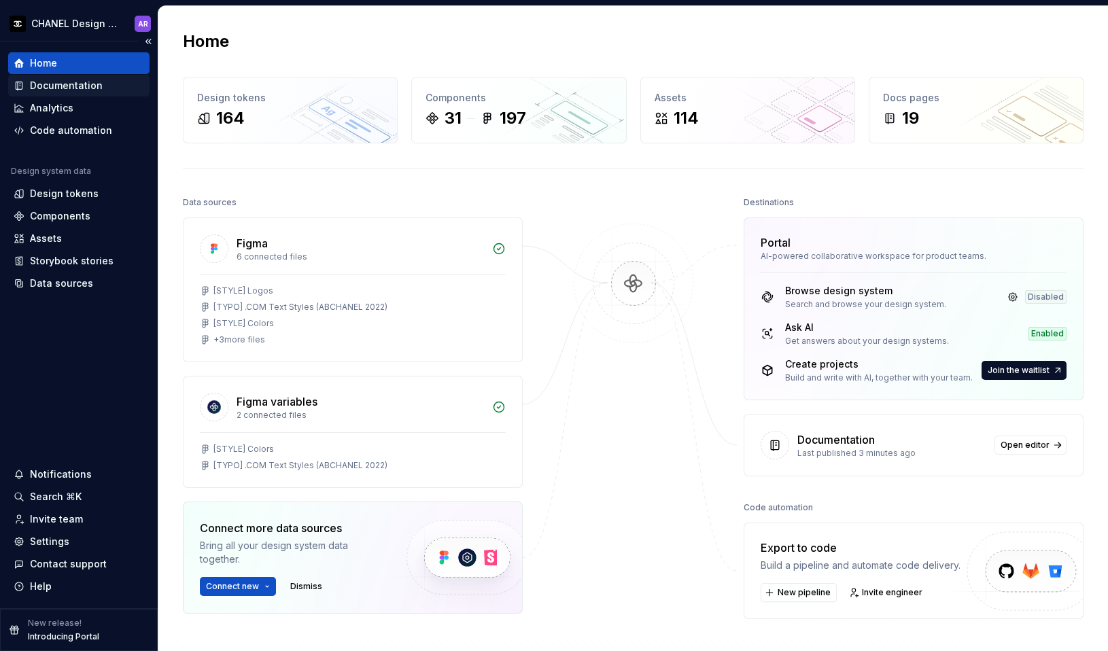
click at [47, 94] on div "Documentation" at bounding box center [78, 86] width 141 height 22
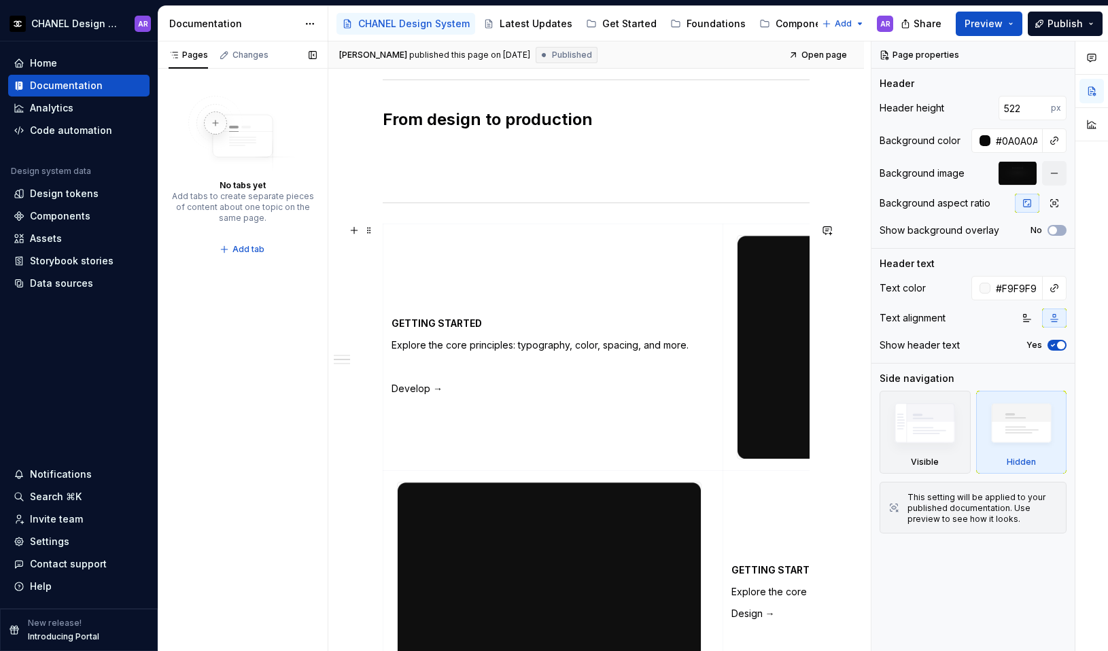
scroll to position [1075, 0]
click at [502, 190] on div "**********" at bounding box center [596, 216] width 427 height 1611
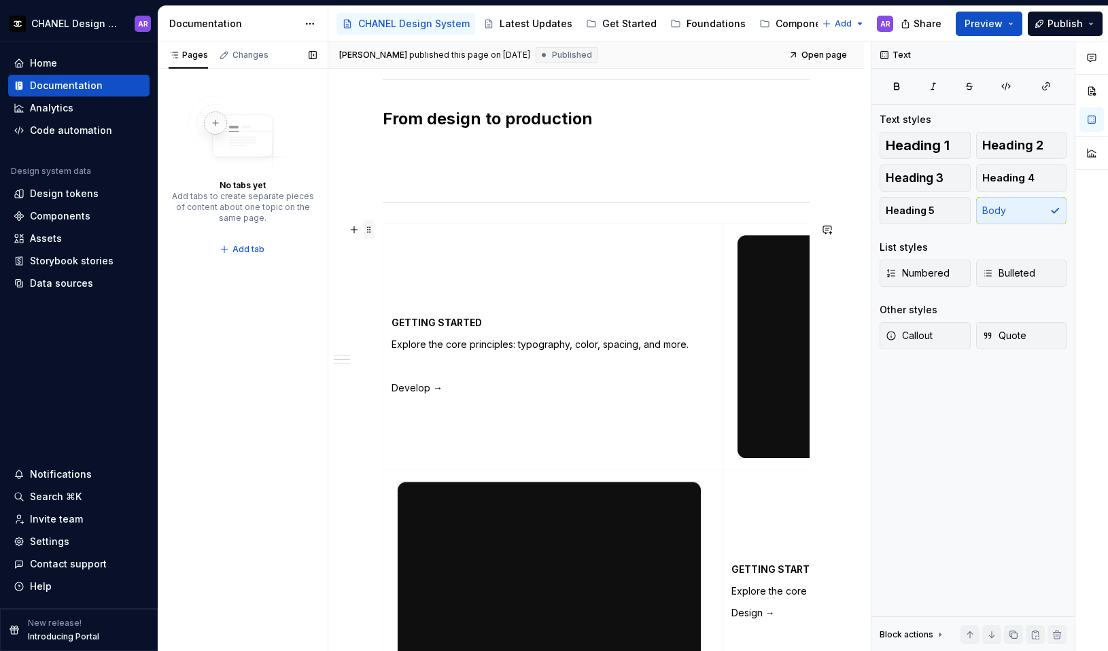
click at [372, 231] on span at bounding box center [369, 229] width 11 height 19
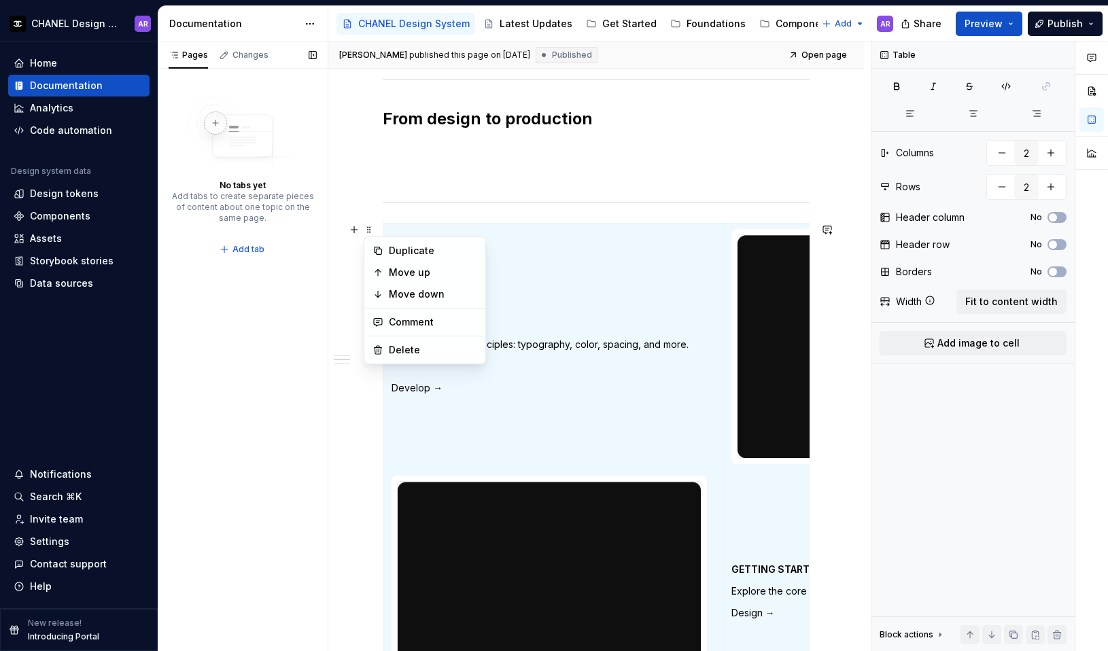
click at [537, 129] on h2 "From design to production" at bounding box center [596, 119] width 427 height 22
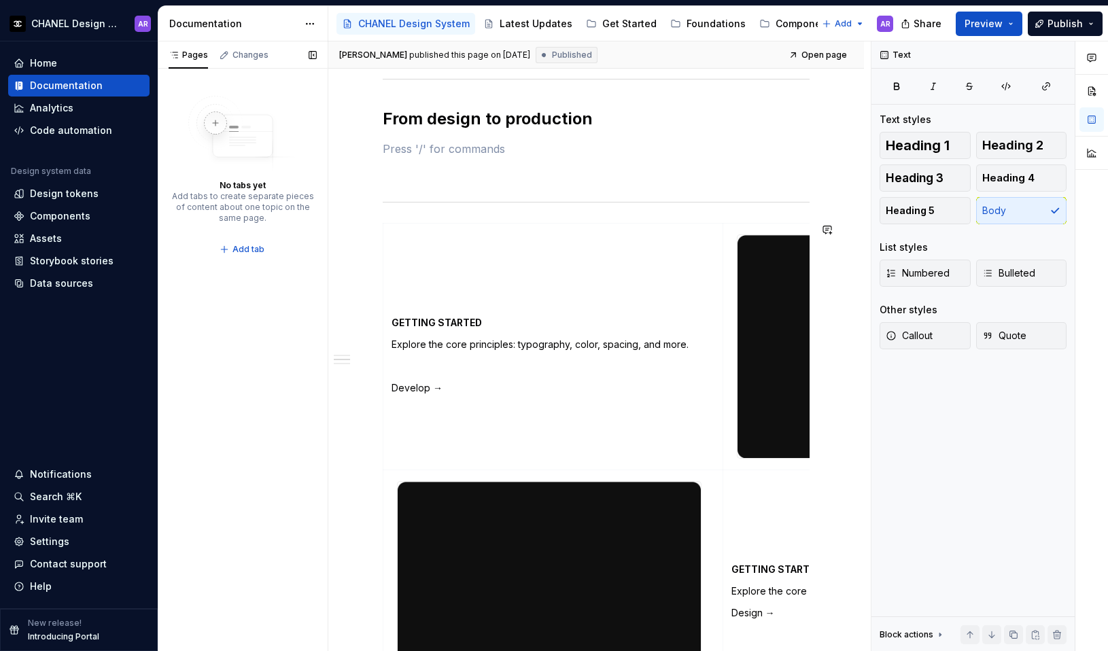
click at [538, 138] on div "**********" at bounding box center [596, 216] width 427 height 1611
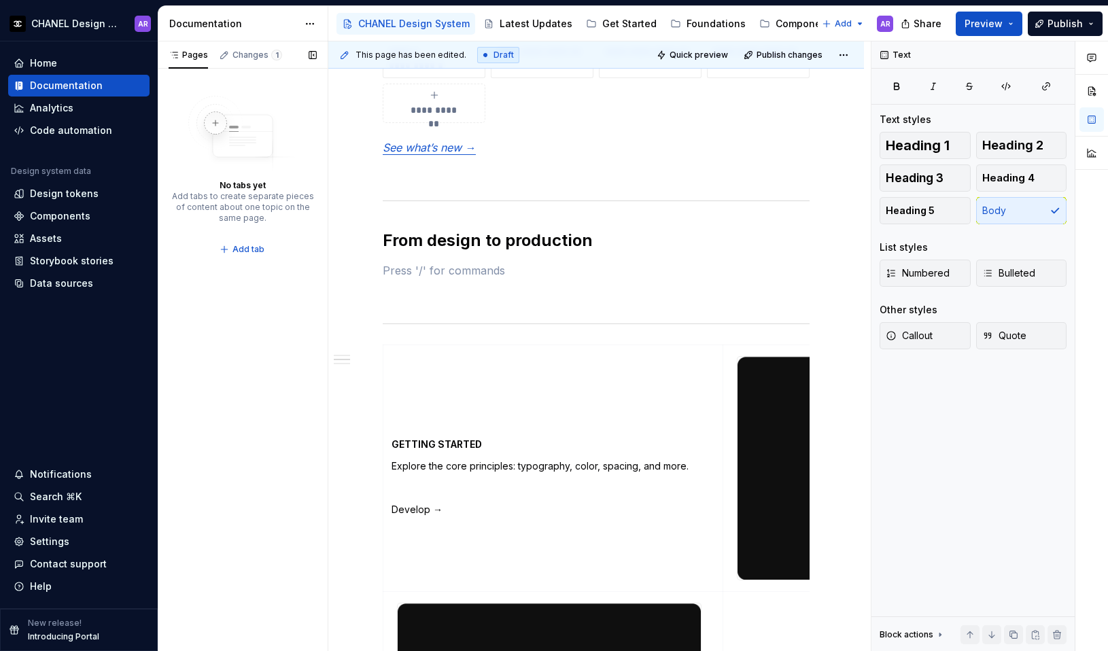
scroll to position [982, 0]
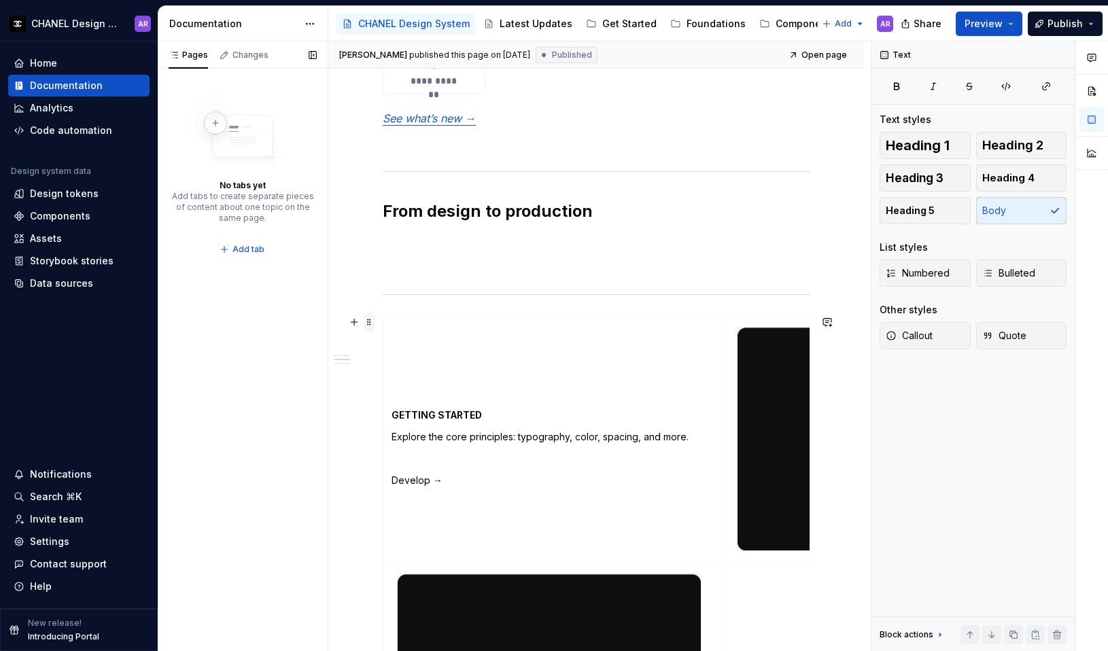
click at [368, 324] on span at bounding box center [369, 322] width 11 height 19
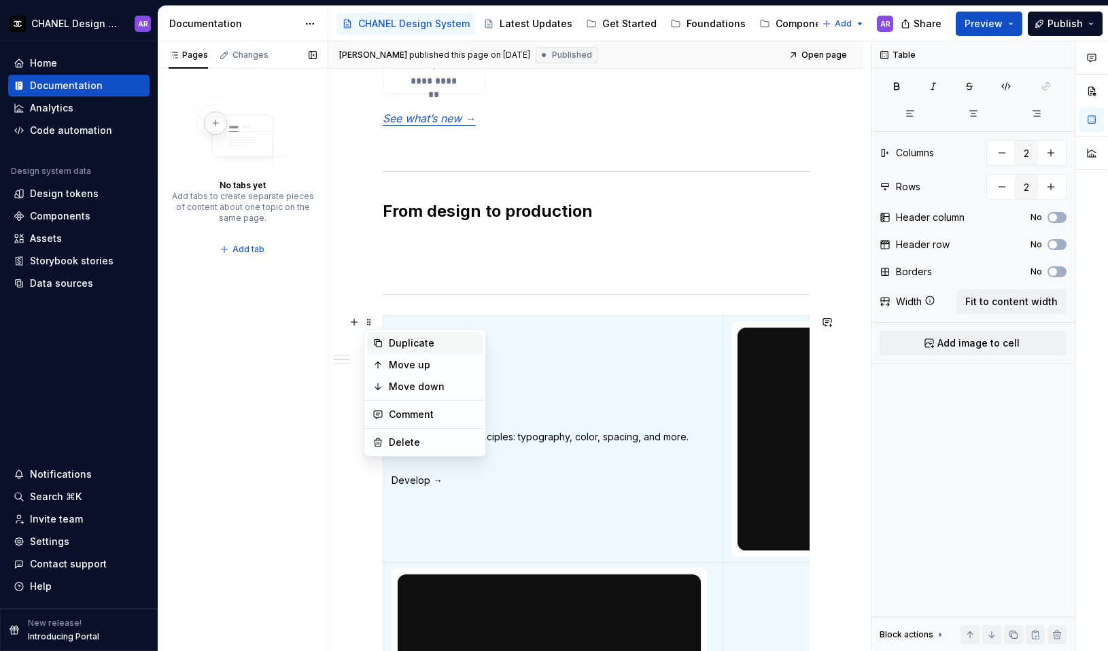
click at [401, 347] on div "Duplicate" at bounding box center [433, 344] width 88 height 14
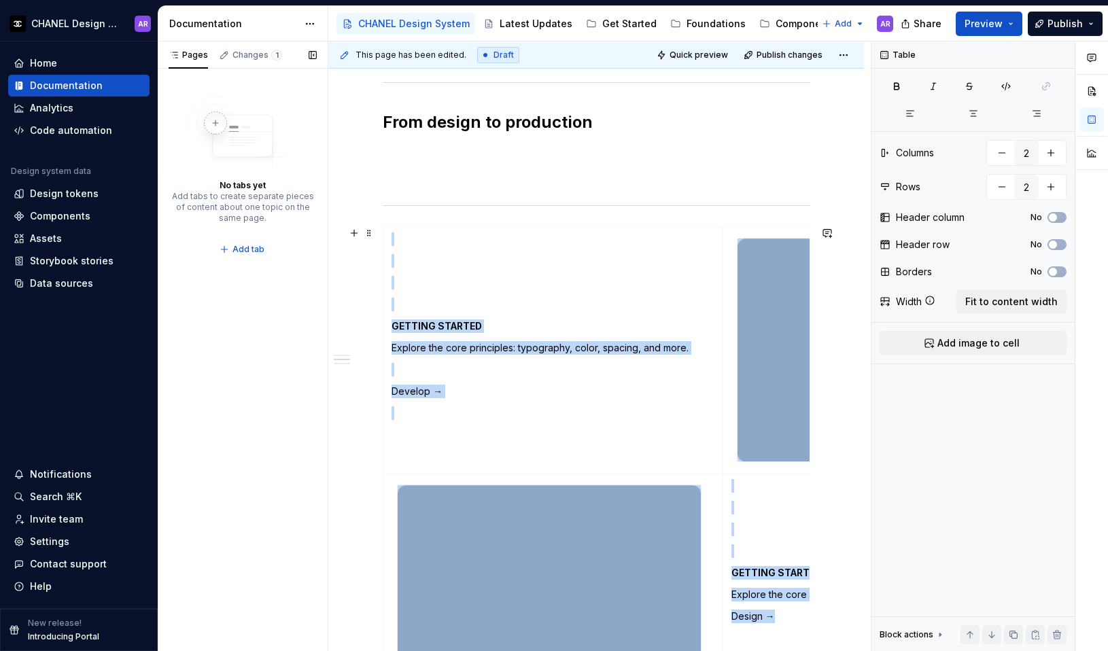
scroll to position [1059, 0]
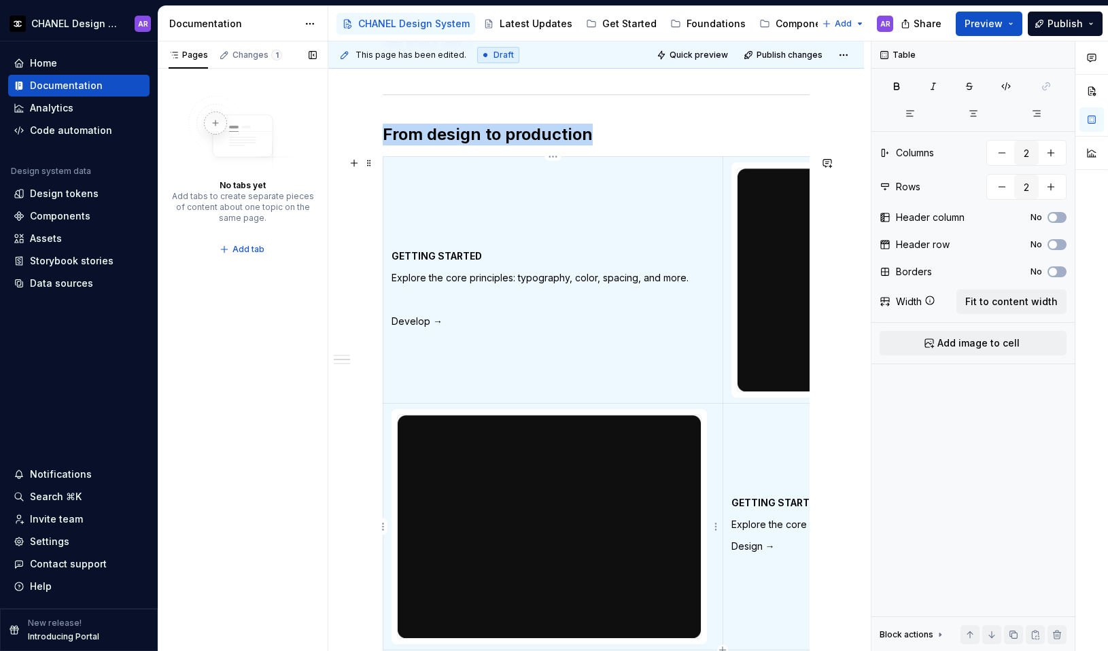
click at [621, 415] on div at bounding box center [549, 527] width 305 height 224
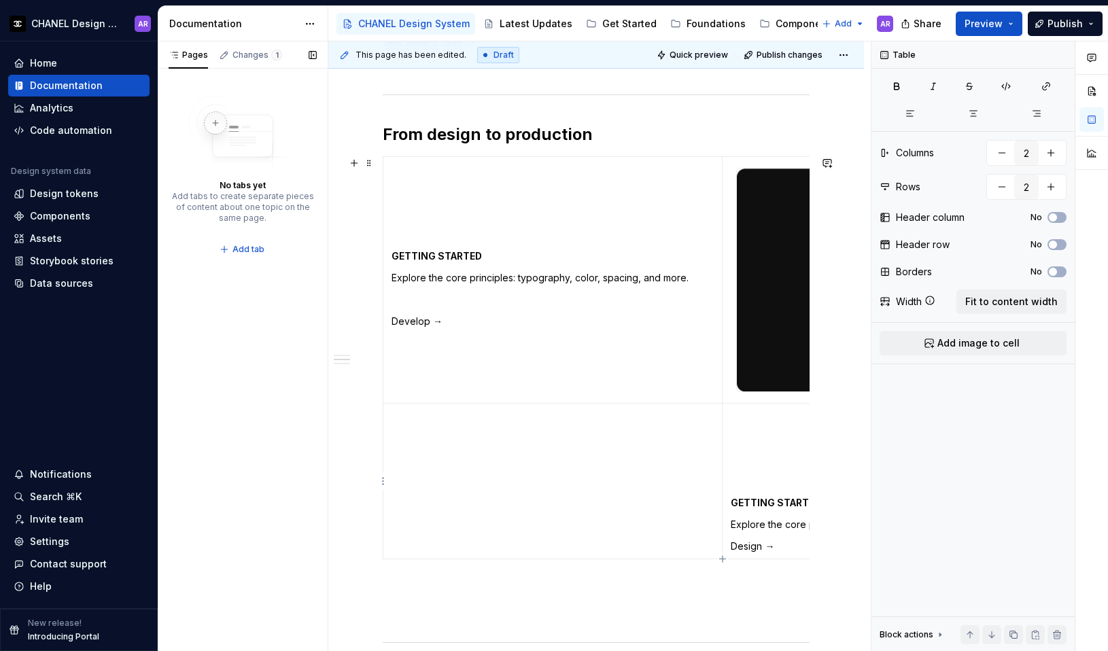
click at [798, 543] on p "Design →" at bounding box center [892, 547] width 323 height 14
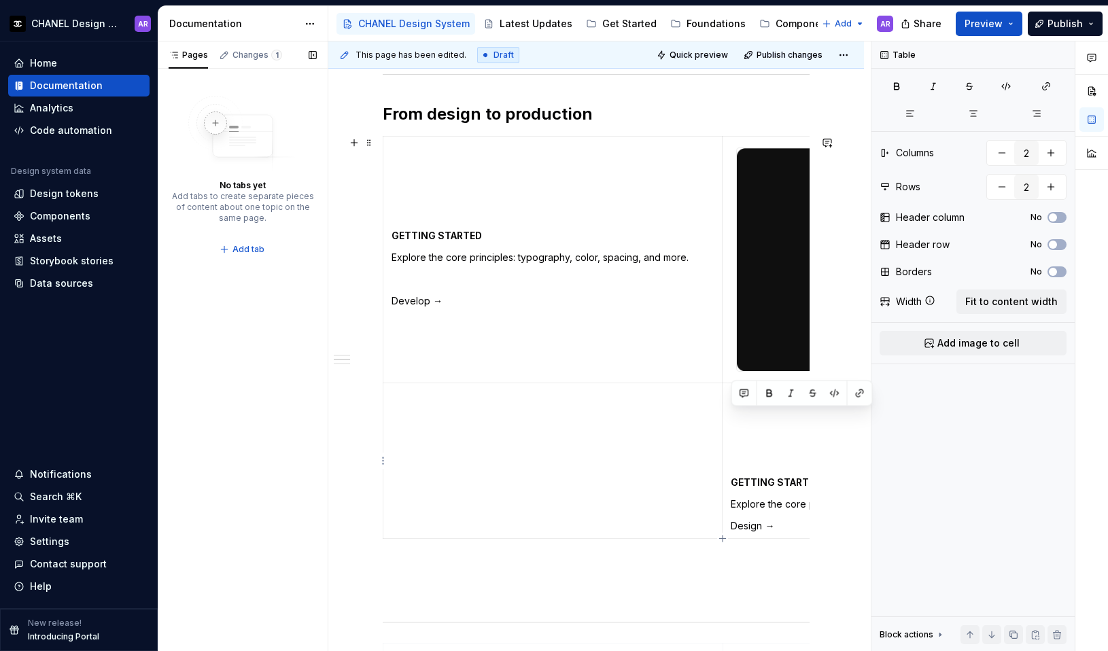
click at [748, 415] on p at bounding box center [892, 418] width 323 height 14
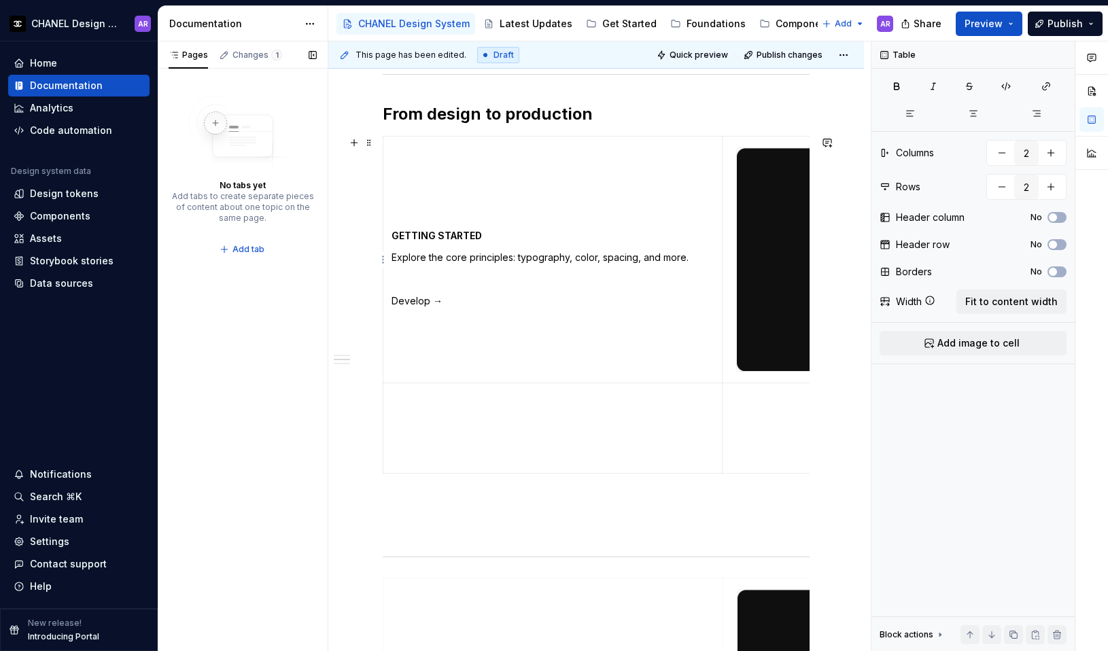
type textarea "*"
click at [784, 237] on img at bounding box center [888, 259] width 303 height 223
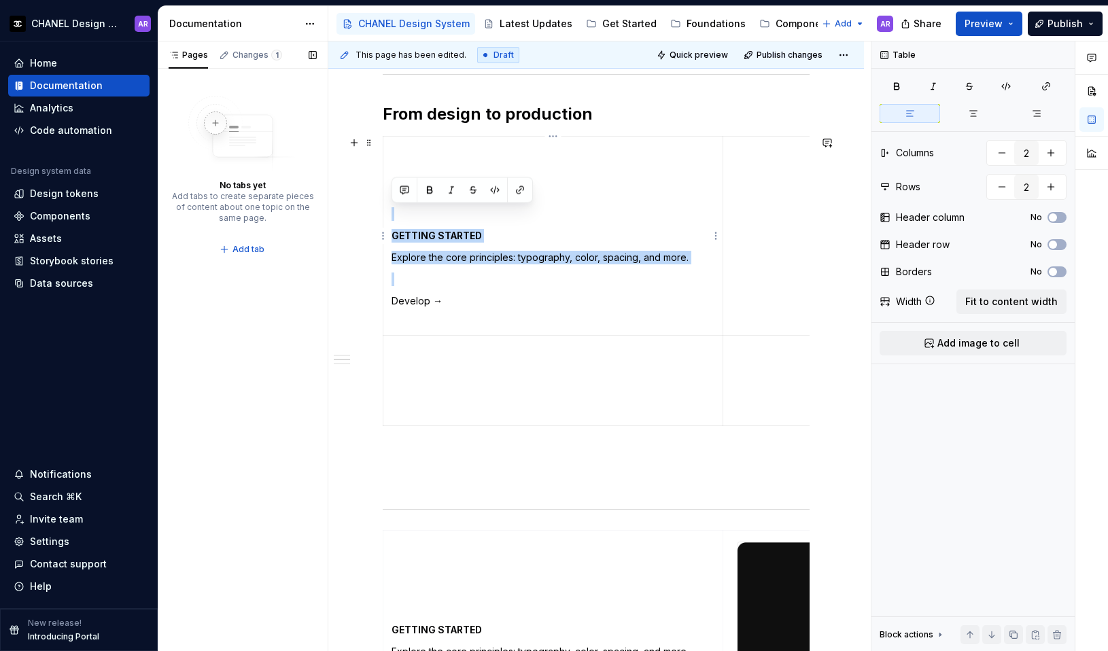
drag, startPoint x: 499, startPoint y: 294, endPoint x: 400, endPoint y: 220, distance: 123.3
click at [400, 220] on td "GETTING STARTED Explore the core principles: typography, color, spacing, and mo…" at bounding box center [553, 236] width 340 height 199
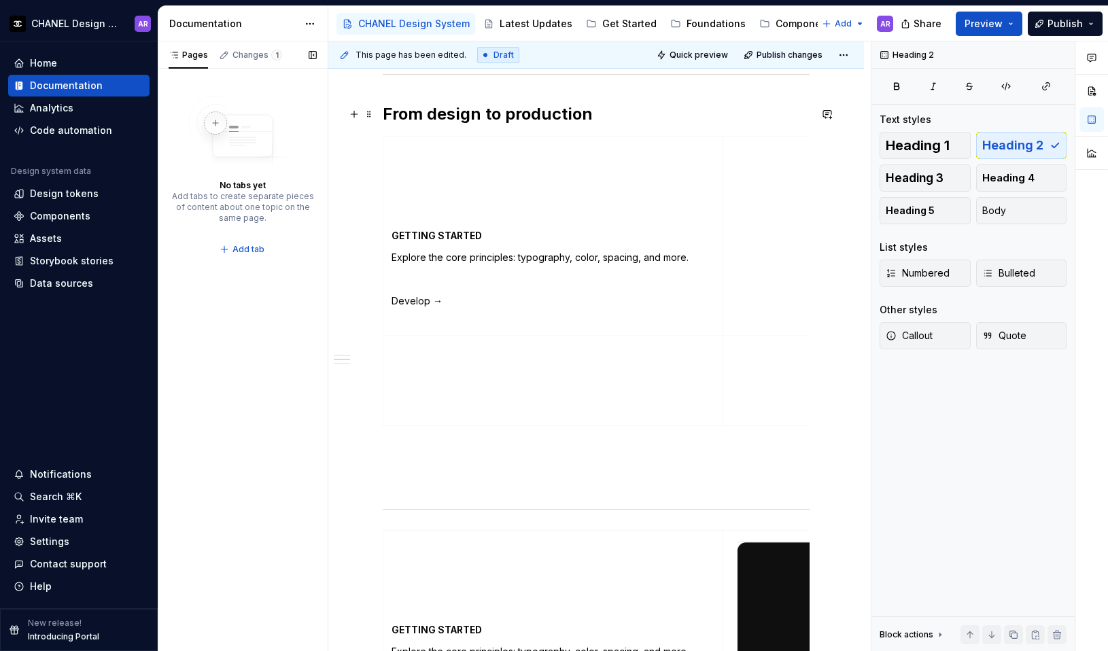
click at [500, 112] on h2 "From design to production" at bounding box center [596, 114] width 427 height 22
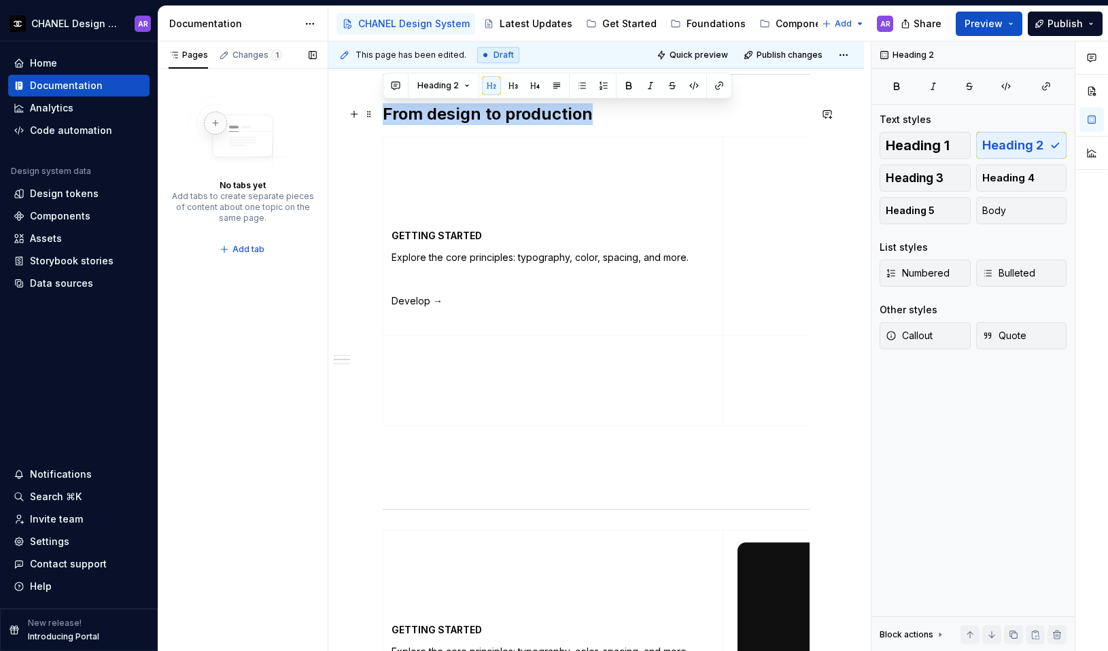
click at [500, 112] on h2 "From design to production" at bounding box center [596, 114] width 427 height 22
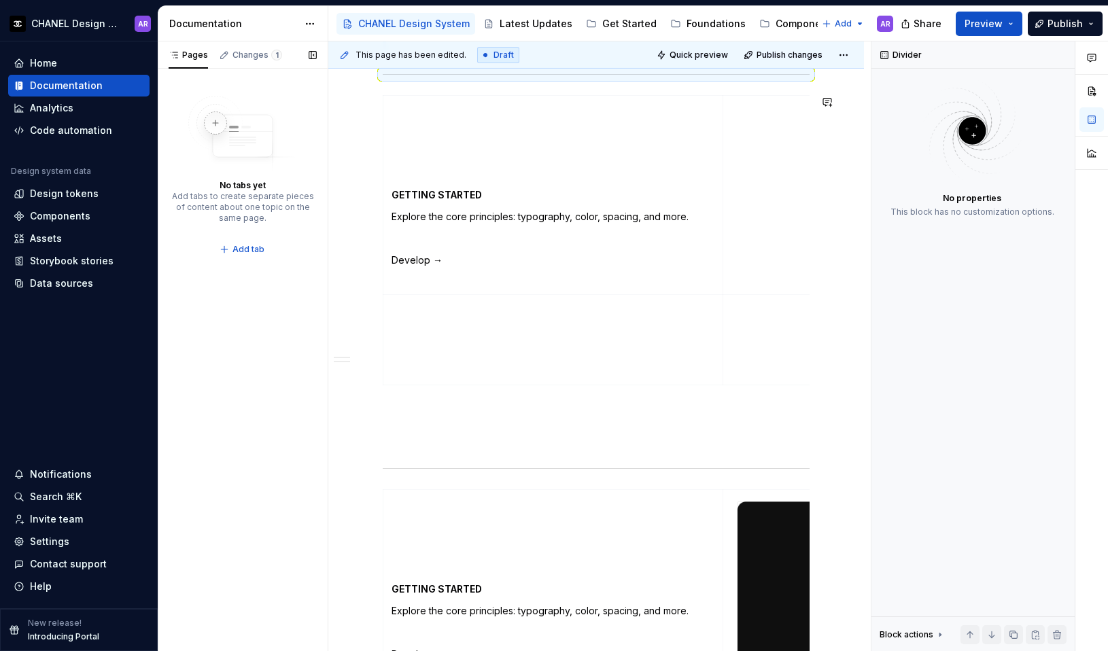
scroll to position [1039, 0]
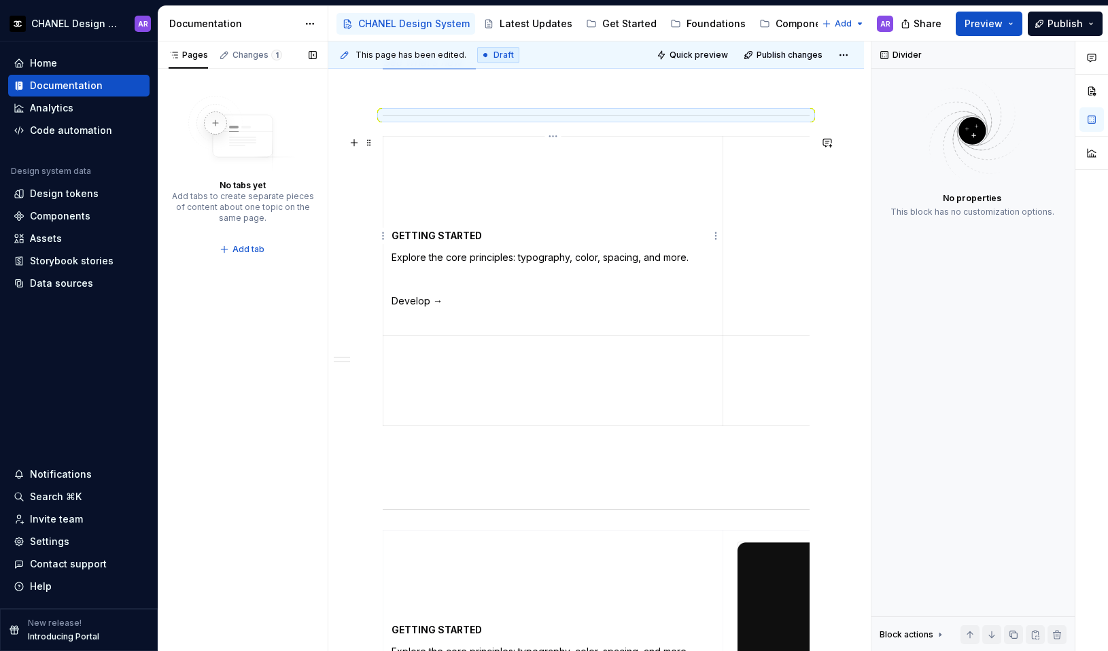
click at [456, 163] on td "GETTING STARTED Explore the core principles: typography, color, spacing, and mo…" at bounding box center [553, 236] width 340 height 199
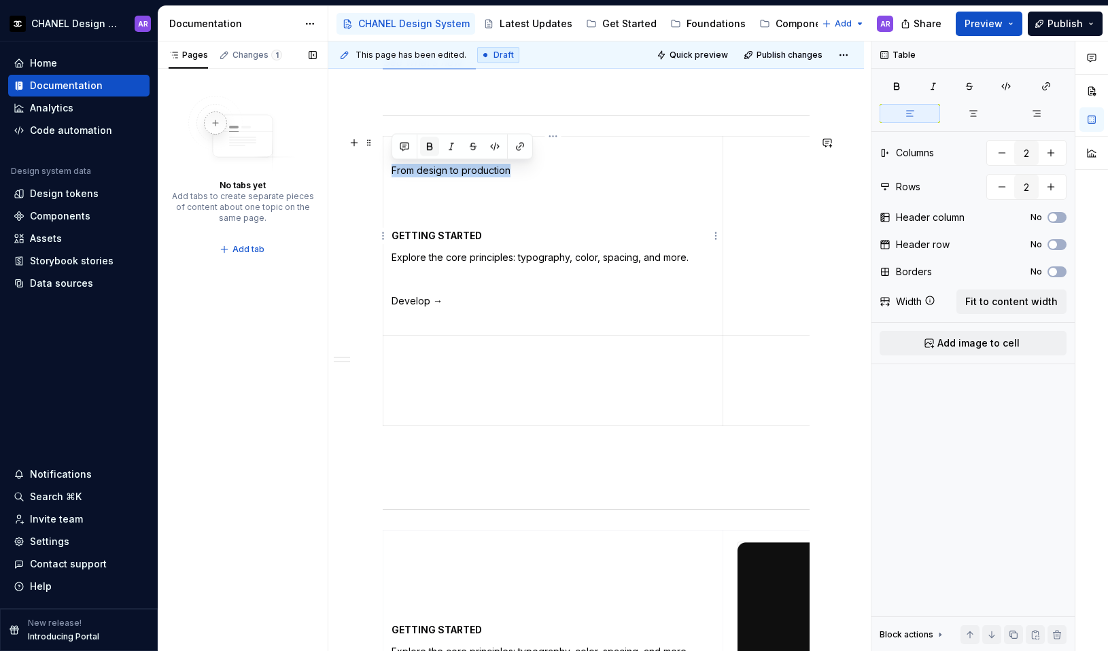
click at [426, 150] on button "button" at bounding box center [429, 146] width 19 height 19
click at [435, 211] on p at bounding box center [553, 214] width 323 height 14
click at [425, 171] on strong "From design to production" at bounding box center [455, 171] width 126 height 12
click at [502, 240] on p "GETTING STARTED" at bounding box center [553, 236] width 323 height 14
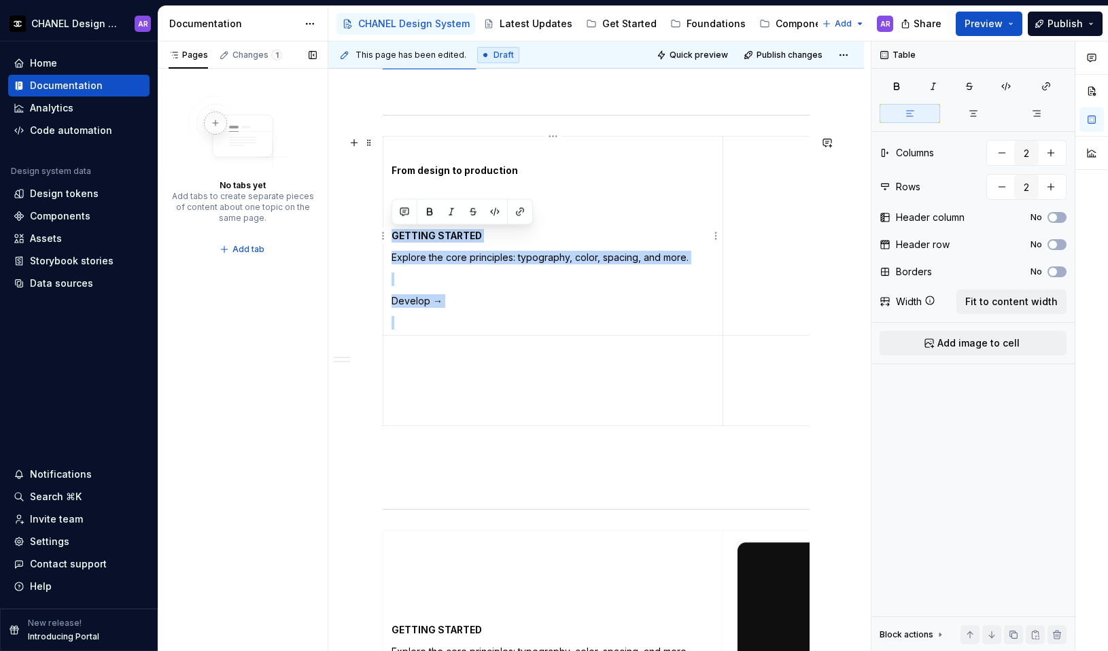
drag, startPoint x: 481, startPoint y: 309, endPoint x: 392, endPoint y: 236, distance: 114.9
click at [392, 236] on td "From design to production GETTING STARTED Explore the core principles: typograp…" at bounding box center [553, 236] width 340 height 199
click at [417, 236] on strong "GETTING STARTED" at bounding box center [437, 236] width 90 height 12
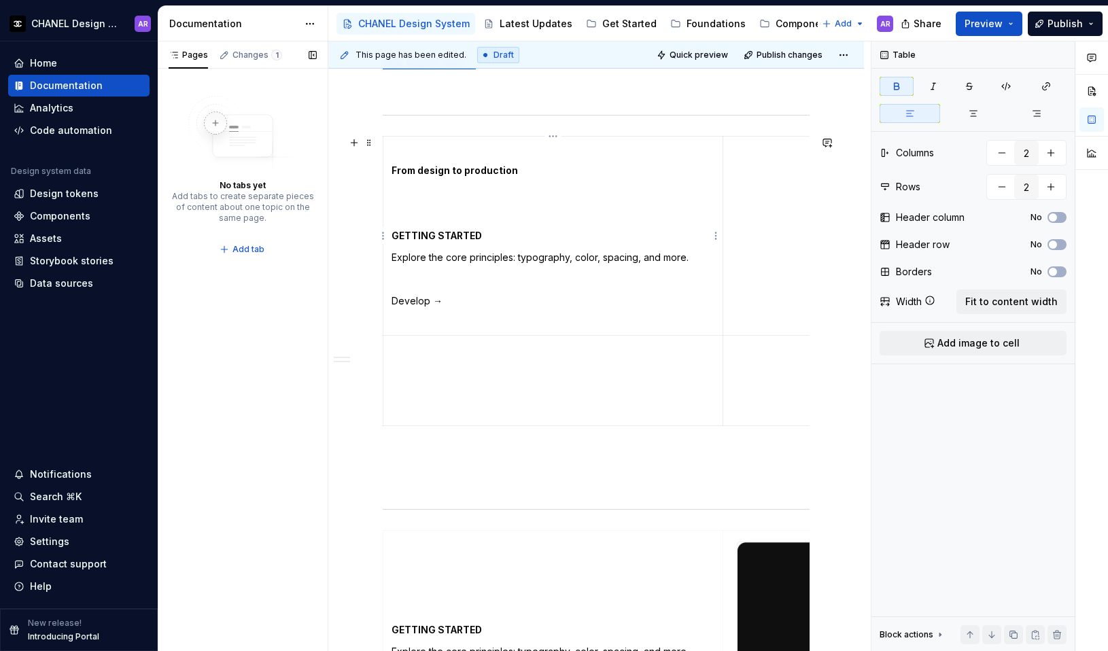
click at [526, 236] on p "GETTING STARTED" at bounding box center [553, 236] width 323 height 14
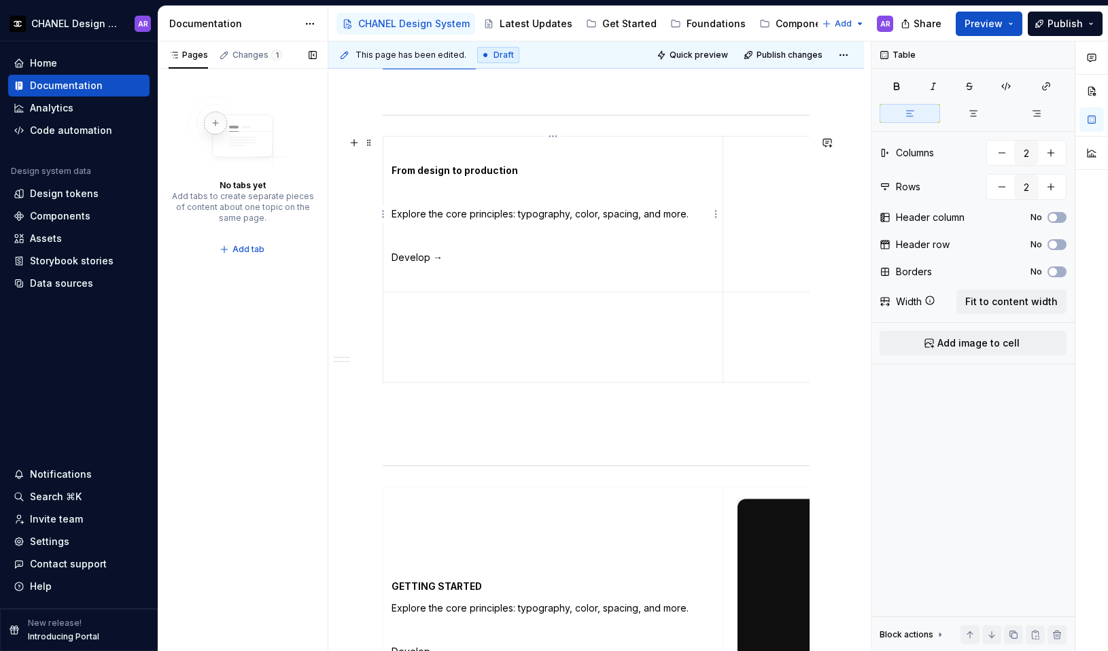
click at [418, 262] on p "Develop →" at bounding box center [553, 258] width 323 height 14
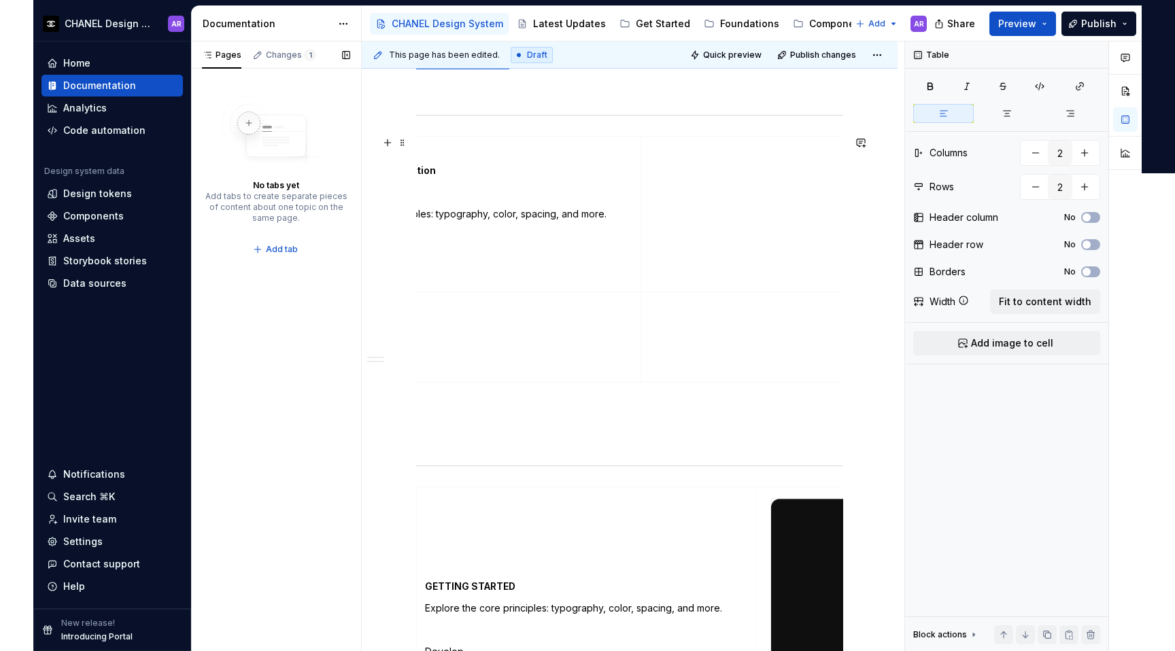
scroll to position [0, 0]
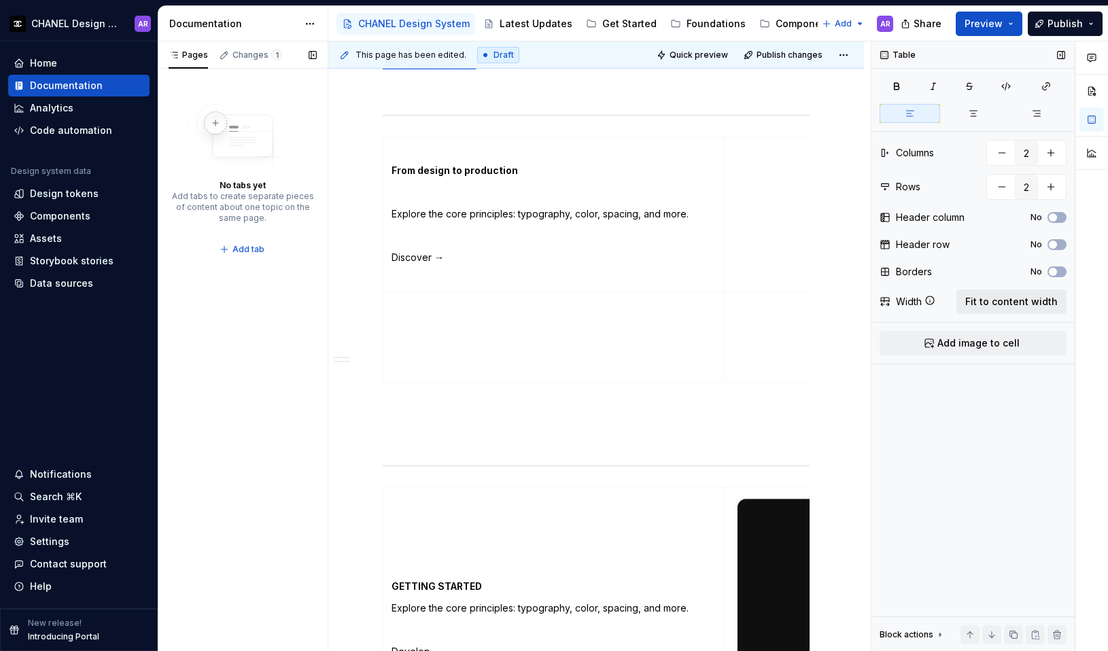
click at [1024, 304] on span "Fit to content width" at bounding box center [1011, 302] width 92 height 14
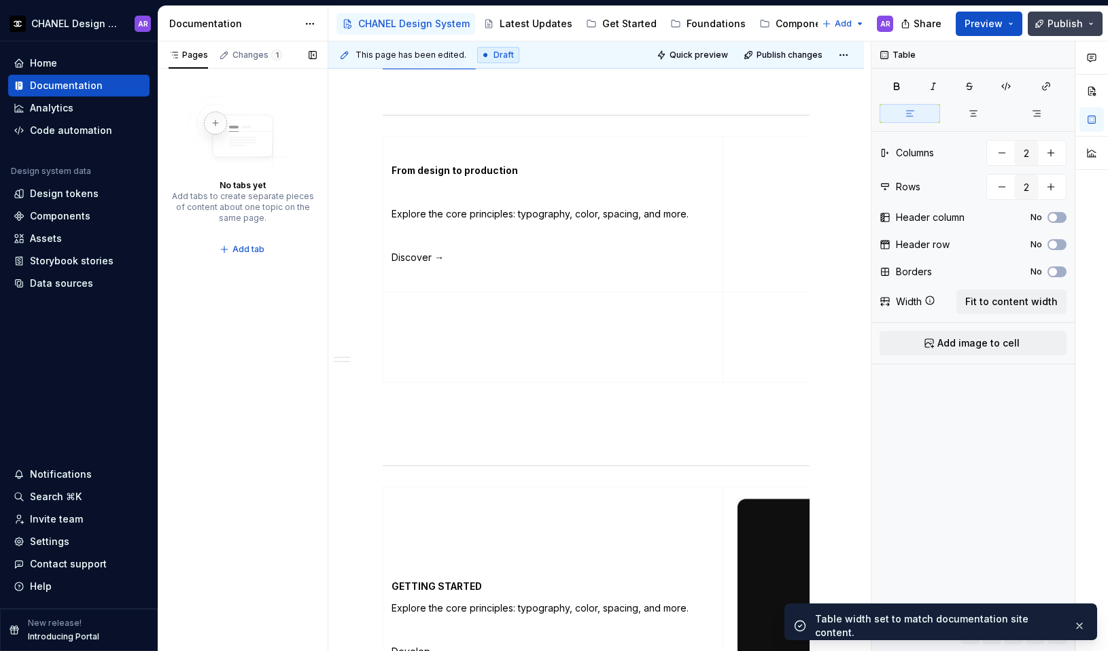
click at [1075, 32] on button "Publish" at bounding box center [1065, 24] width 75 height 24
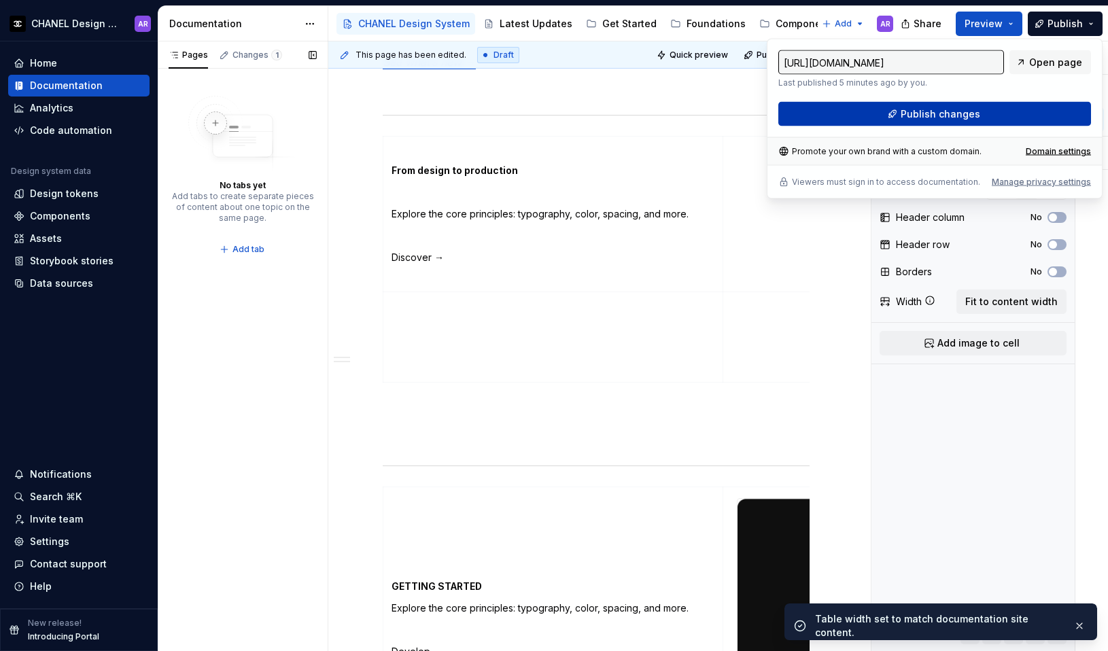
click at [967, 120] on span "Publish changes" at bounding box center [941, 114] width 80 height 14
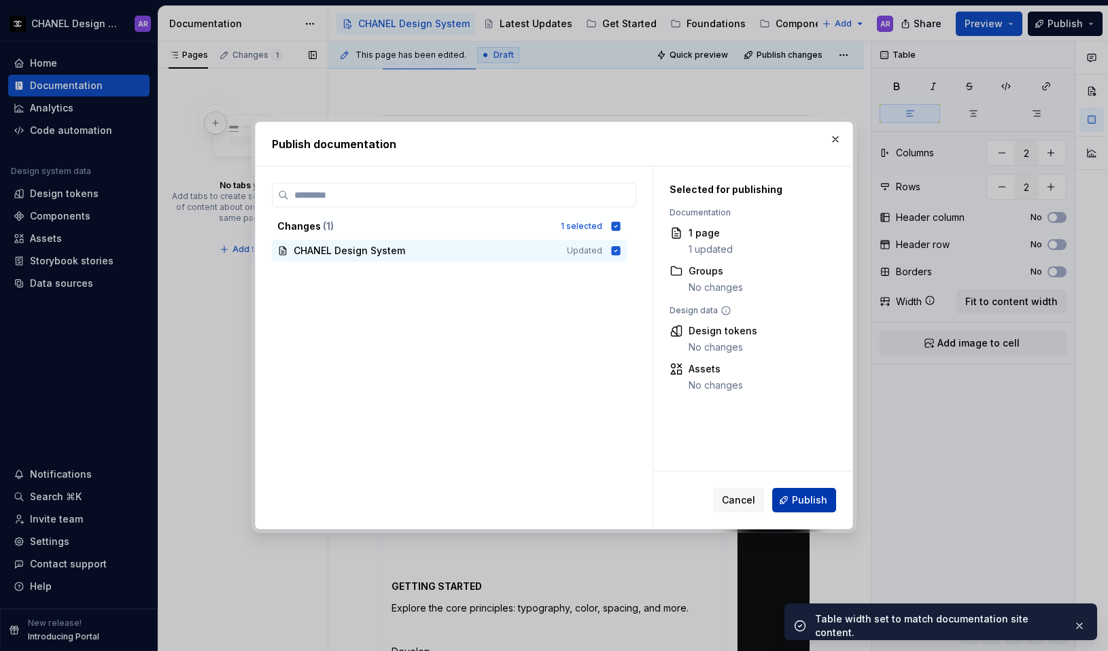
click at [823, 504] on span "Publish" at bounding box center [809, 501] width 35 height 14
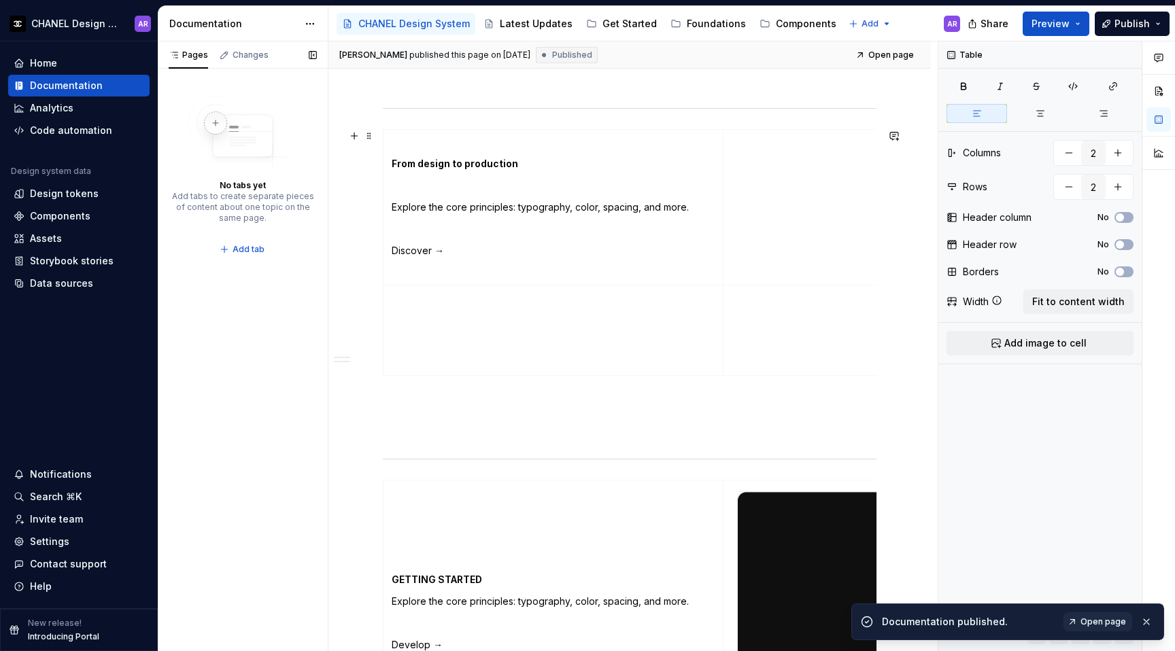
scroll to position [1186, 0]
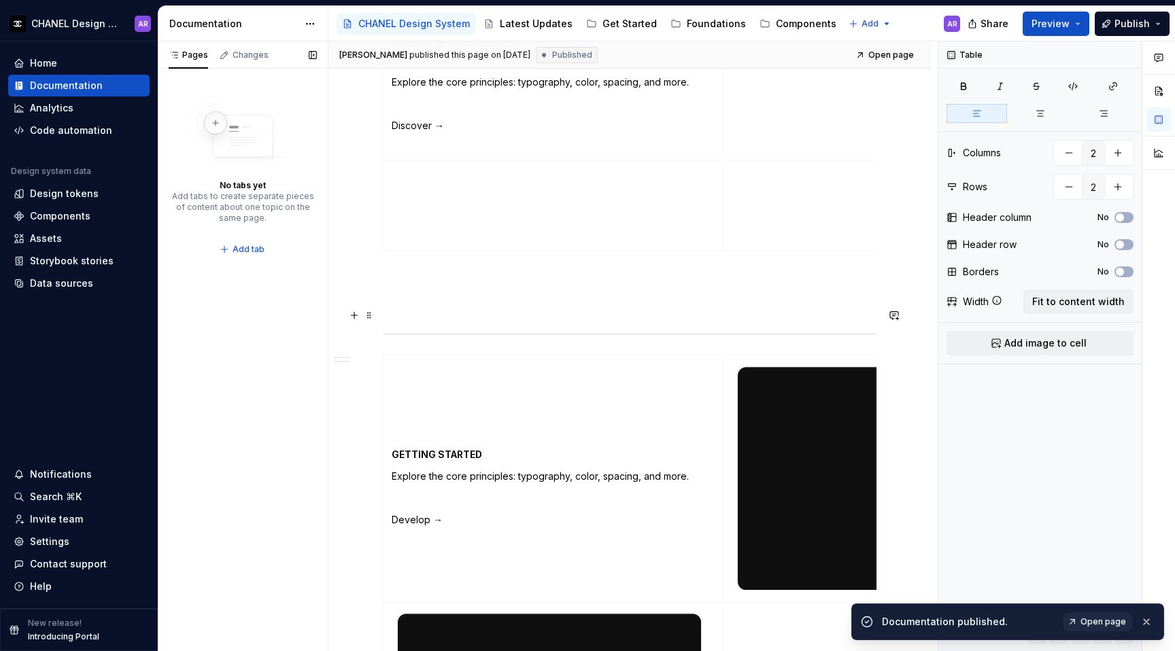
click at [414, 313] on p at bounding box center [630, 305] width 494 height 16
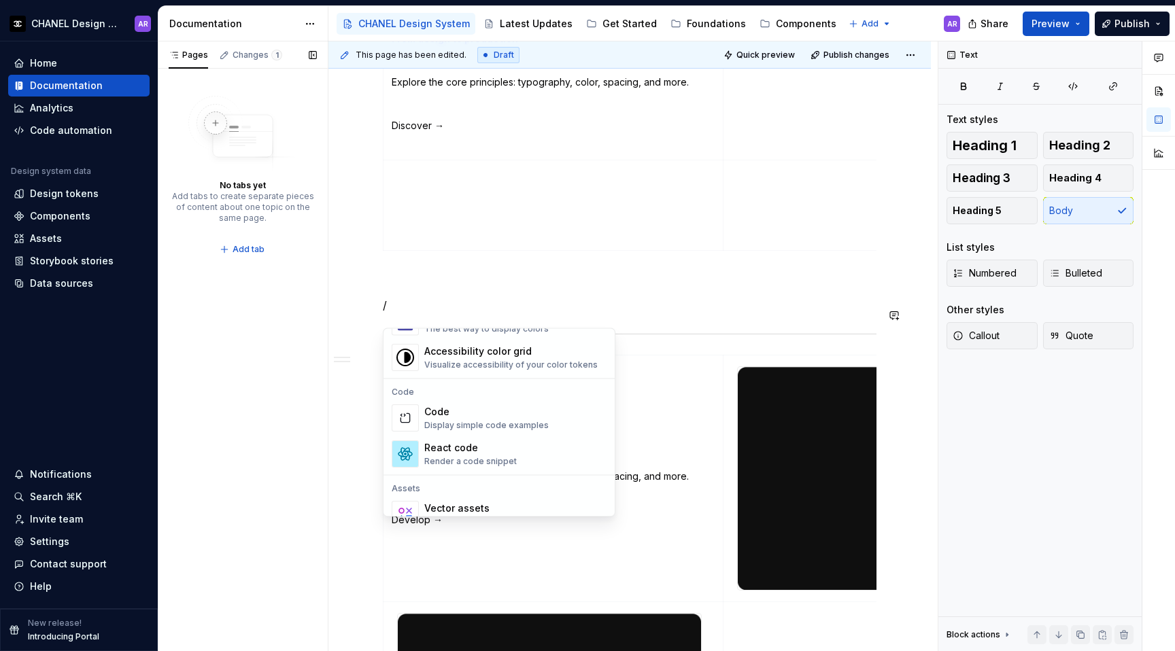
scroll to position [1089, 0]
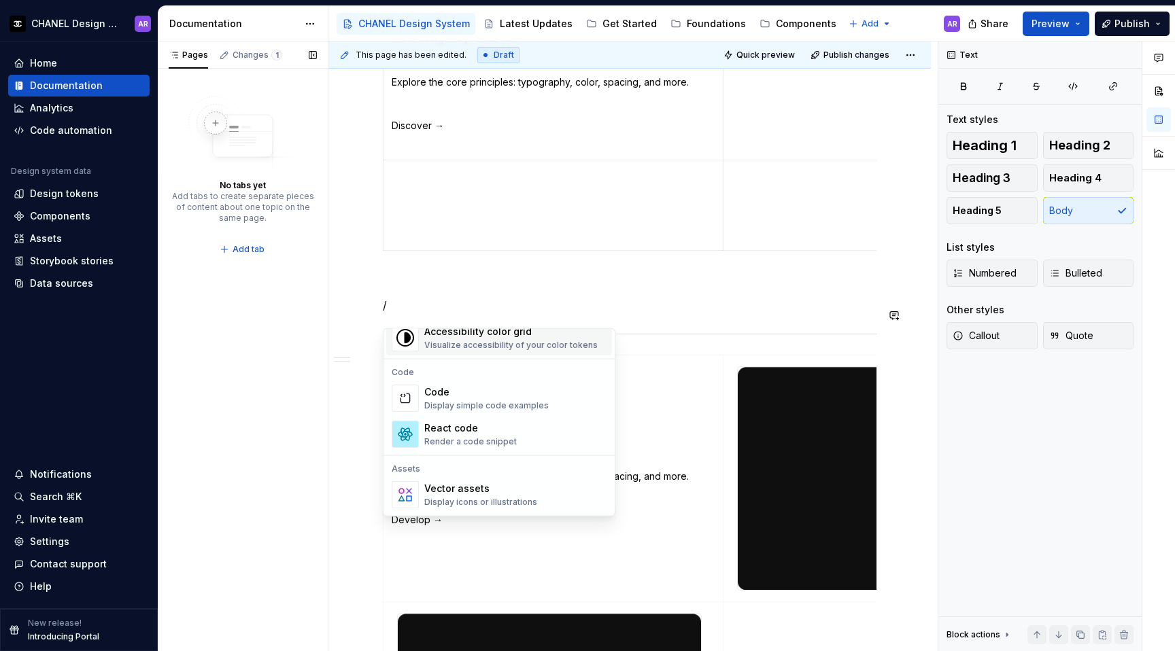
click at [487, 209] on td at bounding box center [553, 205] width 340 height 90
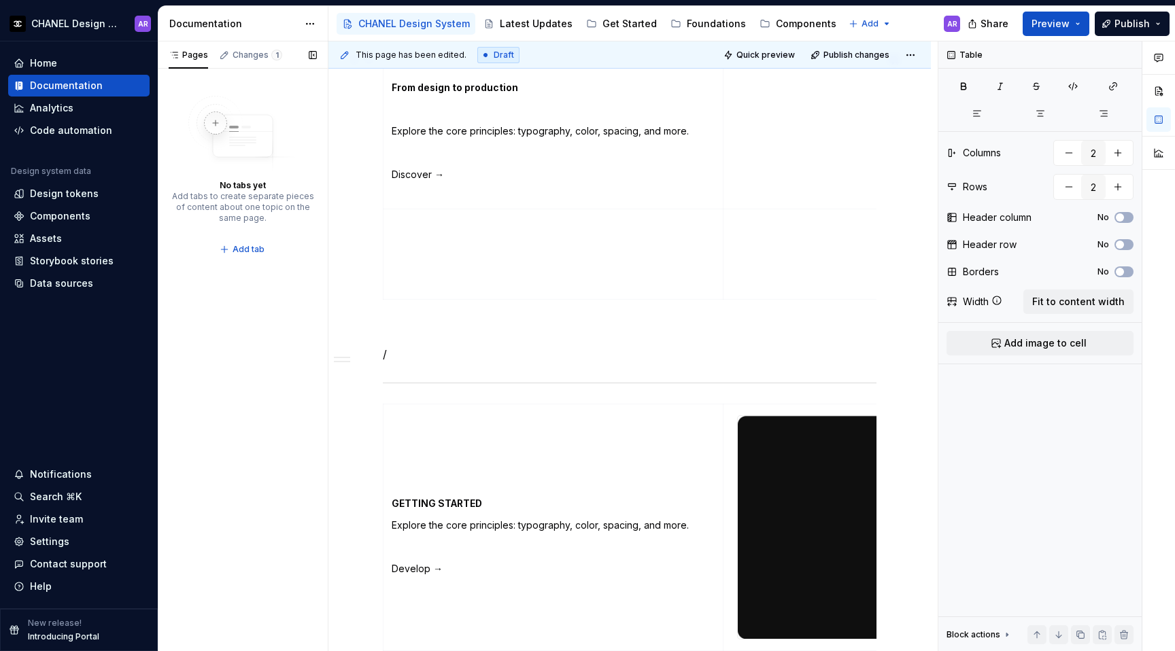
scroll to position [1131, 0]
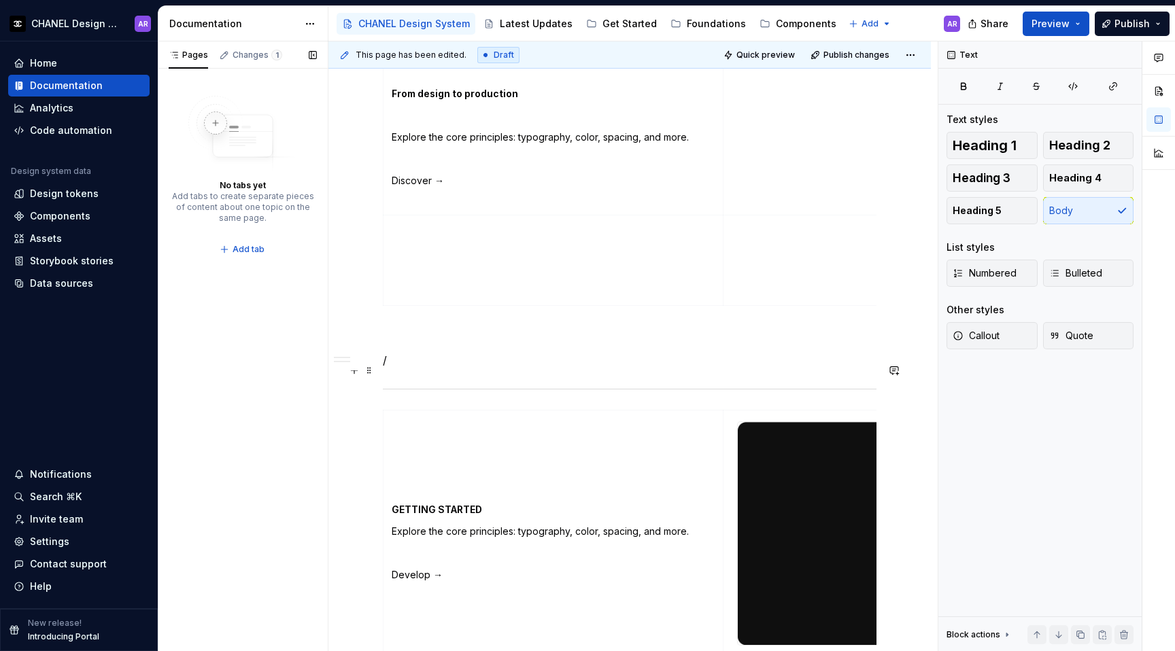
click at [456, 368] on p "/" at bounding box center [630, 360] width 494 height 16
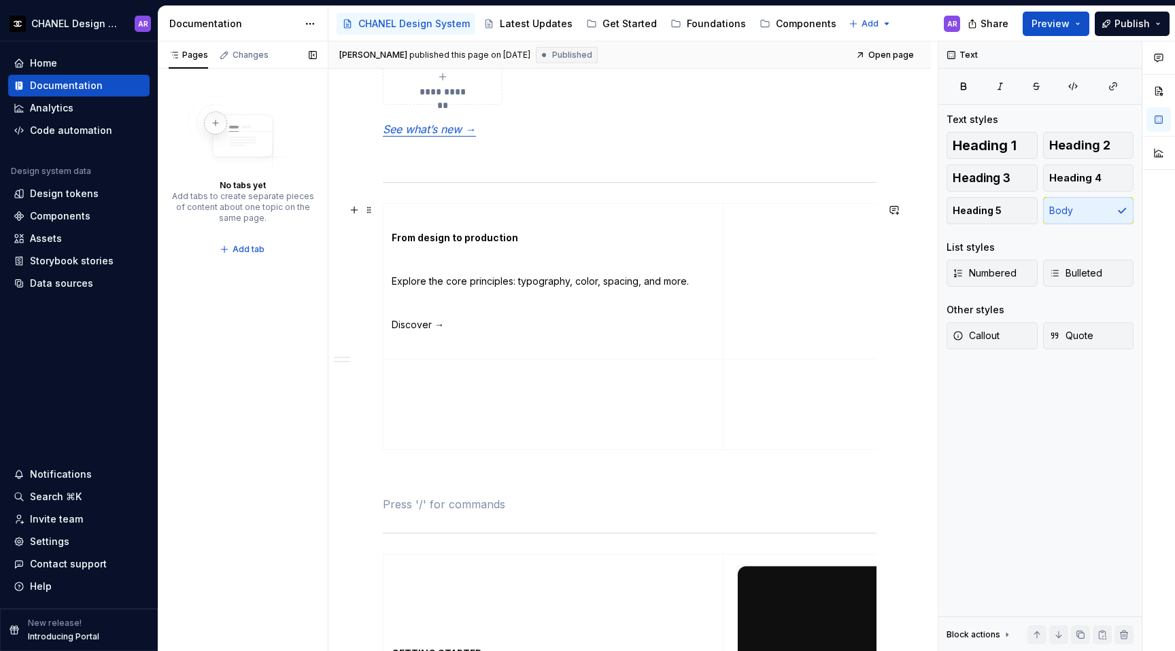
scroll to position [736, 0]
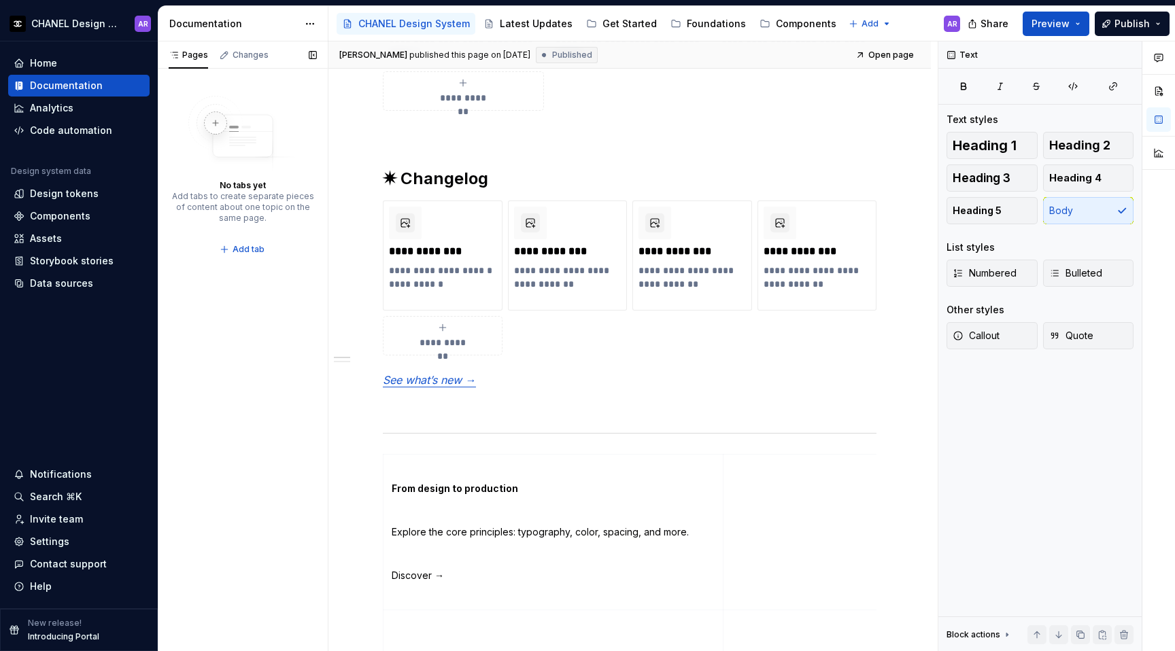
type textarea "*"
